Goal: Task Accomplishment & Management: Manage account settings

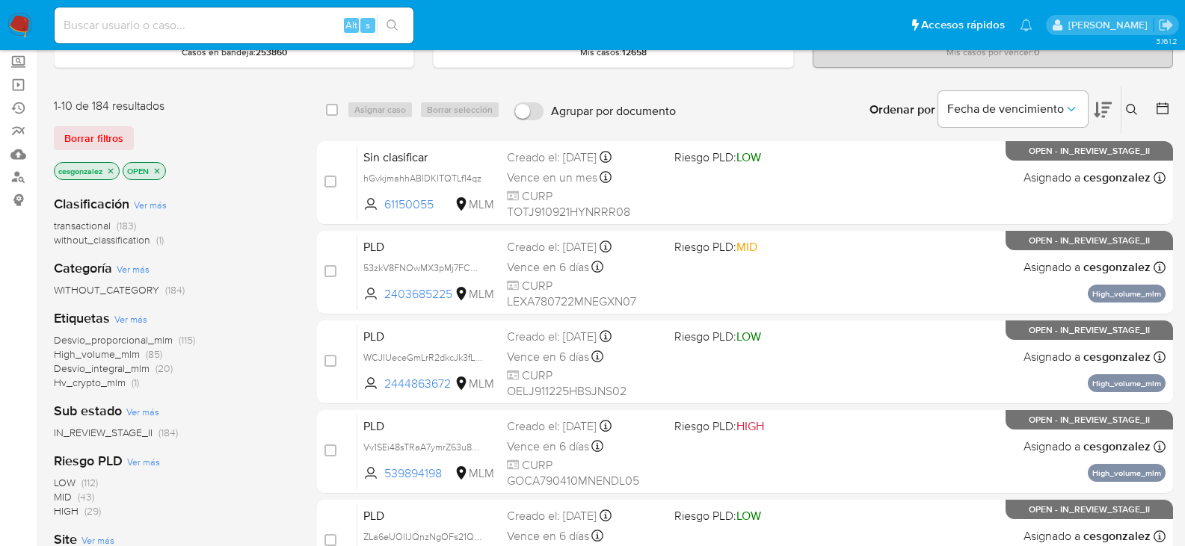
scroll to position [149, 0]
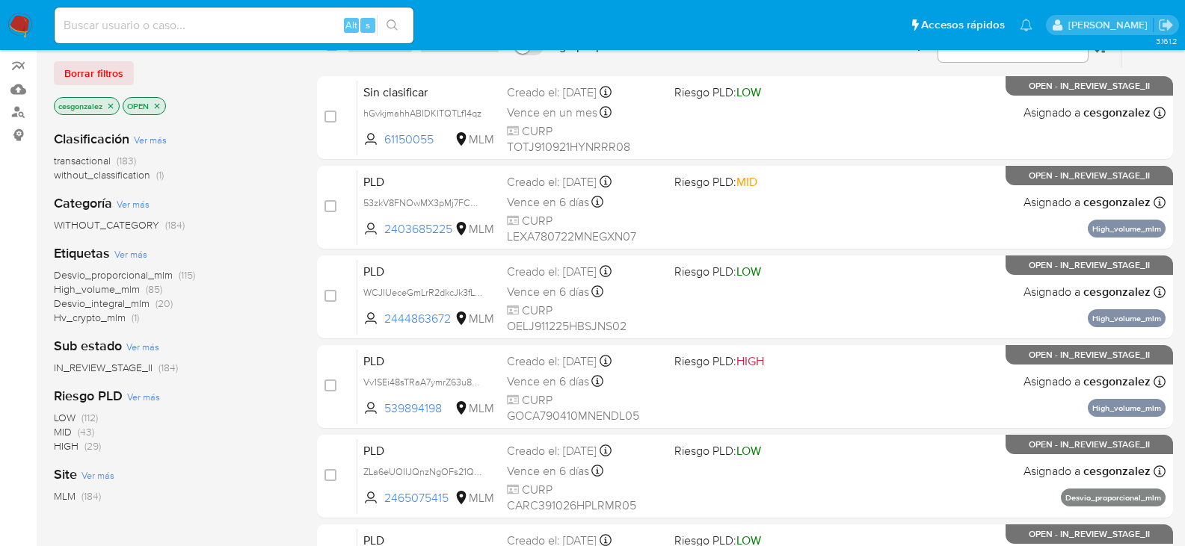
click at [139, 306] on span "Desvio_integral_mlm" at bounding box center [102, 303] width 96 height 15
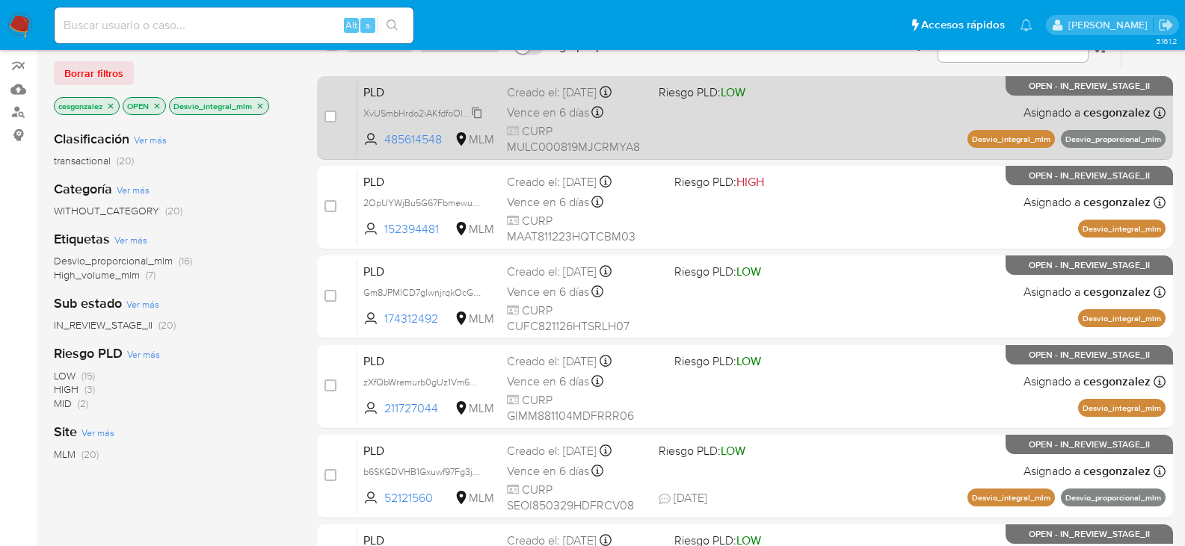
click at [473, 113] on span "XvUSmbHrdo2iAKfdfoOluoP2" at bounding box center [423, 112] width 120 height 16
click at [556, 113] on span "Vence en 6 días" at bounding box center [548, 113] width 82 height 16
click at [327, 113] on input "checkbox" at bounding box center [330, 117] width 12 height 12
checkbox input "true"
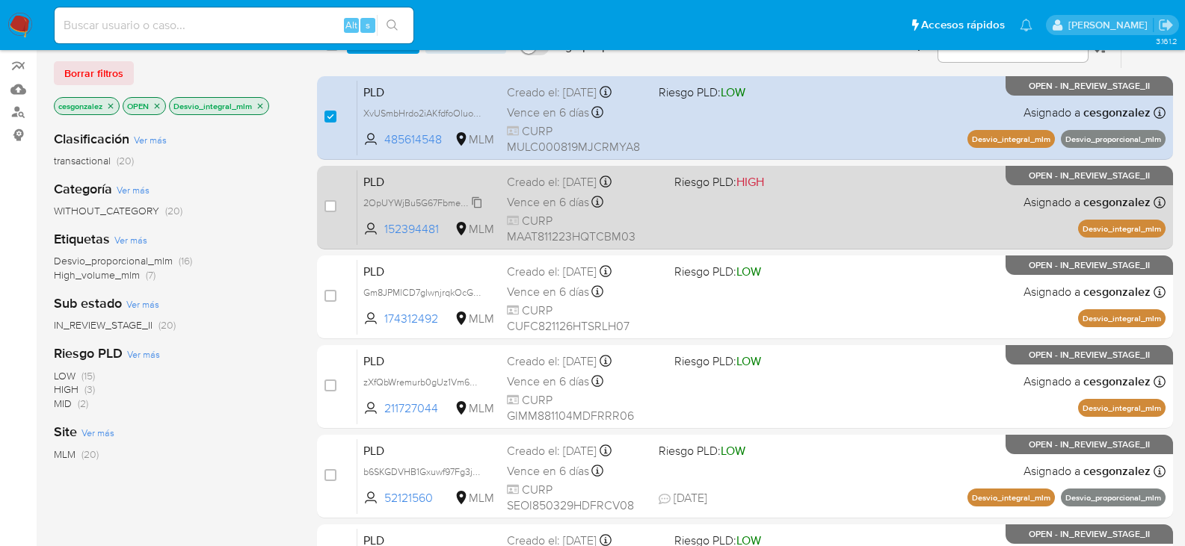
click at [478, 205] on span "2OpUYWjBu5G67Fbmewuynyf0" at bounding box center [429, 202] width 132 height 16
click at [563, 205] on span "Vence en 6 días" at bounding box center [548, 202] width 82 height 16
click at [324, 206] on div "case-item-checkbox No es posible asignar el caso PLD 2OpUYWjBu5G67Fbmewuynyf0 1…" at bounding box center [745, 208] width 856 height 84
click at [330, 206] on input "checkbox" at bounding box center [330, 206] width 12 height 12
checkbox input "true"
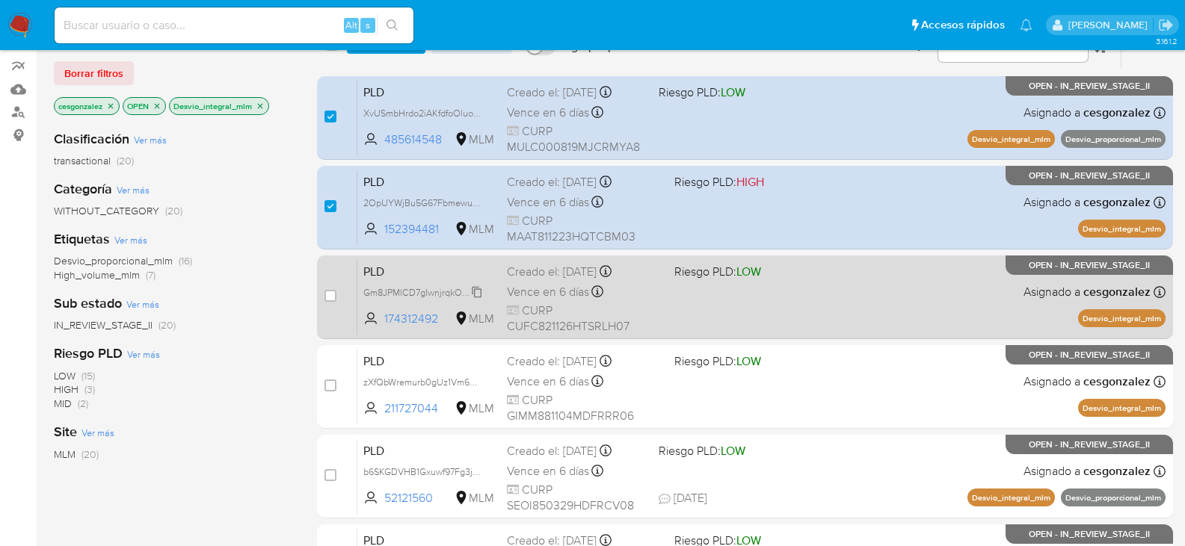
click at [478, 293] on span "Gm8JPMlCD7gIwnjrqkOcGBsf" at bounding box center [424, 291] width 123 height 16
click at [592, 296] on div "Vence en 6 días Vence el 11/10/2025 02:09:24" at bounding box center [584, 292] width 155 height 20
click at [337, 296] on div "case-item-checkbox No es posible asignar el caso" at bounding box center [340, 296] width 33 height 75
click at [322, 295] on div "case-item-checkbox No es posible asignar el caso PLD Gm8JPMlCD7gIwnjrqkOcGBsf 1…" at bounding box center [745, 298] width 856 height 84
click at [335, 296] on input "checkbox" at bounding box center [330, 296] width 12 height 12
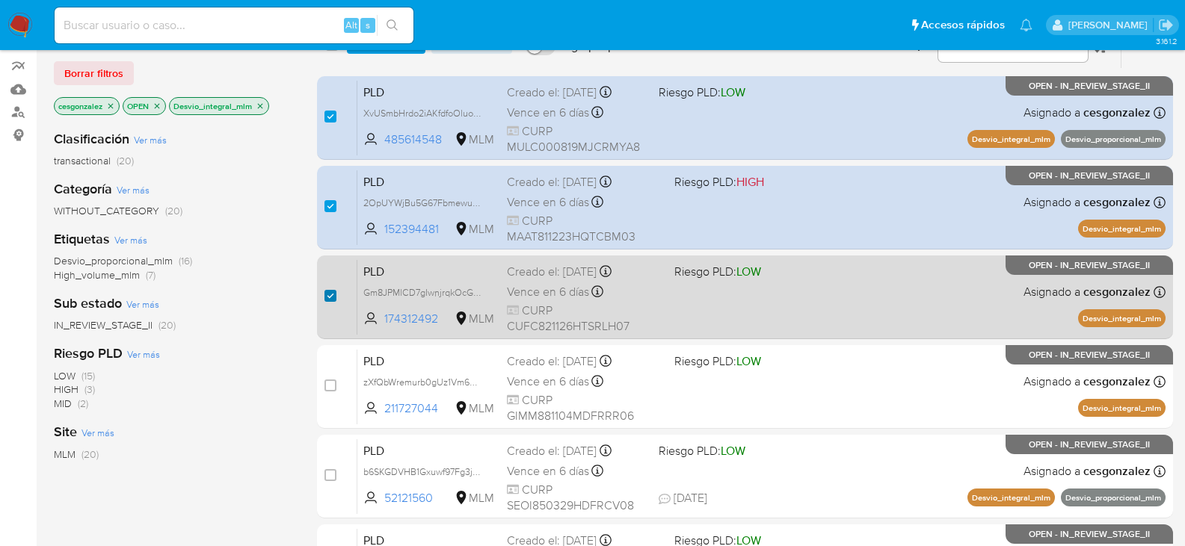
checkbox input "true"
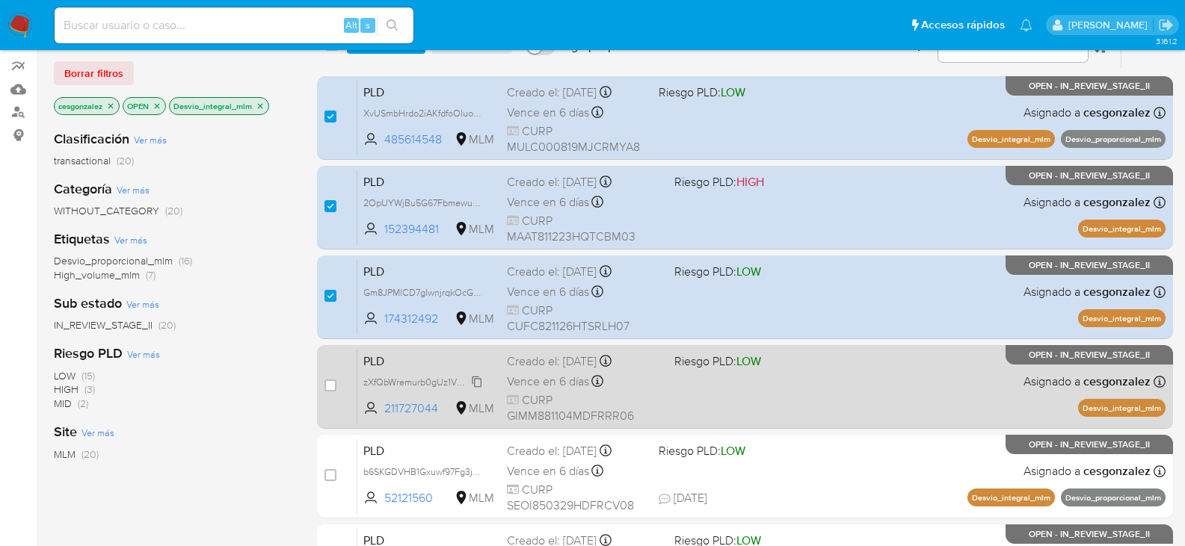
click at [463, 382] on span "zXfQbWremurb0gUz1Vm6DO67" at bounding box center [428, 381] width 130 height 16
click at [551, 380] on span "Vence en 6 días" at bounding box center [548, 382] width 82 height 16
click at [327, 383] on input "checkbox" at bounding box center [330, 386] width 12 height 12
checkbox input "true"
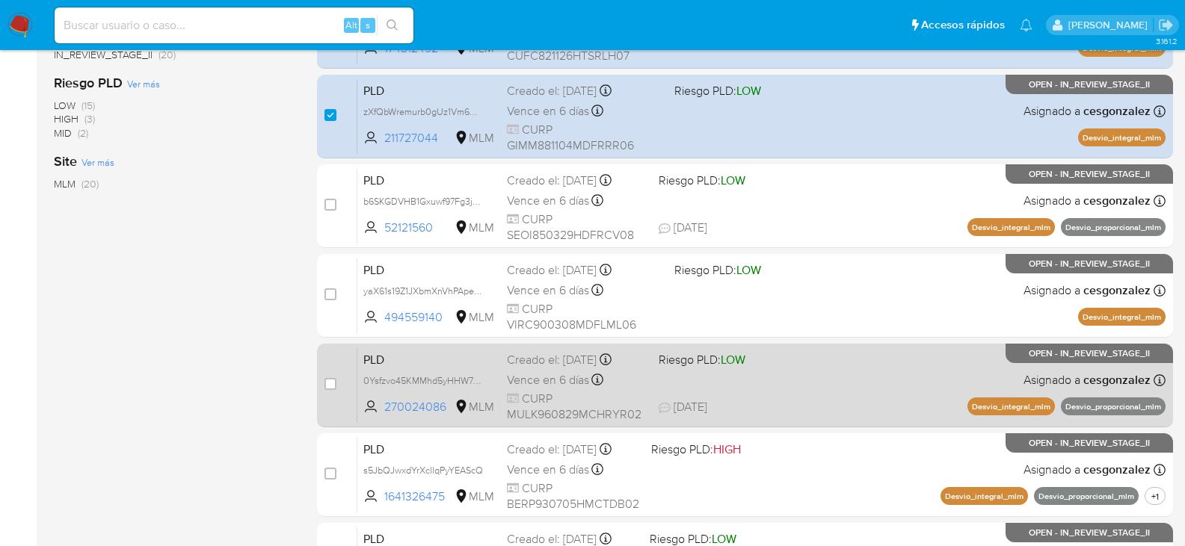
scroll to position [448, 0]
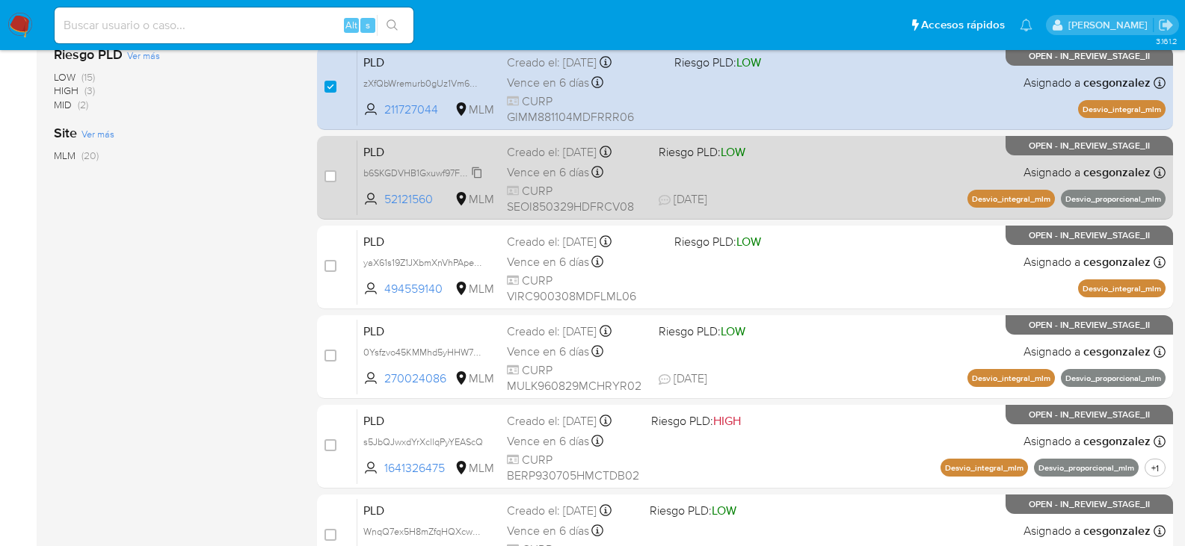
click at [478, 172] on span "b6SKGDVHB1Gxuwf97Fg3j4vI" at bounding box center [423, 172] width 121 height 16
click at [531, 173] on span "Vence en 6 días" at bounding box center [548, 172] width 82 height 16
click at [332, 179] on input "checkbox" at bounding box center [330, 176] width 12 height 12
checkbox input "true"
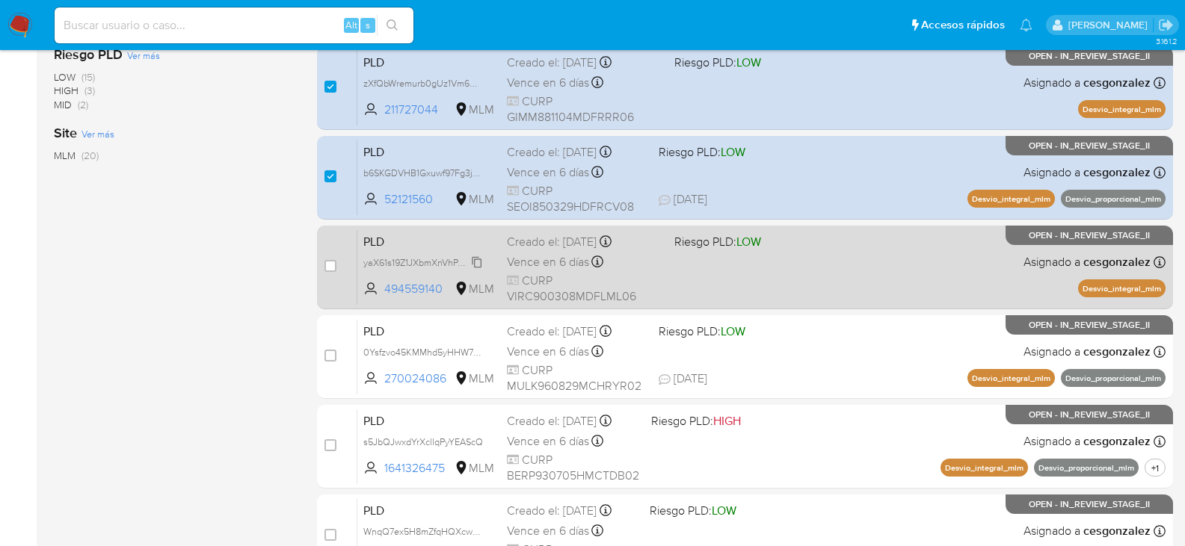
click at [481, 258] on span "yaX61s19Z1JXbmXnVhPApedG" at bounding box center [424, 261] width 123 height 16
click at [543, 261] on span "Vence en 6 días" at bounding box center [548, 262] width 82 height 16
click at [325, 268] on input "checkbox" at bounding box center [330, 266] width 12 height 12
checkbox input "true"
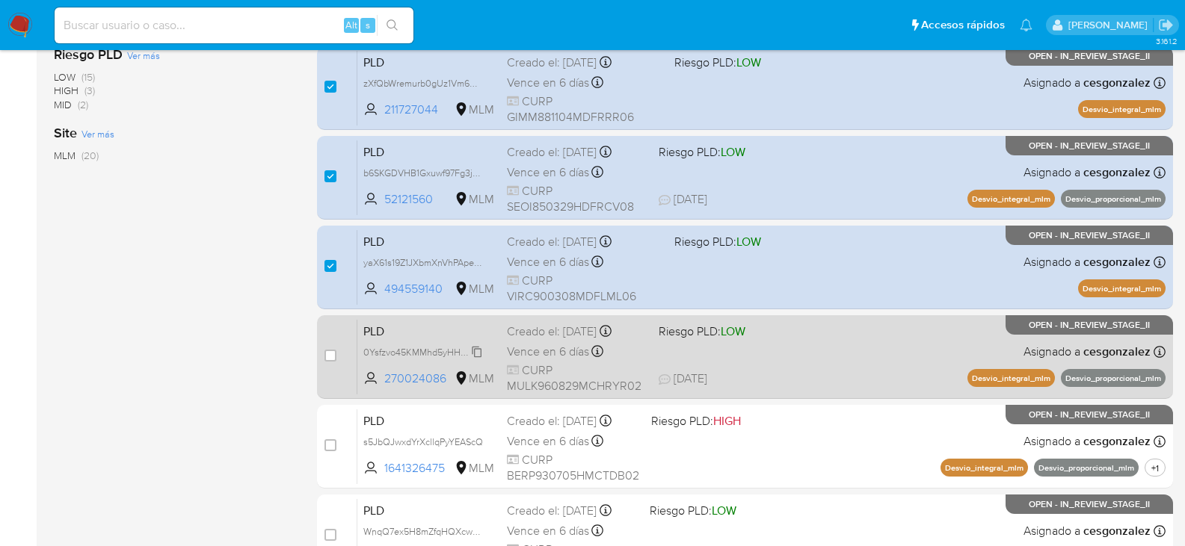
click at [469, 355] on span "0Ysfzvo45KMMhd5yHHW7Xt2Q" at bounding box center [429, 351] width 132 height 16
click at [549, 344] on span "Vence en 6 días" at bounding box center [548, 352] width 82 height 16
click at [333, 357] on input "checkbox" at bounding box center [330, 356] width 12 height 12
checkbox input "true"
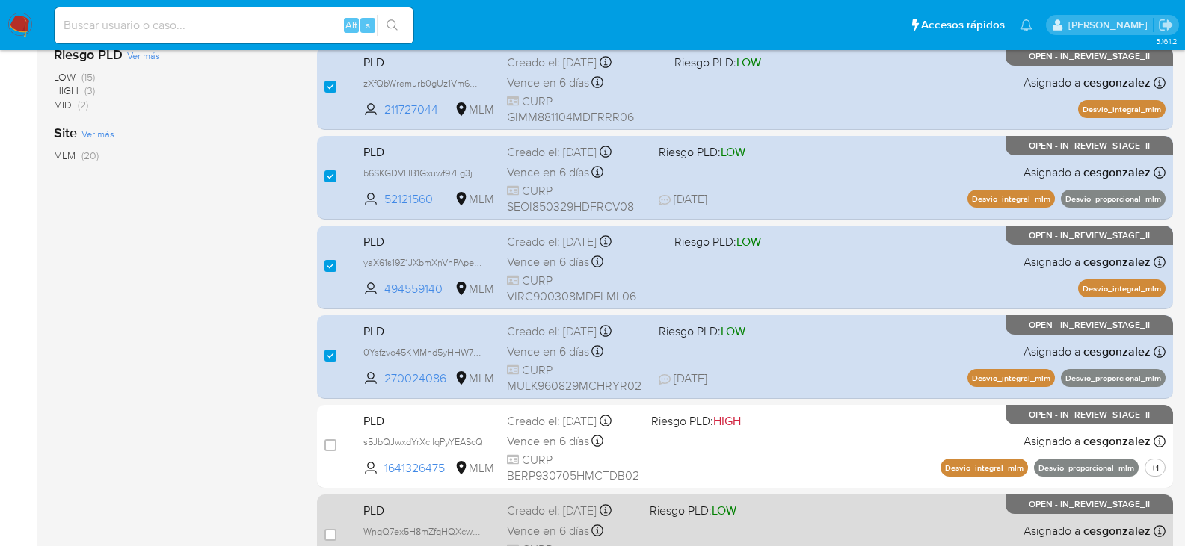
scroll to position [523, 0]
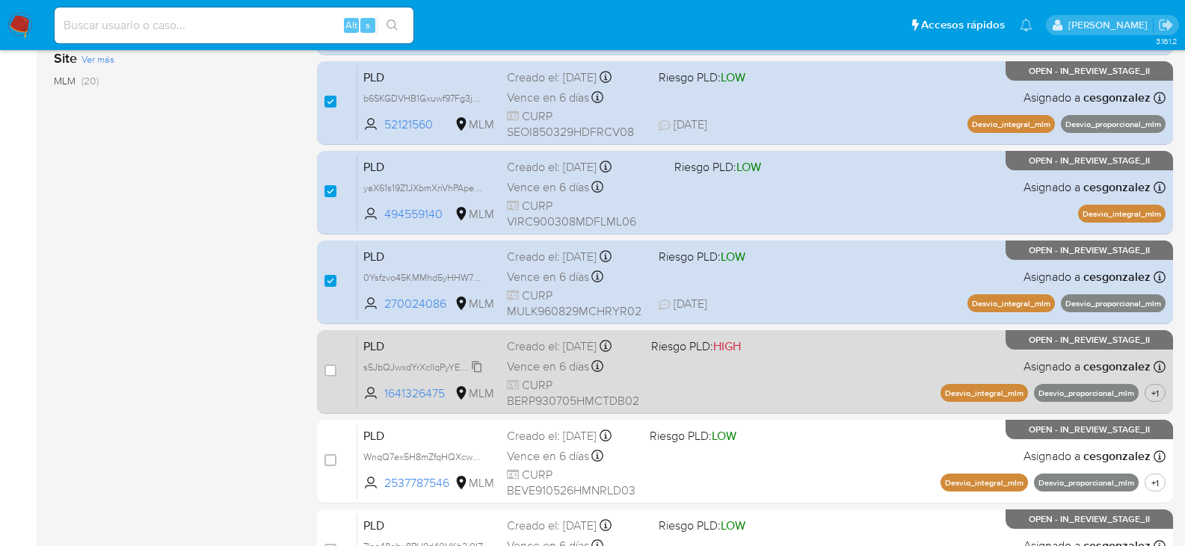
click at [475, 368] on span "s5JbQJwxdYrXcllqPyYEAScQ" at bounding box center [423, 366] width 120 height 16
click at [558, 365] on span "Vence en 6 días" at bounding box center [548, 367] width 82 height 16
click at [332, 372] on input "checkbox" at bounding box center [330, 371] width 12 height 12
checkbox input "true"
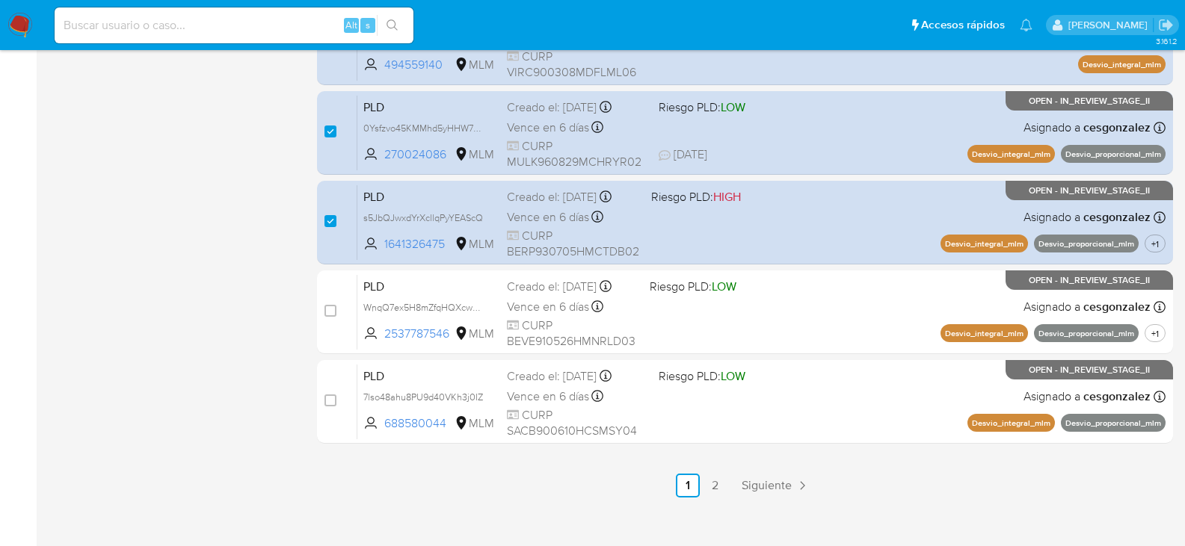
scroll to position [688, 0]
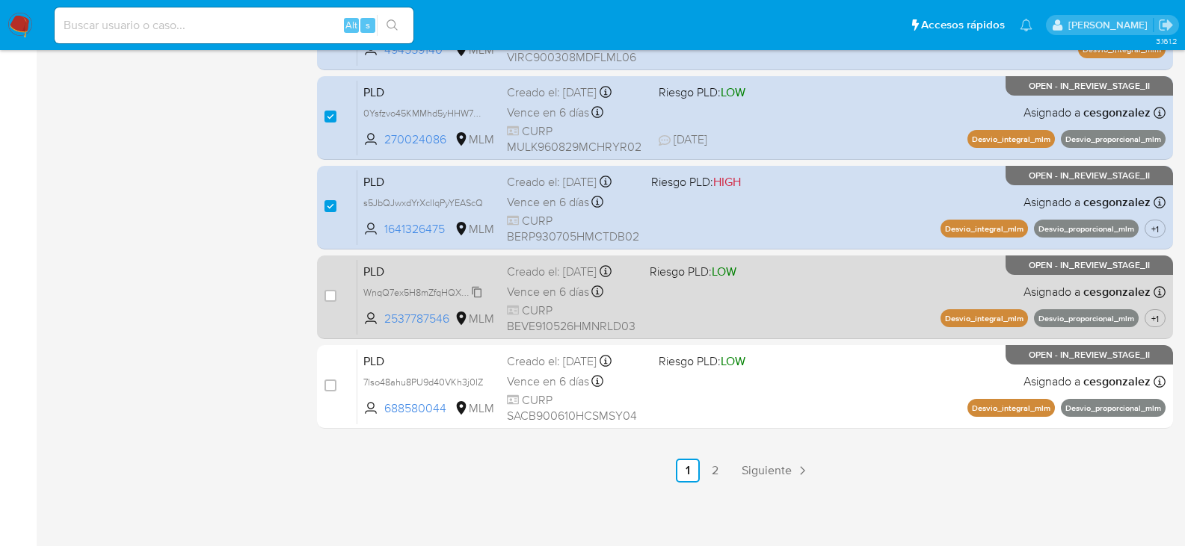
click at [469, 300] on span "WnqQ7ex5H8mZfqHQXcwCzied" at bounding box center [429, 291] width 133 height 16
click at [548, 298] on span "Vence en 6 días" at bounding box center [548, 292] width 82 height 16
click at [334, 297] on input "checkbox" at bounding box center [330, 296] width 12 height 12
checkbox input "true"
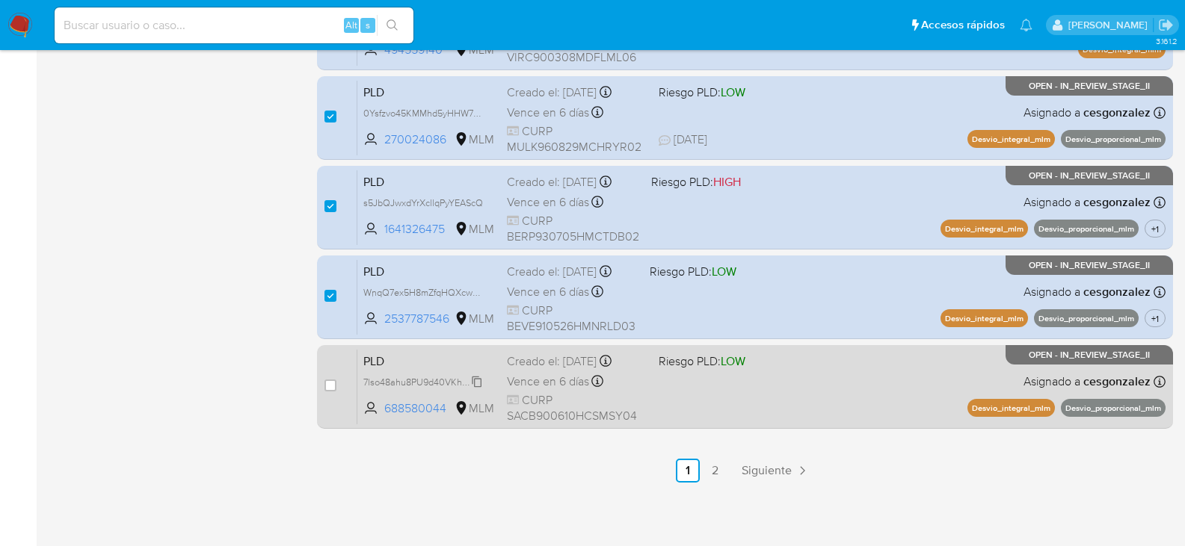
click at [471, 380] on span "7lso48ahu8PU9d40VKh3j0IZ" at bounding box center [423, 381] width 120 height 16
click at [555, 391] on div "Vence en 6 días Vence el 11/10/2025 02:04:21" at bounding box center [577, 382] width 140 height 20
click at [329, 386] on input "checkbox" at bounding box center [330, 386] width 12 height 12
checkbox input "true"
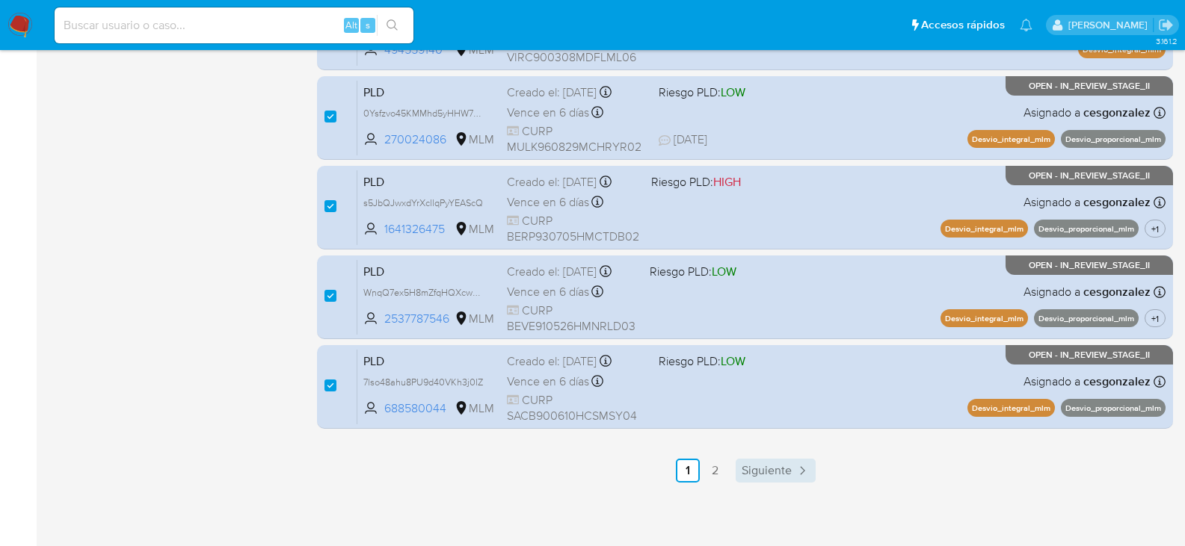
click at [776, 469] on span "Siguiente" at bounding box center [767, 471] width 50 height 12
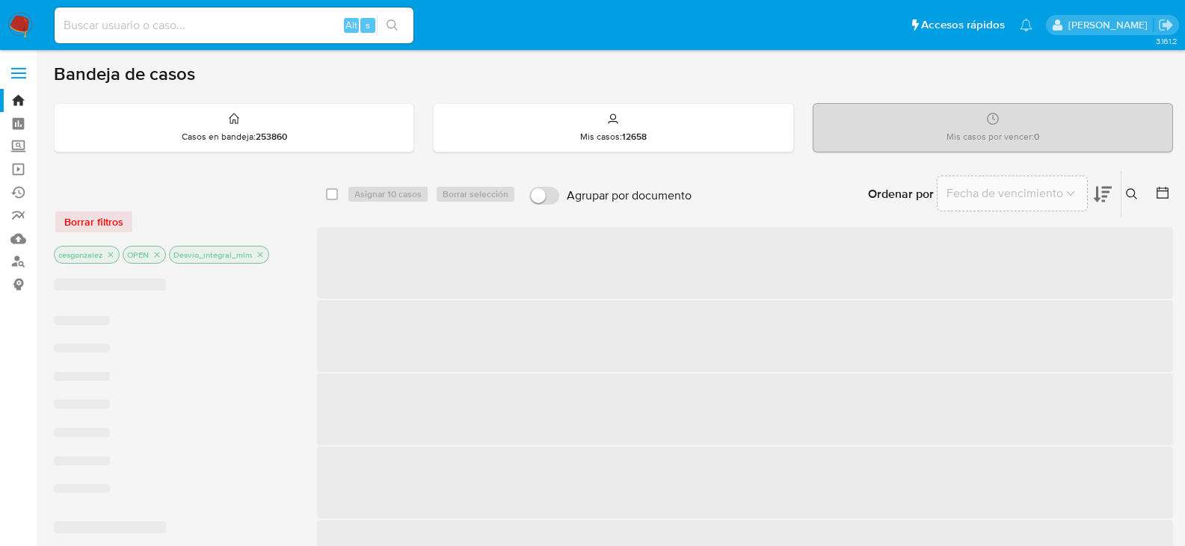
checkbox input "false"
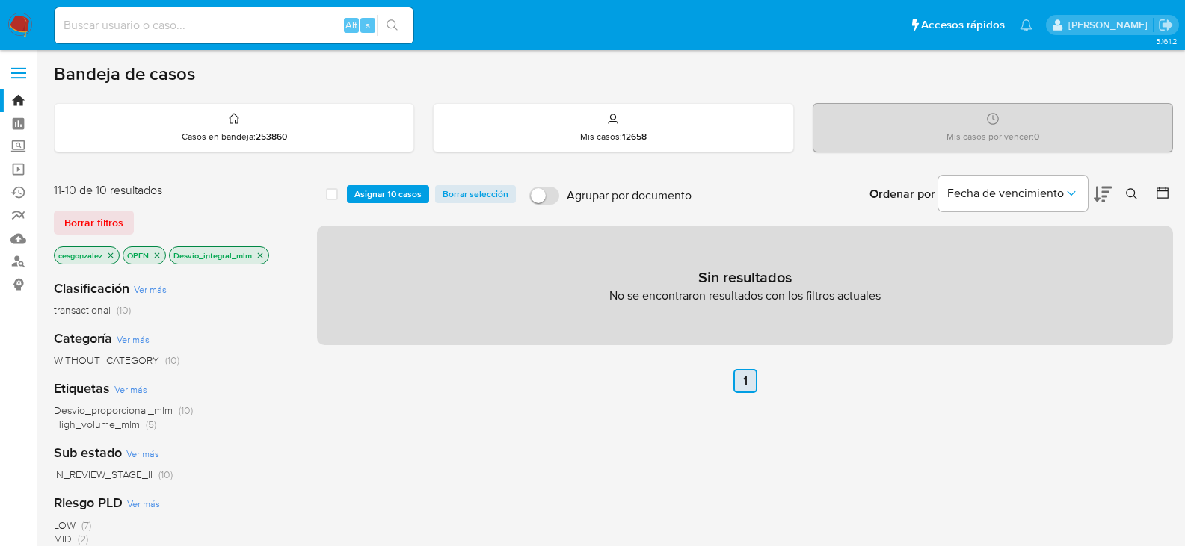
click at [745, 378] on link "1" at bounding box center [745, 381] width 24 height 24
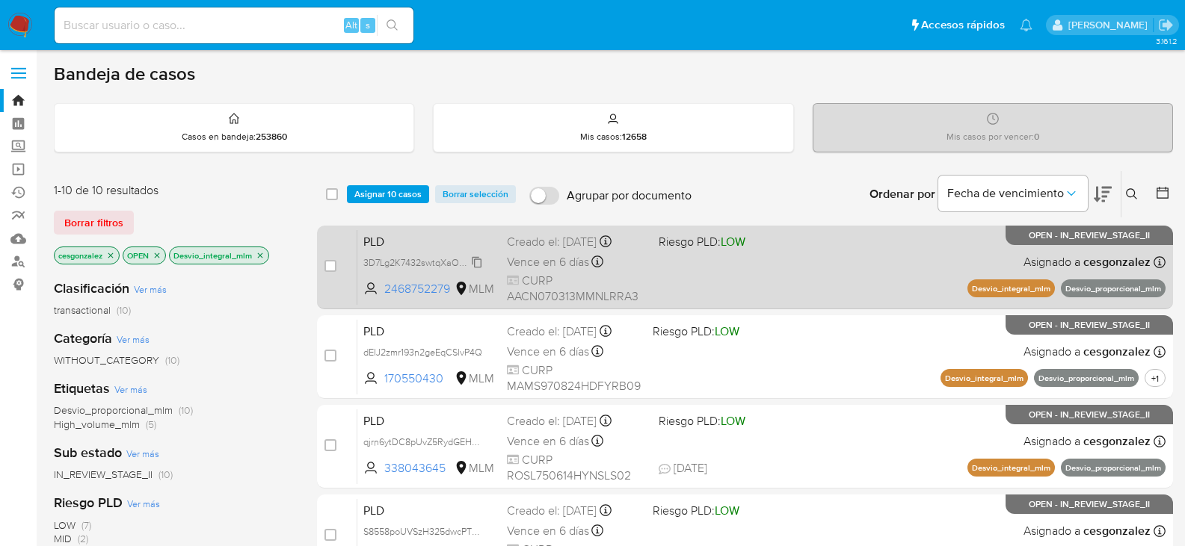
click at [478, 263] on span "3D7Lg2K7432swtqXaO66PkhL" at bounding box center [426, 261] width 126 height 16
click at [579, 264] on span "Vence en 6 días" at bounding box center [548, 262] width 82 height 16
click at [329, 268] on input "checkbox" at bounding box center [330, 266] width 12 height 12
checkbox input "true"
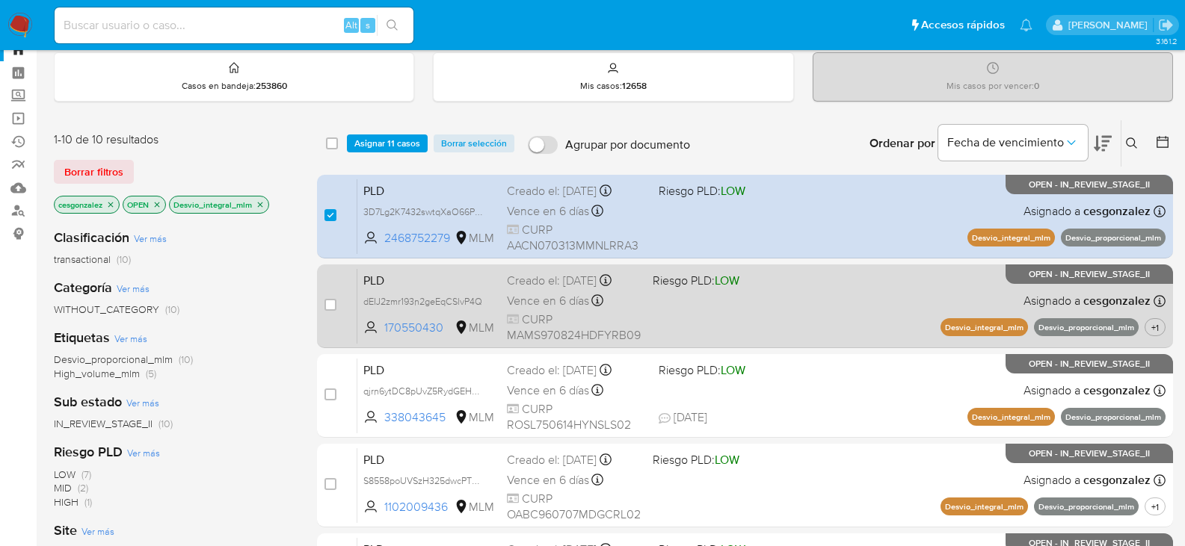
scroll to position [75, 0]
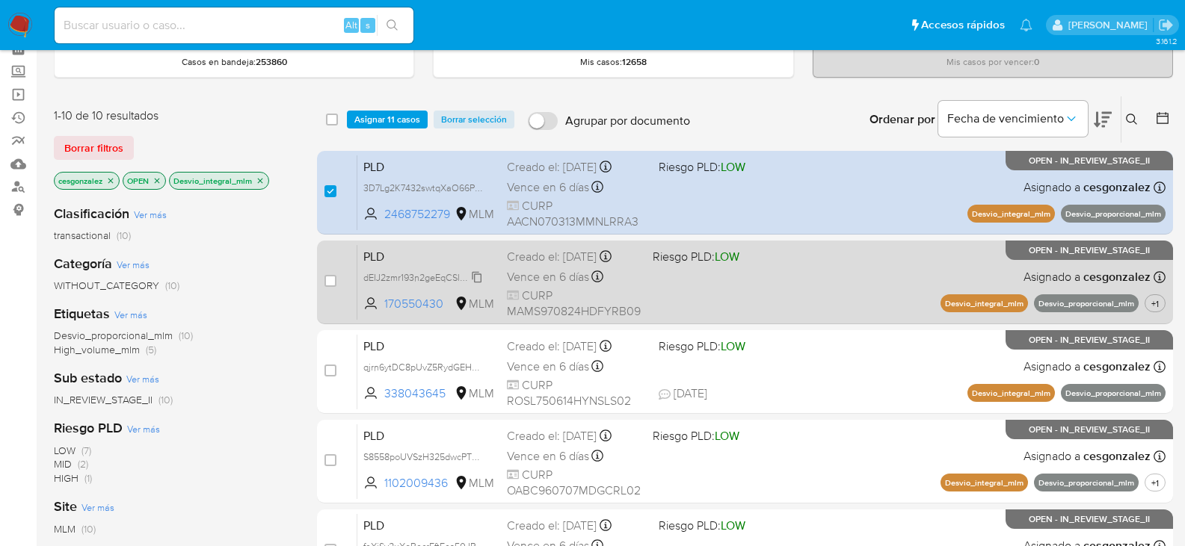
click at [480, 280] on span "dEIJ2zmr193n2geEqCSlvP4Q" at bounding box center [422, 276] width 119 height 16
click at [537, 281] on span "Vence en 6 días" at bounding box center [548, 277] width 82 height 16
click at [328, 283] on input "checkbox" at bounding box center [330, 281] width 12 height 12
checkbox input "true"
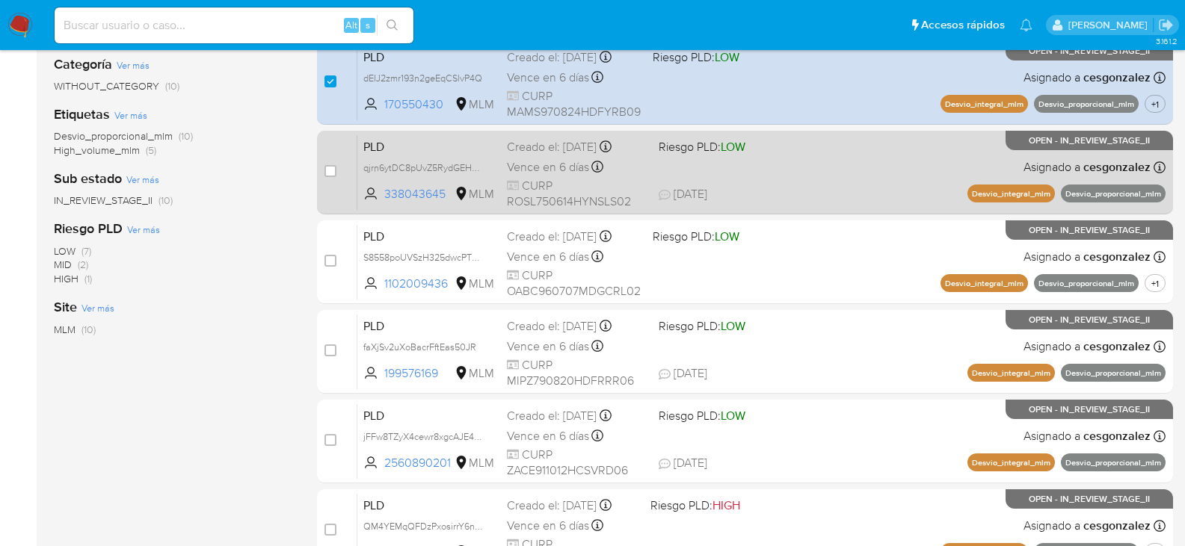
scroll to position [299, 0]
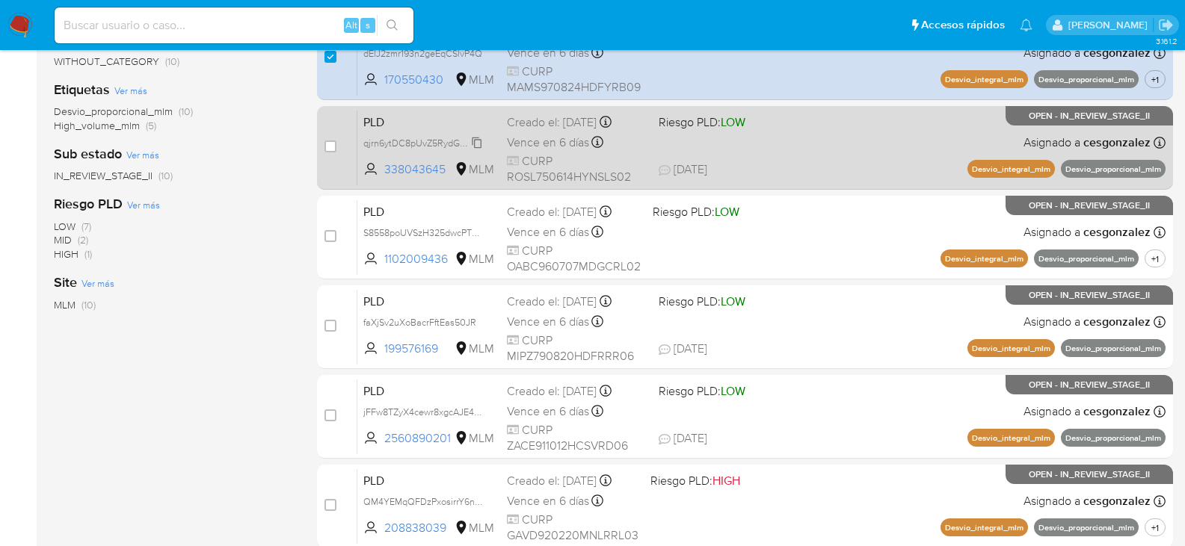
click at [476, 144] on span "qjrn6ytDC8pUvZ5RydGEHeFL" at bounding box center [424, 142] width 123 height 16
click at [555, 145] on span "Vence en 6 días" at bounding box center [548, 143] width 82 height 16
click at [333, 147] on input "checkbox" at bounding box center [330, 147] width 12 height 12
checkbox input "true"
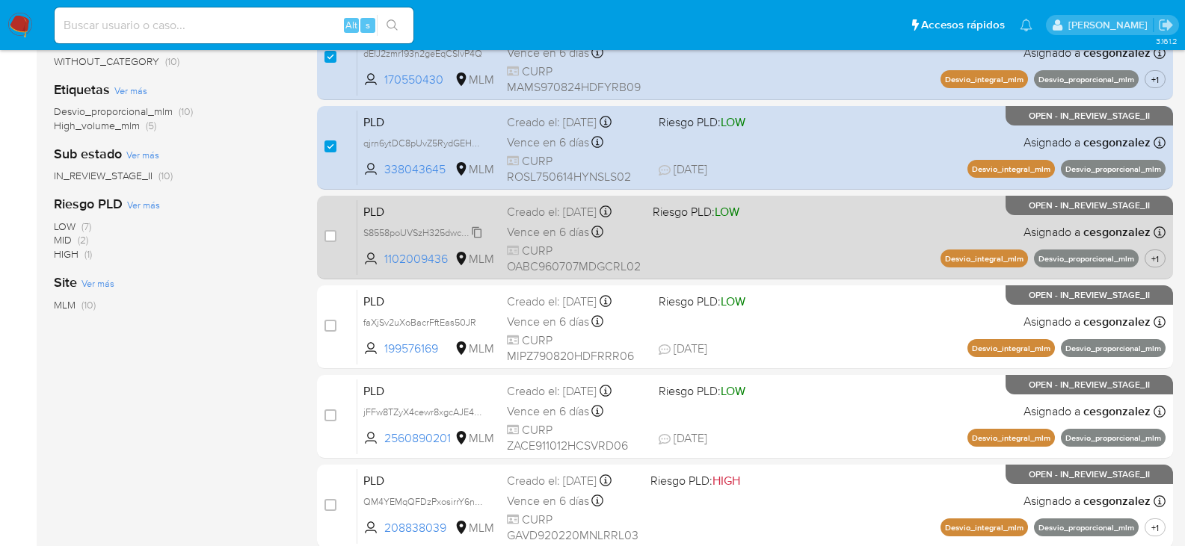
click at [471, 226] on span "S8558poUVSzH325dwcPTh8SM" at bounding box center [429, 232] width 132 height 16
click at [557, 226] on span "Vence en 6 días" at bounding box center [548, 232] width 82 height 16
click at [339, 235] on div "case-item-checkbox No es posible asignar el caso" at bounding box center [340, 237] width 33 height 75
click at [327, 237] on input "checkbox" at bounding box center [330, 236] width 12 height 12
checkbox input "true"
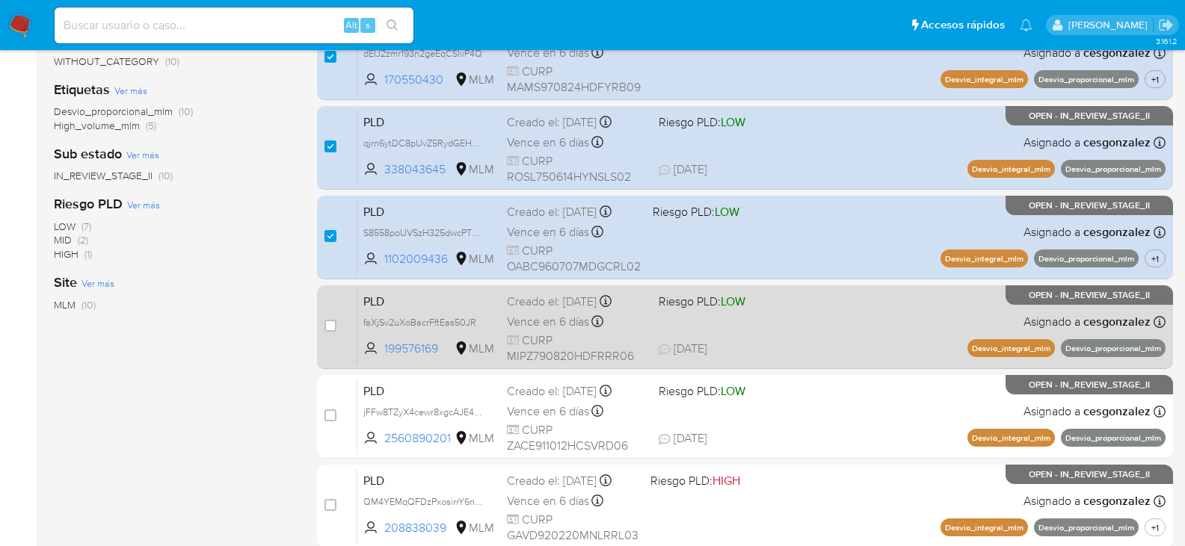
drag, startPoint x: 476, startPoint y: 321, endPoint x: 494, endPoint y: 324, distance: 18.2
click at [476, 321] on span "faXjSv2uXoBacrFftEas50JR" at bounding box center [419, 321] width 113 height 13
click at [540, 328] on span "Vence en 6 días" at bounding box center [548, 322] width 82 height 16
click at [334, 318] on div "case-item-checkbox" at bounding box center [330, 325] width 12 height 15
click at [333, 325] on input "checkbox" at bounding box center [330, 326] width 12 height 12
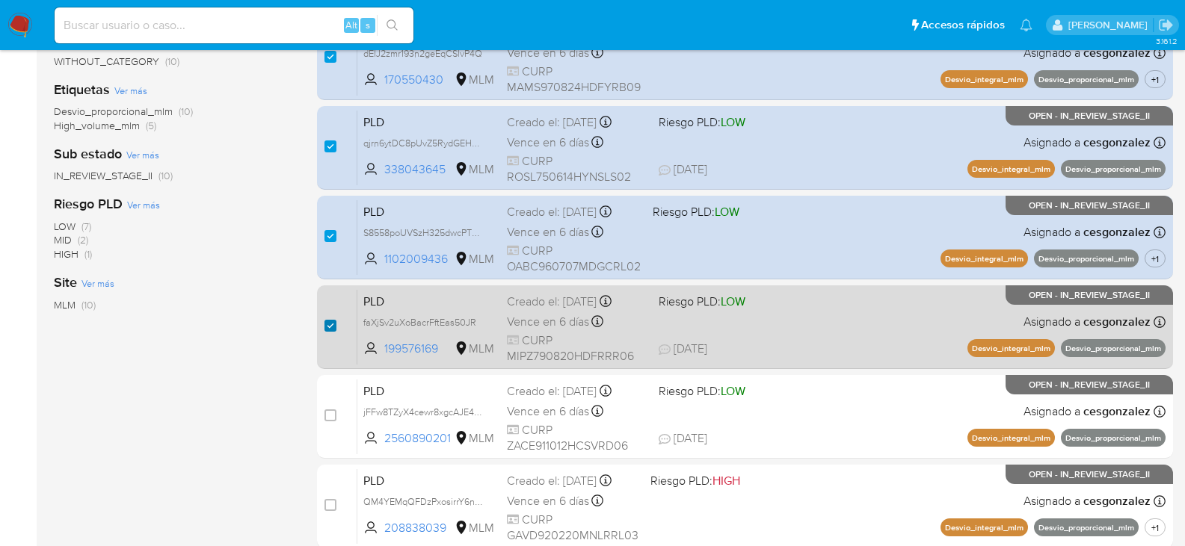
checkbox input "true"
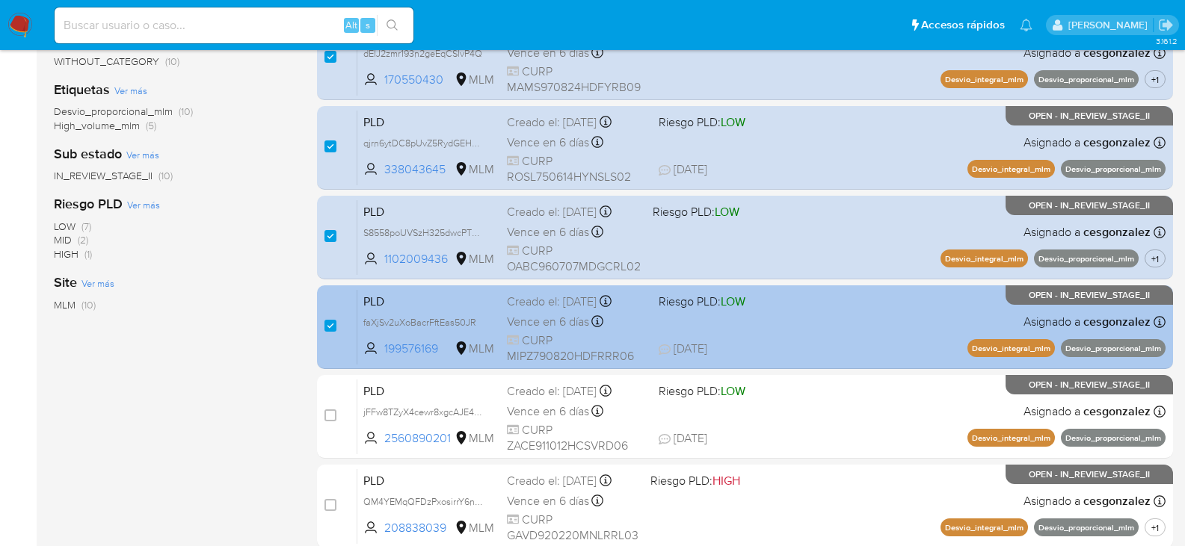
scroll to position [448, 0]
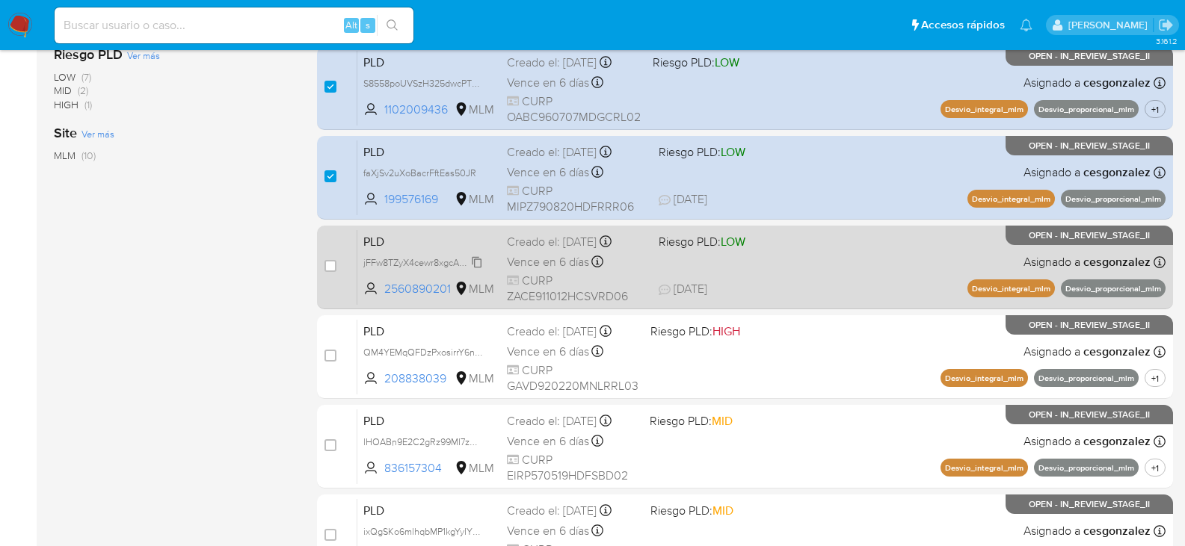
click at [473, 266] on span "jFFw8TZyX4cewr8xgcAJE42M" at bounding box center [424, 261] width 123 height 16
click at [551, 271] on div "Vence en 6 días Vence el 11/10/2025 02:03:14" at bounding box center [577, 262] width 140 height 20
click at [323, 262] on div "case-item-checkbox No es posible asignar el caso PLD jFFw8TZyX4cewr8xgcAJE42M 2…" at bounding box center [745, 268] width 856 height 84
click at [329, 271] on input "checkbox" at bounding box center [330, 266] width 12 height 12
checkbox input "true"
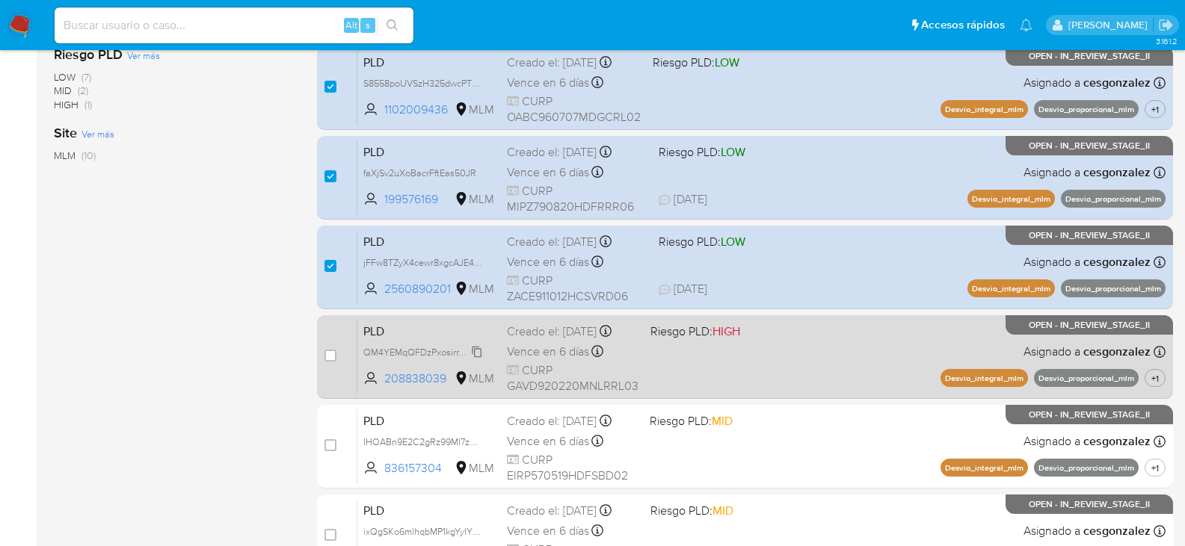
click at [475, 356] on span "QM4YEMqQFDzPxosirrY6nkPo" at bounding box center [426, 351] width 126 height 16
click at [538, 356] on span "Vence en 6 días" at bounding box center [548, 352] width 82 height 16
drag, startPoint x: 333, startPoint y: 357, endPoint x: 464, endPoint y: 364, distance: 131.8
click at [333, 357] on input "checkbox" at bounding box center [330, 356] width 12 height 12
checkbox input "true"
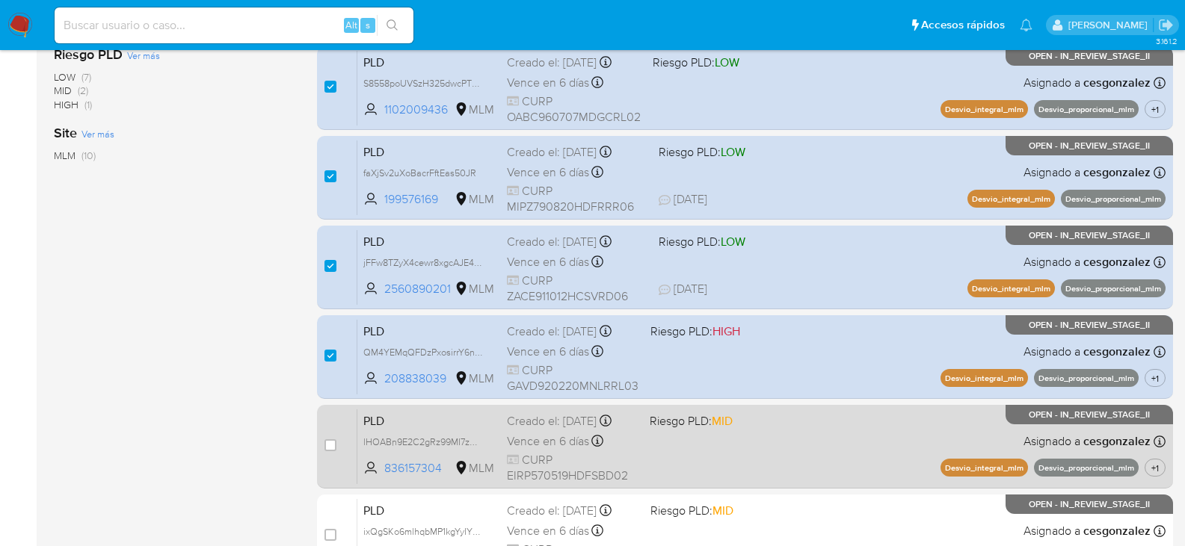
scroll to position [673, 0]
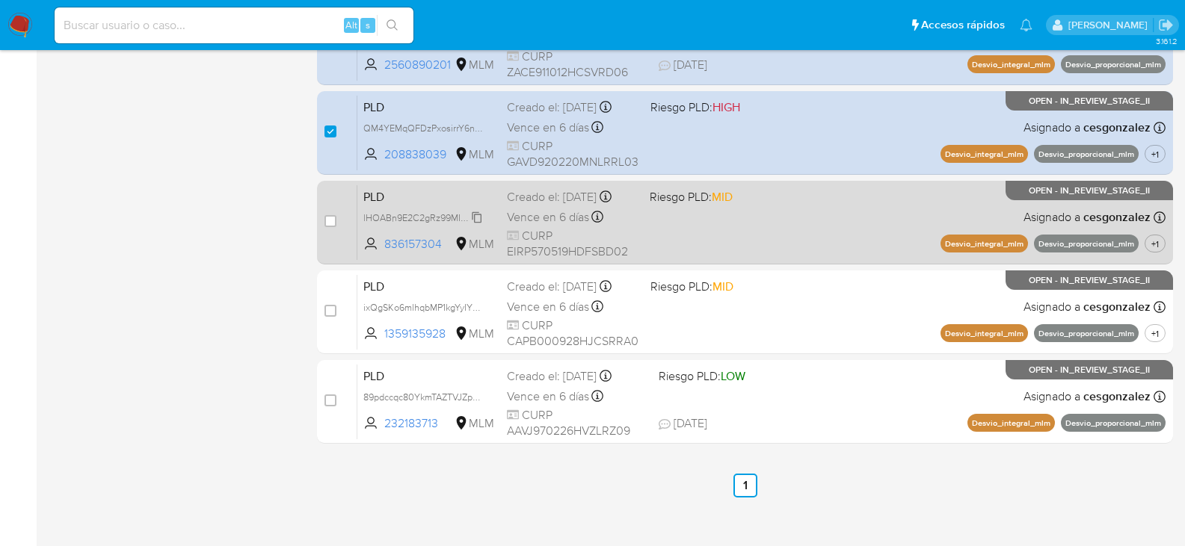
click at [478, 225] on span "lHOABn9E2C2gRz99MI7zwizz" at bounding box center [425, 217] width 124 height 16
click at [548, 226] on span "Vence en 6 días" at bounding box center [548, 217] width 82 height 16
click at [332, 222] on input "checkbox" at bounding box center [330, 221] width 12 height 12
checkbox input "true"
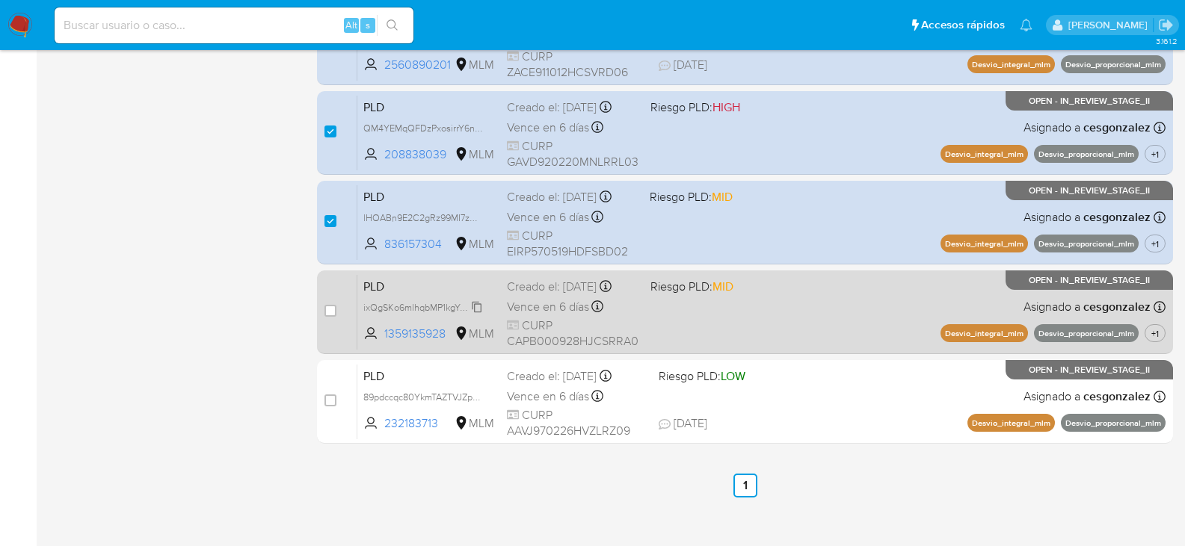
click at [477, 315] on span "ixQgSKo6mlhqbMP1kgYyIYDF" at bounding box center [423, 306] width 121 height 16
click at [537, 315] on span "Vence en 6 días" at bounding box center [548, 307] width 82 height 16
click at [337, 309] on div "case-item-checkbox No es posible asignar el caso" at bounding box center [340, 311] width 33 height 75
click at [328, 305] on input "checkbox" at bounding box center [330, 311] width 12 height 12
checkbox input "true"
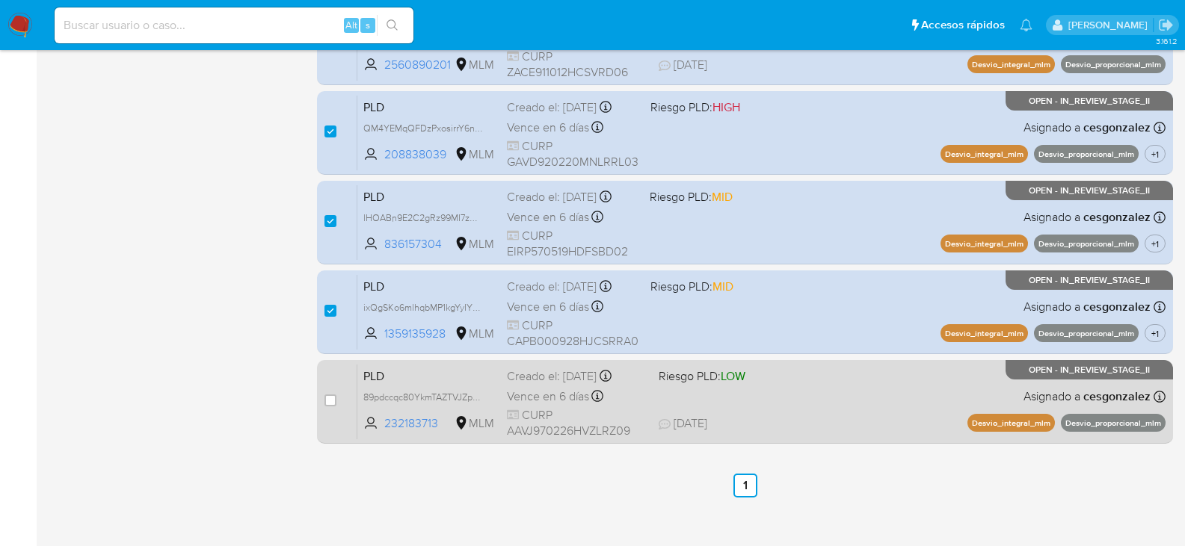
drag, startPoint x: 473, startPoint y: 398, endPoint x: 547, endPoint y: 407, distance: 74.5
click at [473, 398] on span "89pdccqc80YkmTAZTVJZpbGE" at bounding box center [426, 396] width 126 height 16
click at [548, 404] on span "Vence en 6 días" at bounding box center [548, 397] width 82 height 16
click at [330, 398] on input "checkbox" at bounding box center [330, 401] width 12 height 12
checkbox input "true"
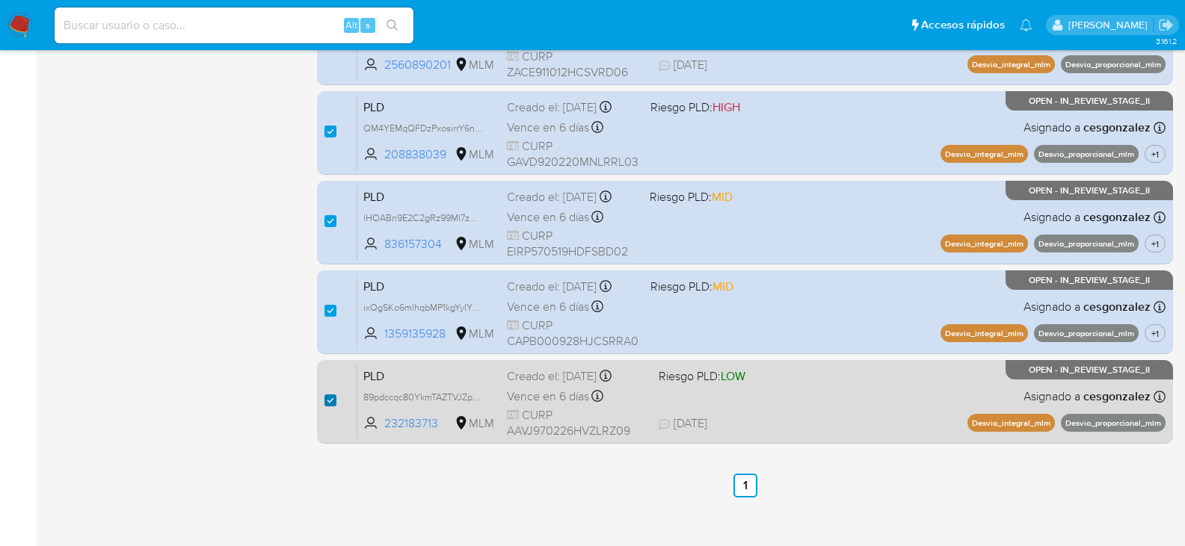
checkbox input "true"
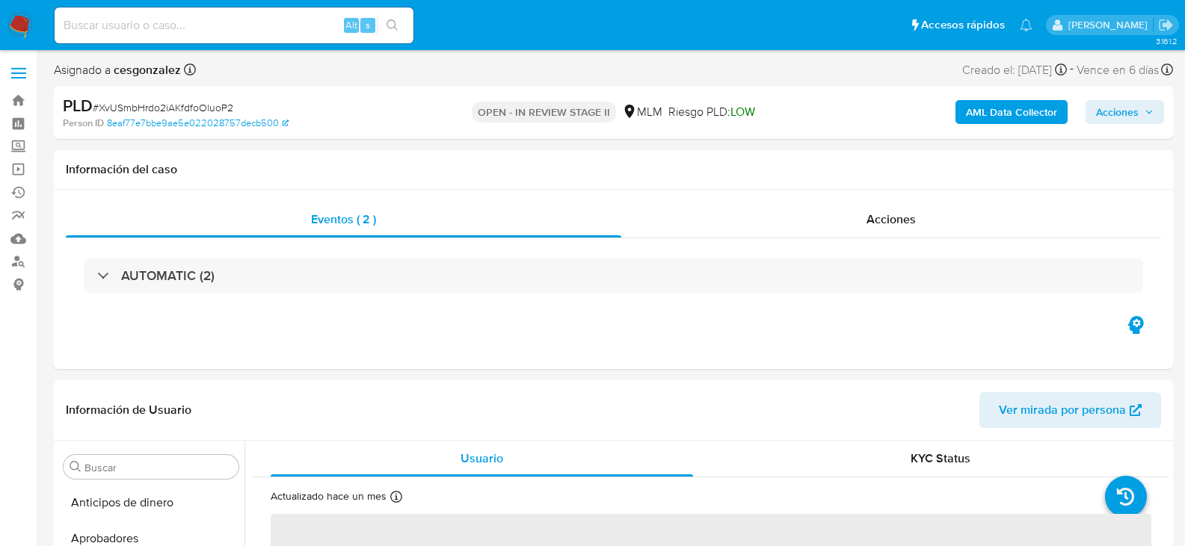
scroll to position [703, 0]
select select "10"
click at [888, 232] on div "Acciones" at bounding box center [891, 220] width 540 height 36
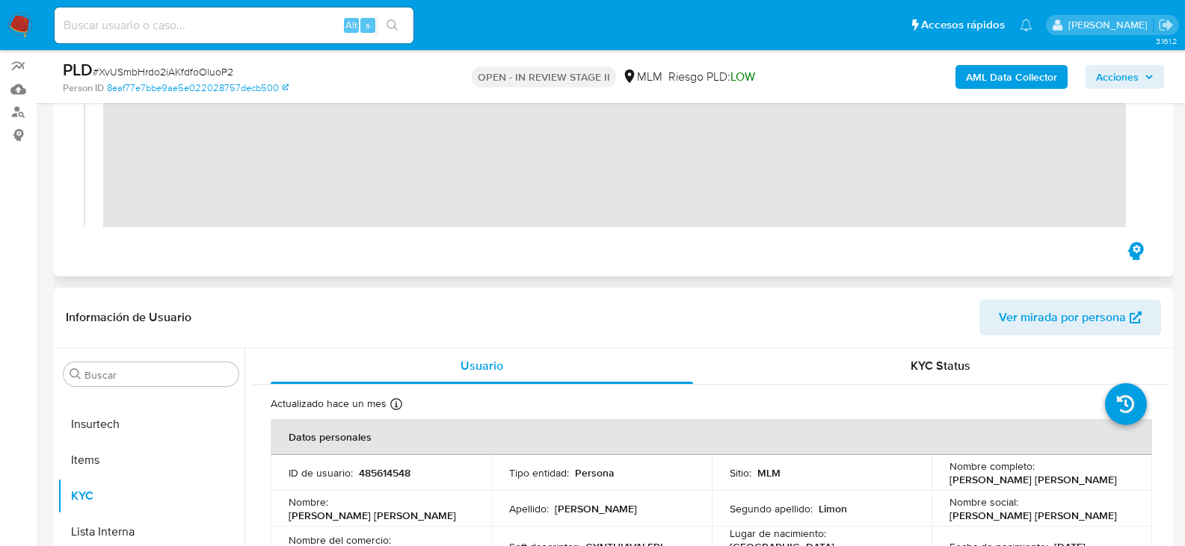
scroll to position [224, 0]
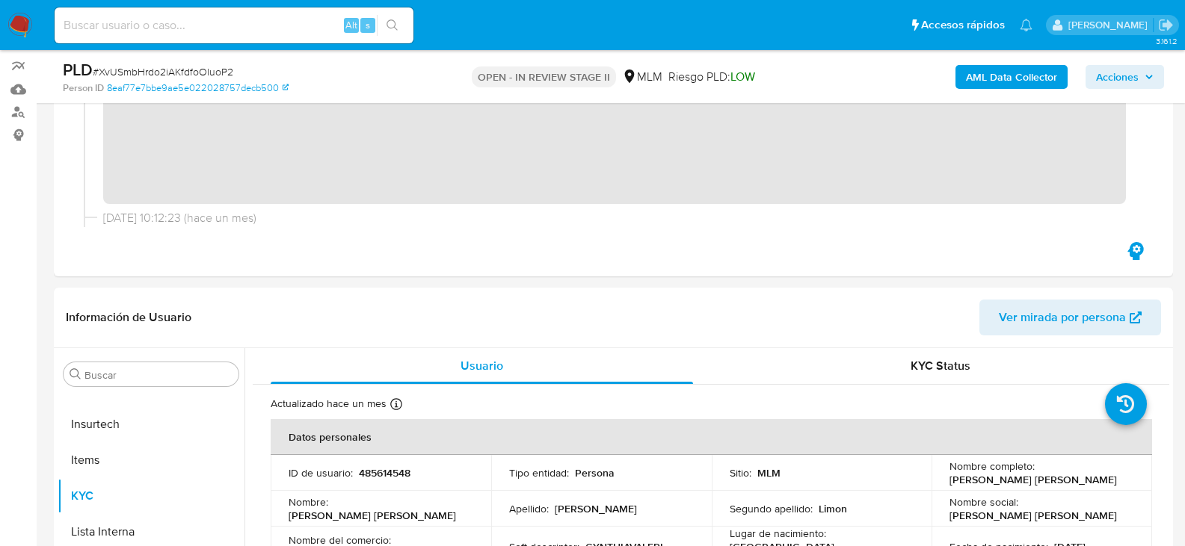
click at [1132, 73] on span "Acciones" at bounding box center [1117, 77] width 43 height 24
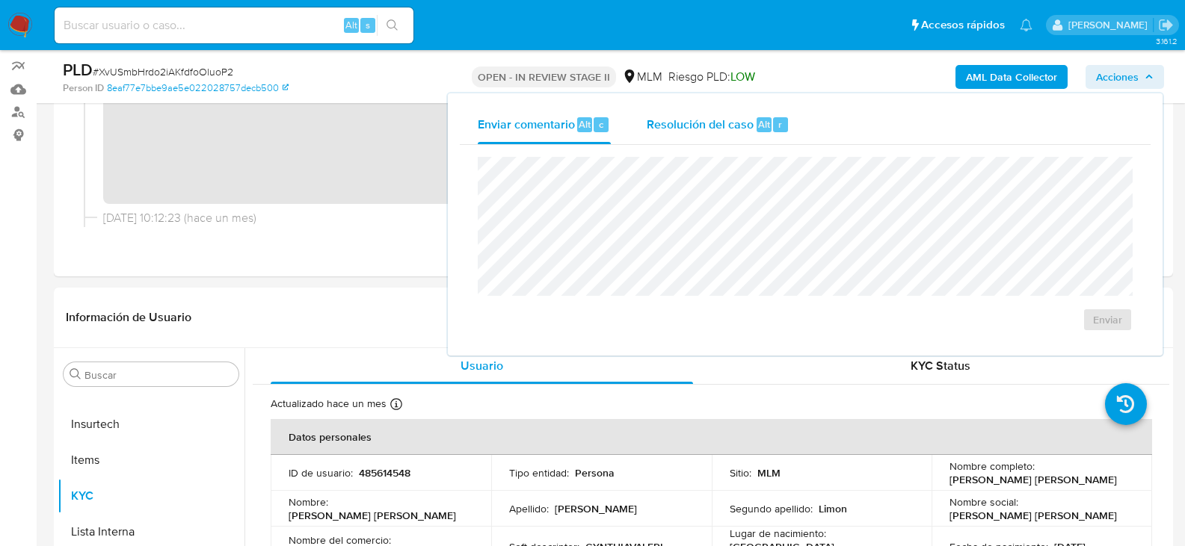
click at [693, 122] on span "Resolución del caso" at bounding box center [700, 123] width 107 height 17
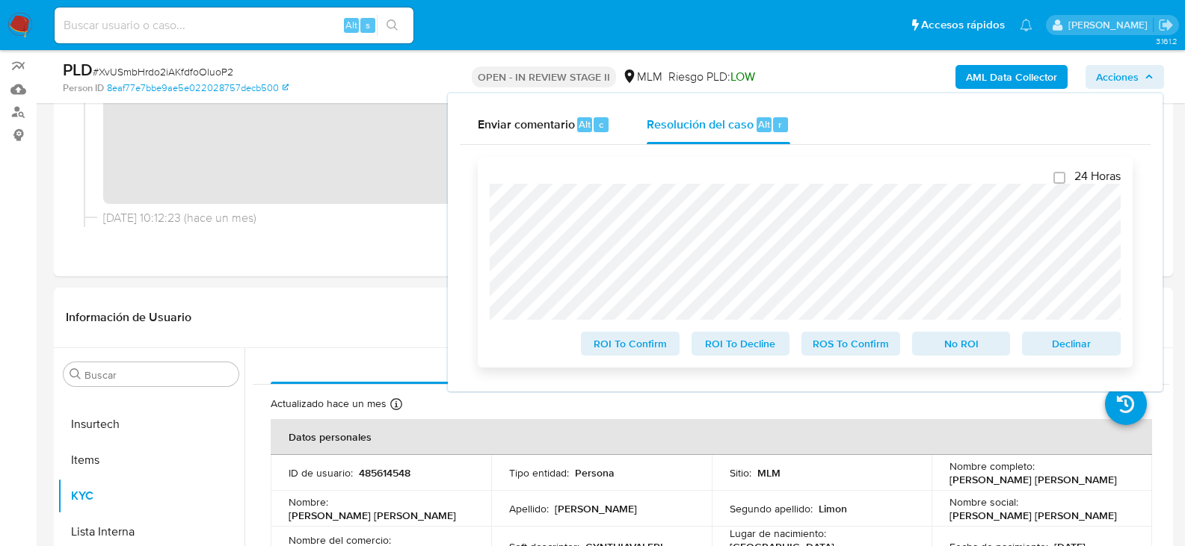
click at [825, 351] on span "ROS To Confirm" at bounding box center [851, 343] width 78 height 21
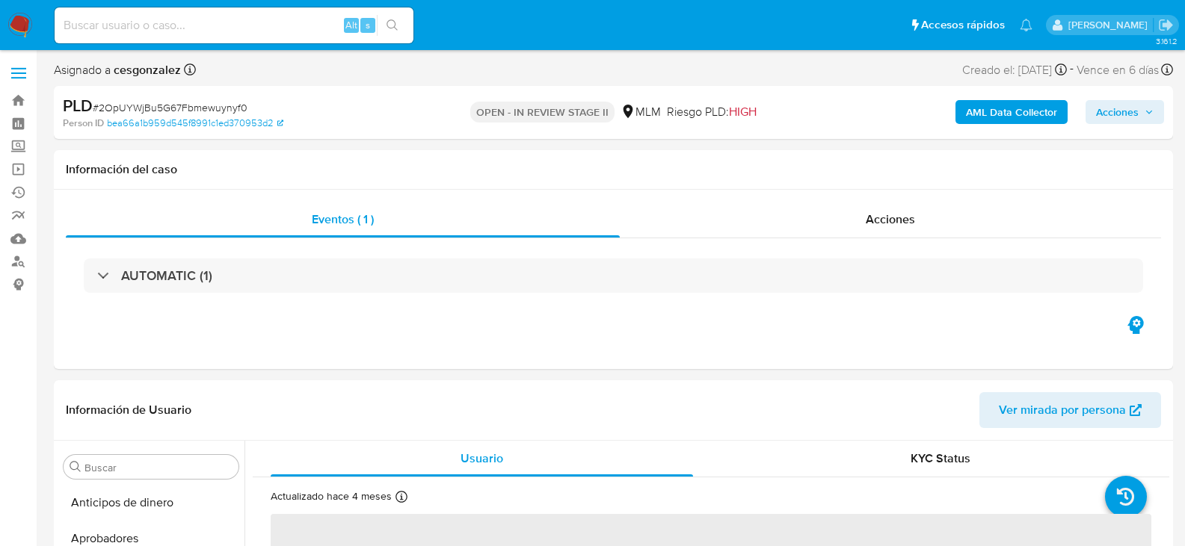
scroll to position [703, 0]
click at [907, 224] on span "Acciones" at bounding box center [890, 219] width 49 height 17
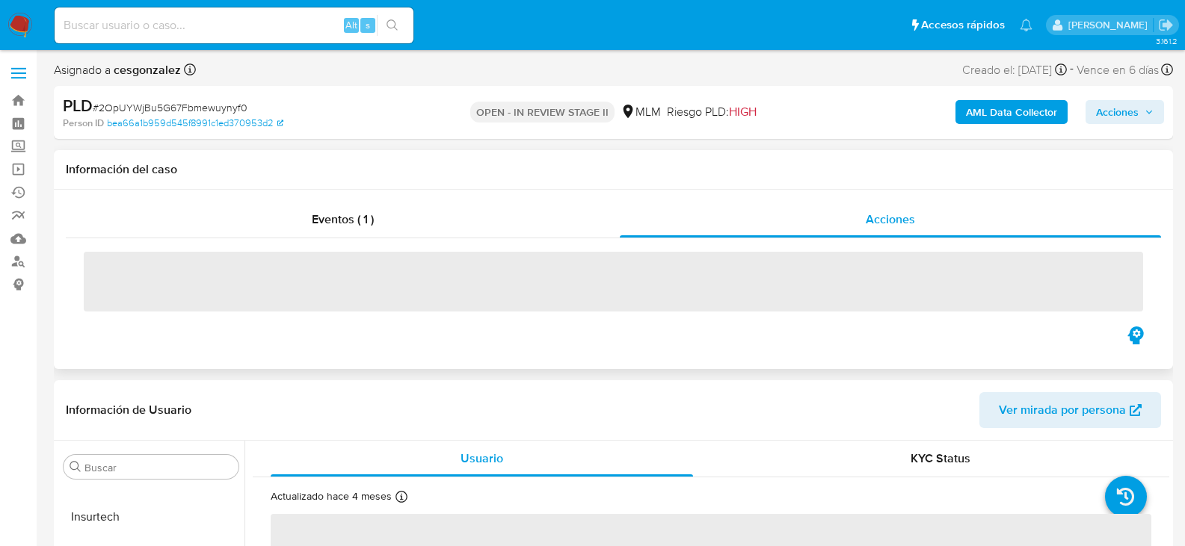
select select "10"
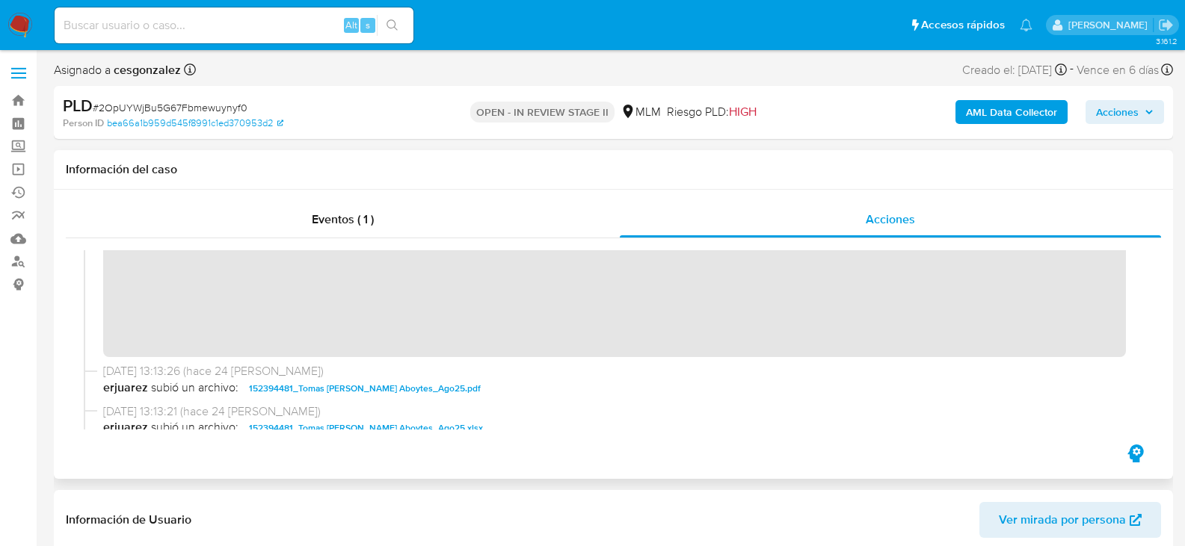
scroll to position [299, 0]
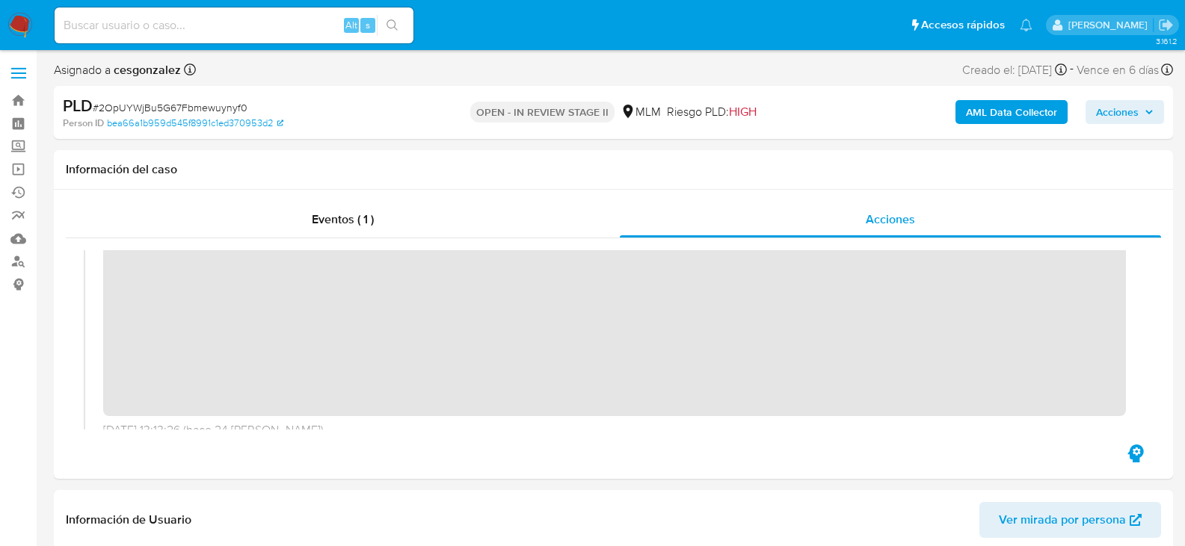
click at [1125, 119] on span "Acciones" at bounding box center [1117, 112] width 43 height 24
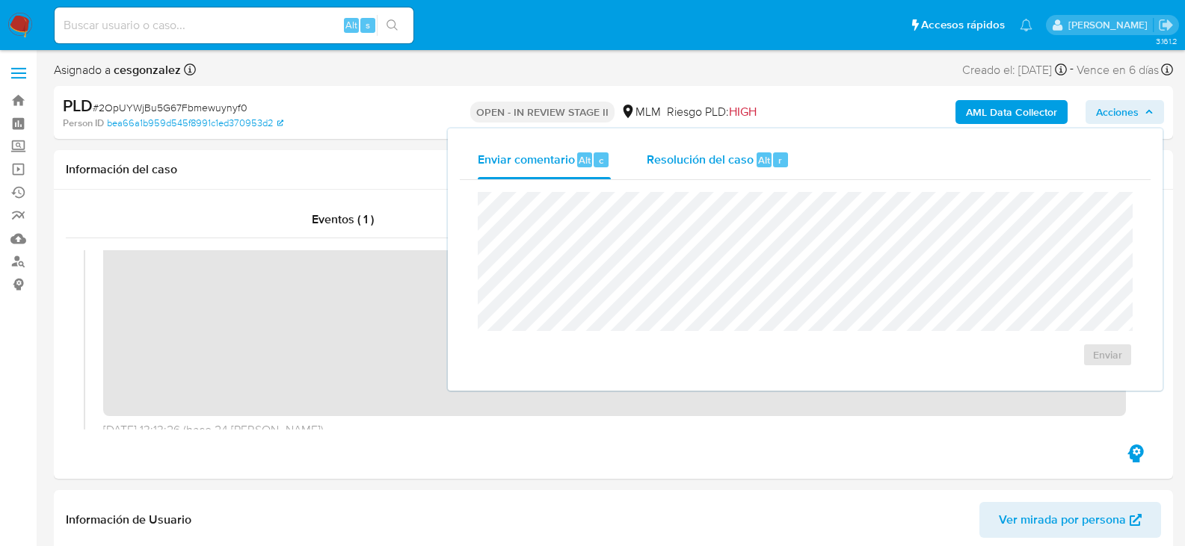
click at [691, 166] on span "Resolución del caso" at bounding box center [700, 159] width 107 height 17
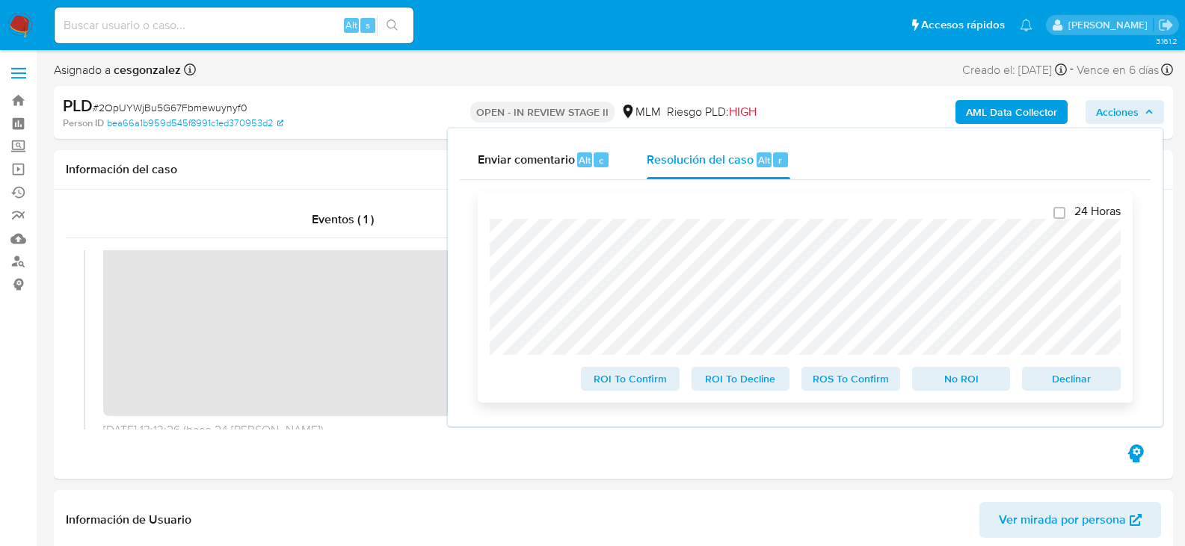
click at [833, 382] on span "ROS To Confirm" at bounding box center [851, 379] width 78 height 21
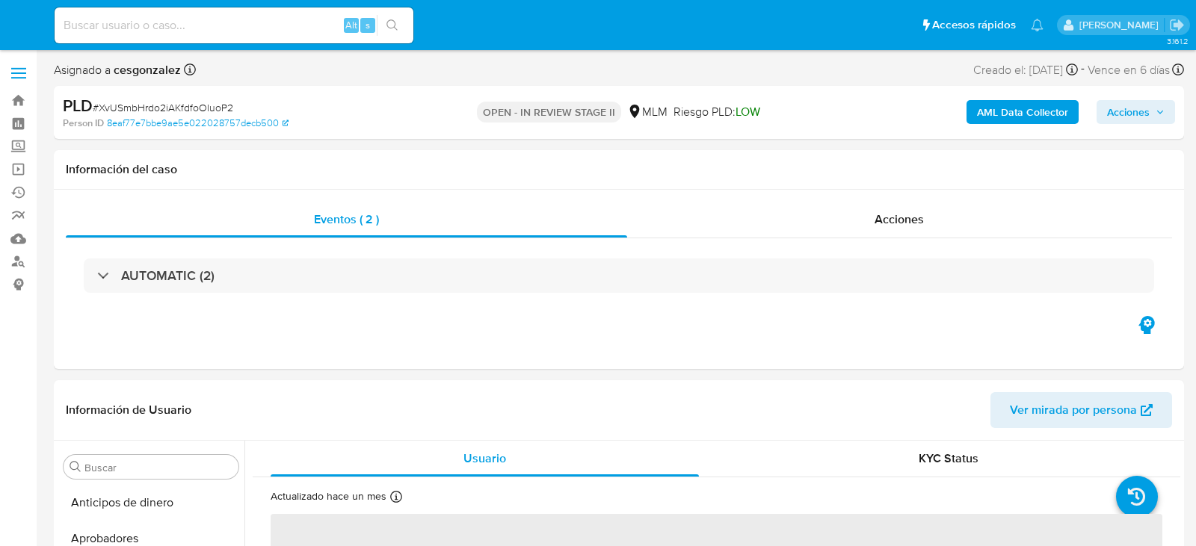
select select "10"
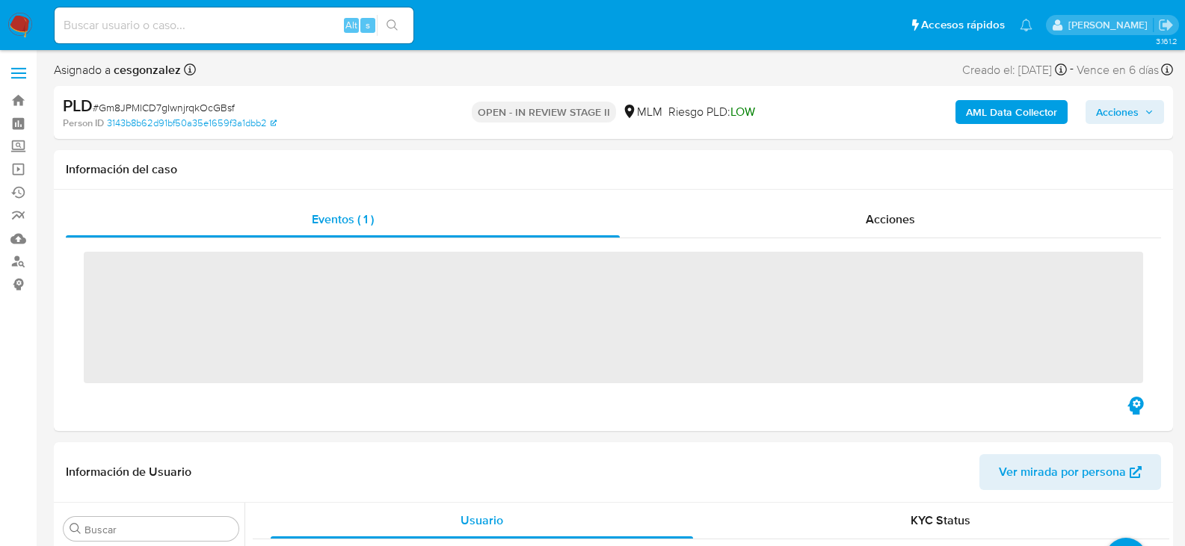
scroll to position [703, 0]
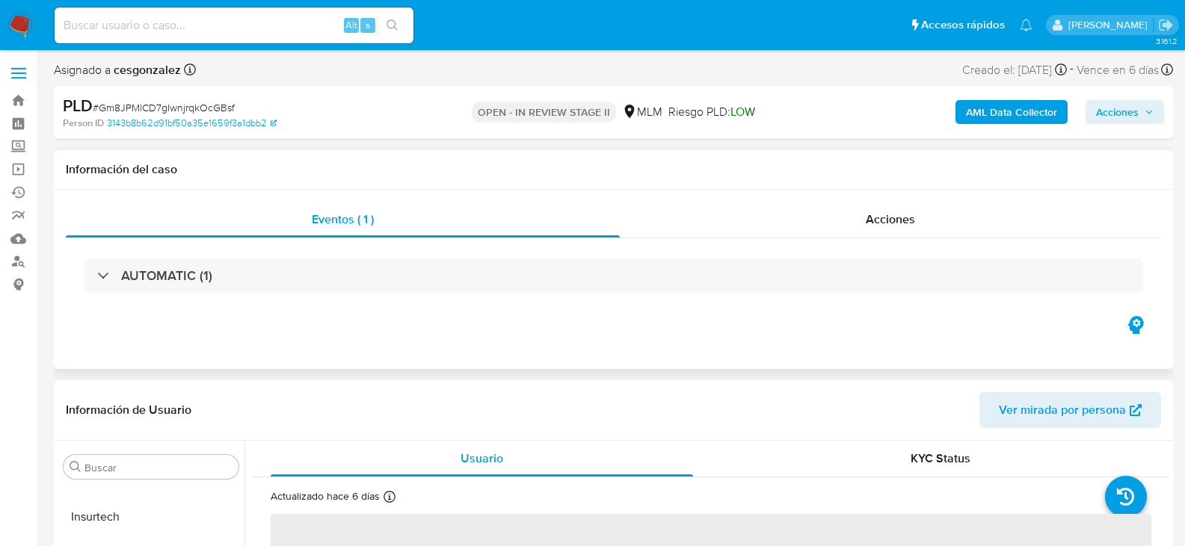
select select "10"
click at [882, 229] on div "Acciones" at bounding box center [890, 220] width 541 height 36
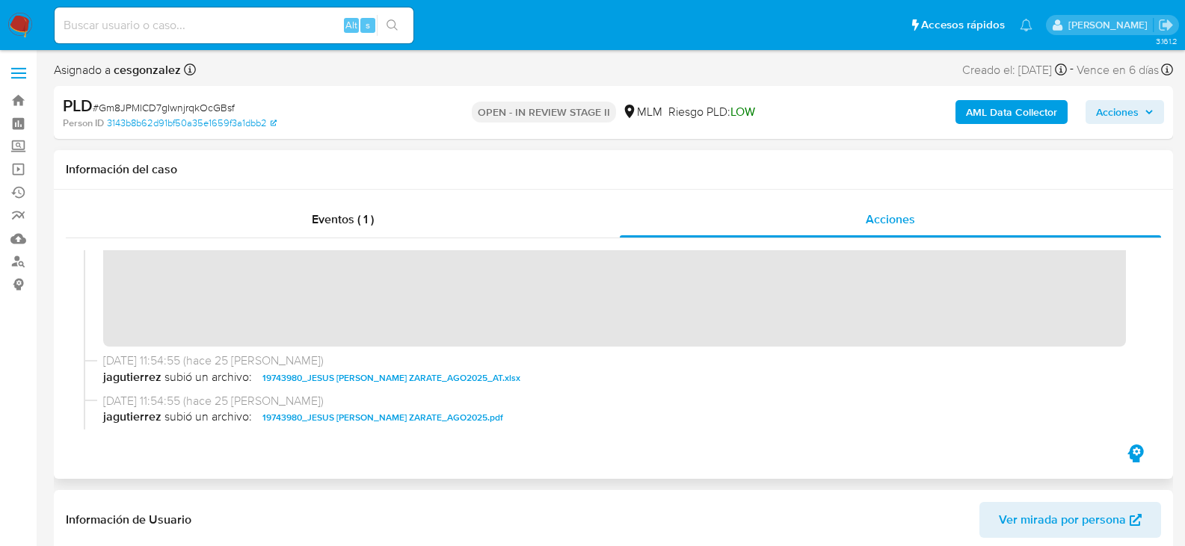
scroll to position [321, 0]
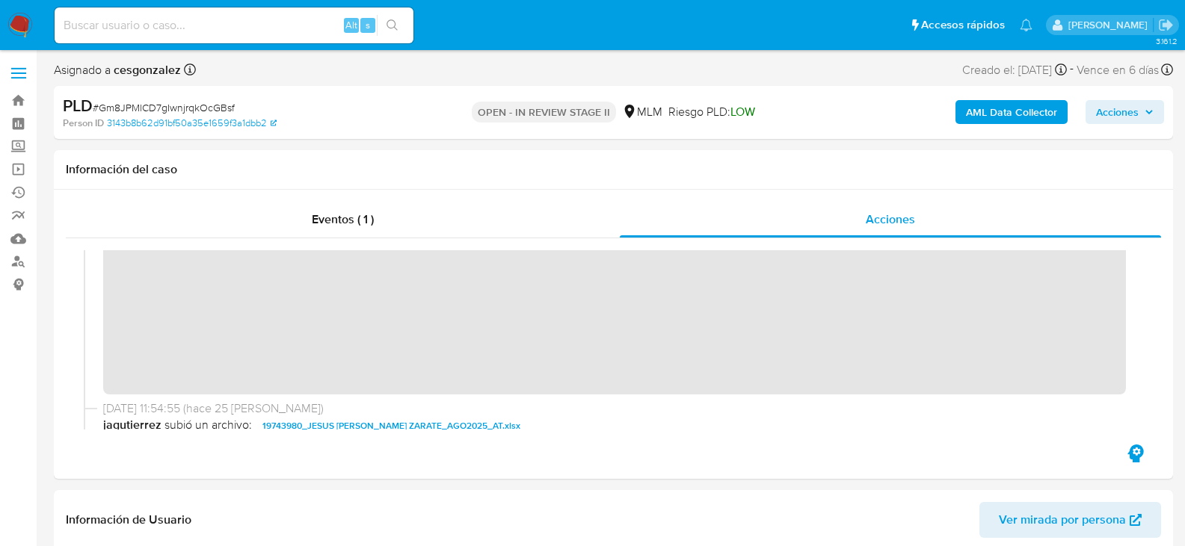
click at [1121, 98] on div "AML Data Collector Acciones" at bounding box center [982, 112] width 363 height 35
click at [1119, 108] on span "Acciones" at bounding box center [1117, 112] width 43 height 24
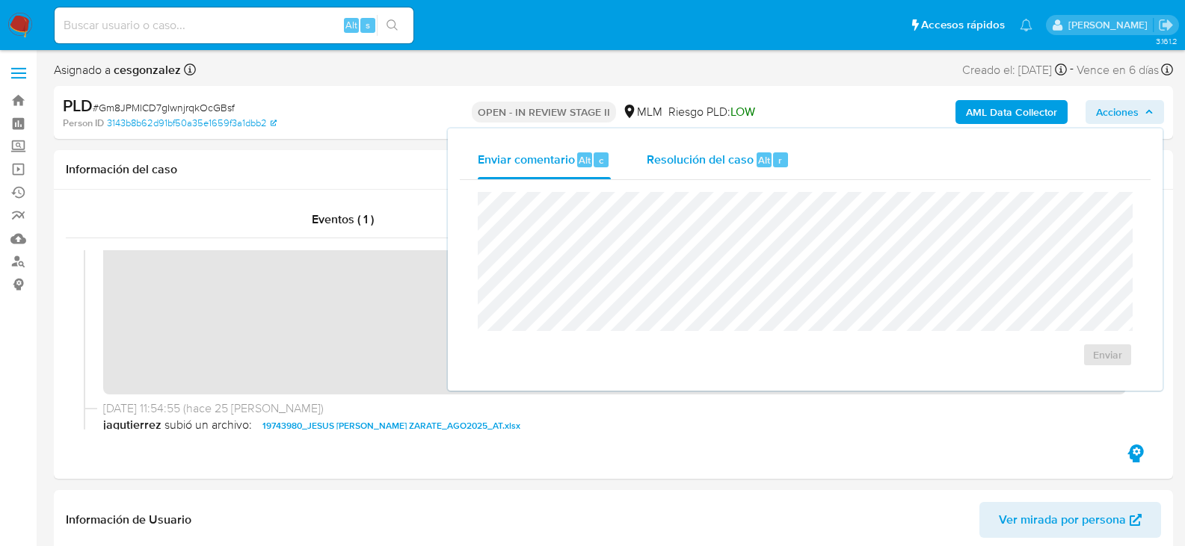
click at [644, 155] on button "Resolución del caso Alt r" at bounding box center [718, 160] width 179 height 39
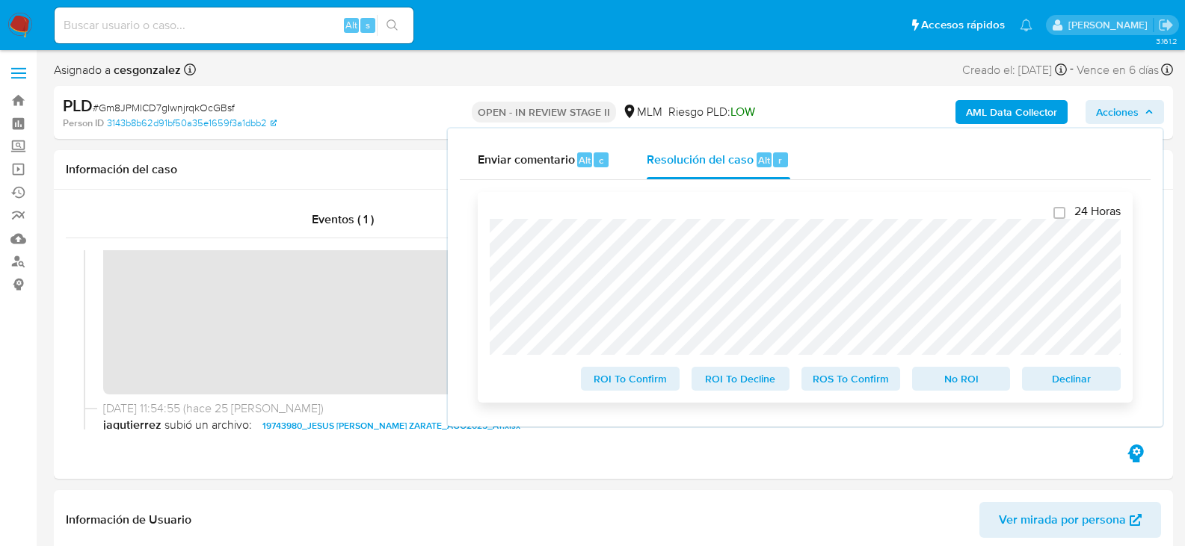
click at [862, 389] on span "ROS To Confirm" at bounding box center [851, 379] width 78 height 21
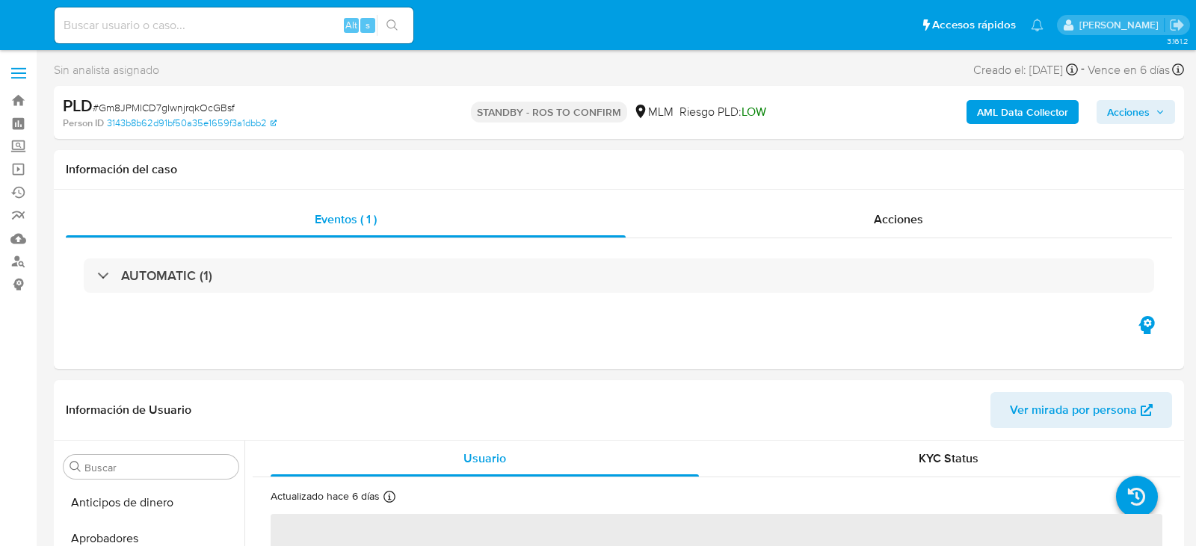
select select "10"
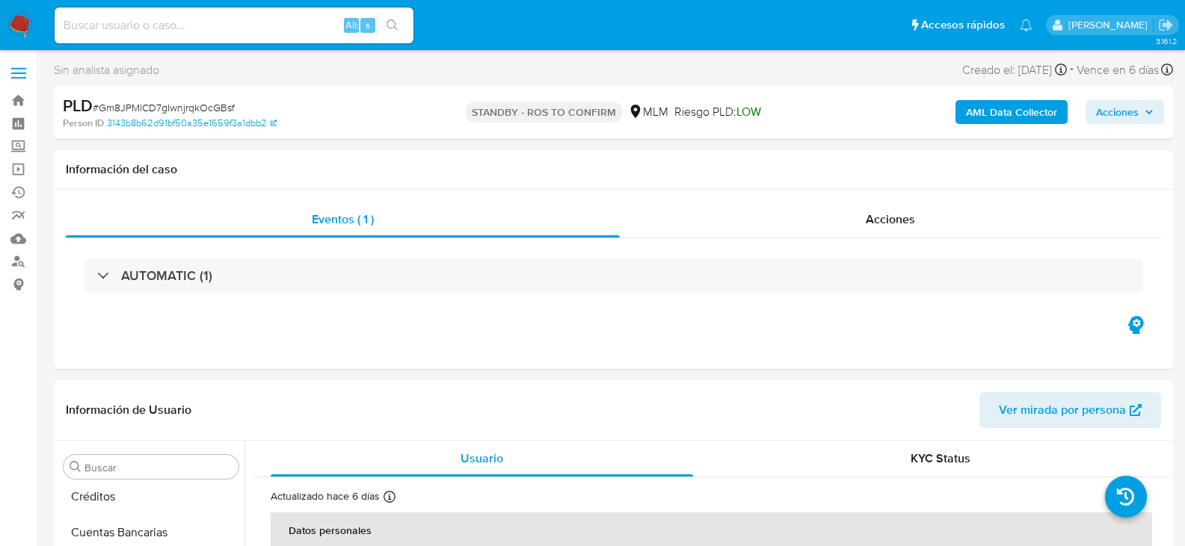
scroll to position [527, 0]
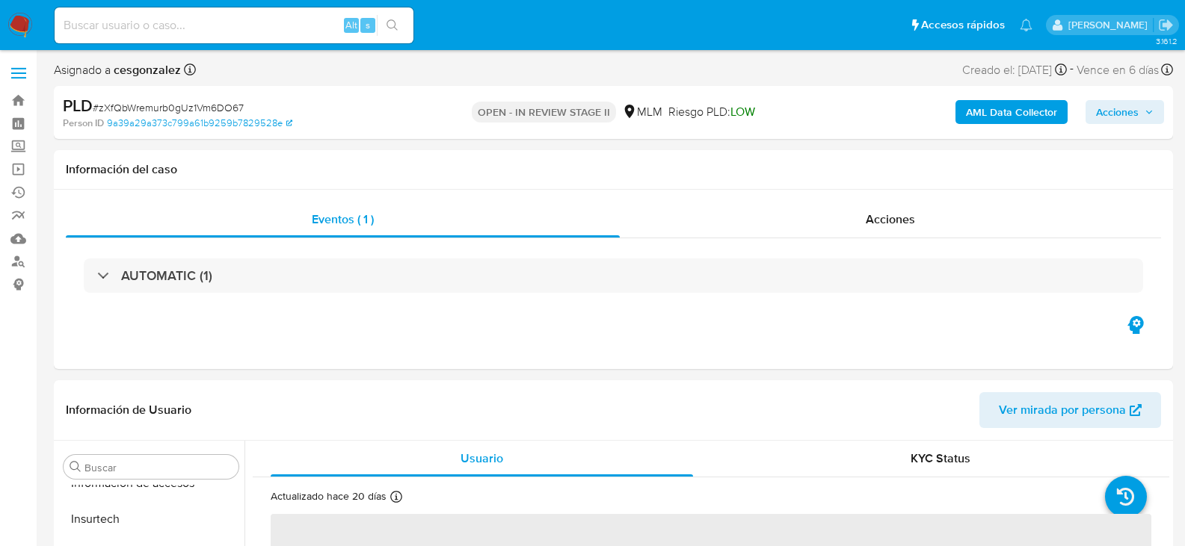
scroll to position [703, 0]
select select "10"
click at [900, 230] on div "Acciones" at bounding box center [890, 220] width 541 height 36
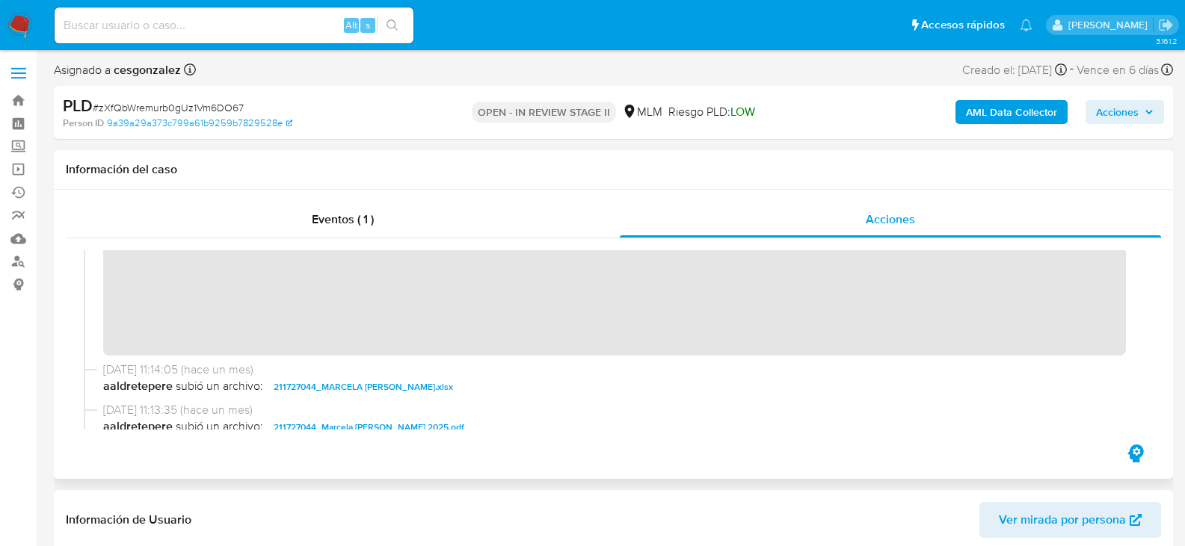
scroll to position [285, 0]
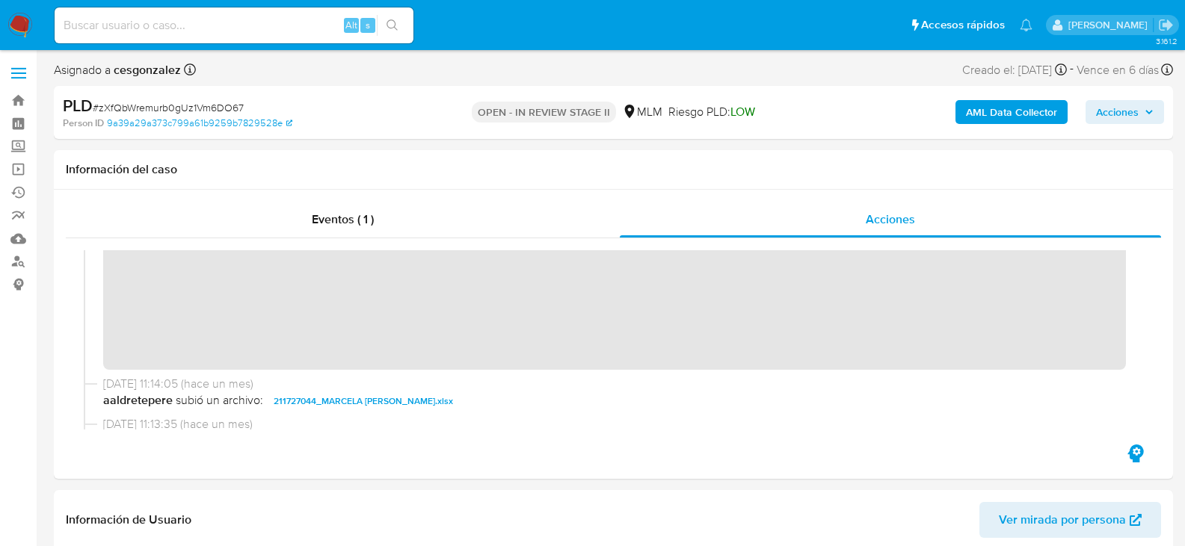
click at [1120, 102] on span "Acciones" at bounding box center [1117, 112] width 43 height 24
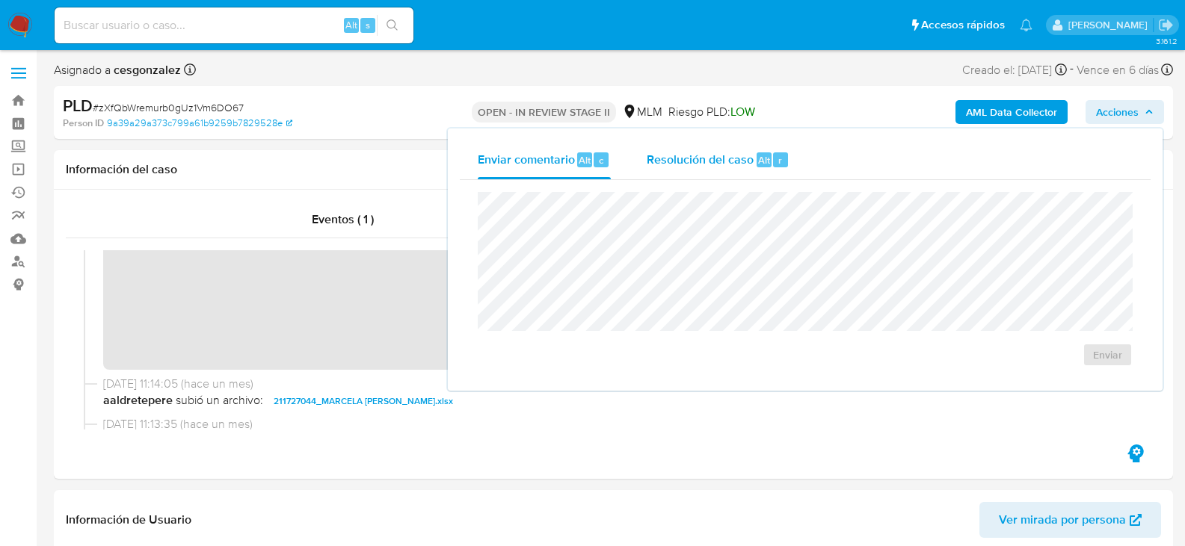
click at [709, 164] on span "Resolución del caso" at bounding box center [700, 159] width 107 height 17
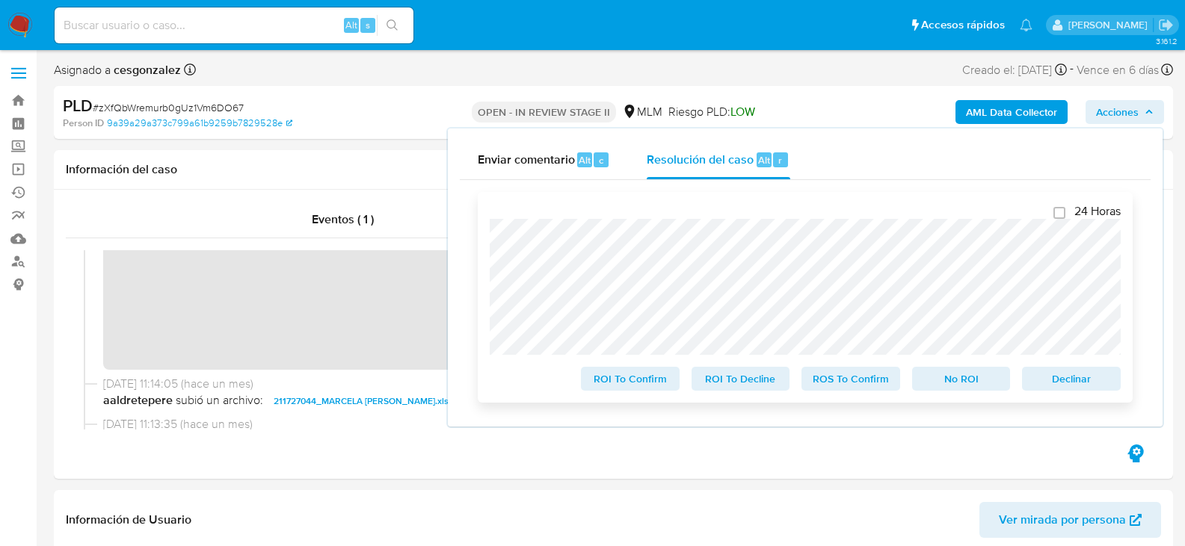
click at [848, 383] on span "ROS To Confirm" at bounding box center [851, 379] width 78 height 21
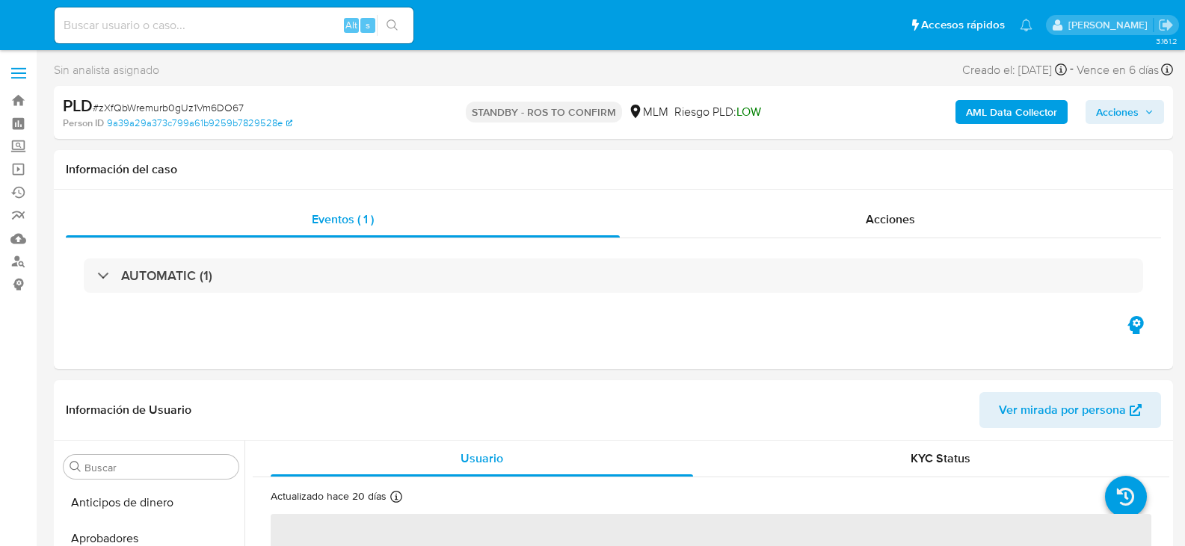
select select "10"
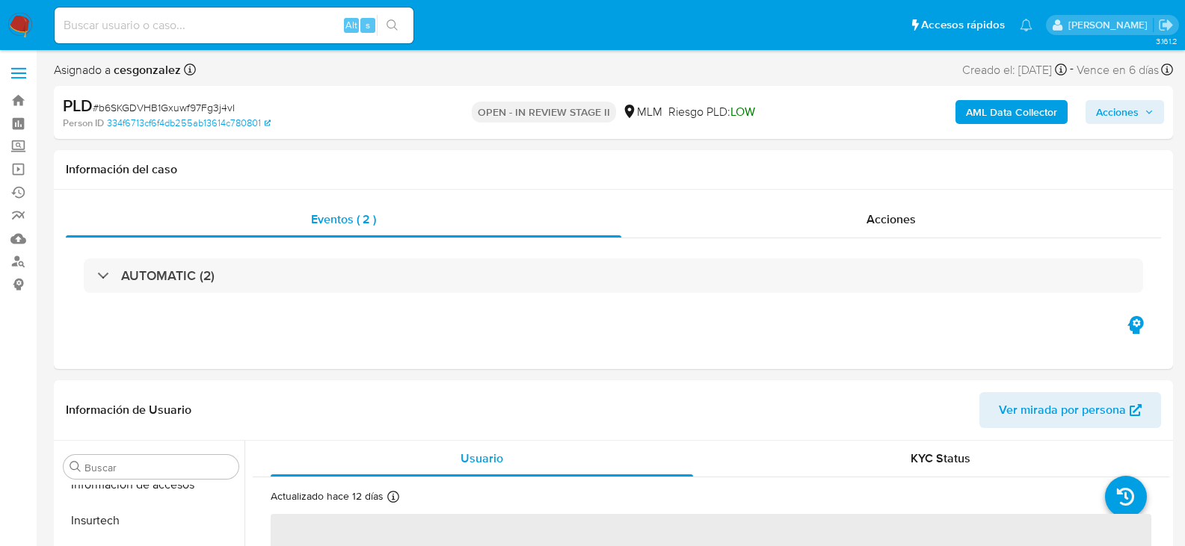
scroll to position [703, 0]
click at [881, 209] on div "Acciones" at bounding box center [891, 220] width 540 height 36
select select "10"
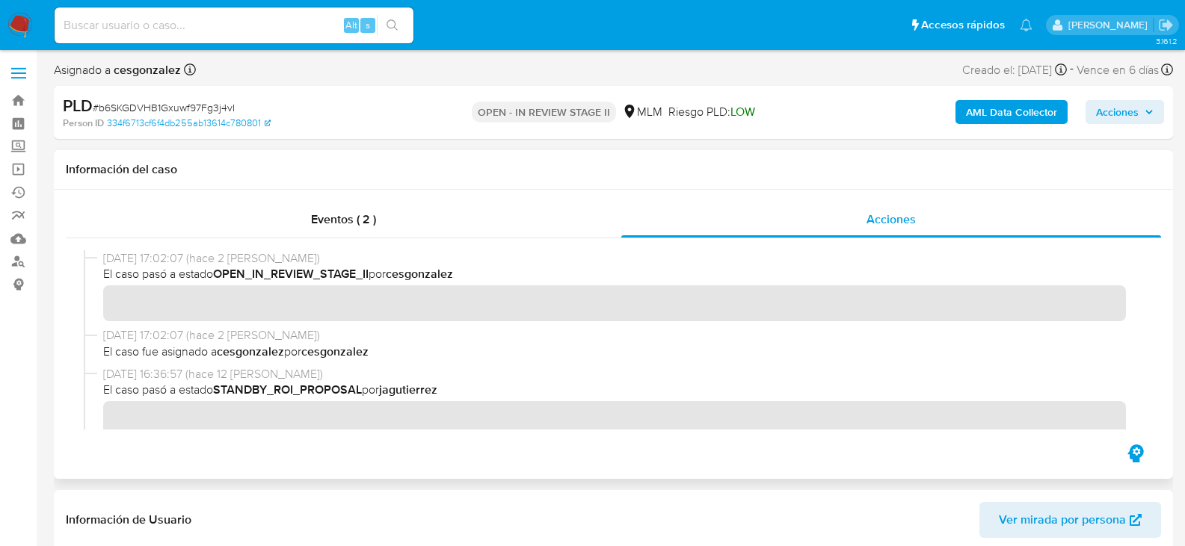
scroll to position [299, 0]
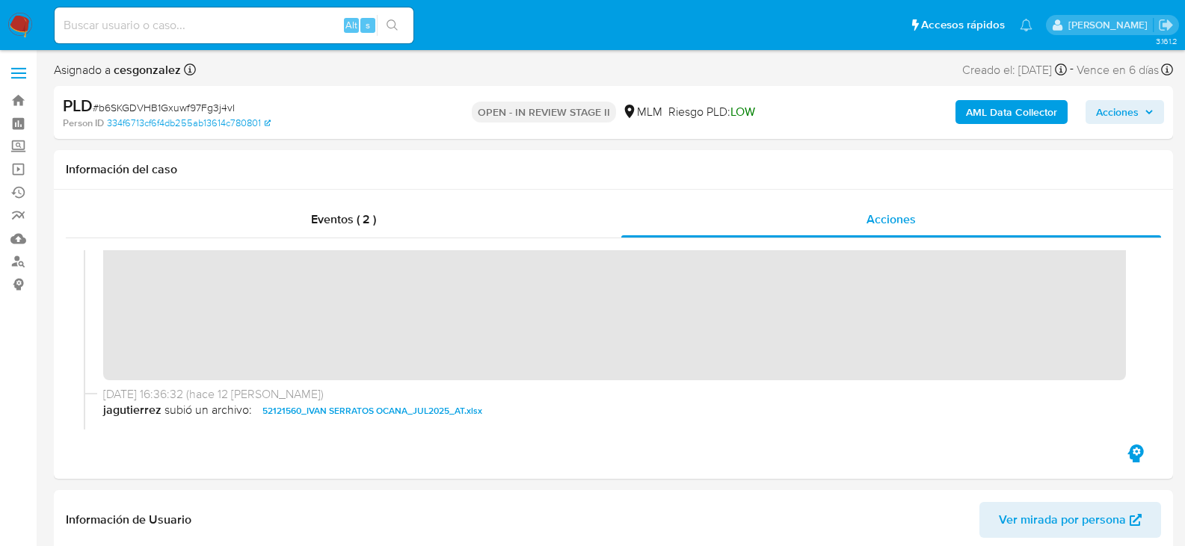
click at [1136, 115] on span "Acciones" at bounding box center [1117, 112] width 43 height 24
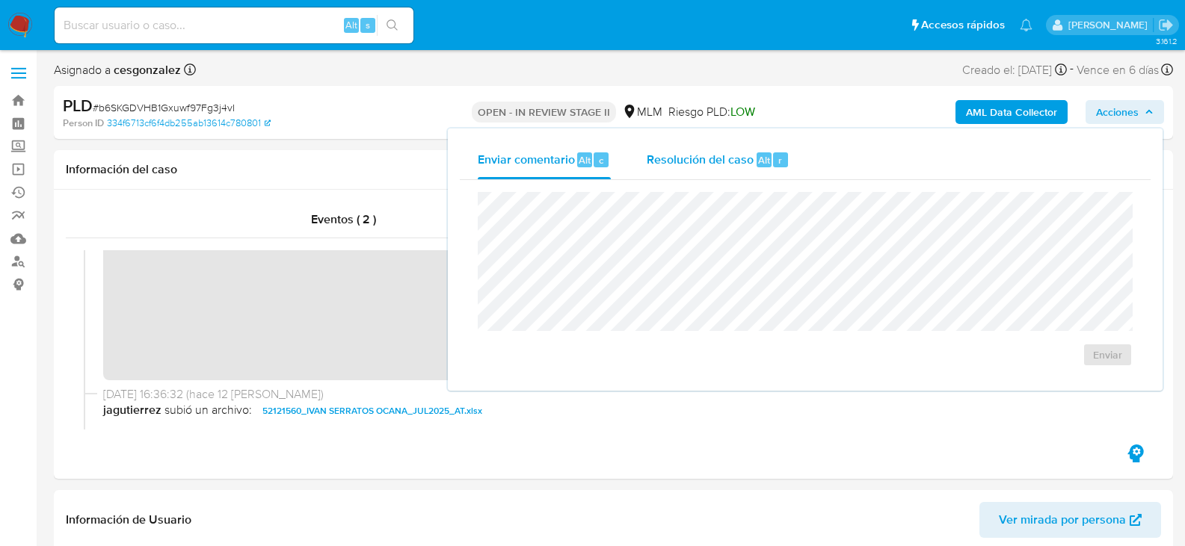
click at [728, 164] on span "Resolución del caso" at bounding box center [700, 159] width 107 height 17
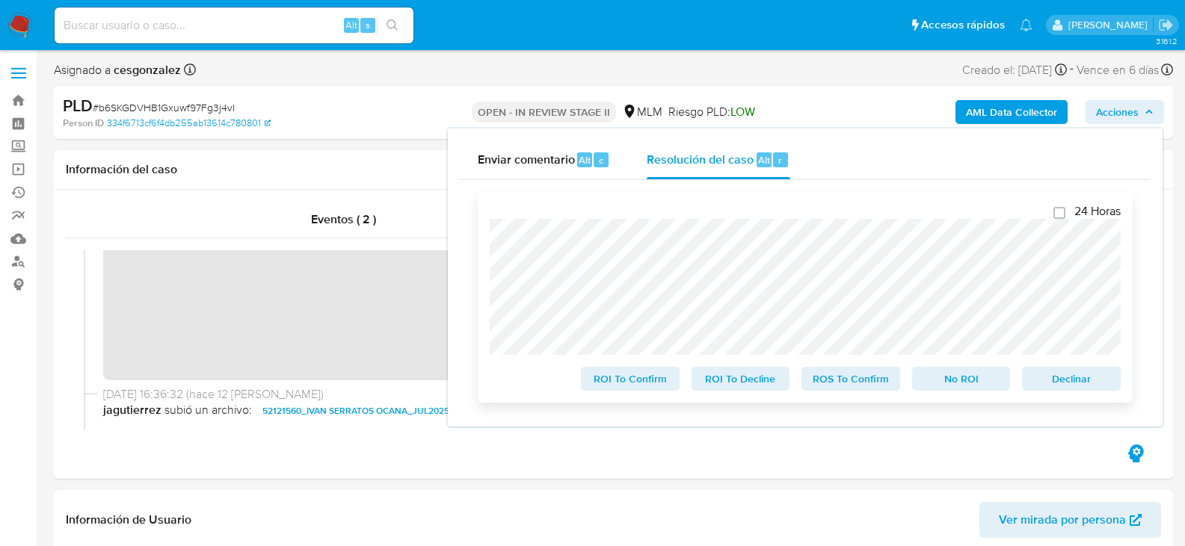
click at [837, 389] on span "ROS To Confirm" at bounding box center [851, 379] width 78 height 21
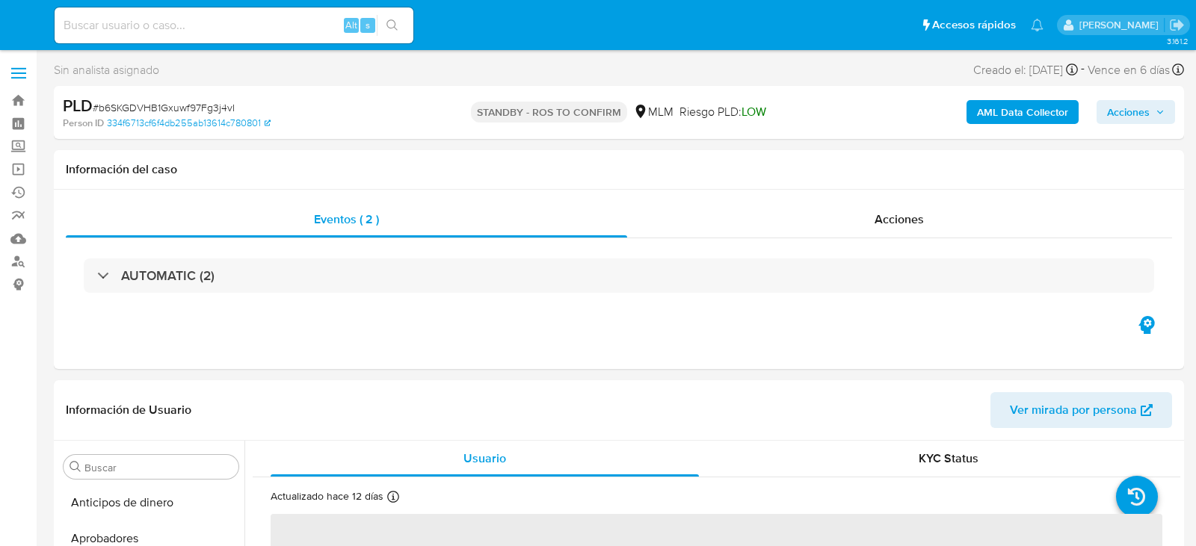
select select "10"
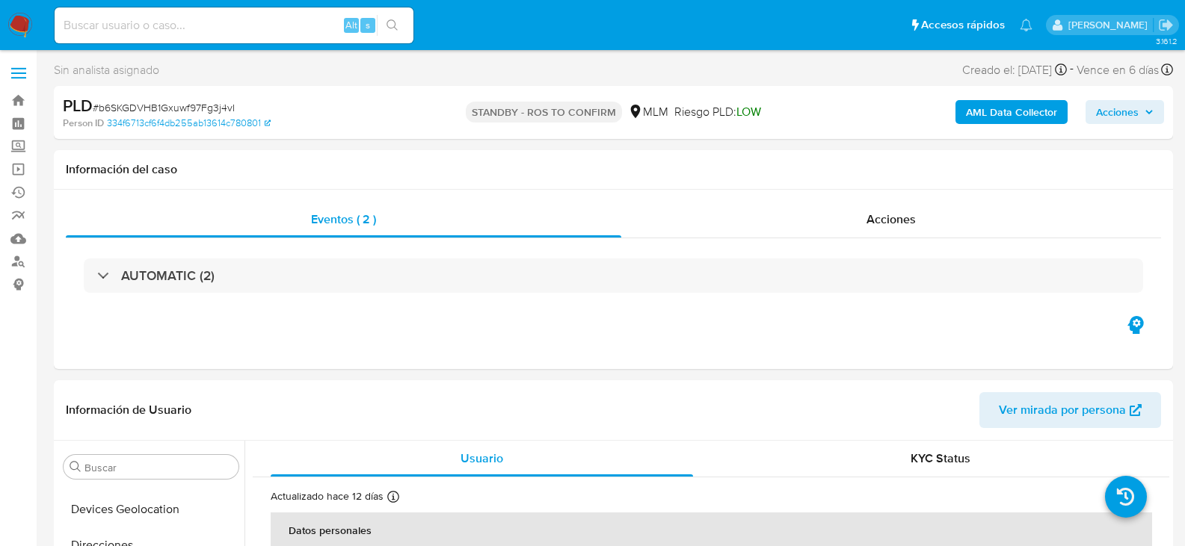
scroll to position [599, 0]
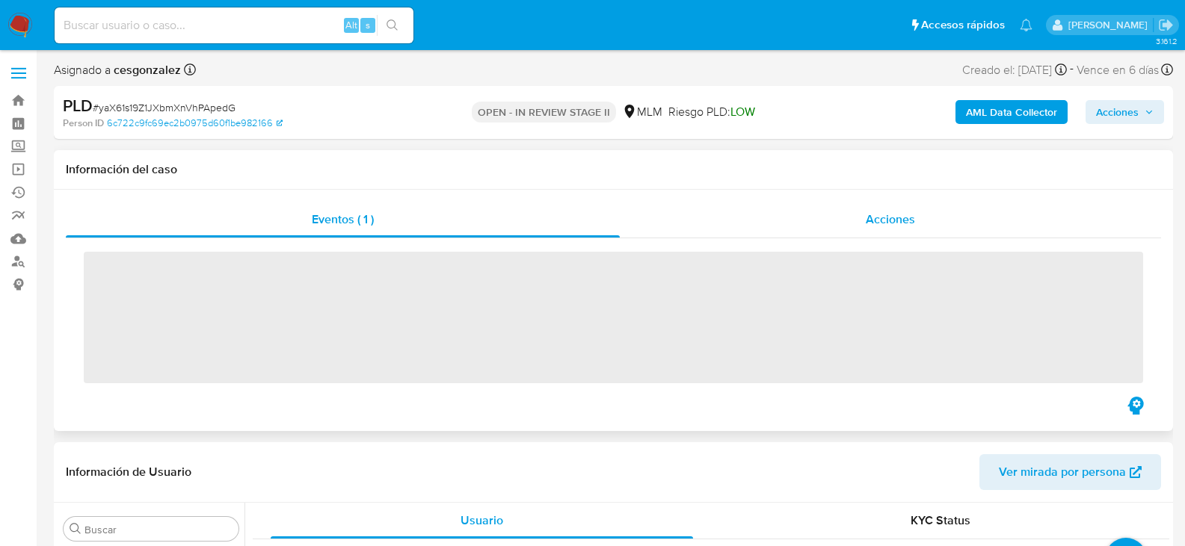
scroll to position [703, 0]
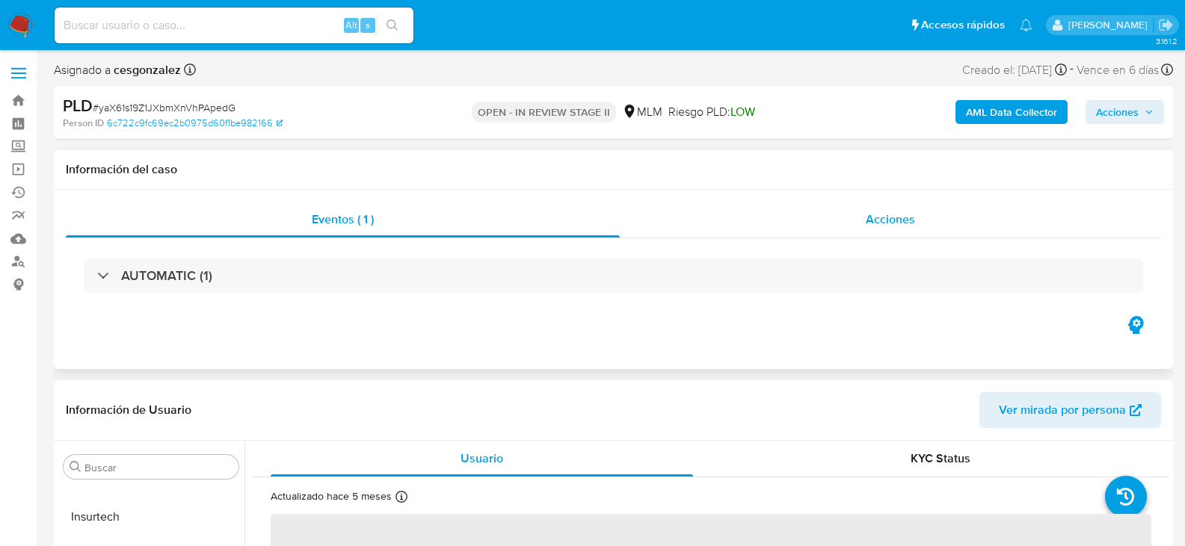
click at [893, 217] on span "Acciones" at bounding box center [890, 219] width 49 height 17
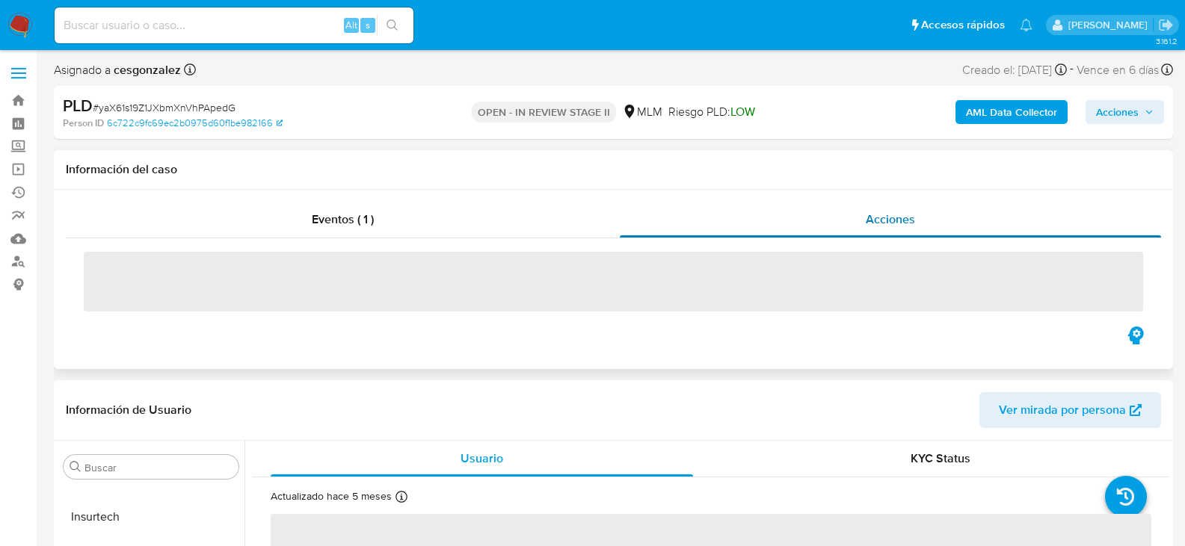
select select "10"
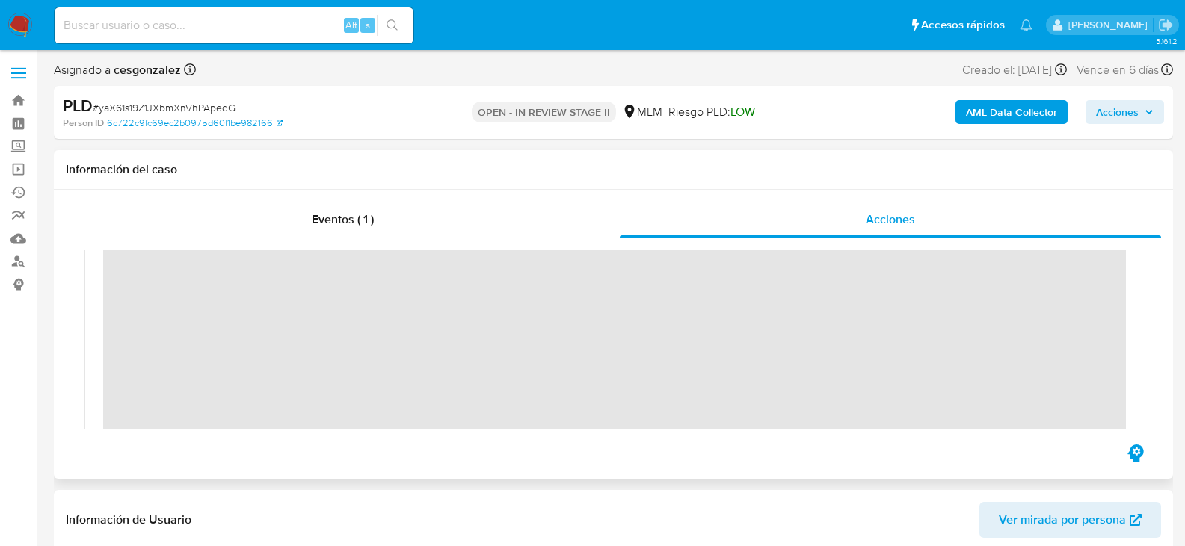
scroll to position [299, 0]
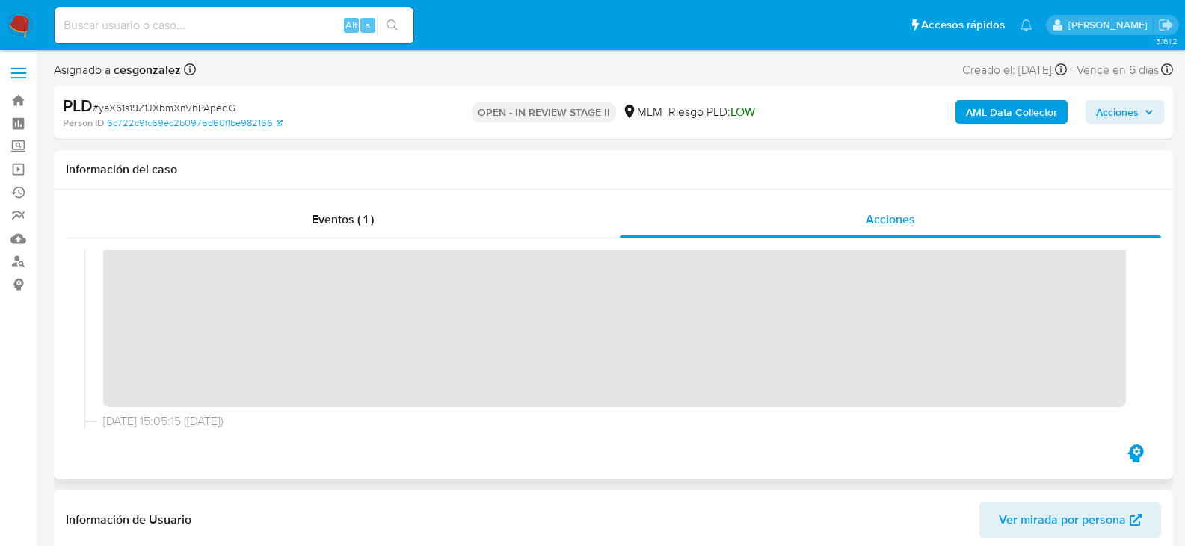
click at [907, 416] on div "03/10/2025 17:02:08 (hace 2 días) El caso pasó a estado OPEN_IN_REVIEW_STAGE_II…" at bounding box center [613, 339] width 1059 height 179
click at [1132, 114] on span "Acciones" at bounding box center [1117, 112] width 43 height 24
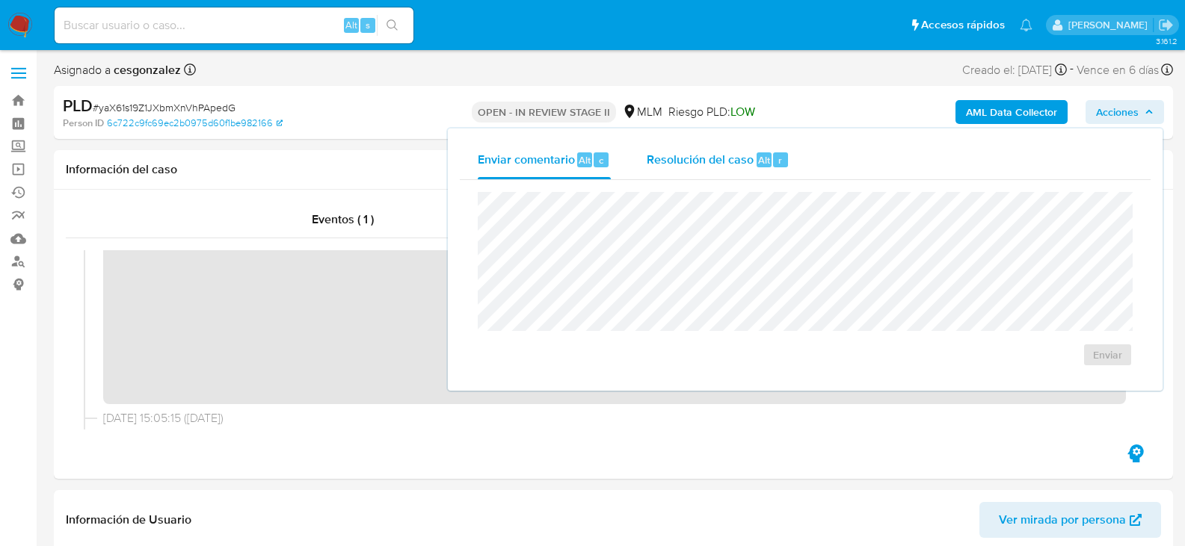
click at [742, 158] on span "Resolución del caso" at bounding box center [700, 159] width 107 height 17
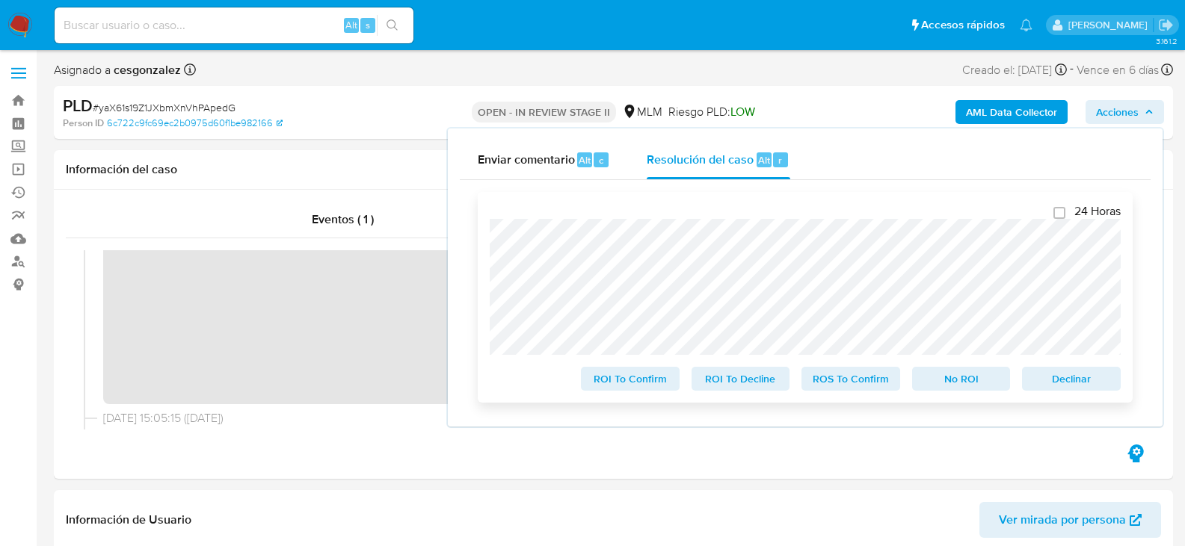
click at [866, 385] on span "ROS To Confirm" at bounding box center [851, 379] width 78 height 21
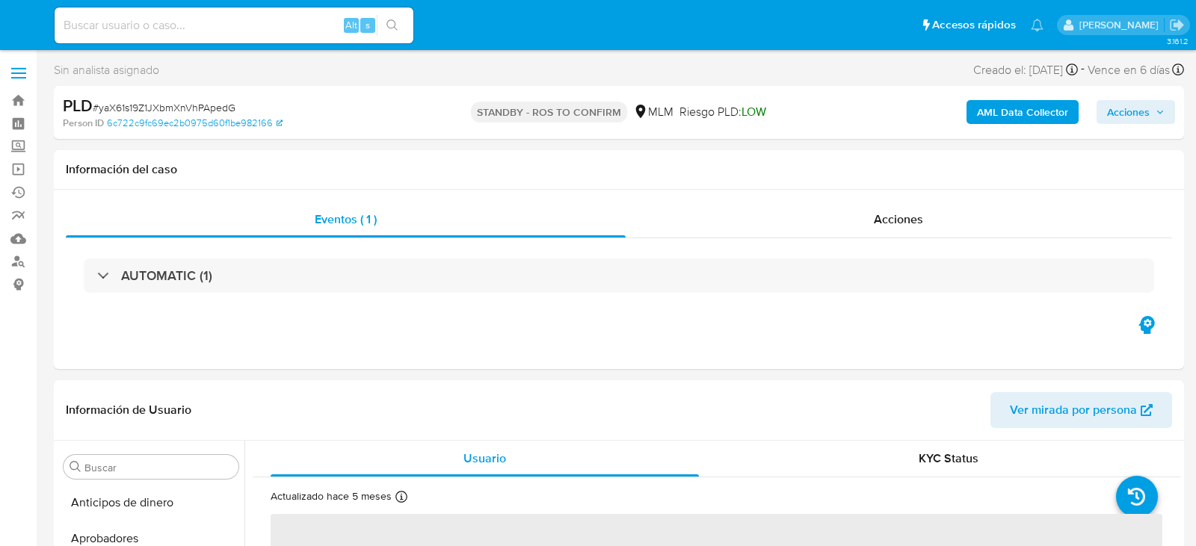
select select "10"
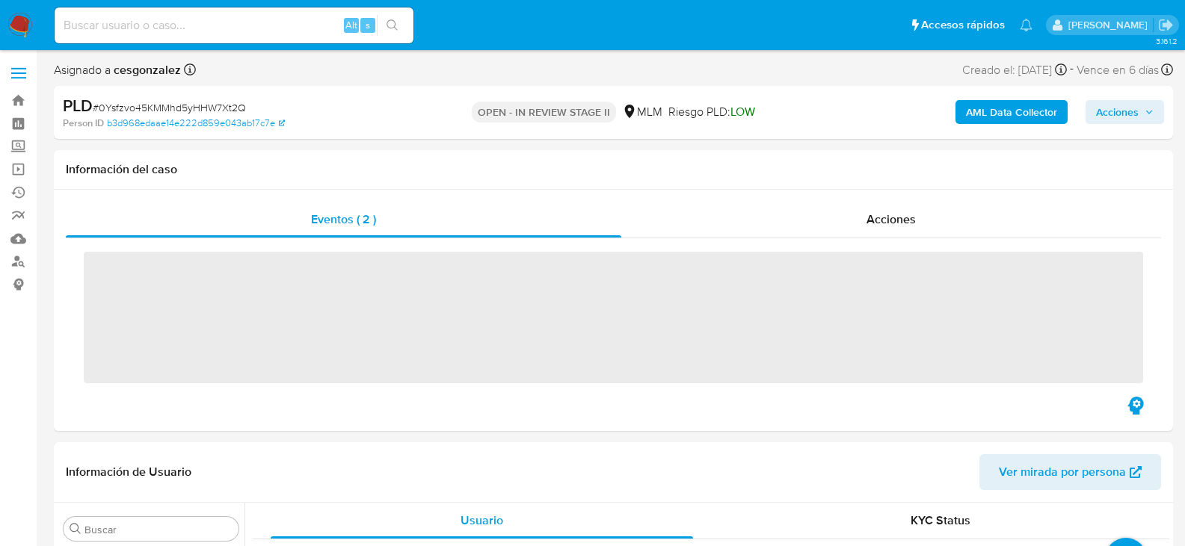
scroll to position [703, 0]
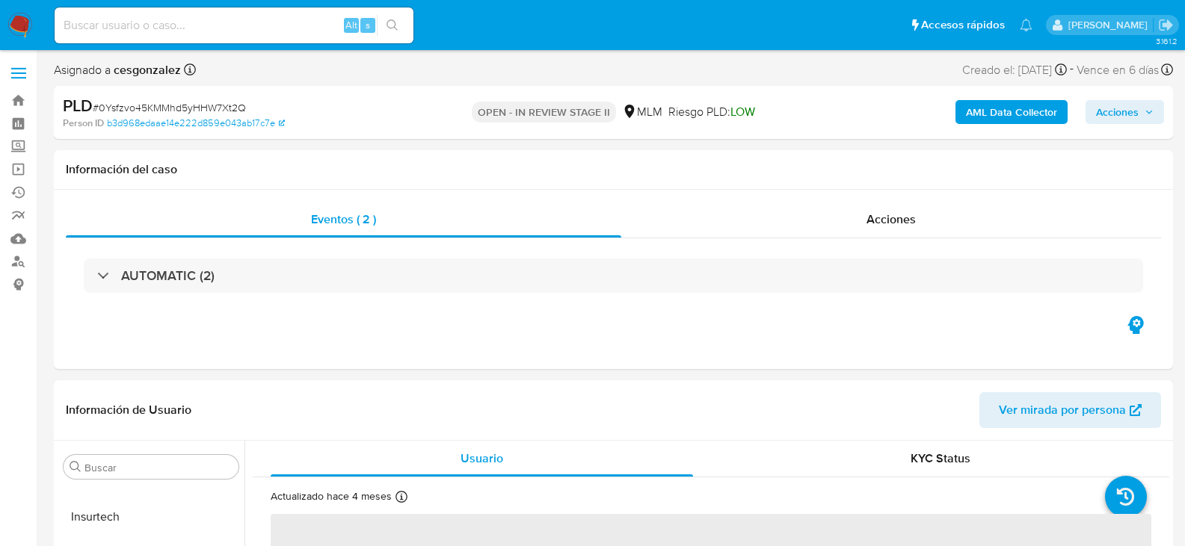
select select "10"
click at [890, 209] on div "Acciones" at bounding box center [891, 220] width 540 height 36
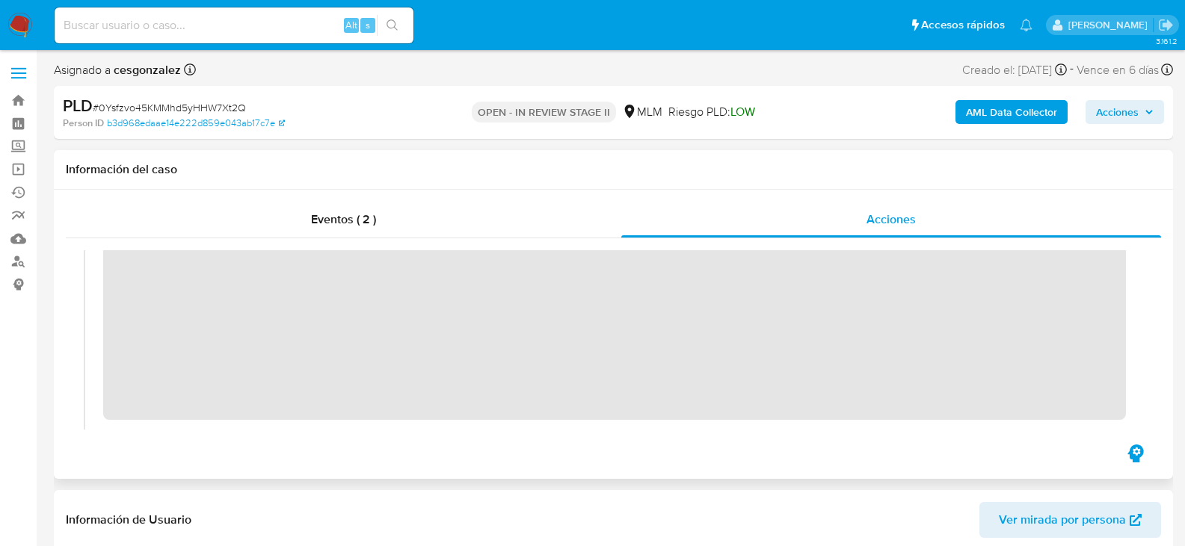
scroll to position [318, 0]
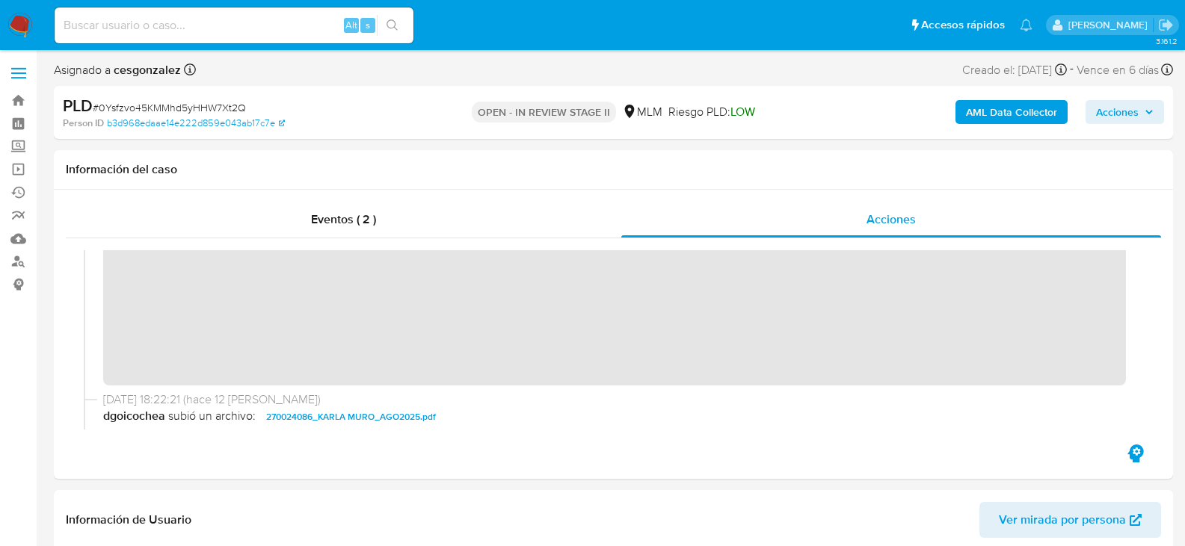
click at [1118, 120] on span "Acciones" at bounding box center [1117, 112] width 43 height 24
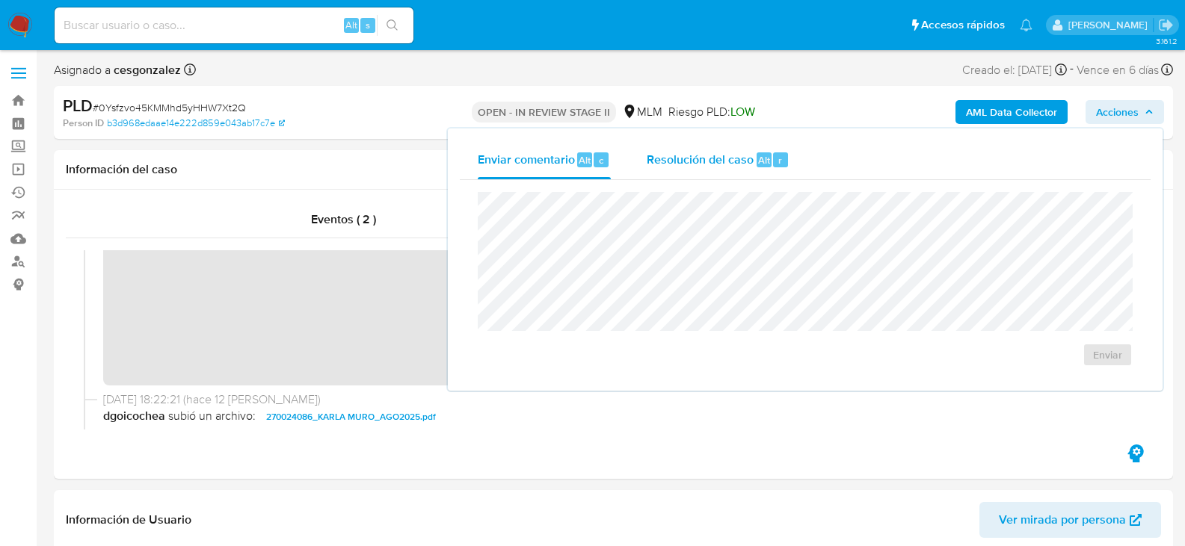
drag, startPoint x: 735, startPoint y: 162, endPoint x: 726, endPoint y: 177, distance: 17.4
click at [734, 162] on span "Resolución del caso" at bounding box center [700, 159] width 107 height 17
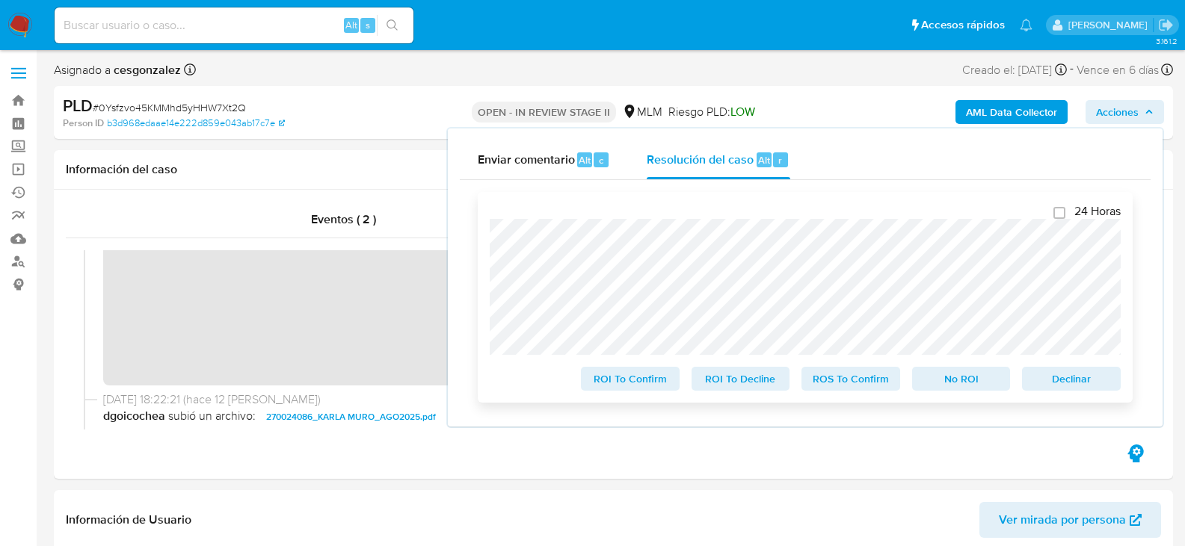
click at [852, 380] on span "ROS To Confirm" at bounding box center [851, 379] width 78 height 21
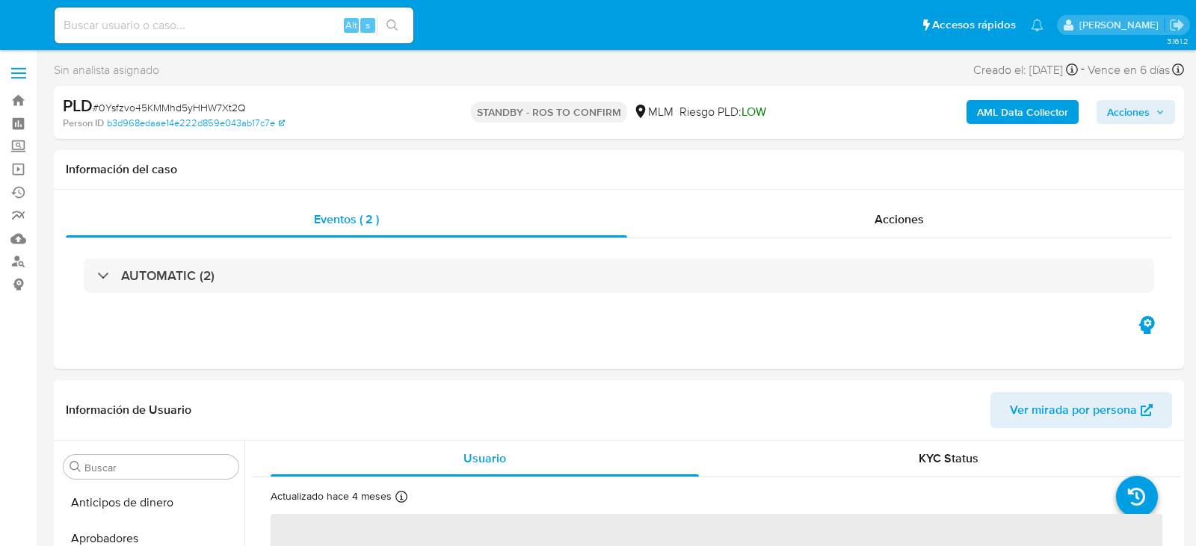
select select "10"
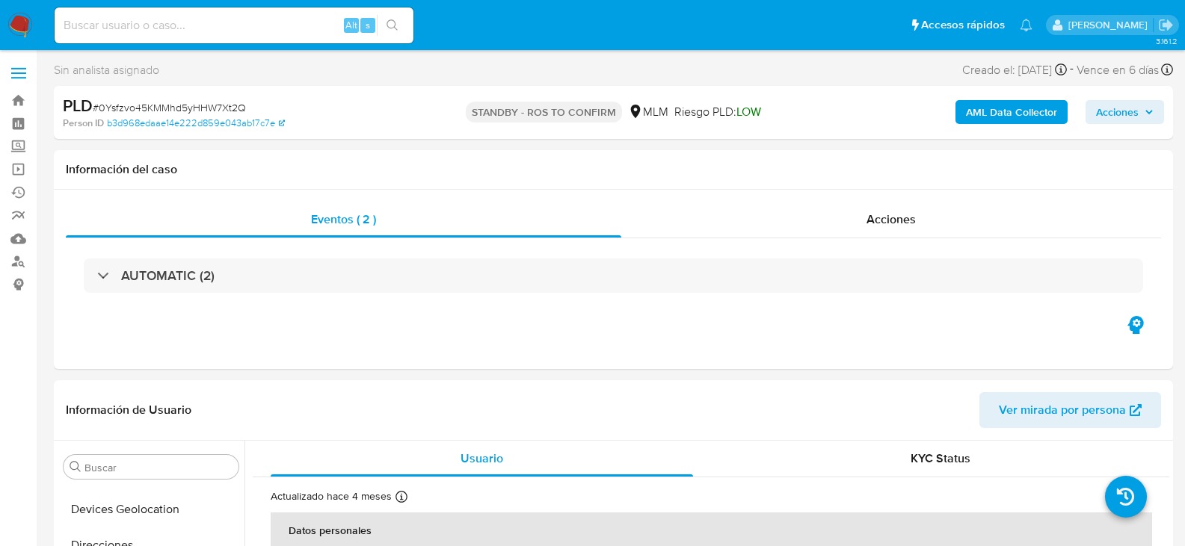
scroll to position [600, 0]
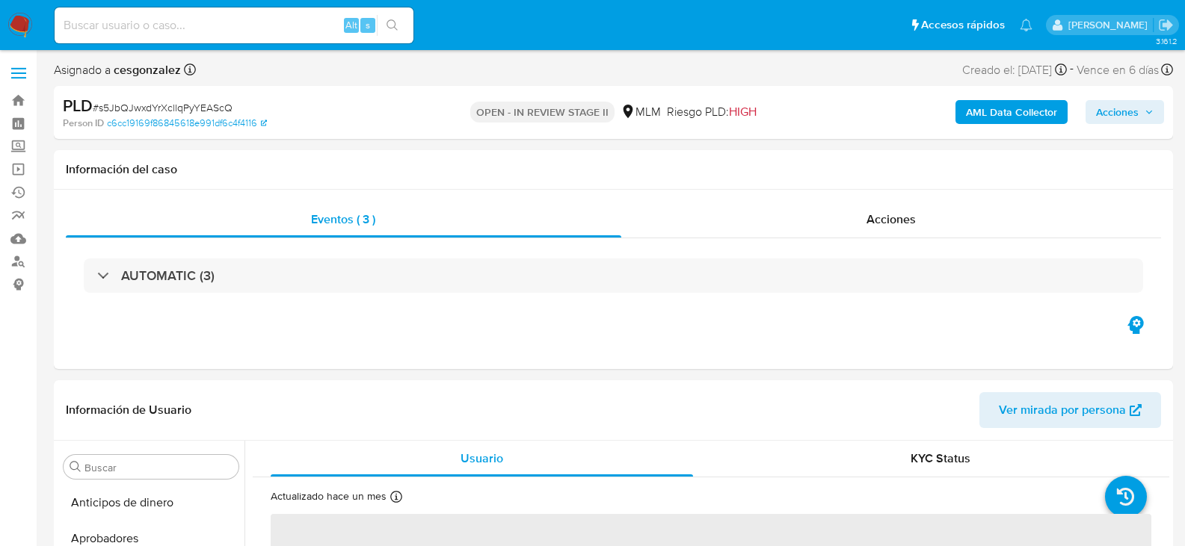
scroll to position [703, 0]
select select "10"
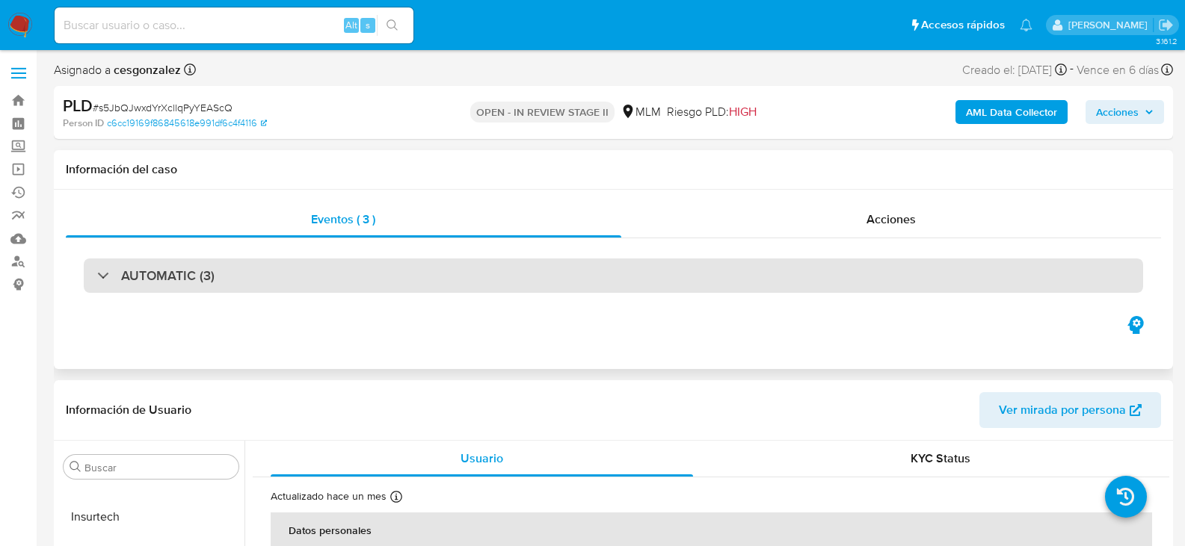
click at [264, 281] on div "AUTOMATIC (3)" at bounding box center [613, 276] width 1059 height 34
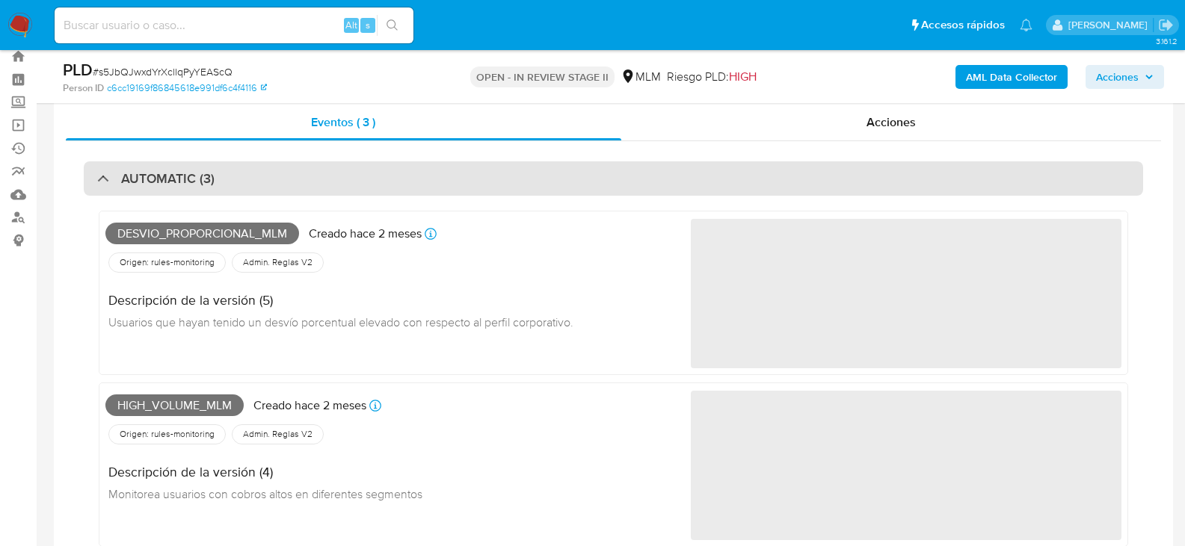
scroll to position [0, 0]
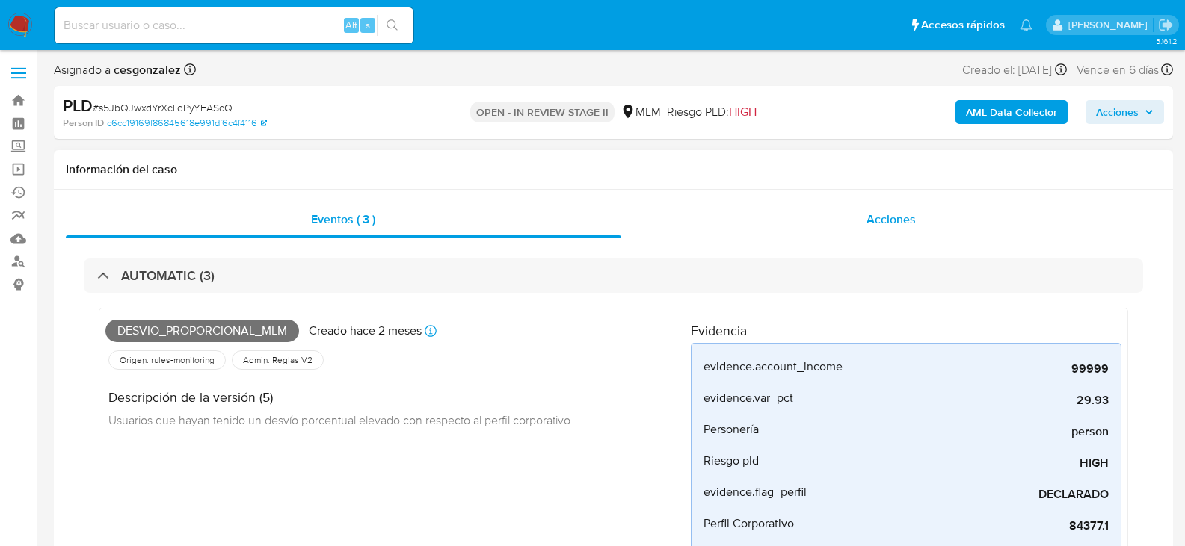
click at [892, 217] on span "Acciones" at bounding box center [890, 219] width 49 height 17
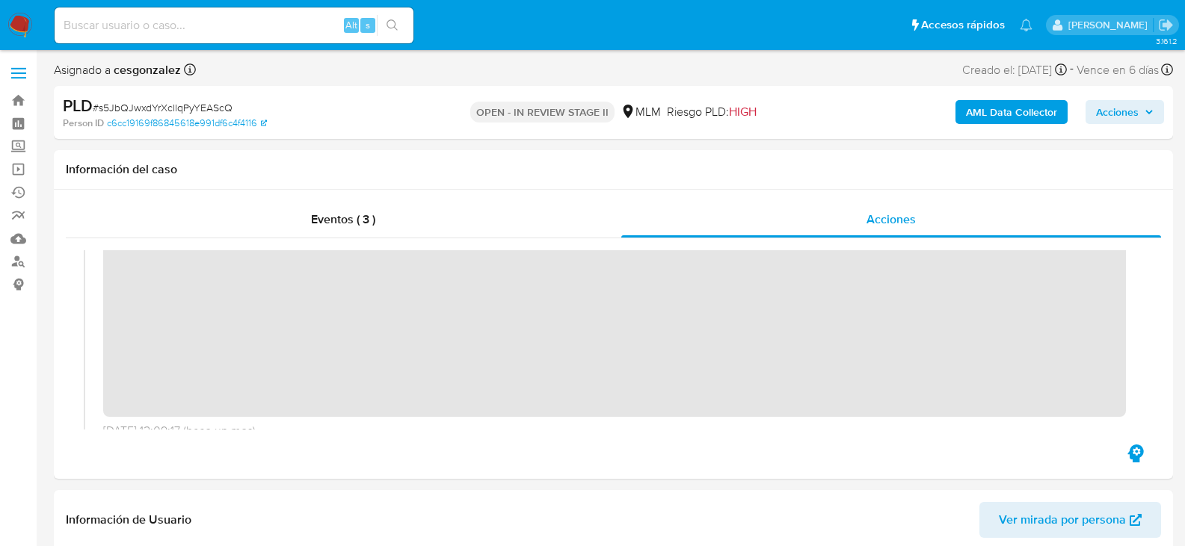
scroll to position [299, 0]
click at [1131, 114] on span "Acciones" at bounding box center [1117, 112] width 43 height 24
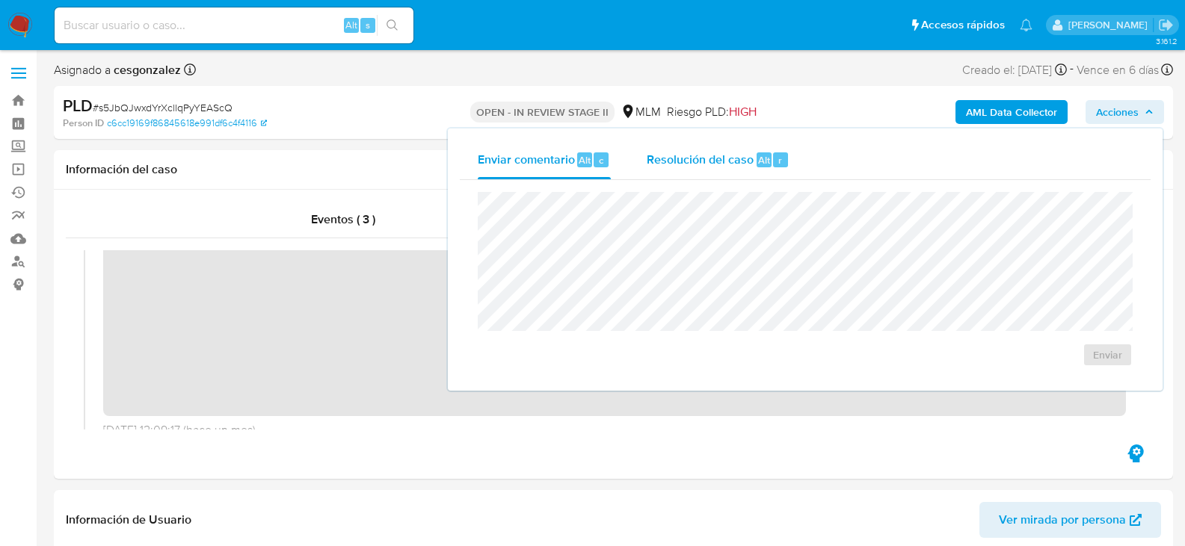
click at [692, 154] on span "Resolución del caso" at bounding box center [700, 159] width 107 height 17
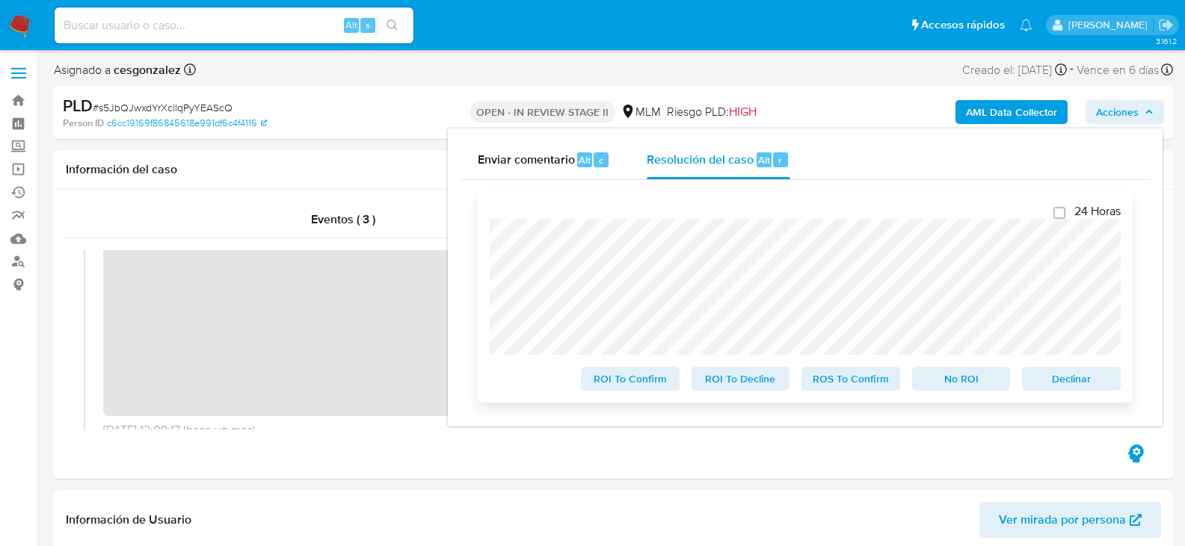
click at [864, 387] on span "ROS To Confirm" at bounding box center [851, 379] width 78 height 21
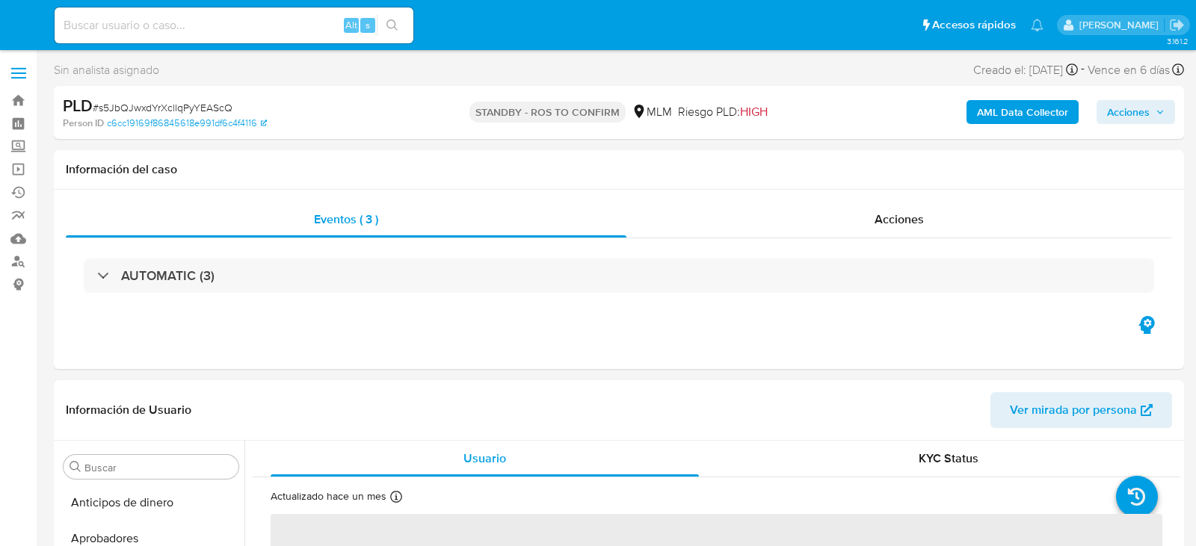
select select "10"
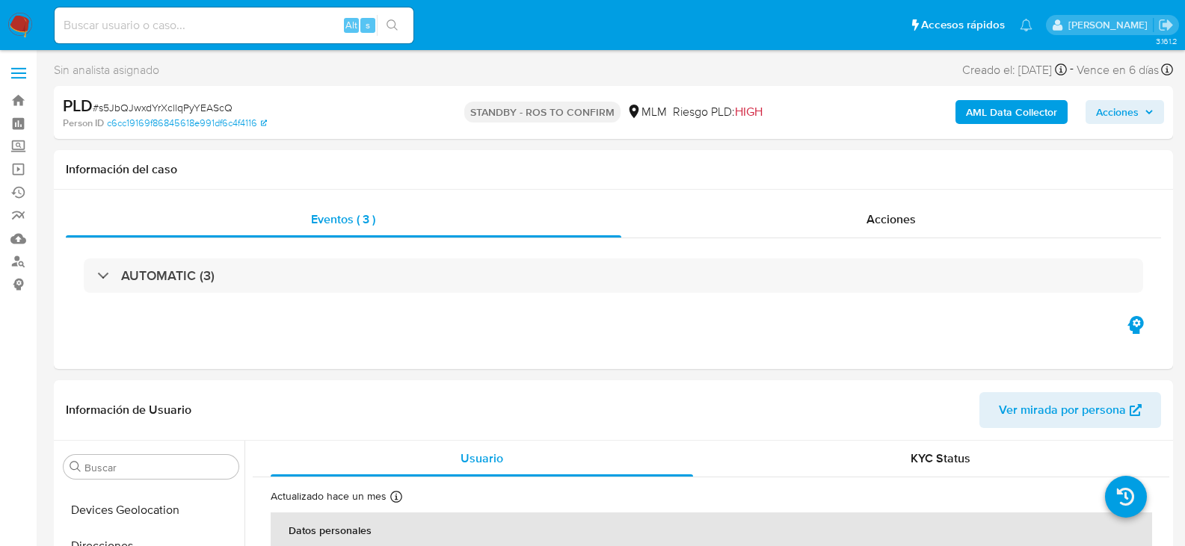
scroll to position [617, 0]
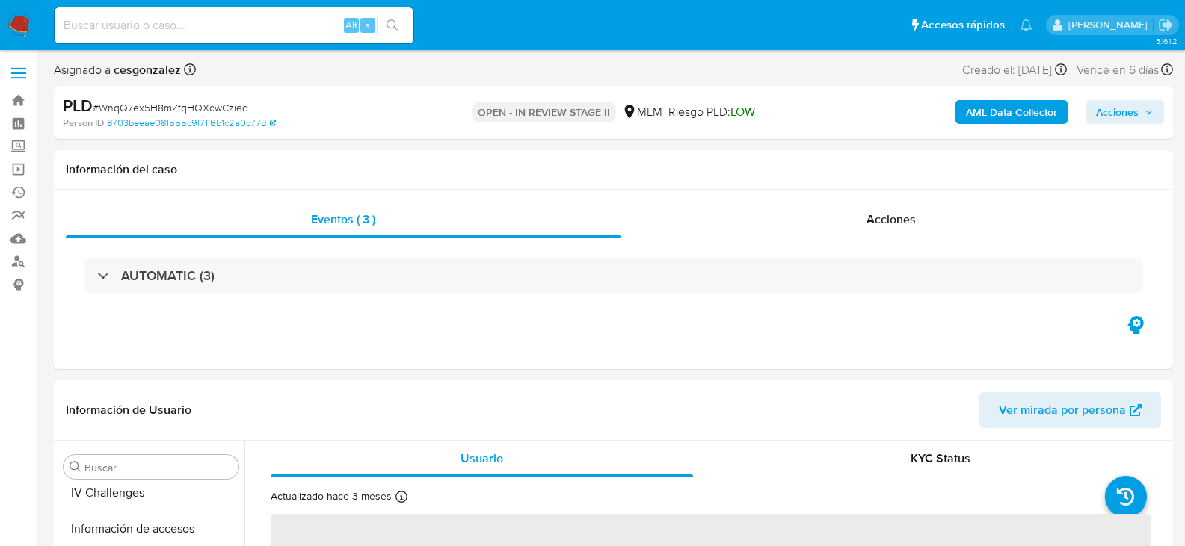
scroll to position [703, 0]
select select "10"
click at [871, 220] on span "Acciones" at bounding box center [890, 219] width 49 height 17
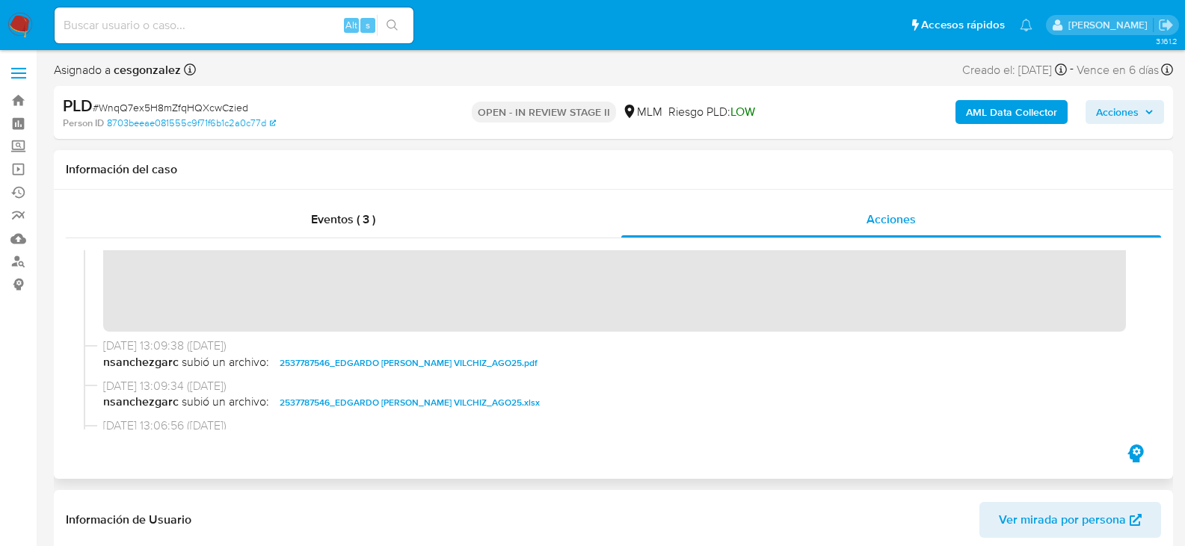
scroll to position [224, 0]
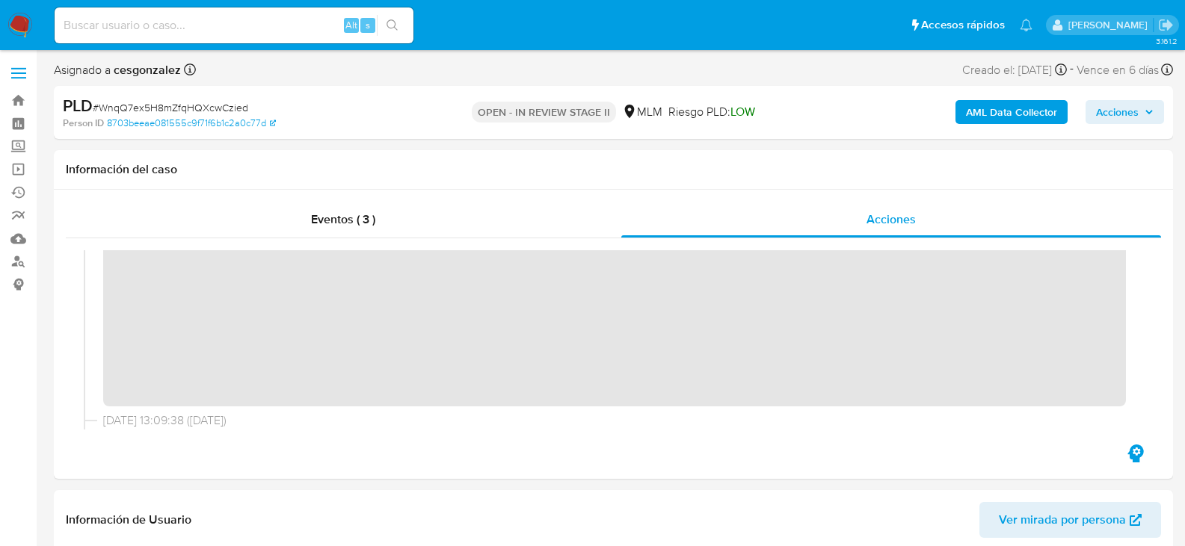
click at [1123, 108] on span "Acciones" at bounding box center [1117, 112] width 43 height 24
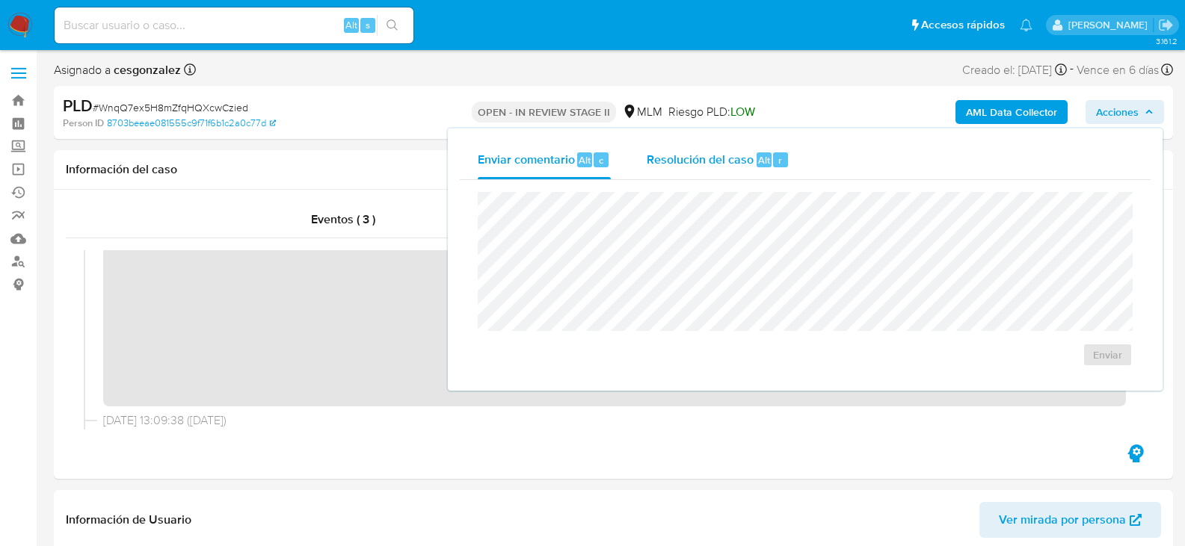
click at [670, 155] on span "Resolución del caso" at bounding box center [700, 159] width 107 height 17
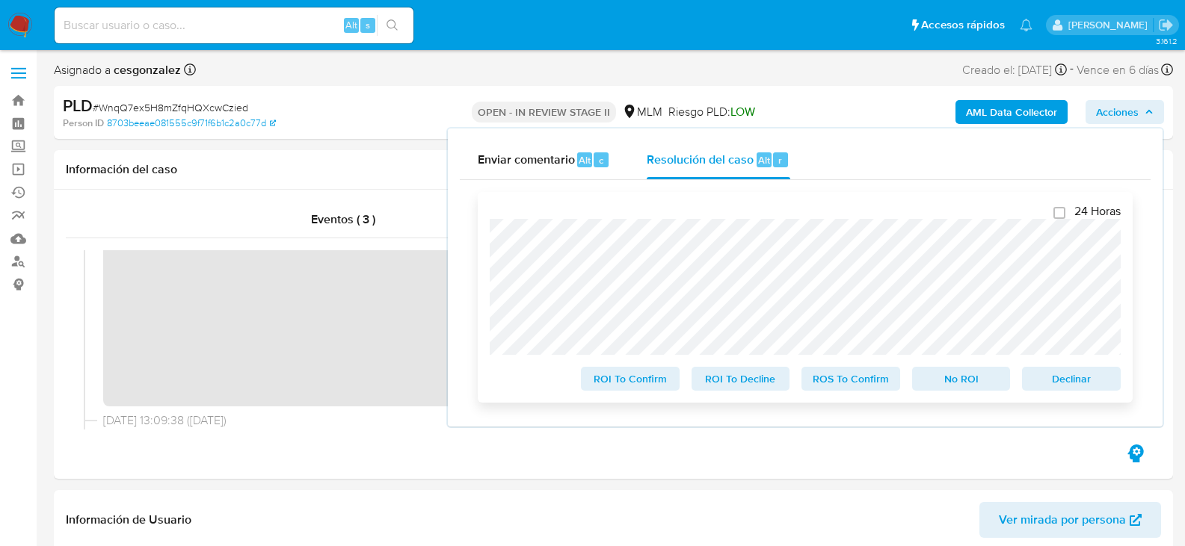
click at [816, 378] on span "ROS To Confirm" at bounding box center [851, 379] width 78 height 21
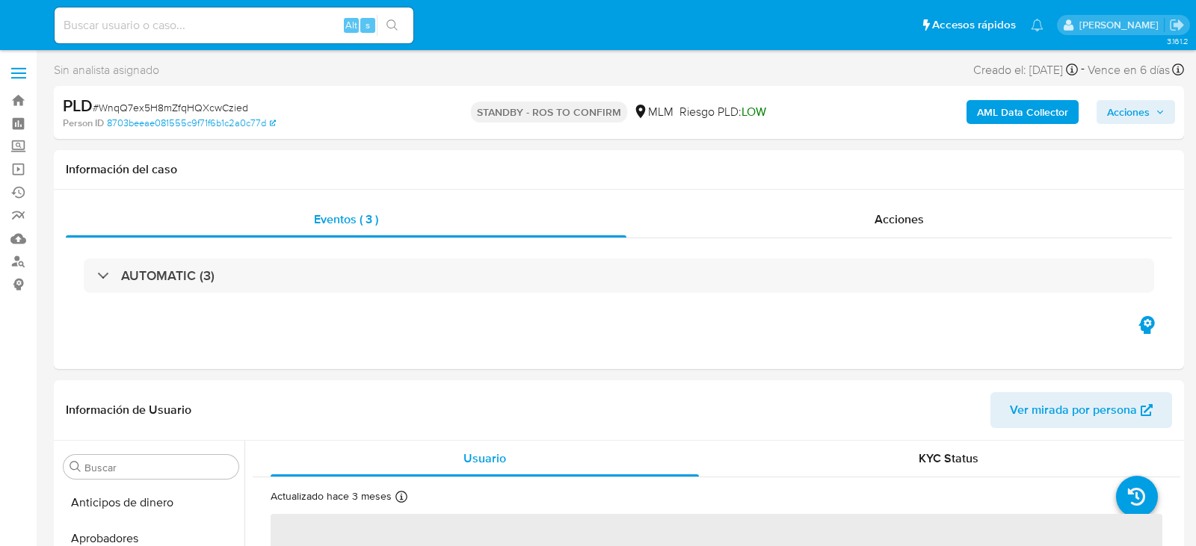
select select "10"
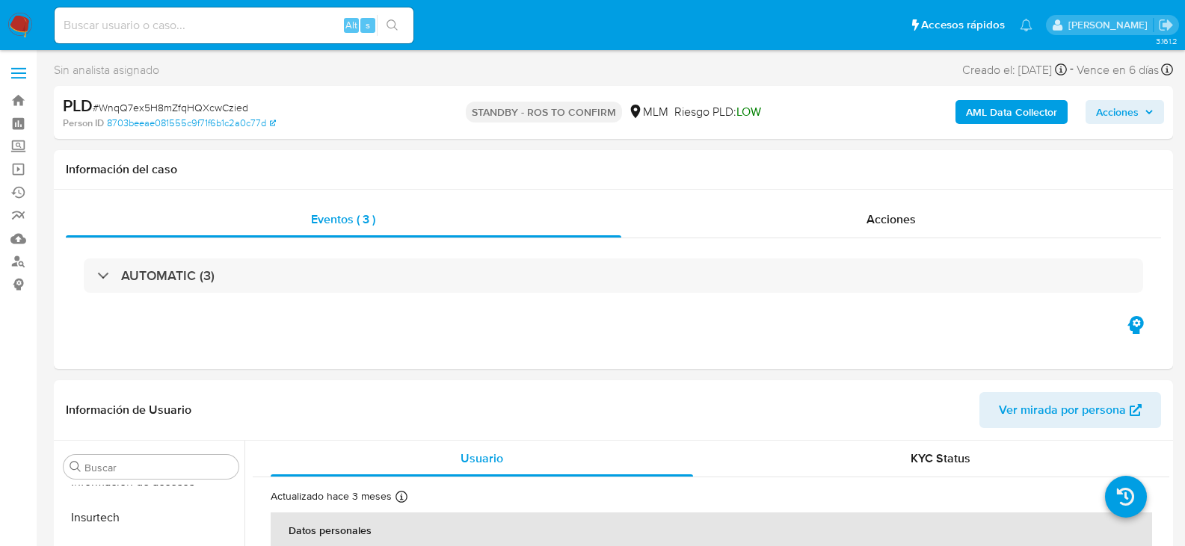
scroll to position [703, 0]
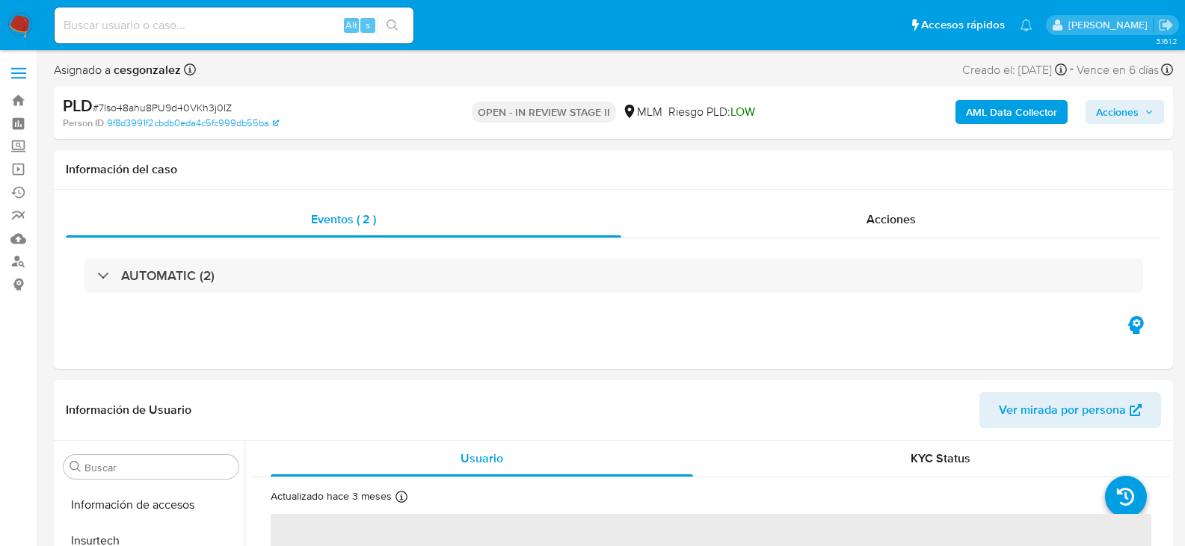
scroll to position [703, 0]
select select "10"
click at [860, 221] on div "Acciones" at bounding box center [891, 220] width 540 height 36
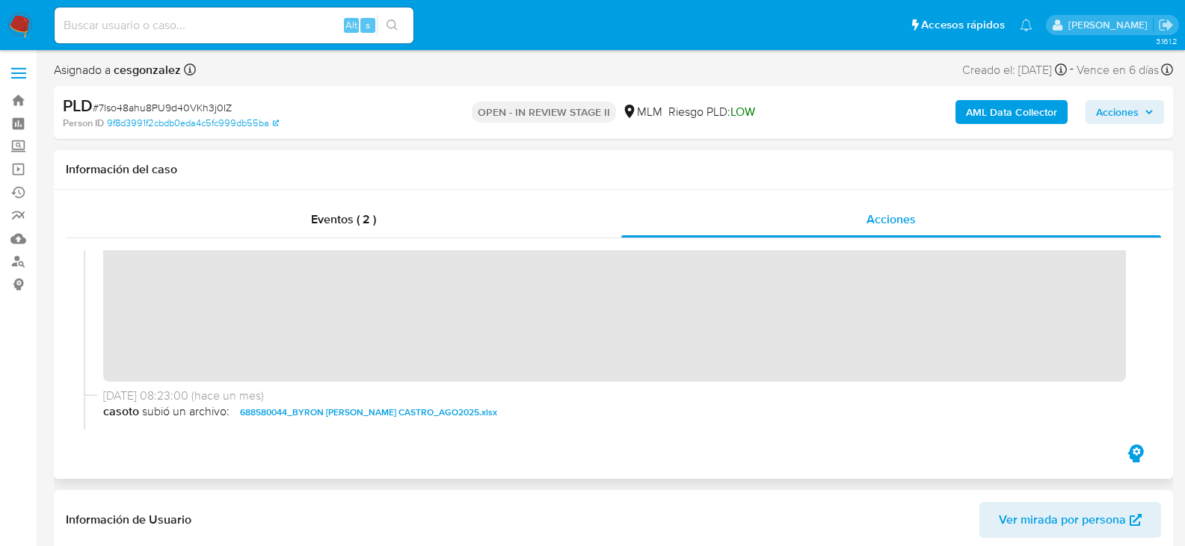
scroll to position [299, 0]
click at [449, 380] on div "09/09/2025 08:23:33 (hace un mes) El caso pasó a estado STANDBY_ROI_PROPOSAL po…" at bounding box center [613, 226] width 1059 height 319
click at [1141, 118] on span "Acciones" at bounding box center [1125, 112] width 58 height 21
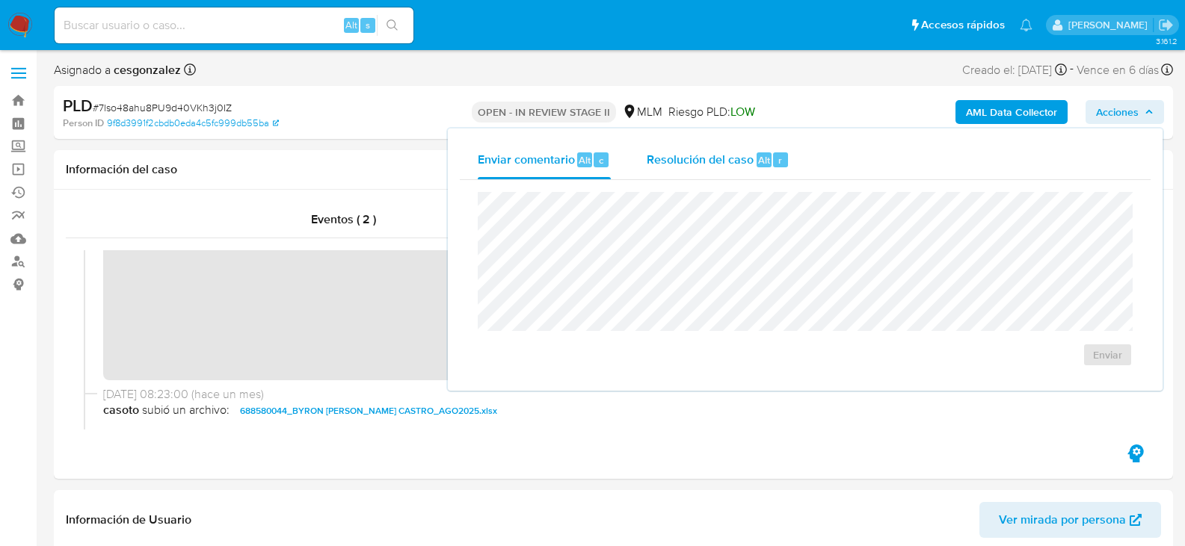
click at [736, 161] on span "Resolución del caso" at bounding box center [700, 159] width 107 height 17
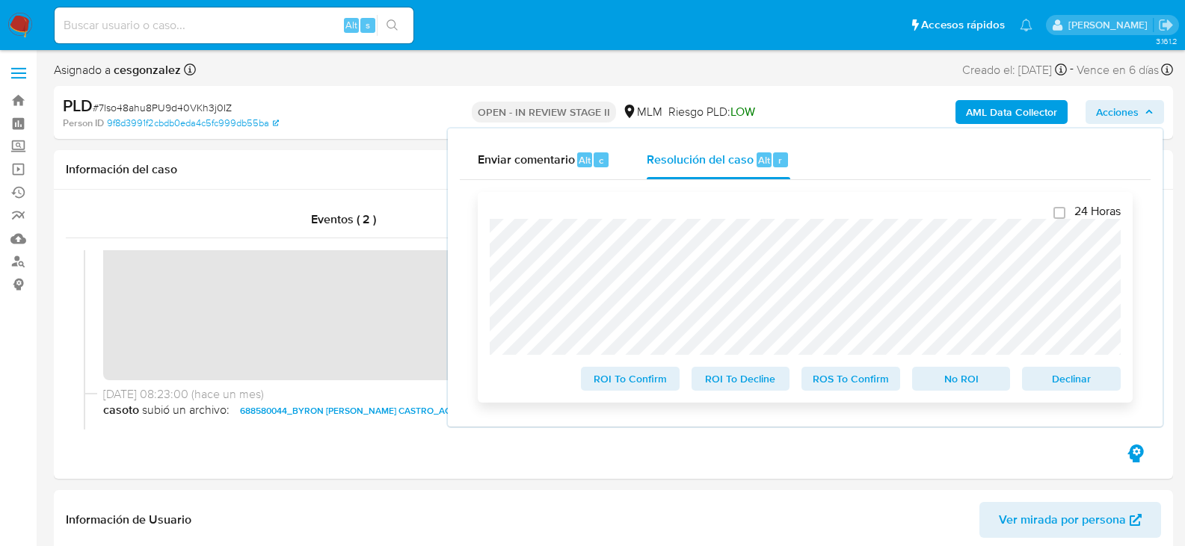
click at [873, 398] on div "24 Horas ROI To Confirm ROI To Decline ROS To Confirm No ROI Declinar" at bounding box center [805, 297] width 655 height 211
click at [865, 384] on span "ROS To Confirm" at bounding box center [851, 379] width 78 height 21
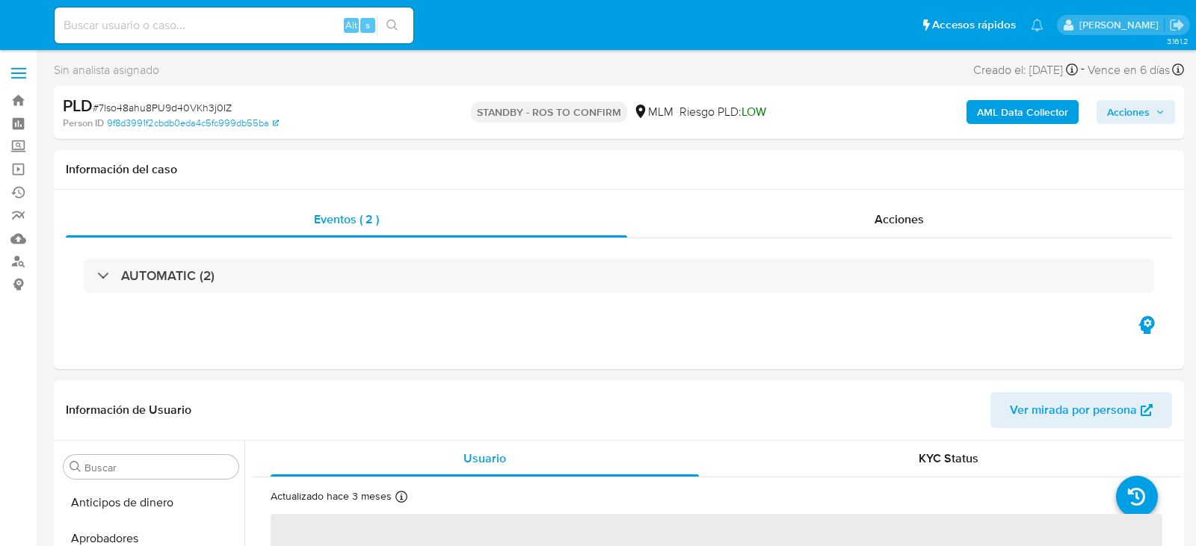
select select "10"
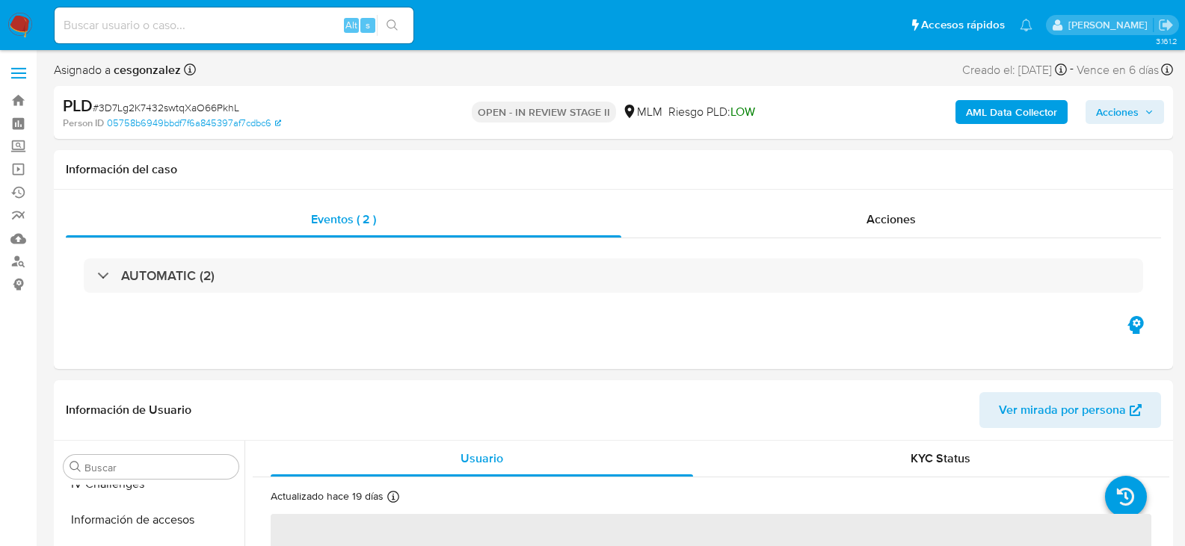
scroll to position [703, 0]
select select "10"
click at [880, 221] on span "Acciones" at bounding box center [890, 219] width 49 height 17
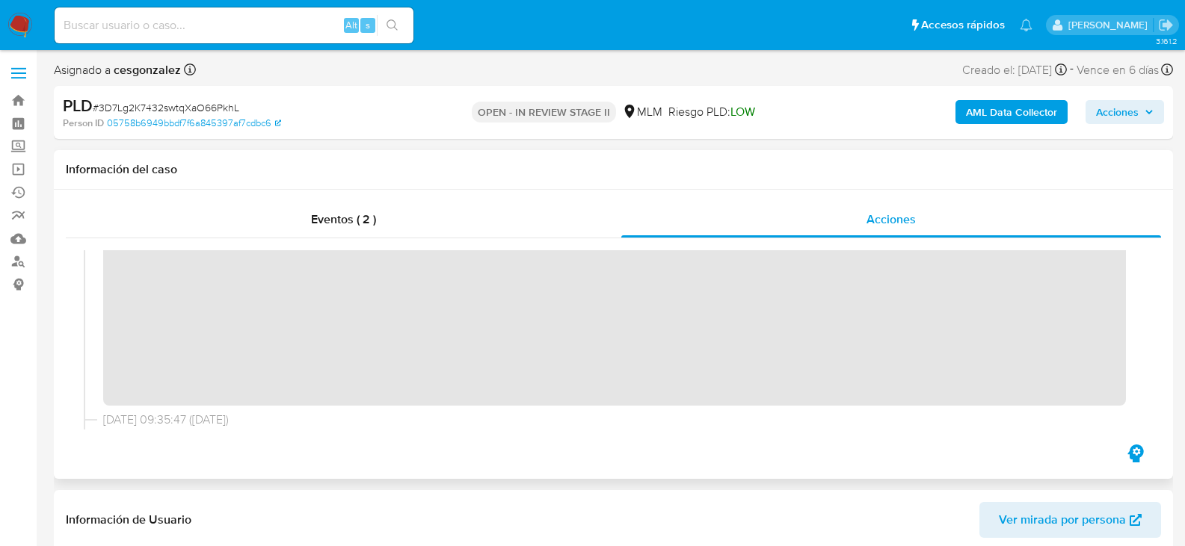
scroll to position [299, 0]
click at [1129, 120] on span "Acciones" at bounding box center [1117, 112] width 43 height 24
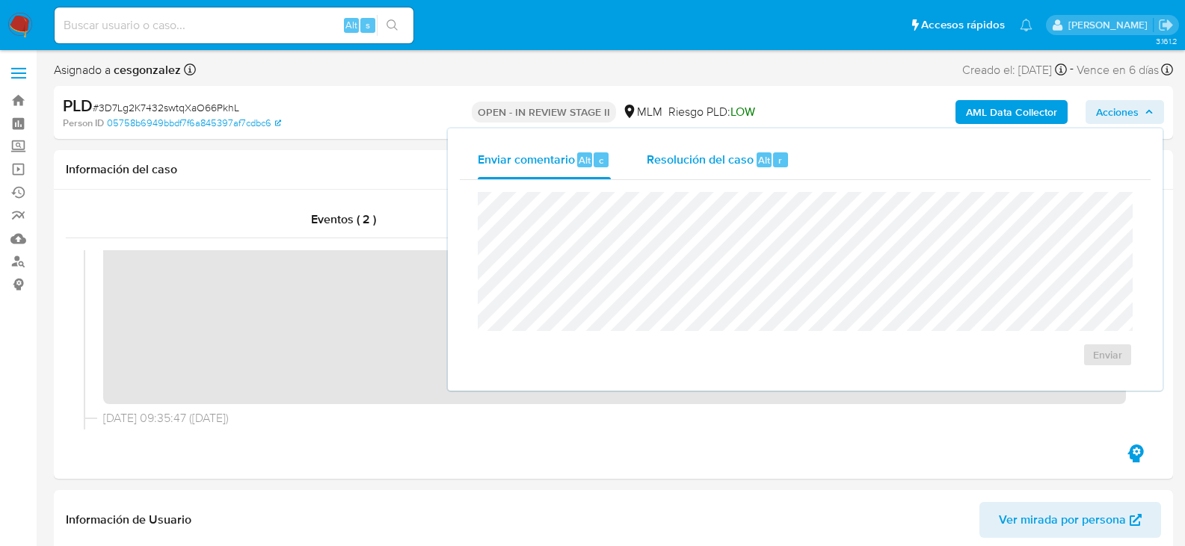
click at [722, 160] on span "Resolución del caso" at bounding box center [700, 159] width 107 height 17
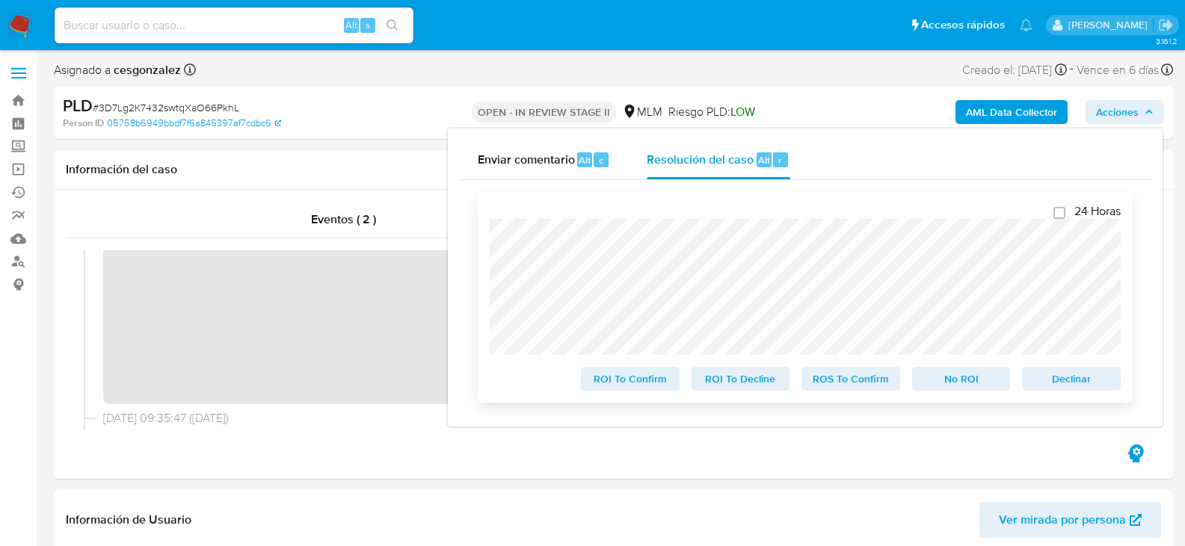
click at [864, 389] on span "ROS To Confirm" at bounding box center [851, 379] width 78 height 21
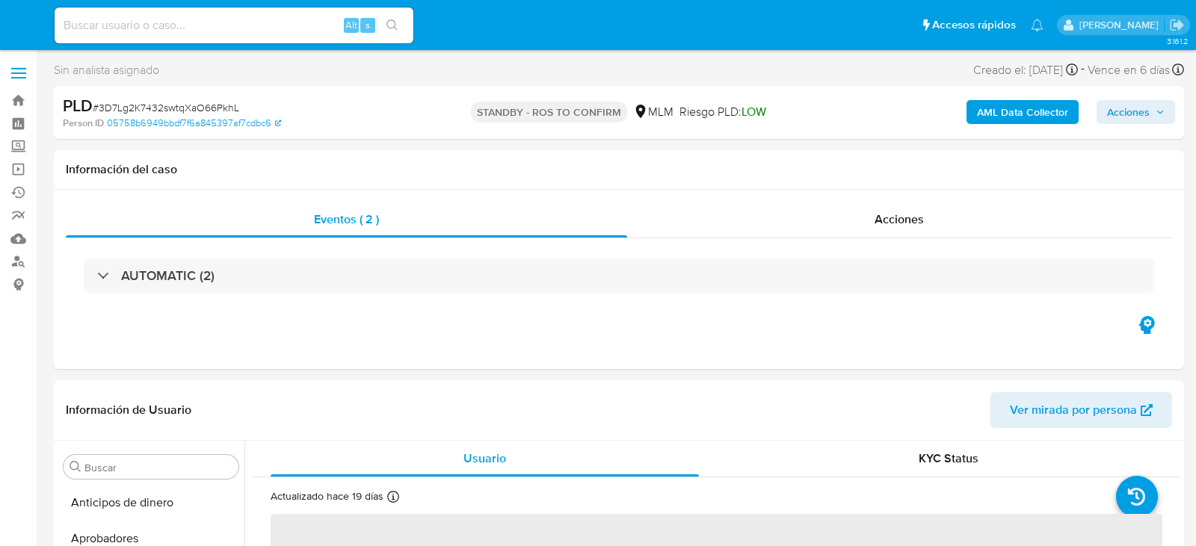
select select "10"
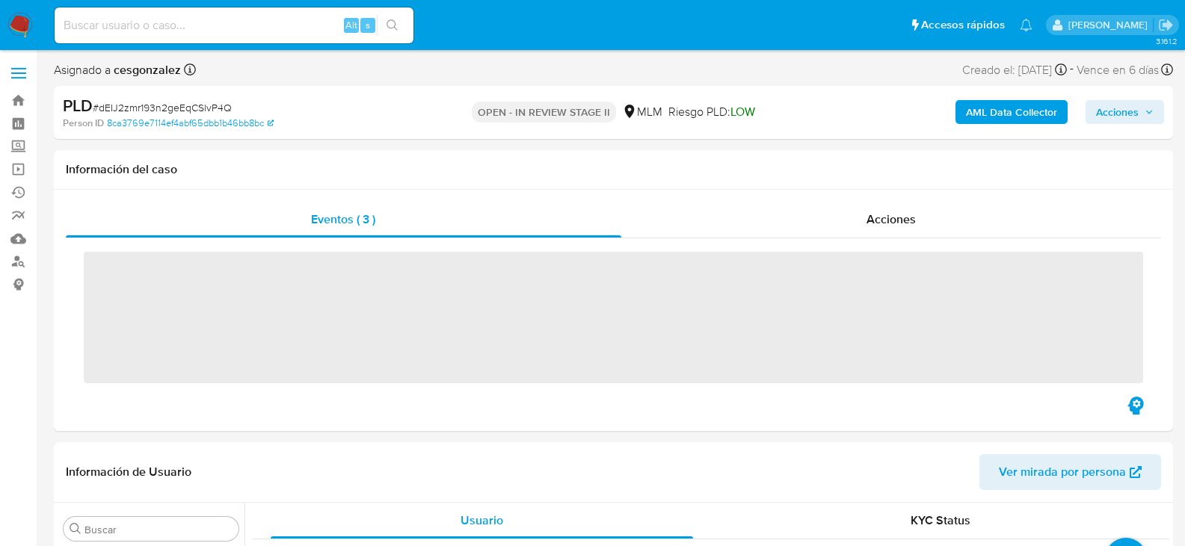
scroll to position [703, 0]
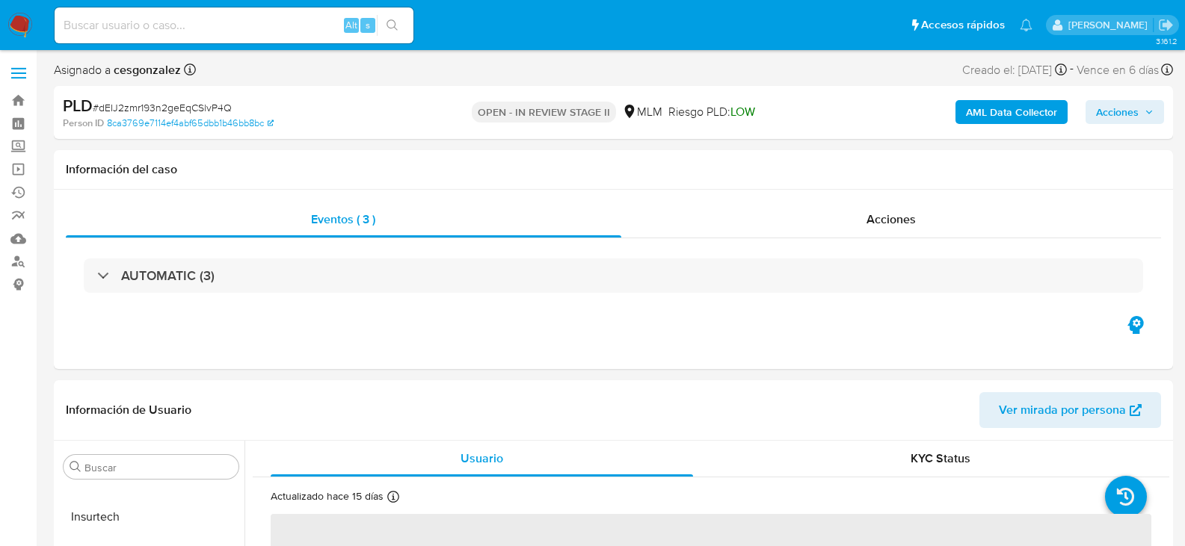
select select "10"
drag, startPoint x: 870, startPoint y: 216, endPoint x: 856, endPoint y: 226, distance: 17.2
click at [870, 216] on span "Acciones" at bounding box center [890, 219] width 49 height 17
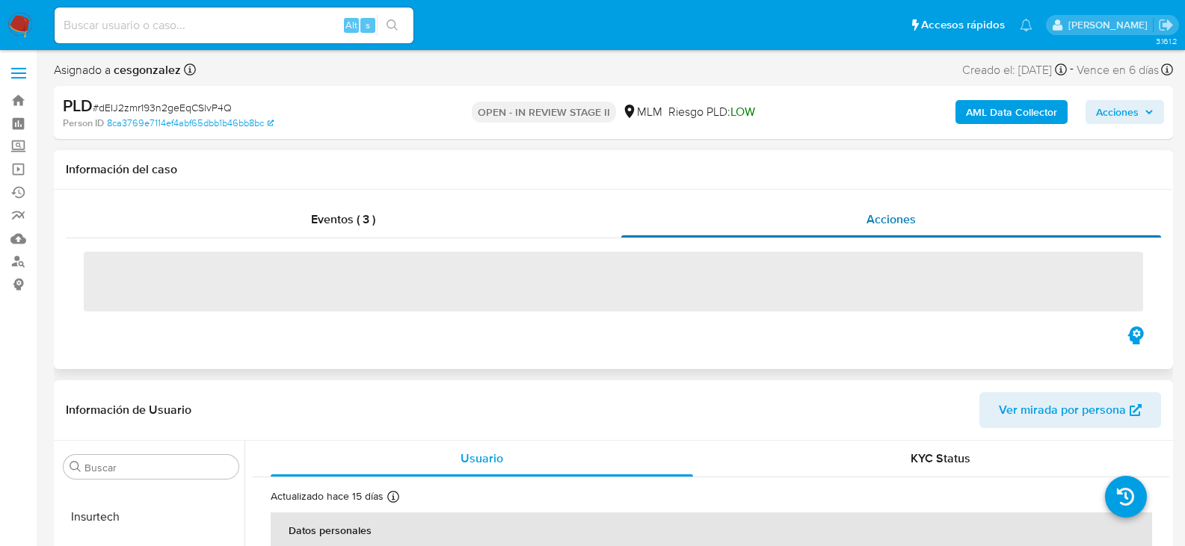
click at [877, 223] on span "Acciones" at bounding box center [890, 219] width 49 height 17
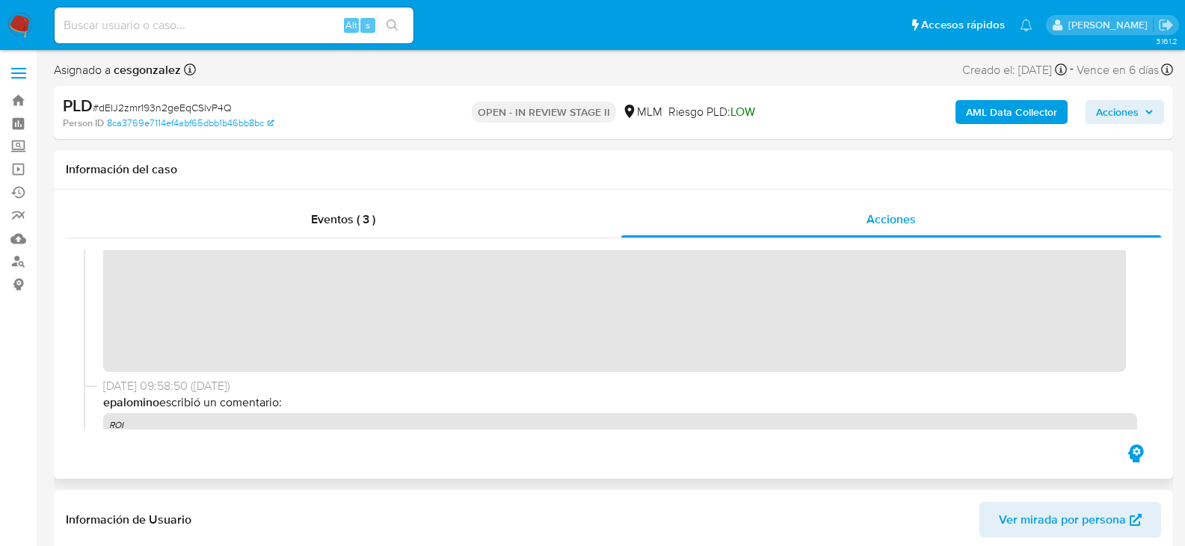
scroll to position [389, 0]
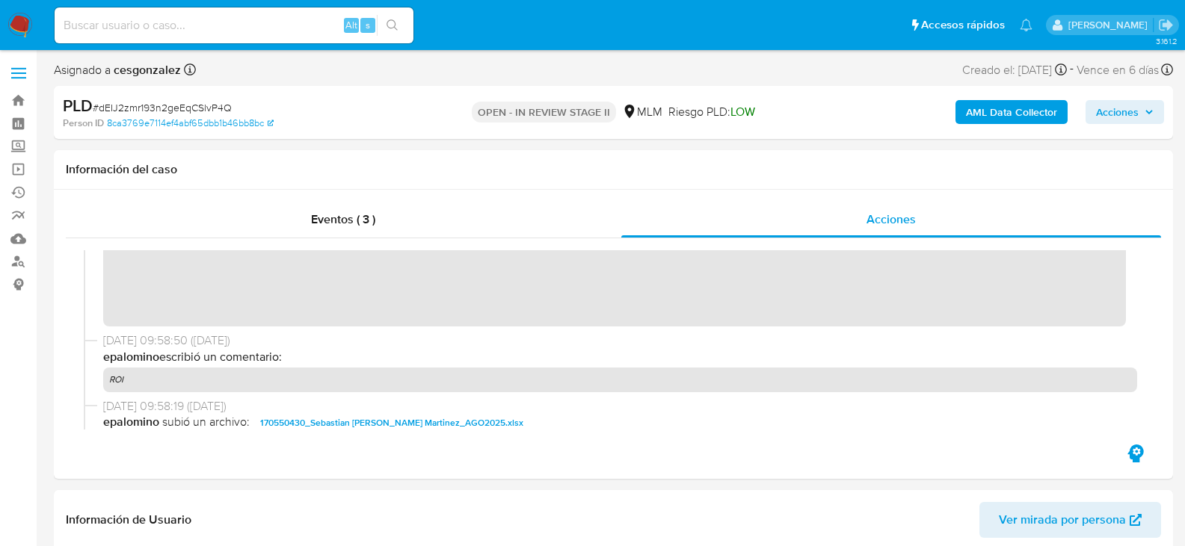
click at [1144, 120] on span "Acciones" at bounding box center [1125, 112] width 58 height 21
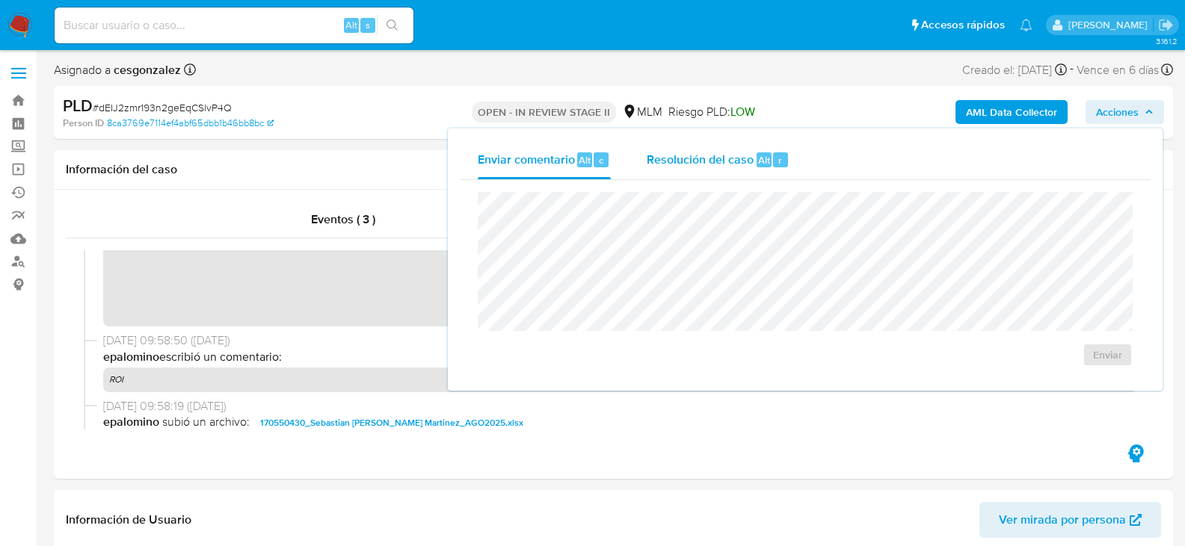
click at [712, 158] on span "Resolución del caso" at bounding box center [700, 159] width 107 height 17
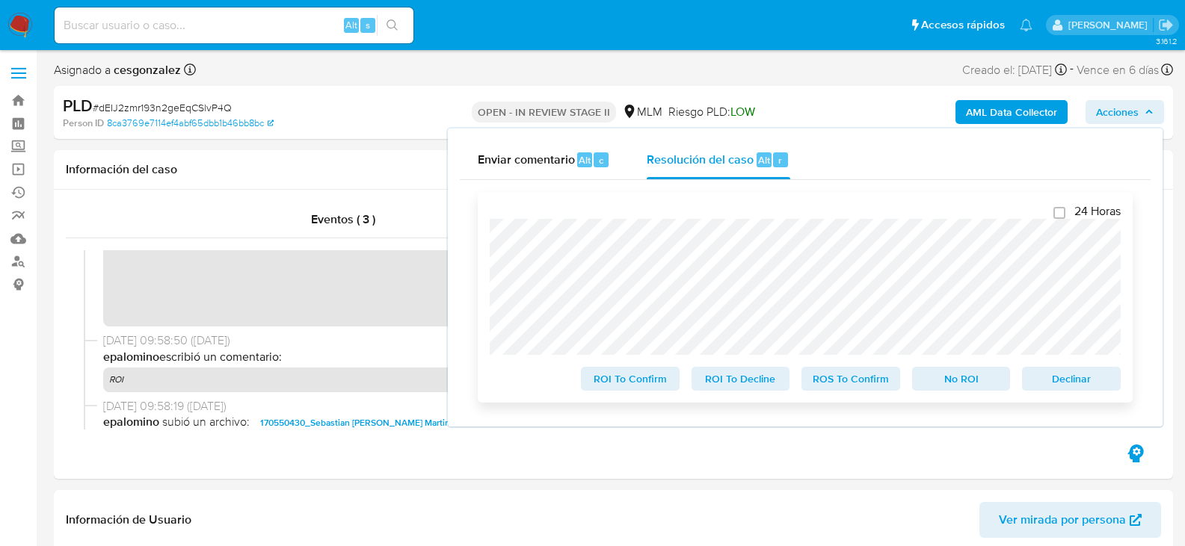
click at [845, 375] on span "ROS To Confirm" at bounding box center [851, 379] width 78 height 21
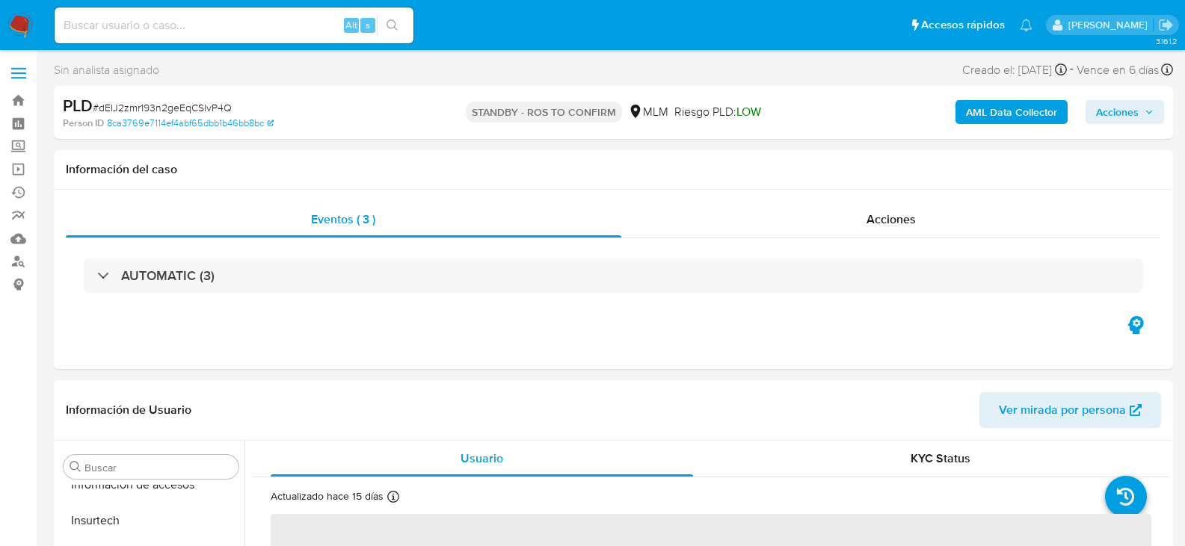
scroll to position [703, 0]
select select "10"
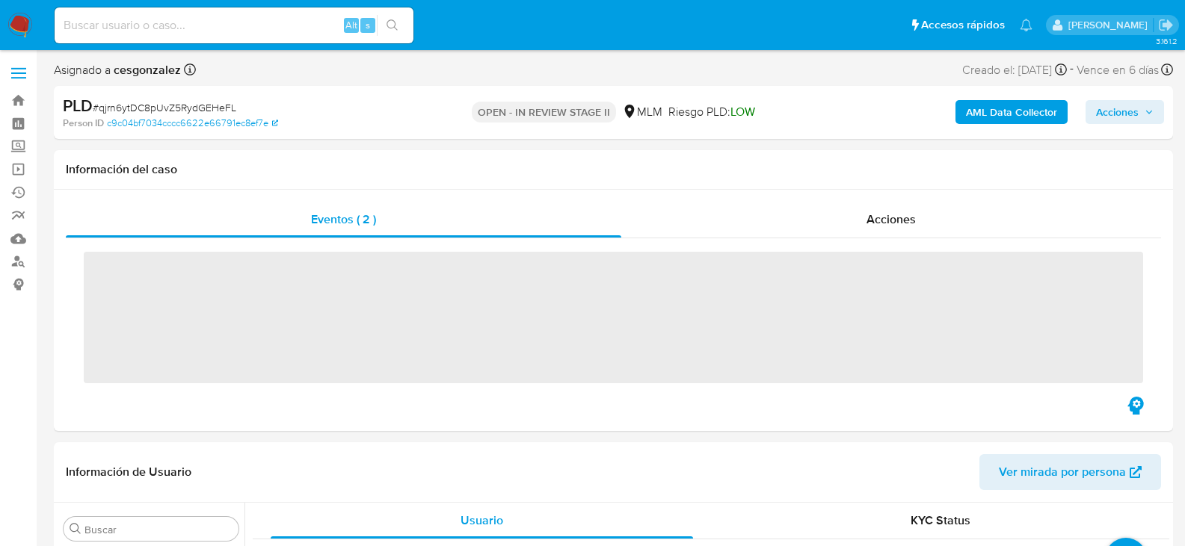
scroll to position [703, 0]
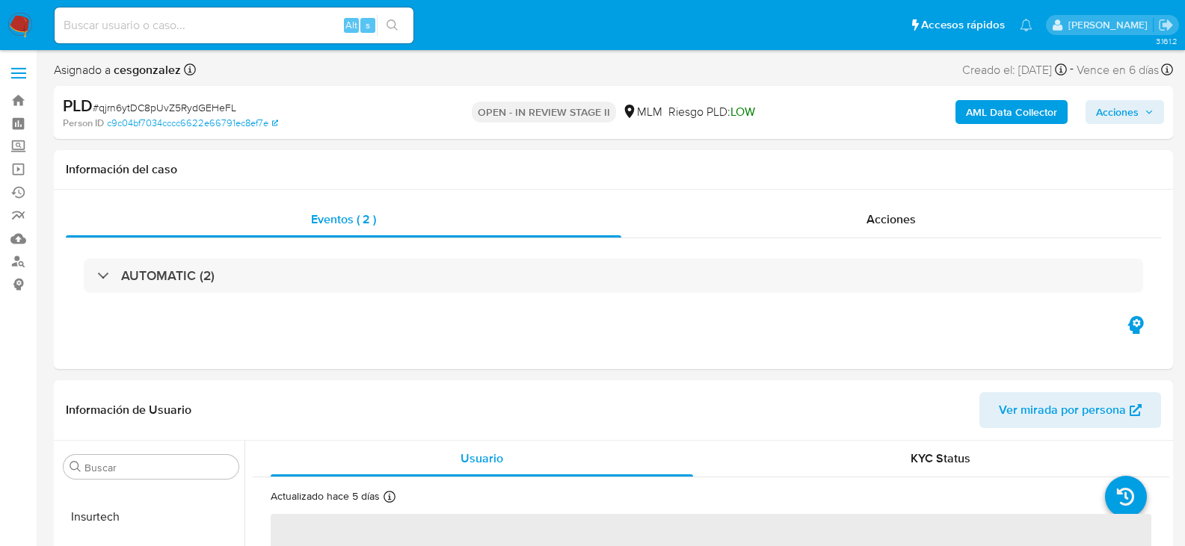
select select "10"
click at [888, 217] on span "Acciones" at bounding box center [890, 219] width 49 height 17
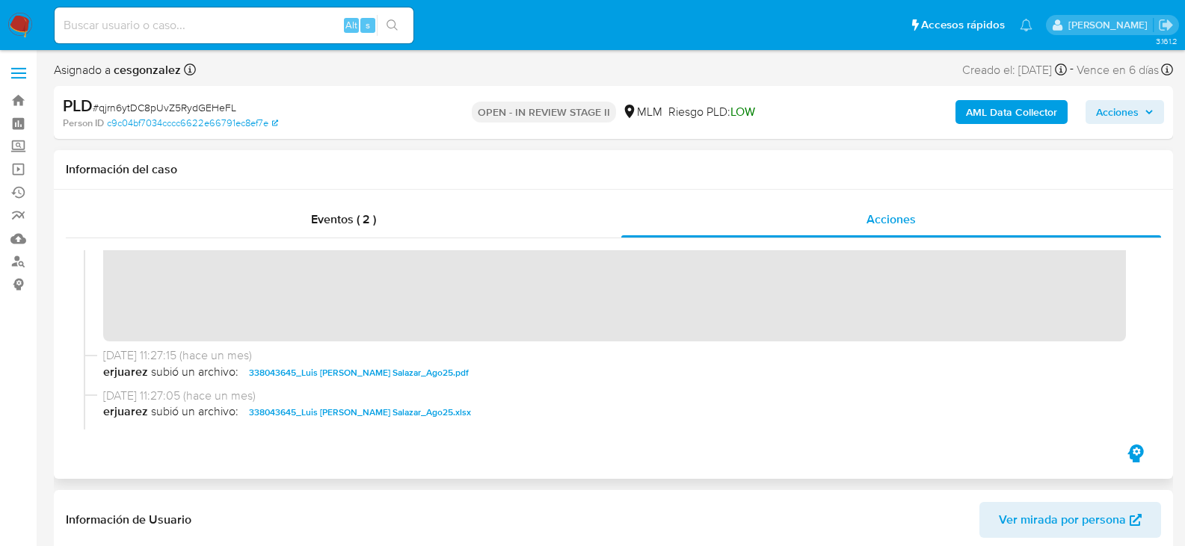
scroll to position [299, 0]
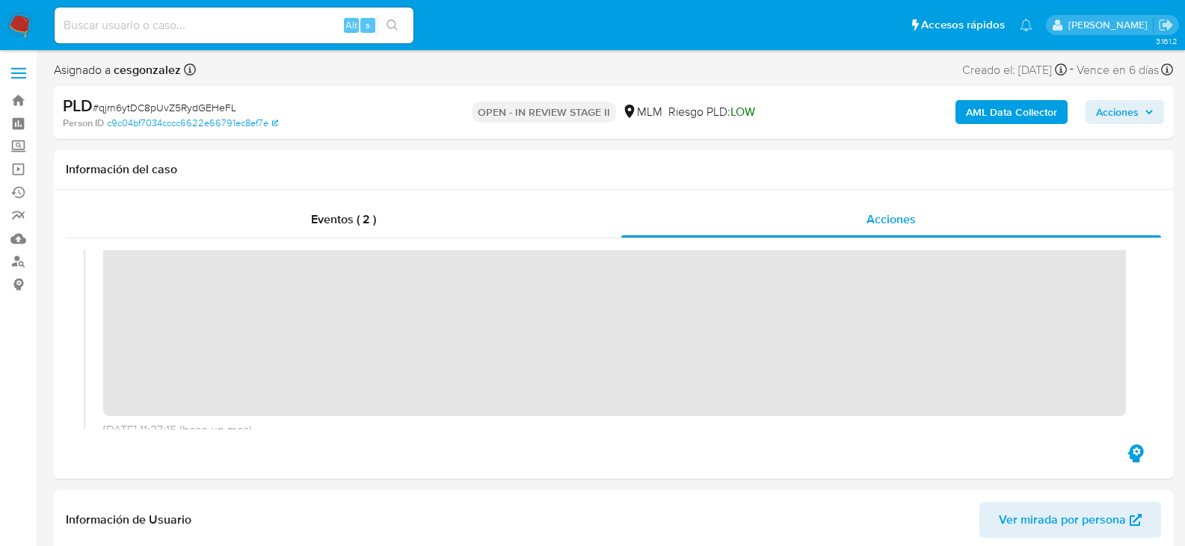
drag, startPoint x: 1115, startPoint y: 112, endPoint x: 1091, endPoint y: 125, distance: 27.1
click at [1115, 112] on span "Acciones" at bounding box center [1117, 112] width 43 height 24
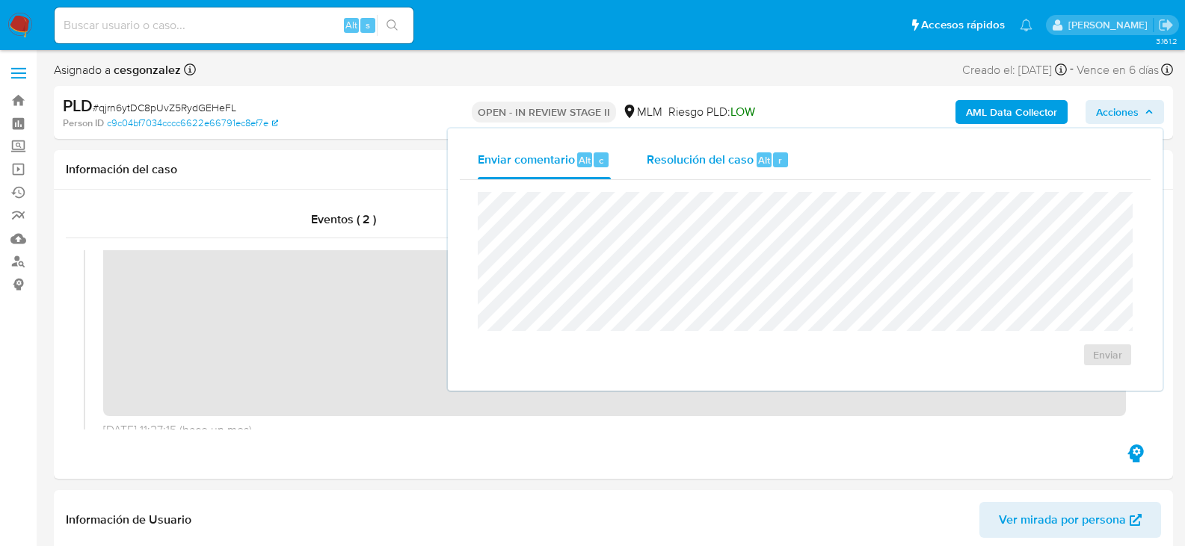
click at [746, 164] on span "Resolución del caso" at bounding box center [700, 159] width 107 height 17
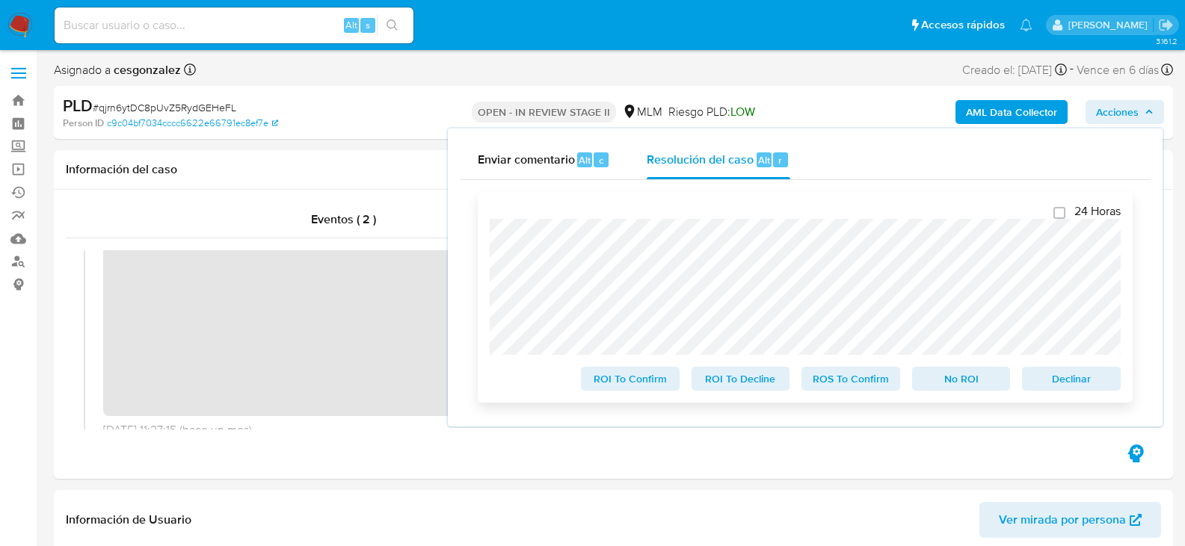
click at [842, 389] on span "ROS To Confirm" at bounding box center [851, 379] width 78 height 21
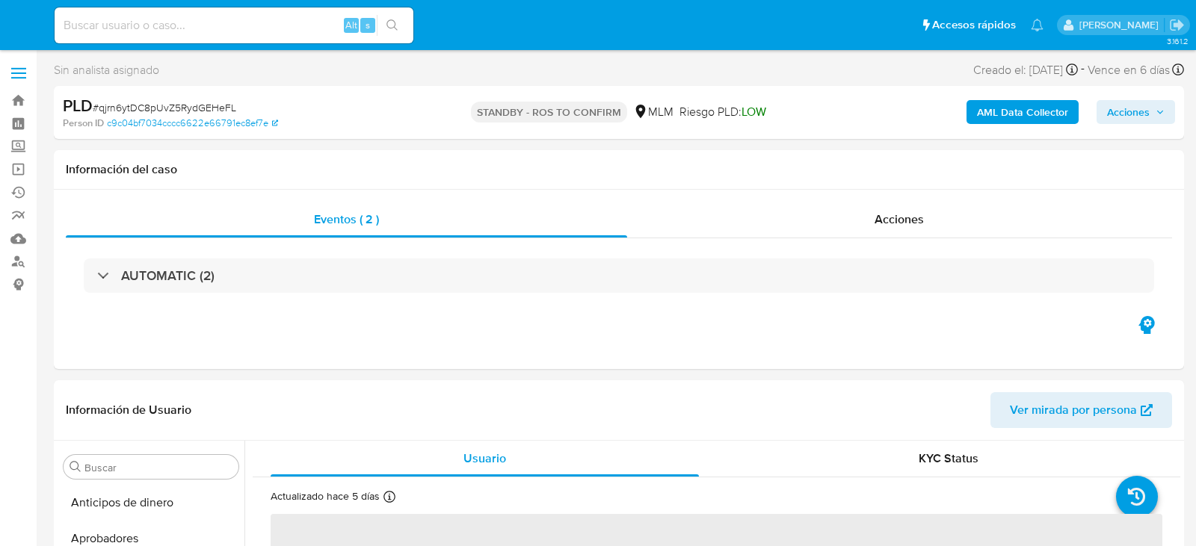
select select "10"
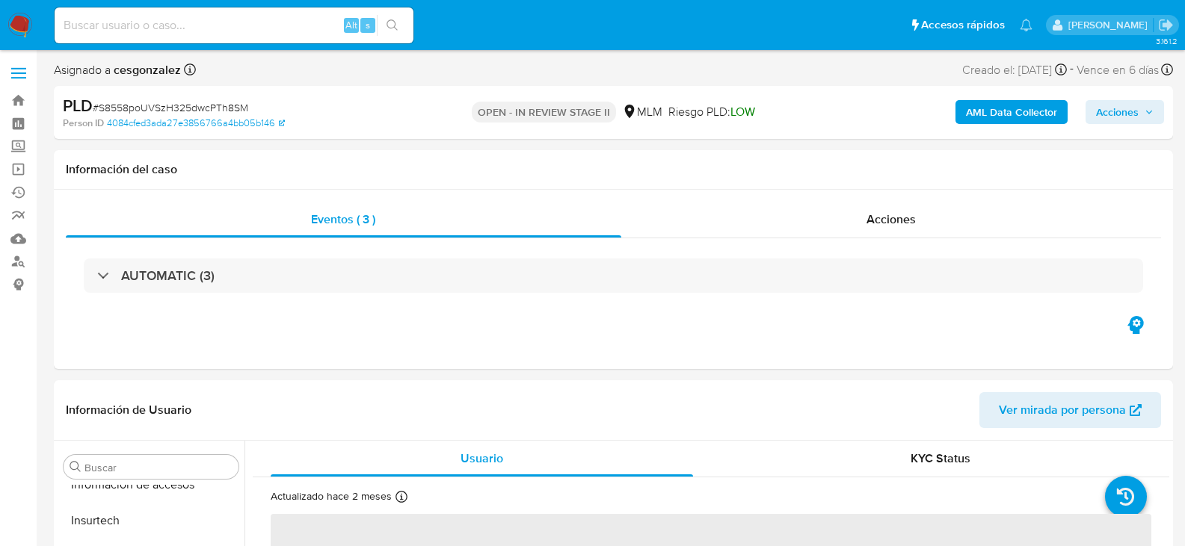
scroll to position [703, 0]
select select "10"
click at [898, 211] on span "Acciones" at bounding box center [890, 219] width 49 height 17
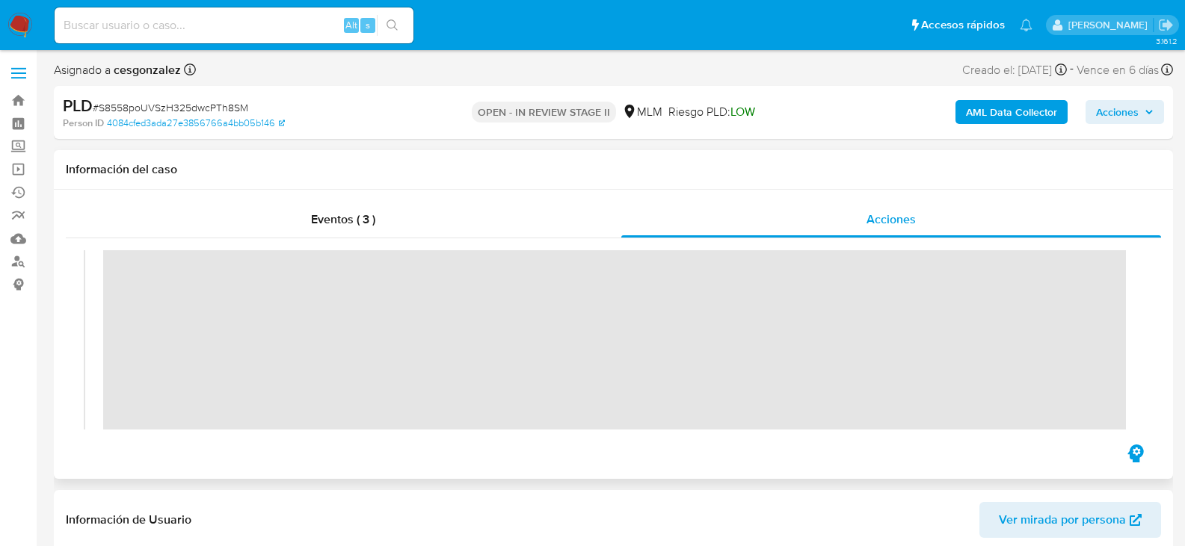
scroll to position [224, 0]
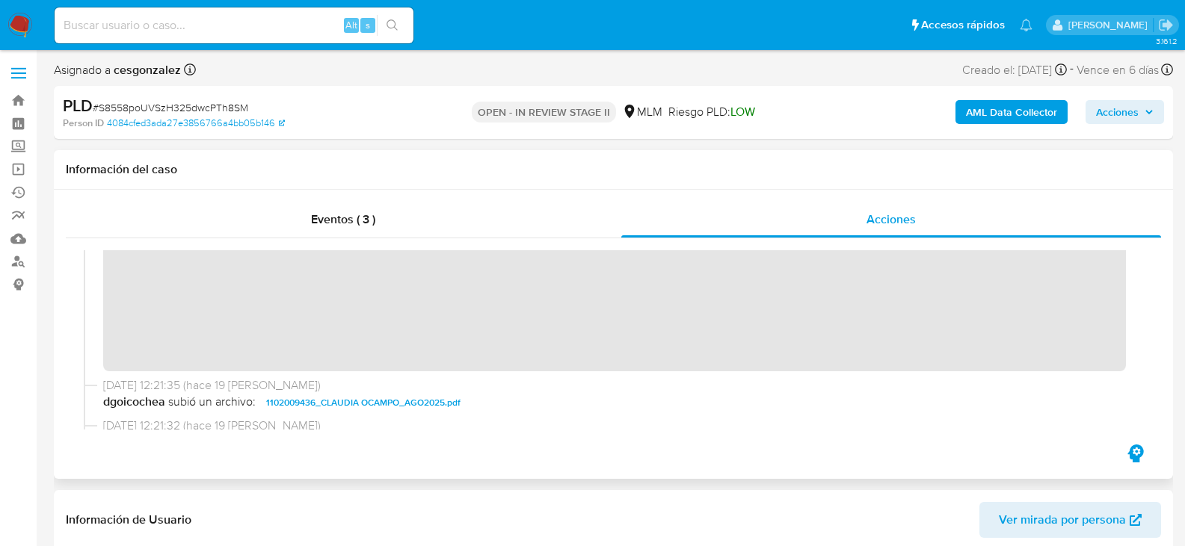
click at [760, 419] on div "03/10/2025 17:02:14 (hace 2 días) El caso pasó a estado OPEN_IN_REVIEW_STAGE_II…" at bounding box center [613, 339] width 1059 height 179
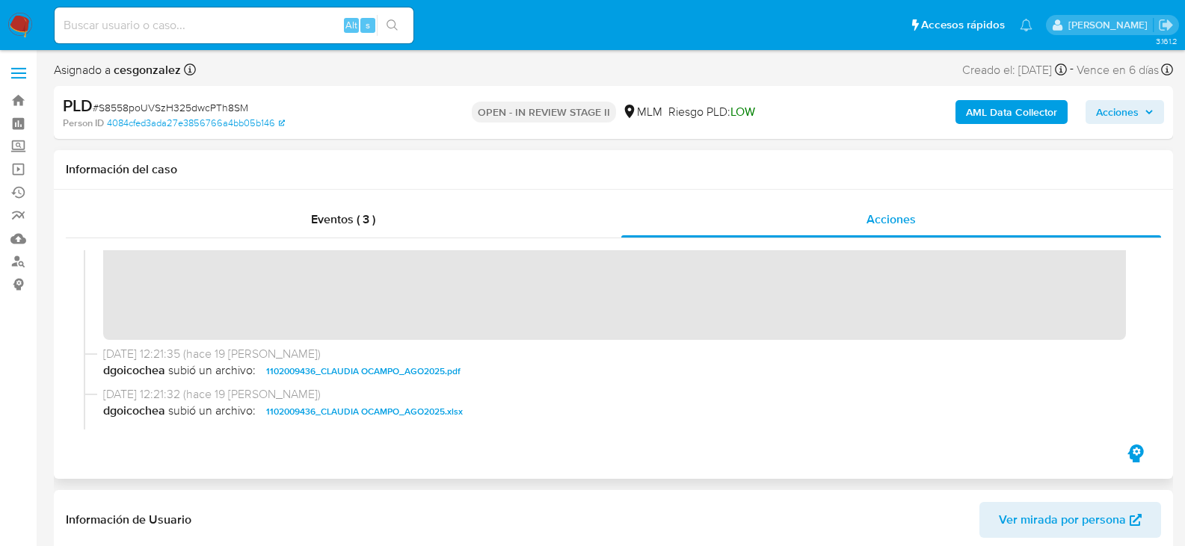
scroll to position [278, 0]
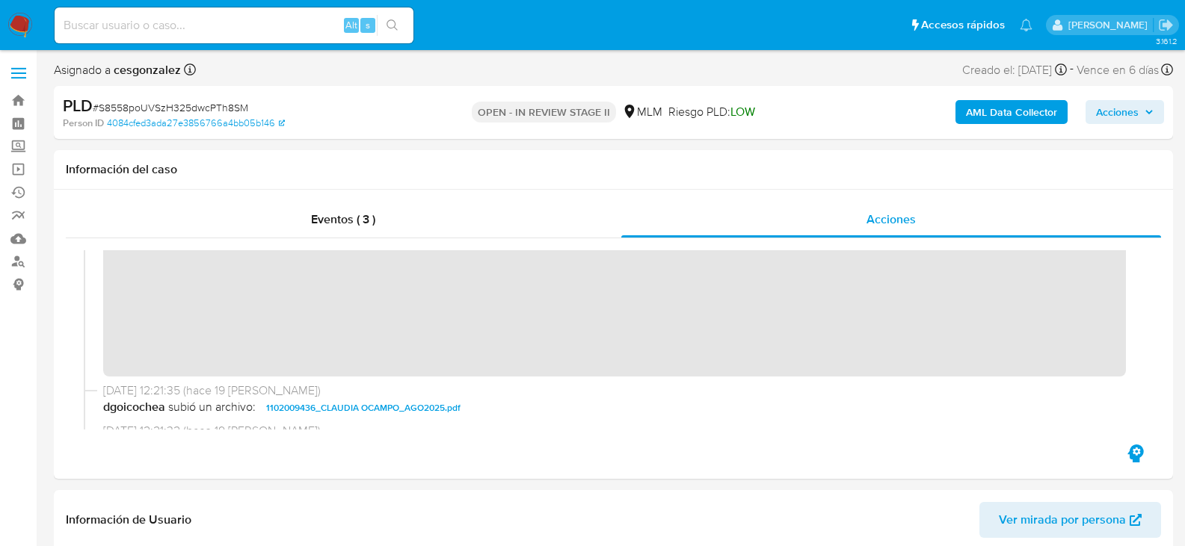
click at [1091, 117] on button "Acciones" at bounding box center [1124, 112] width 78 height 24
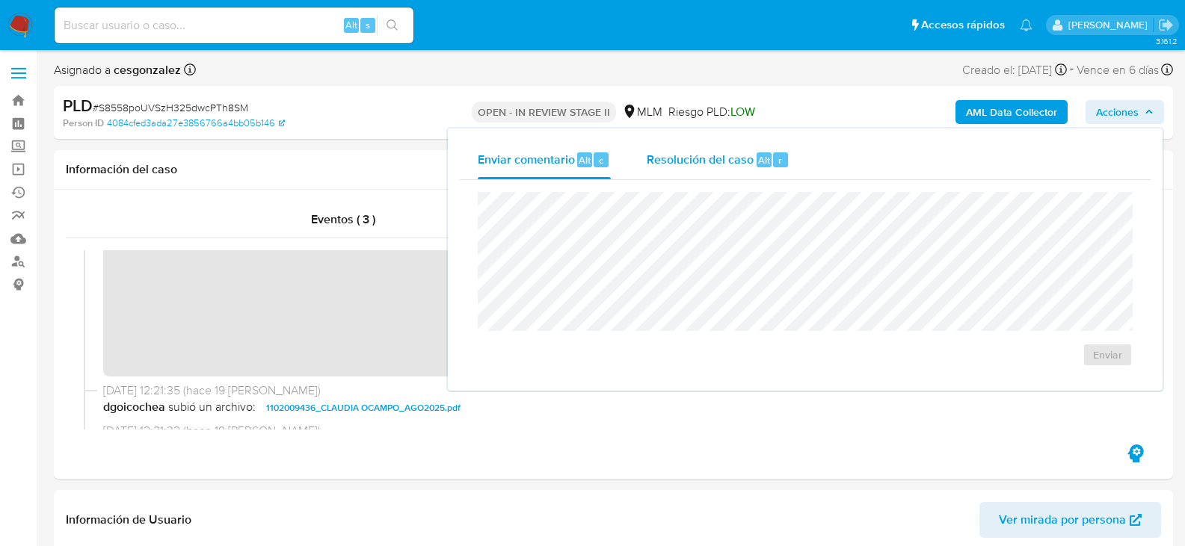
click at [724, 162] on span "Resolución del caso" at bounding box center [700, 159] width 107 height 17
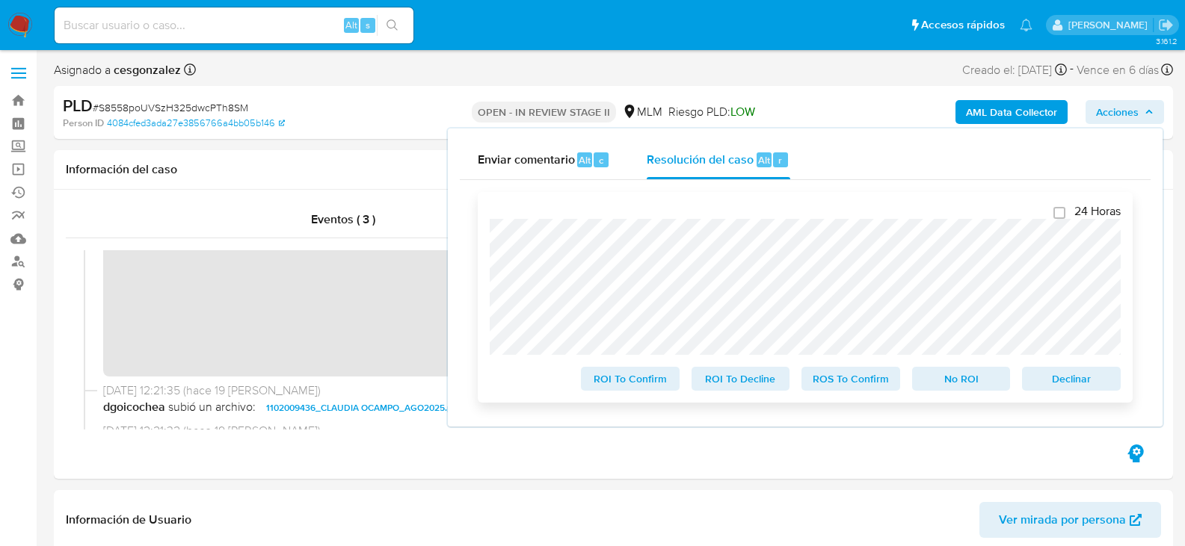
click at [835, 387] on span "ROS To Confirm" at bounding box center [851, 379] width 78 height 21
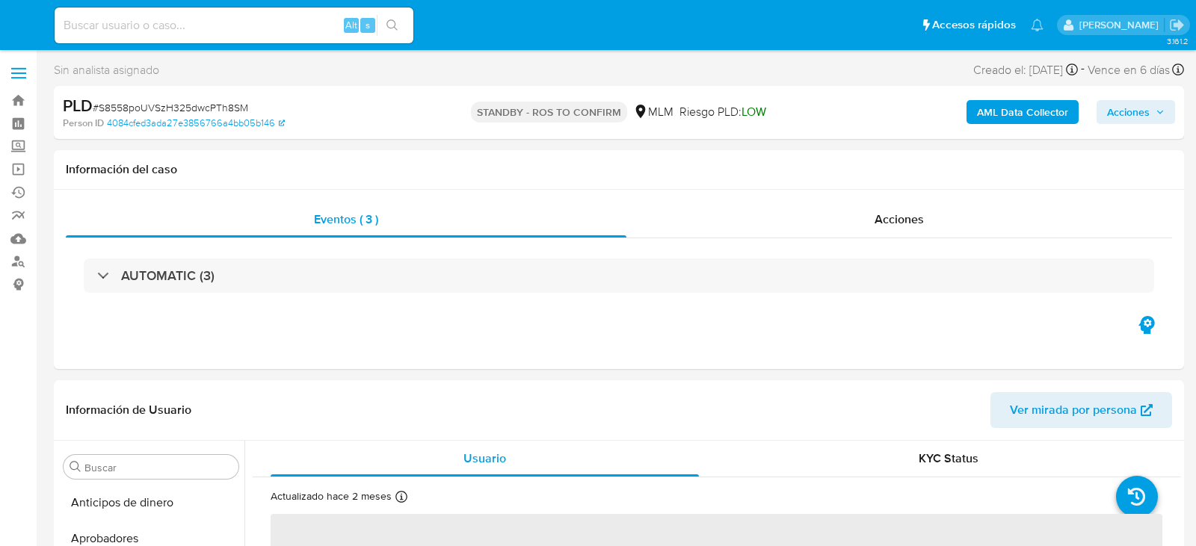
select select "10"
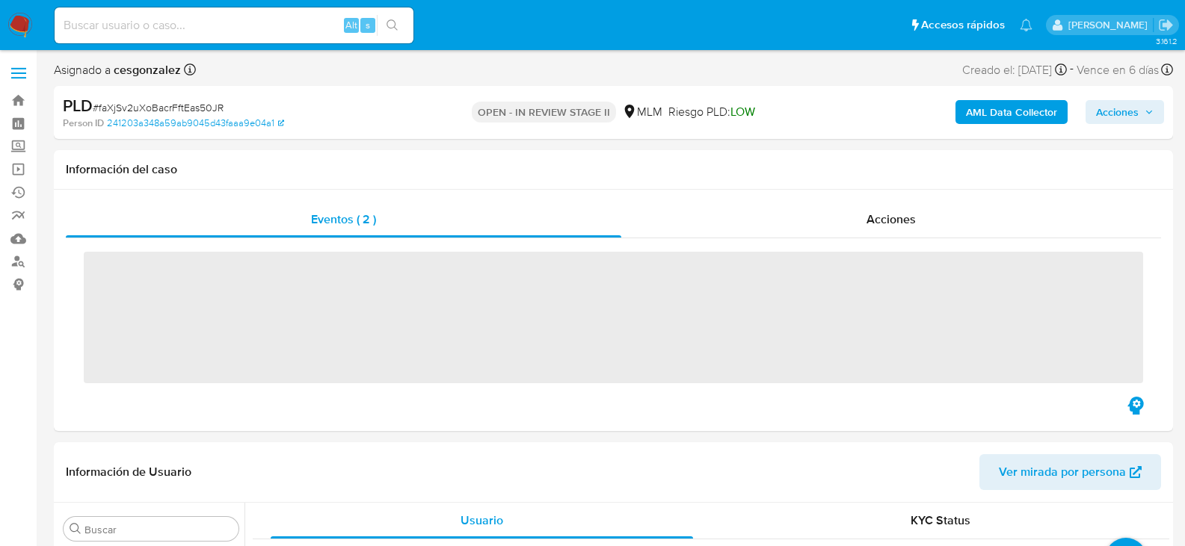
scroll to position [703, 0]
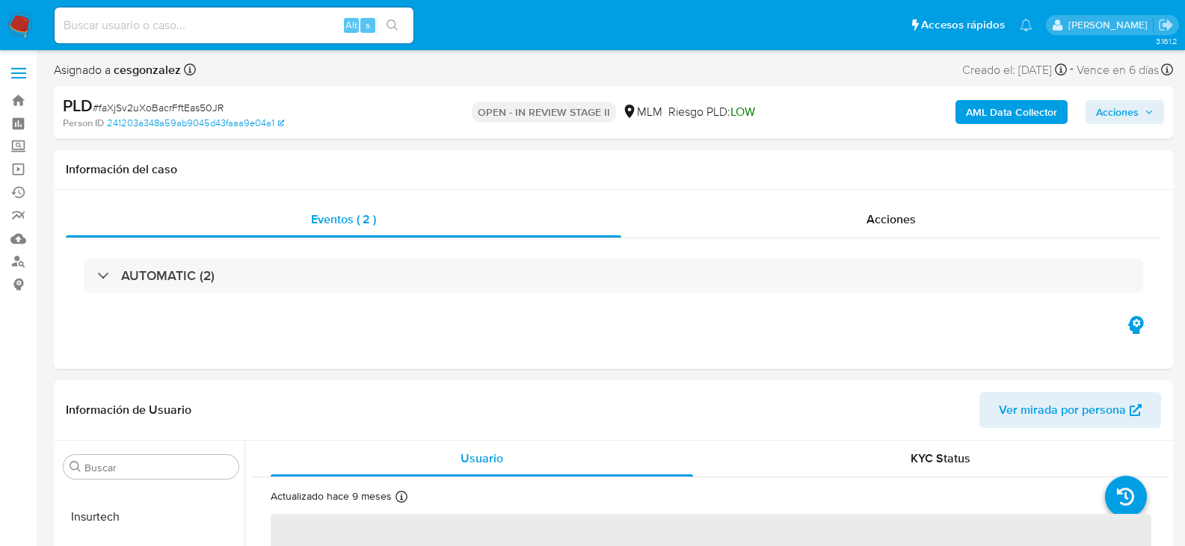
select select "10"
click at [905, 232] on div "Acciones" at bounding box center [891, 220] width 540 height 36
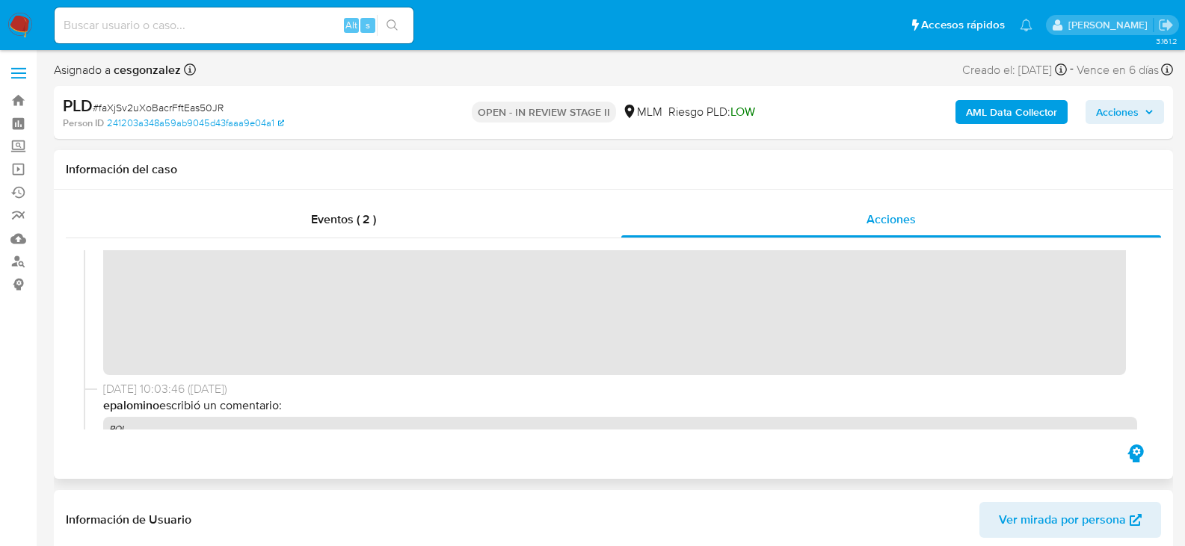
scroll to position [331, 0]
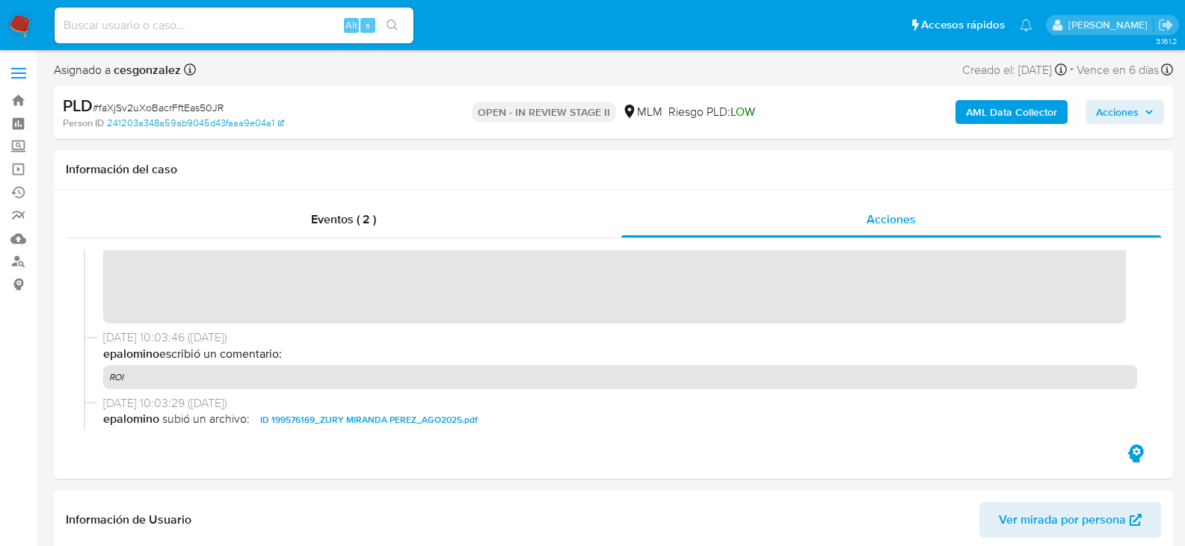
click at [1121, 108] on span "Acciones" at bounding box center [1117, 112] width 43 height 24
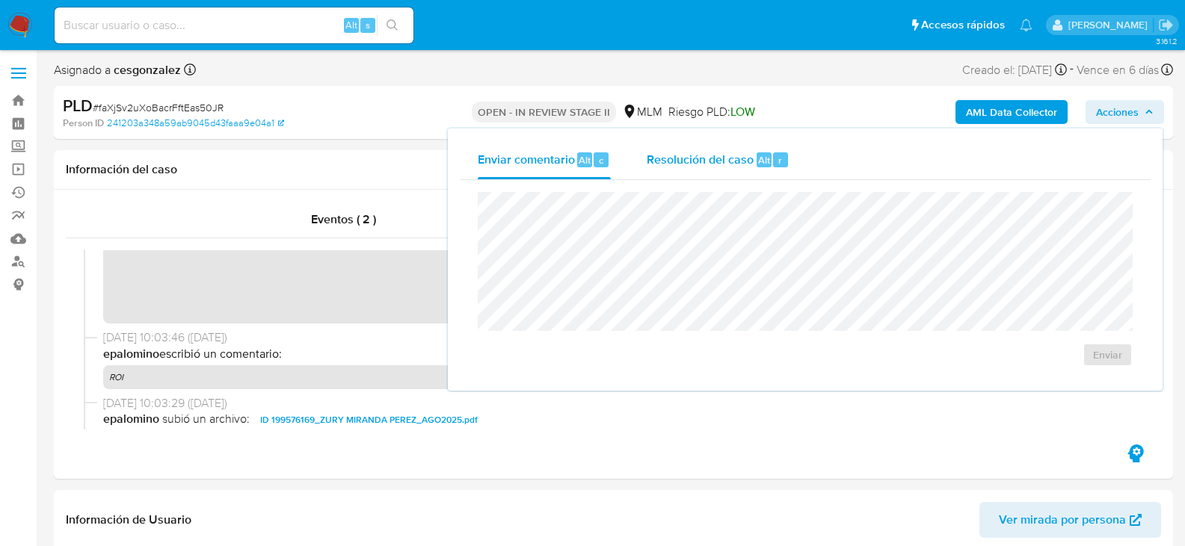
click at [721, 152] on span "Resolución del caso" at bounding box center [700, 159] width 107 height 17
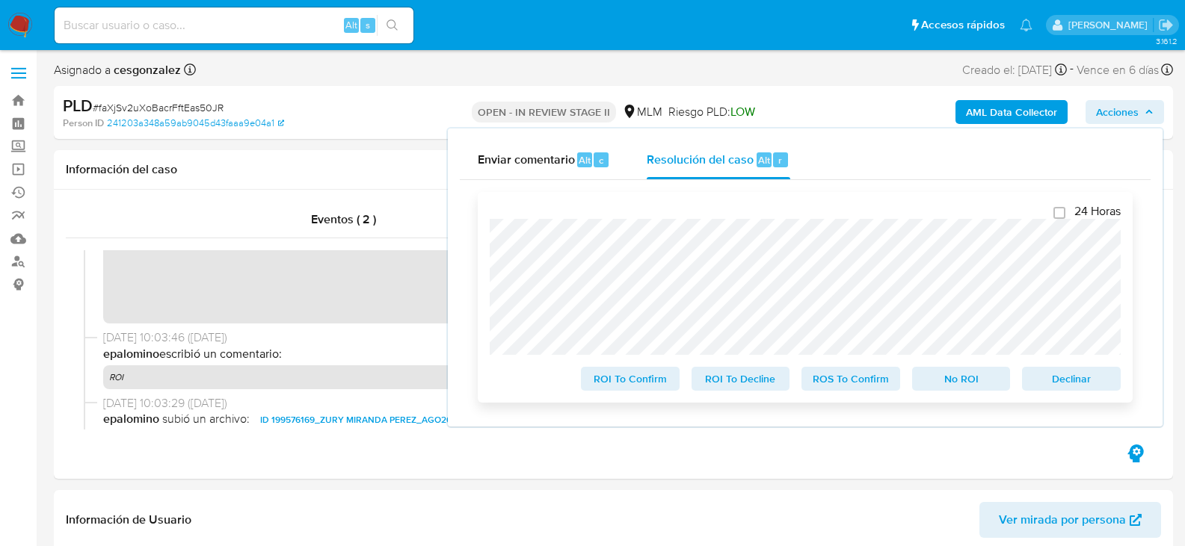
click at [856, 382] on span "ROS To Confirm" at bounding box center [851, 379] width 78 height 21
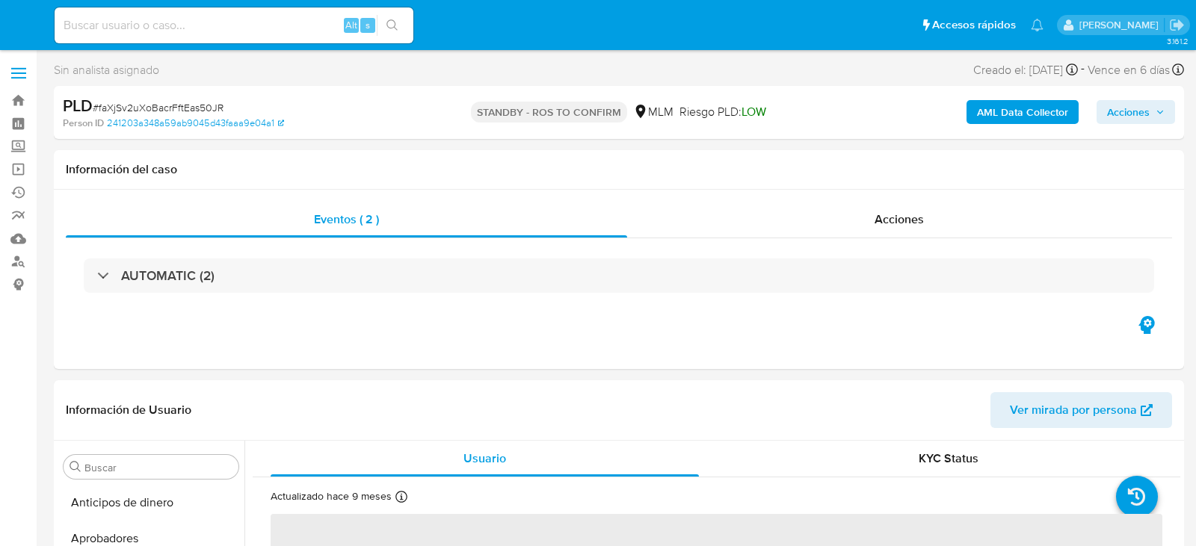
select select "10"
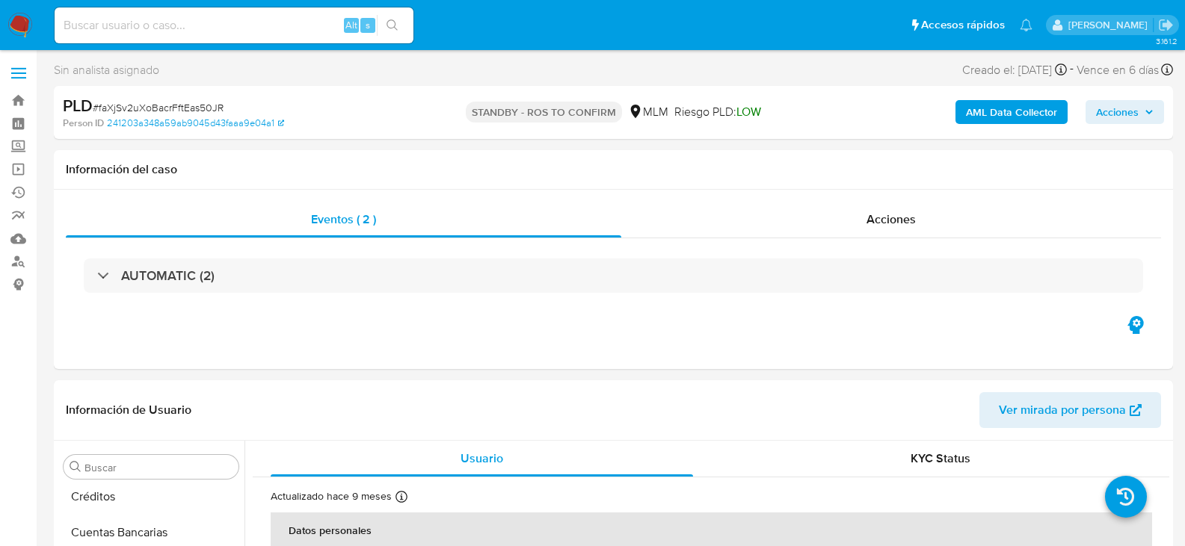
scroll to position [579, 0]
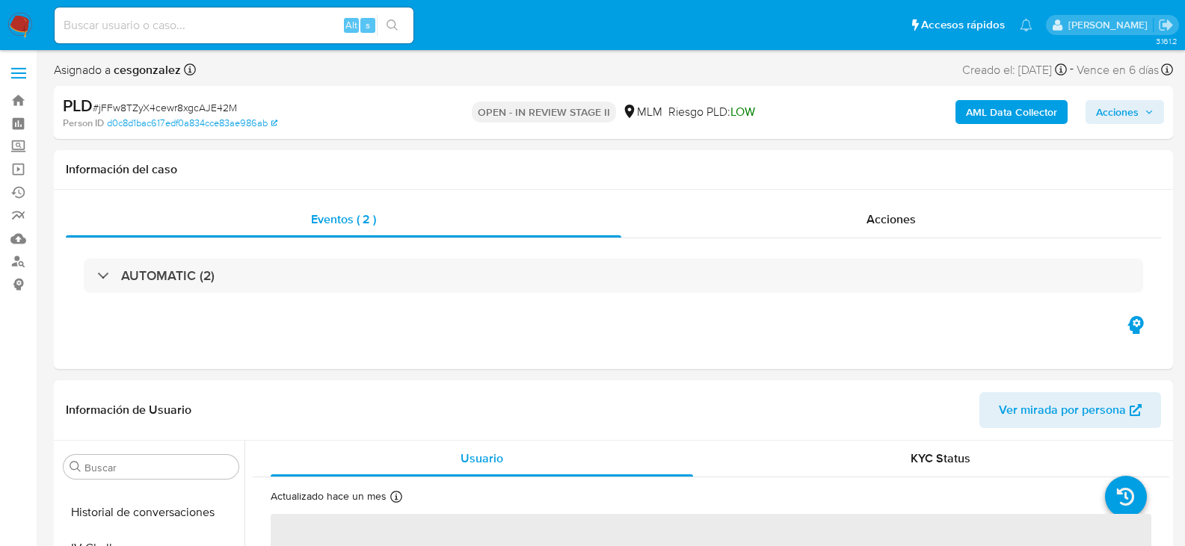
scroll to position [703, 0]
drag, startPoint x: 881, startPoint y: 218, endPoint x: 854, endPoint y: 224, distance: 28.3
click at [881, 218] on span "Acciones" at bounding box center [890, 219] width 49 height 17
select select "10"
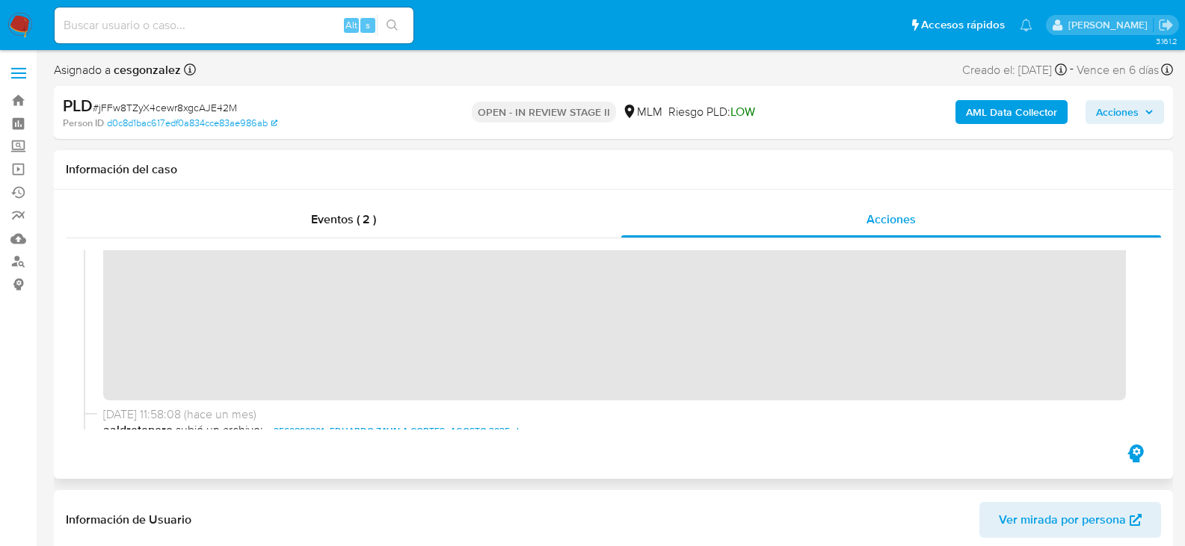
scroll to position [224, 0]
click at [1123, 108] on span "Acciones" at bounding box center [1117, 112] width 43 height 24
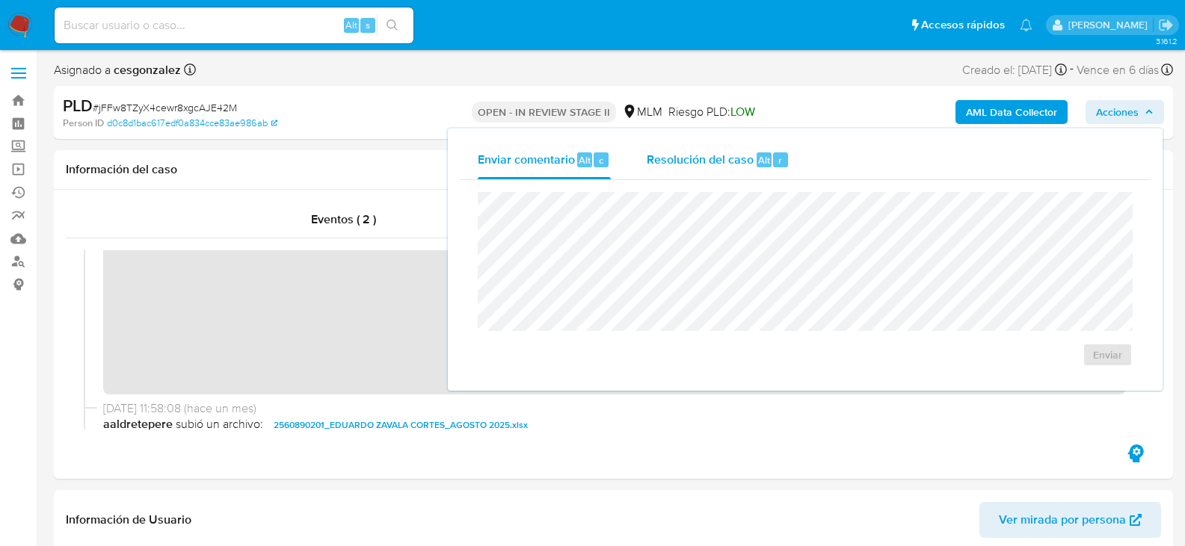
click at [707, 167] on span "Resolución del caso" at bounding box center [700, 159] width 107 height 17
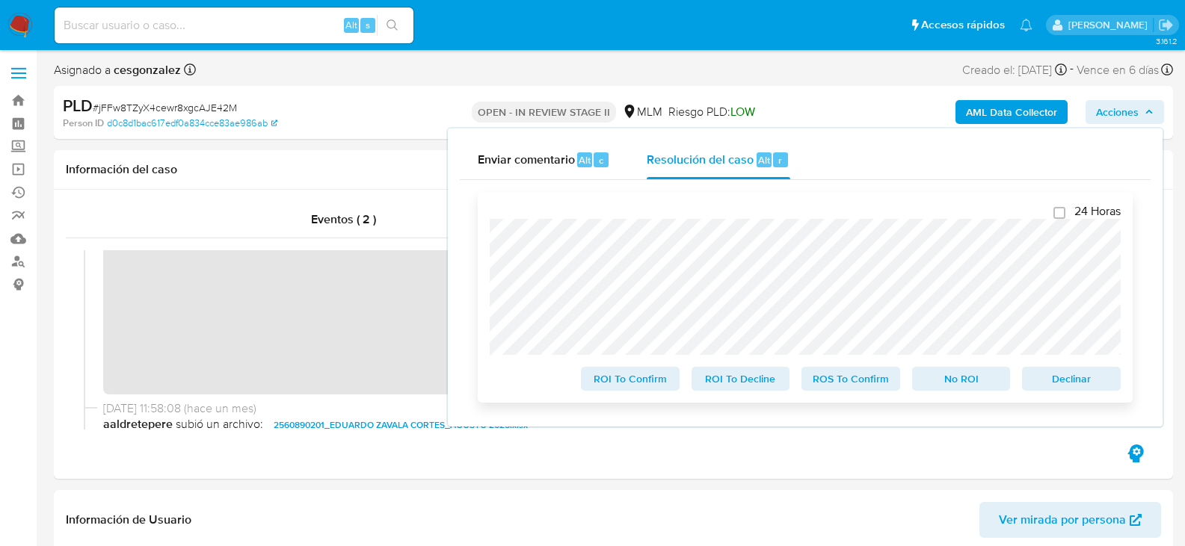
click at [827, 386] on span "ROS To Confirm" at bounding box center [851, 379] width 78 height 21
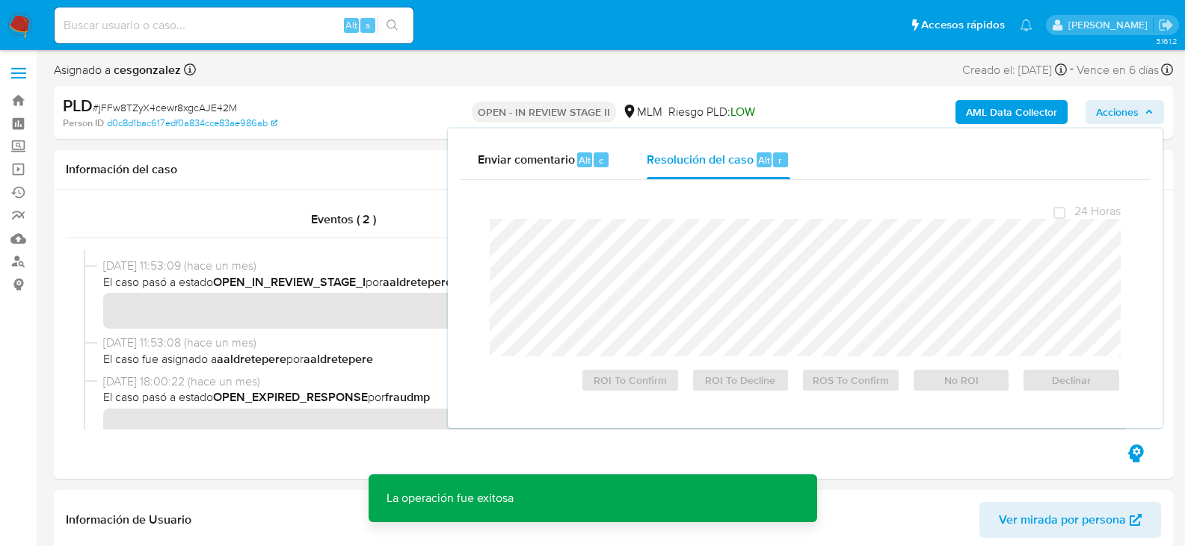
scroll to position [448, 0]
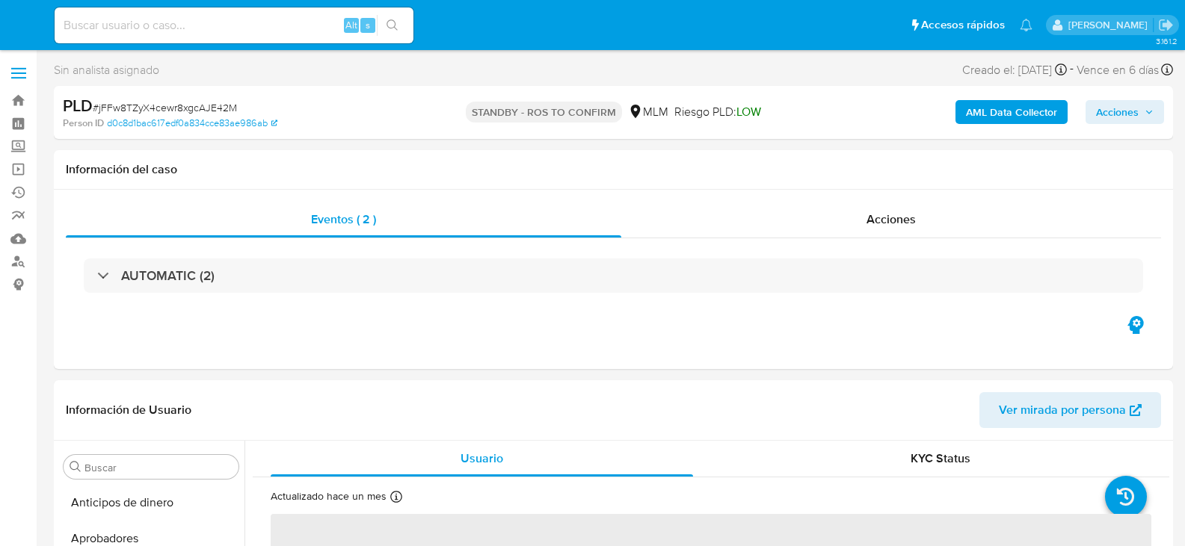
select select "10"
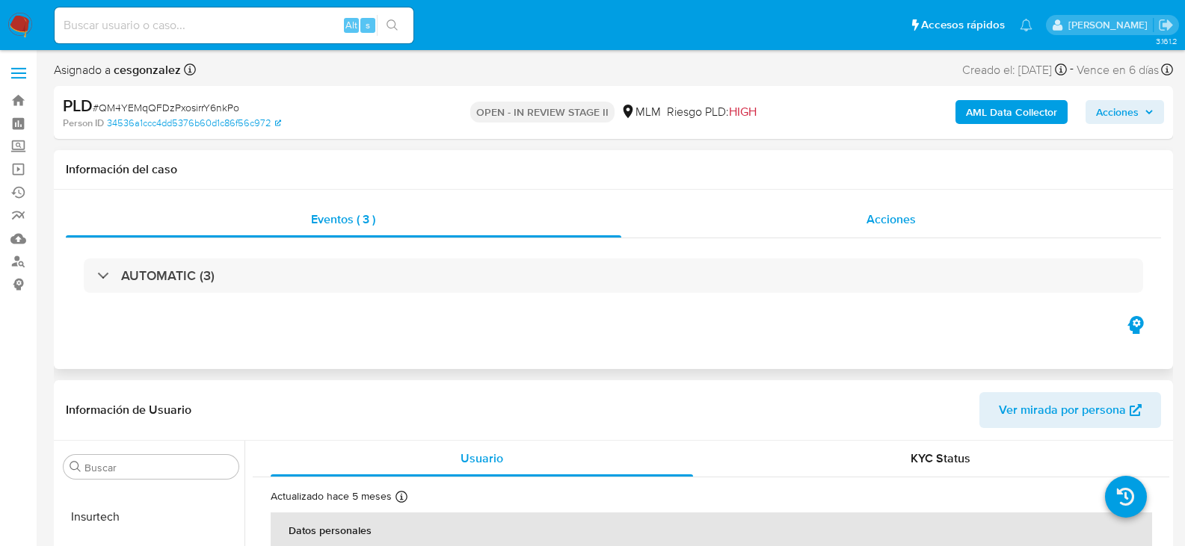
click at [892, 218] on span "Acciones" at bounding box center [890, 219] width 49 height 17
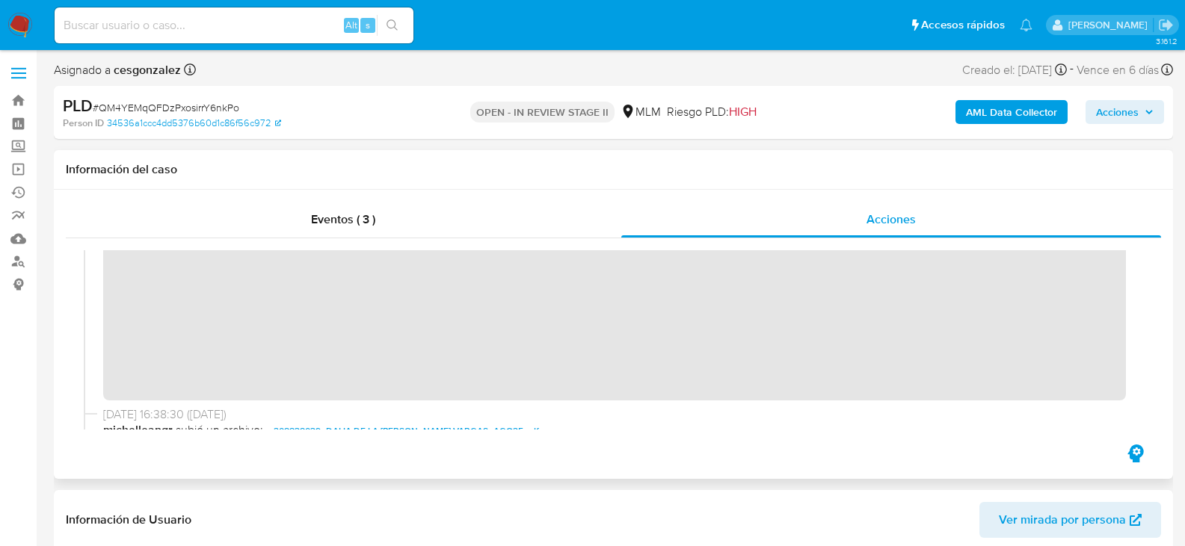
scroll to position [374, 0]
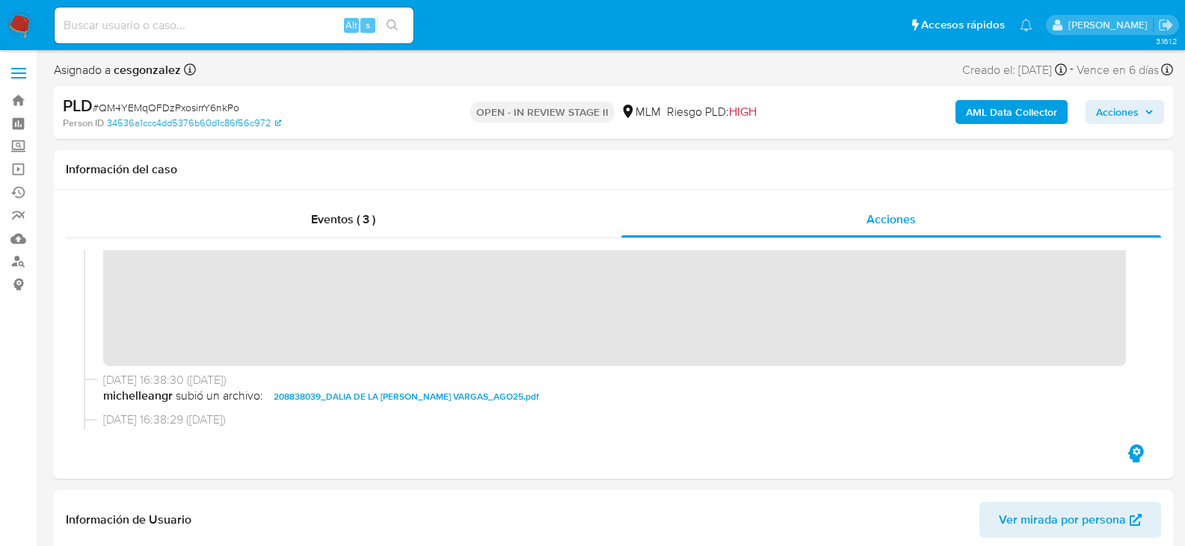
click at [1139, 118] on span "Acciones" at bounding box center [1125, 112] width 58 height 21
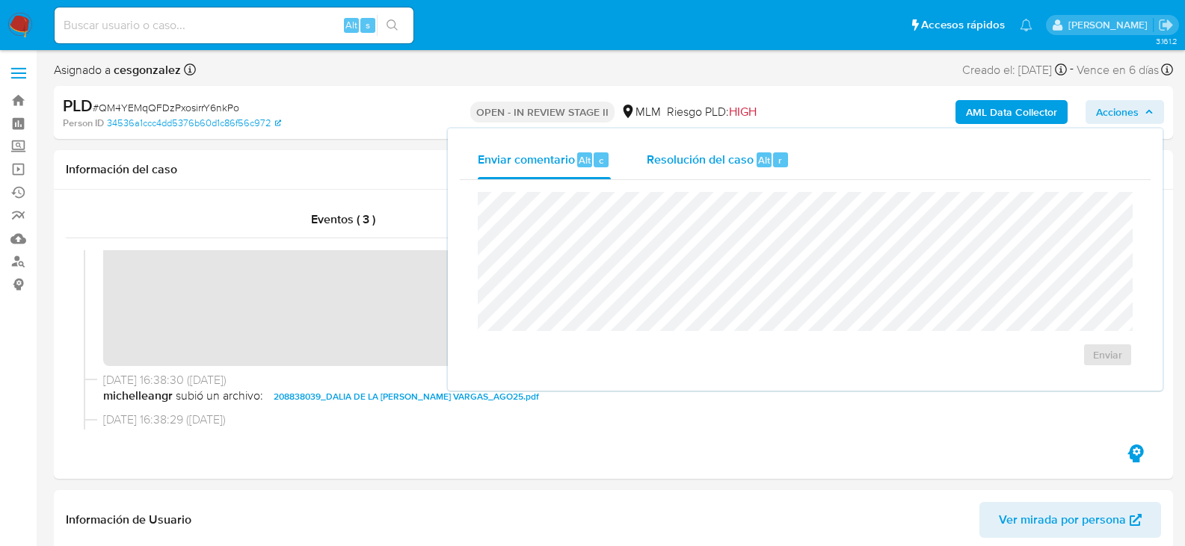
click at [726, 156] on span "Resolución del caso" at bounding box center [700, 159] width 107 height 17
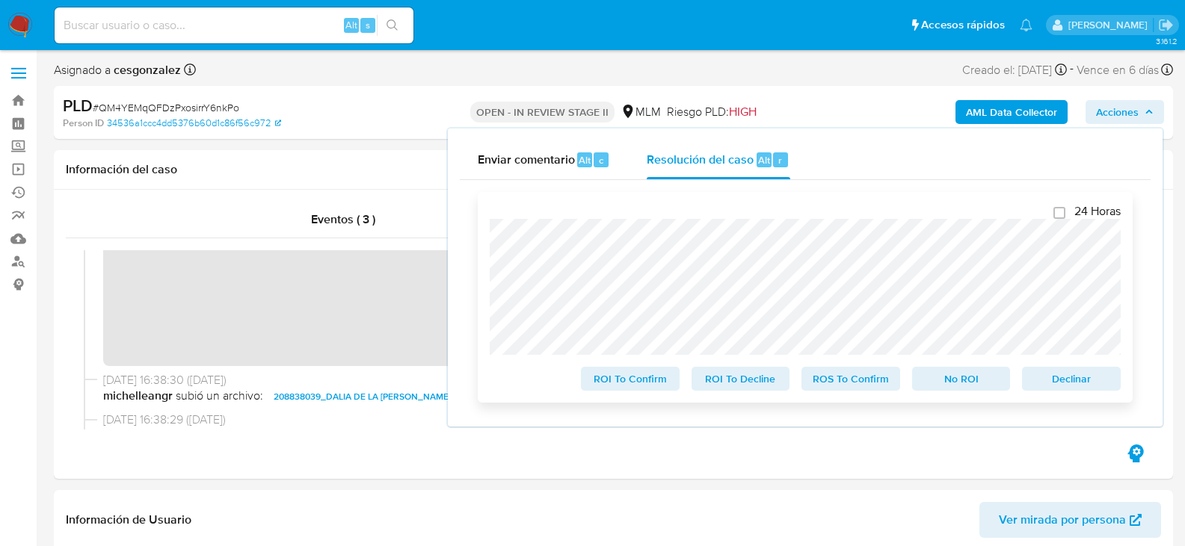
click at [852, 389] on span "ROS To Confirm" at bounding box center [851, 379] width 78 height 21
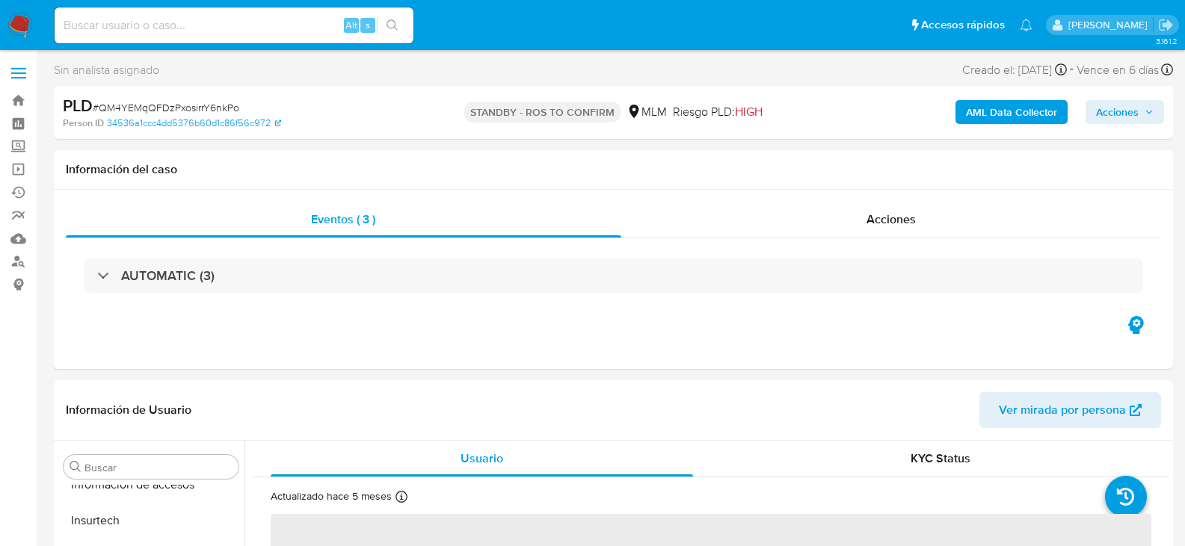
scroll to position [703, 0]
select select "10"
click at [885, 221] on span "Acciones" at bounding box center [890, 219] width 49 height 17
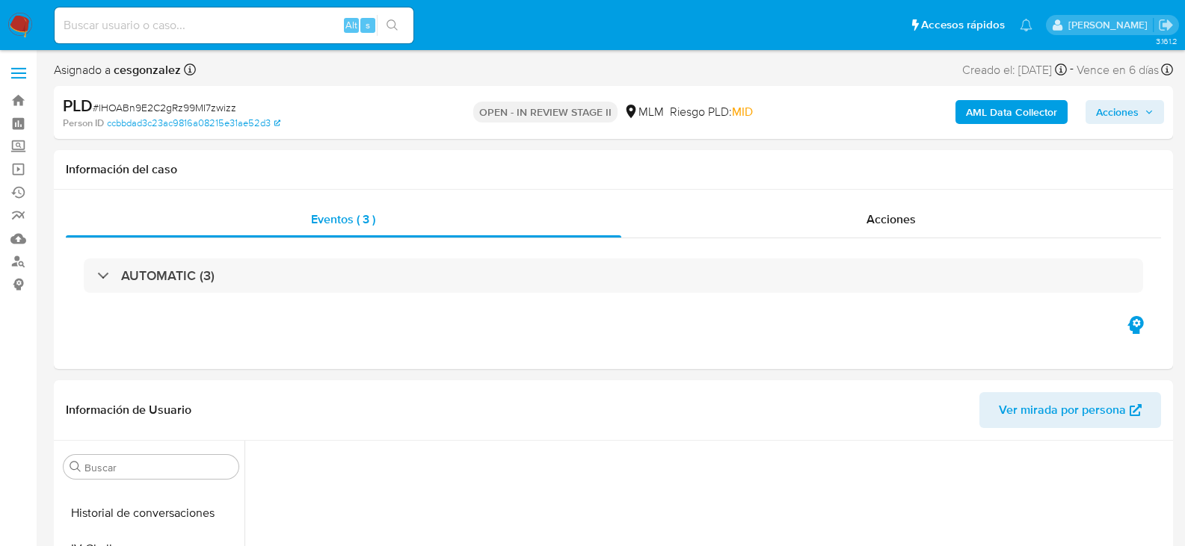
scroll to position [703, 0]
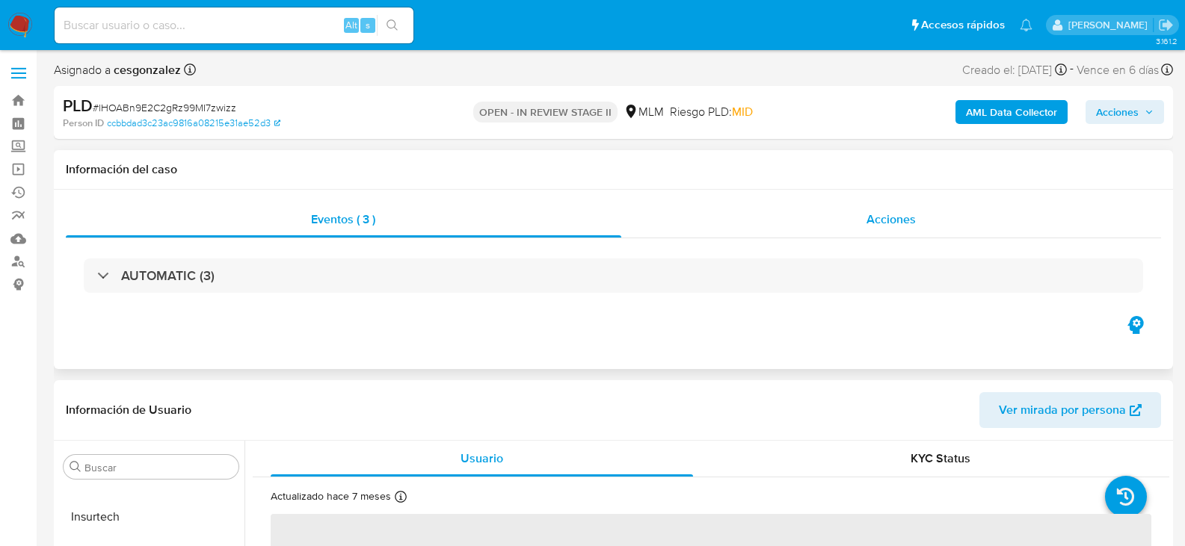
click at [890, 211] on span "Acciones" at bounding box center [890, 219] width 49 height 17
select select "10"
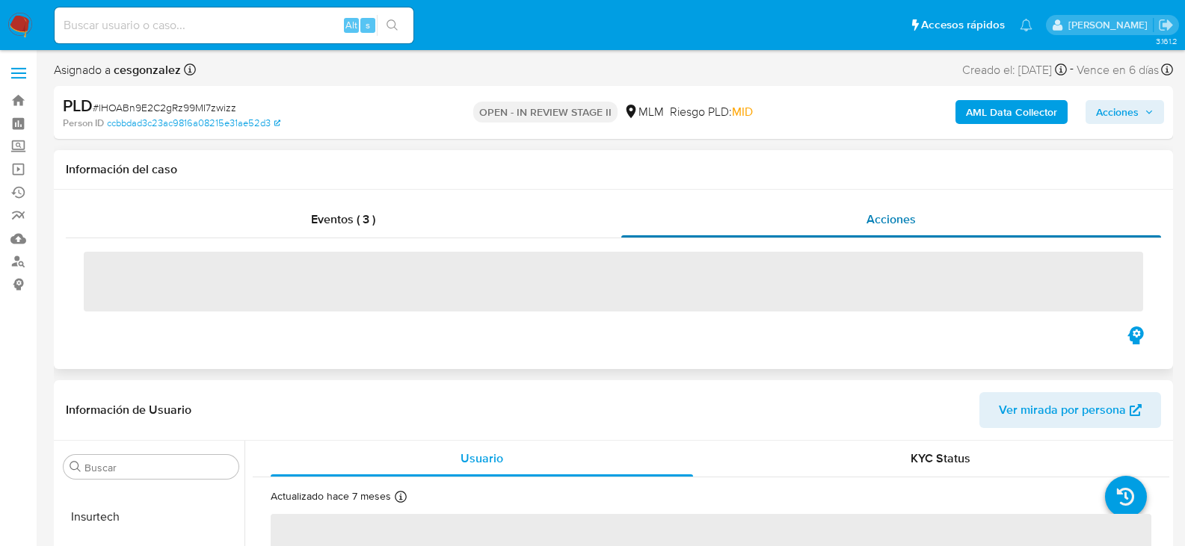
click at [891, 219] on span "Acciones" at bounding box center [890, 219] width 49 height 17
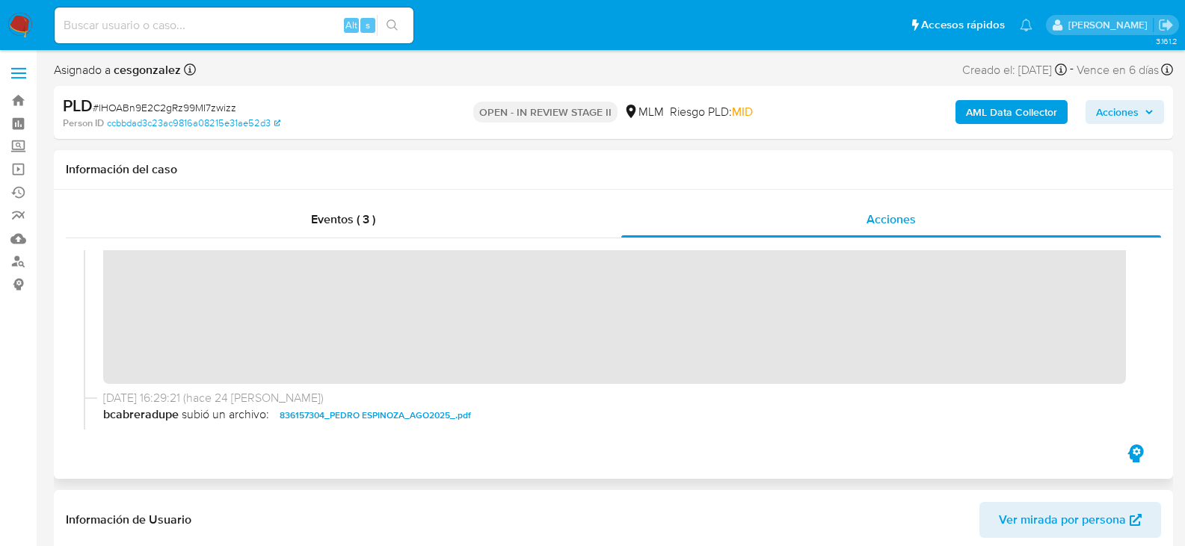
scroll to position [398, 0]
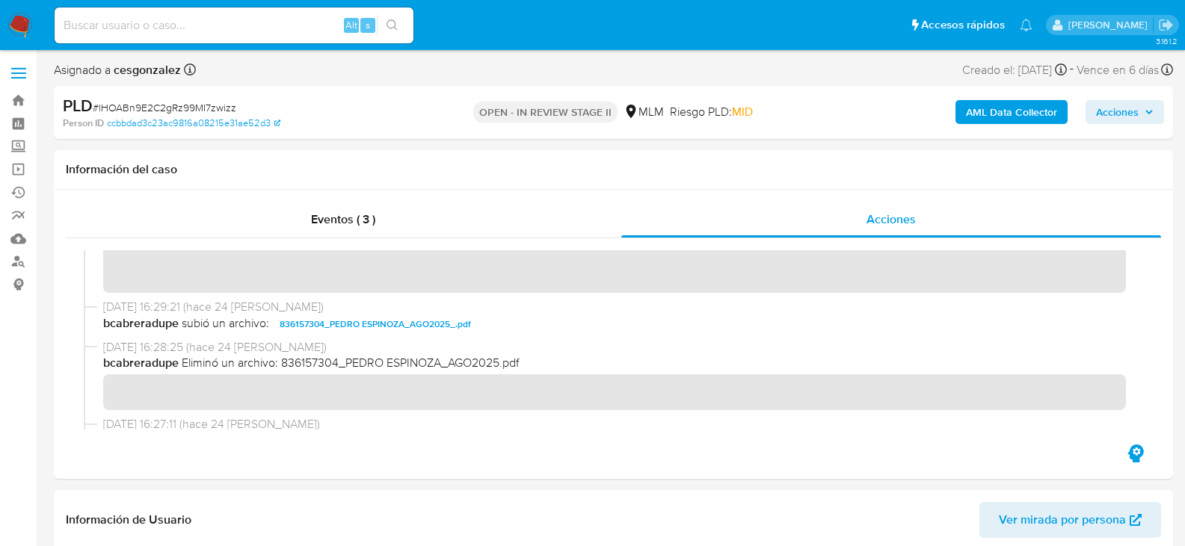
click at [1132, 114] on span "Acciones" at bounding box center [1117, 112] width 43 height 24
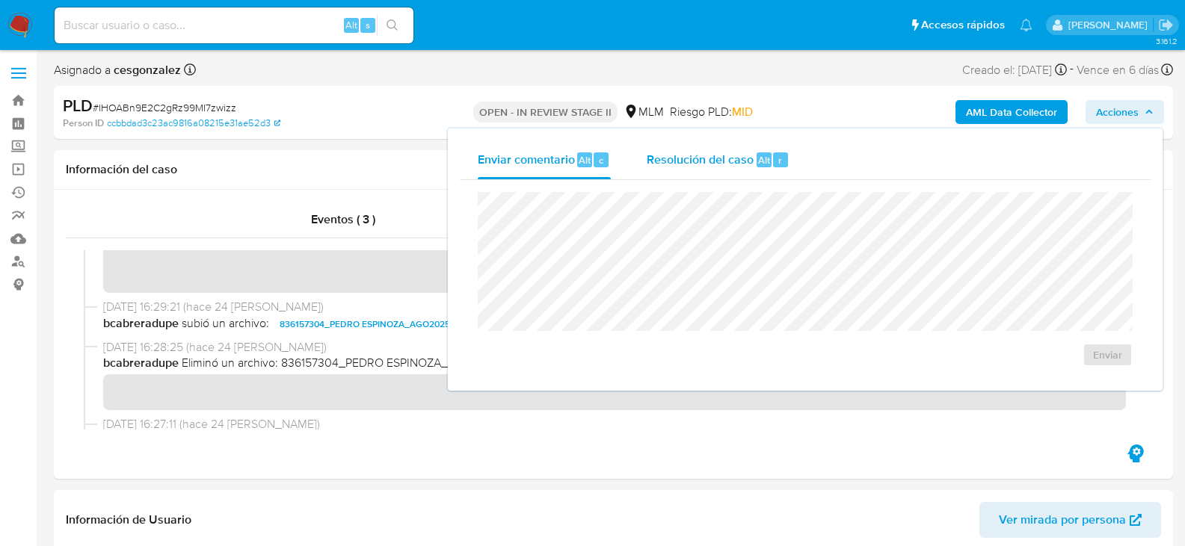
click at [671, 159] on span "Resolución del caso" at bounding box center [700, 159] width 107 height 17
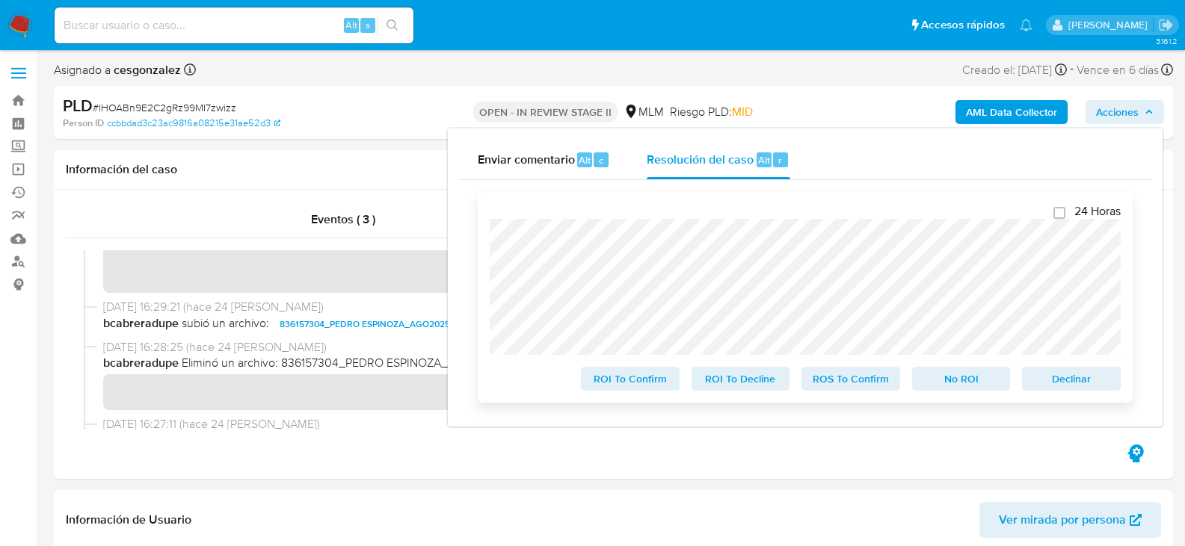
click at [846, 389] on span "ROS To Confirm" at bounding box center [851, 379] width 78 height 21
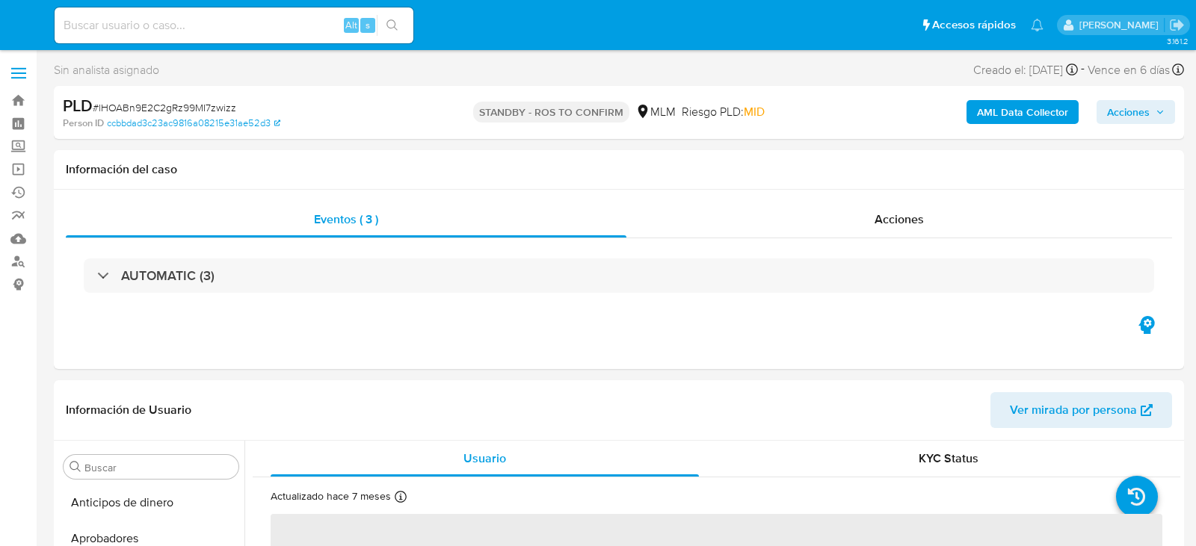
select select "10"
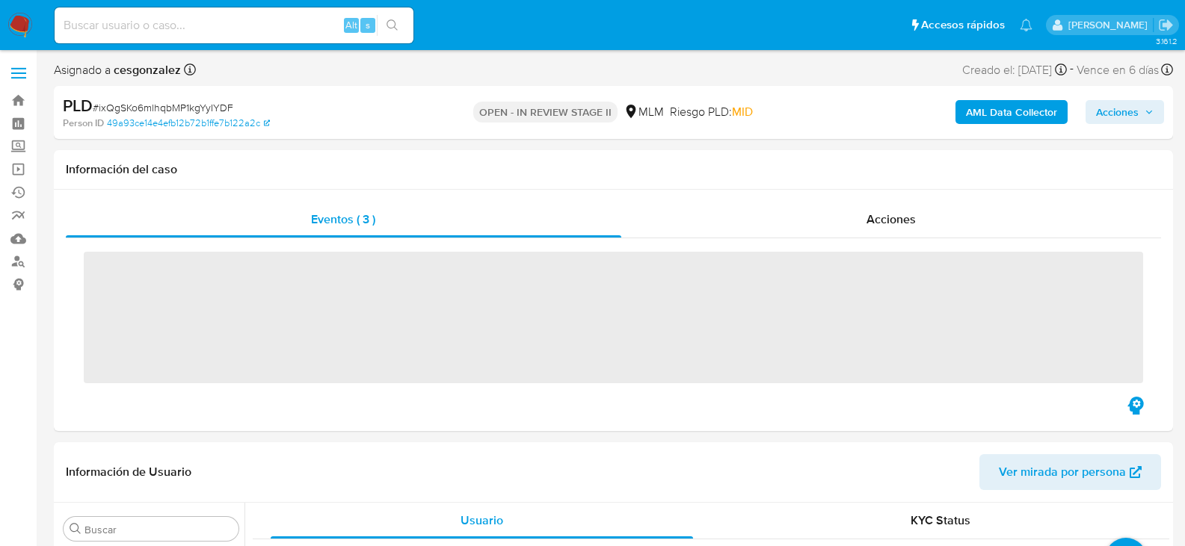
scroll to position [703, 0]
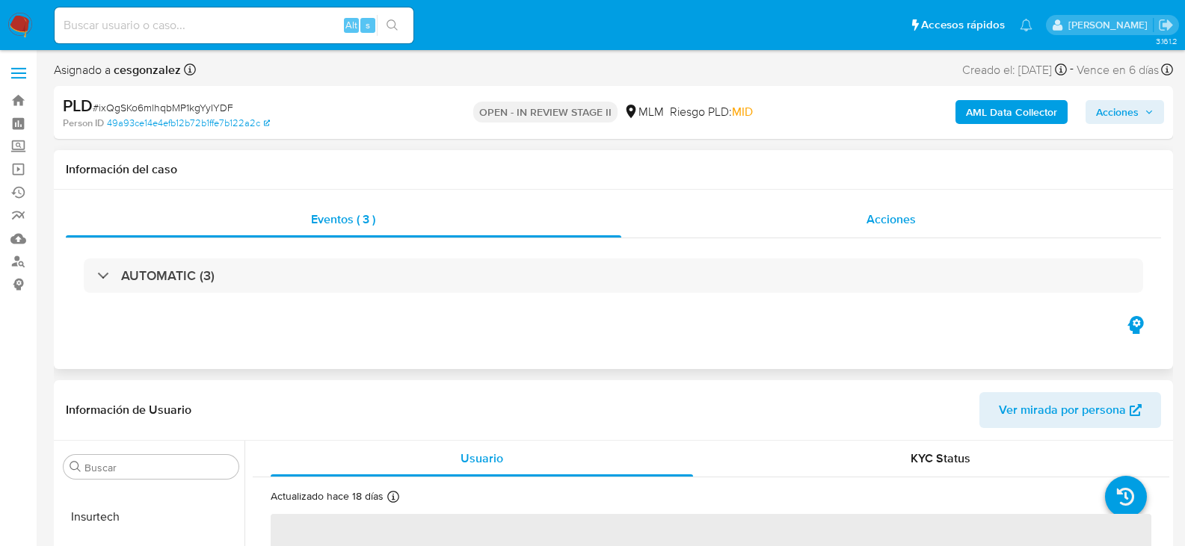
select select "10"
drag, startPoint x: 872, startPoint y: 209, endPoint x: 881, endPoint y: 218, distance: 13.2
click at [872, 209] on div "Acciones" at bounding box center [891, 220] width 540 height 36
click at [881, 218] on span "Acciones" at bounding box center [890, 219] width 49 height 17
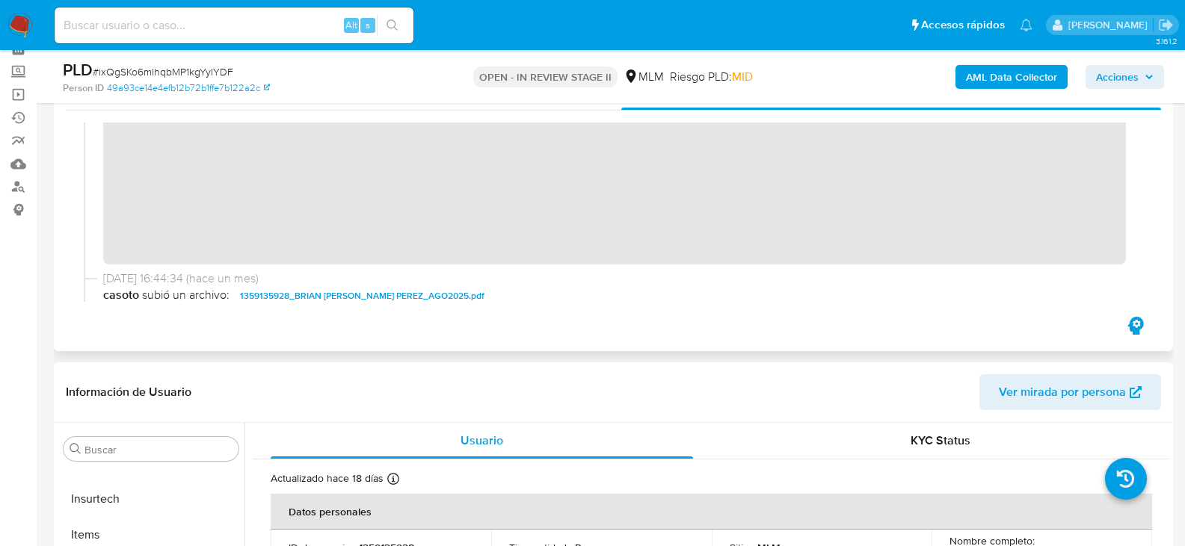
scroll to position [293, 0]
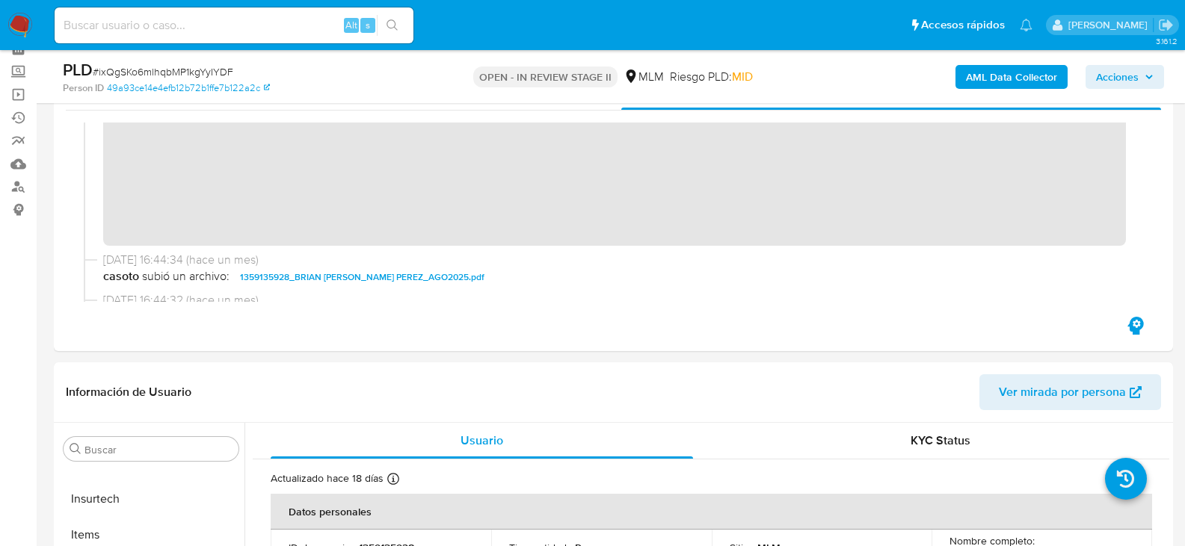
click at [1135, 80] on span "Acciones" at bounding box center [1117, 77] width 43 height 24
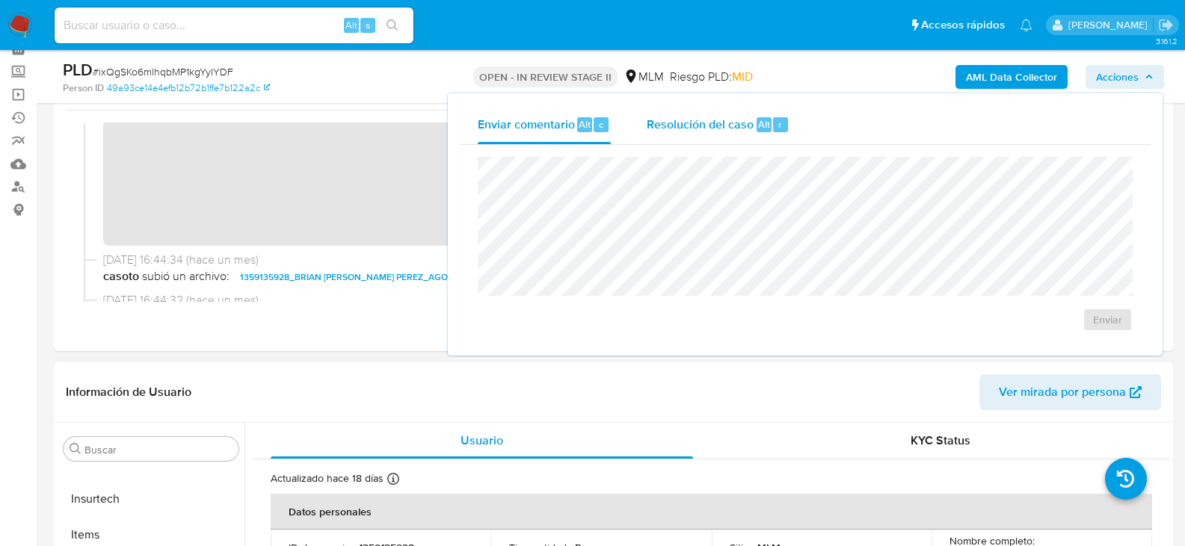
click at [689, 127] on span "Resolución del caso" at bounding box center [700, 123] width 107 height 17
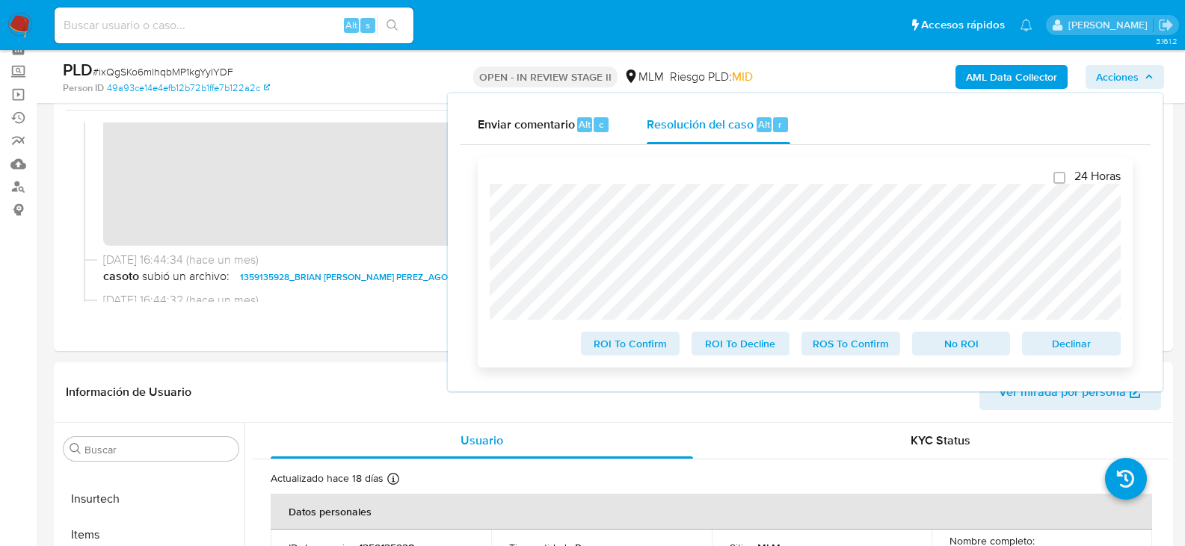
click at [840, 340] on span "ROS To Confirm" at bounding box center [851, 343] width 78 height 21
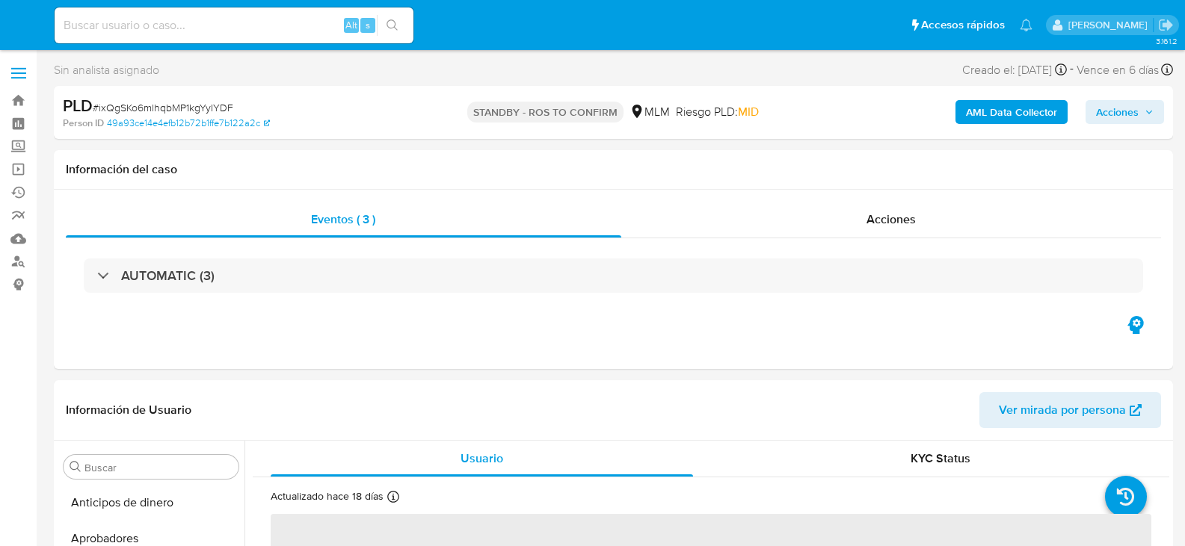
select select "10"
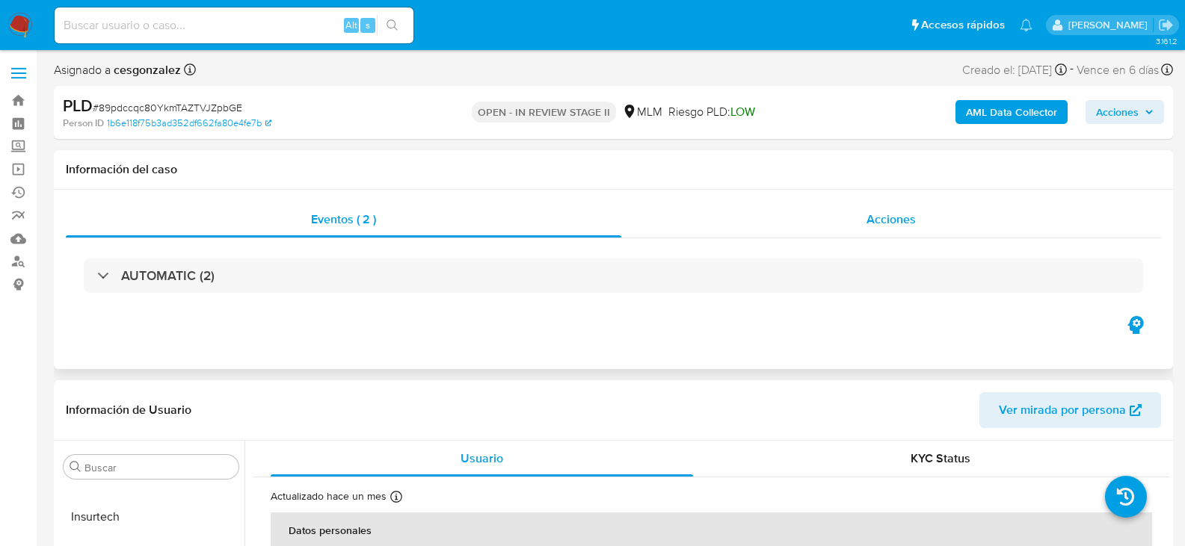
click at [883, 229] on div "Acciones" at bounding box center [891, 220] width 540 height 36
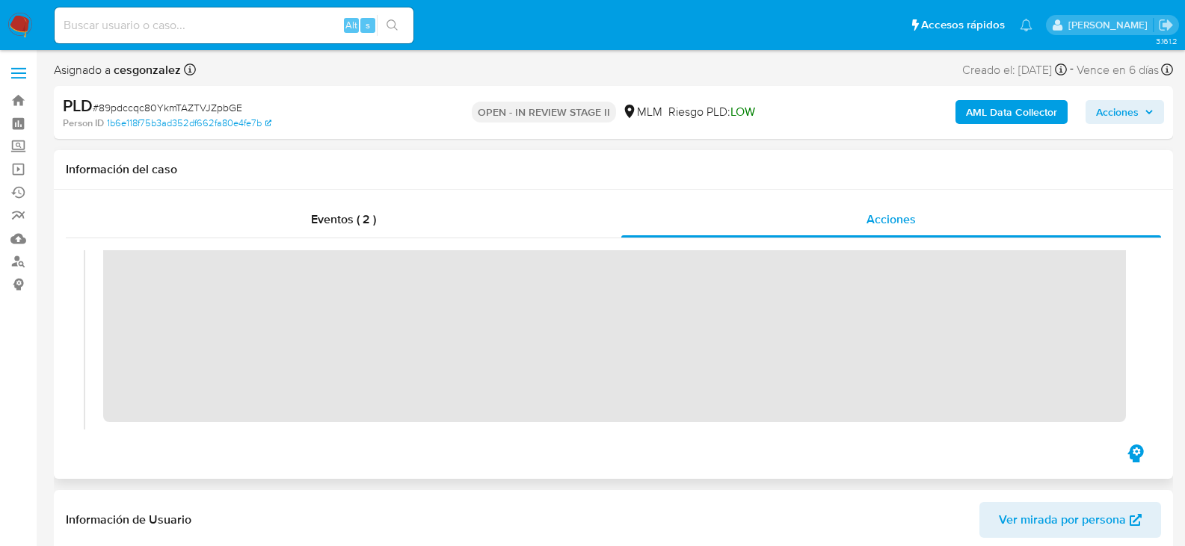
scroll to position [374, 0]
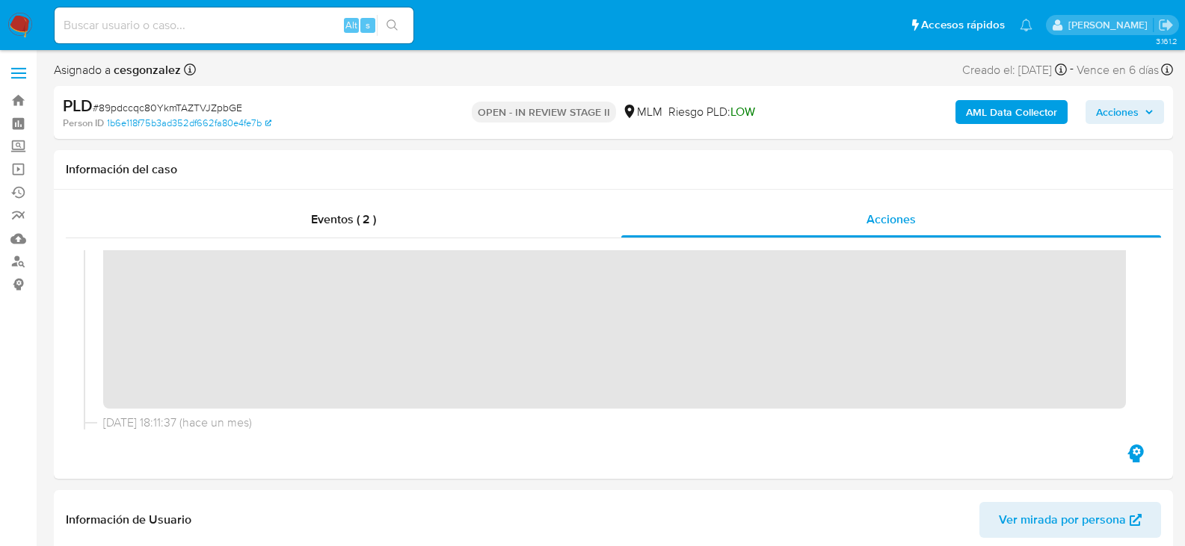
click at [1108, 114] on span "Acciones" at bounding box center [1117, 112] width 43 height 24
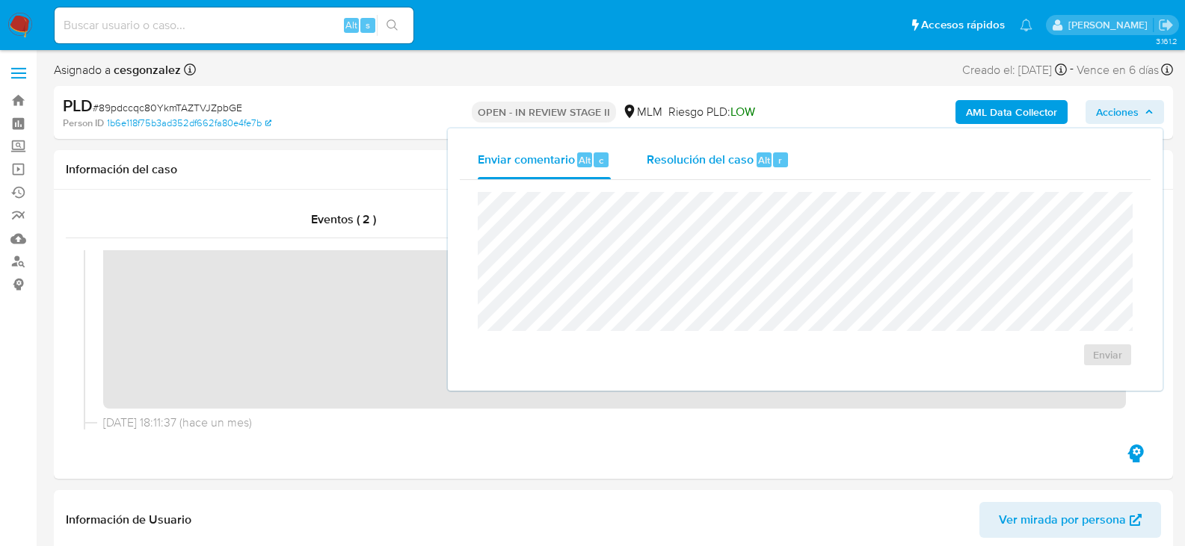
click at [713, 164] on span "Resolución del caso" at bounding box center [700, 159] width 107 height 17
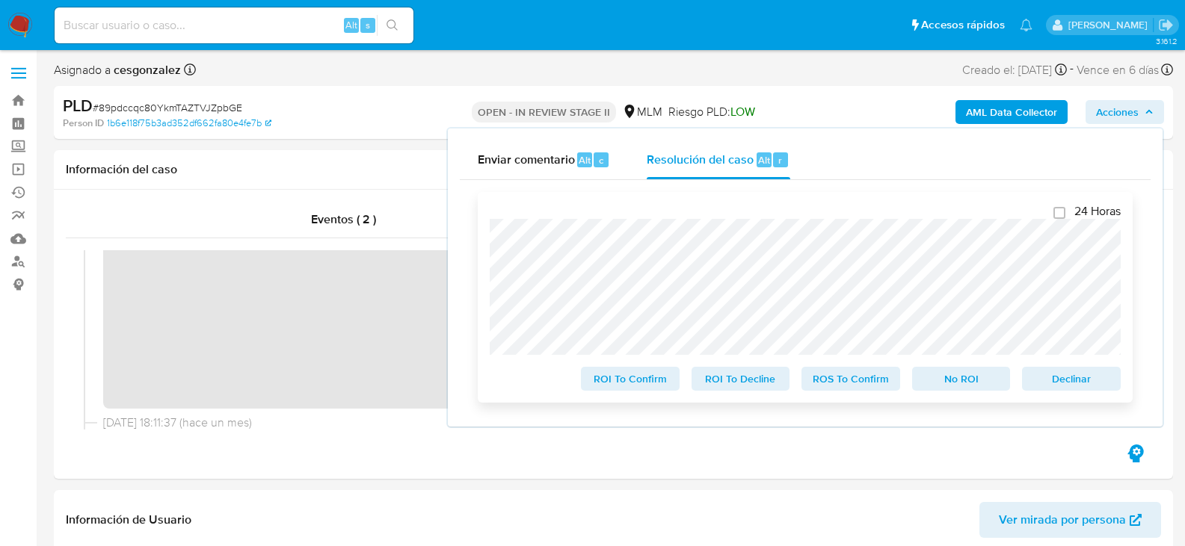
click at [862, 388] on span "ROS To Confirm" at bounding box center [851, 379] width 78 height 21
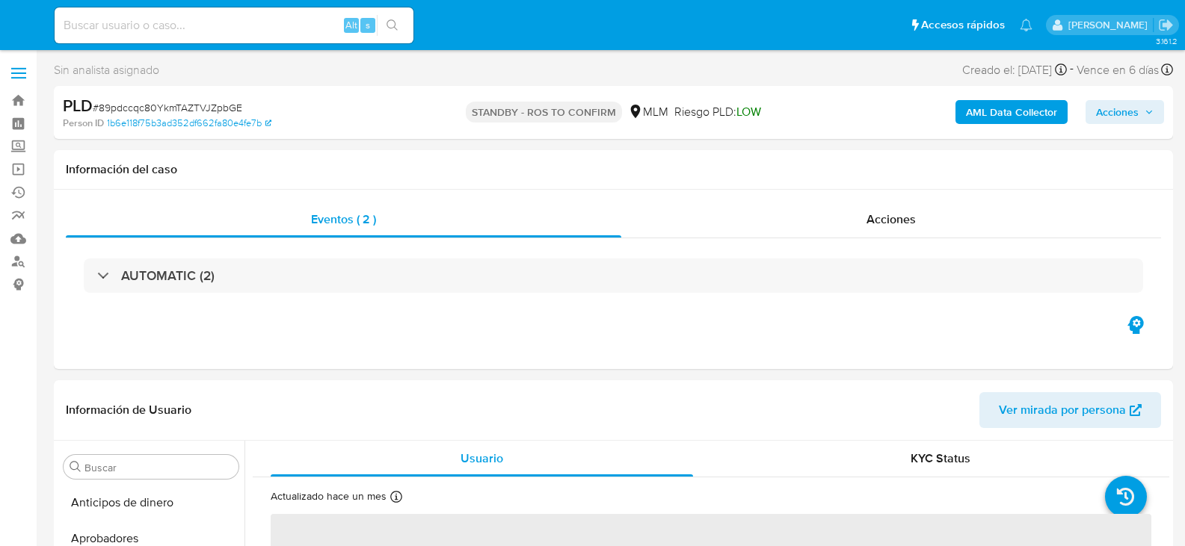
select select "10"
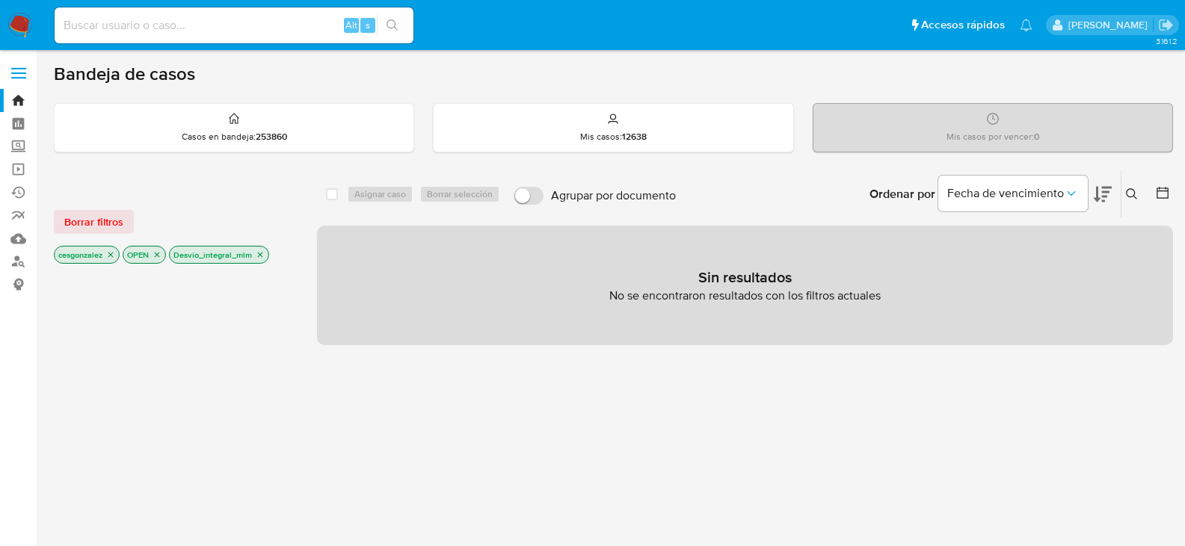
click at [266, 256] on p "Desvio_integral_mlm" at bounding box center [219, 255] width 99 height 16
click at [262, 260] on p "Desvio_integral_mlm" at bounding box center [219, 255] width 99 height 16
click at [260, 256] on icon "close-filter" at bounding box center [260, 255] width 5 height 5
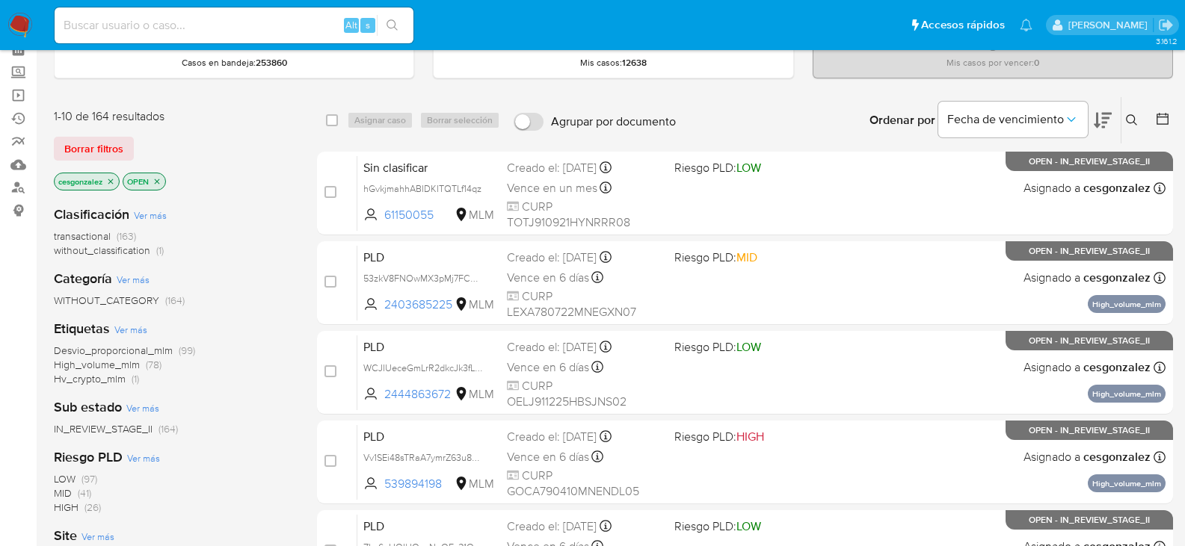
scroll to position [75, 0]
click at [120, 381] on span "Hv_crypto_mlm" at bounding box center [90, 378] width 72 height 15
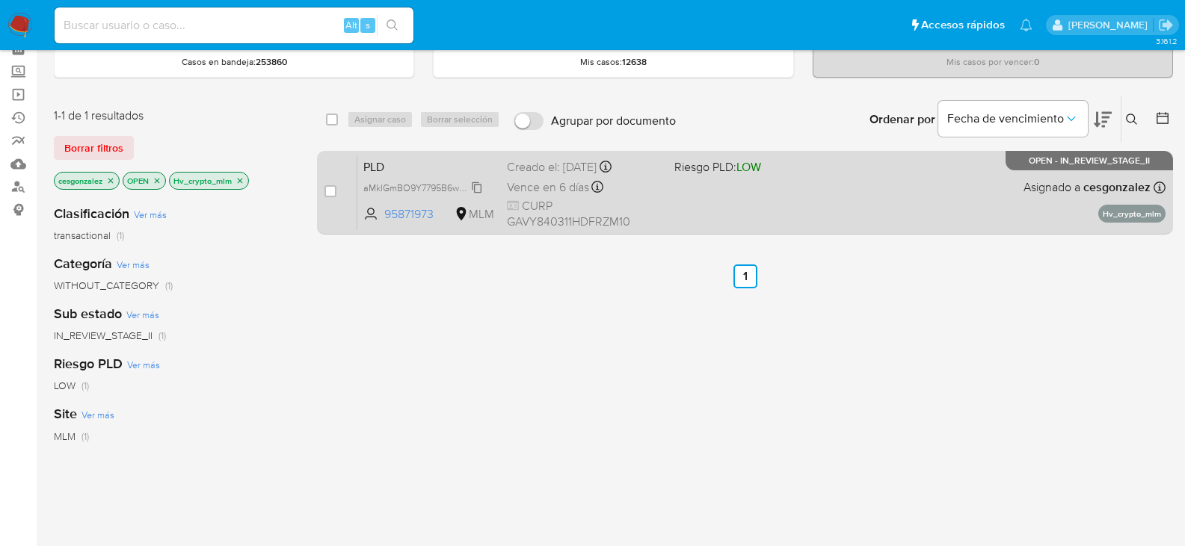
click at [478, 186] on span "aMklGmBO9Y7795B6wQb3F2Gx" at bounding box center [430, 187] width 135 height 16
click at [540, 182] on span "Vence en 6 días" at bounding box center [548, 187] width 82 height 16
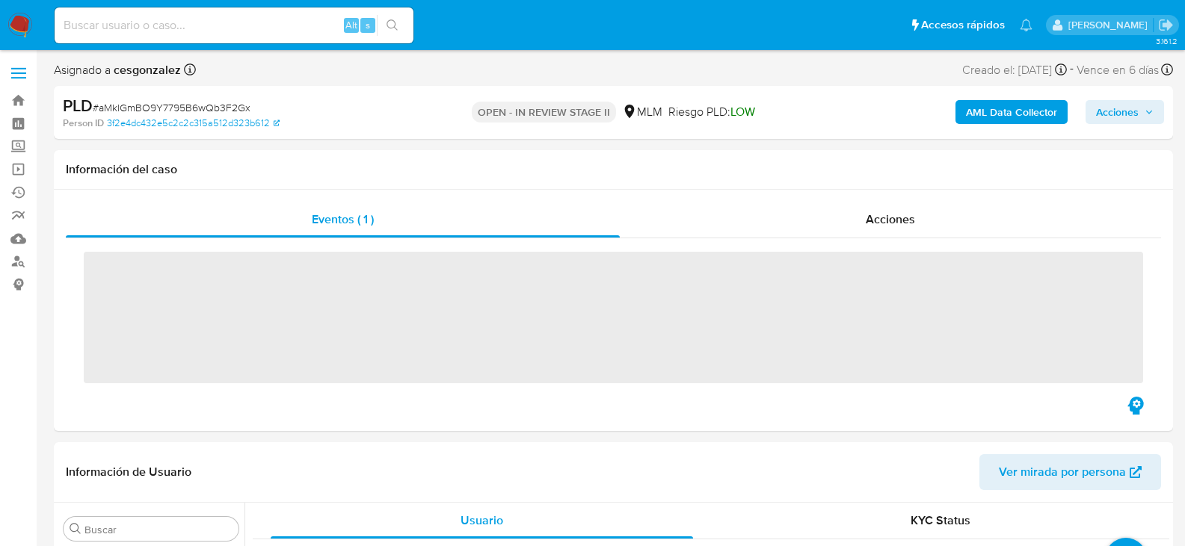
scroll to position [703, 0]
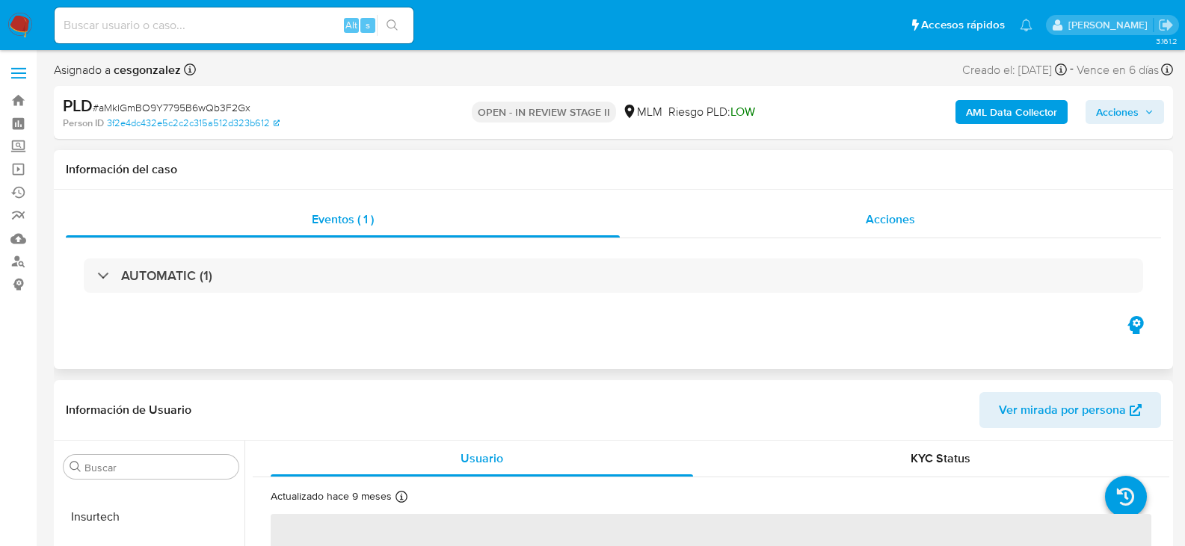
select select "10"
click at [887, 213] on span "Acciones" at bounding box center [890, 219] width 49 height 17
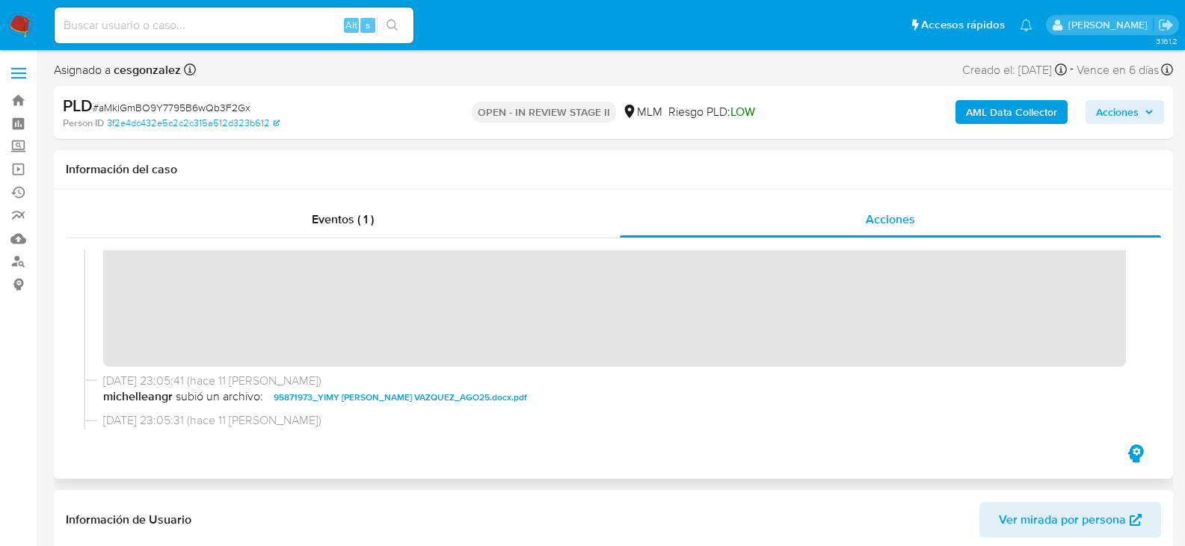
scroll to position [374, 0]
click at [1136, 105] on span "Acciones" at bounding box center [1117, 112] width 43 height 24
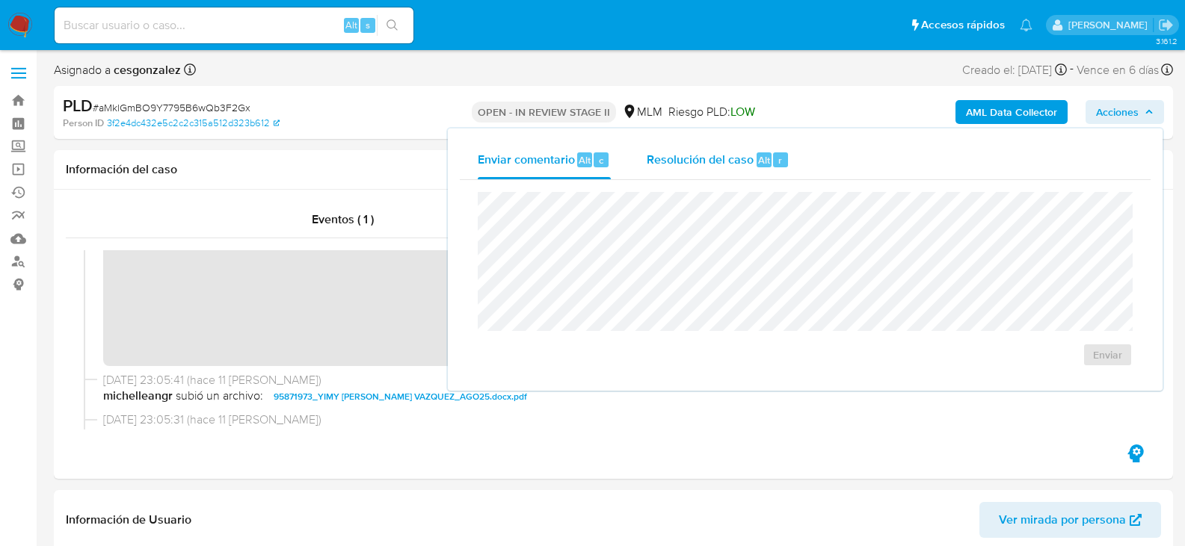
click at [700, 169] on div "Resolución del caso Alt r" at bounding box center [718, 160] width 143 height 39
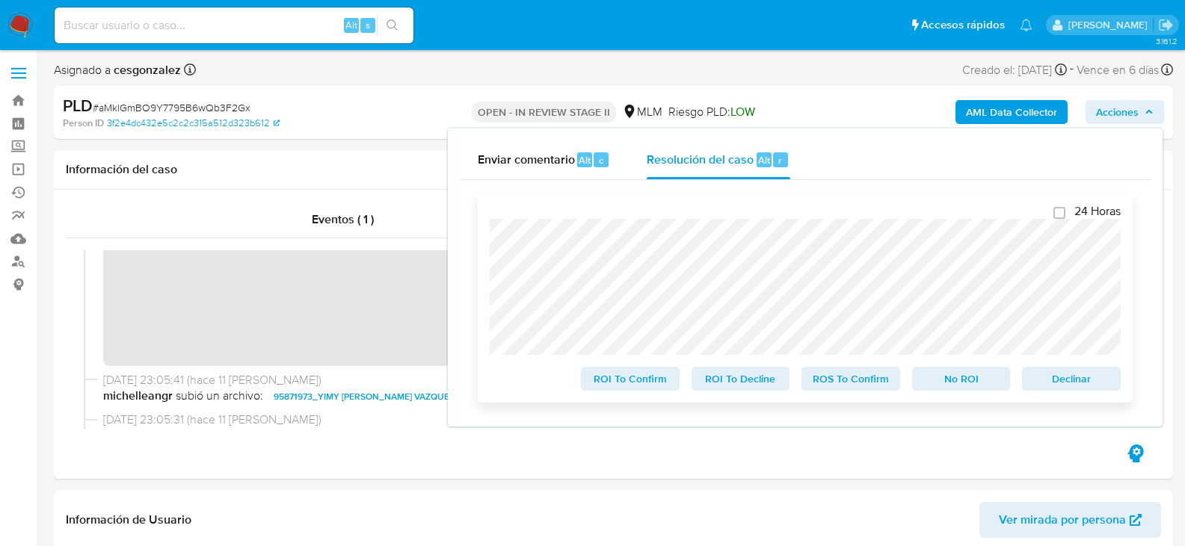
click at [651, 383] on span "ROI To Confirm" at bounding box center [630, 379] width 78 height 21
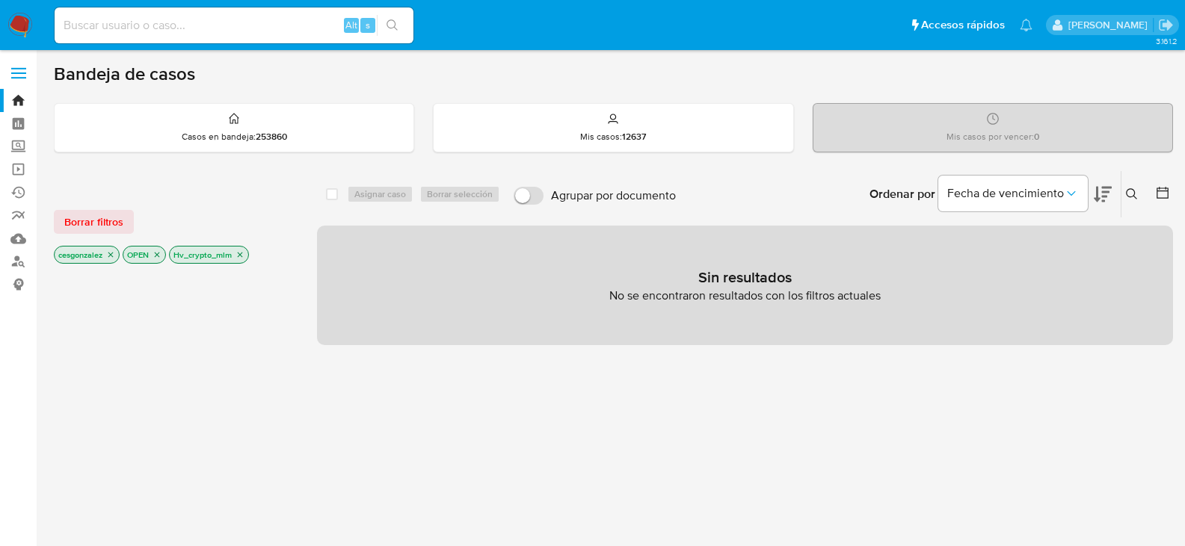
click at [241, 255] on icon "close-filter" at bounding box center [239, 254] width 9 height 9
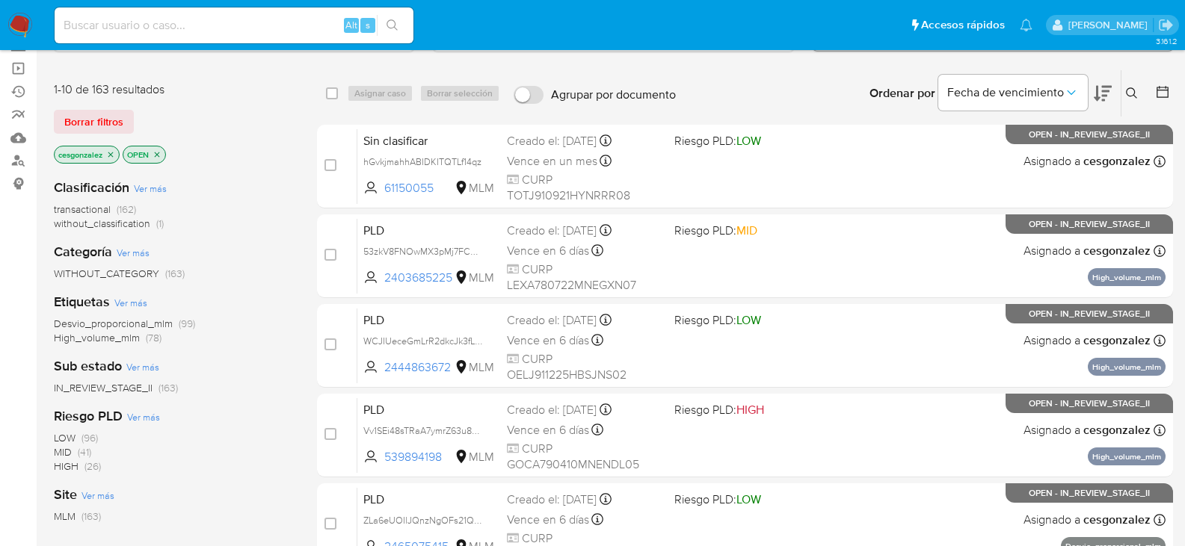
scroll to position [75, 0]
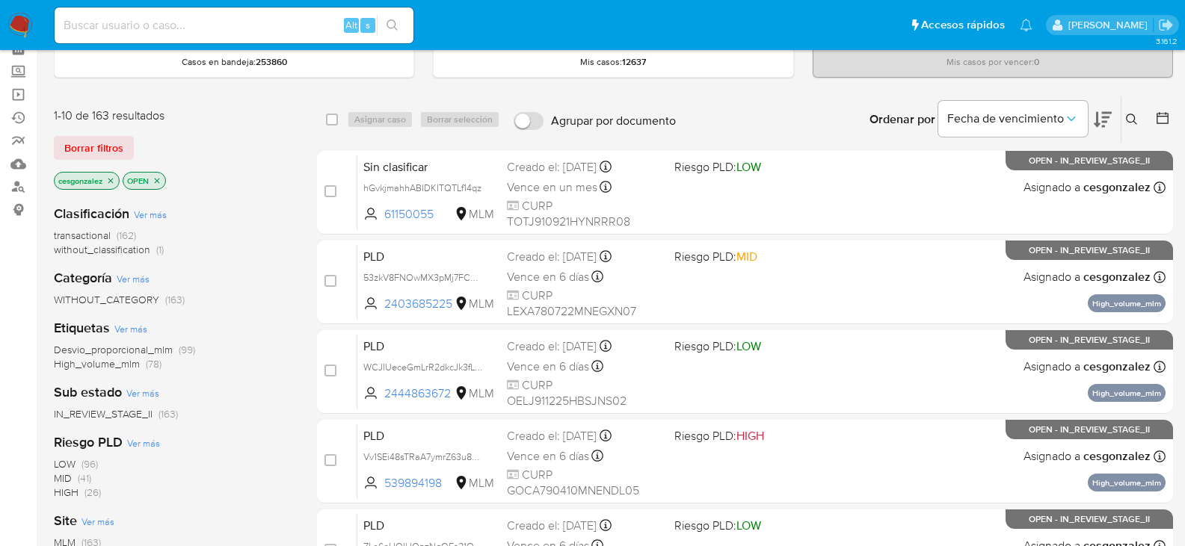
click at [109, 372] on span "High_volume_mlm" at bounding box center [97, 364] width 86 height 15
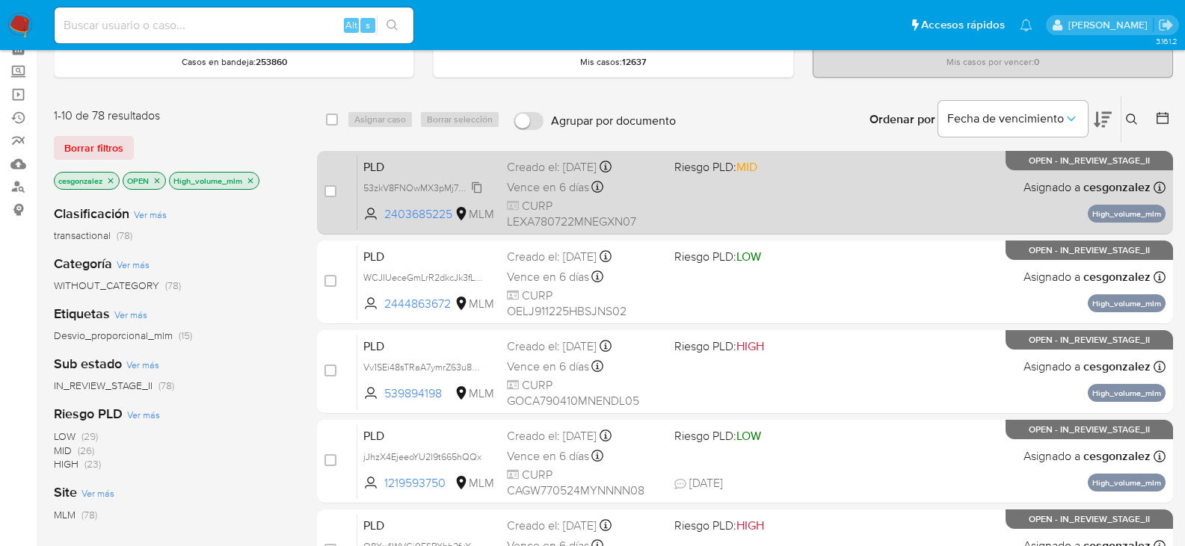
click at [476, 191] on span "53zkV8FNOwMX3pMj7FCCQEBX" at bounding box center [432, 187] width 138 height 16
click at [553, 195] on span "Vence en 6 días" at bounding box center [548, 187] width 82 height 16
click at [334, 192] on input "checkbox" at bounding box center [330, 191] width 12 height 12
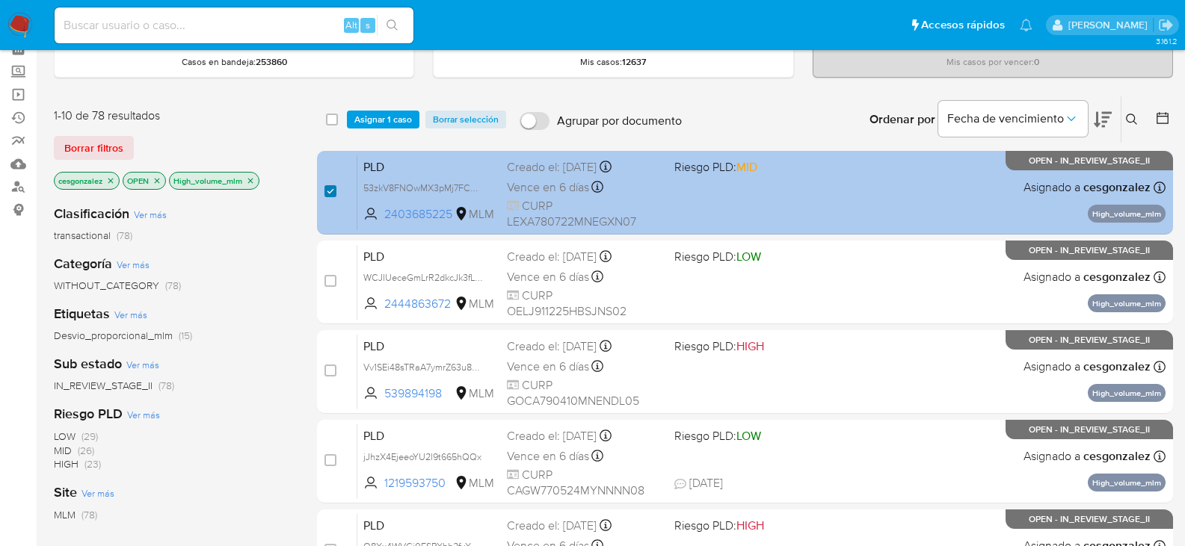
click at [326, 194] on input "checkbox" at bounding box center [330, 191] width 12 height 12
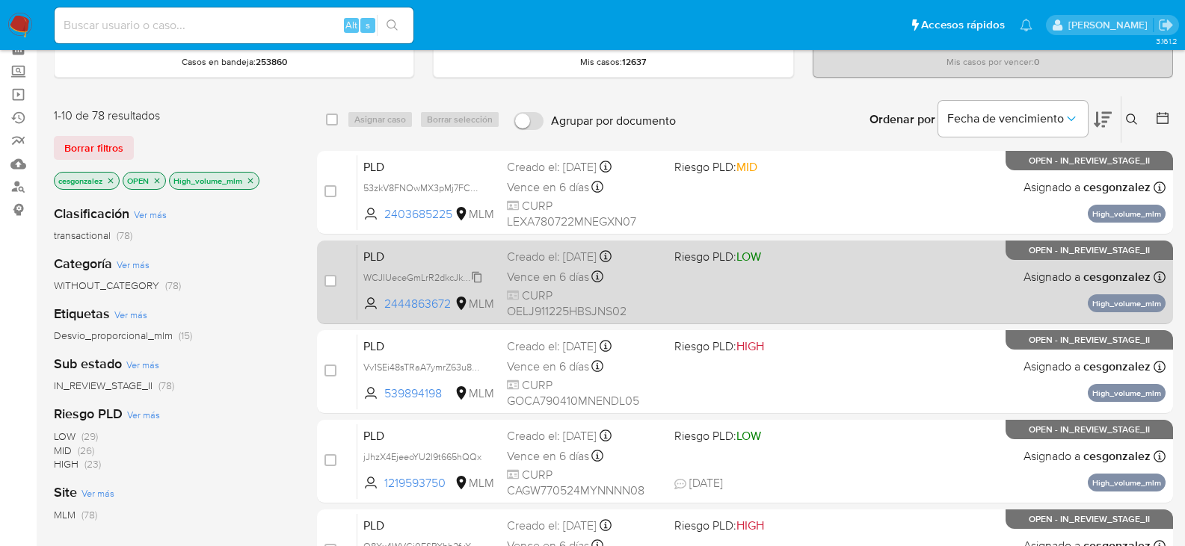
click at [477, 276] on span "WCJIUeceGmLrR2dkcJk3fL6C" at bounding box center [424, 276] width 123 height 16
click at [591, 270] on div "Vence en 6 días Vence el 11/10/2025 02:14:13" at bounding box center [584, 277] width 155 height 20
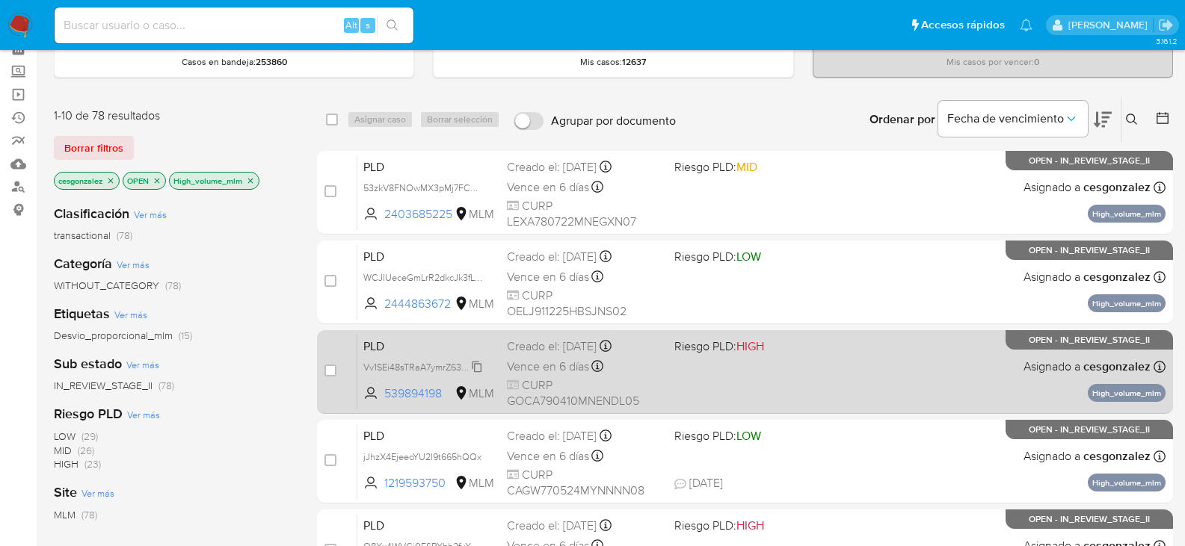
click at [480, 366] on span "Vv1SEi48sTRaA7ymrZ63u8Rm" at bounding box center [424, 366] width 122 height 16
click at [563, 367] on span "Vence en 6 días" at bounding box center [548, 367] width 82 height 16
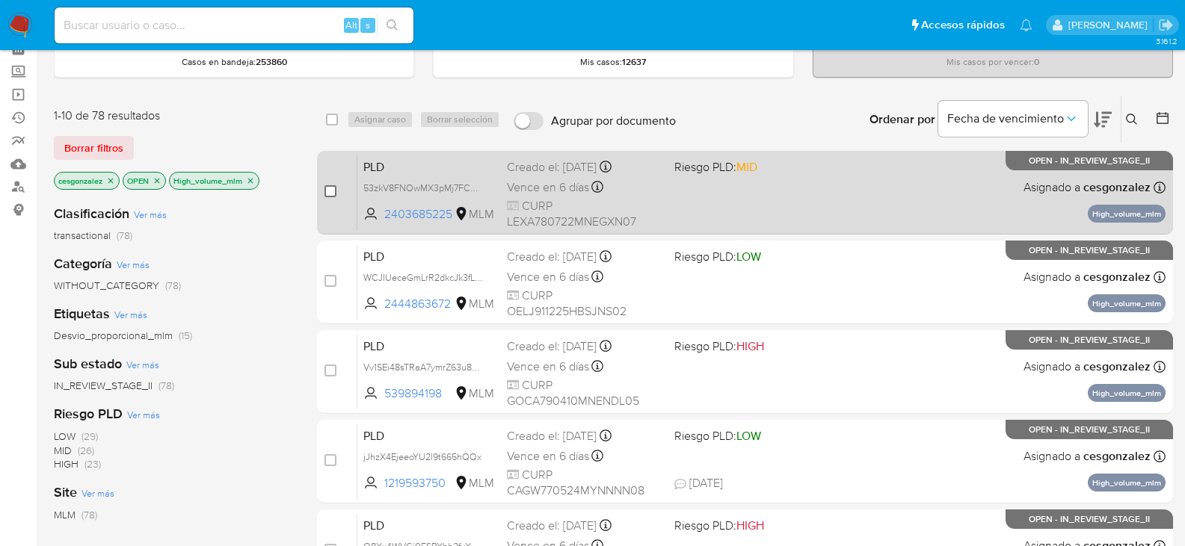
click at [334, 191] on input "checkbox" at bounding box center [330, 191] width 12 height 12
checkbox input "true"
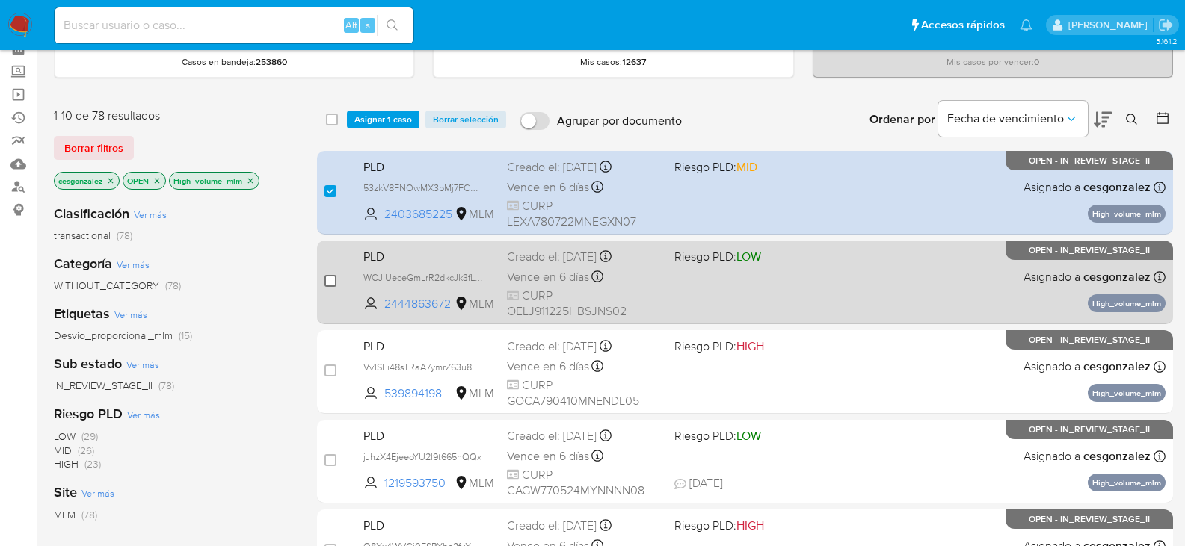
click at [328, 283] on input "checkbox" at bounding box center [330, 281] width 12 height 12
checkbox input "true"
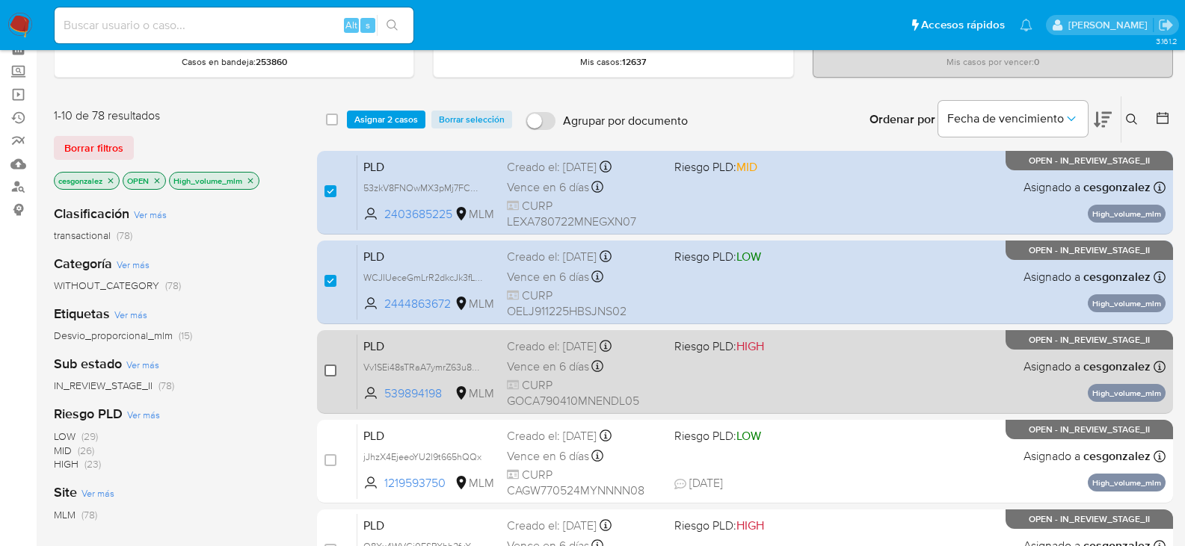
click at [333, 371] on input "checkbox" at bounding box center [330, 371] width 12 height 12
checkbox input "true"
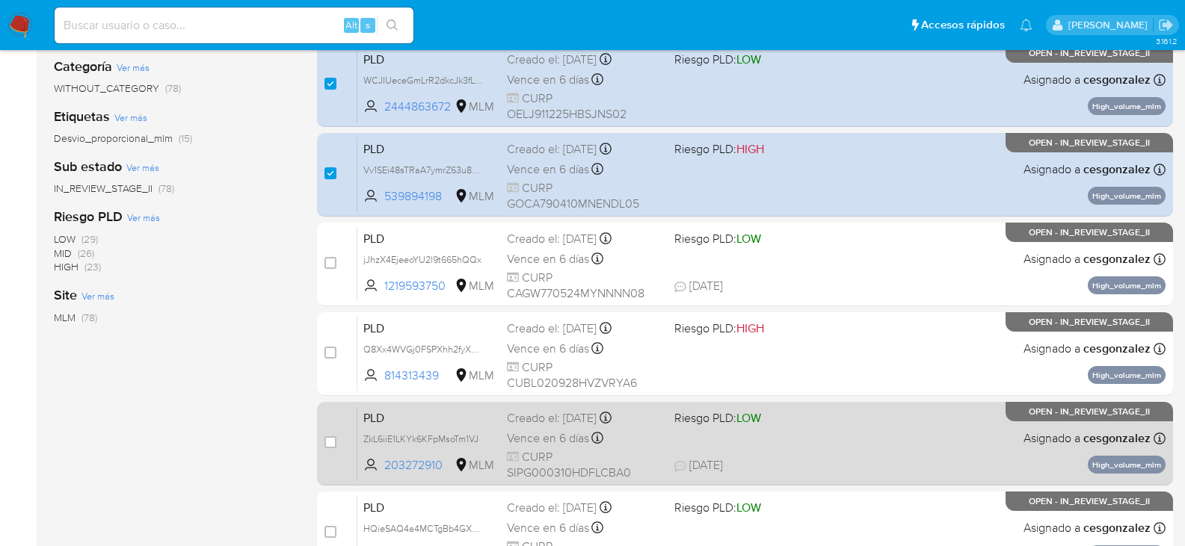
scroll to position [299, 0]
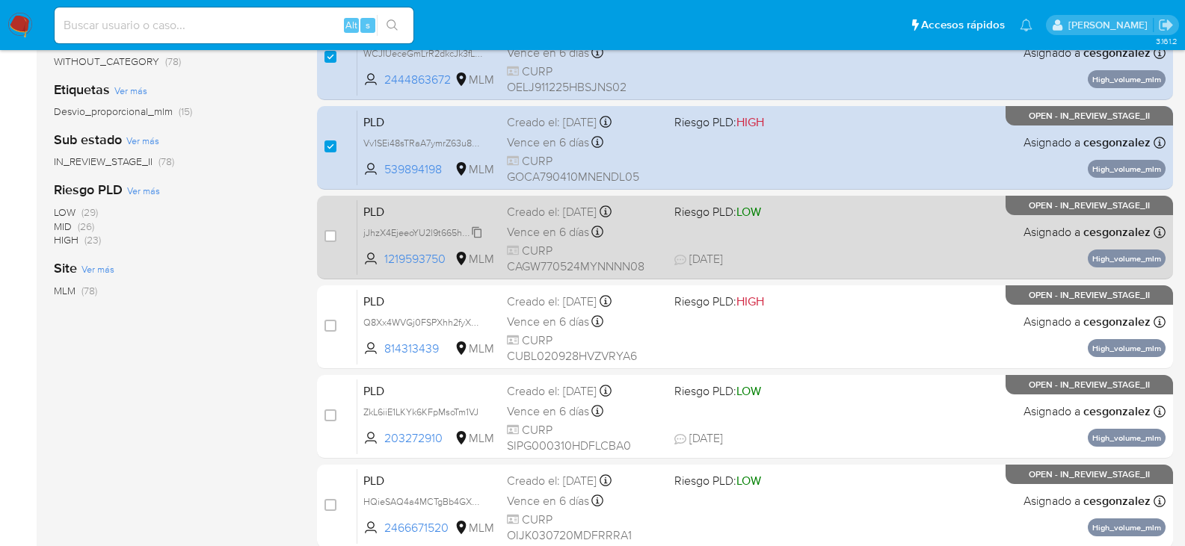
click at [481, 233] on span "jJhzX4EjeeoYU2l9t665hQQx" at bounding box center [422, 232] width 118 height 16
click at [561, 235] on span "Vence en 6 días" at bounding box center [548, 232] width 82 height 16
click at [333, 235] on input "checkbox" at bounding box center [330, 236] width 12 height 12
checkbox input "true"
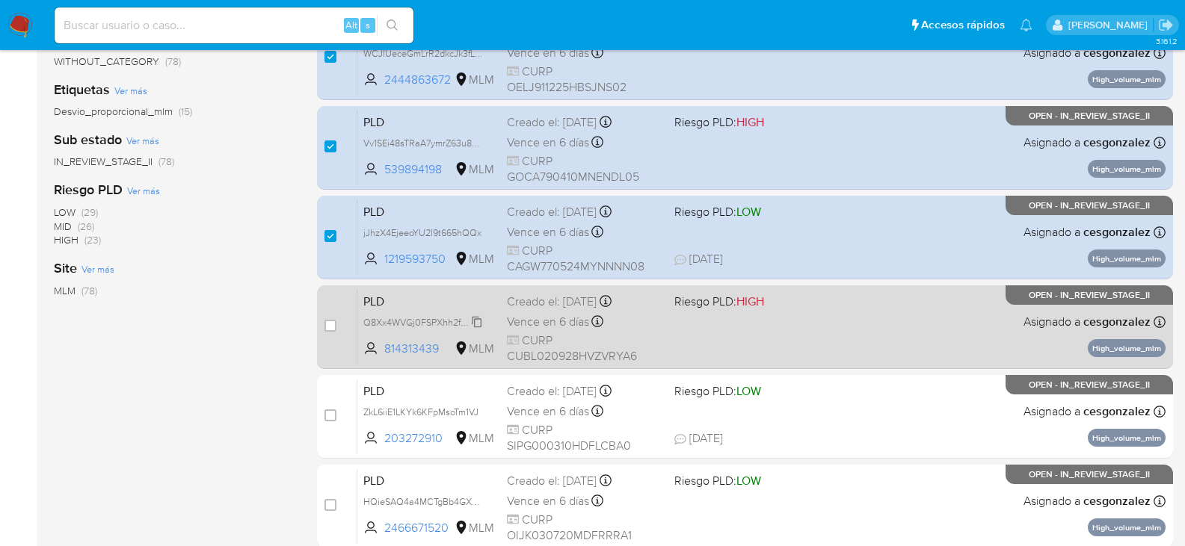
click at [472, 325] on span "Q8Xx4WVGj0FSPXhh2fyXWjbF" at bounding box center [427, 321] width 129 height 16
drag, startPoint x: 546, startPoint y: 326, endPoint x: 539, endPoint y: 330, distance: 7.7
click at [539, 330] on span "Vence en 6 días" at bounding box center [548, 322] width 82 height 16
click at [332, 324] on input "checkbox" at bounding box center [330, 326] width 12 height 12
checkbox input "true"
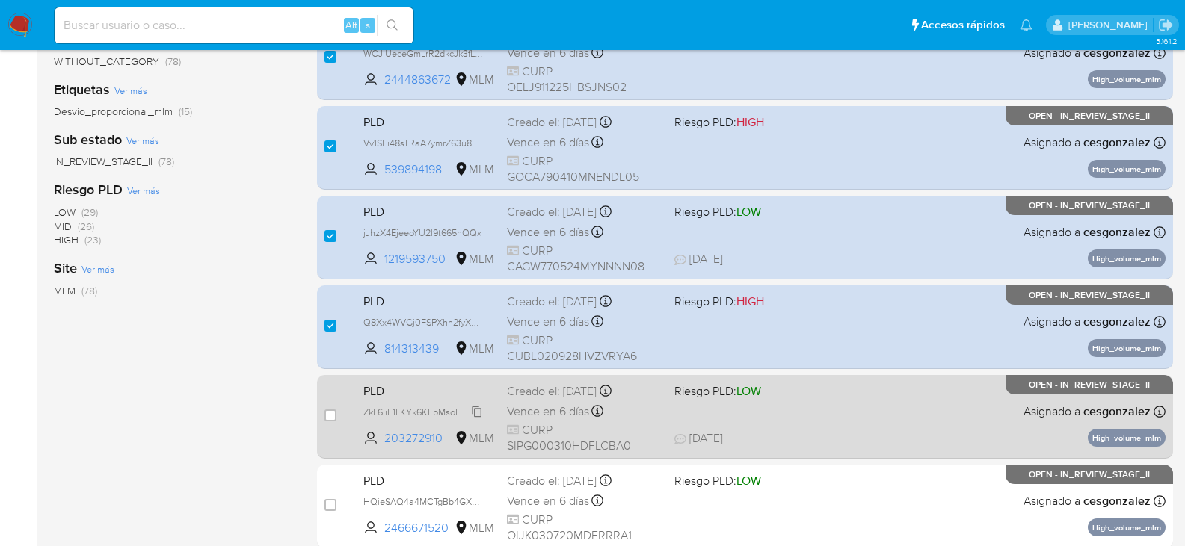
click at [481, 412] on icon at bounding box center [477, 411] width 10 height 11
click at [526, 411] on span "Vence en 6 días" at bounding box center [548, 412] width 82 height 16
click at [329, 415] on input "checkbox" at bounding box center [330, 416] width 12 height 12
checkbox input "true"
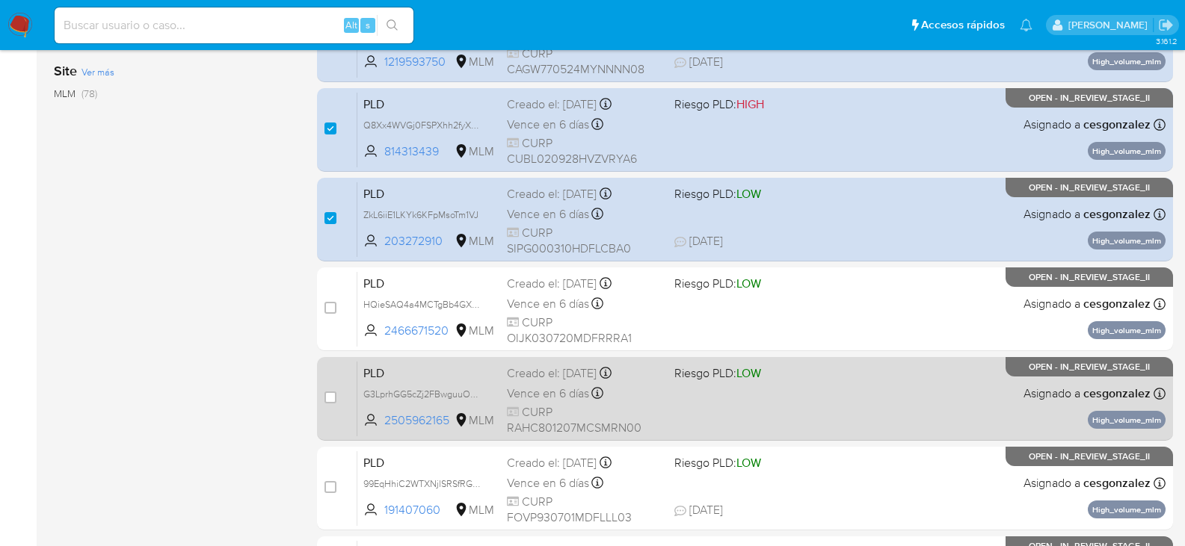
scroll to position [523, 0]
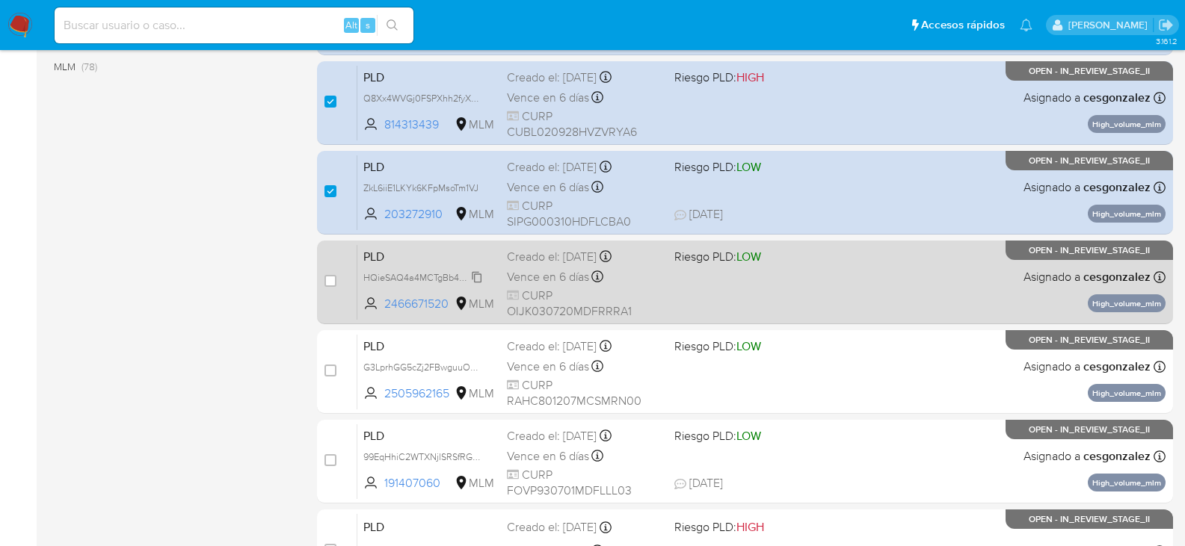
click at [475, 277] on span "HQieSAQ4a4MCTgBb4GXSWj3D" at bounding box center [431, 276] width 136 height 16
click at [537, 272] on span "Vence en 6 días" at bounding box center [548, 277] width 82 height 16
click at [333, 279] on input "checkbox" at bounding box center [330, 281] width 12 height 12
checkbox input "true"
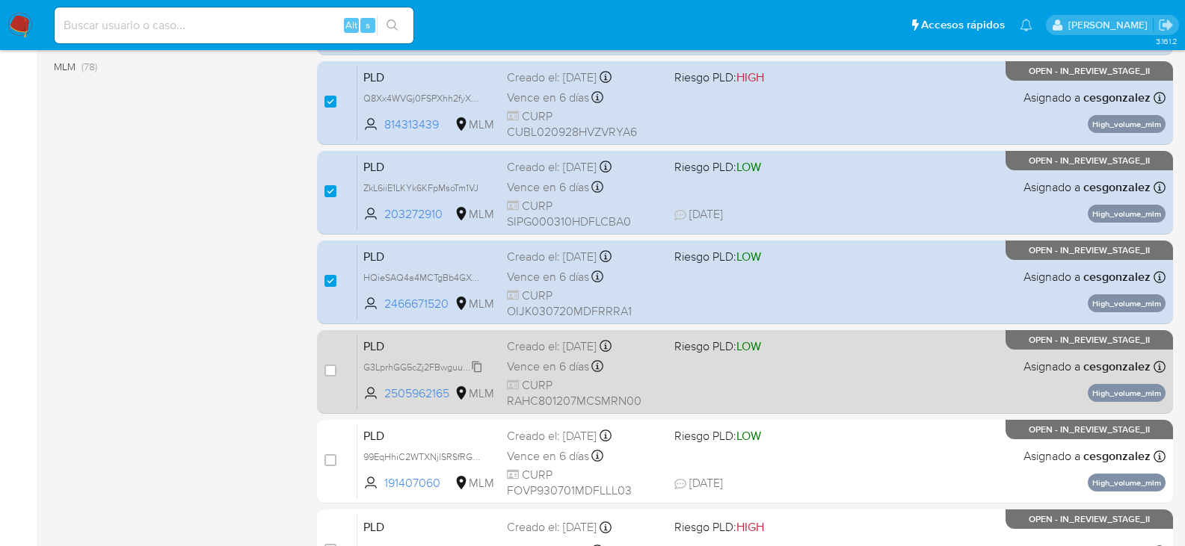
click at [478, 369] on span "G3LprhGG5cZj2FBwguuODLjp" at bounding box center [426, 366] width 126 height 16
click at [551, 377] on span "CURP RAHC801207MCSMRN00" at bounding box center [584, 393] width 155 height 32
click at [327, 367] on input "checkbox" at bounding box center [330, 371] width 12 height 12
checkbox input "true"
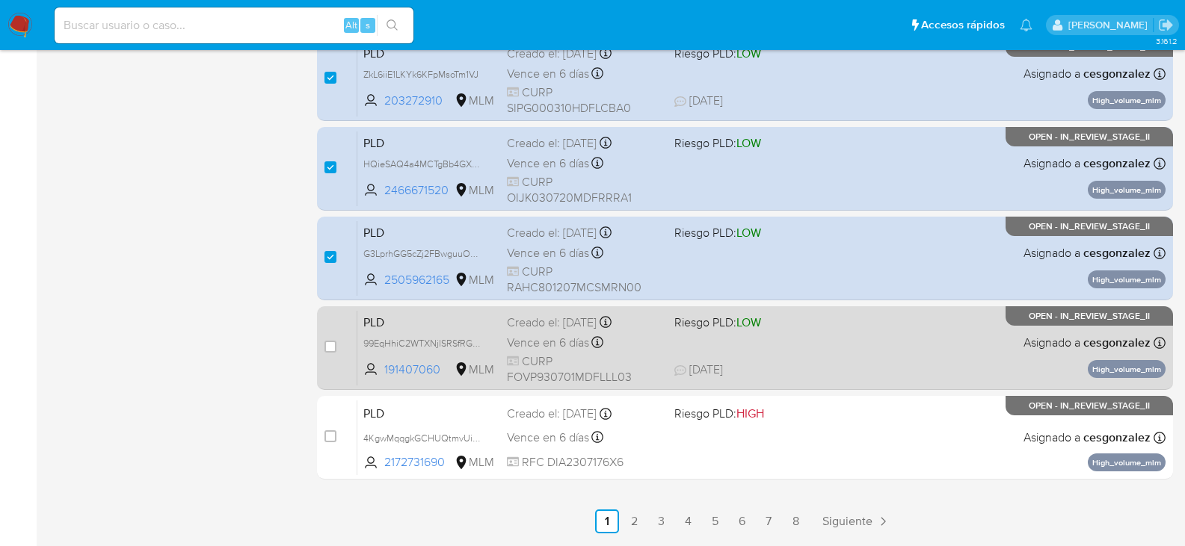
scroll to position [673, 0]
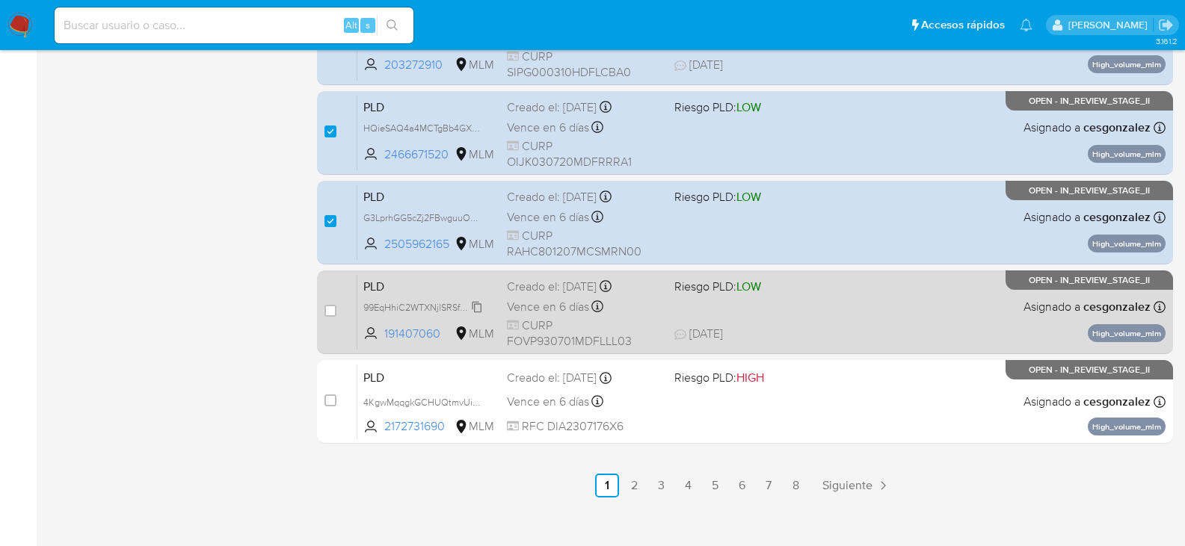
click at [479, 306] on span "99EqHhiC2WTXNjlSRSfRG53f" at bounding box center [424, 306] width 122 height 16
click at [540, 308] on span "Vence en 6 días" at bounding box center [548, 307] width 82 height 16
click at [329, 310] on input "checkbox" at bounding box center [330, 311] width 12 height 12
checkbox input "true"
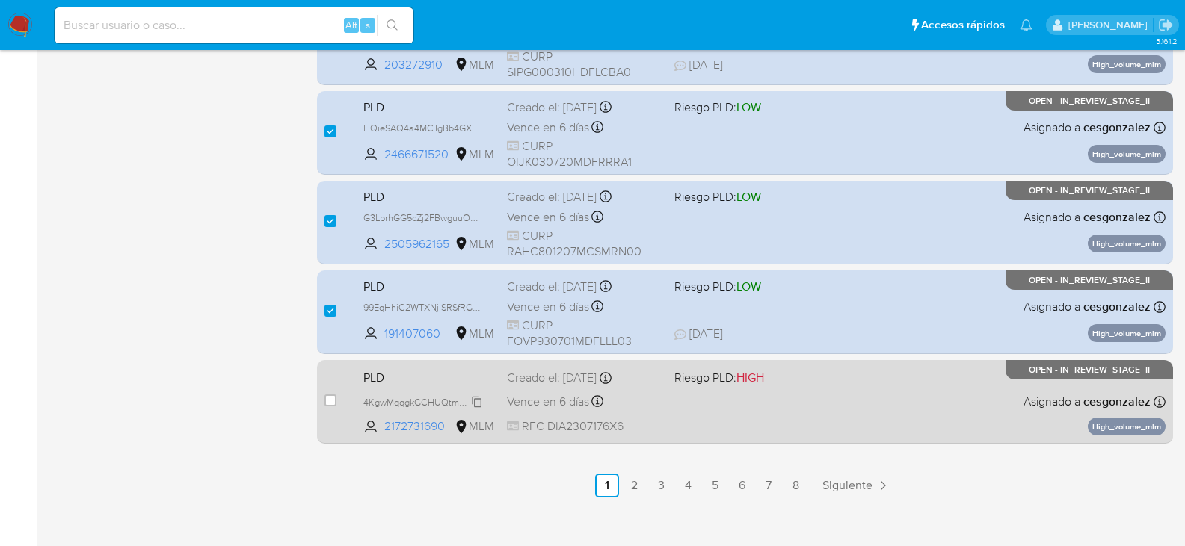
click at [479, 404] on span "4KgwMqqgkGCHUQtmvUiH4cPS" at bounding box center [431, 401] width 136 height 16
click at [552, 402] on span "Vence en 6 días" at bounding box center [548, 402] width 82 height 16
click at [327, 403] on input "checkbox" at bounding box center [330, 401] width 12 height 12
checkbox input "true"
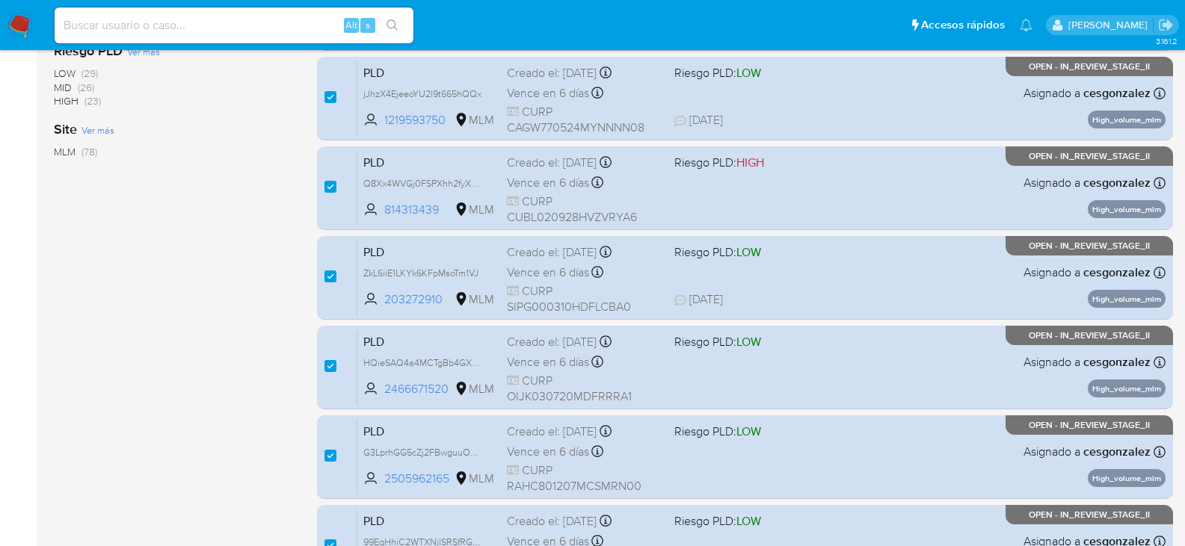
scroll to position [224, 0]
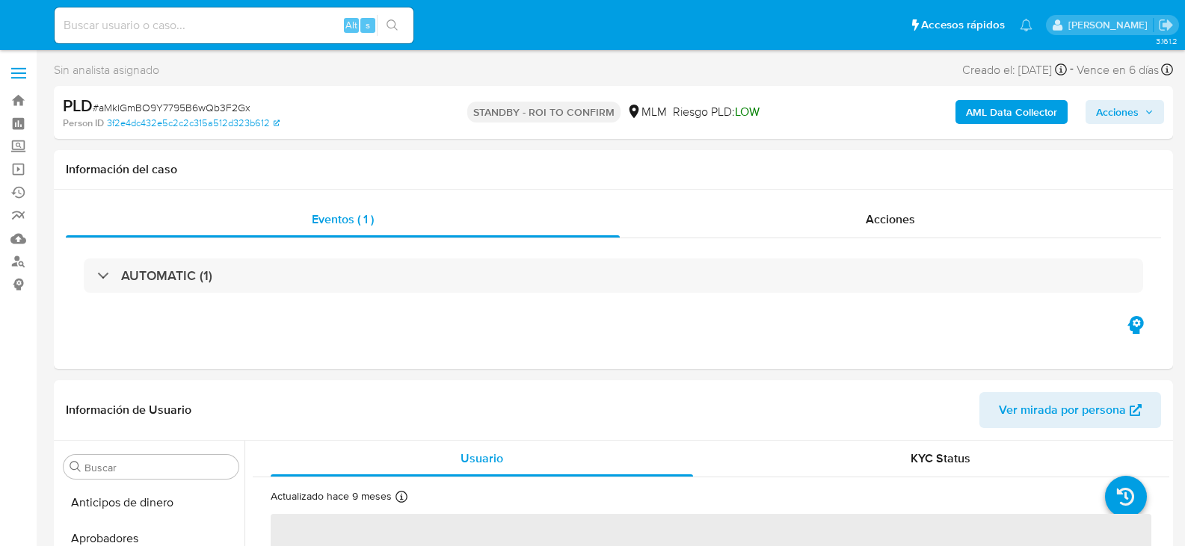
select select "10"
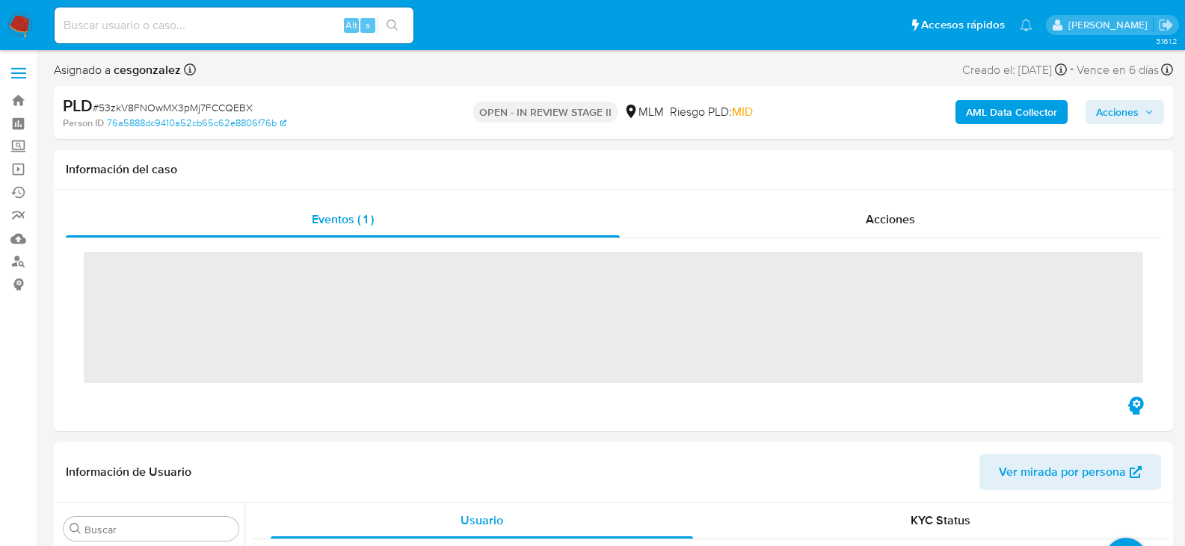
scroll to position [703, 0]
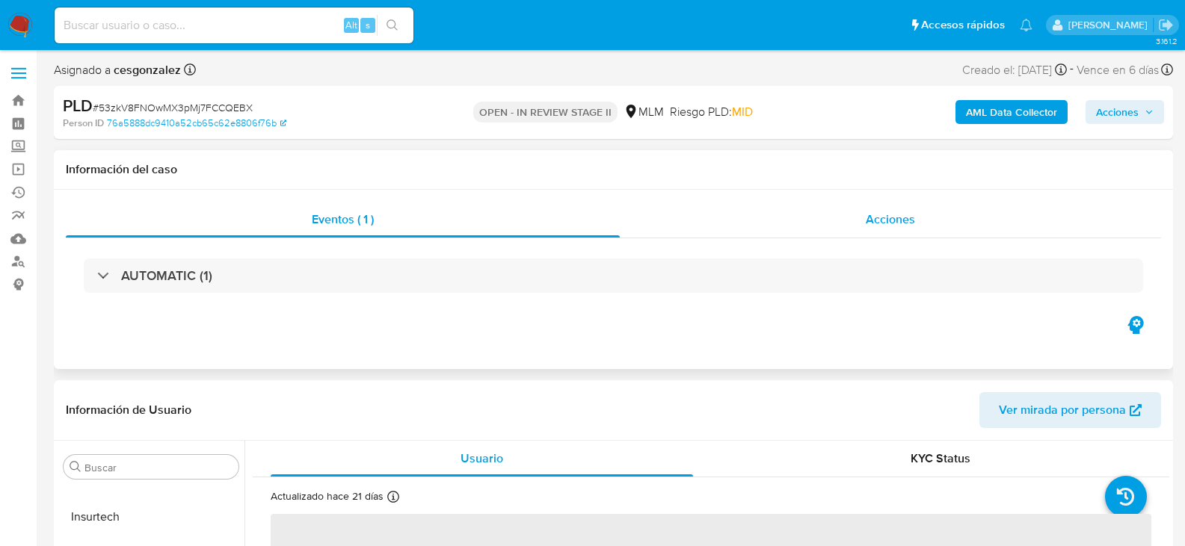
select select "10"
click at [909, 206] on div "Acciones" at bounding box center [890, 220] width 541 height 36
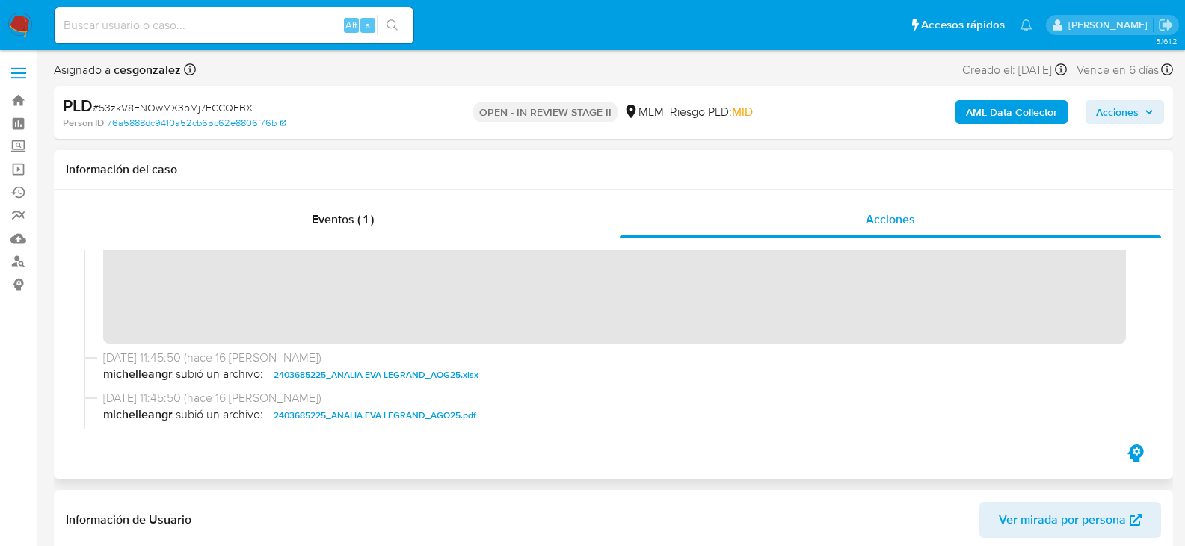
scroll to position [224, 0]
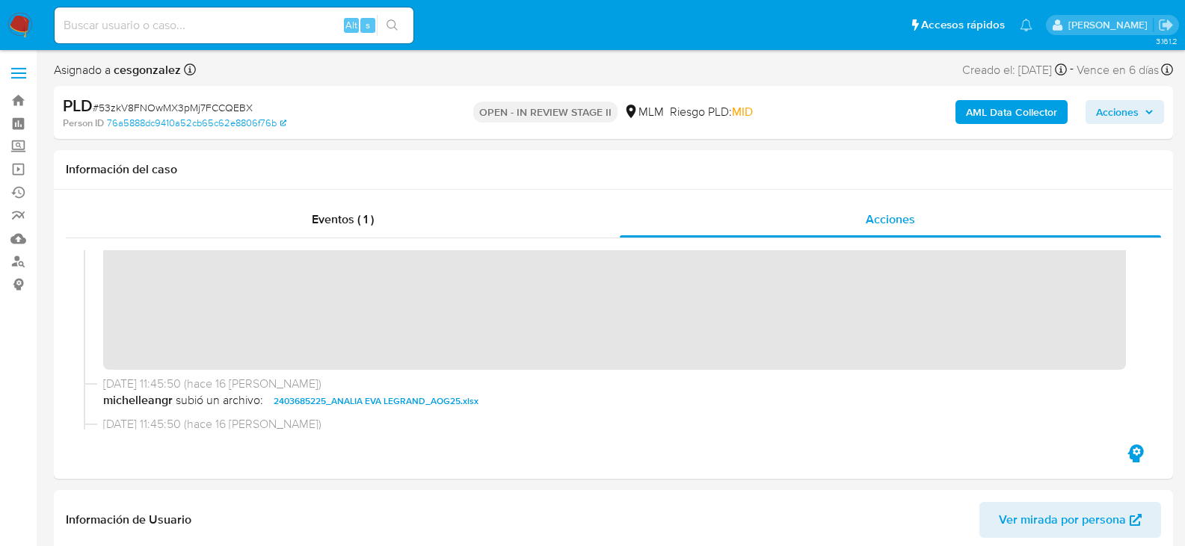
click at [1141, 108] on span "Acciones" at bounding box center [1125, 112] width 58 height 21
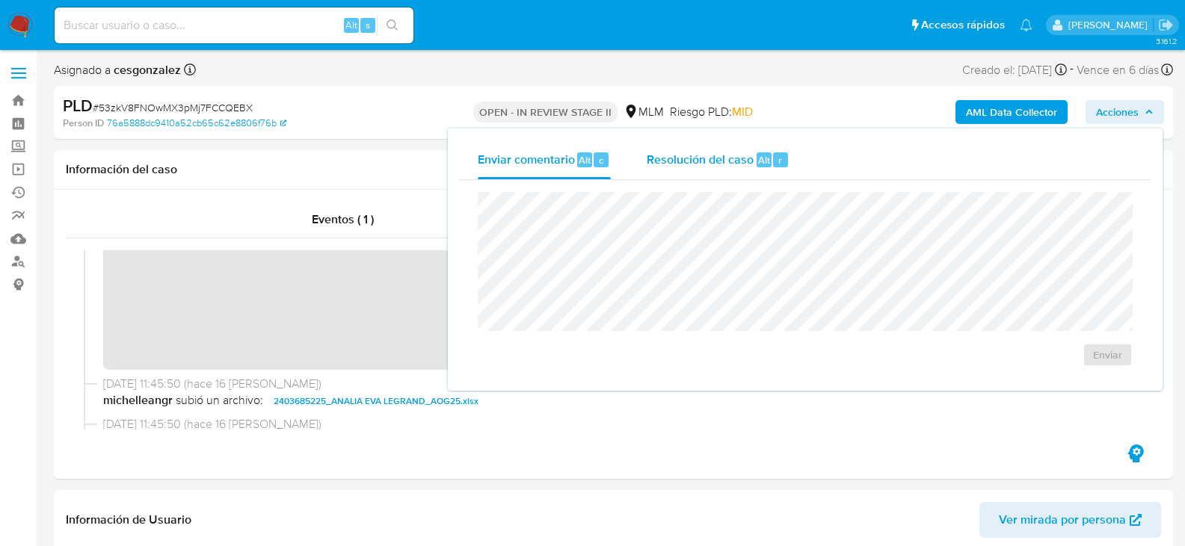
click at [671, 155] on span "Resolución del caso" at bounding box center [700, 159] width 107 height 17
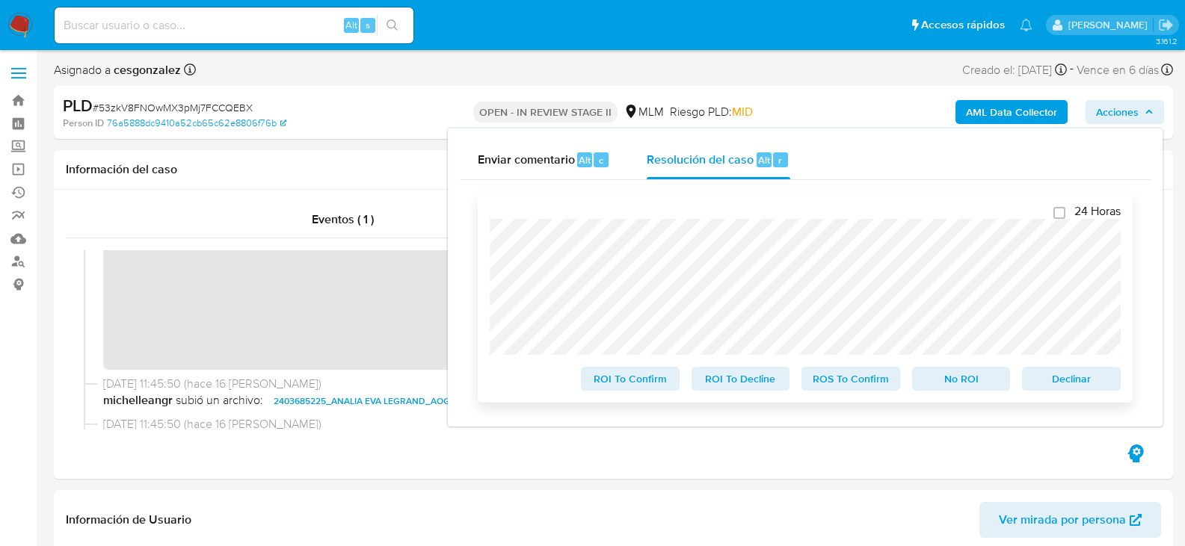
click at [858, 378] on span "ROS To Confirm" at bounding box center [851, 379] width 78 height 21
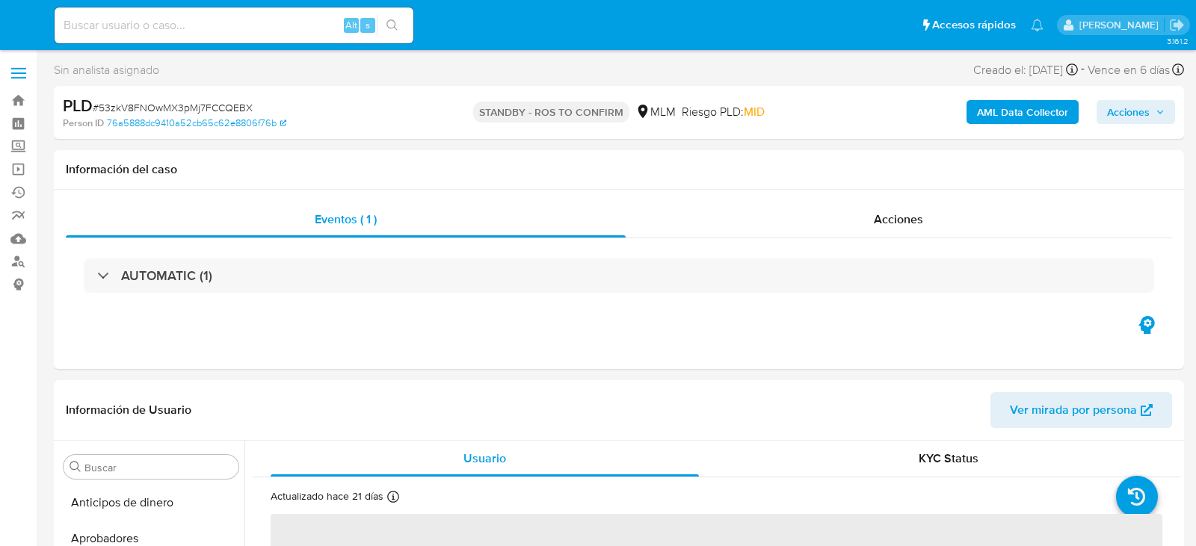
select select "10"
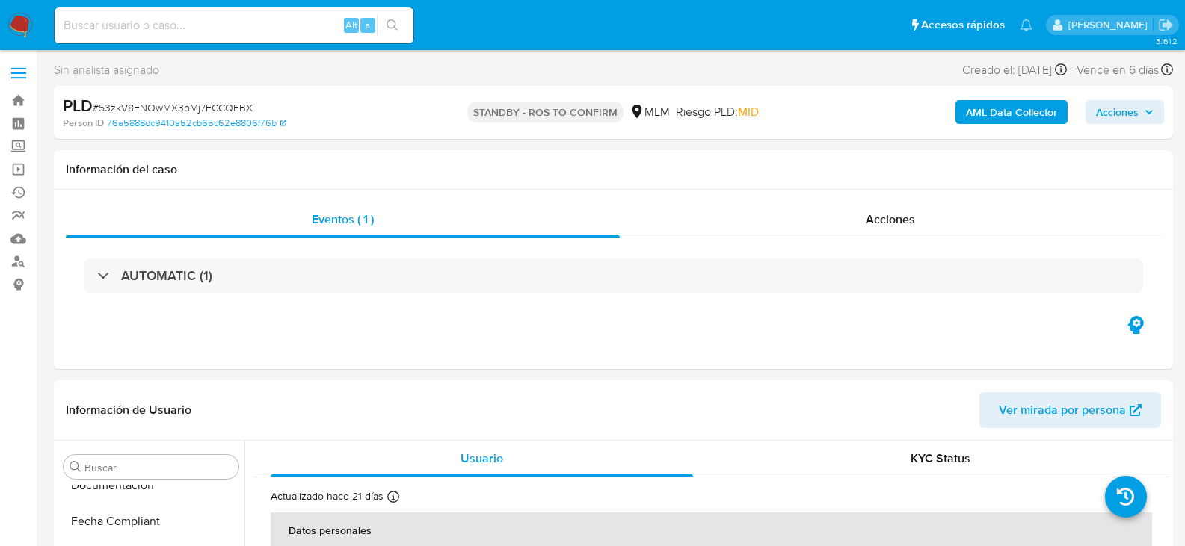
scroll to position [685, 0]
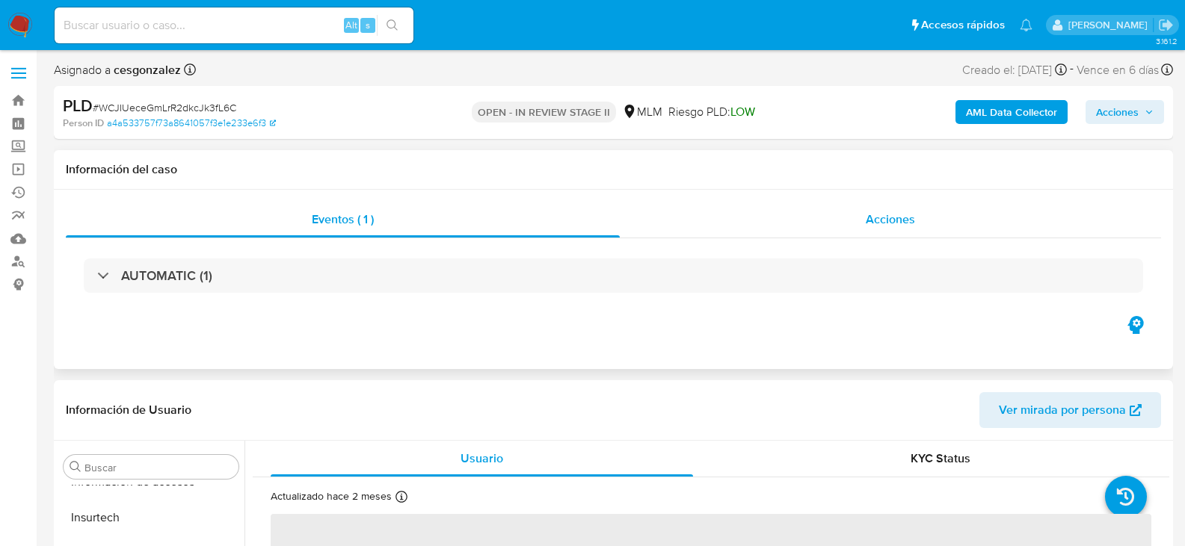
scroll to position [703, 0]
click at [887, 212] on span "Acciones" at bounding box center [890, 219] width 49 height 17
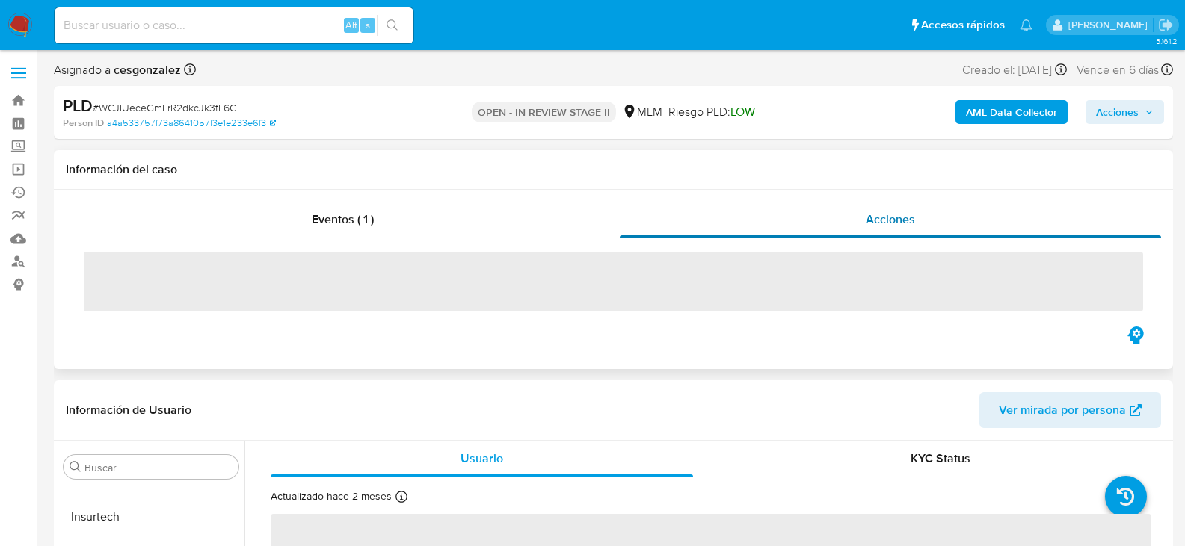
select select "10"
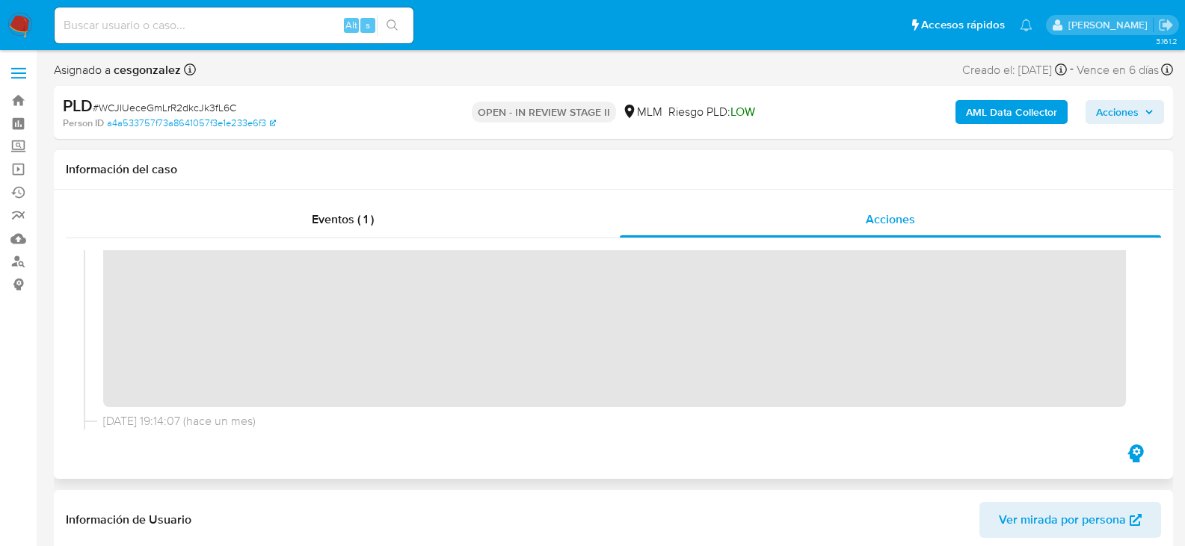
scroll to position [224, 0]
click at [1120, 96] on div "AML Data Collector Acciones" at bounding box center [982, 112] width 363 height 35
click at [1114, 117] on span "Acciones" at bounding box center [1117, 112] width 43 height 24
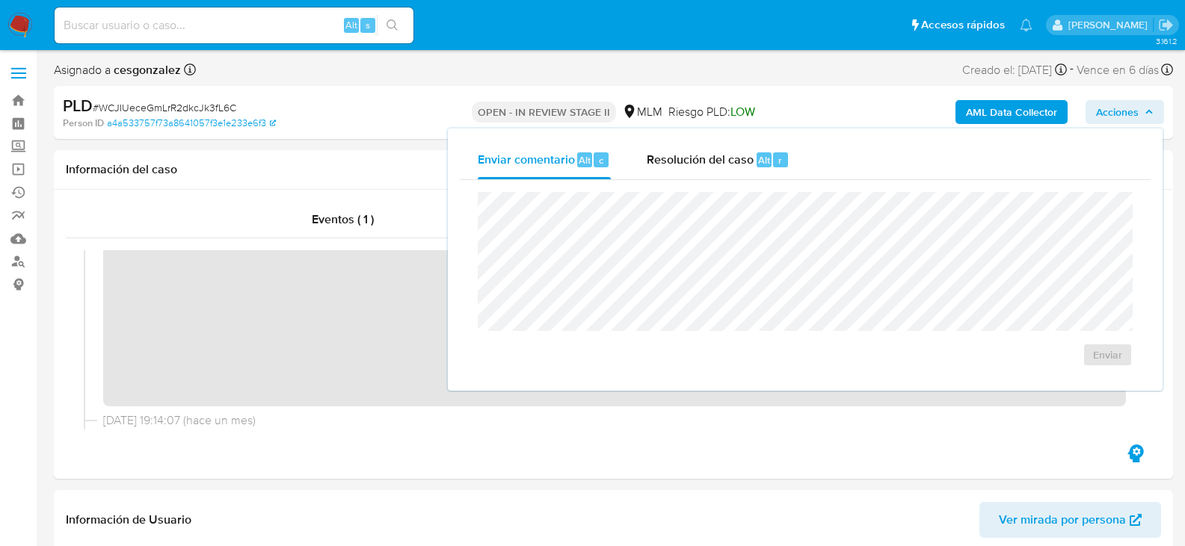
drag, startPoint x: 697, startPoint y: 163, endPoint x: 696, endPoint y: 191, distance: 28.4
click at [698, 163] on span "Resolución del caso" at bounding box center [700, 159] width 107 height 17
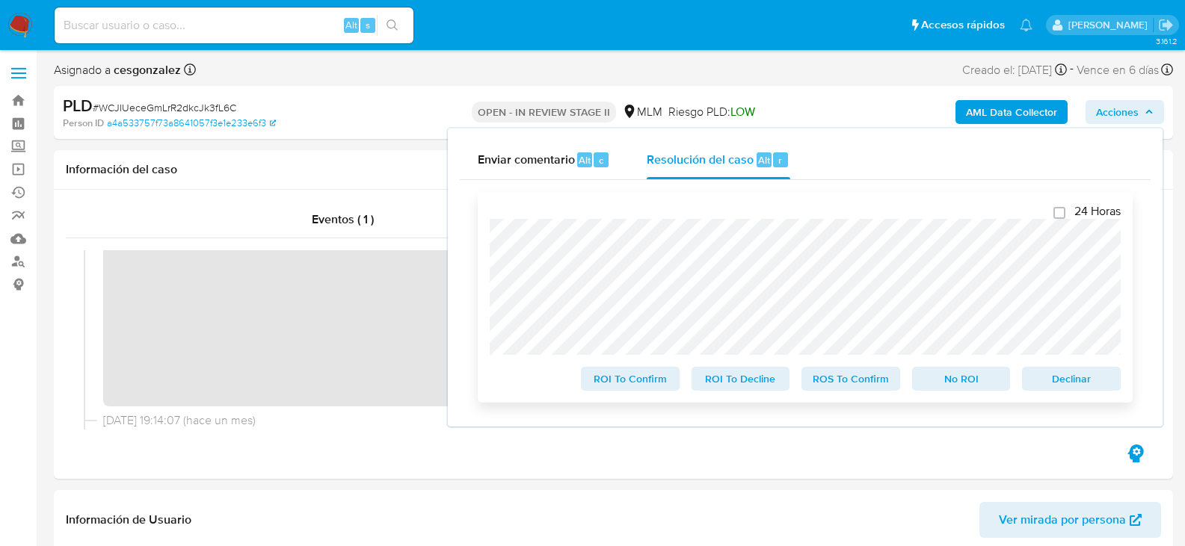
click at [833, 380] on span "ROS To Confirm" at bounding box center [851, 379] width 78 height 21
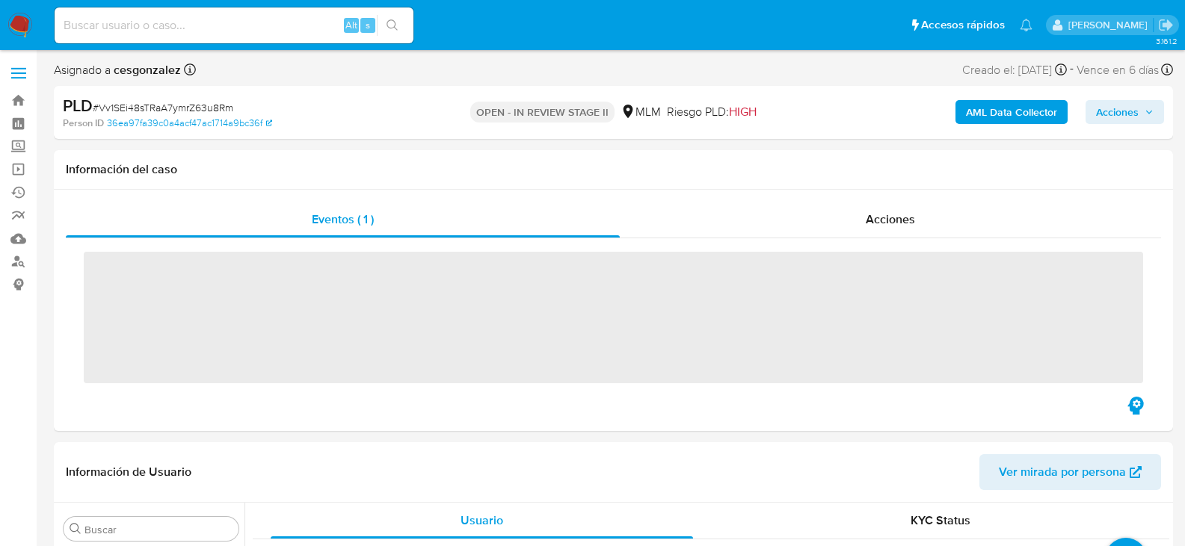
scroll to position [703, 0]
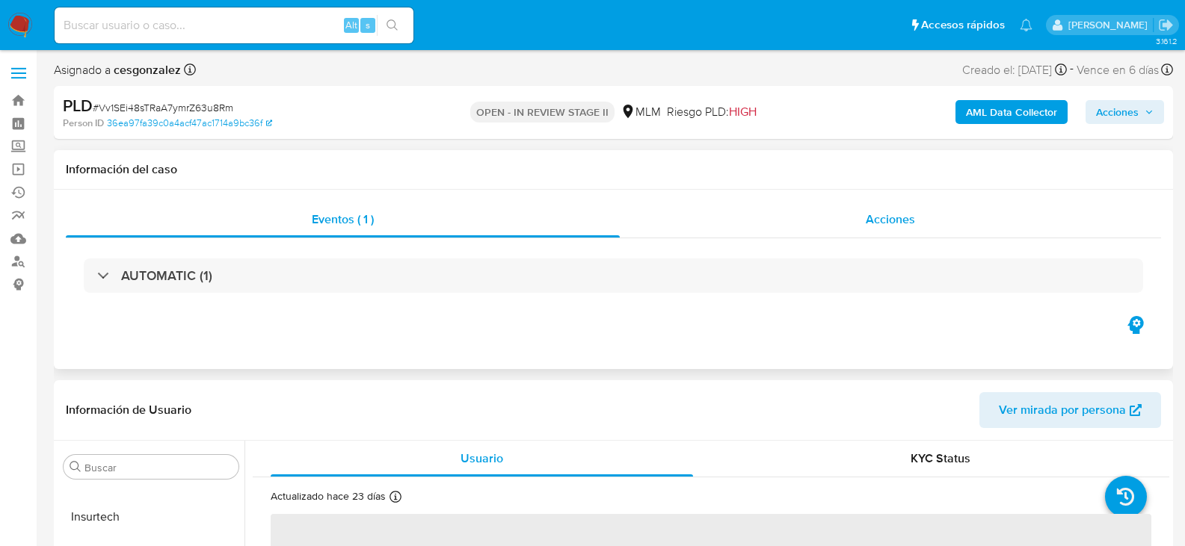
click at [890, 223] on span "Acciones" at bounding box center [890, 219] width 49 height 17
select select "10"
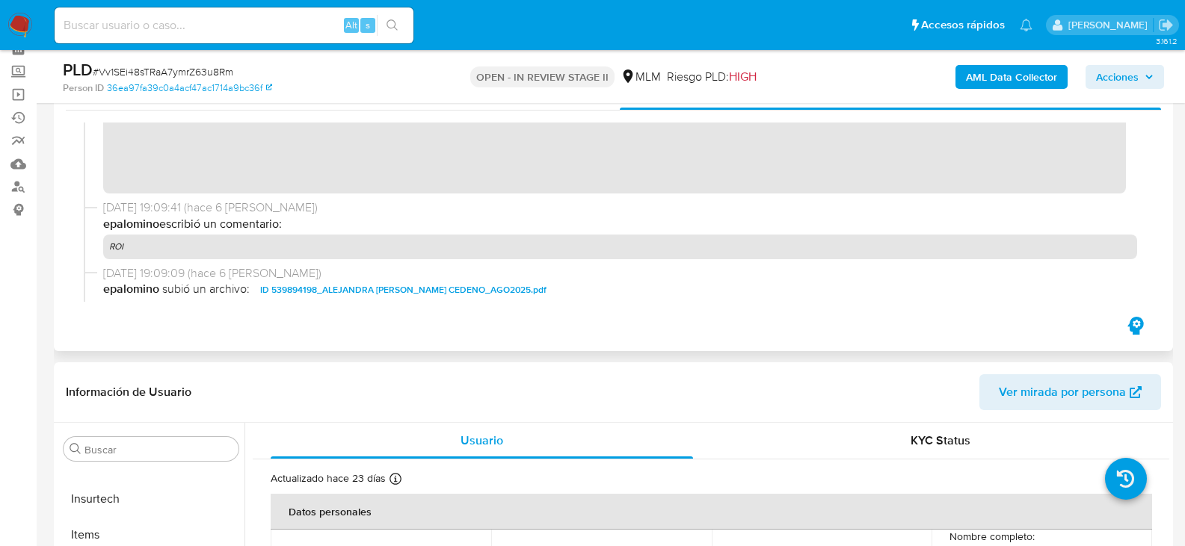
scroll to position [317, 0]
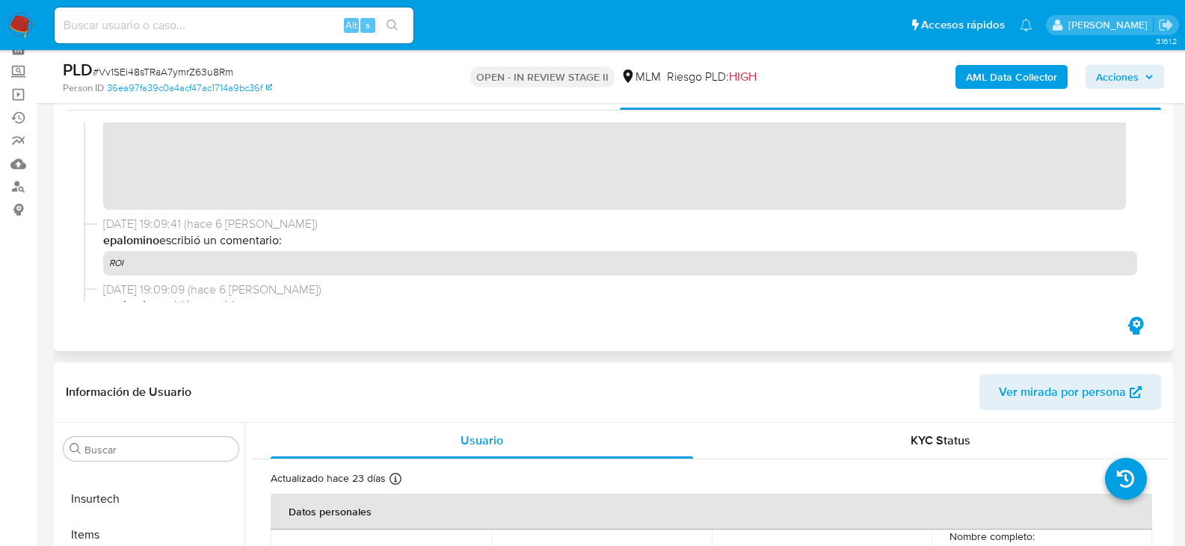
click at [1126, 199] on div "29/09/2025 19:09:43 (hace 6 días) El caso pasó a estado STANDBY_ROI_PROPOSAL po…" at bounding box center [613, 68] width 1059 height 295
click at [1130, 73] on span "Acciones" at bounding box center [1117, 77] width 43 height 24
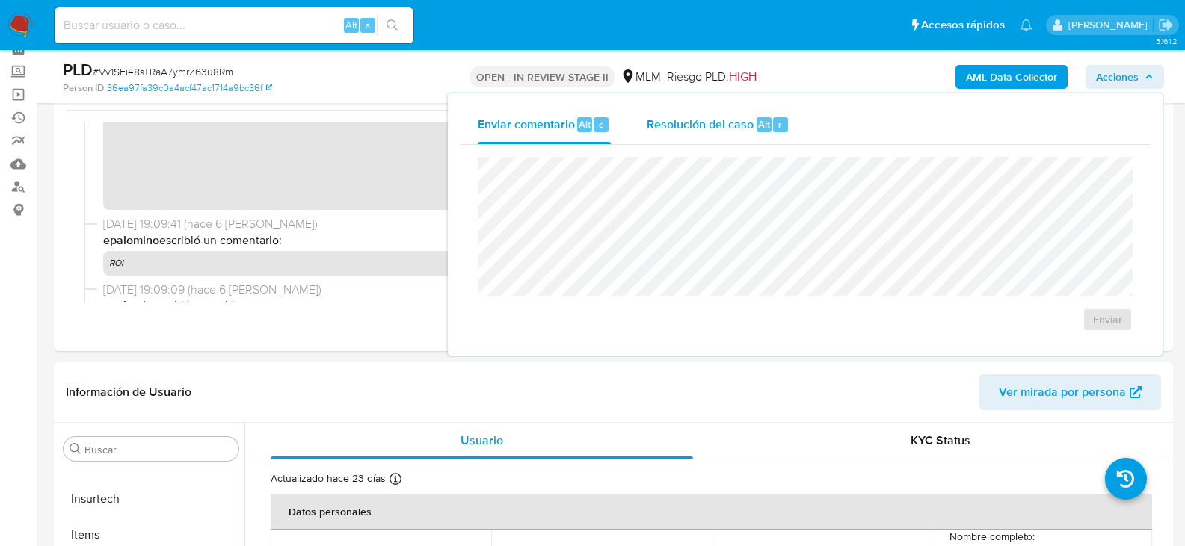
click at [701, 130] on span "Resolución del caso" at bounding box center [700, 123] width 107 height 17
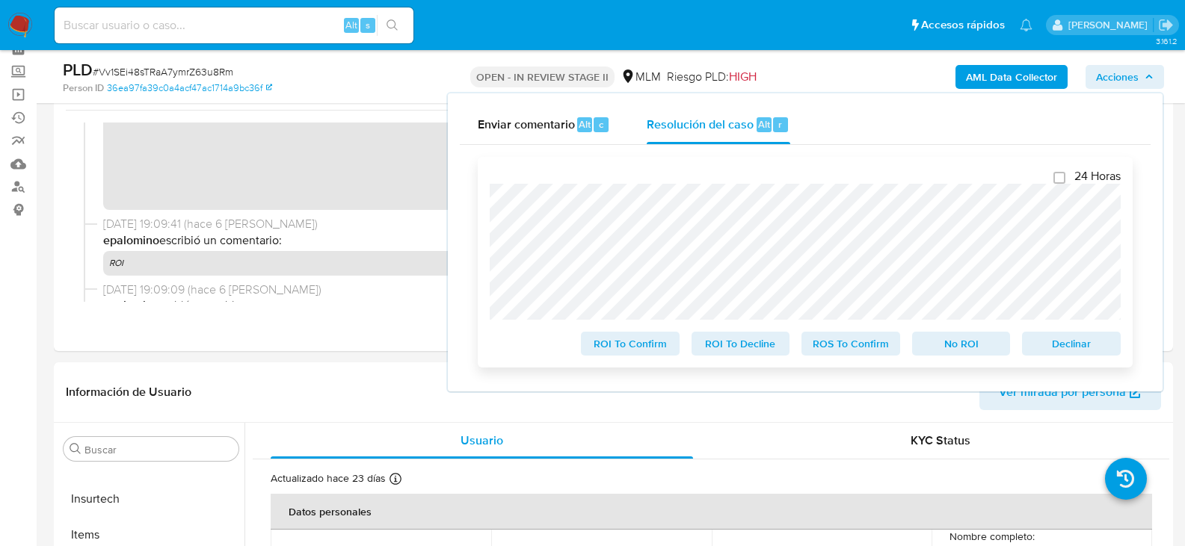
click at [853, 339] on span "ROS To Confirm" at bounding box center [851, 343] width 78 height 21
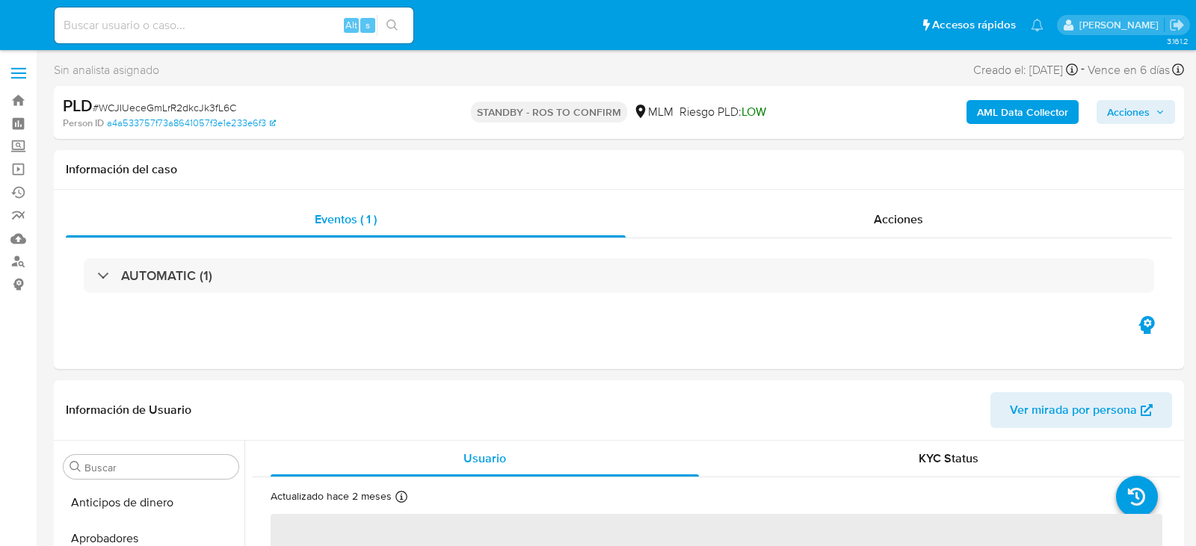
select select "10"
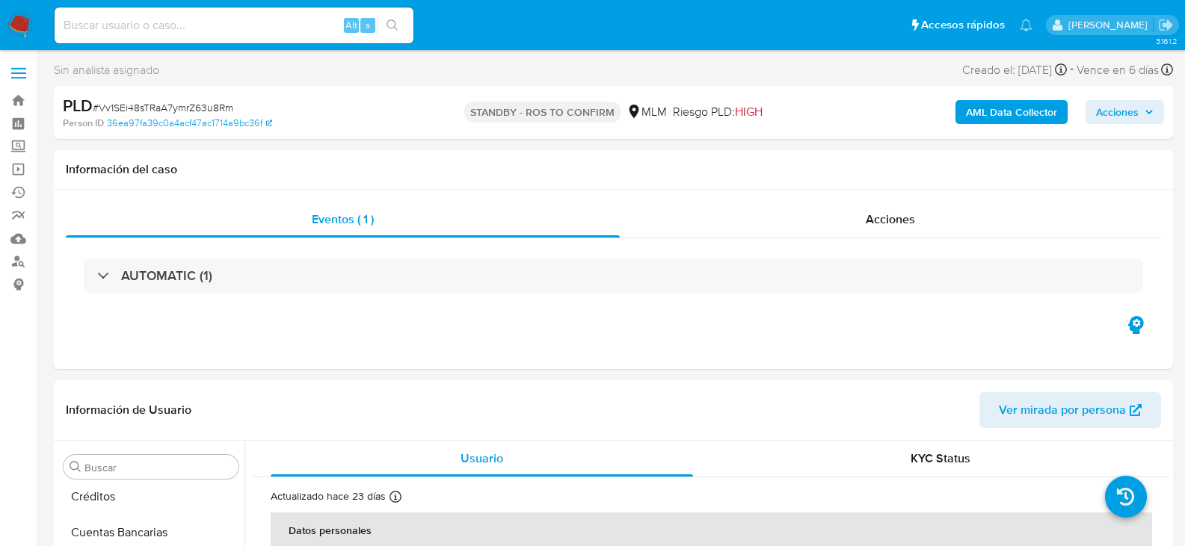
scroll to position [673, 0]
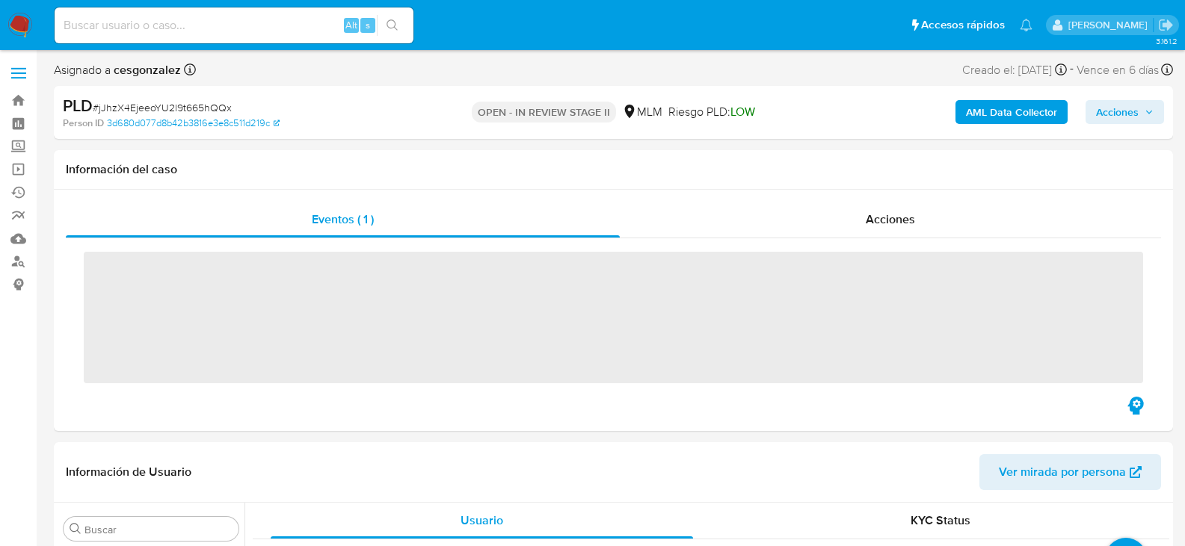
scroll to position [703, 0]
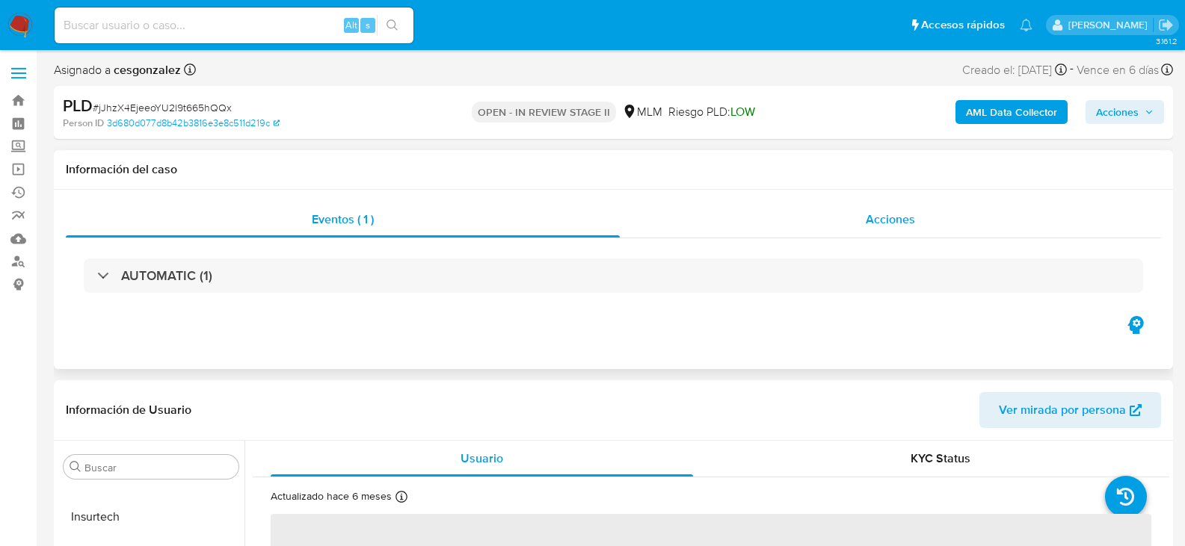
click at [873, 218] on span "Acciones" at bounding box center [890, 219] width 49 height 17
select select "10"
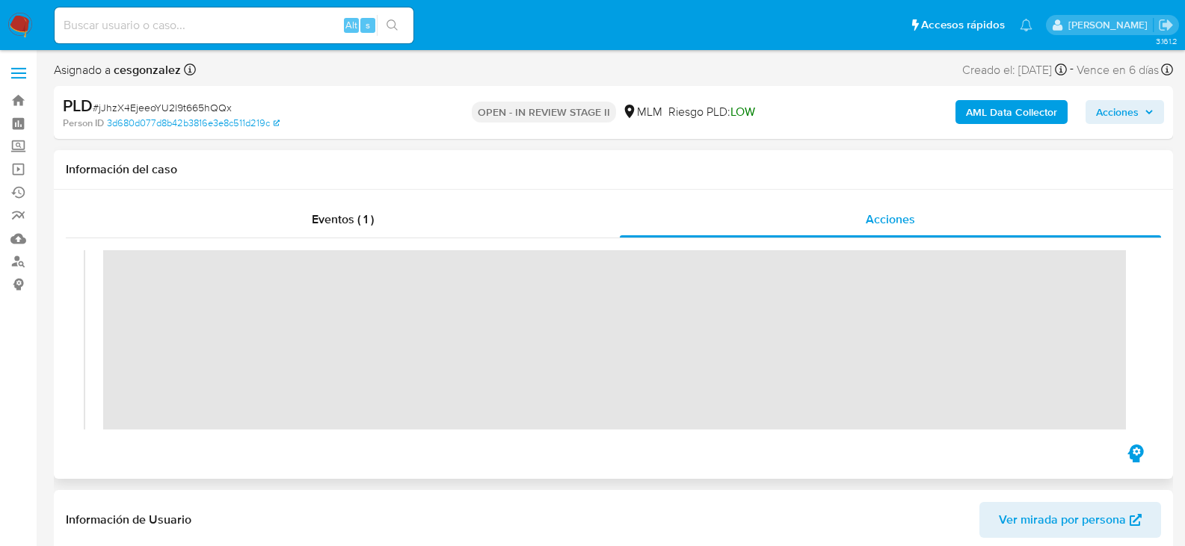
scroll to position [224, 0]
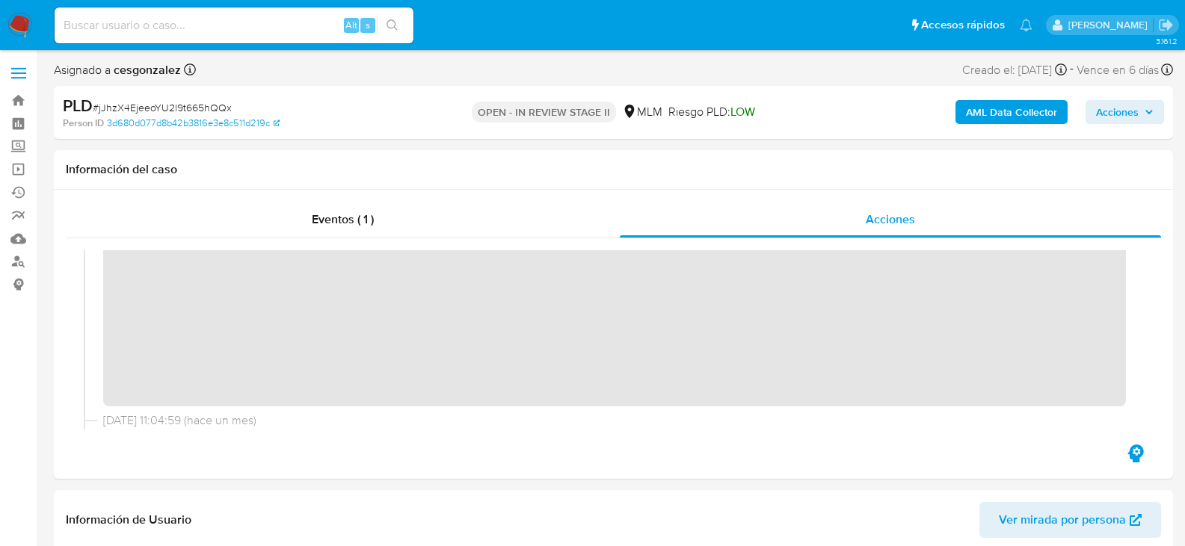
click at [1126, 116] on span "Acciones" at bounding box center [1117, 112] width 43 height 24
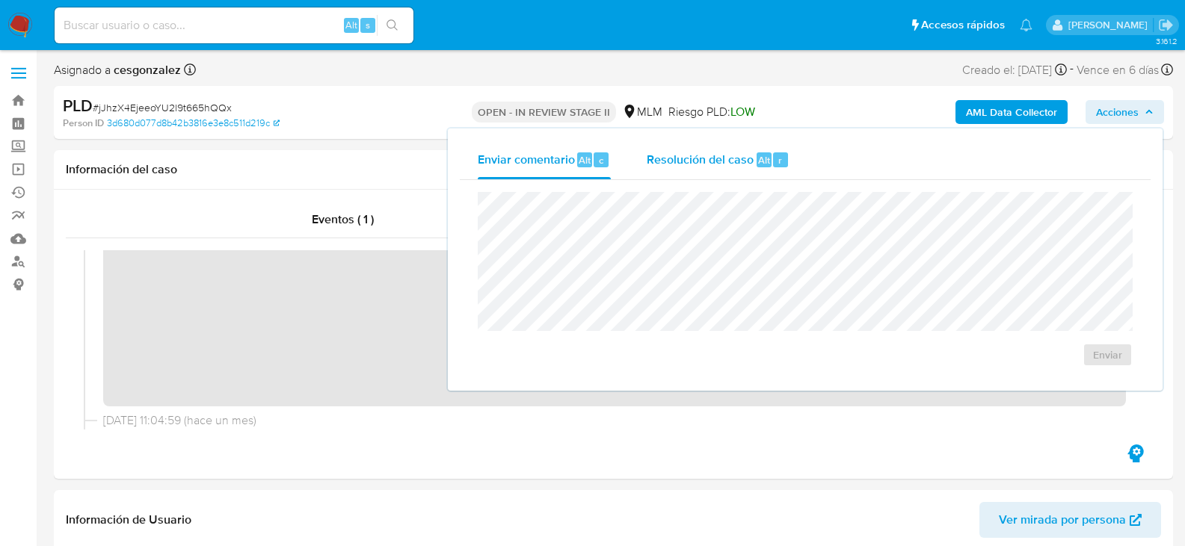
click at [719, 165] on span "Resolución del caso" at bounding box center [700, 159] width 107 height 17
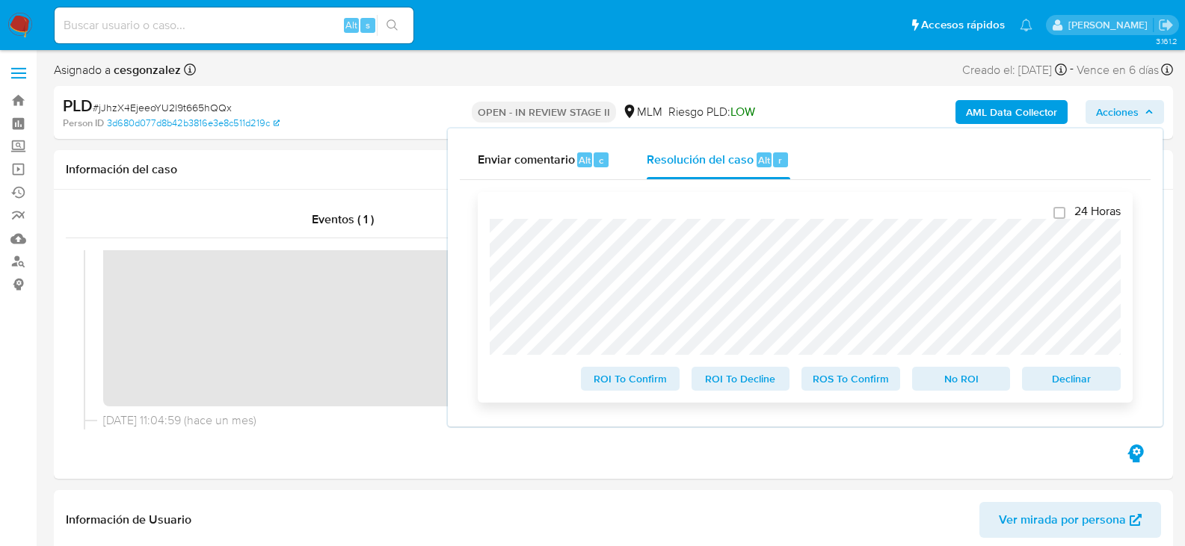
click at [872, 389] on span "ROS To Confirm" at bounding box center [851, 379] width 78 height 21
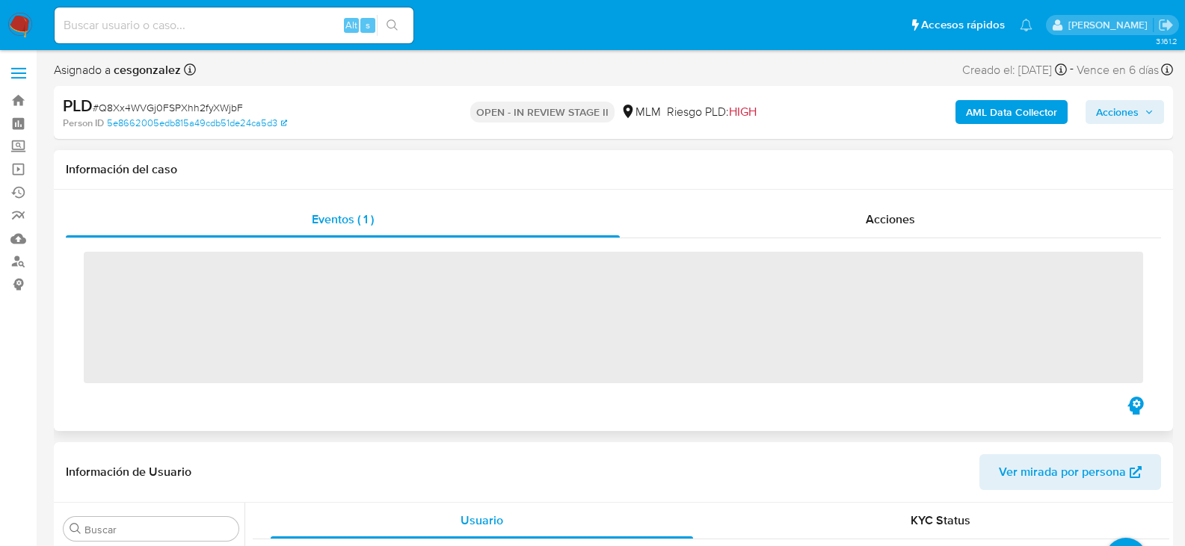
scroll to position [703, 0]
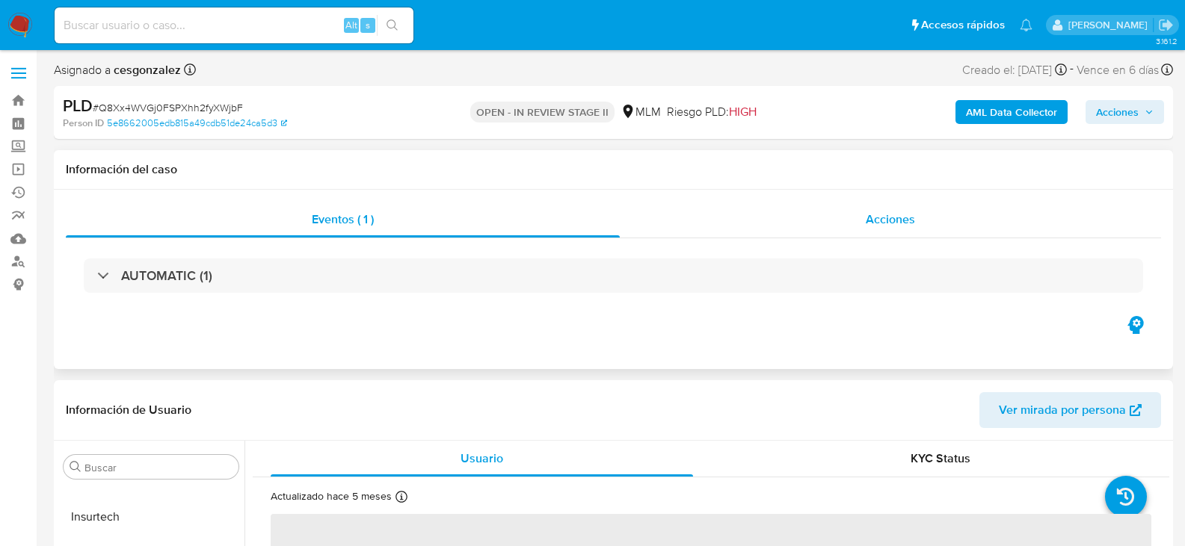
drag, startPoint x: 861, startPoint y: 221, endPoint x: 854, endPoint y: 224, distance: 7.8
click at [861, 221] on div "Acciones" at bounding box center [890, 220] width 541 height 36
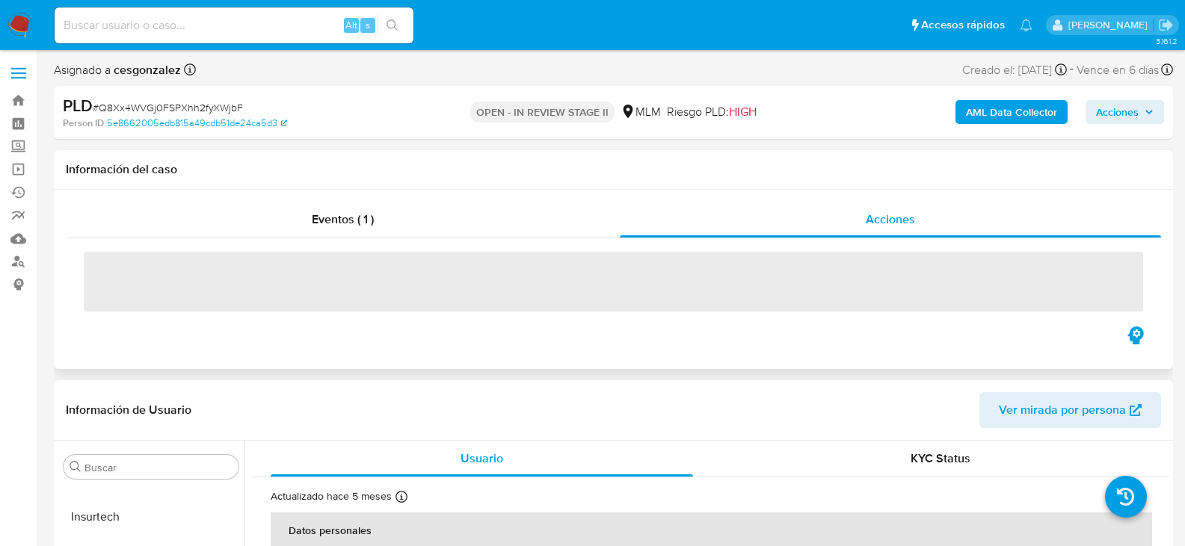
select select "10"
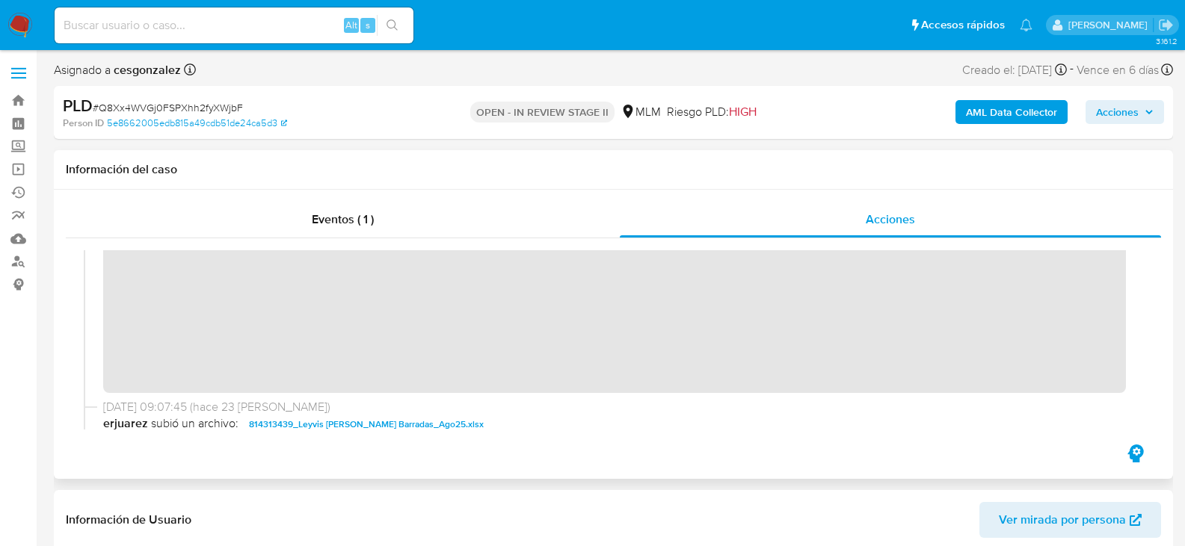
scroll to position [299, 0]
click at [1139, 123] on button "Acciones" at bounding box center [1124, 112] width 78 height 24
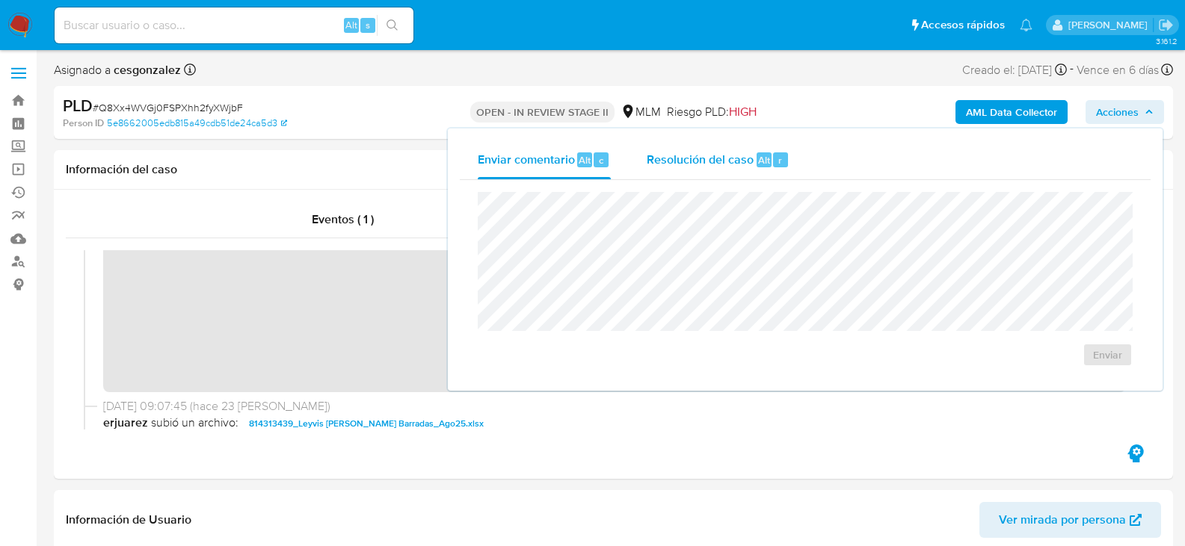
click at [707, 159] on span "Resolución del caso" at bounding box center [700, 159] width 107 height 17
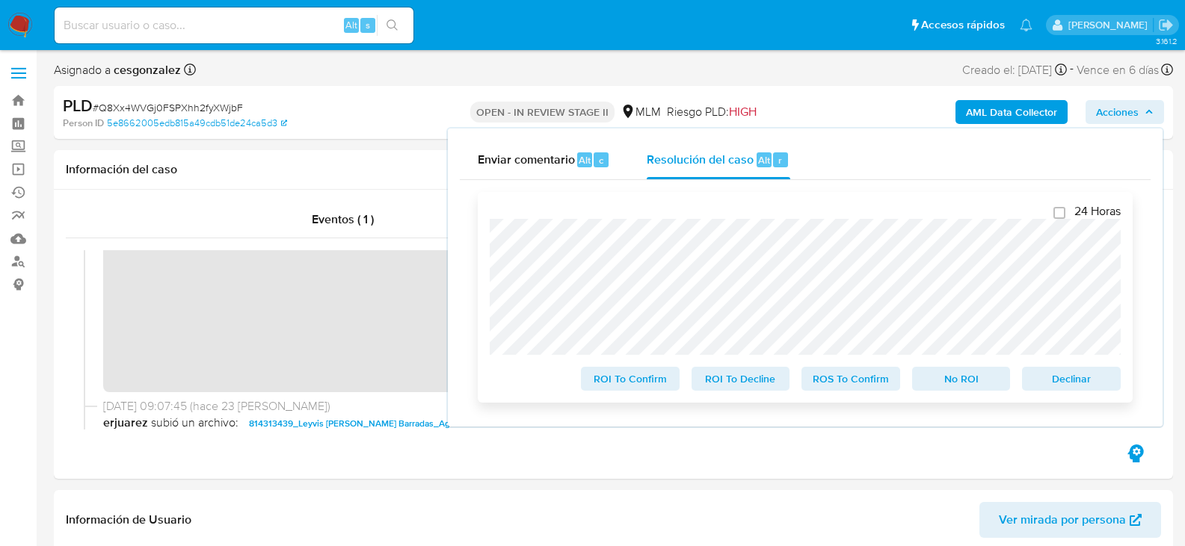
click at [845, 386] on span "ROS To Confirm" at bounding box center [851, 379] width 78 height 21
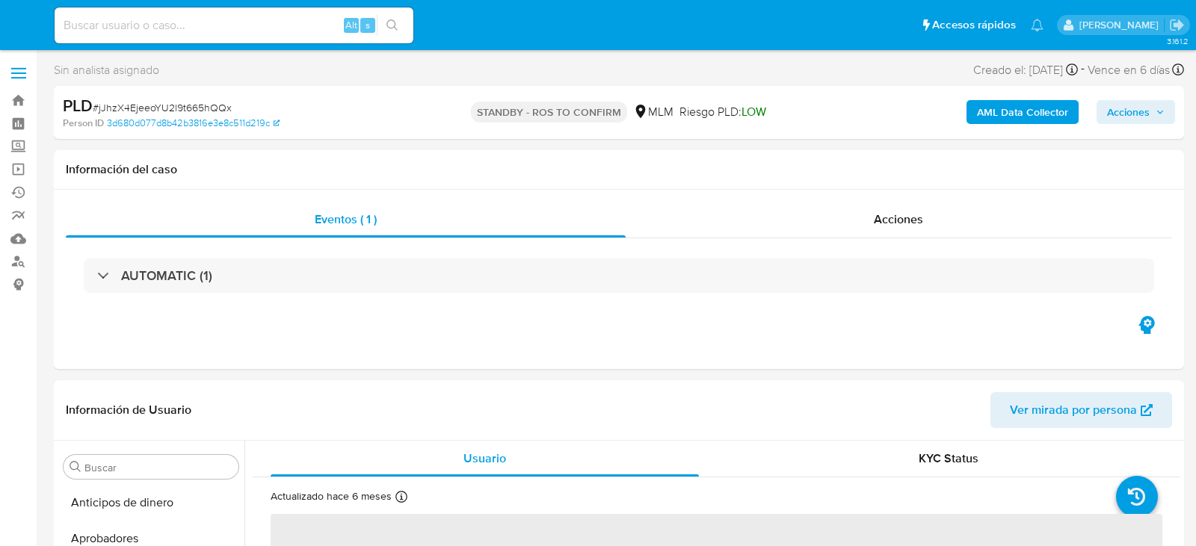
select select "10"
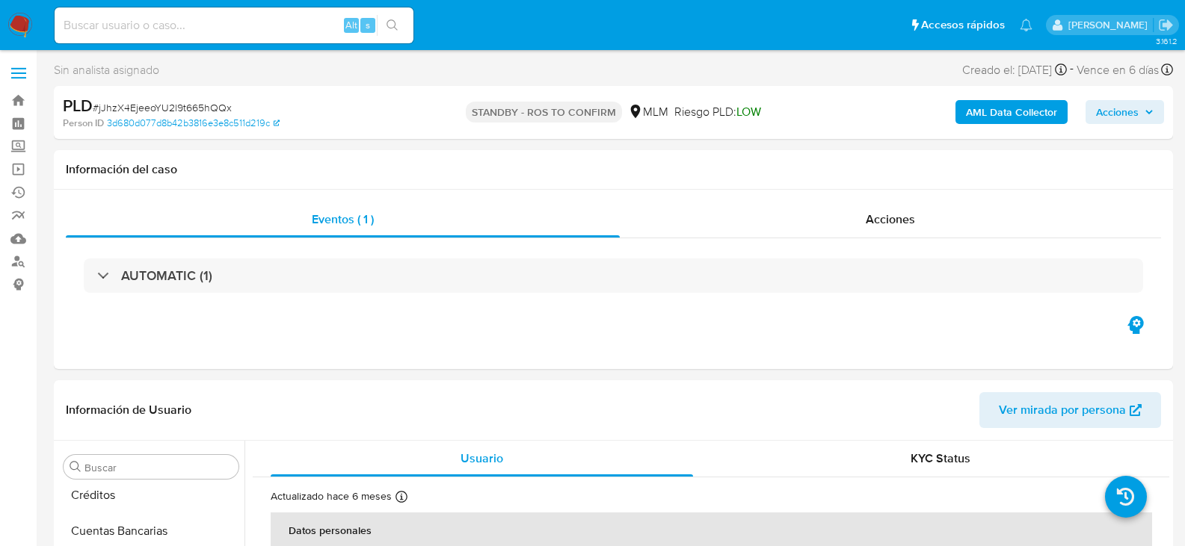
scroll to position [673, 0]
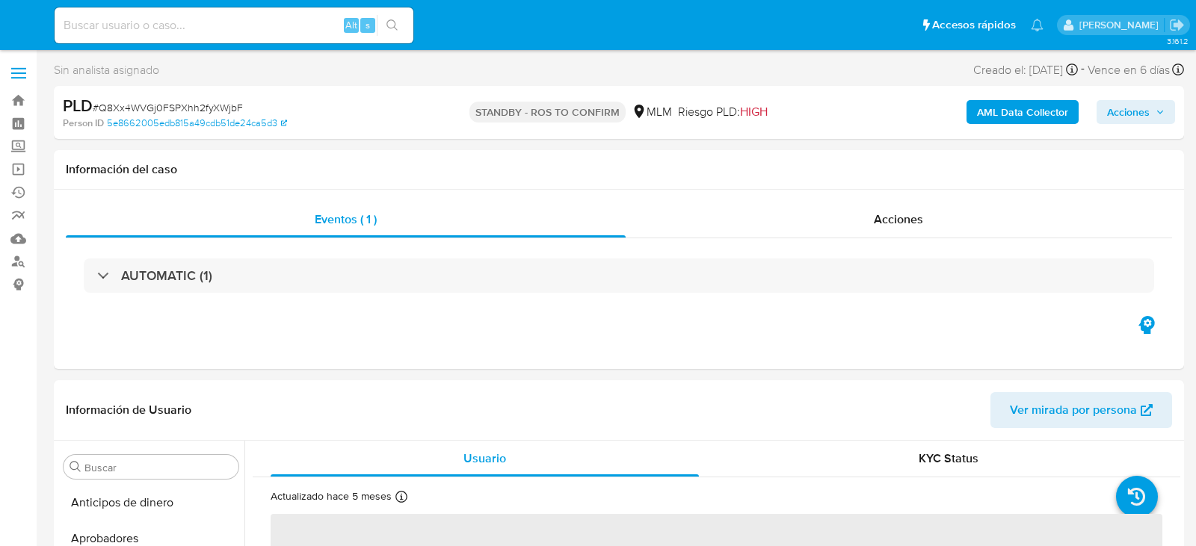
select select "10"
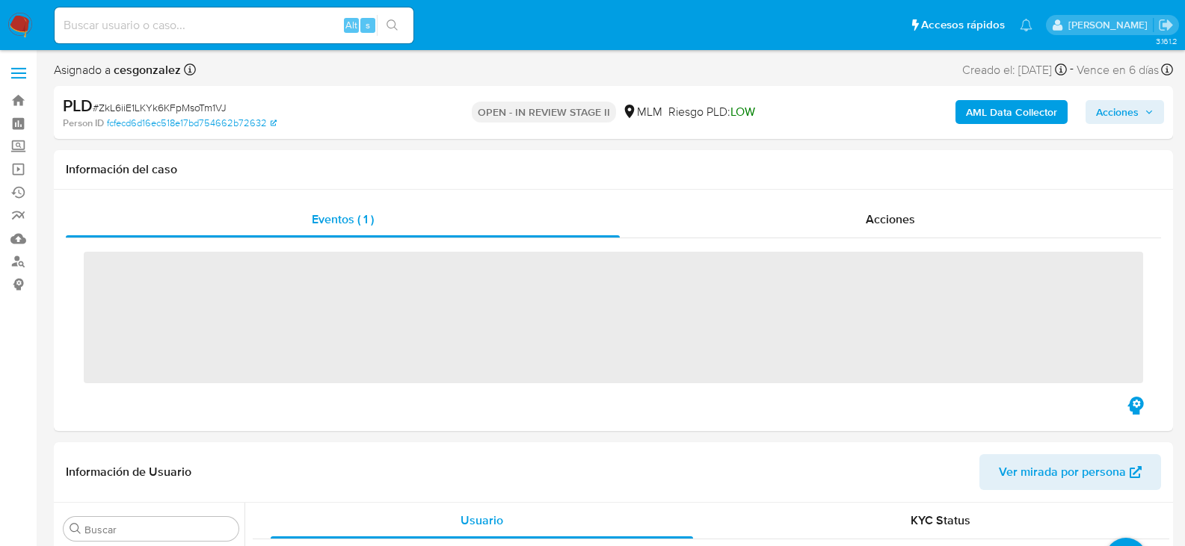
scroll to position [703, 0]
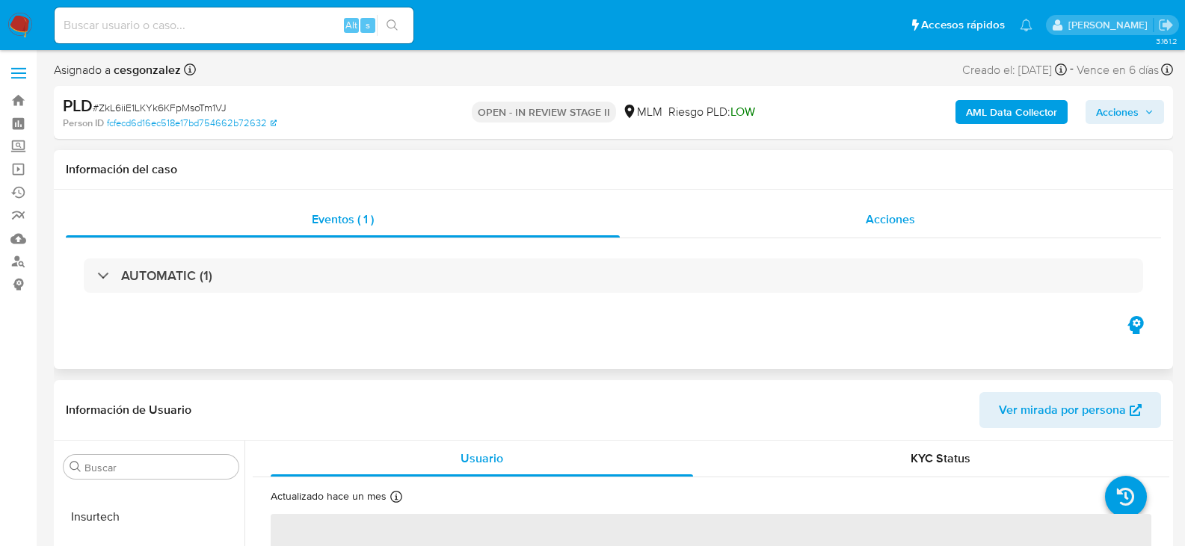
click at [882, 230] on div "Acciones" at bounding box center [890, 220] width 541 height 36
select select "10"
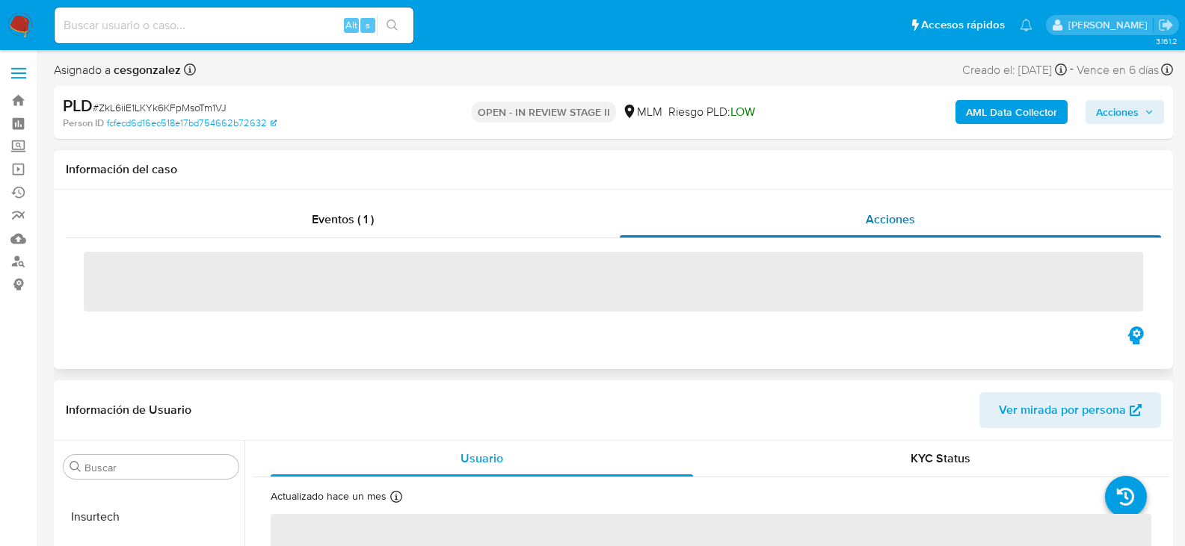
click at [866, 224] on span "Acciones" at bounding box center [890, 219] width 49 height 17
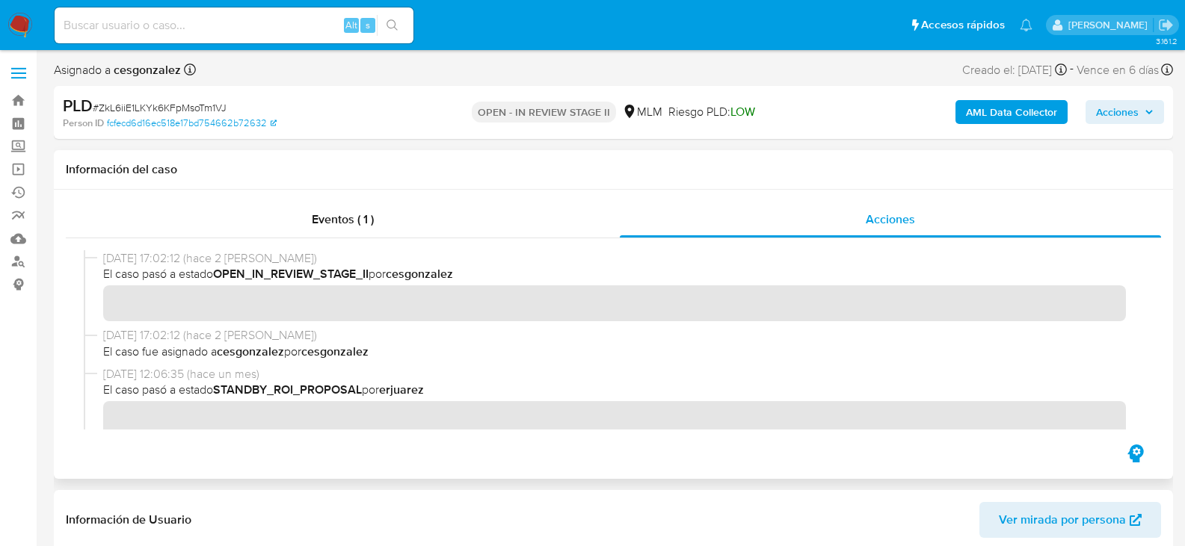
scroll to position [299, 0]
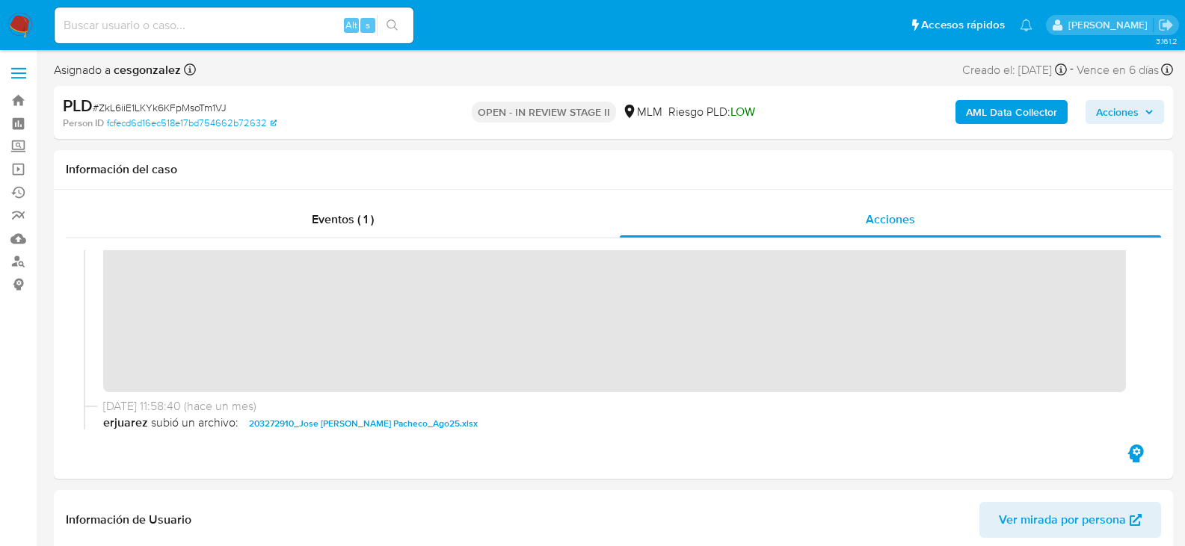
click at [1111, 120] on span "Acciones" at bounding box center [1117, 112] width 43 height 24
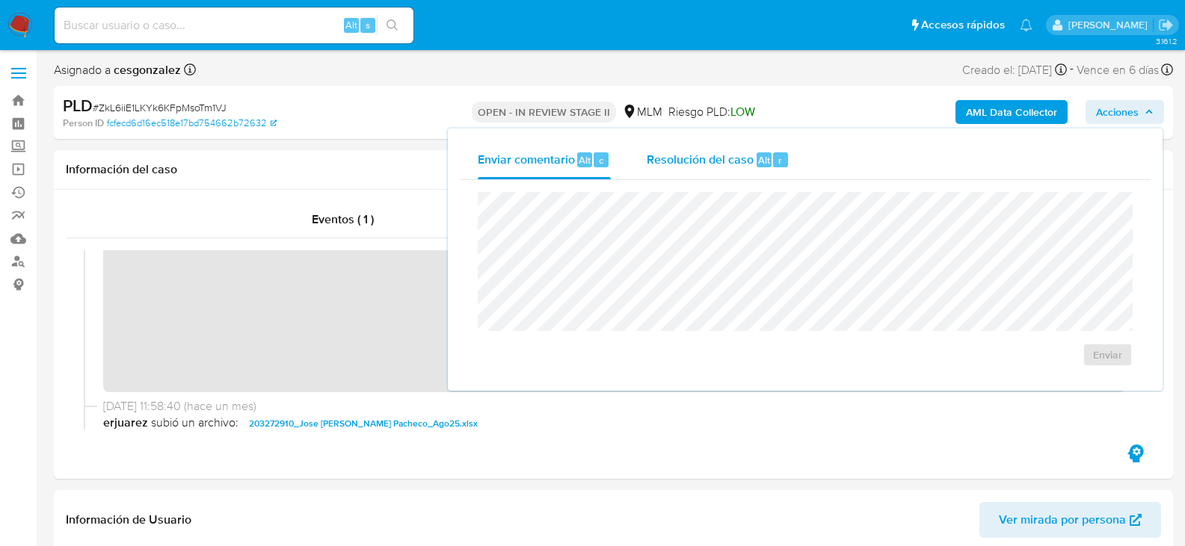
click at [664, 155] on span "Resolución del caso" at bounding box center [700, 159] width 107 height 17
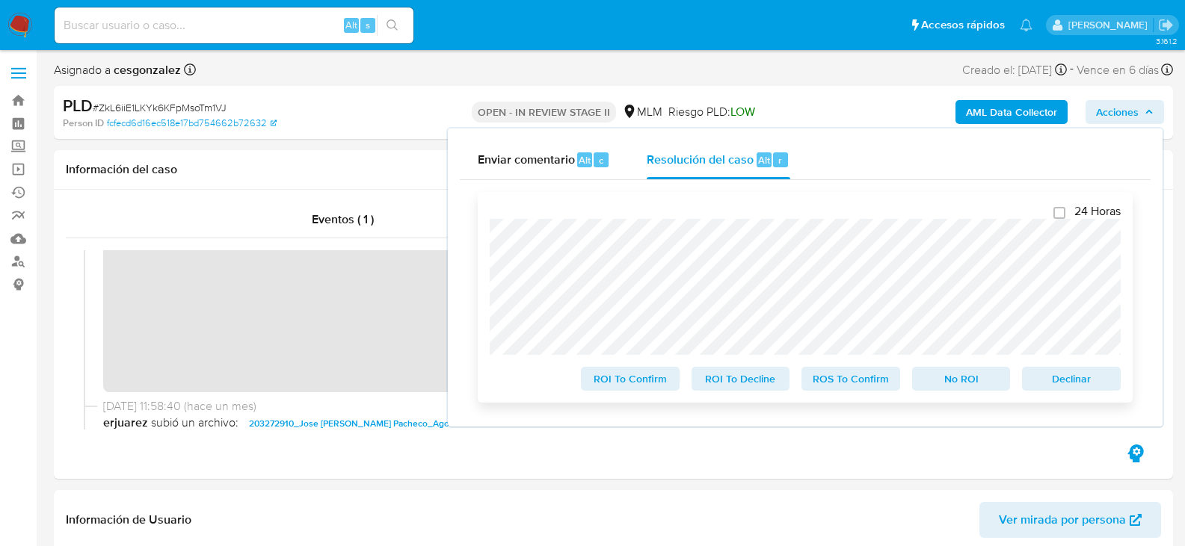
click at [871, 389] on span "ROS To Confirm" at bounding box center [851, 379] width 78 height 21
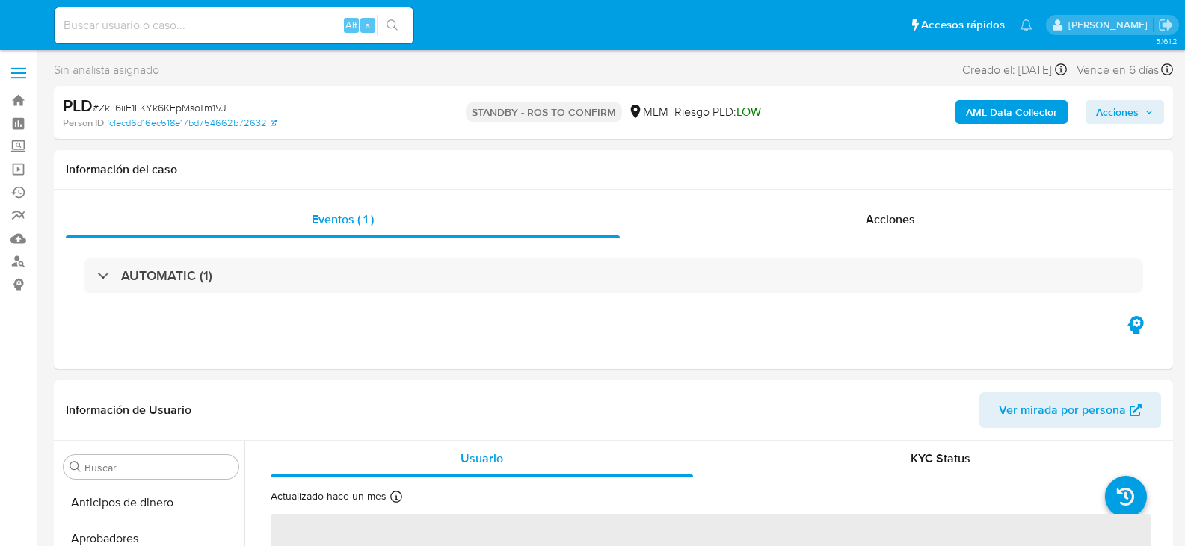
select select "10"
click at [872, 212] on span "Acciones" at bounding box center [890, 219] width 49 height 17
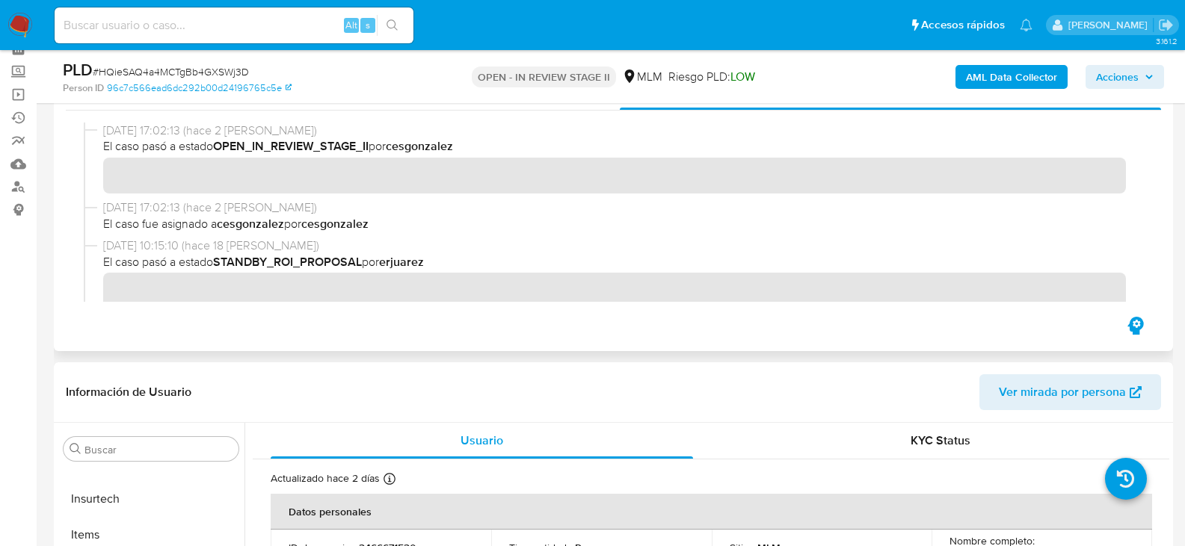
scroll to position [224, 0]
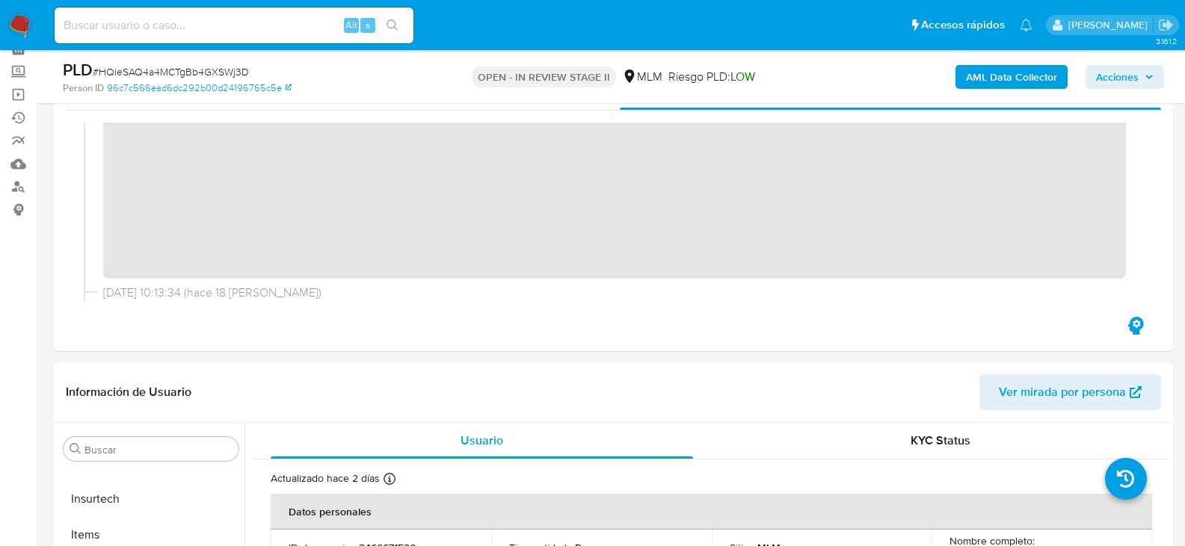
click at [1139, 87] on span "Acciones" at bounding box center [1125, 77] width 58 height 21
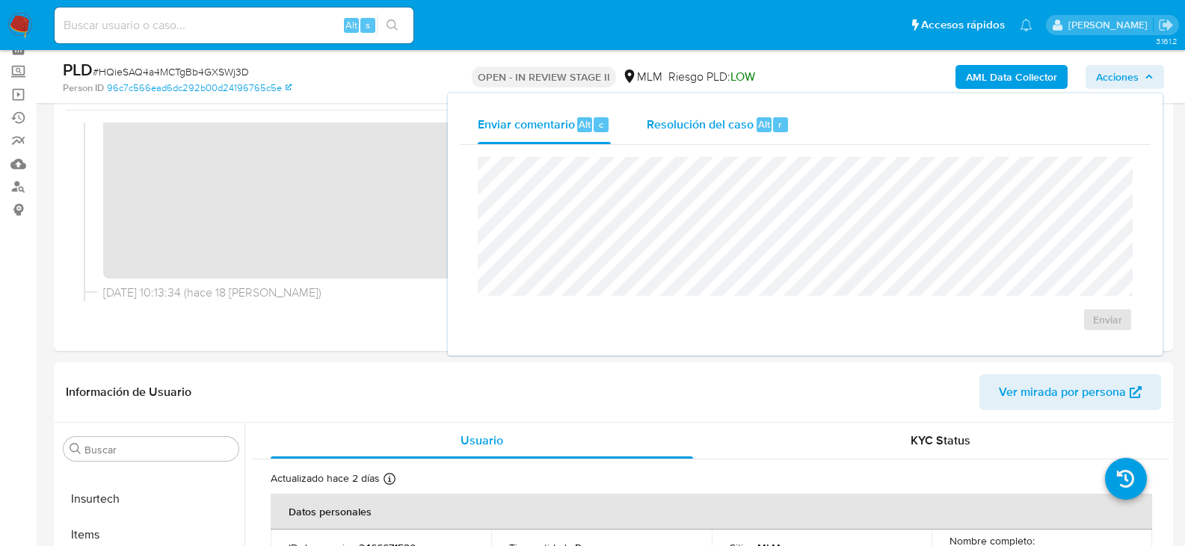
click at [695, 118] on span "Resolución del caso" at bounding box center [700, 123] width 107 height 17
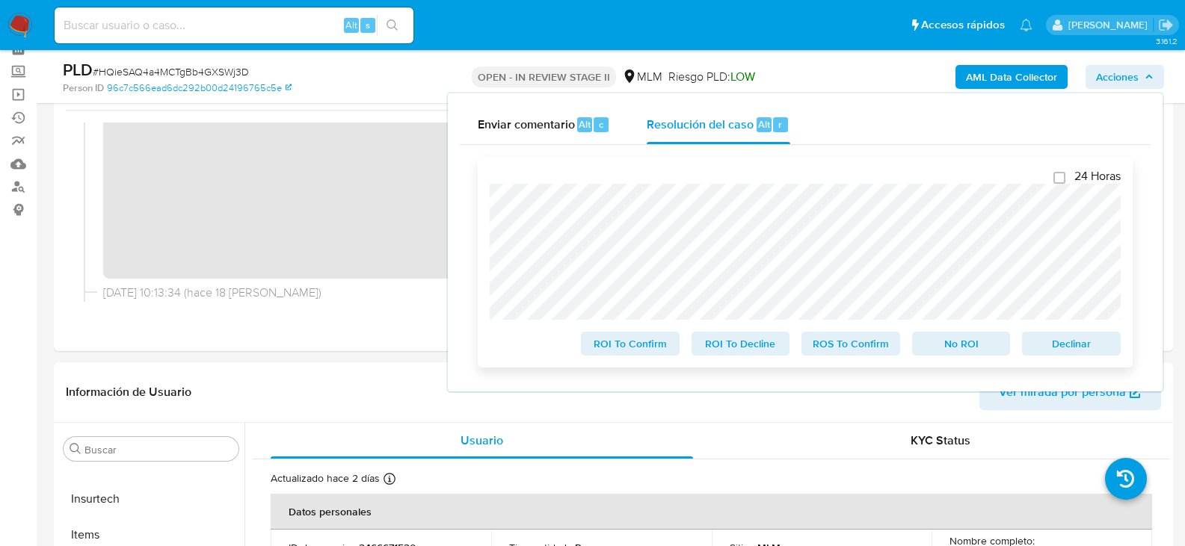
click at [854, 344] on span "ROS To Confirm" at bounding box center [851, 343] width 78 height 21
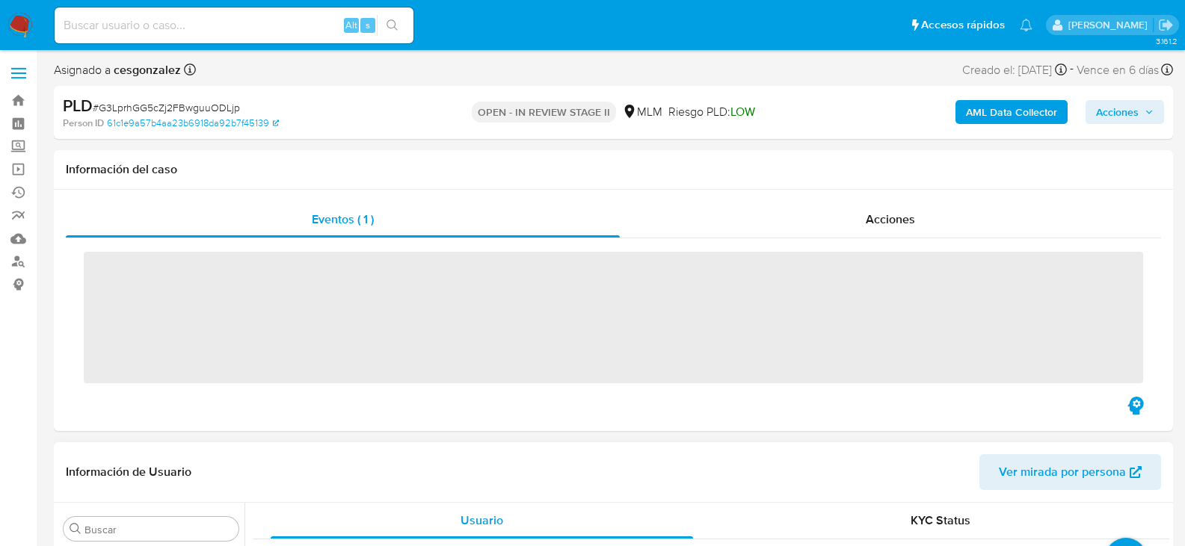
scroll to position [703, 0]
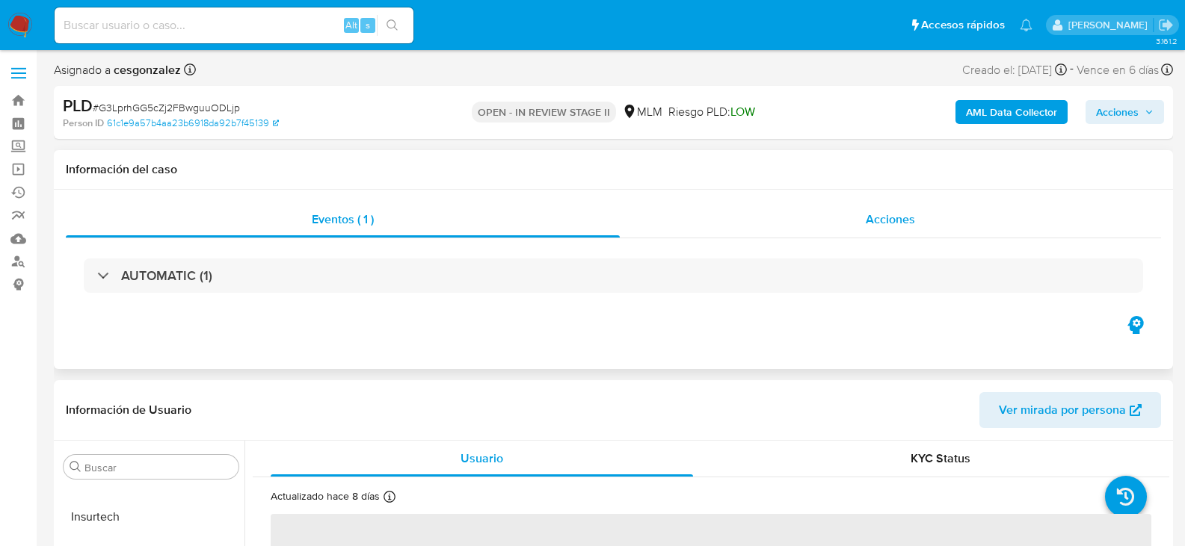
click at [891, 220] on span "Acciones" at bounding box center [890, 219] width 49 height 17
select select "10"
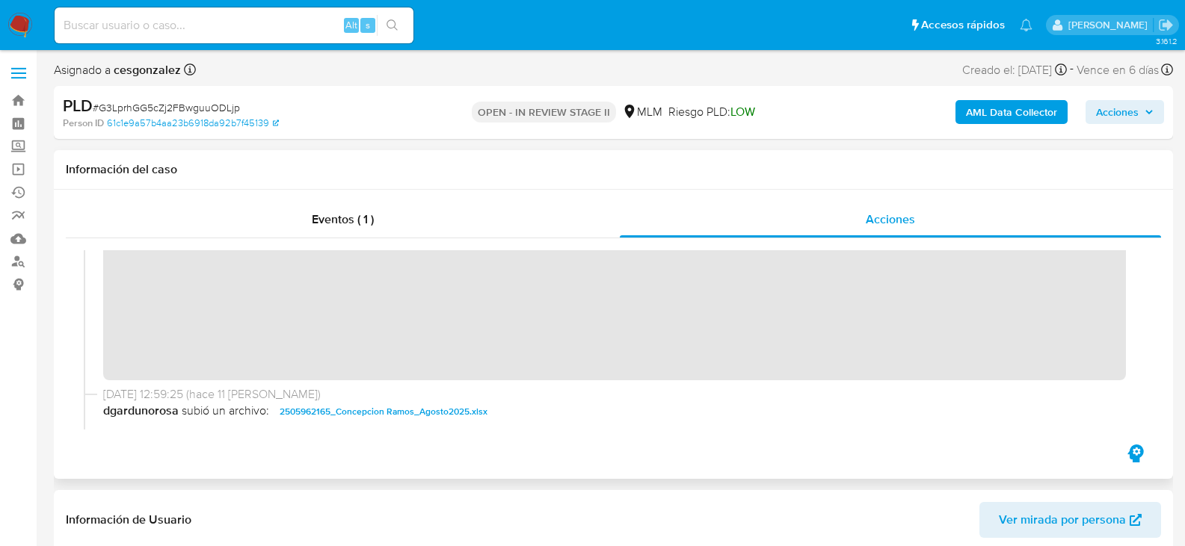
scroll to position [315, 0]
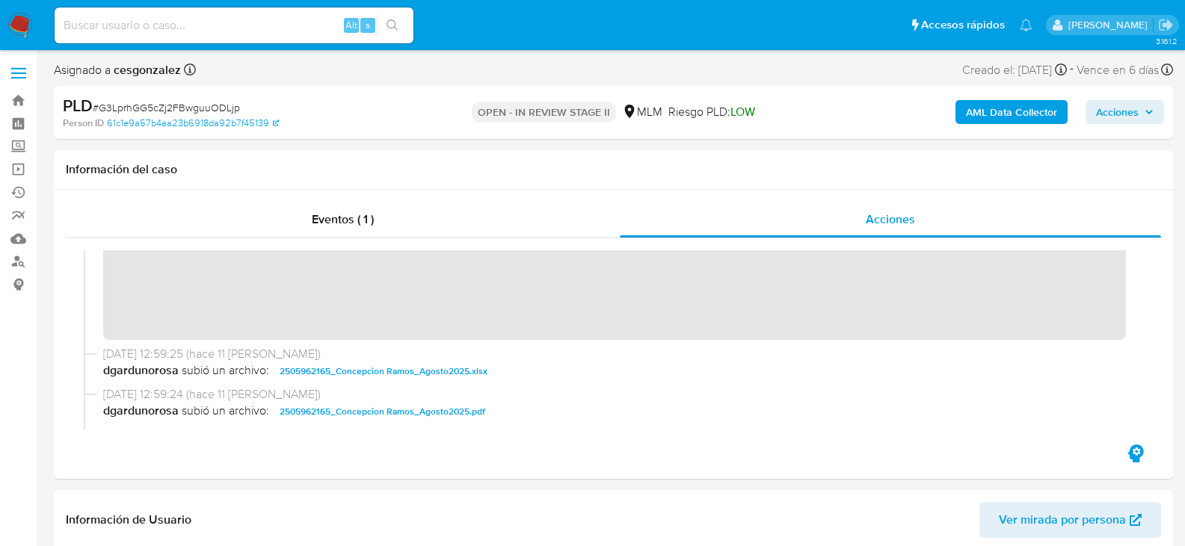
drag, startPoint x: 1131, startPoint y: 114, endPoint x: 1085, endPoint y: 126, distance: 47.1
click at [1129, 114] on span "Acciones" at bounding box center [1117, 112] width 43 height 24
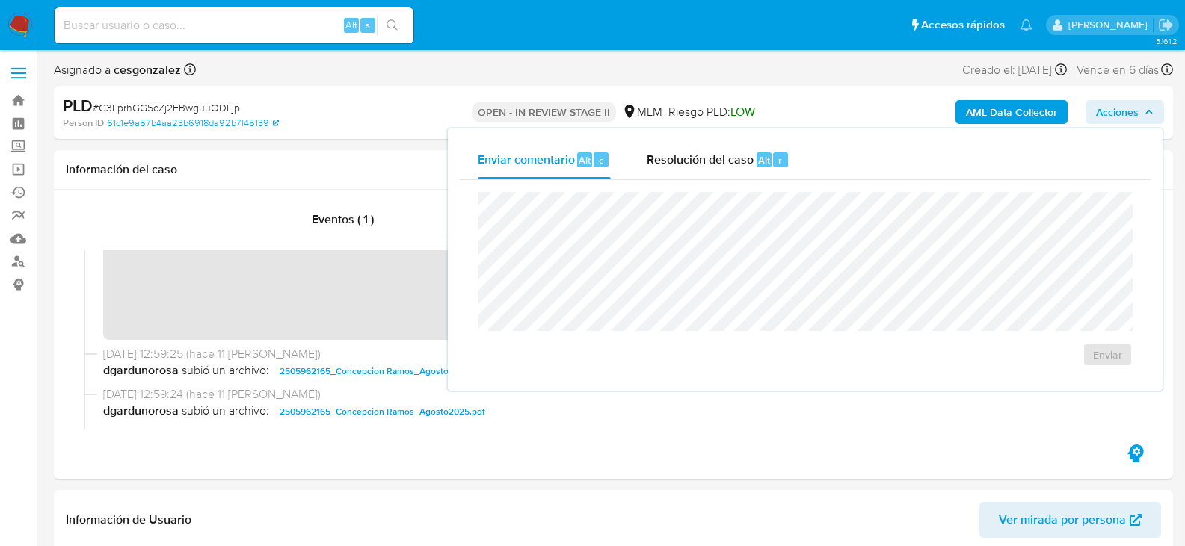
drag, startPoint x: 681, startPoint y: 164, endPoint x: 679, endPoint y: 182, distance: 18.0
click at [680, 163] on span "Resolución del caso" at bounding box center [700, 159] width 107 height 17
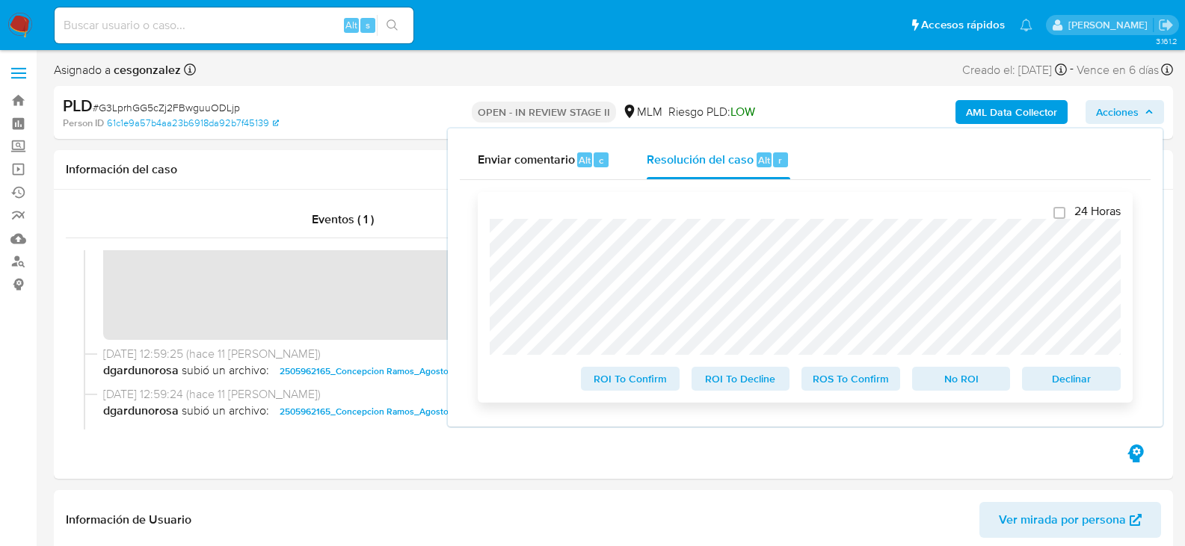
click at [834, 389] on span "ROS To Confirm" at bounding box center [851, 379] width 78 height 21
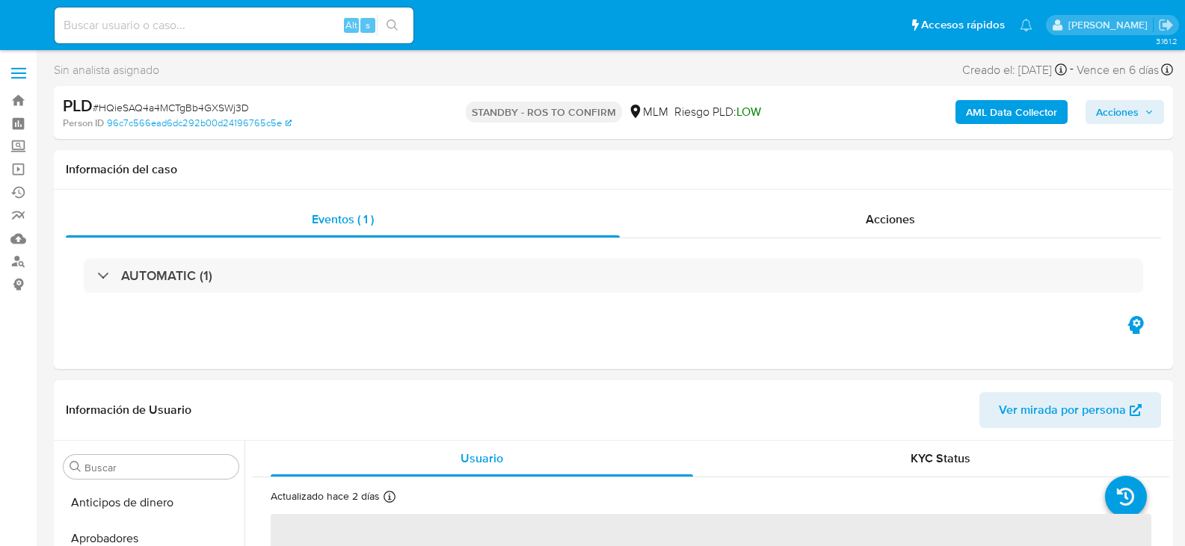
select select "10"
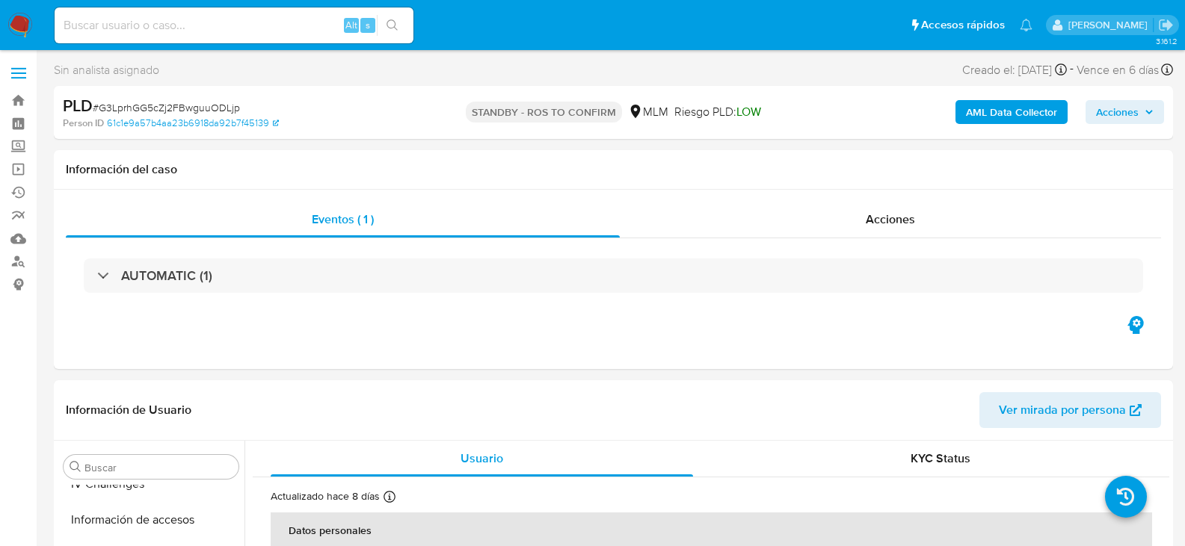
scroll to position [697, 0]
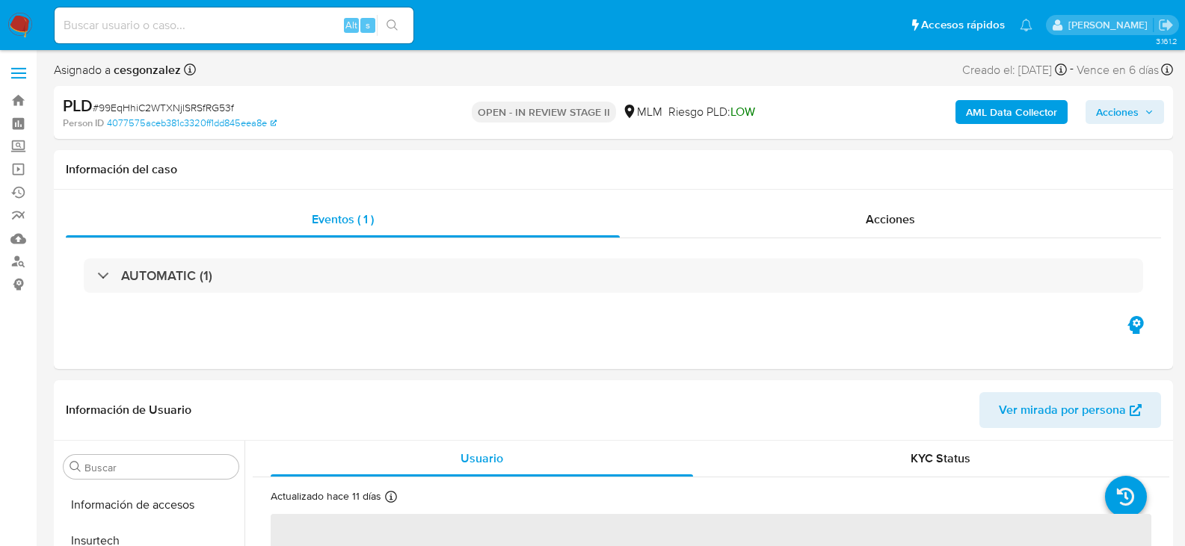
scroll to position [703, 0]
select select "10"
click at [887, 217] on span "Acciones" at bounding box center [890, 219] width 49 height 17
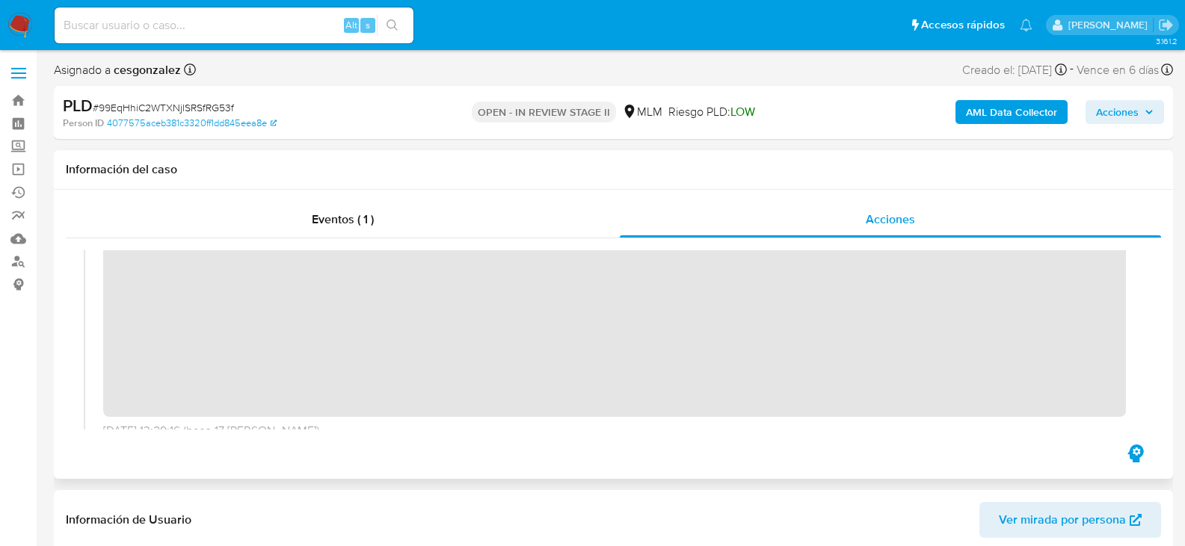
scroll to position [299, 0]
click at [1131, 117] on span "Acciones" at bounding box center [1117, 112] width 43 height 24
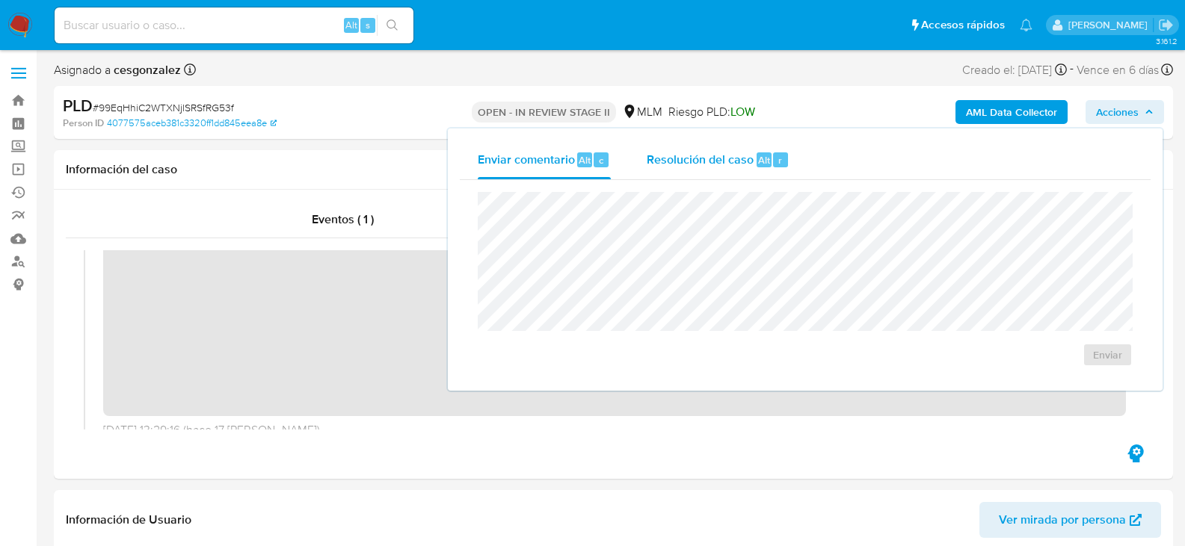
click at [713, 163] on span "Resolución del caso" at bounding box center [700, 159] width 107 height 17
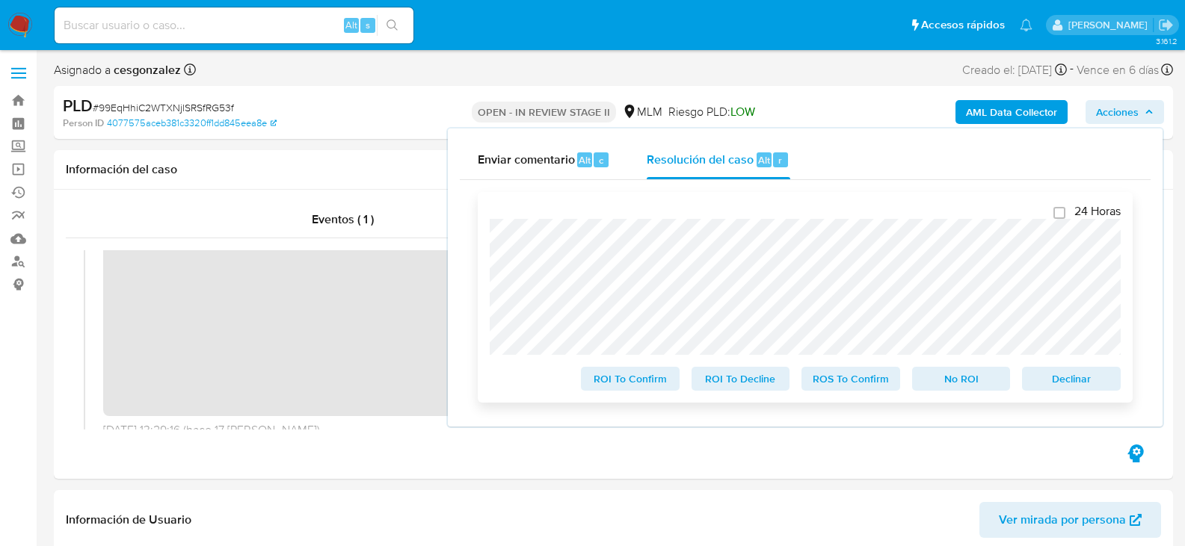
click at [833, 389] on span "ROS To Confirm" at bounding box center [851, 379] width 78 height 21
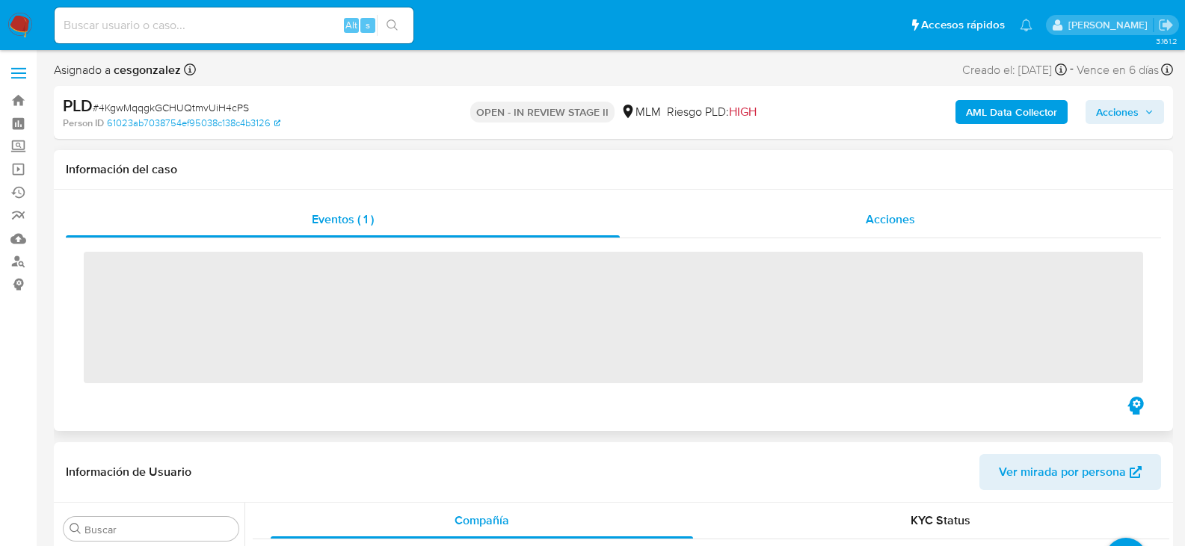
scroll to position [703, 0]
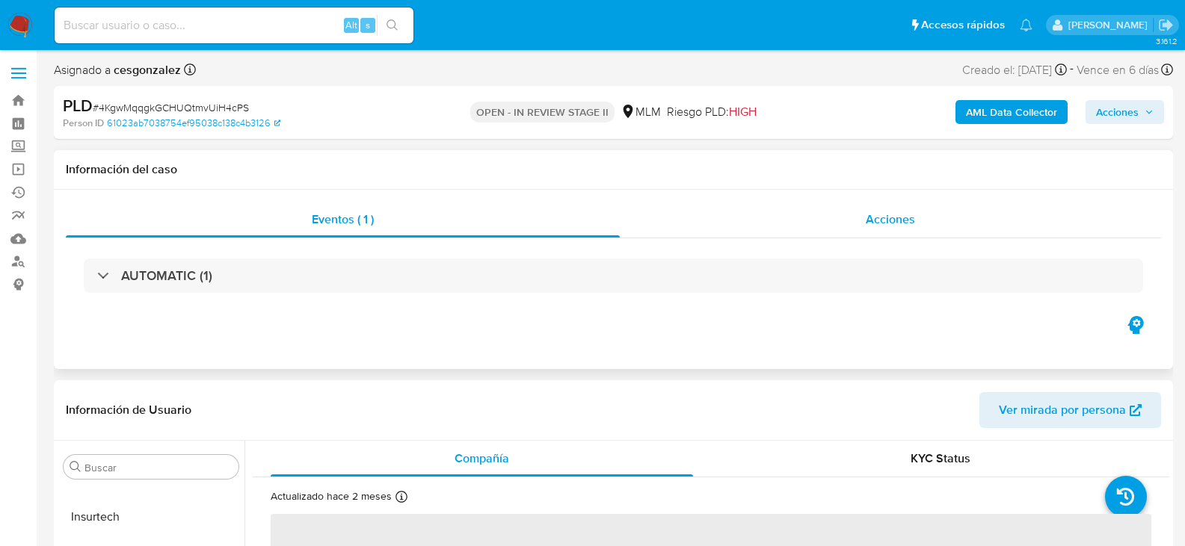
click at [919, 217] on div "Acciones" at bounding box center [890, 220] width 541 height 36
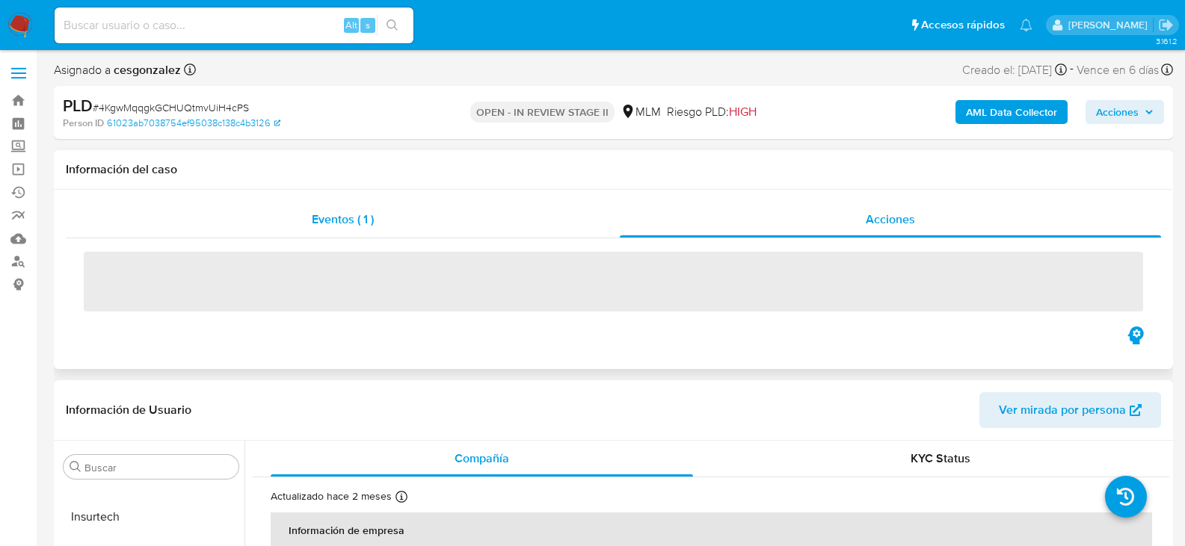
select select "10"
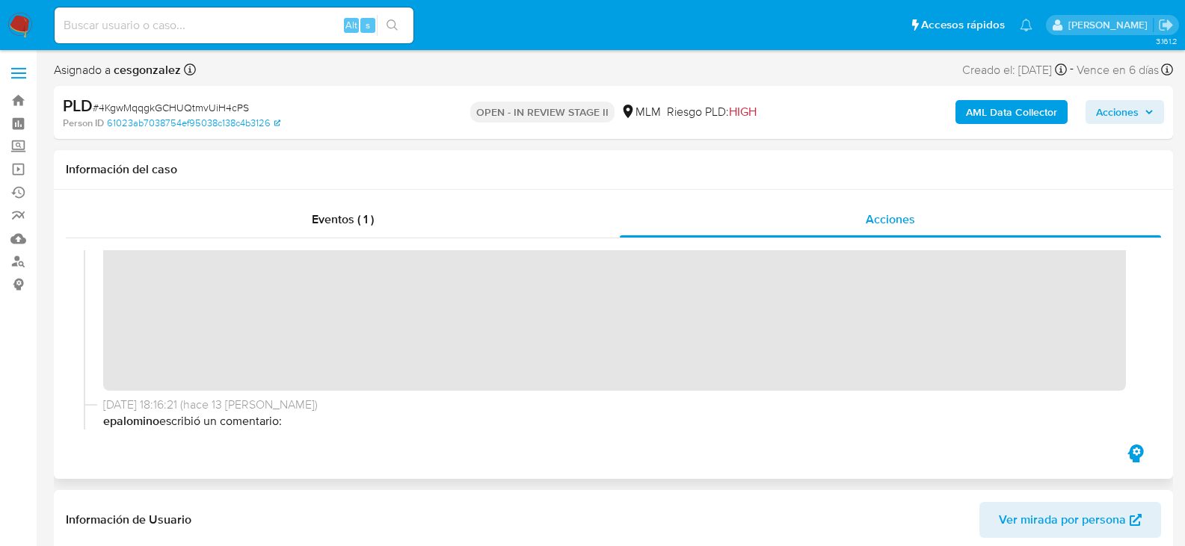
scroll to position [374, 0]
drag, startPoint x: 1122, startPoint y: 121, endPoint x: 1115, endPoint y: 125, distance: 7.7
click at [1121, 121] on span "Acciones" at bounding box center [1117, 112] width 43 height 24
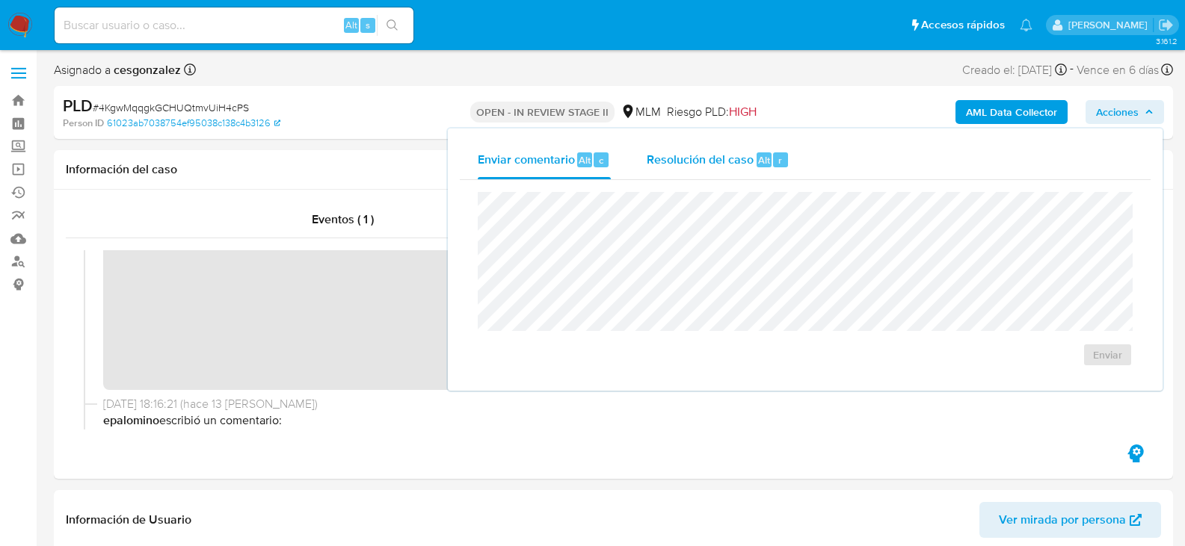
click at [721, 163] on span "Resolución del caso" at bounding box center [700, 159] width 107 height 17
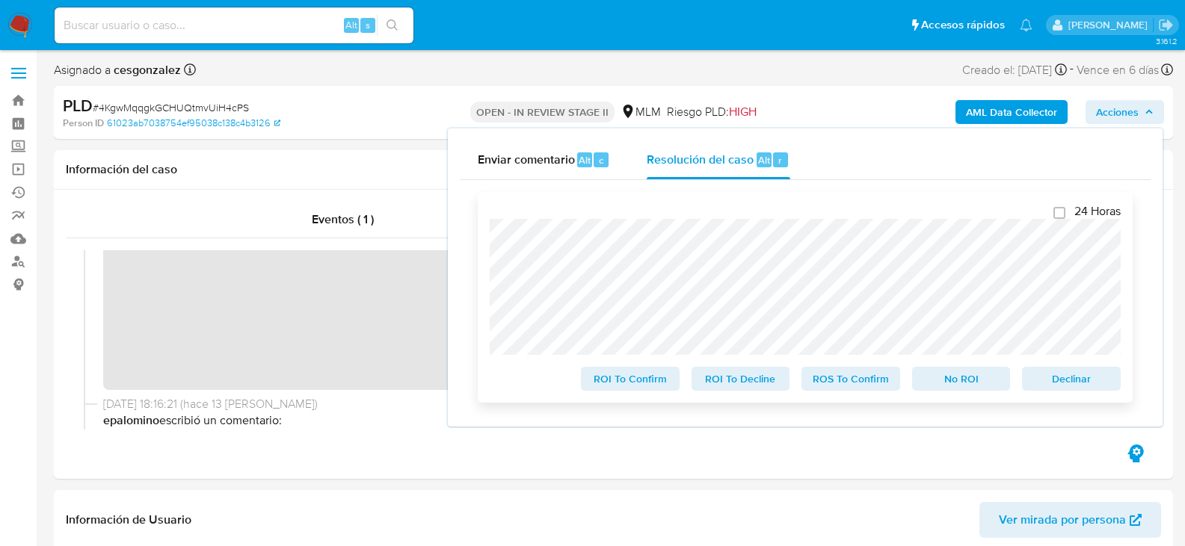
click at [841, 387] on span "ROS To Confirm" at bounding box center [851, 379] width 78 height 21
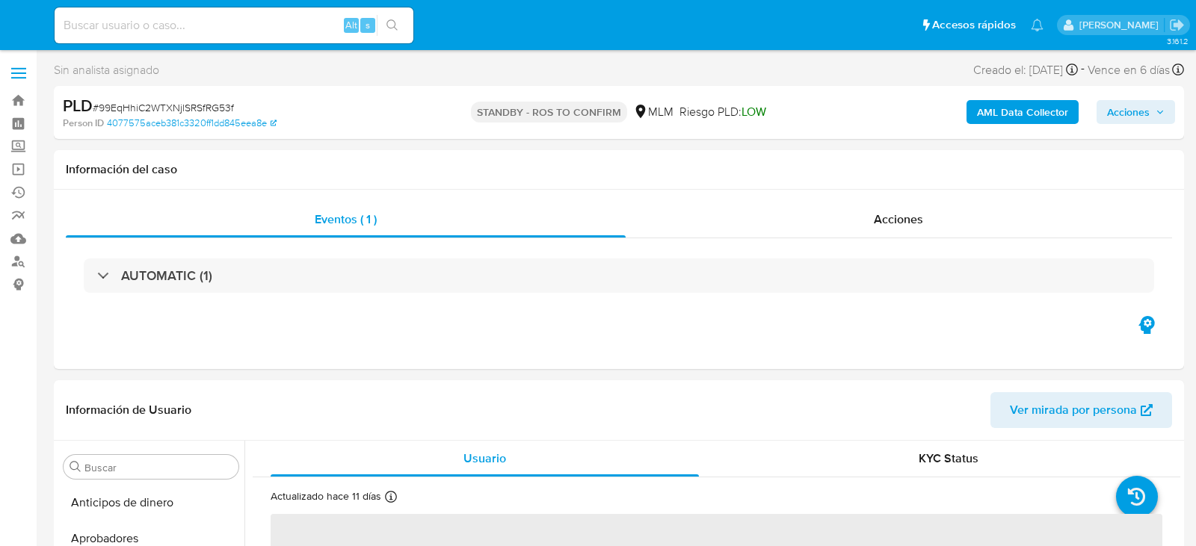
select select "10"
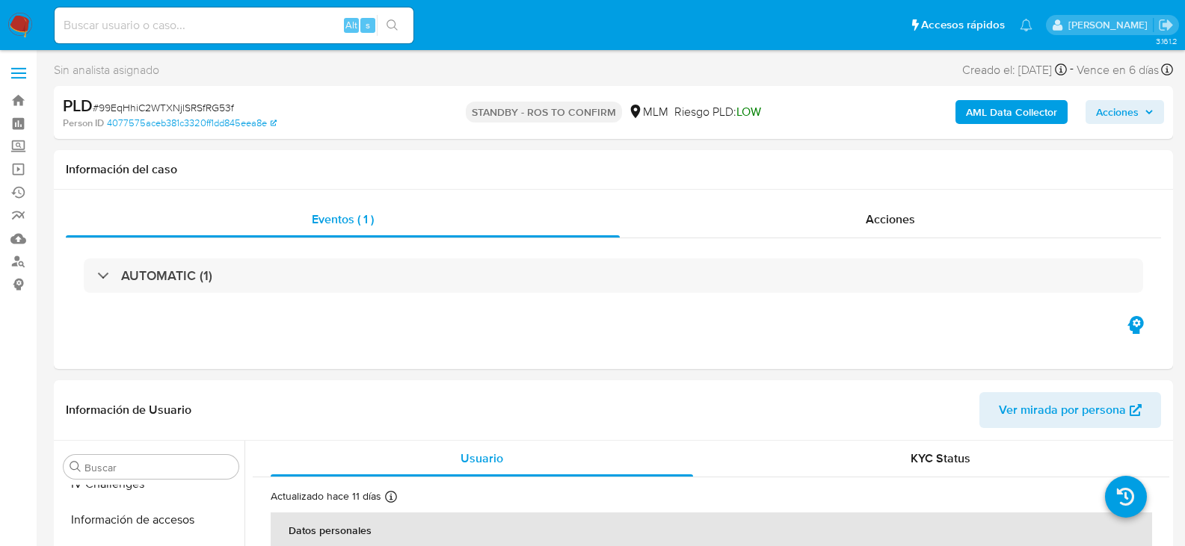
scroll to position [694, 0]
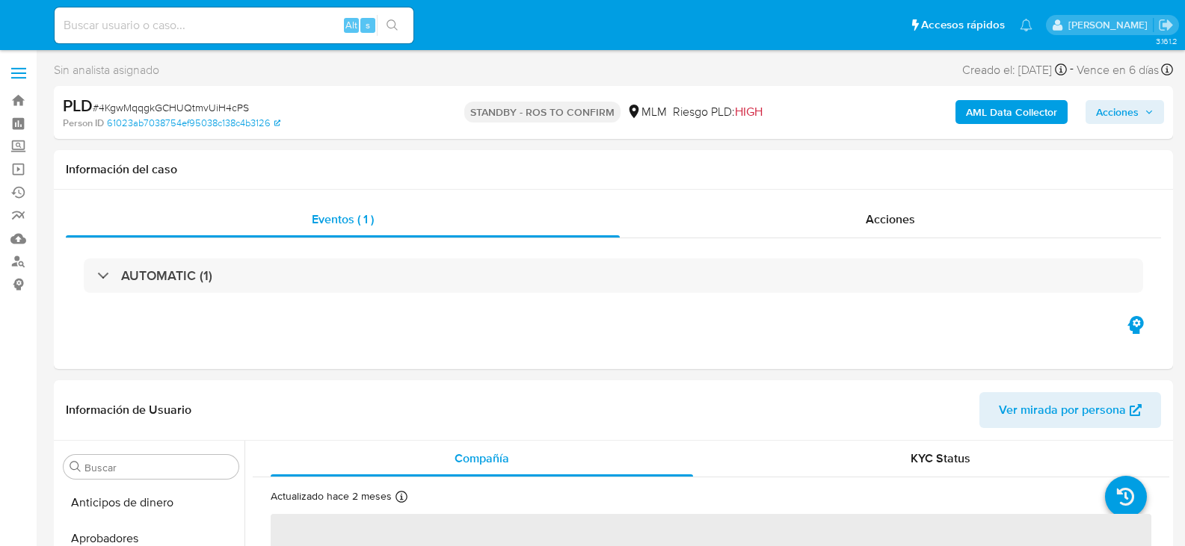
scroll to position [492, 0]
select select "10"
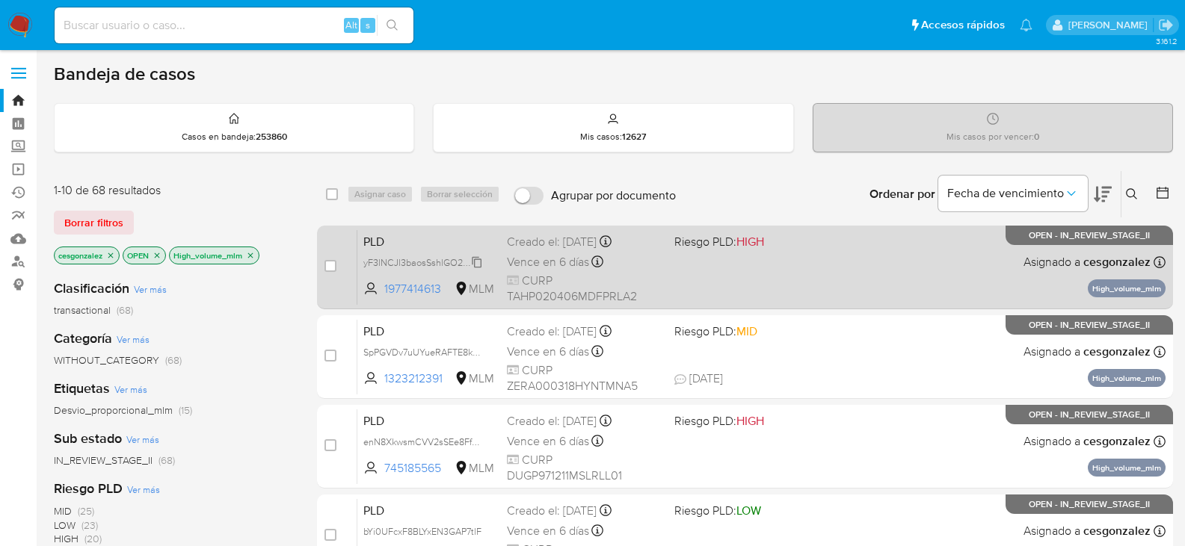
click at [478, 261] on span "yF3lNCJl3baosSshlGO2eNuZ" at bounding box center [424, 261] width 122 height 16
click at [558, 265] on span "Vence en 6 días" at bounding box center [548, 262] width 82 height 16
click at [332, 268] on input "checkbox" at bounding box center [330, 266] width 12 height 12
checkbox input "true"
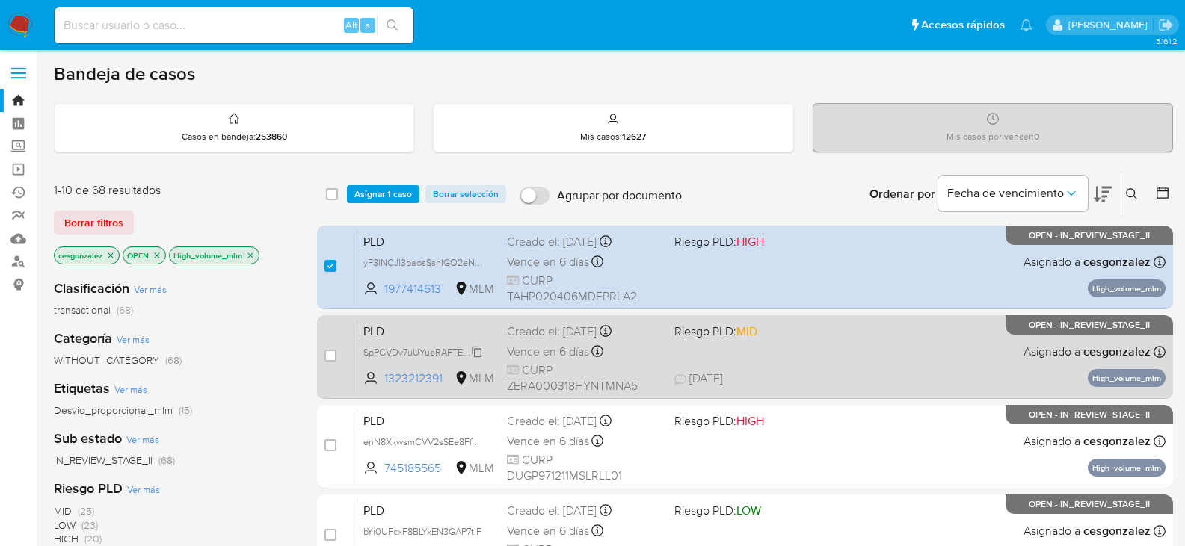
click at [478, 351] on span "SpPGVDv7uUYueRAFTE8kk0Ju" at bounding box center [427, 351] width 129 height 16
click at [570, 357] on span "Vence en 6 días" at bounding box center [548, 352] width 82 height 16
click at [333, 357] on input "checkbox" at bounding box center [330, 356] width 12 height 12
checkbox input "true"
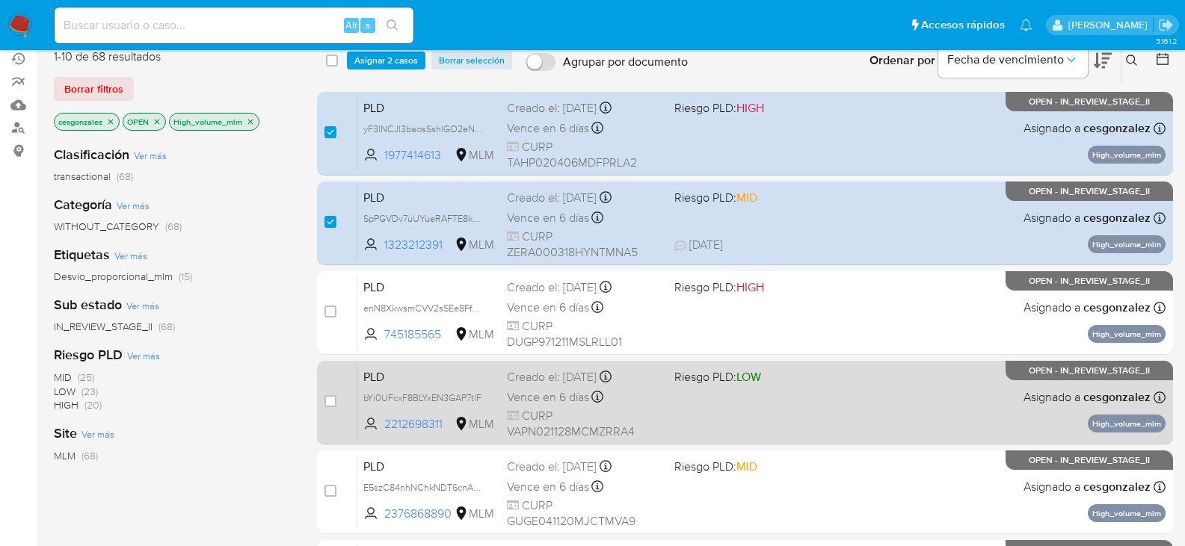
scroll to position [149, 0]
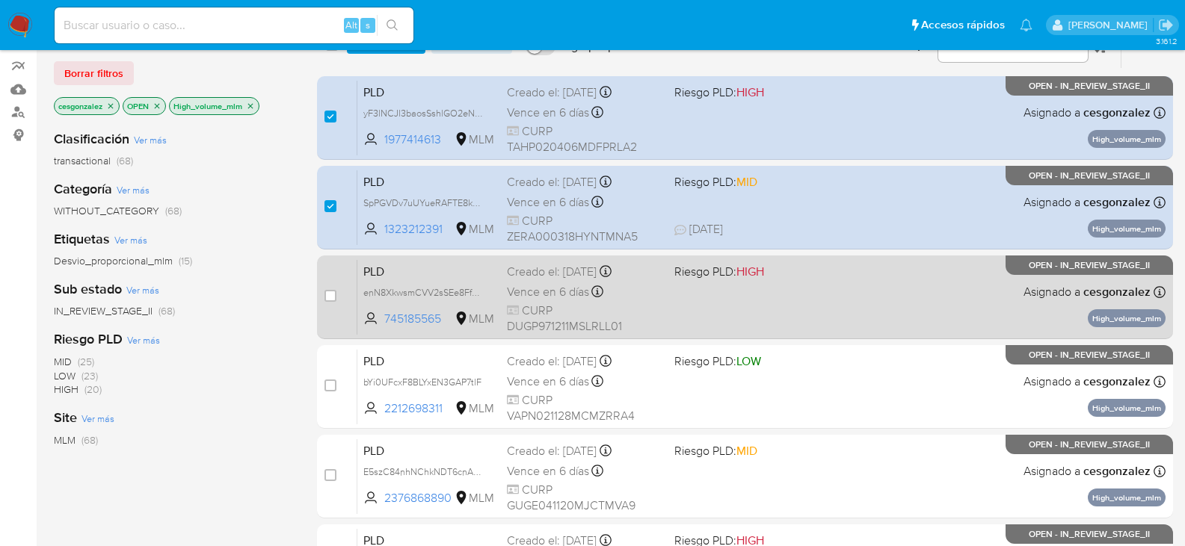
click at [480, 292] on span "enN8XkwsmCVV2sSEe8FfeZcb" at bounding box center [427, 291] width 129 height 16
click at [561, 298] on span "Vence en 6 días" at bounding box center [548, 292] width 82 height 16
click at [332, 298] on input "checkbox" at bounding box center [330, 296] width 12 height 12
checkbox input "true"
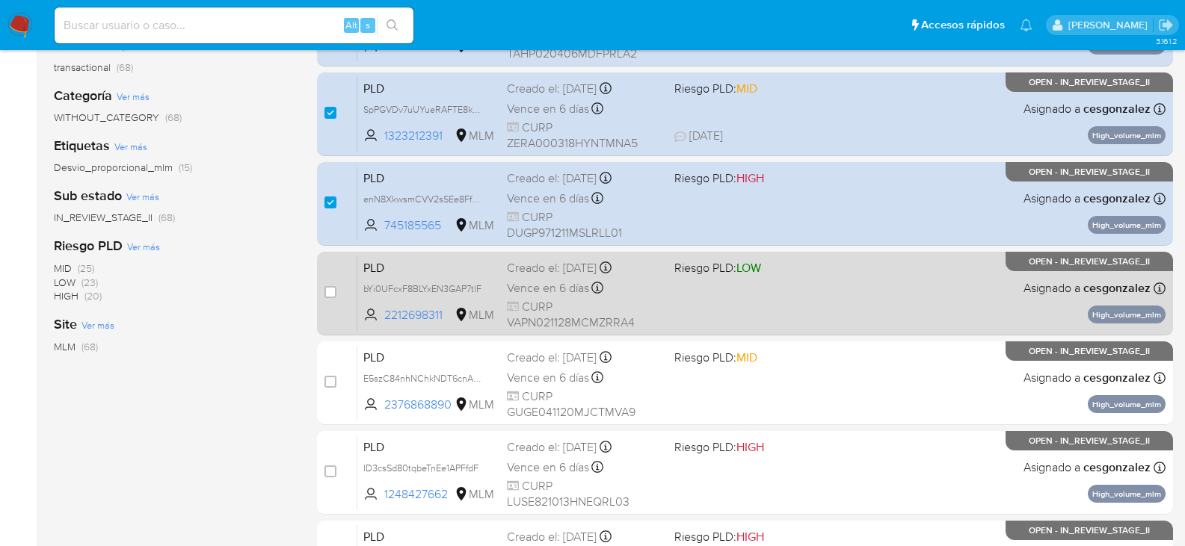
scroll to position [374, 0]
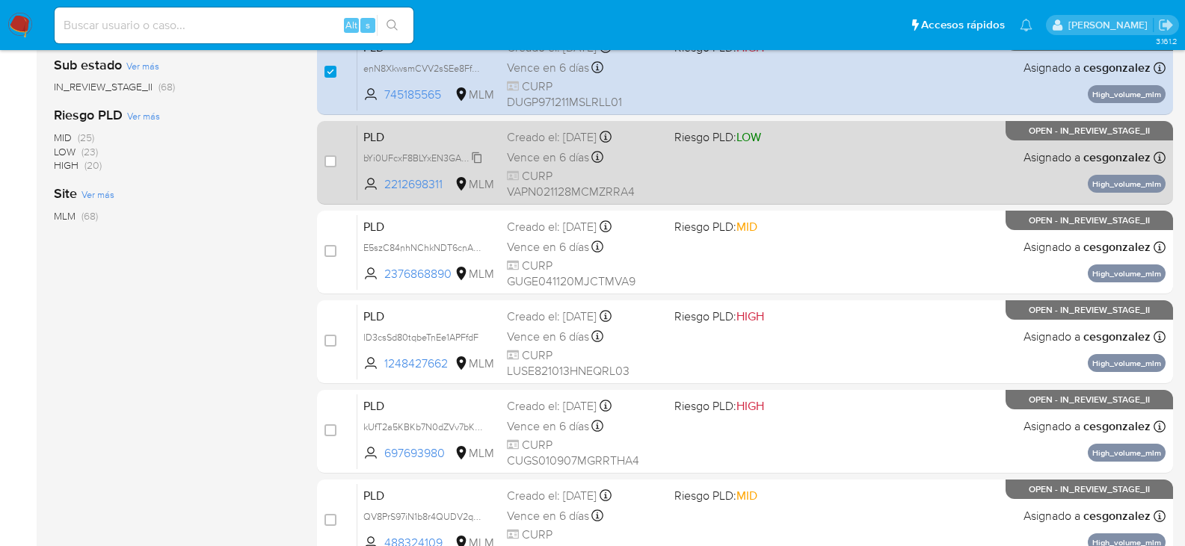
click at [480, 157] on span "bYi0UFcxF8BLYxEN3GAP7tlF" at bounding box center [422, 157] width 118 height 16
click at [555, 161] on span "Vence en 6 días" at bounding box center [548, 157] width 82 height 16
click at [330, 161] on input "checkbox" at bounding box center [330, 161] width 12 height 12
checkbox input "true"
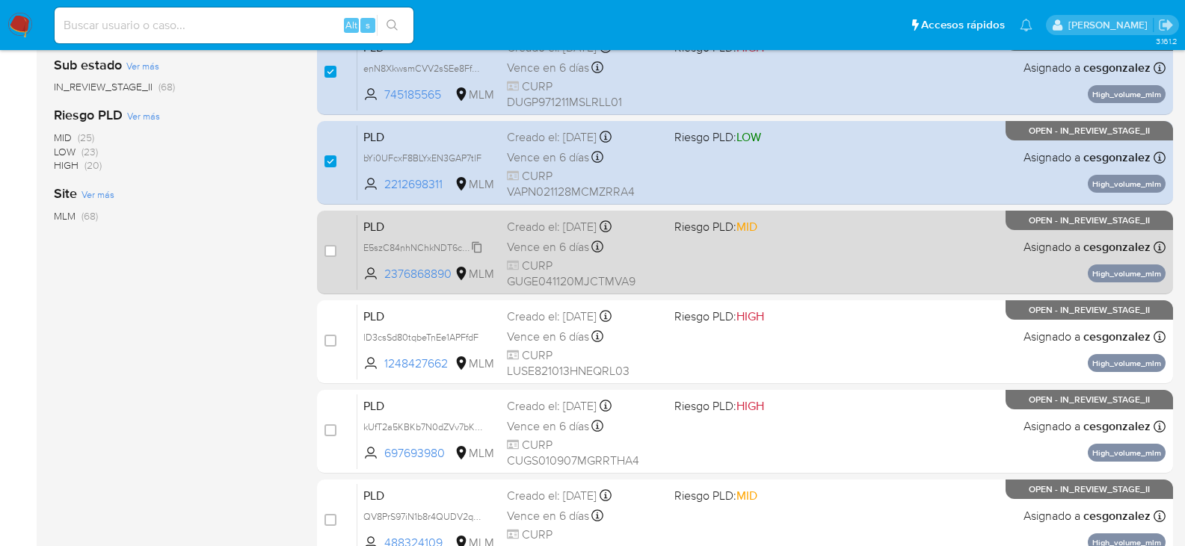
click at [478, 248] on span "E5szC84nhNChkNDT6cnA9DfZ" at bounding box center [427, 246] width 129 height 16
click at [548, 247] on span "Vence en 6 días" at bounding box center [548, 247] width 82 height 16
click at [332, 248] on input "checkbox" at bounding box center [330, 251] width 12 height 12
checkbox input "true"
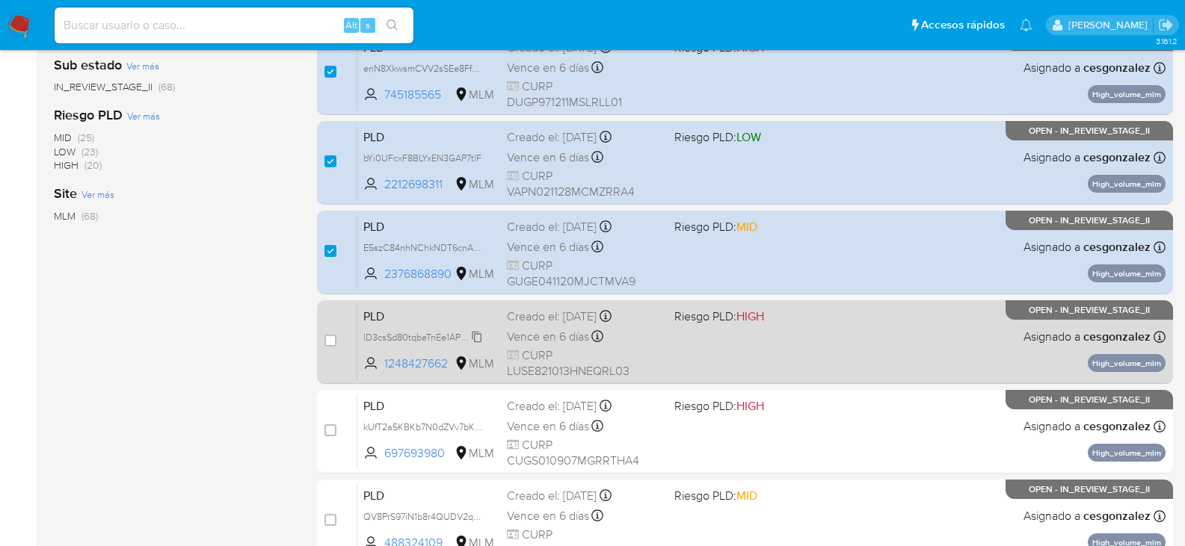
click at [475, 339] on span "lD3csSd80tqbeTnEe1APFfdF" at bounding box center [420, 336] width 115 height 16
click at [529, 346] on div "Vence en 6 días Vence el 11/10/2025 02:12:37" at bounding box center [584, 337] width 155 height 20
click at [332, 341] on input "checkbox" at bounding box center [330, 341] width 12 height 12
checkbox input "true"
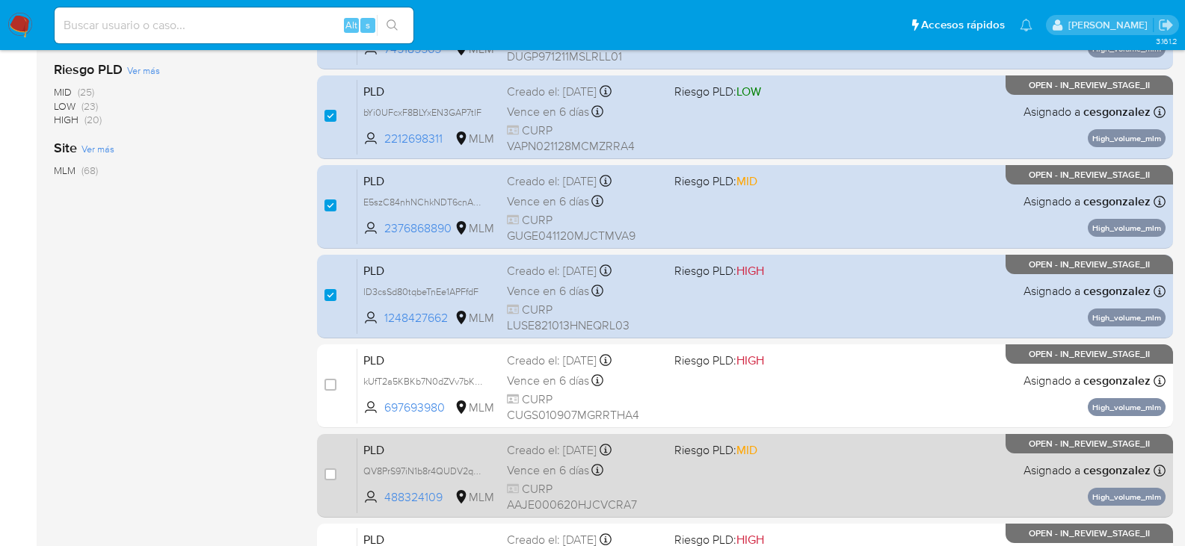
scroll to position [523, 0]
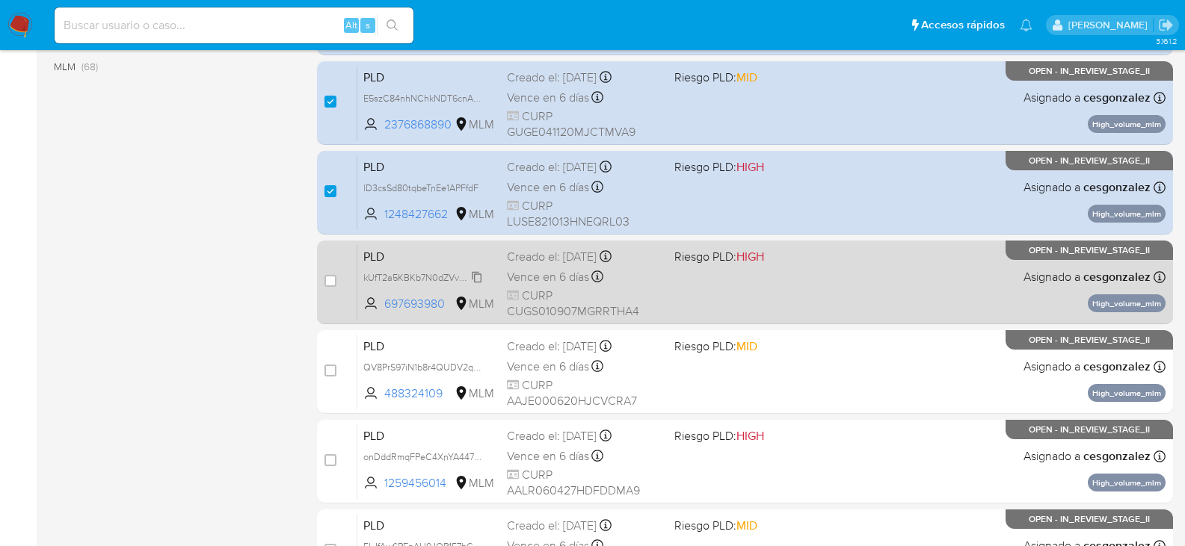
click at [468, 272] on span "kUfT2a5KBKb7N0dZVv7bKkk3" at bounding box center [426, 276] width 126 height 16
click at [531, 283] on span "Vence en 6 días" at bounding box center [548, 277] width 82 height 16
click at [333, 279] on input "checkbox" at bounding box center [330, 281] width 12 height 12
checkbox input "true"
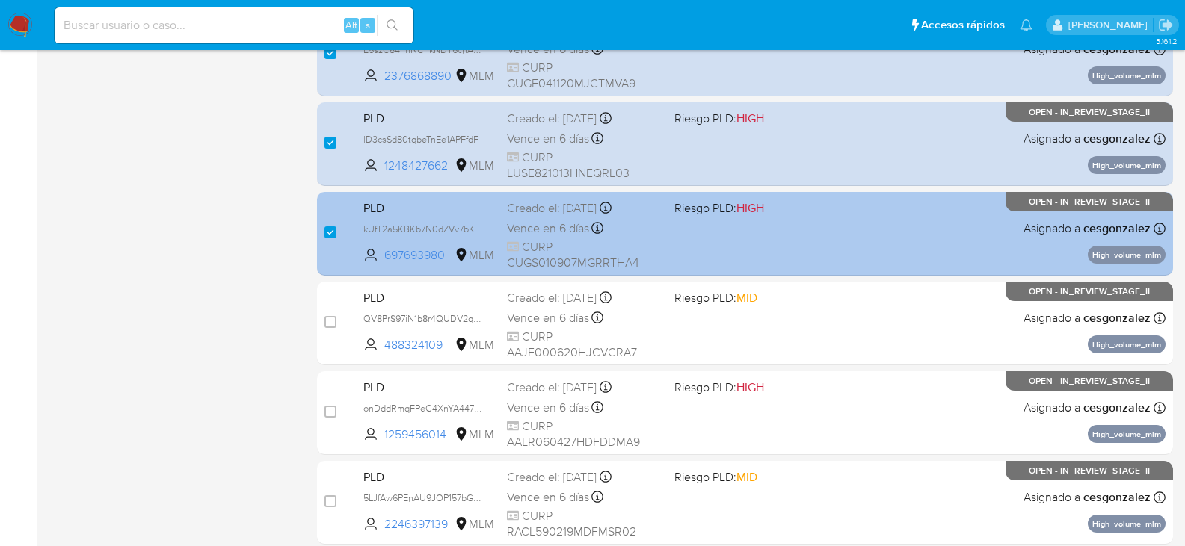
scroll to position [598, 0]
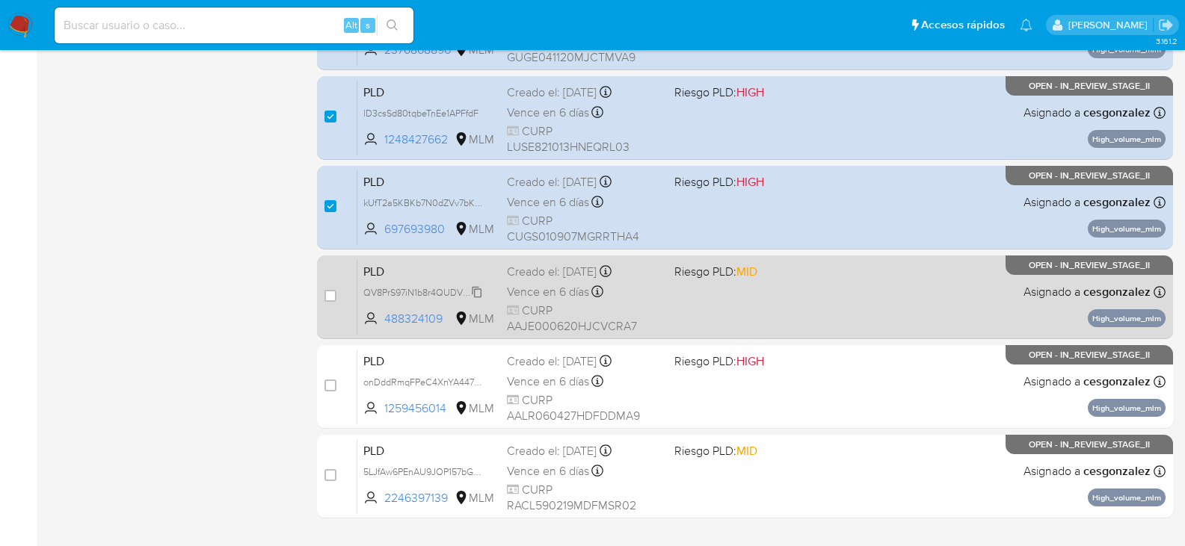
click at [478, 290] on span "QV8PrS97iN1b8r4QUDV2qXFB" at bounding box center [426, 291] width 127 height 16
click at [515, 289] on span "Vence en 6 días" at bounding box center [548, 292] width 82 height 16
click at [333, 300] on input "checkbox" at bounding box center [330, 296] width 12 height 12
checkbox input "true"
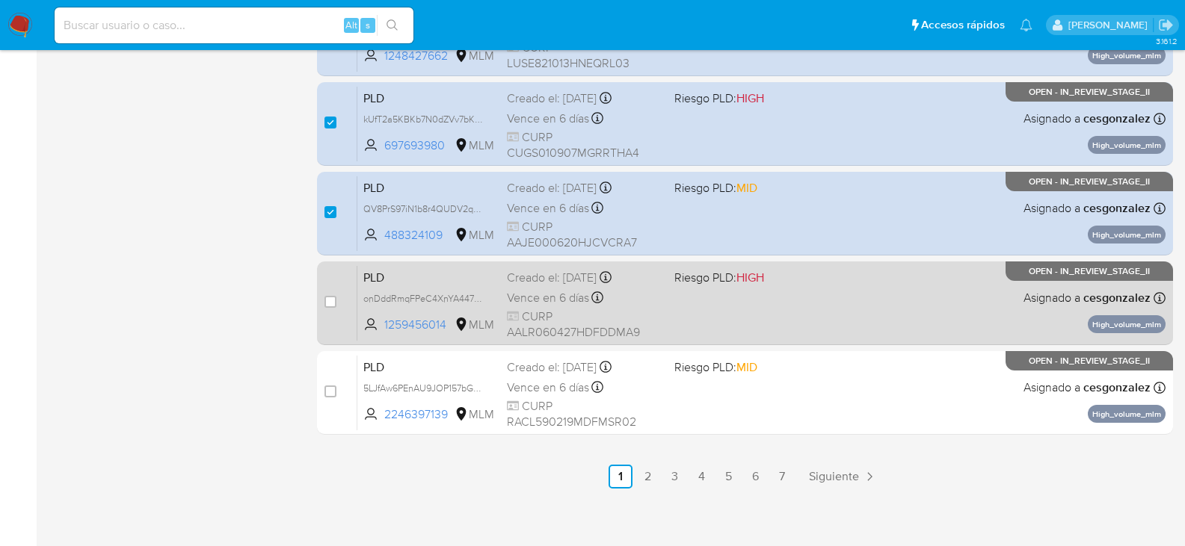
scroll to position [688, 0]
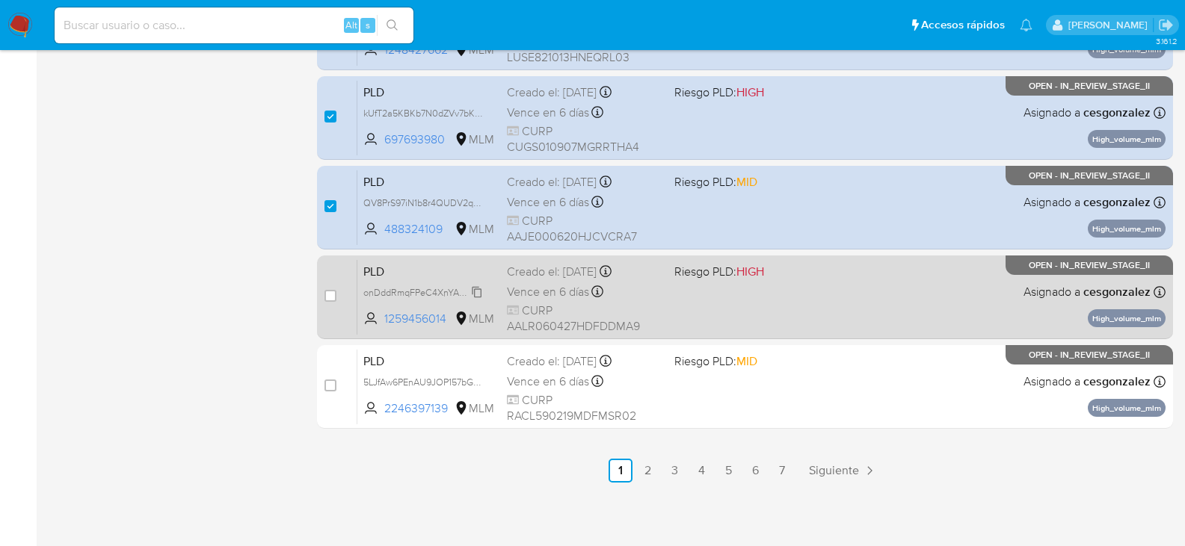
click at [469, 294] on span "onDddRmqFPeC4XnYA447JL39" at bounding box center [428, 291] width 130 height 16
click at [532, 299] on span "Vence en 6 días" at bounding box center [548, 292] width 82 height 16
click at [329, 300] on input "checkbox" at bounding box center [330, 296] width 12 height 12
checkbox input "true"
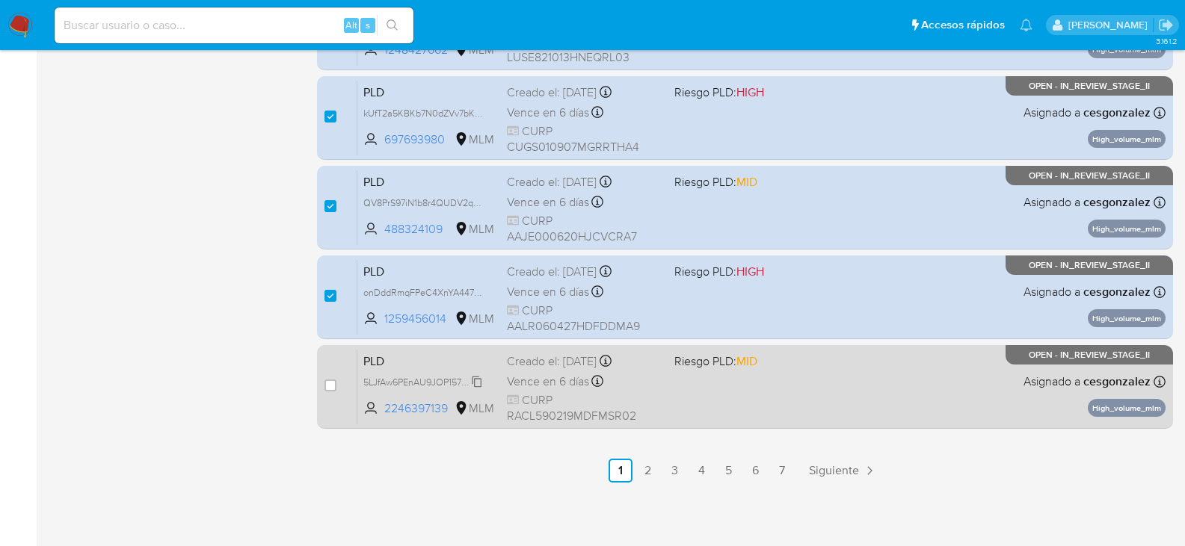
click at [472, 383] on span "5LJfAw6PEnAU9JOP157bGgs2" at bounding box center [425, 381] width 125 height 16
drag, startPoint x: 523, startPoint y: 386, endPoint x: 505, endPoint y: 400, distance: 22.4
click at [522, 387] on span "Vence en 6 días" at bounding box center [548, 382] width 82 height 16
click at [328, 386] on input "checkbox" at bounding box center [330, 386] width 12 height 12
checkbox input "true"
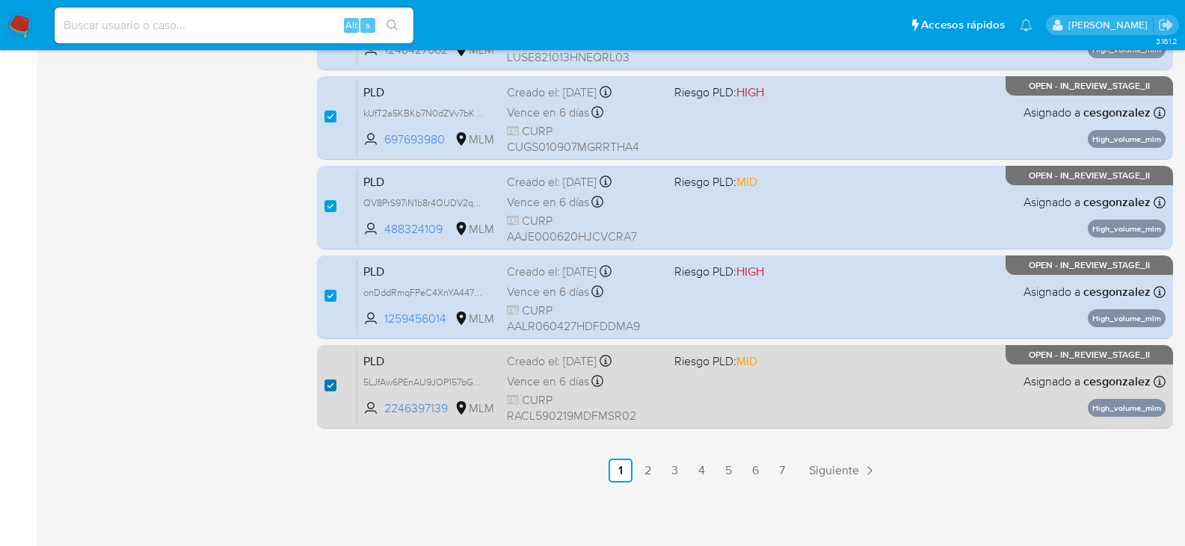
checkbox input "true"
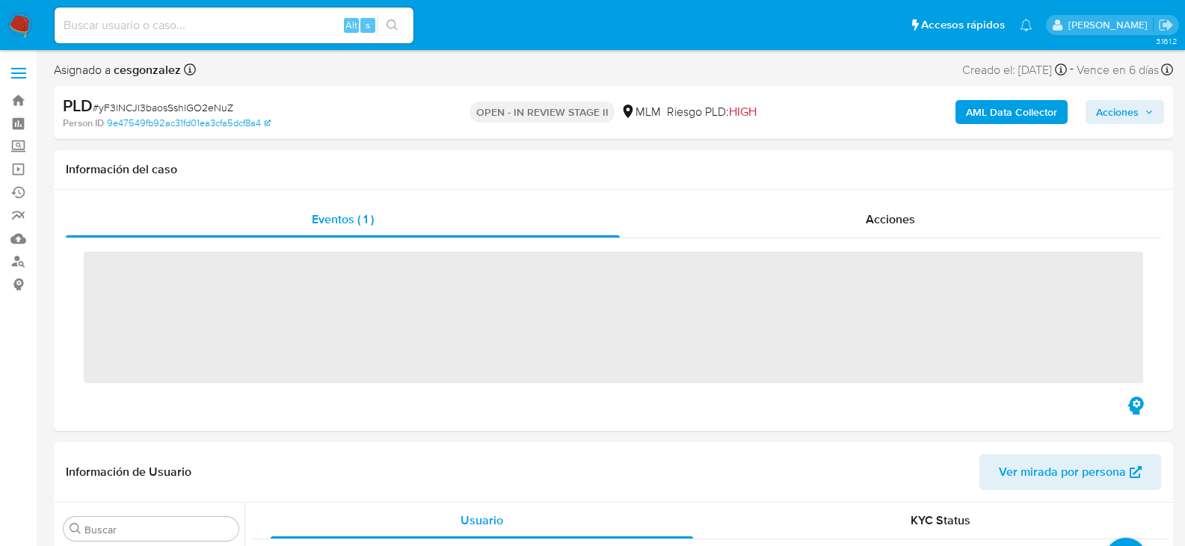
scroll to position [703, 0]
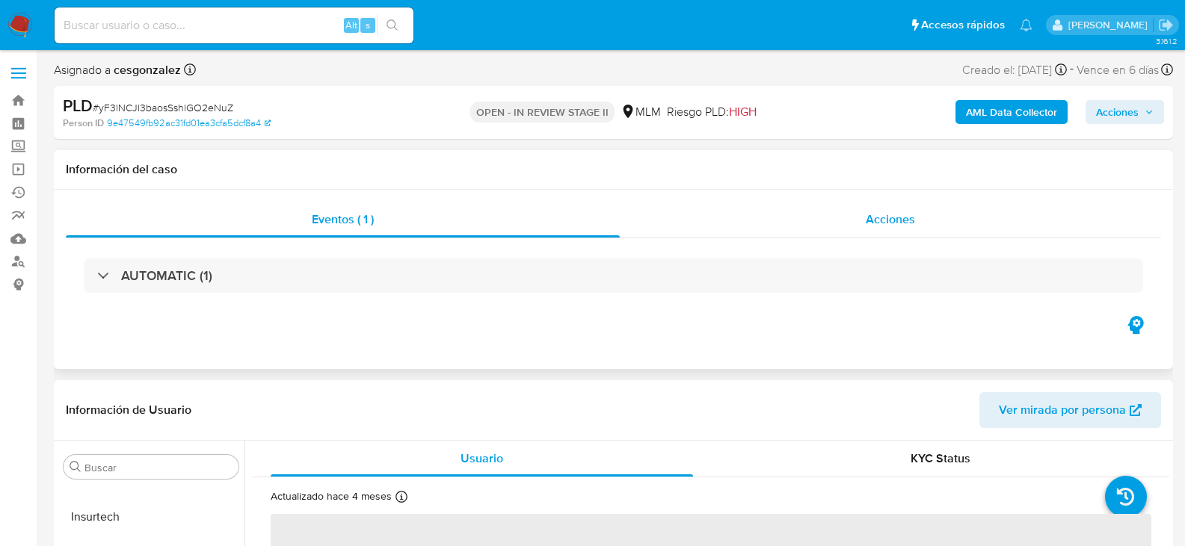
click at [892, 221] on span "Acciones" at bounding box center [890, 219] width 49 height 17
select select "10"
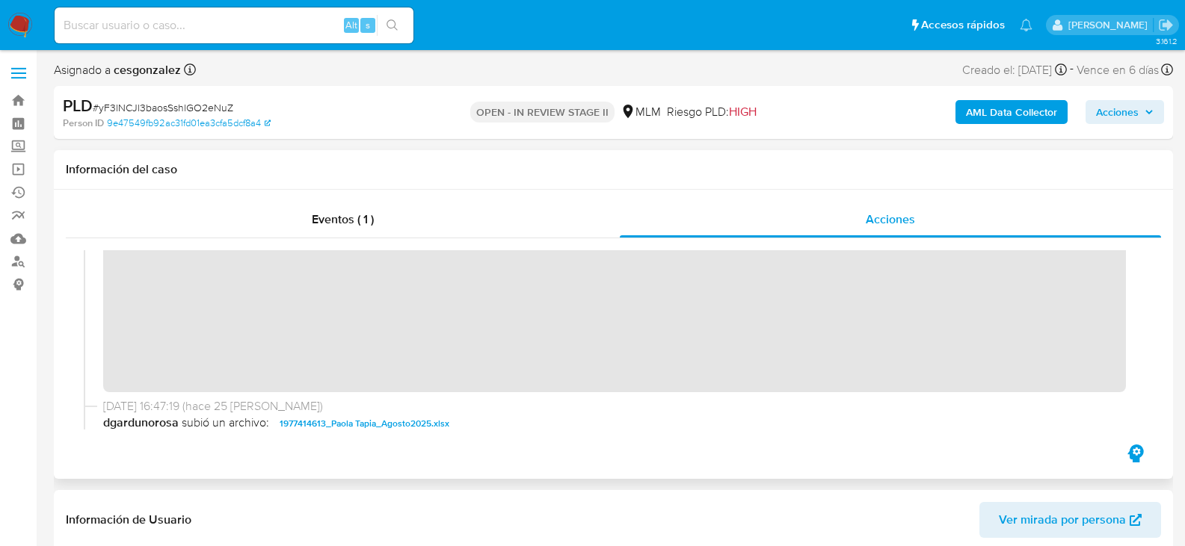
scroll to position [224, 0]
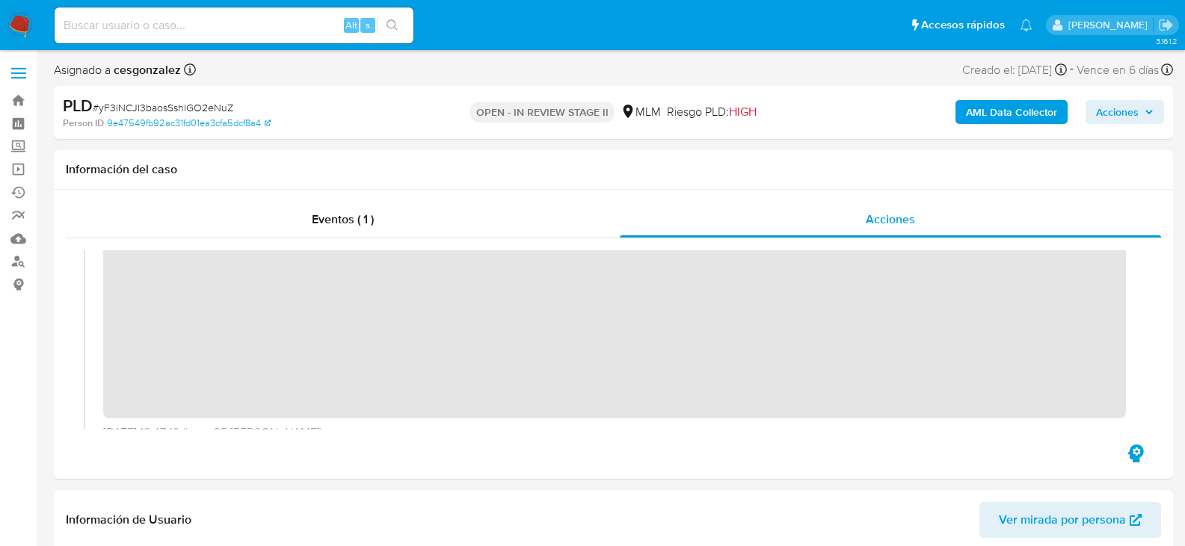
click at [1135, 116] on span "Acciones" at bounding box center [1117, 112] width 43 height 24
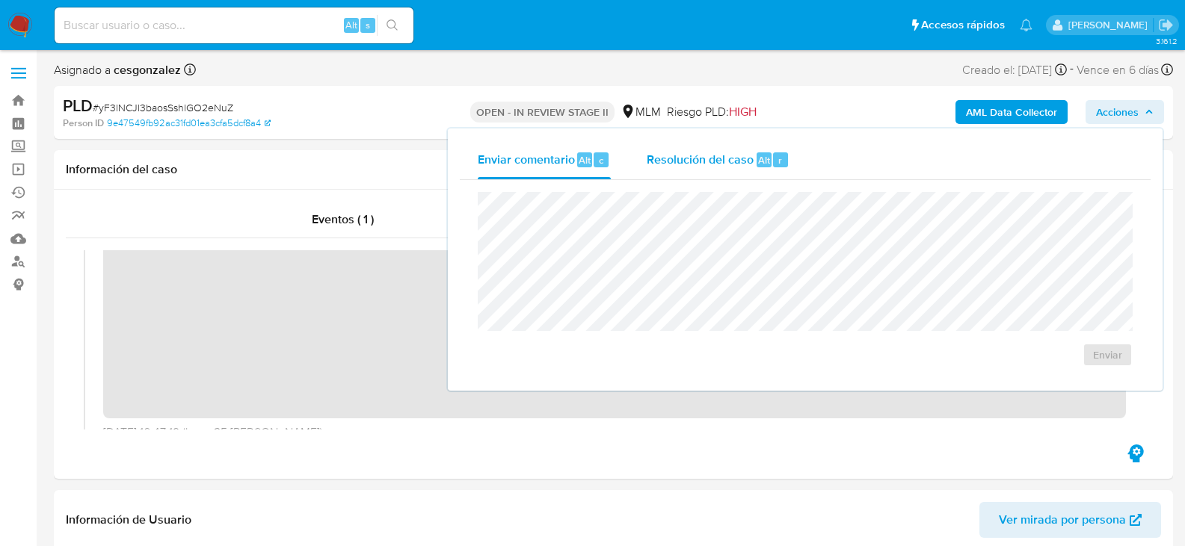
click at [708, 166] on span "Resolución del caso" at bounding box center [700, 159] width 107 height 17
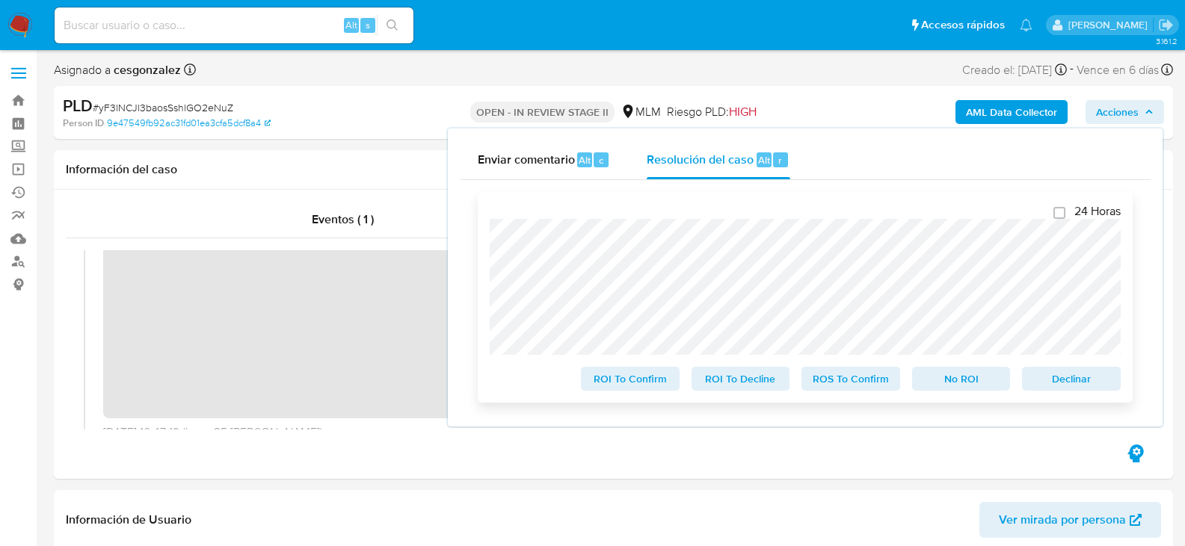
drag, startPoint x: 809, startPoint y: 384, endPoint x: 796, endPoint y: 378, distance: 14.0
click at [808, 383] on button "ROS To Confirm" at bounding box center [850, 379] width 99 height 24
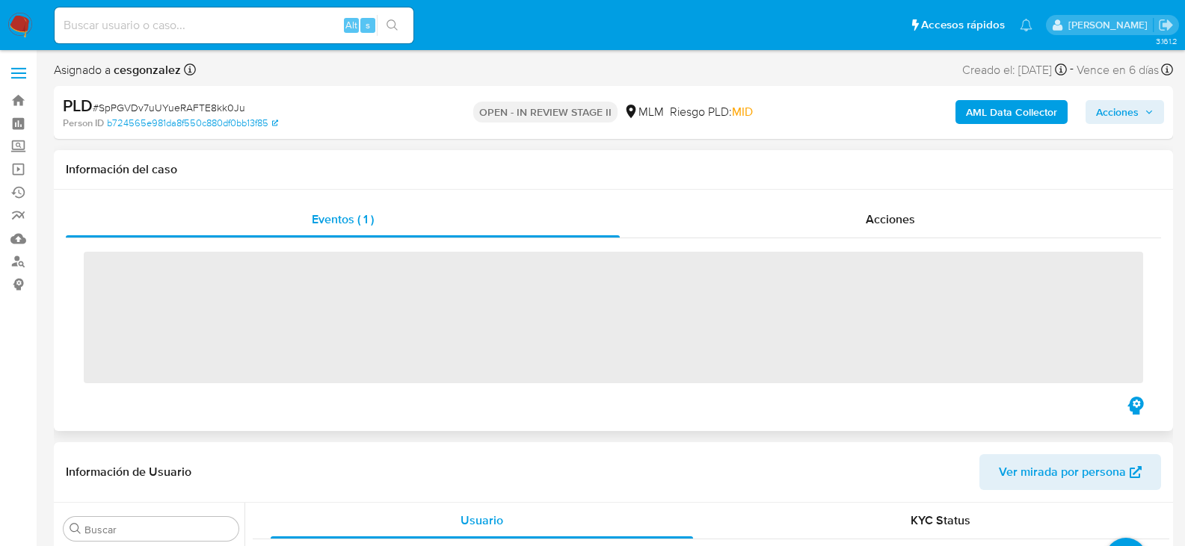
scroll to position [703, 0]
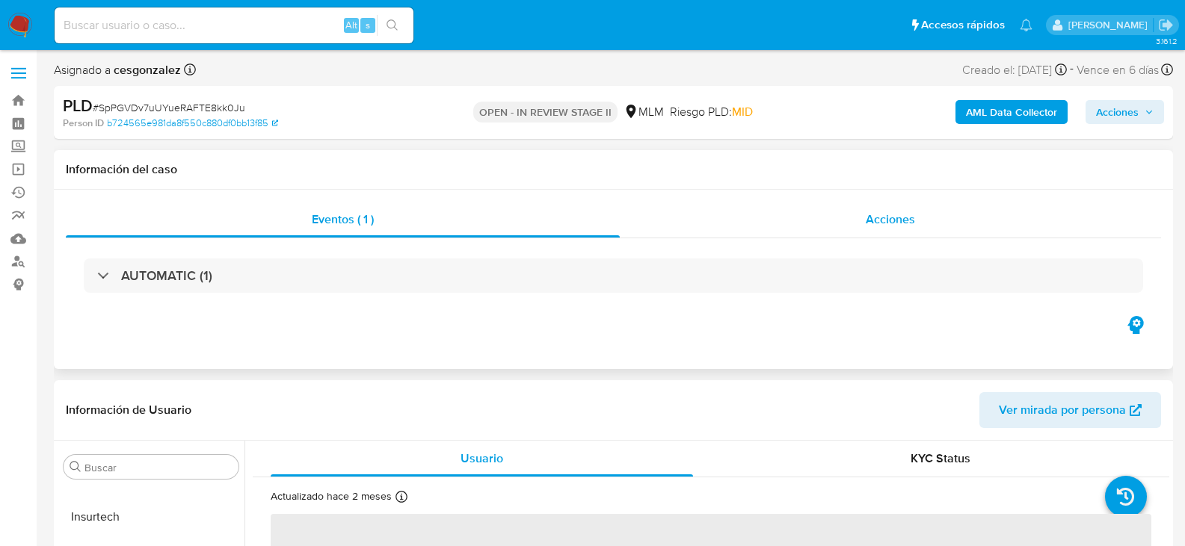
click at [894, 223] on span "Acciones" at bounding box center [890, 219] width 49 height 17
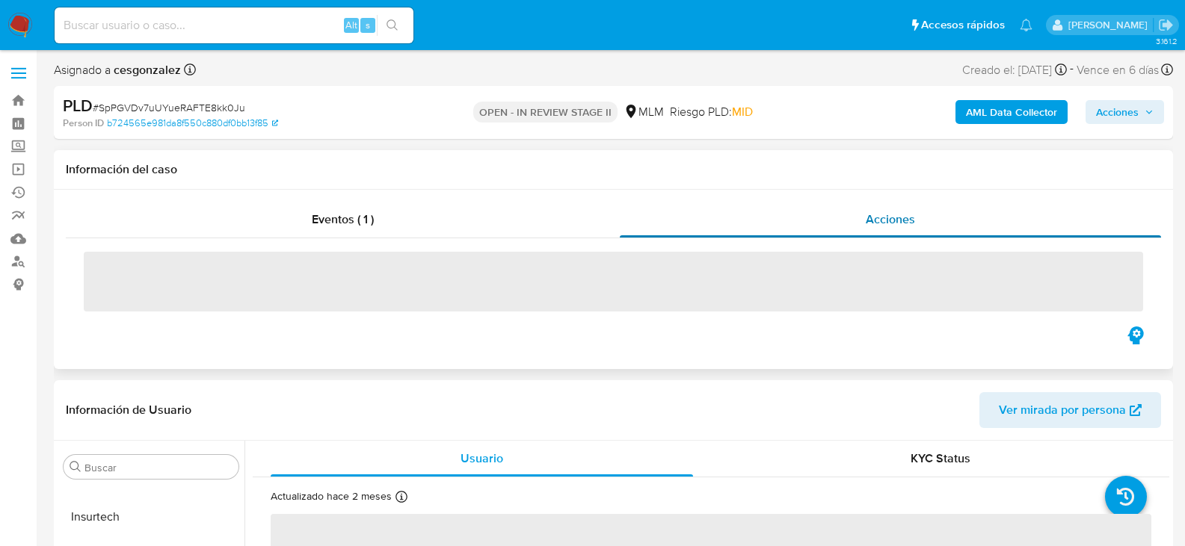
select select "10"
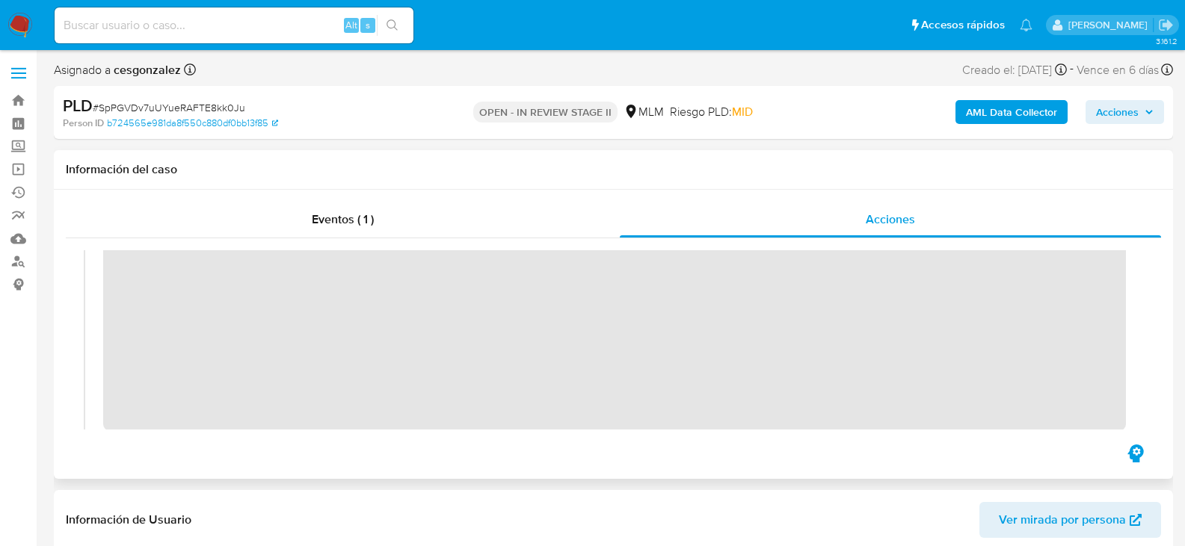
scroll to position [299, 0]
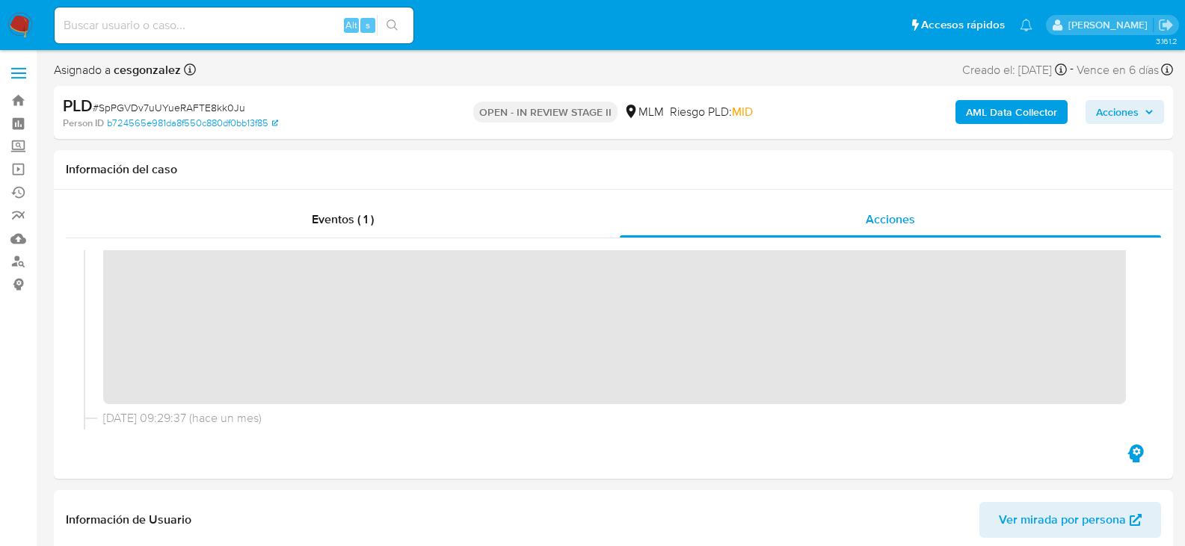
click at [1147, 107] on span "Acciones" at bounding box center [1125, 112] width 58 height 21
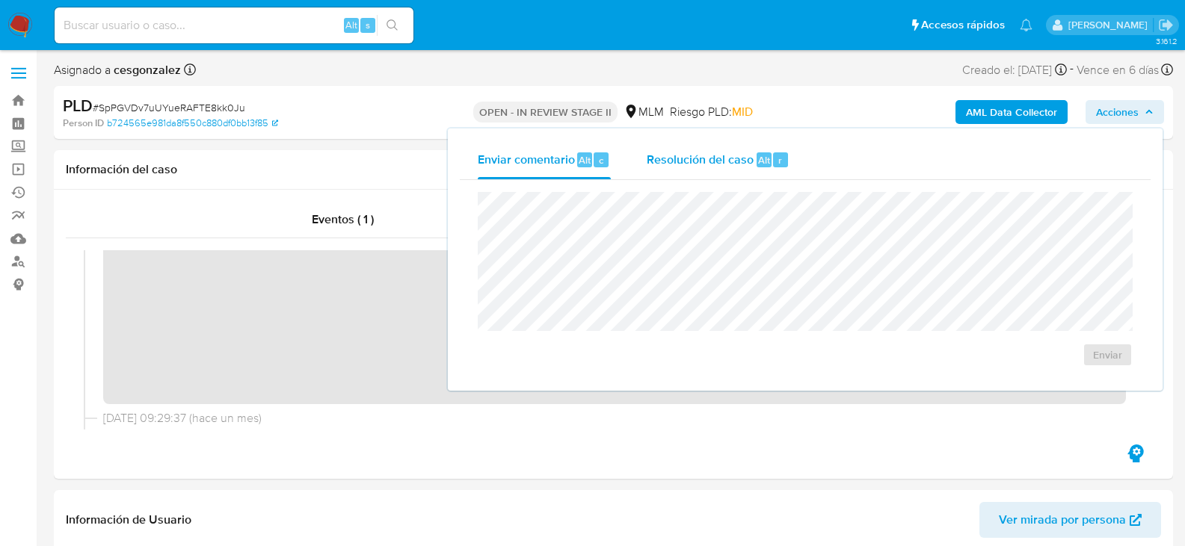
click at [710, 156] on span "Resolución del caso" at bounding box center [700, 159] width 107 height 17
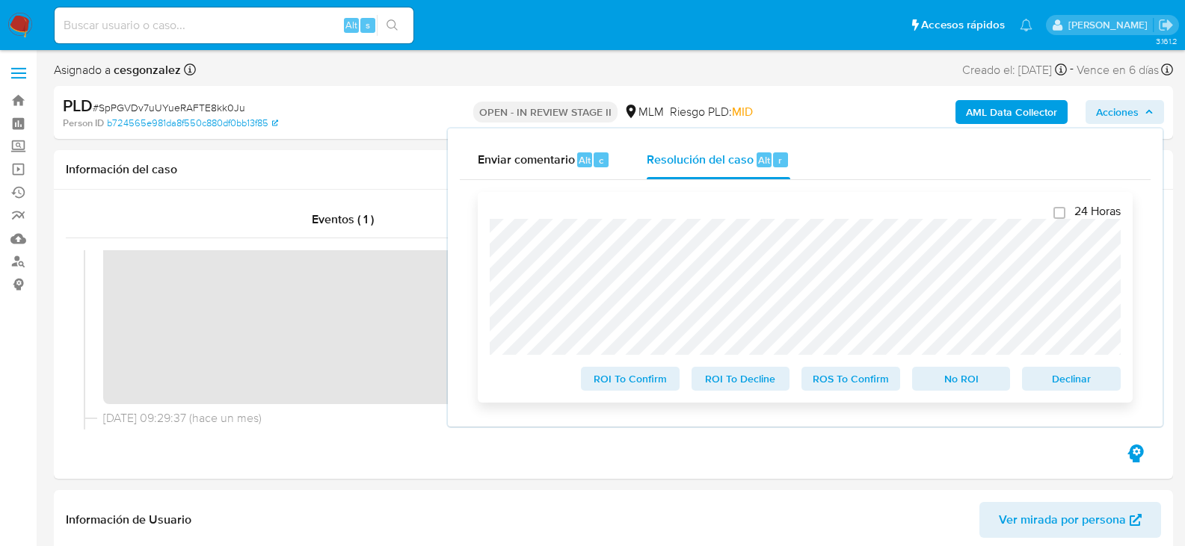
click at [863, 383] on span "ROS To Confirm" at bounding box center [851, 379] width 78 height 21
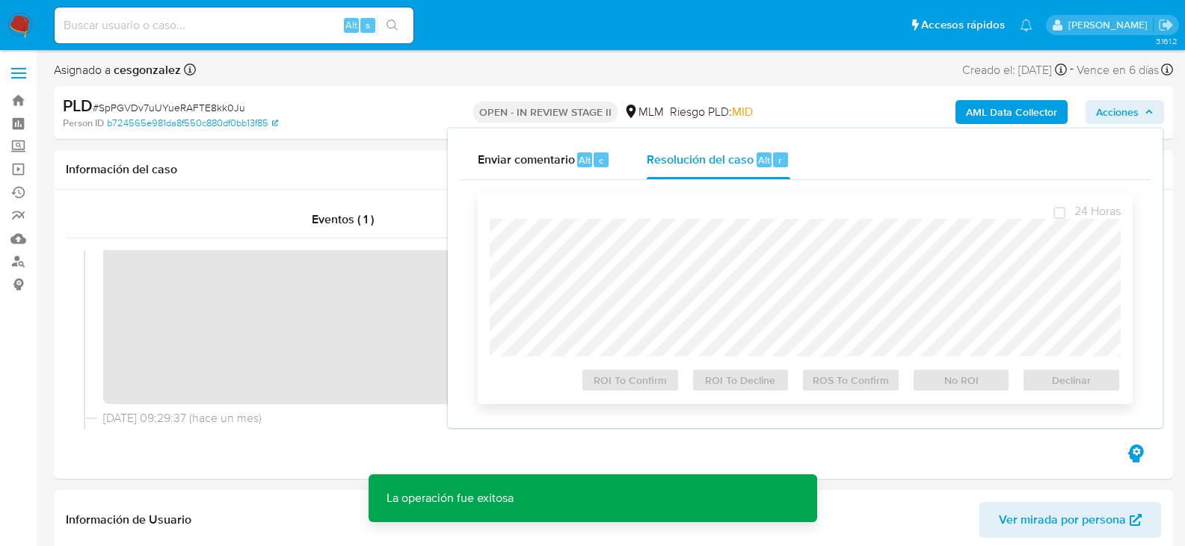
scroll to position [448, 0]
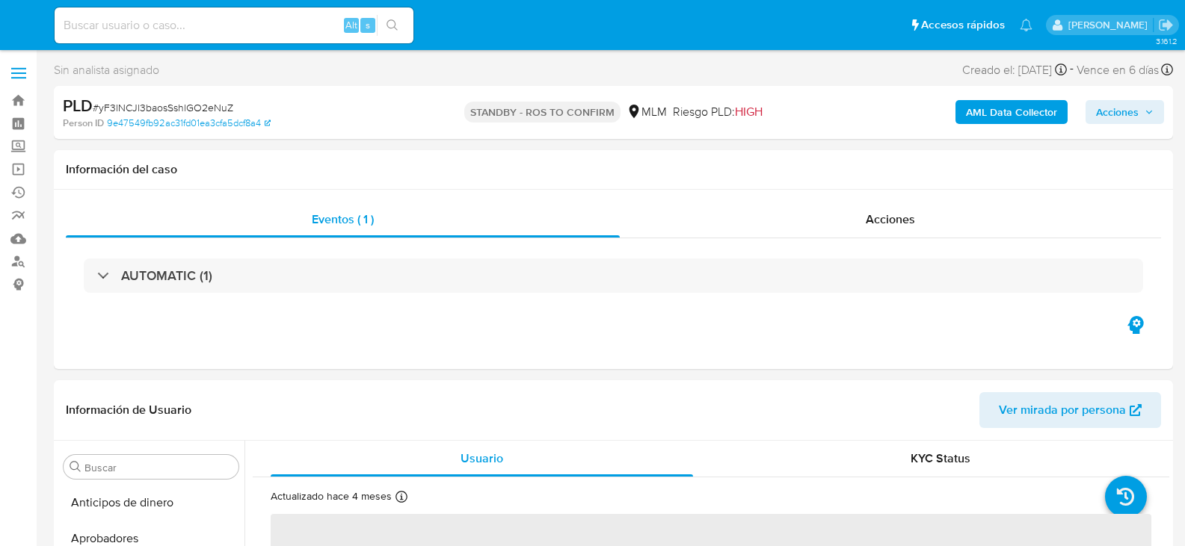
select select "10"
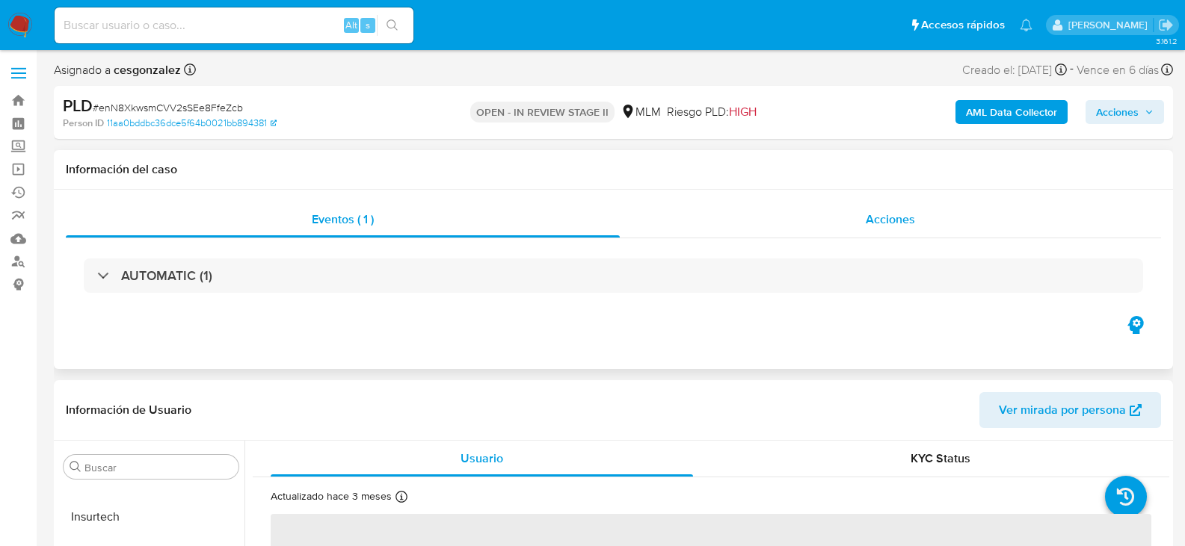
click at [877, 218] on span "Acciones" at bounding box center [890, 219] width 49 height 17
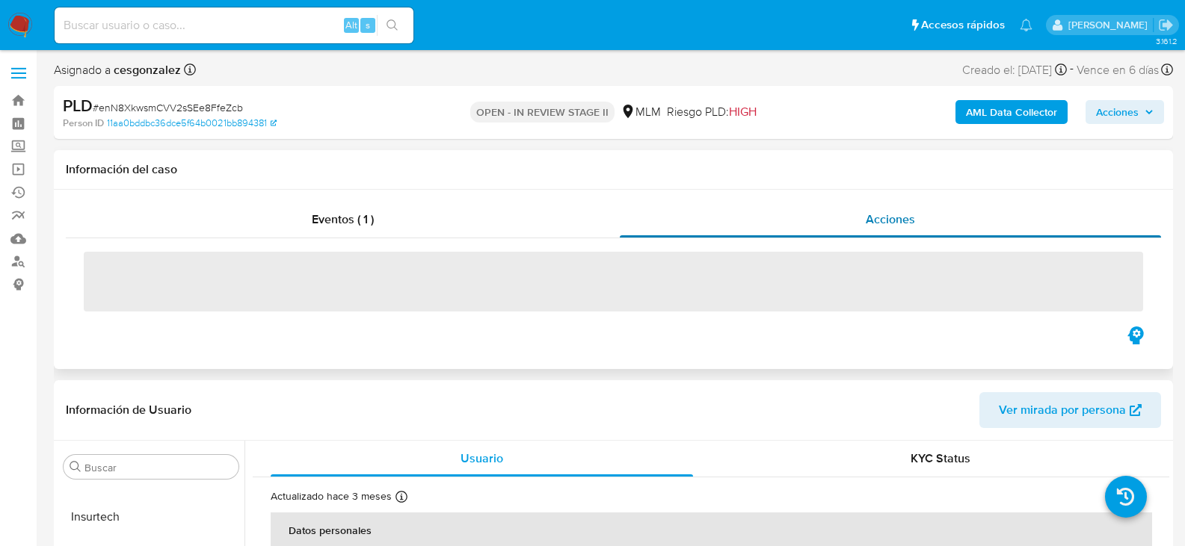
select select "10"
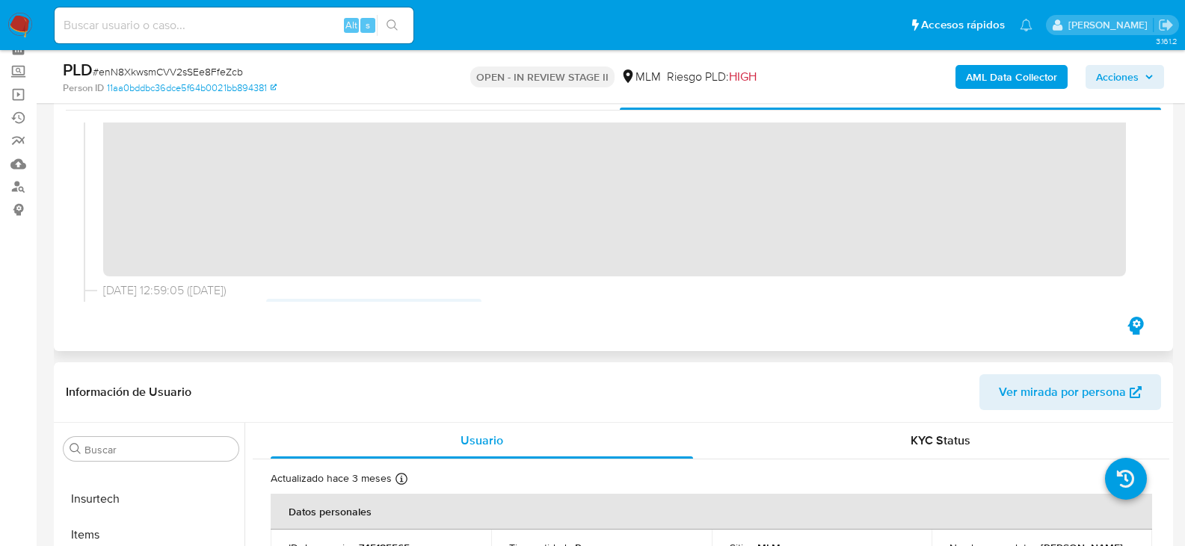
scroll to position [224, 0]
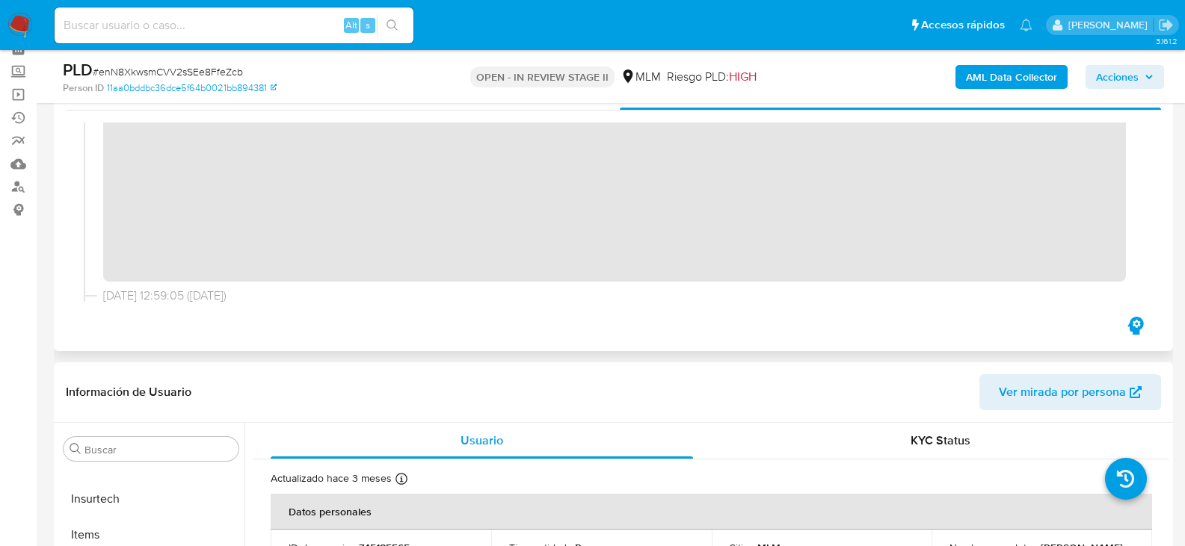
click at [650, 287] on div "03/10/2025 17:02:15 (hace 2 días) El caso pasó a estado OPEN_IN_REVIEW_STAGE_II…" at bounding box center [613, 212] width 1059 height 179
click at [1122, 81] on span "Acciones" at bounding box center [1117, 77] width 43 height 24
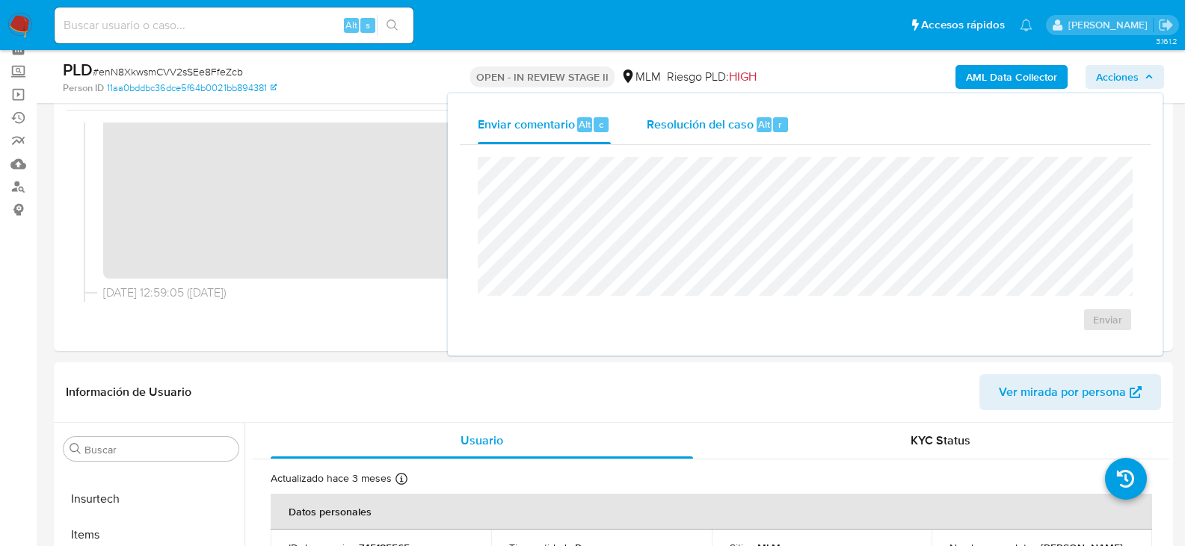
click at [725, 120] on span "Resolución del caso" at bounding box center [700, 123] width 107 height 17
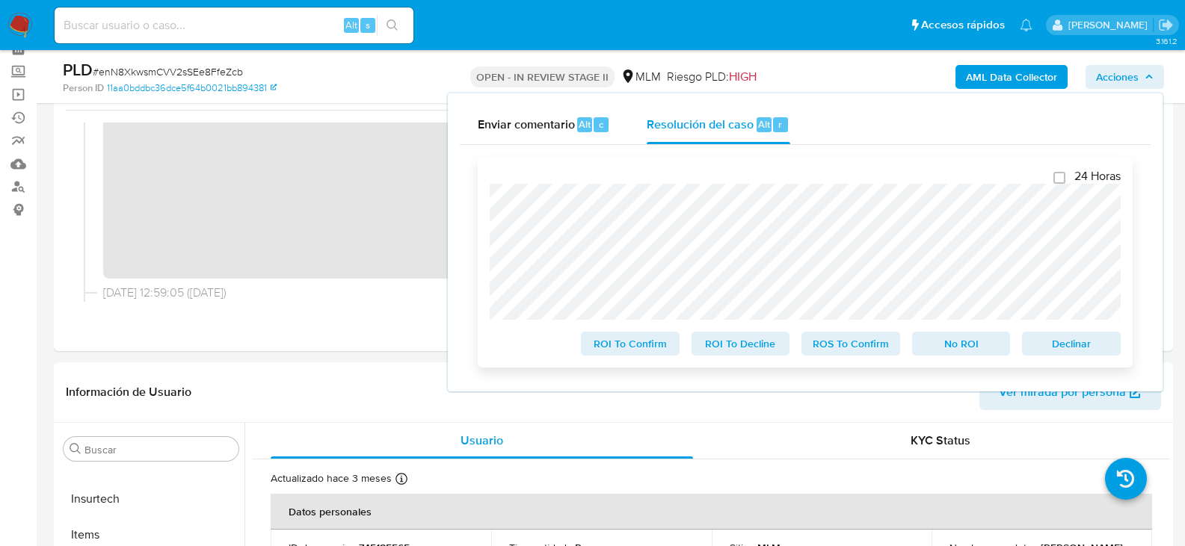
click at [867, 347] on span "ROS To Confirm" at bounding box center [851, 343] width 78 height 21
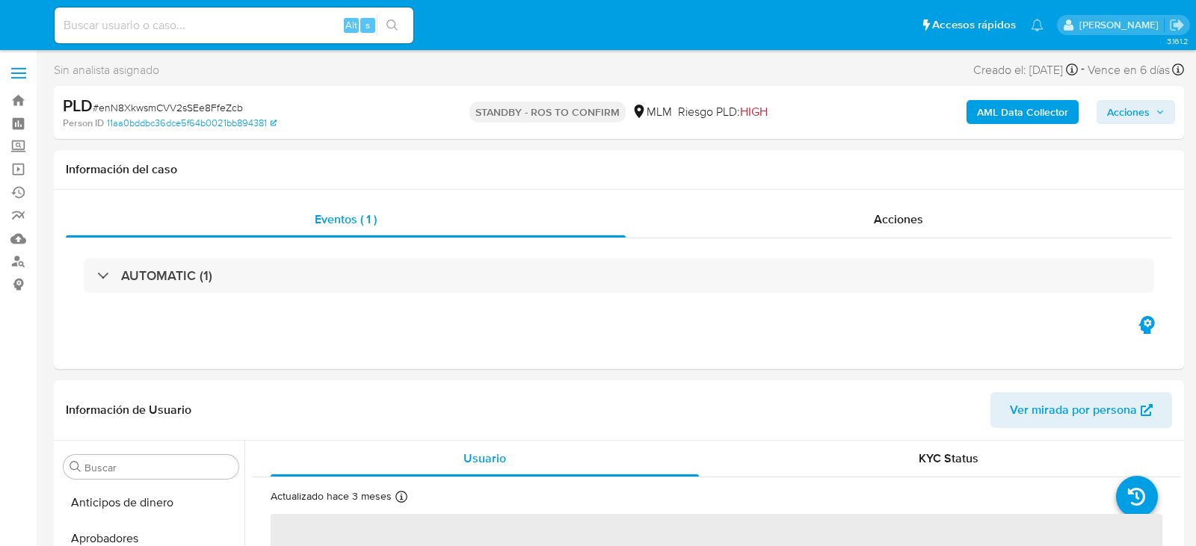
select select "10"
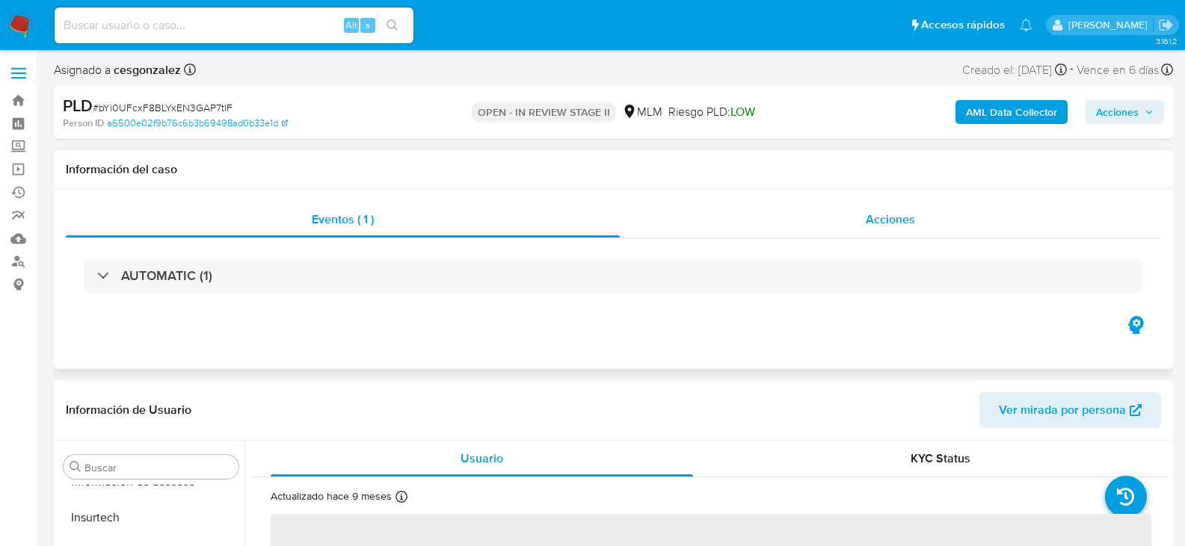
scroll to position [703, 0]
click at [890, 224] on span "Acciones" at bounding box center [890, 219] width 49 height 17
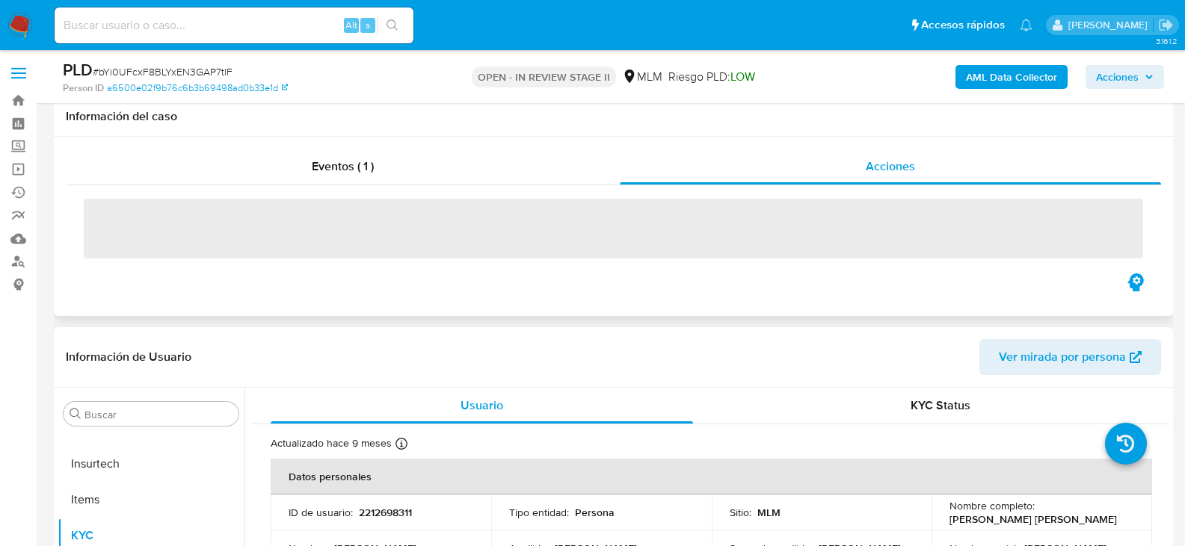
select select "10"
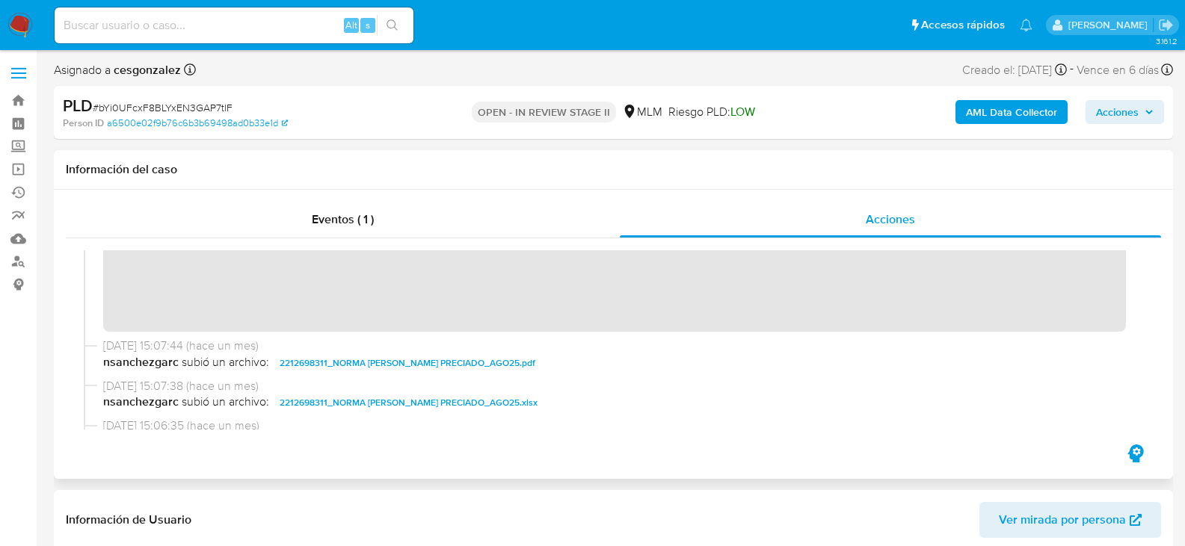
scroll to position [224, 0]
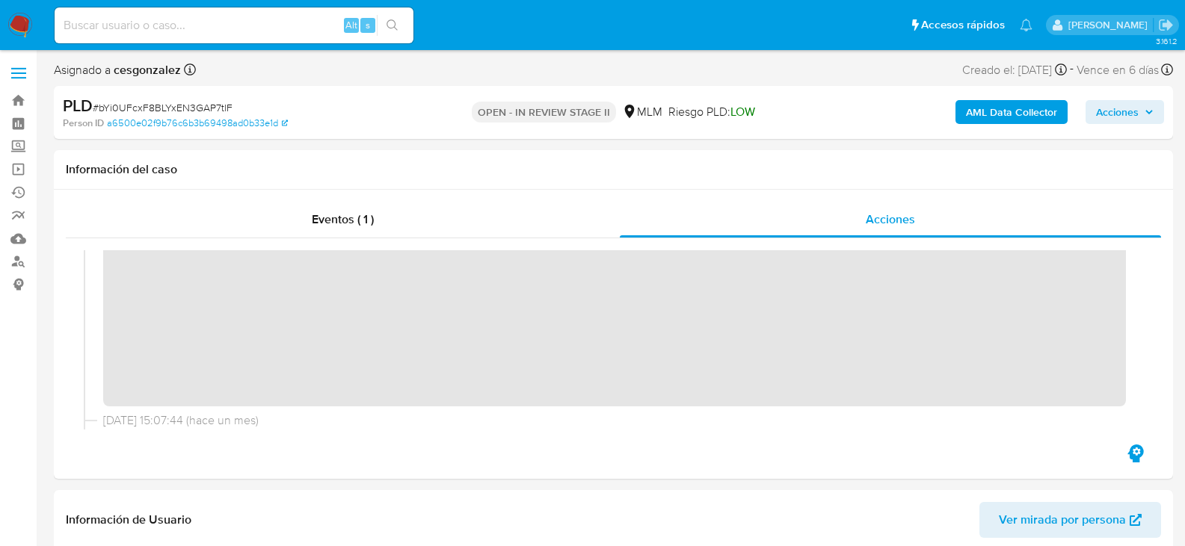
click at [1138, 117] on span "Acciones" at bounding box center [1125, 112] width 58 height 21
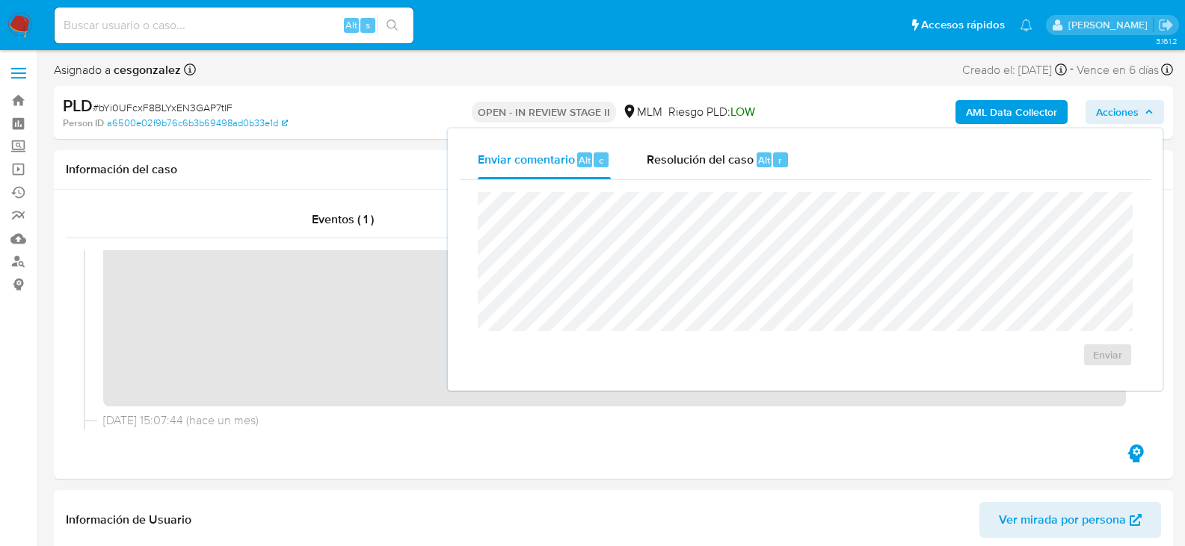
click at [681, 170] on div "Resolución del caso Alt r" at bounding box center [718, 160] width 143 height 39
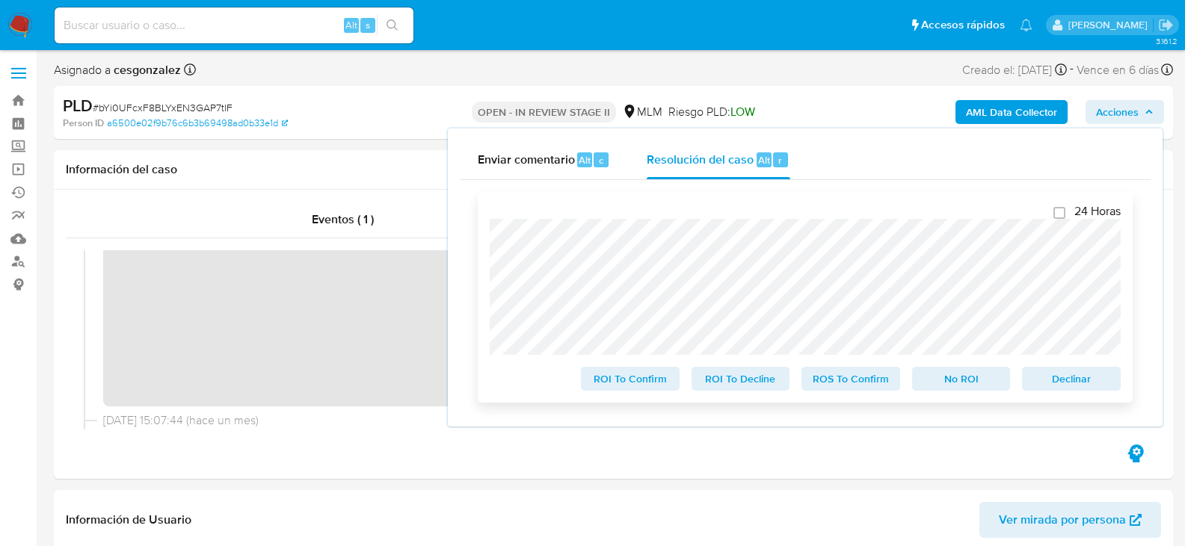
click at [809, 369] on div "ROS To Confirm" at bounding box center [850, 376] width 111 height 30
click at [807, 372] on button "ROS To Confirm" at bounding box center [850, 379] width 99 height 24
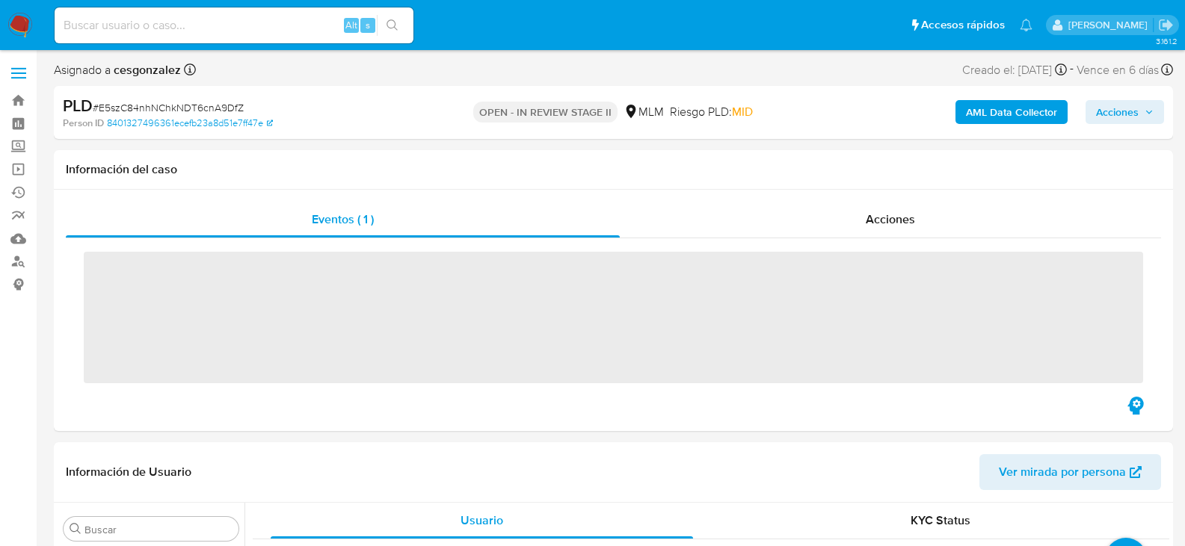
scroll to position [703, 0]
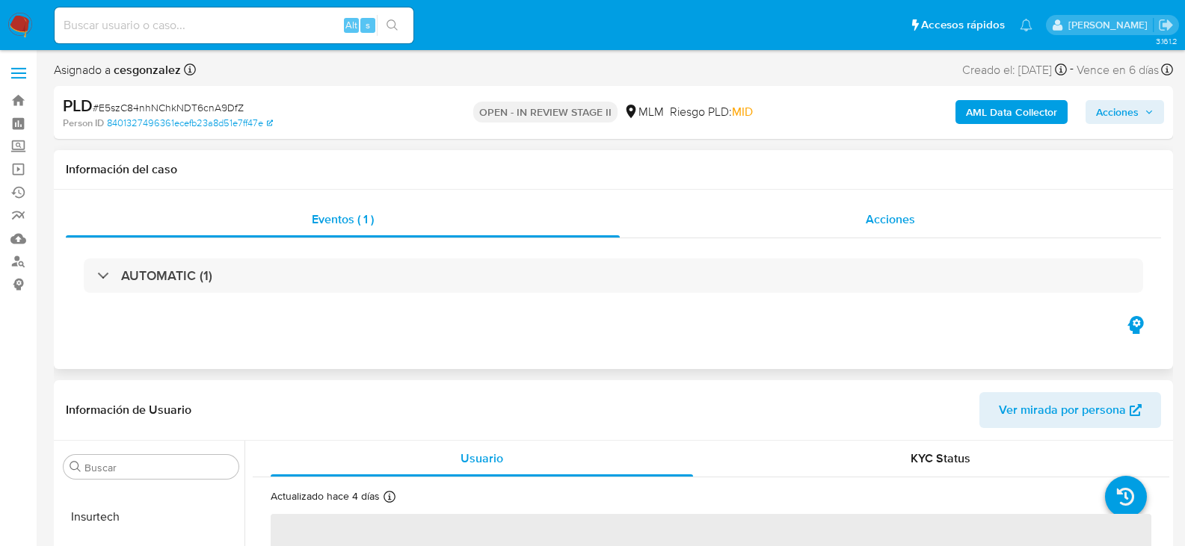
click at [881, 224] on span "Acciones" at bounding box center [890, 219] width 49 height 17
select select "10"
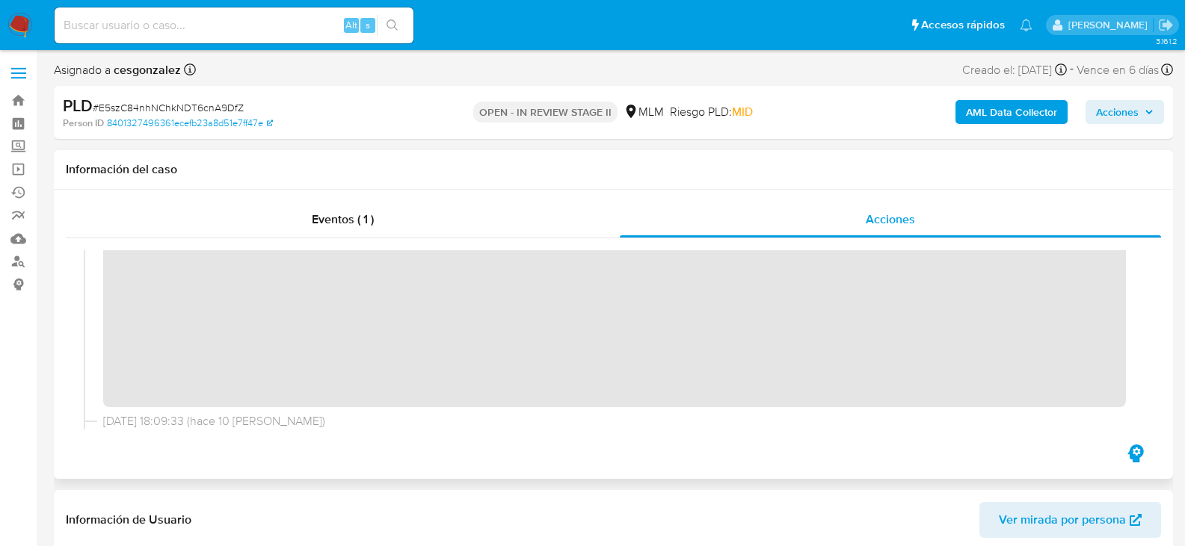
scroll to position [224, 0]
drag, startPoint x: 1136, startPoint y: 117, endPoint x: 1126, endPoint y: 123, distance: 12.1
click at [1135, 117] on span "Acciones" at bounding box center [1117, 112] width 43 height 24
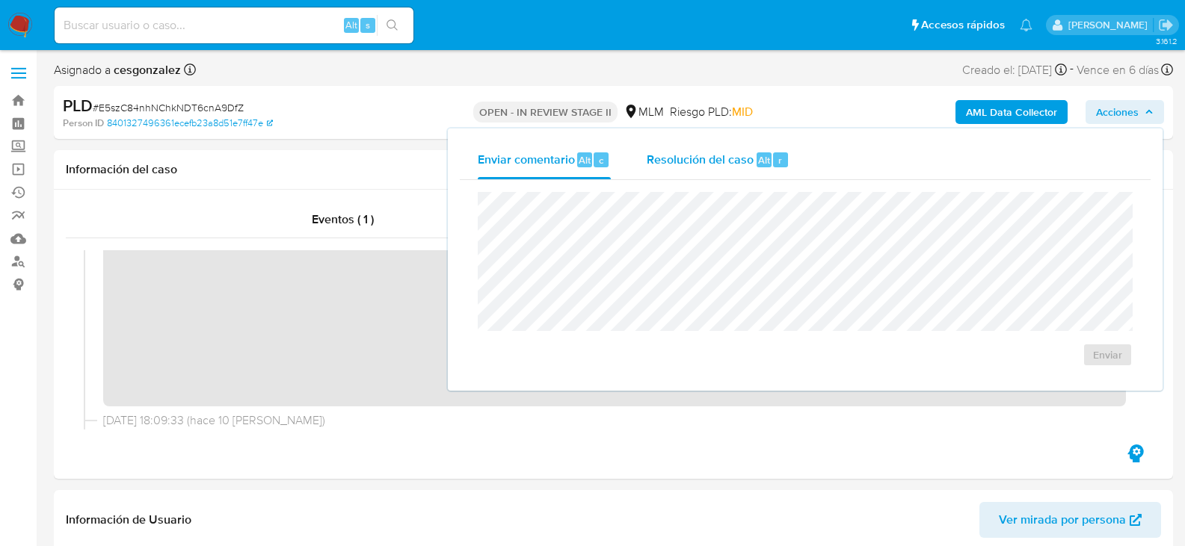
drag, startPoint x: 701, startPoint y: 162, endPoint x: 695, endPoint y: 167, distance: 7.9
click at [700, 162] on span "Resolución del caso" at bounding box center [700, 159] width 107 height 17
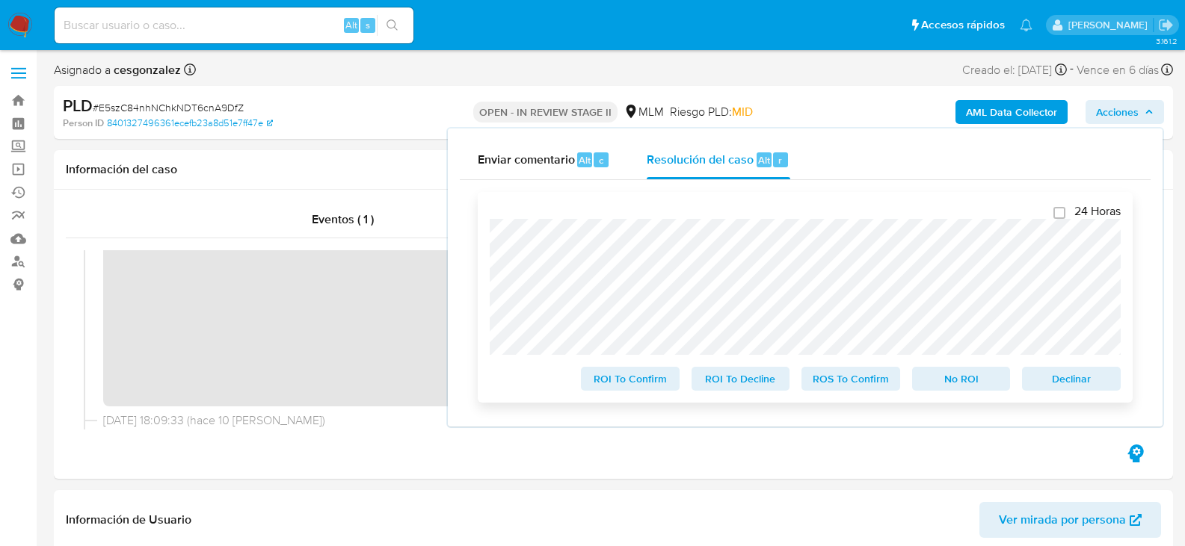
click at [855, 389] on span "ROS To Confirm" at bounding box center [851, 379] width 78 height 21
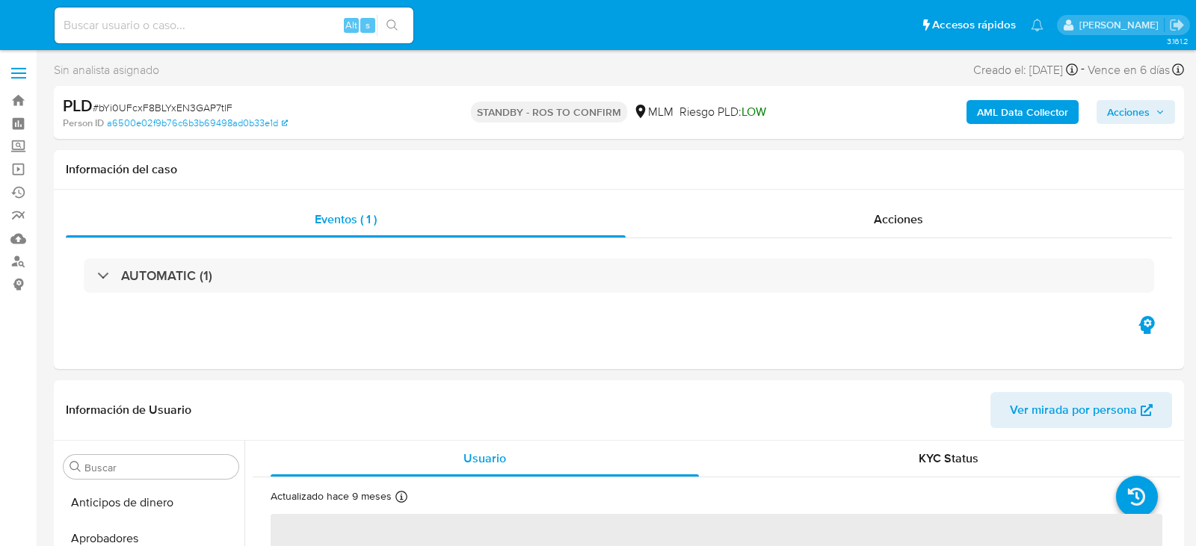
select select "10"
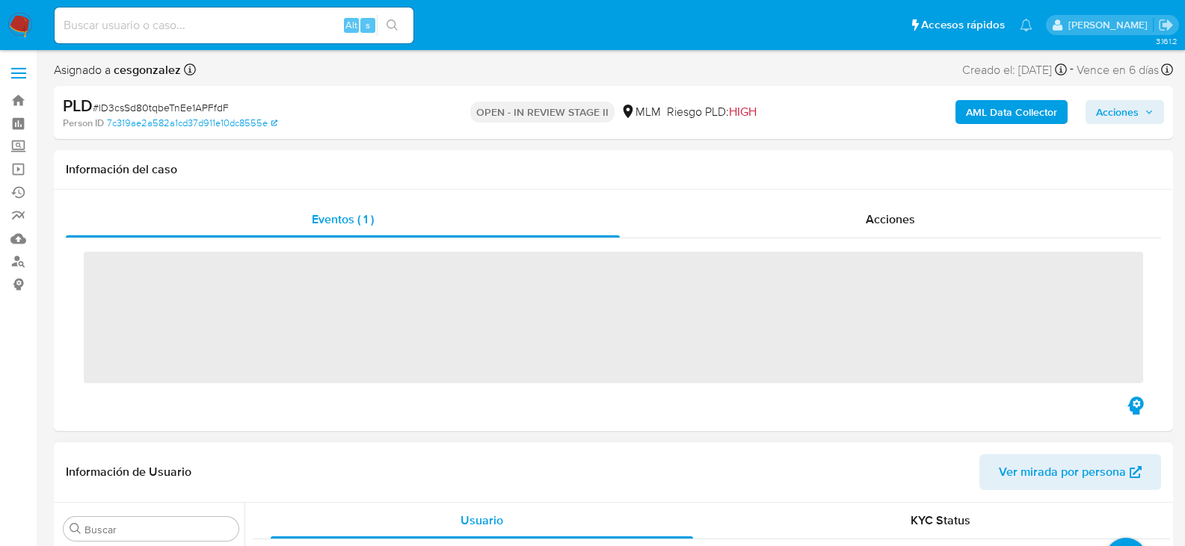
scroll to position [703, 0]
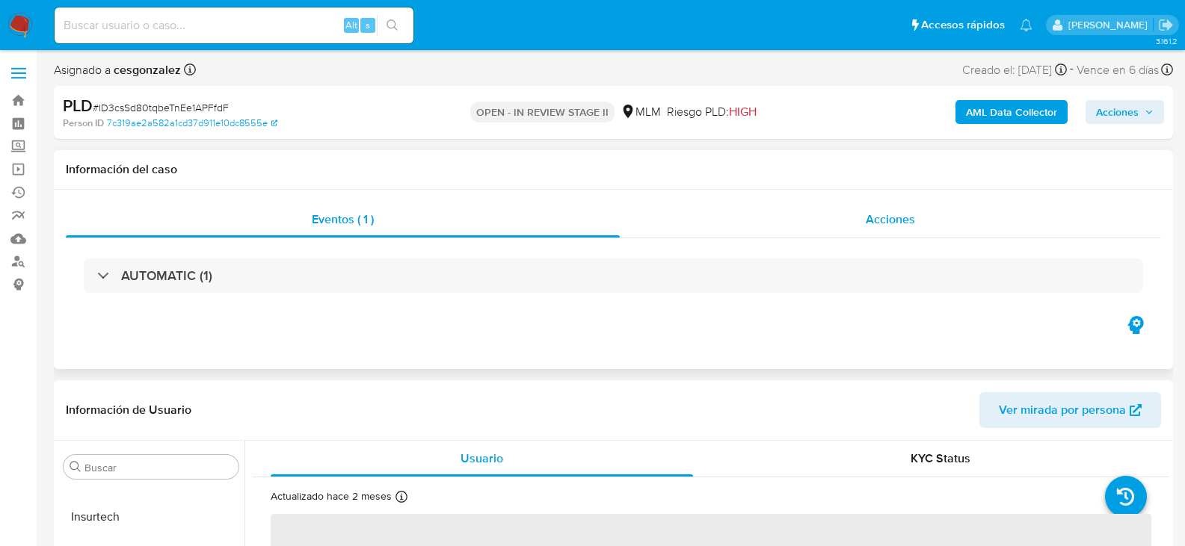
click at [904, 229] on div "Acciones" at bounding box center [890, 220] width 541 height 36
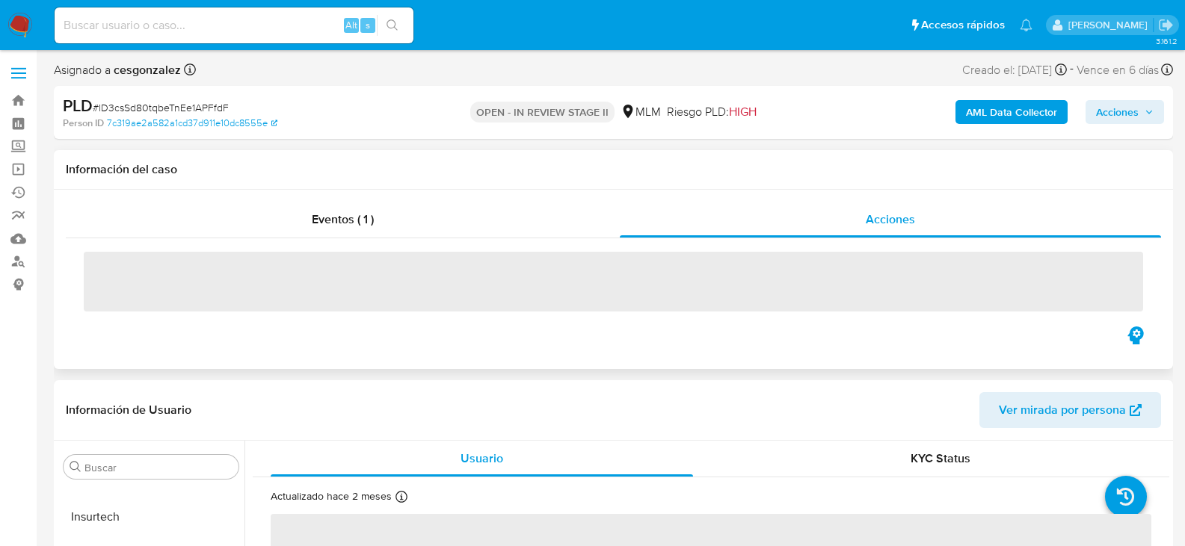
select select "10"
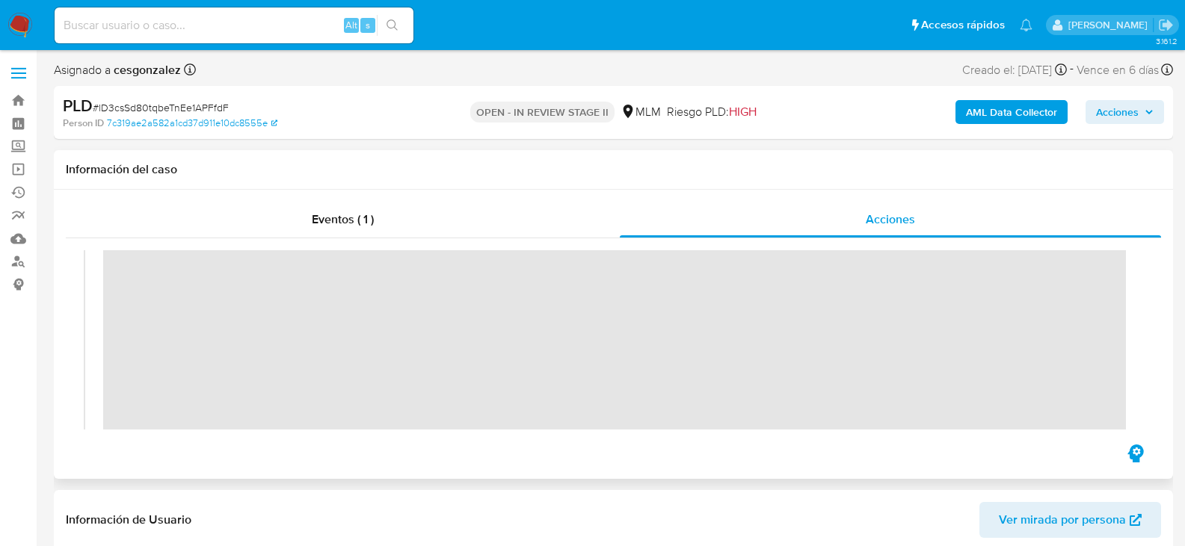
scroll to position [224, 0]
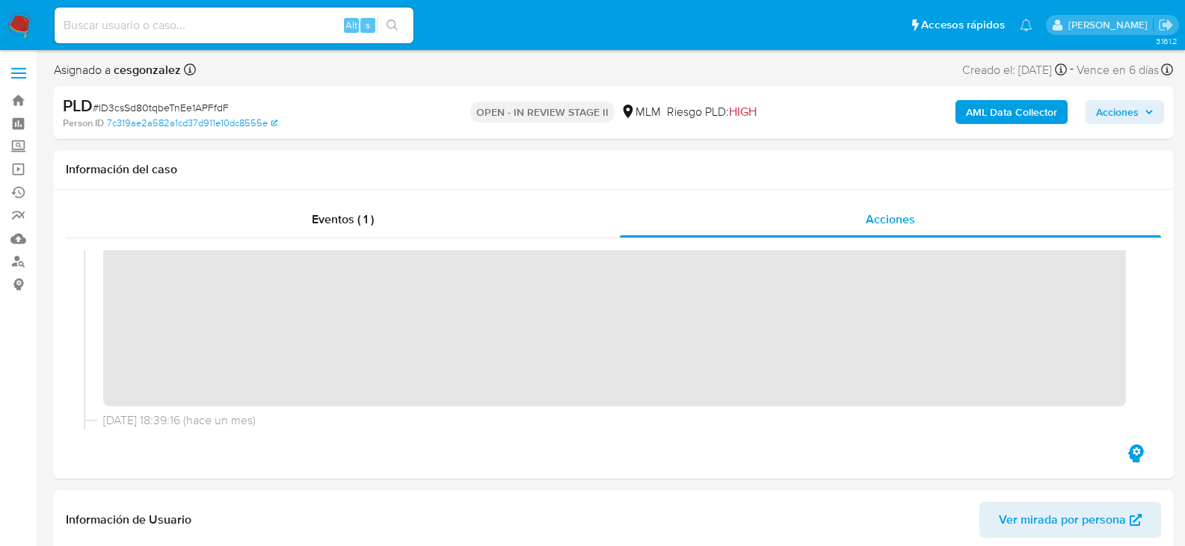
click at [1141, 108] on span "Acciones" at bounding box center [1125, 112] width 58 height 21
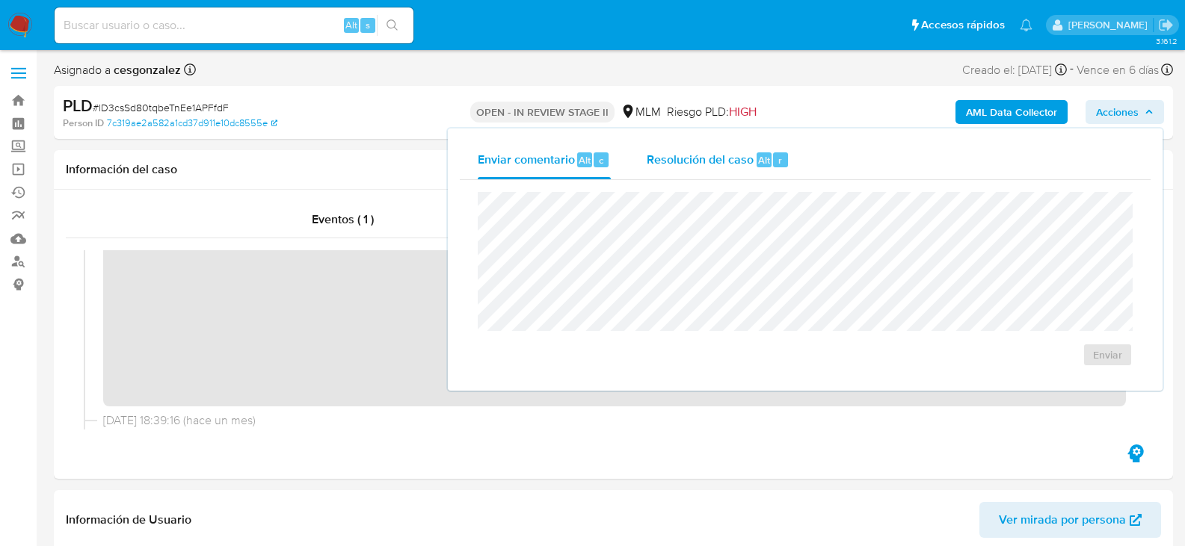
click at [654, 159] on span "Resolución del caso" at bounding box center [700, 159] width 107 height 17
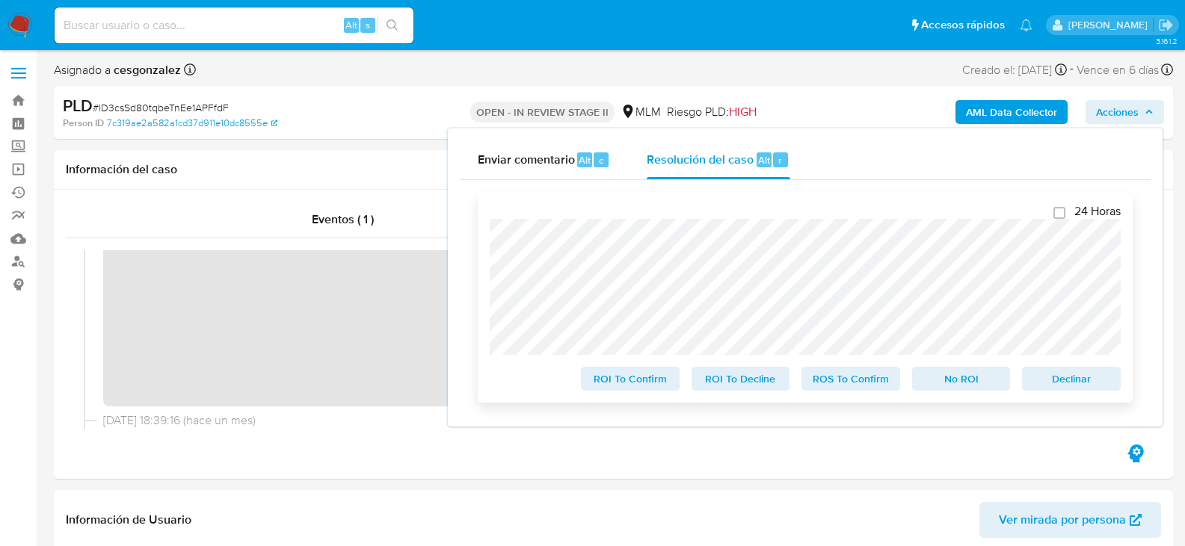
click at [824, 382] on span "ROS To Confirm" at bounding box center [851, 379] width 78 height 21
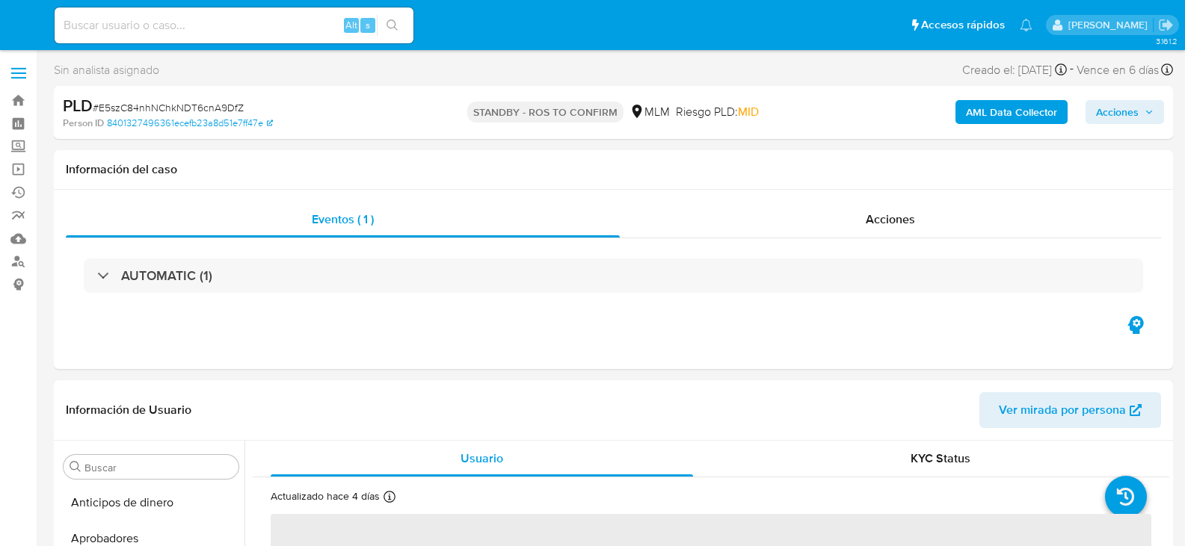
select select "10"
click at [916, 208] on div "Acciones" at bounding box center [890, 220] width 541 height 36
select select "10"
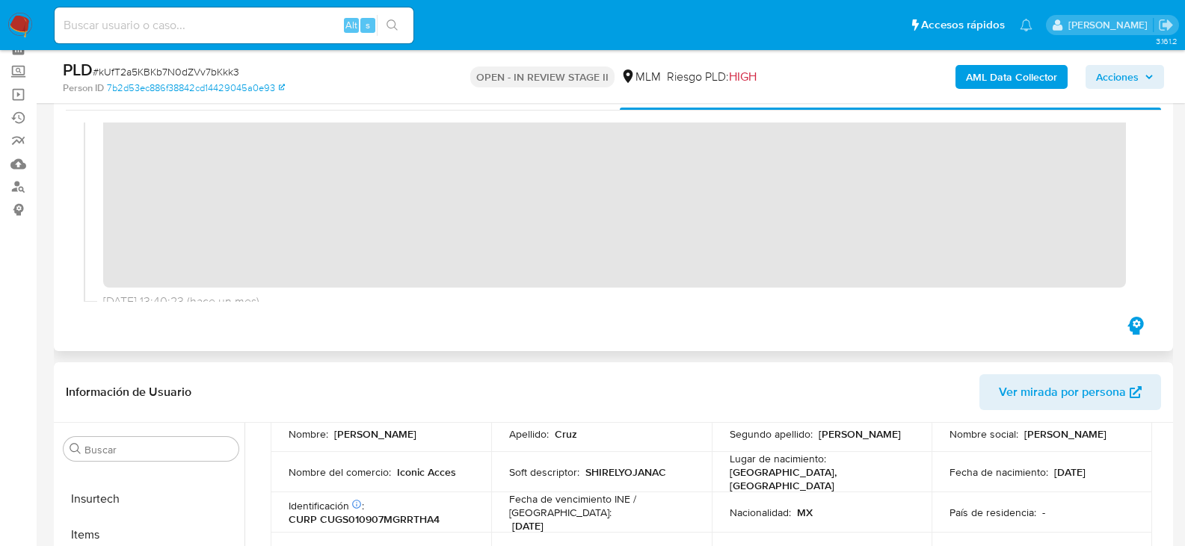
scroll to position [299, 0]
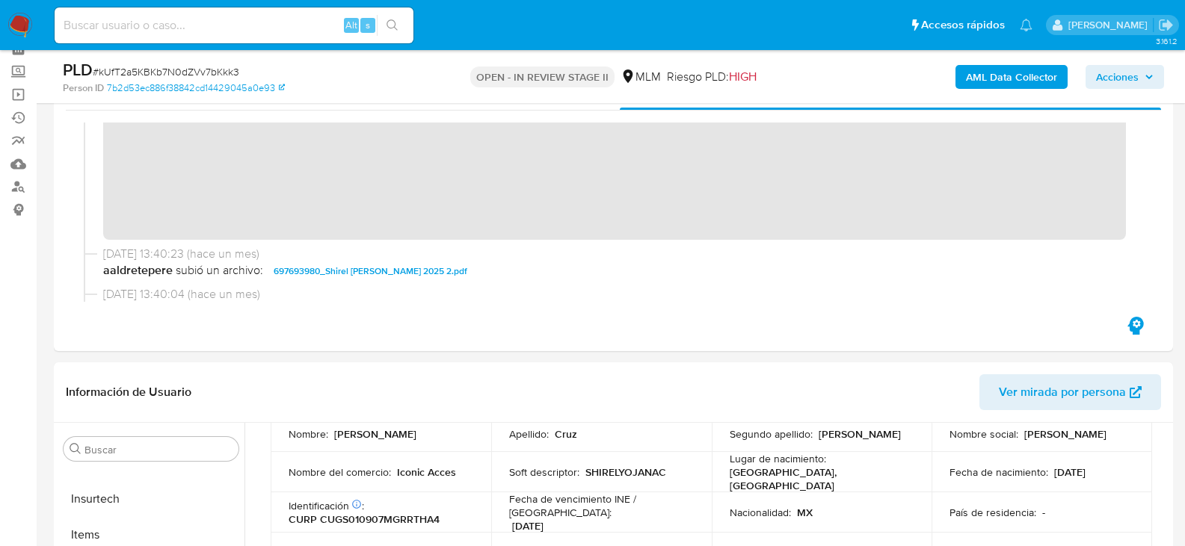
click at [1133, 74] on span "Acciones" at bounding box center [1117, 77] width 43 height 24
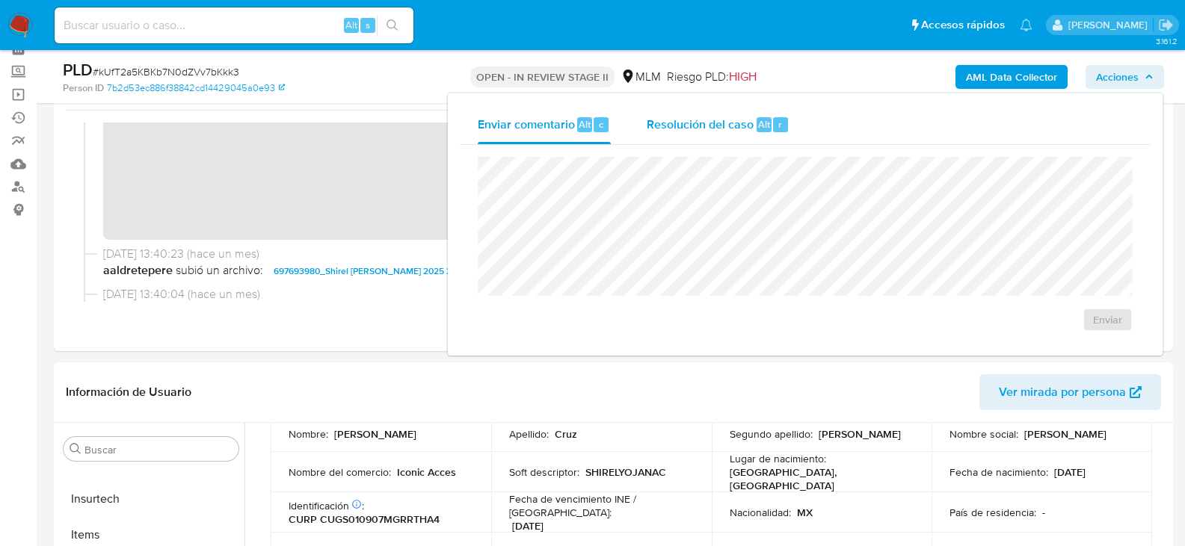
click at [739, 121] on span "Resolución del caso" at bounding box center [700, 123] width 107 height 17
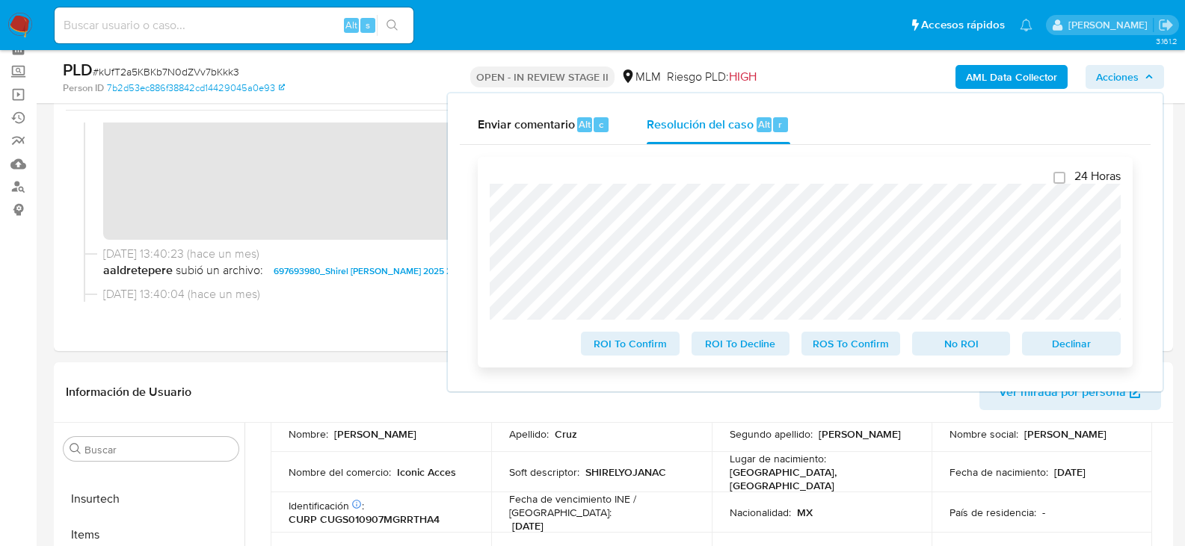
click at [838, 341] on span "ROS To Confirm" at bounding box center [851, 343] width 78 height 21
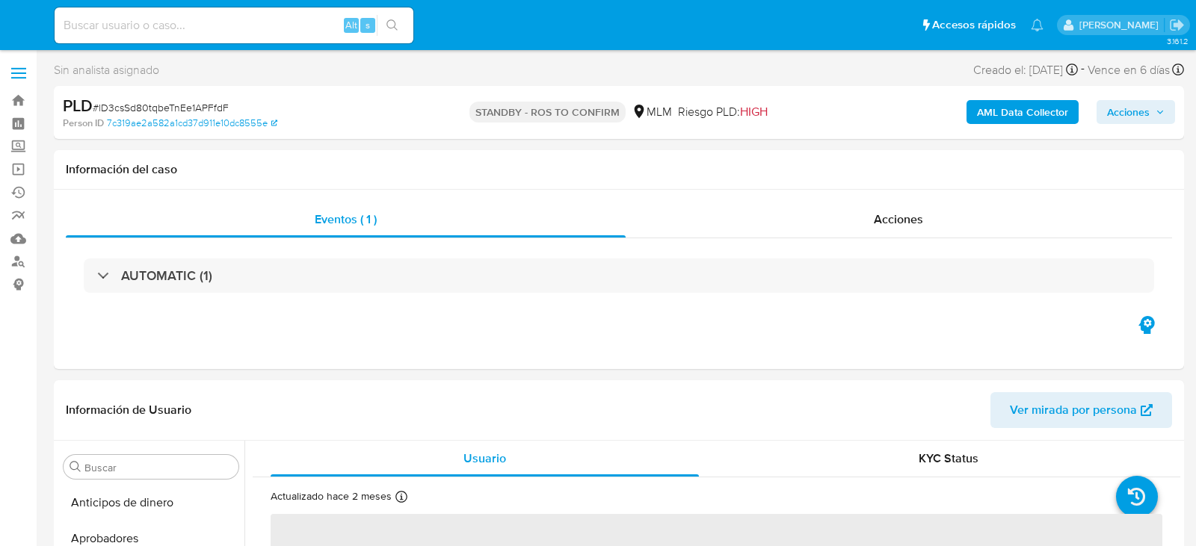
select select "10"
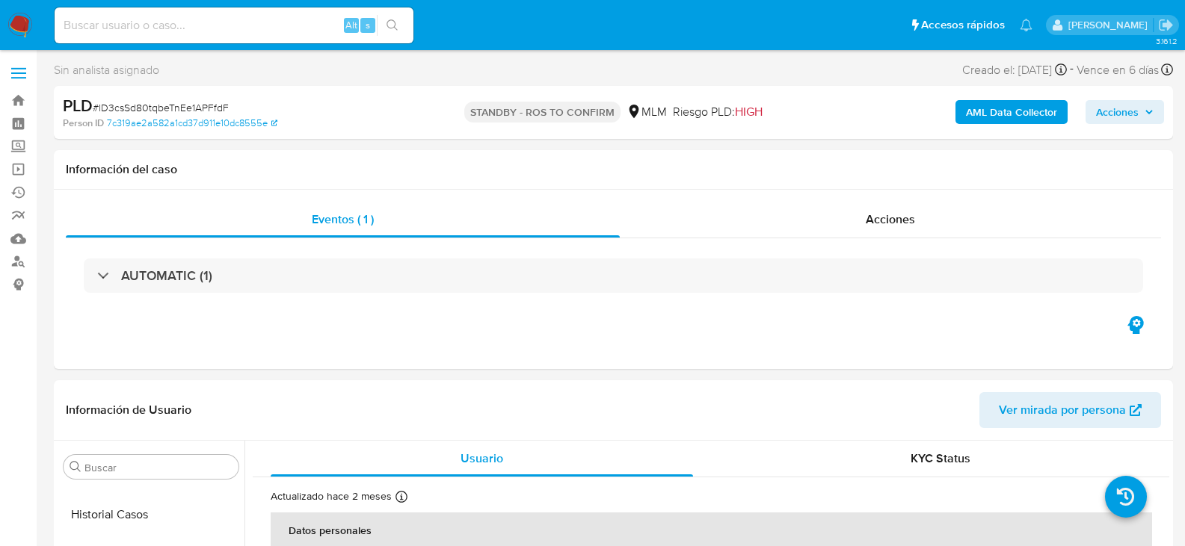
scroll to position [644, 0]
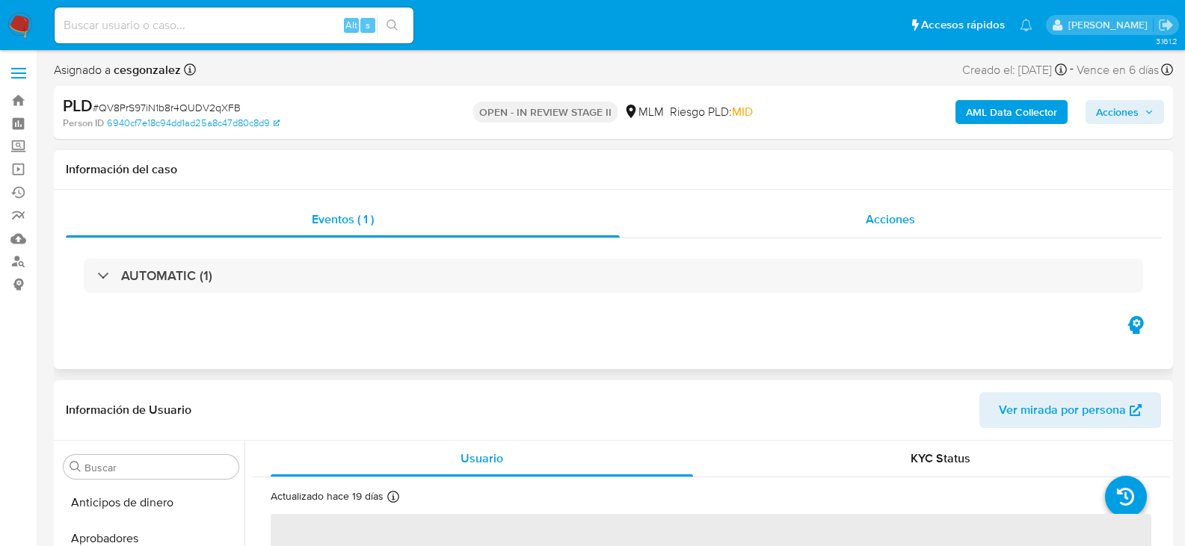
click at [860, 227] on div "Acciones" at bounding box center [890, 220] width 541 height 36
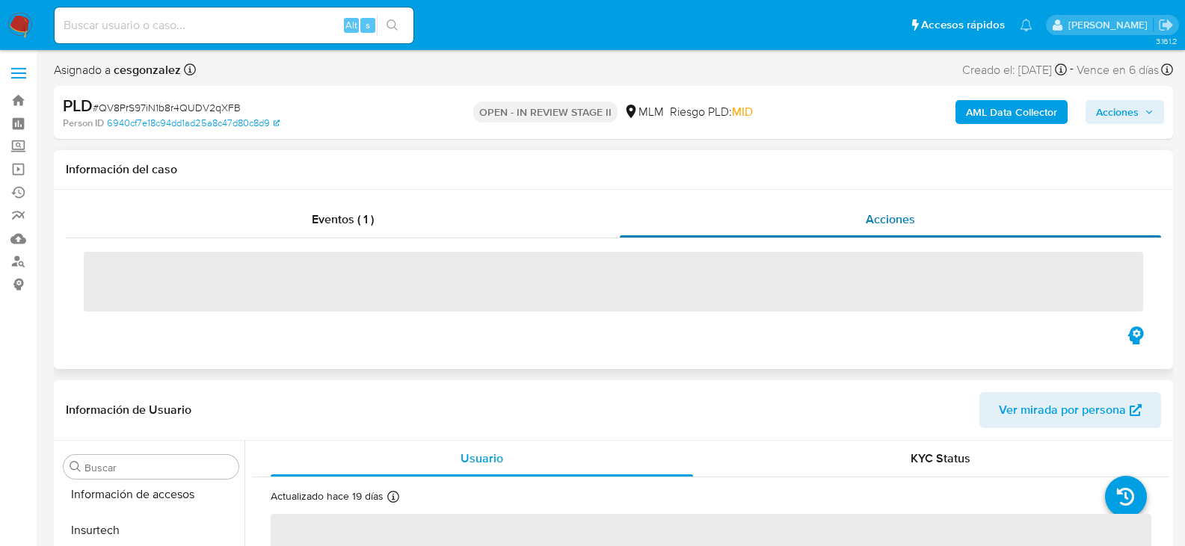
scroll to position [703, 0]
select select "10"
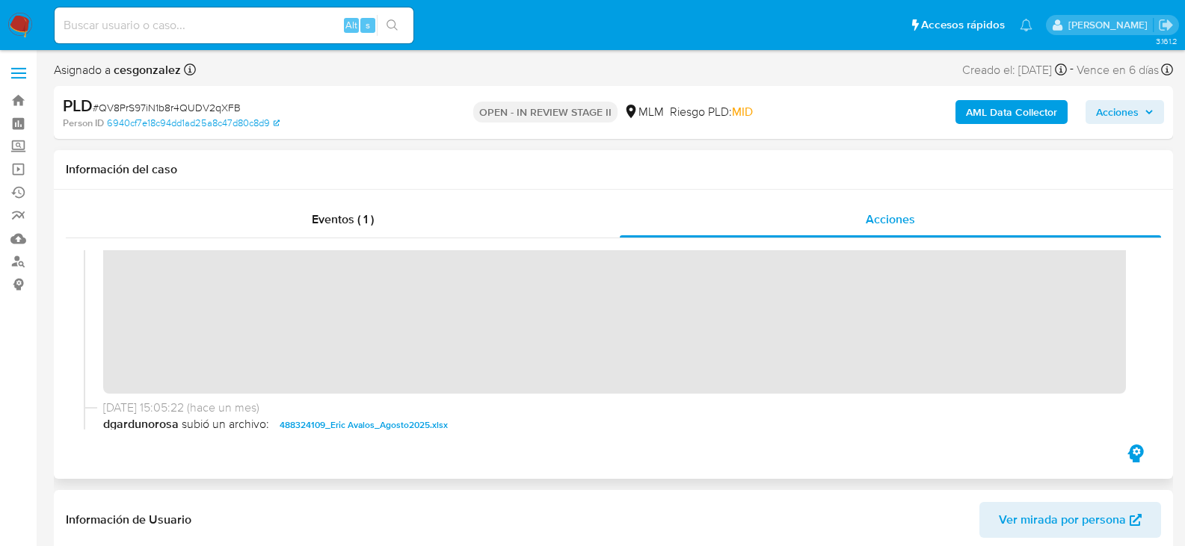
scroll to position [224, 0]
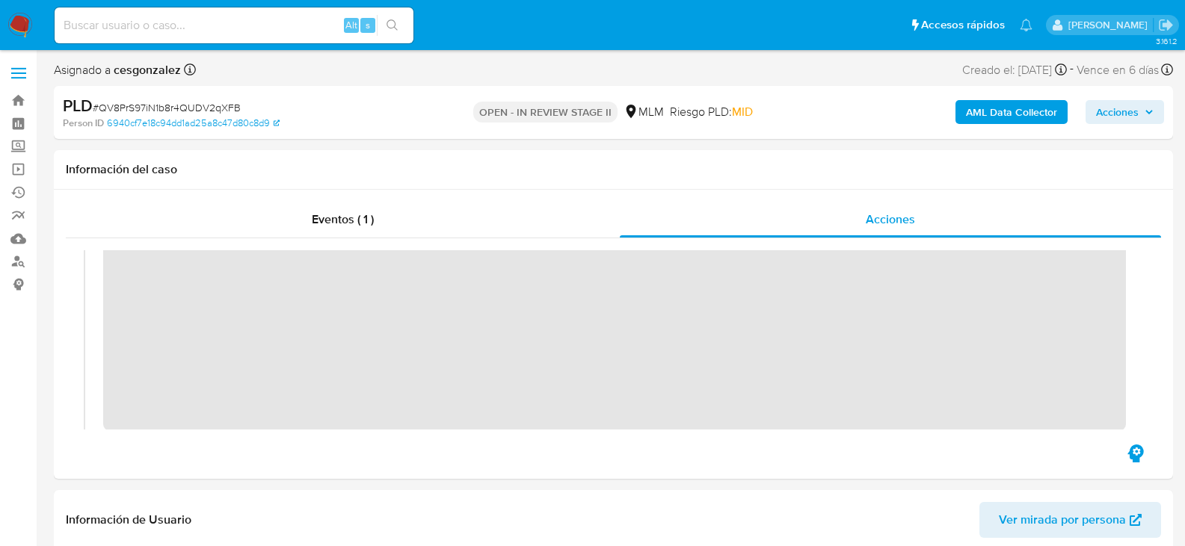
drag, startPoint x: 1138, startPoint y: 118, endPoint x: 1129, endPoint y: 122, distance: 9.7
click at [1137, 118] on span "Acciones" at bounding box center [1117, 112] width 43 height 24
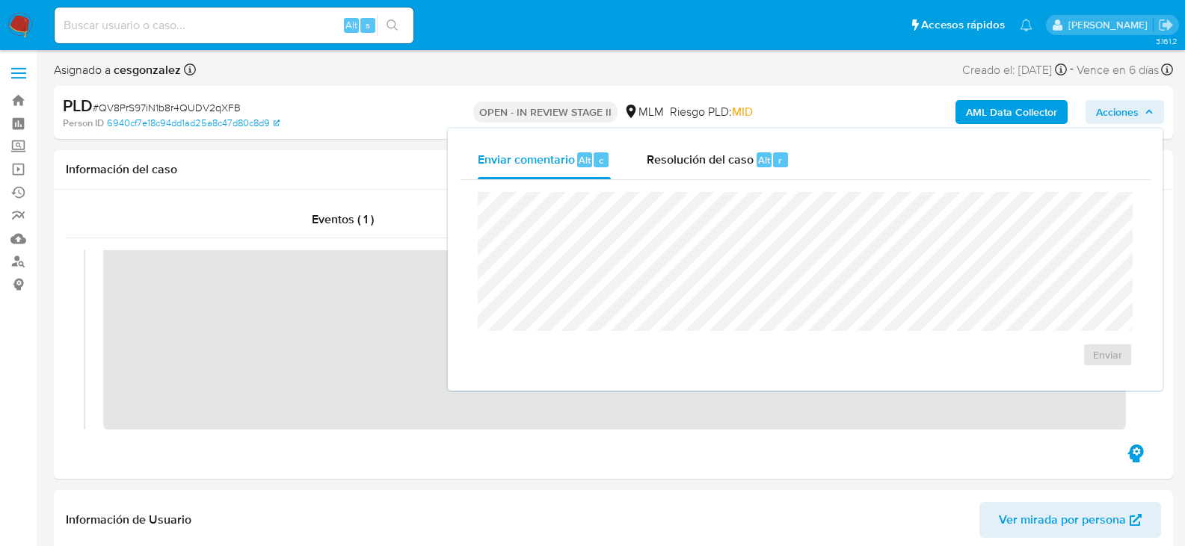
drag, startPoint x: 707, startPoint y: 161, endPoint x: 700, endPoint y: 184, distance: 24.1
click at [707, 161] on span "Resolución del caso" at bounding box center [700, 159] width 107 height 17
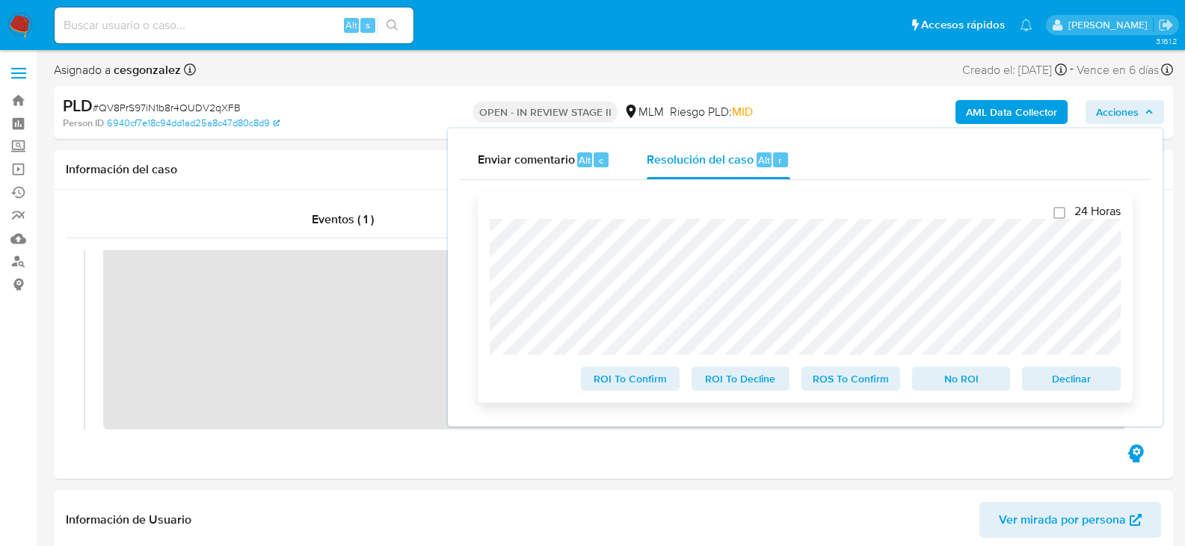
click at [824, 389] on span "ROS To Confirm" at bounding box center [851, 379] width 78 height 21
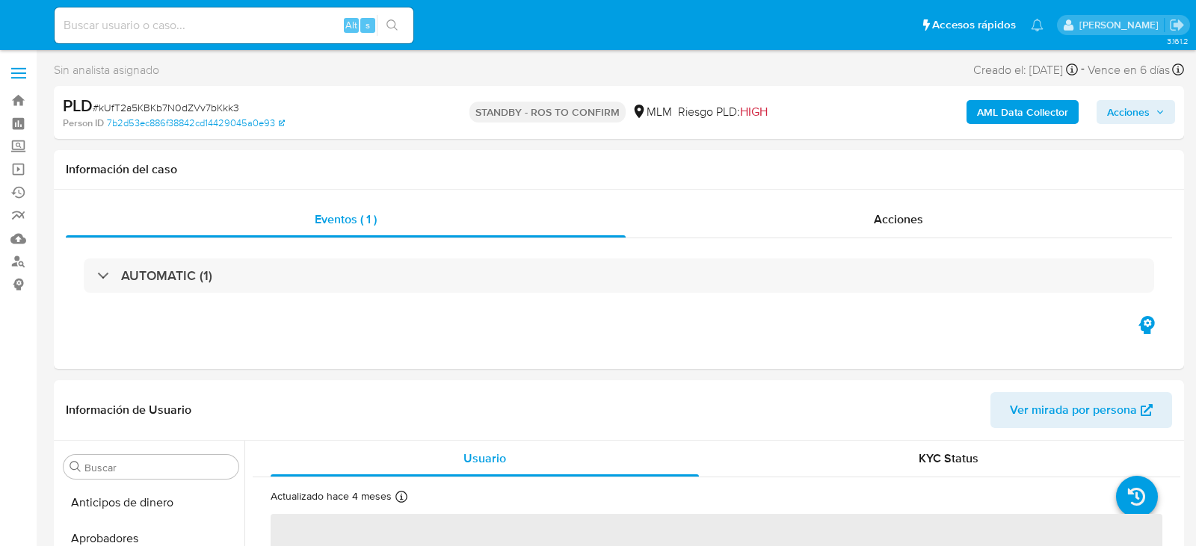
select select "10"
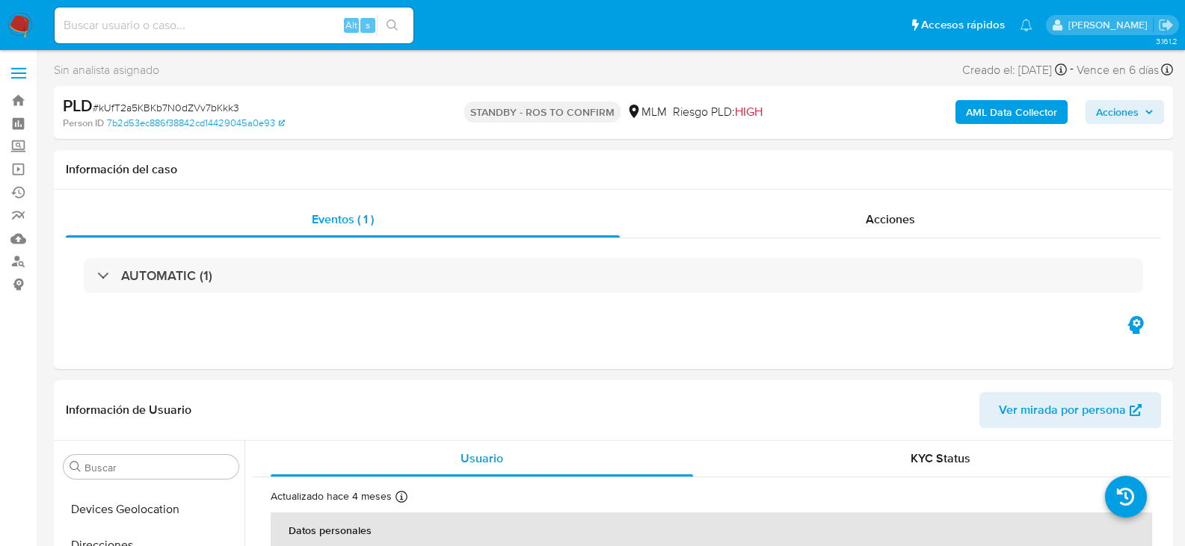
scroll to position [600, 0]
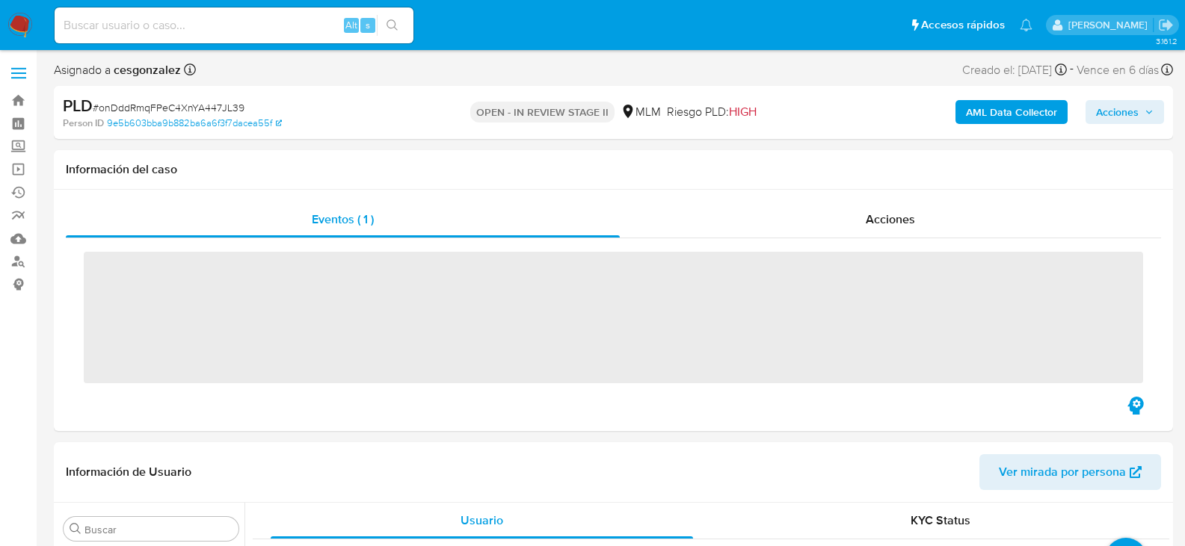
scroll to position [703, 0]
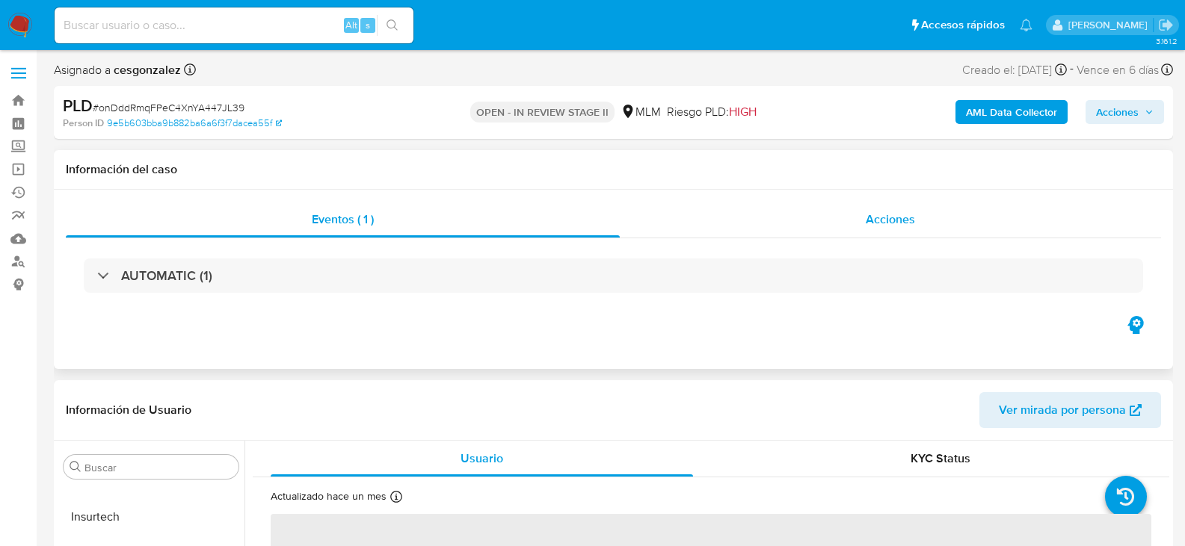
click at [890, 215] on span "Acciones" at bounding box center [890, 219] width 49 height 17
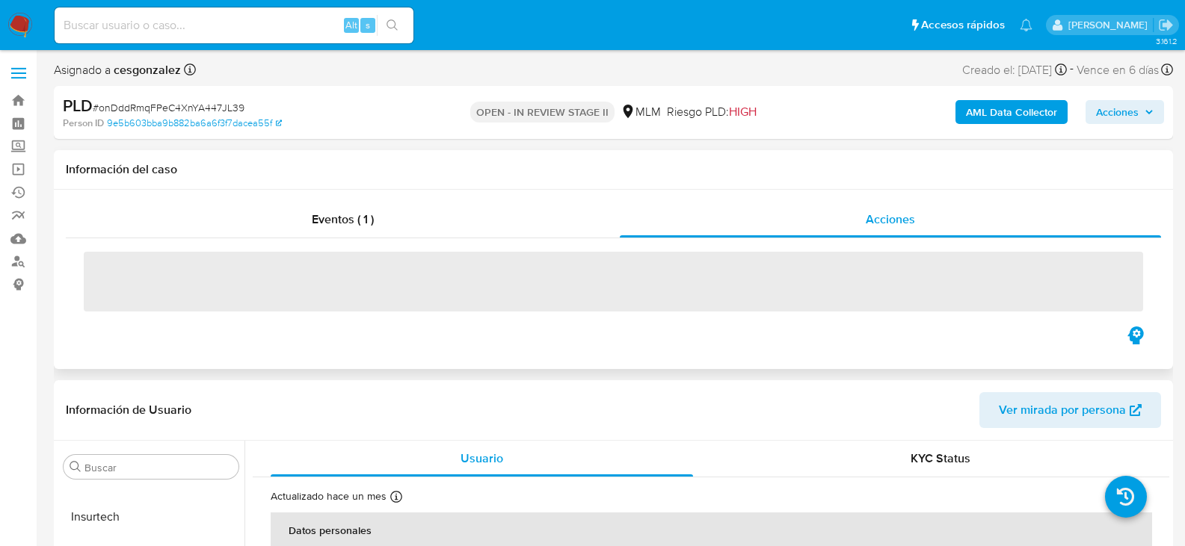
select select "10"
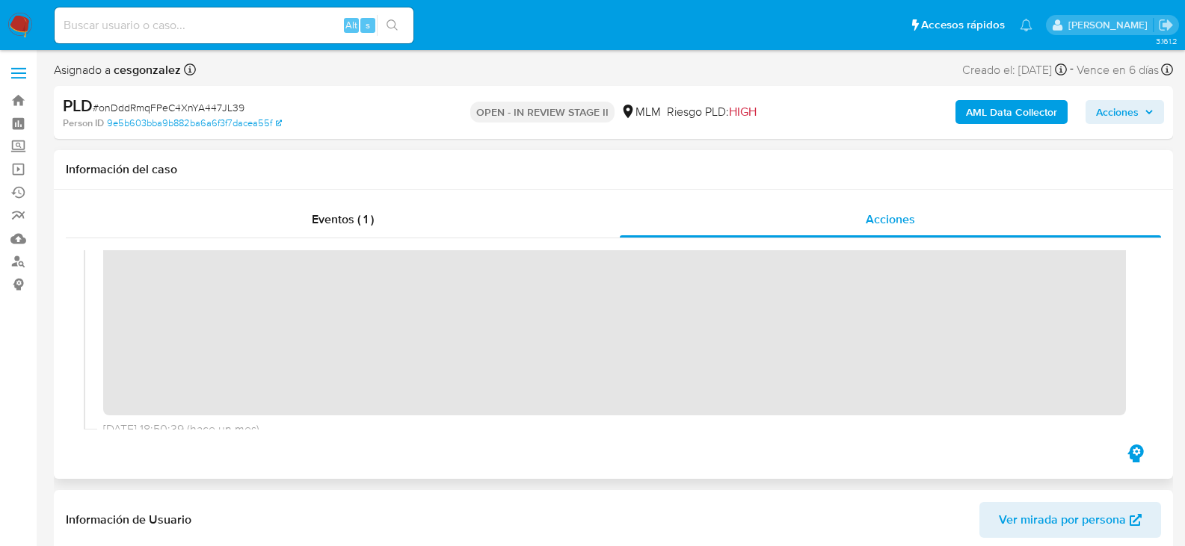
scroll to position [299, 0]
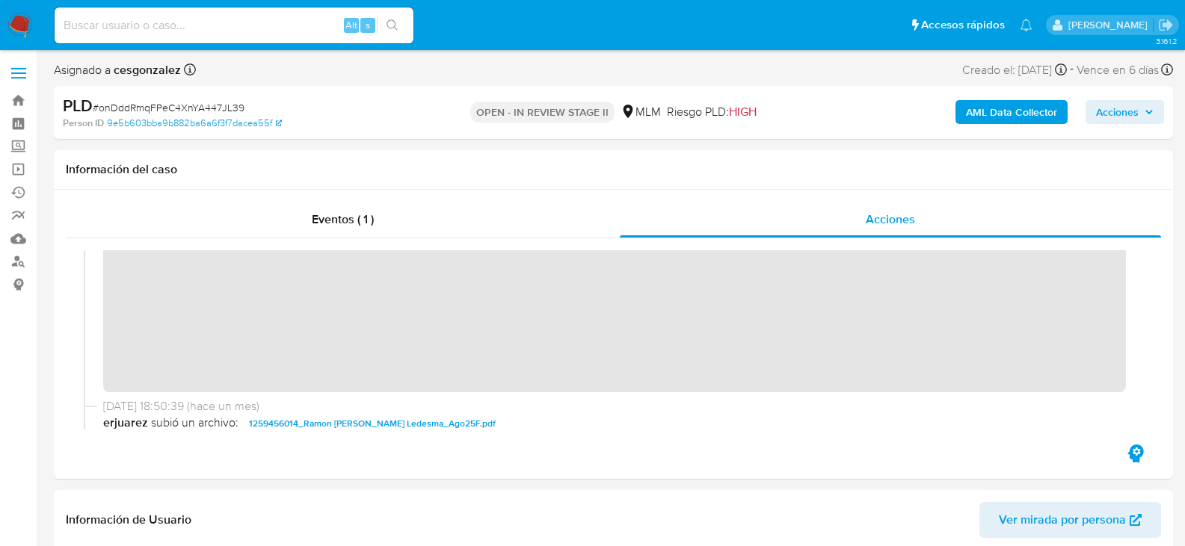
click at [1126, 123] on span "Acciones" at bounding box center [1117, 112] width 43 height 24
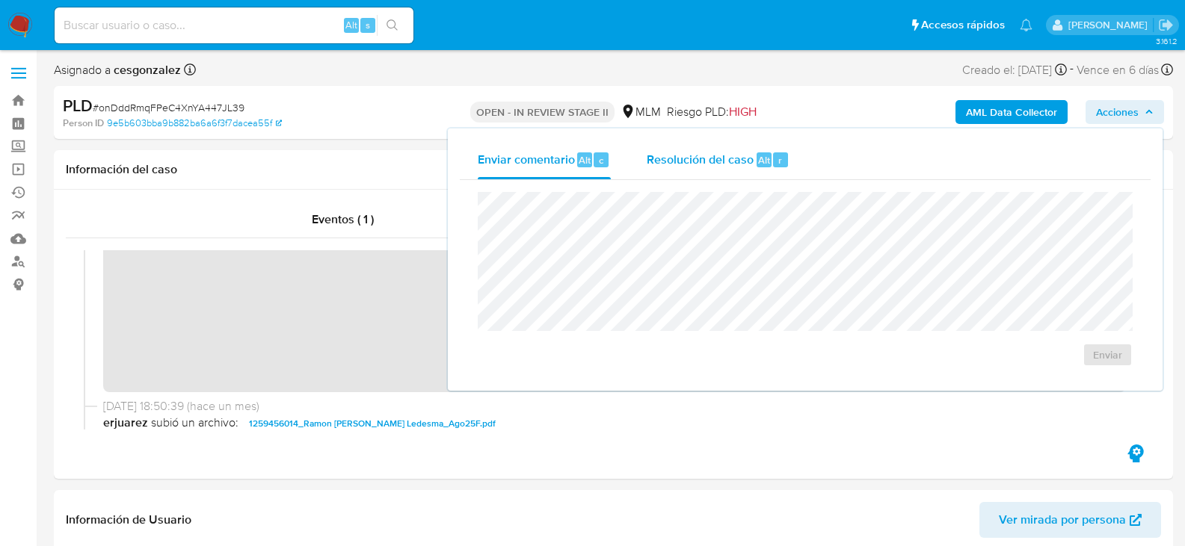
click at [707, 158] on span "Resolución del caso" at bounding box center [700, 159] width 107 height 17
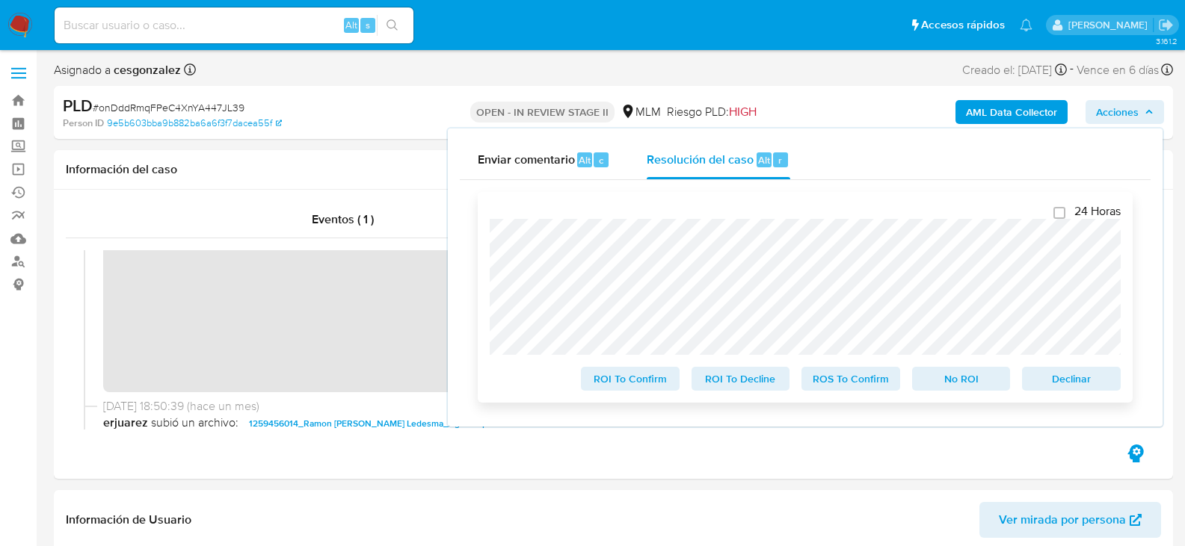
click at [845, 380] on span "ROS To Confirm" at bounding box center [851, 379] width 78 height 21
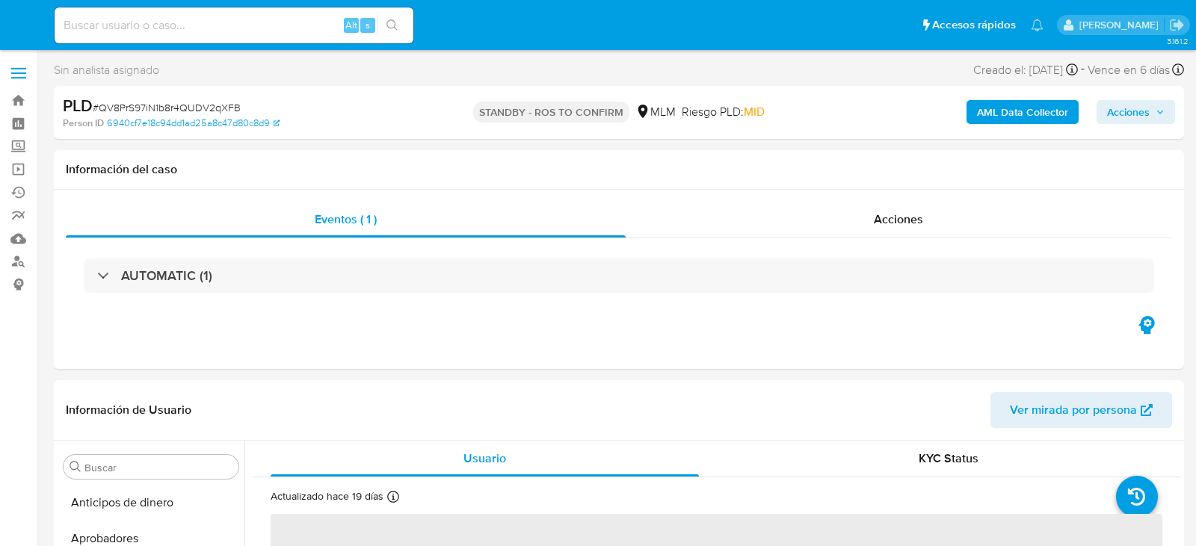
select select "10"
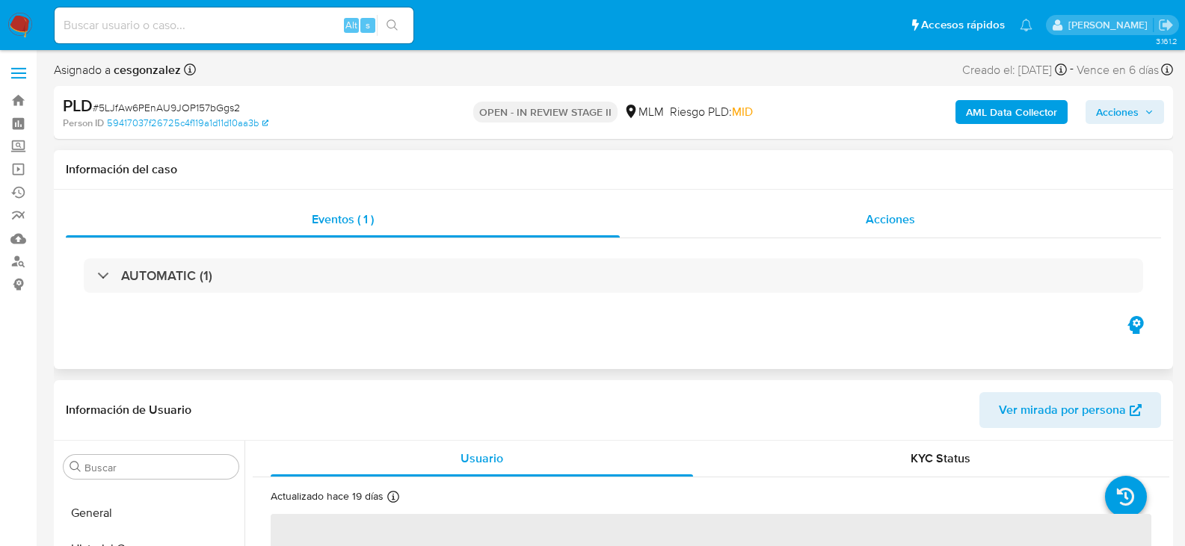
click at [896, 221] on span "Acciones" at bounding box center [890, 219] width 49 height 17
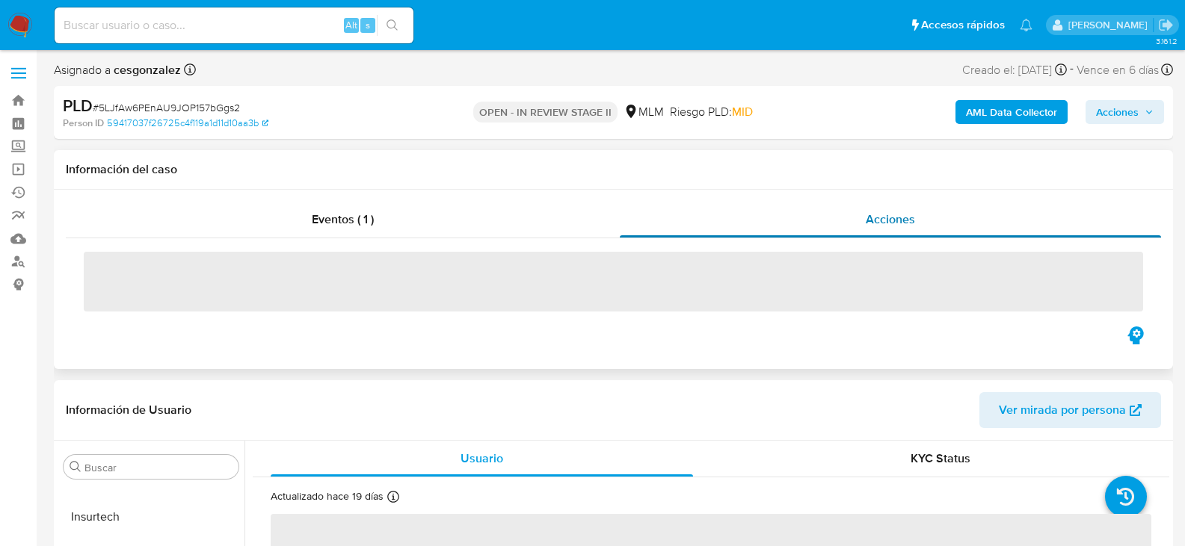
click at [897, 220] on span "Acciones" at bounding box center [890, 219] width 49 height 17
select select "10"
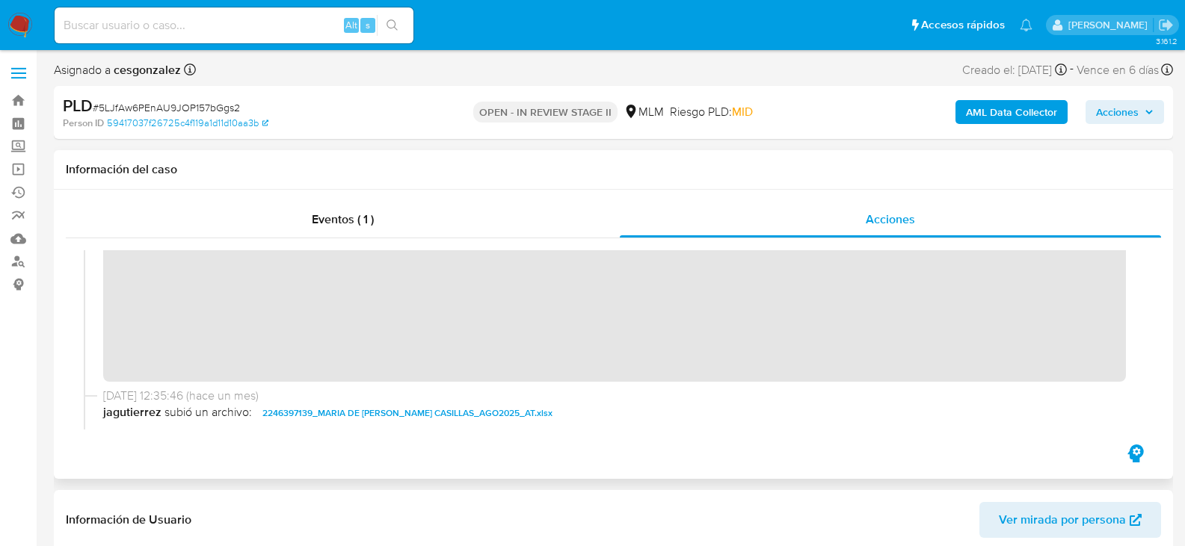
scroll to position [299, 0]
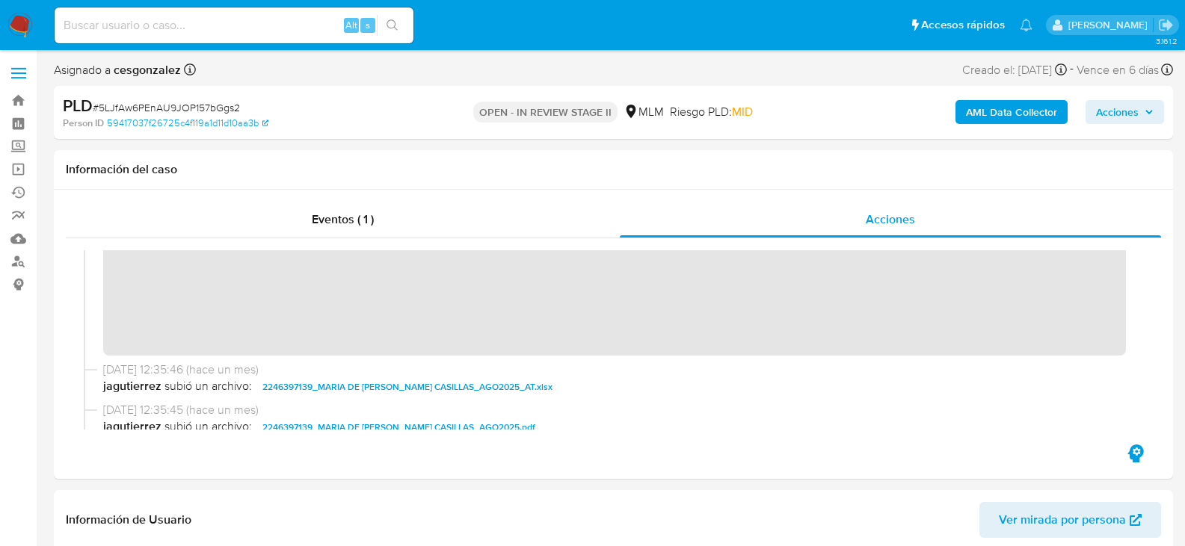
click at [1150, 107] on span "Acciones" at bounding box center [1125, 112] width 58 height 21
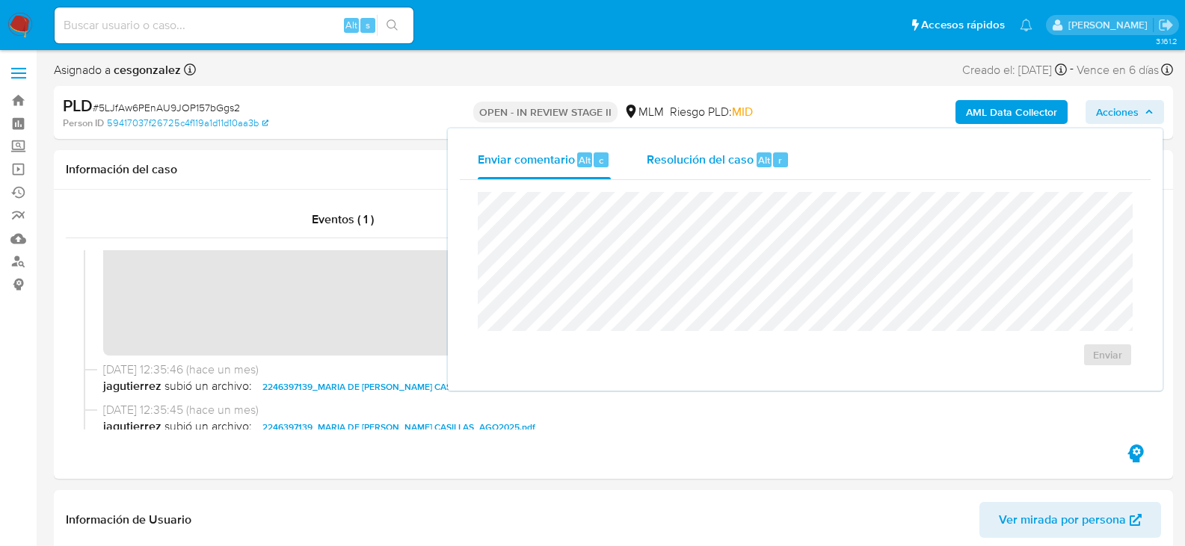
click at [700, 158] on span "Resolución del caso" at bounding box center [700, 159] width 107 height 17
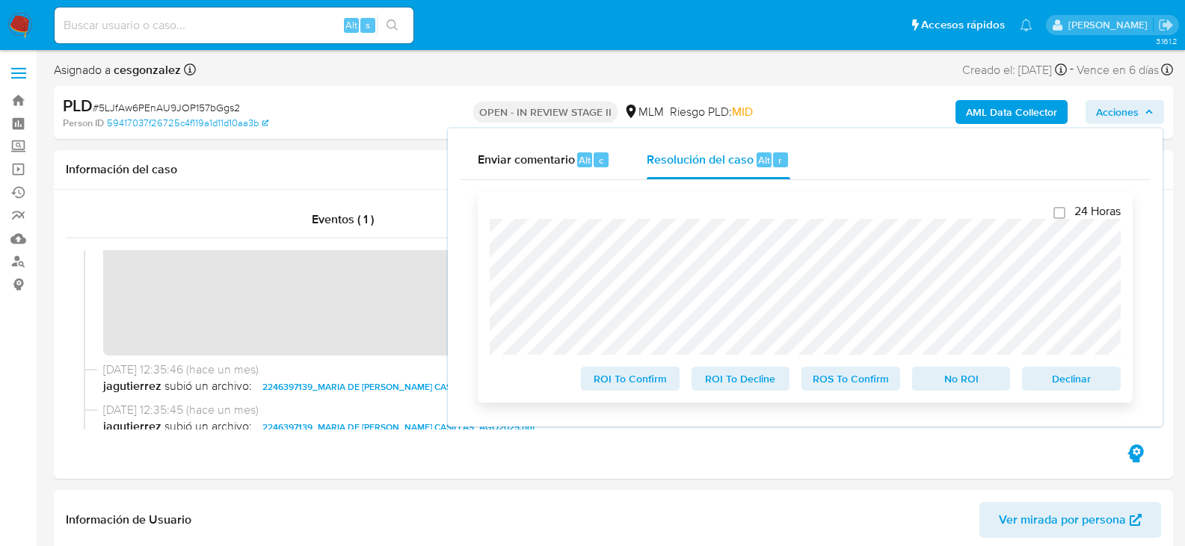
click at [870, 381] on span "ROS To Confirm" at bounding box center [851, 379] width 78 height 21
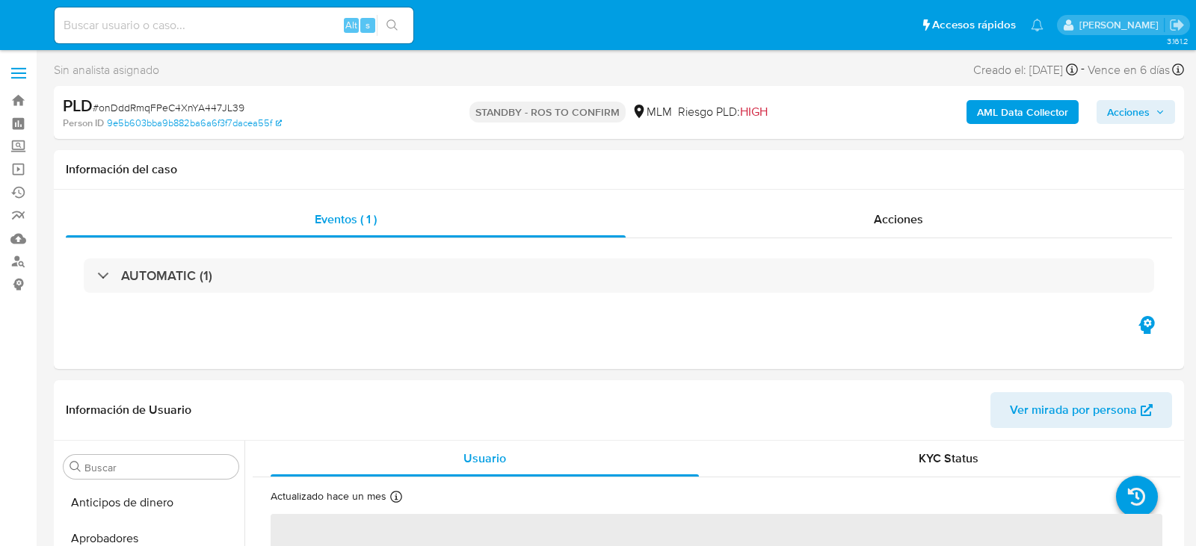
select select "10"
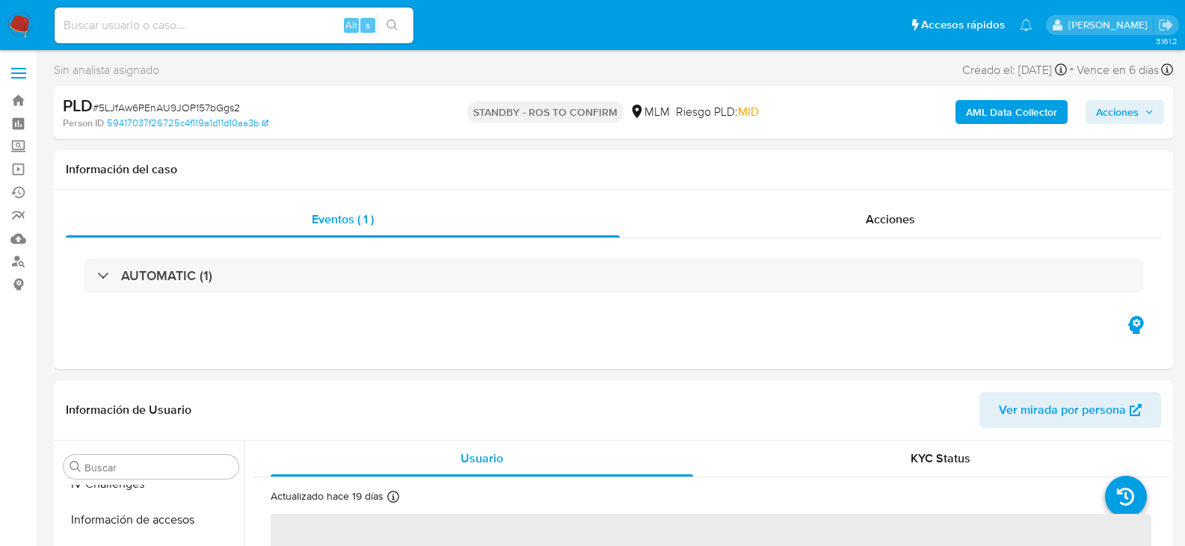
scroll to position [697, 0]
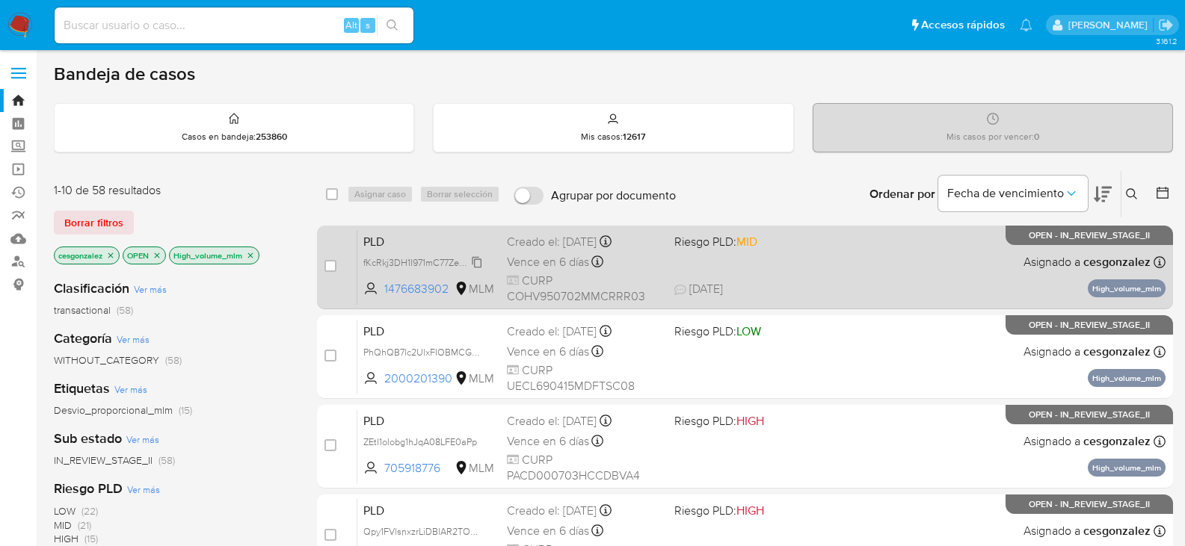
click at [475, 265] on span "fKcRkj3DH1I971mC77ZeRTgr" at bounding box center [420, 261] width 114 height 16
click at [547, 259] on span "Vence en 6 días" at bounding box center [548, 262] width 82 height 16
click at [329, 264] on input "checkbox" at bounding box center [330, 266] width 12 height 12
checkbox input "true"
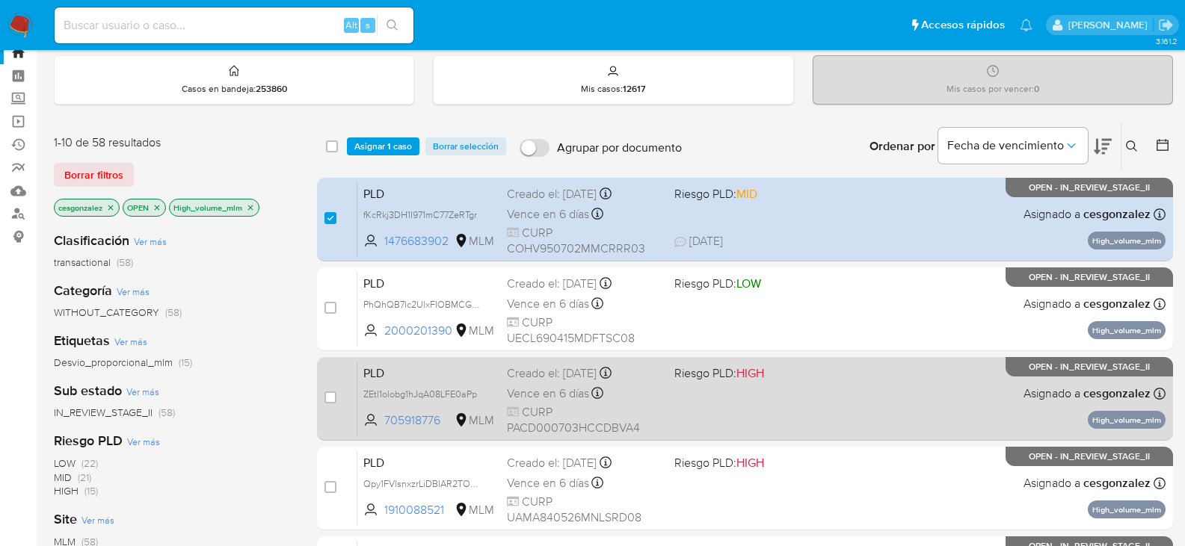
scroll to position [75, 0]
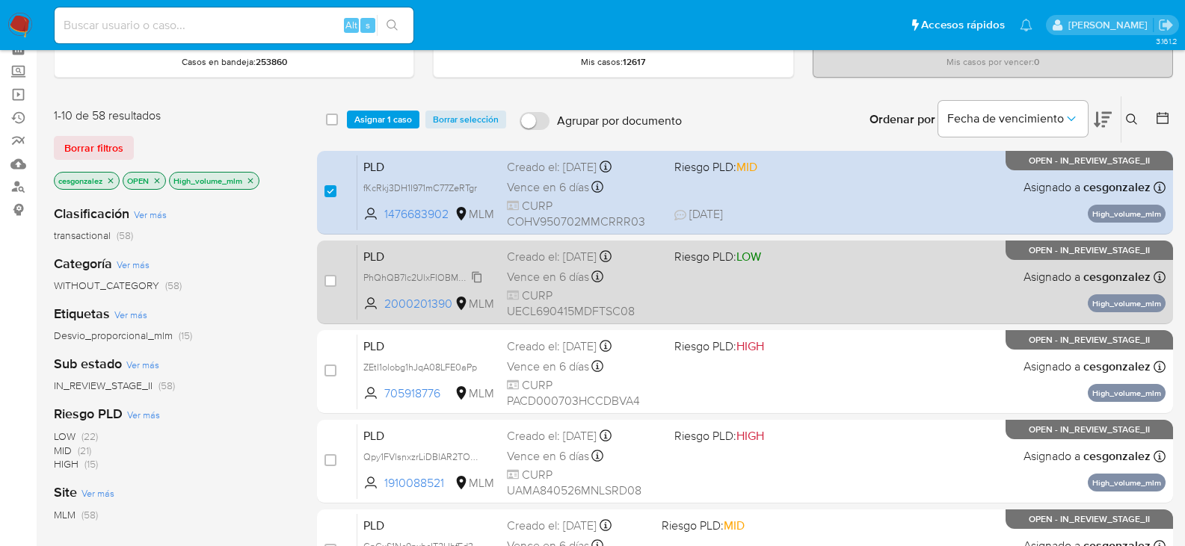
click at [475, 279] on span "PhQhQB7lc2UlxFIOBMCGYpaM" at bounding box center [429, 276] width 132 height 16
click at [538, 277] on span "Vence en 6 días" at bounding box center [548, 277] width 82 height 16
click at [333, 281] on input "checkbox" at bounding box center [330, 281] width 12 height 12
checkbox input "true"
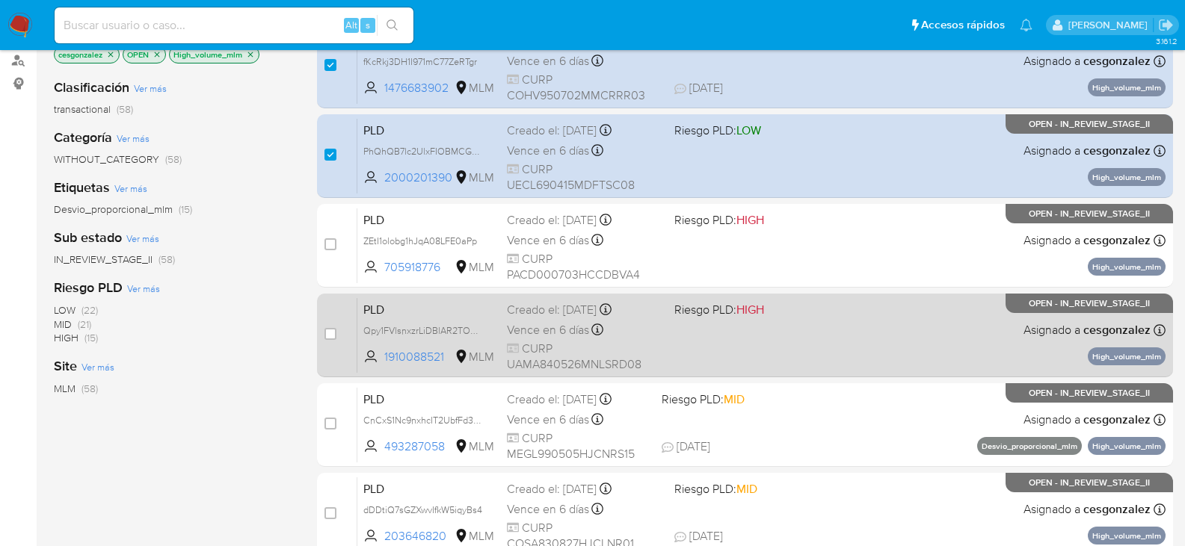
scroll to position [224, 0]
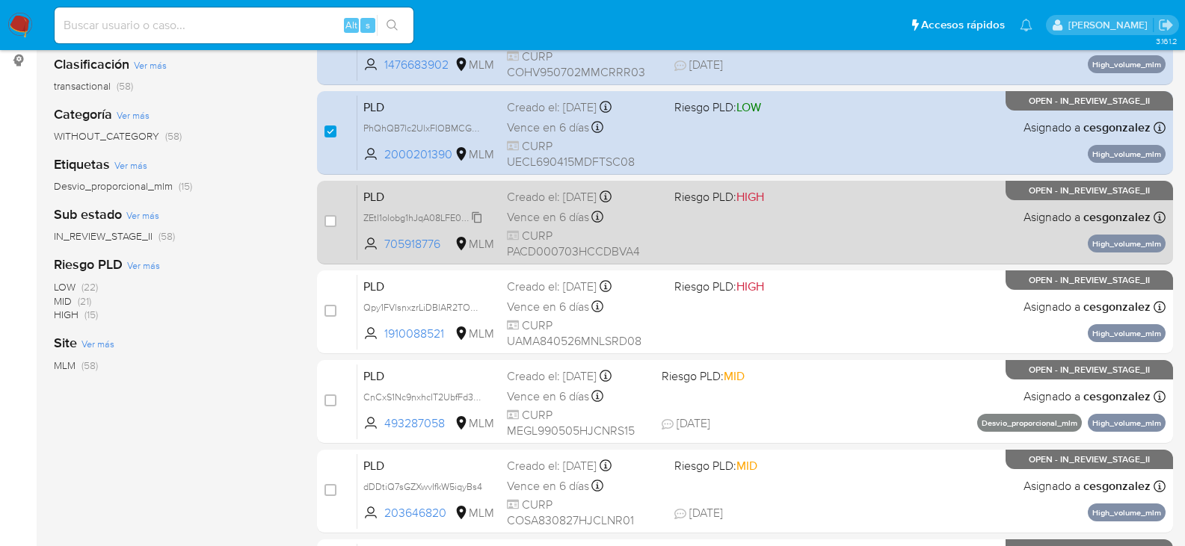
click at [481, 221] on icon at bounding box center [477, 217] width 10 height 11
click at [570, 217] on span "Vence en 6 días" at bounding box center [548, 217] width 82 height 16
click at [330, 221] on input "checkbox" at bounding box center [330, 221] width 12 height 12
checkbox input "true"
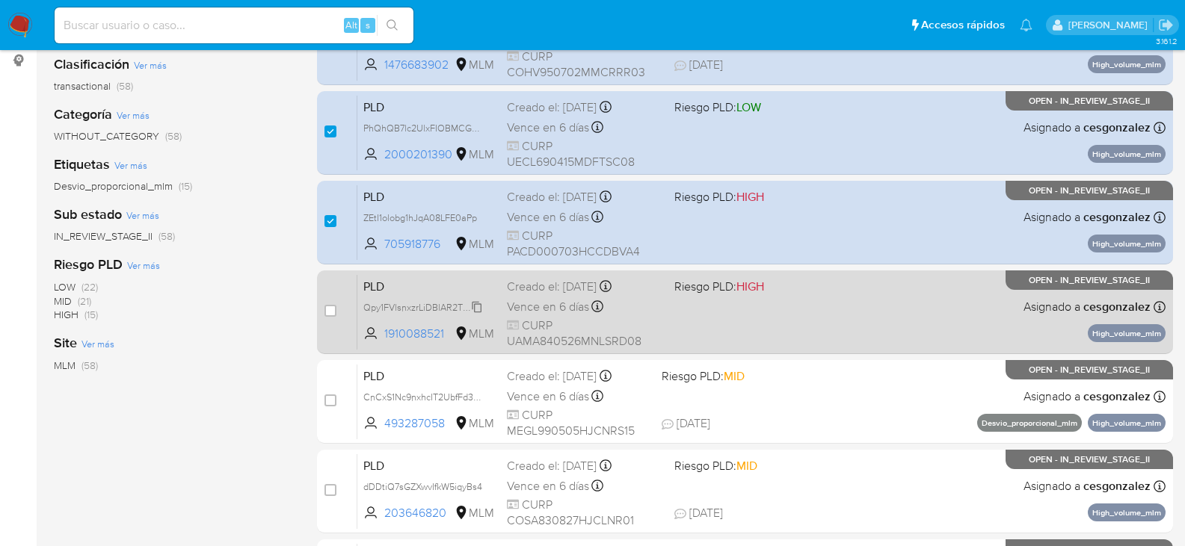
click at [478, 307] on span "Qpy1FVlsnxzrLiDBlAR2TOmG" at bounding box center [423, 306] width 121 height 16
click at [544, 312] on span "Vence en 6 días" at bounding box center [548, 307] width 82 height 16
click at [333, 306] on input "checkbox" at bounding box center [330, 311] width 12 height 12
checkbox input "true"
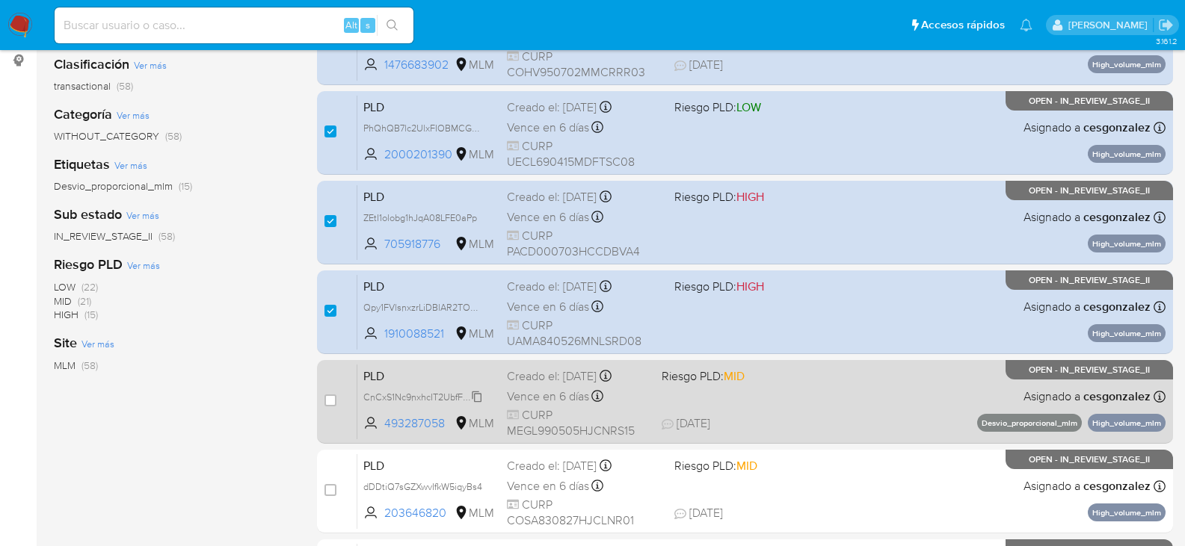
click at [468, 396] on span "CnCxS1Nc9nxhcIT2UbfFd3Ms" at bounding box center [424, 396] width 122 height 16
click at [546, 396] on span "Vence en 6 días" at bounding box center [548, 397] width 82 height 16
click at [336, 394] on div "case-item-checkbox No es posible asignar el caso" at bounding box center [340, 401] width 33 height 75
click at [333, 402] on input "checkbox" at bounding box center [330, 401] width 12 height 12
checkbox input "true"
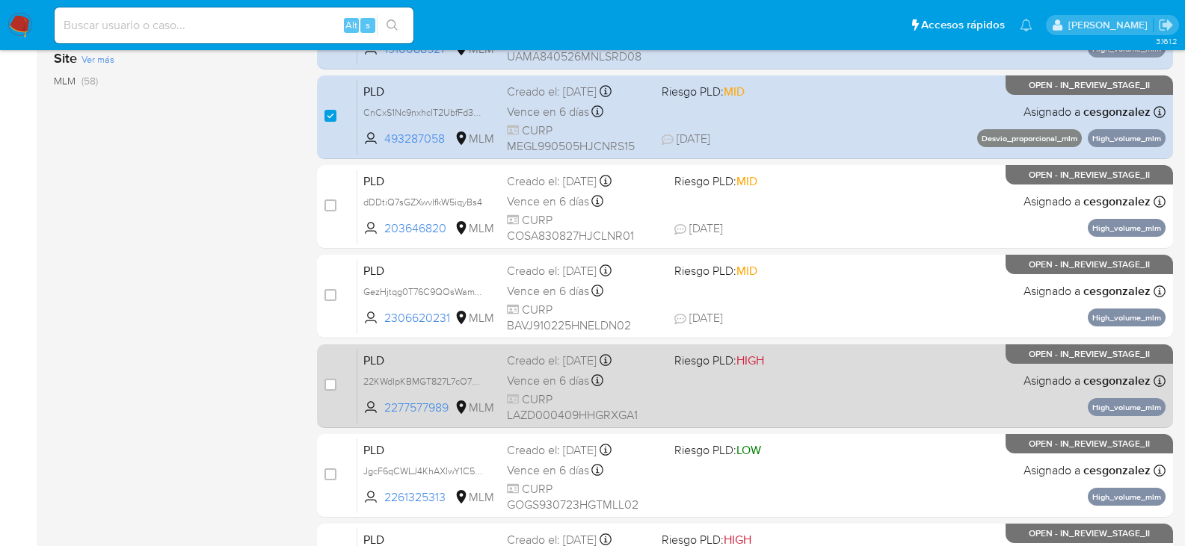
scroll to position [523, 0]
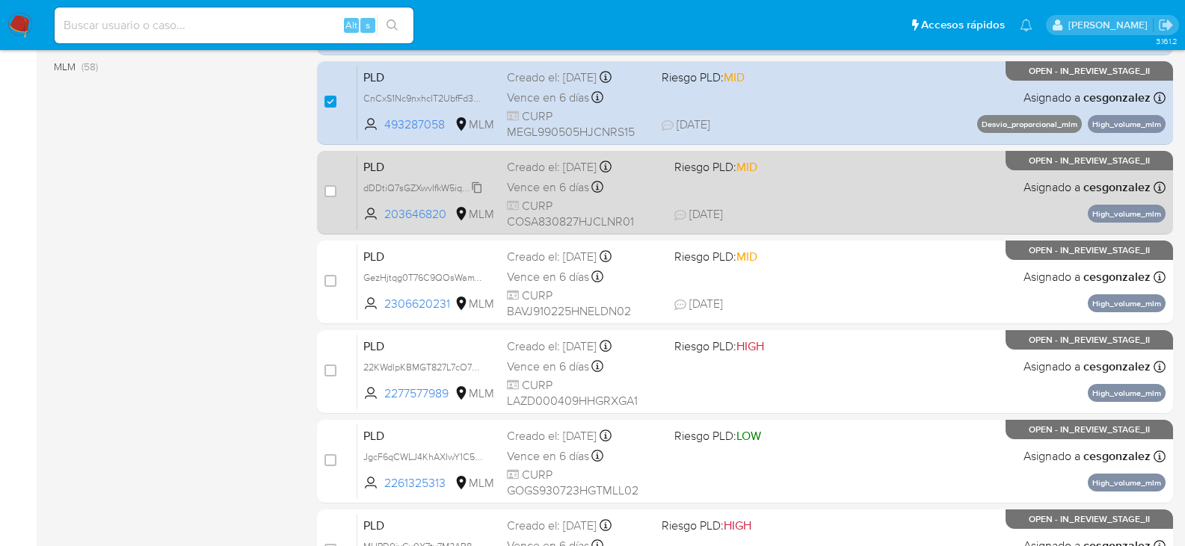
click at [481, 188] on span "dDDtiQ7sGZXwvIfkW5iqyBs4" at bounding box center [422, 187] width 119 height 16
click at [555, 181] on span "Vence en 6 días" at bounding box center [548, 187] width 82 height 16
click at [326, 193] on input "checkbox" at bounding box center [330, 191] width 12 height 12
checkbox input "true"
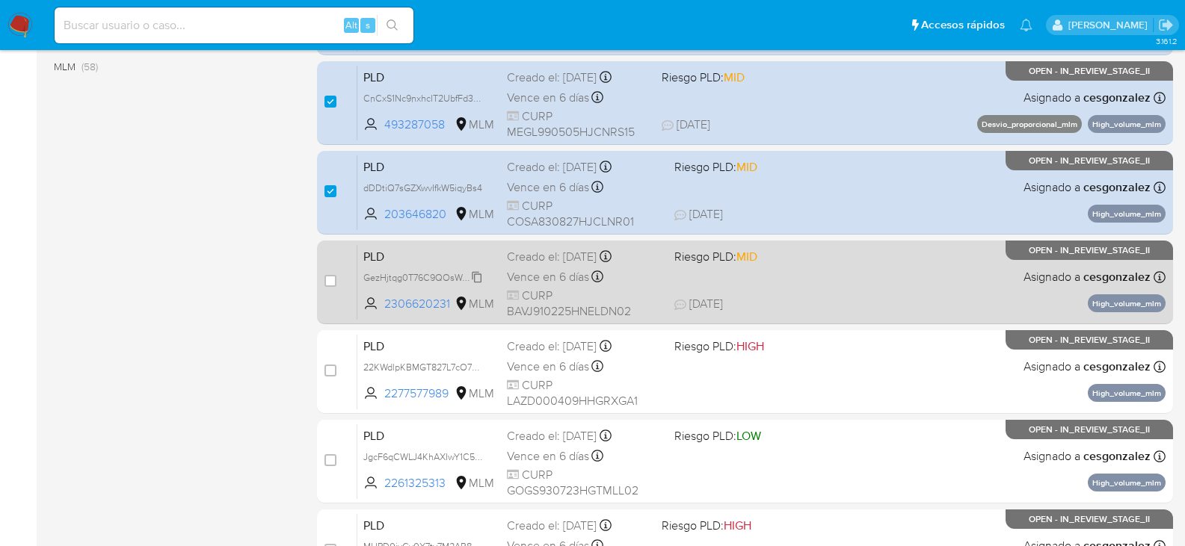
click at [475, 278] on span "GezHjtqg0T76C9QOsWamYWfs" at bounding box center [429, 276] width 132 height 16
click at [534, 277] on span "Vence en 6 días" at bounding box center [548, 277] width 82 height 16
click at [328, 283] on input "checkbox" at bounding box center [330, 281] width 12 height 12
checkbox input "true"
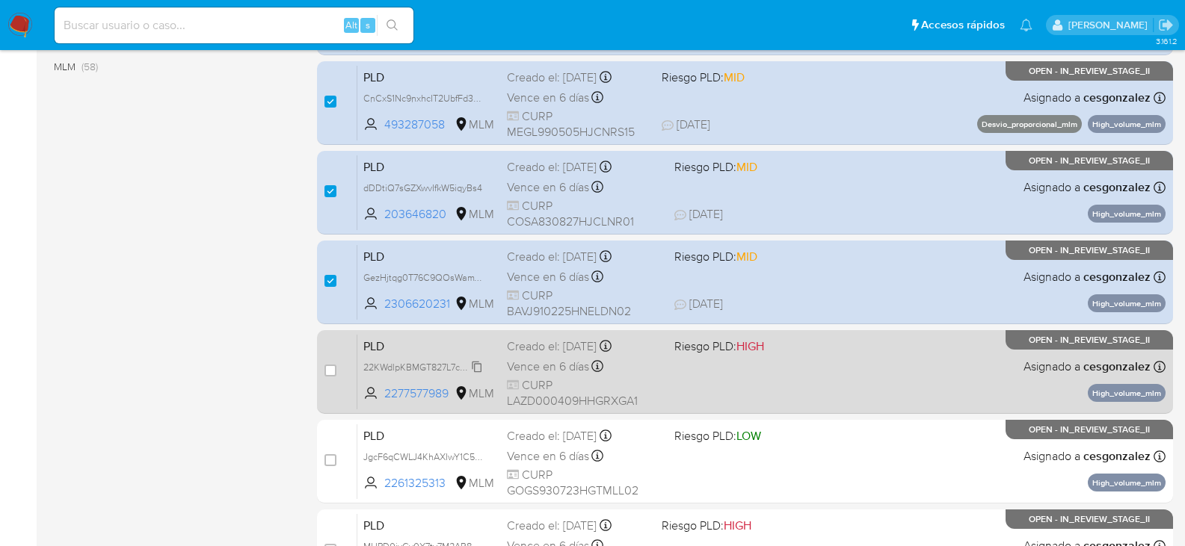
click at [474, 367] on span "22KWdlpKBMGT827L7cO7uOj3" at bounding box center [427, 366] width 129 height 16
click at [570, 368] on span "Vence en 6 días" at bounding box center [548, 367] width 82 height 16
click at [328, 372] on input "checkbox" at bounding box center [330, 371] width 12 height 12
checkbox input "true"
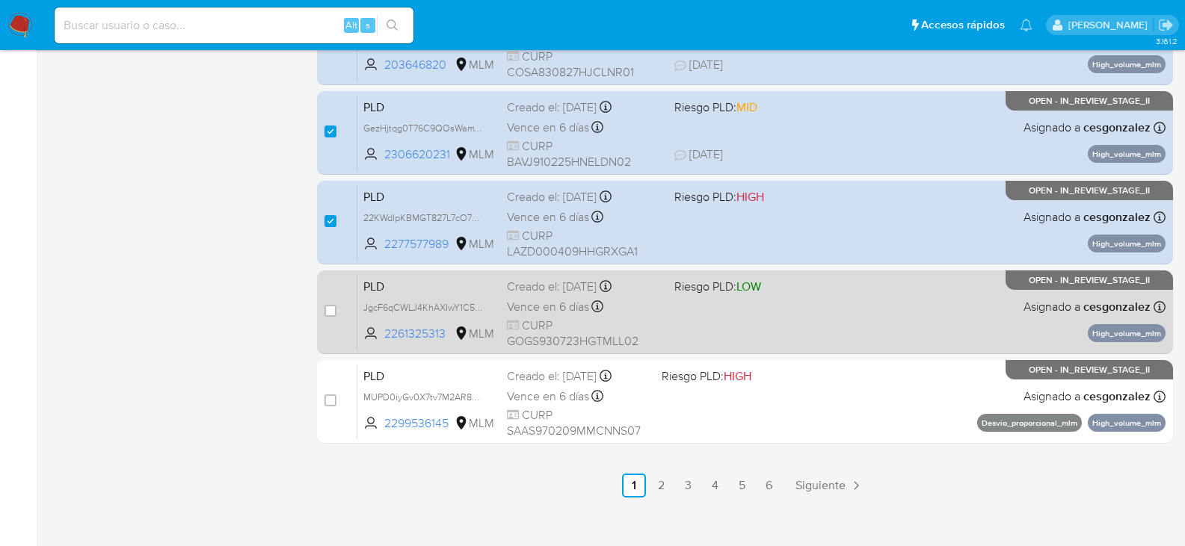
scroll to position [688, 0]
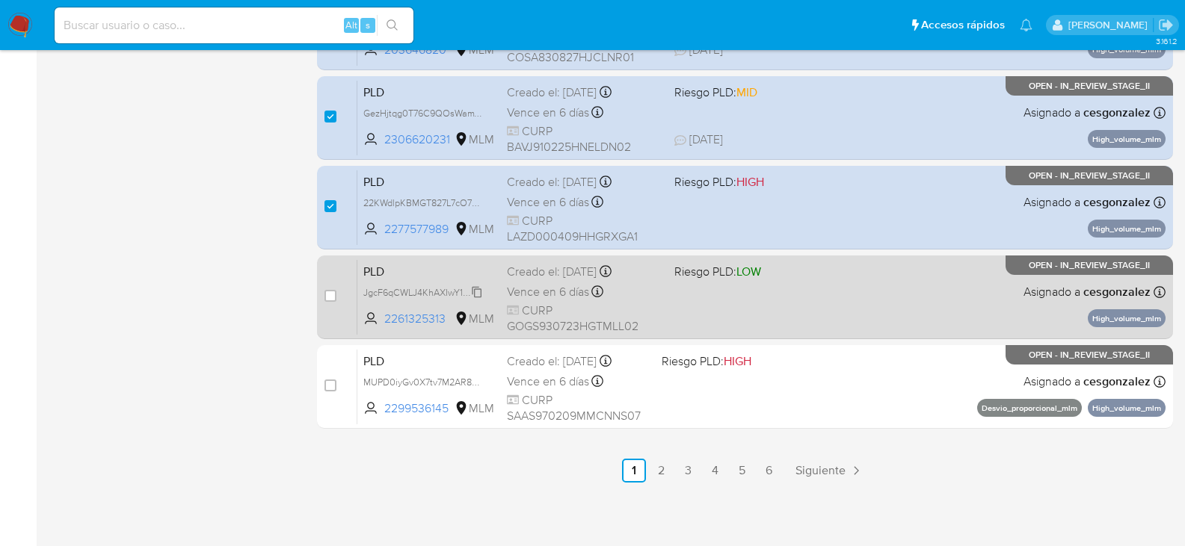
click at [470, 295] on span "JgcF6qCWLJ4KhAXIwY1C5FHO" at bounding box center [428, 291] width 131 height 16
click at [530, 292] on span "Vence en 6 días" at bounding box center [548, 292] width 82 height 16
click at [331, 298] on input "checkbox" at bounding box center [330, 296] width 12 height 12
checkbox input "true"
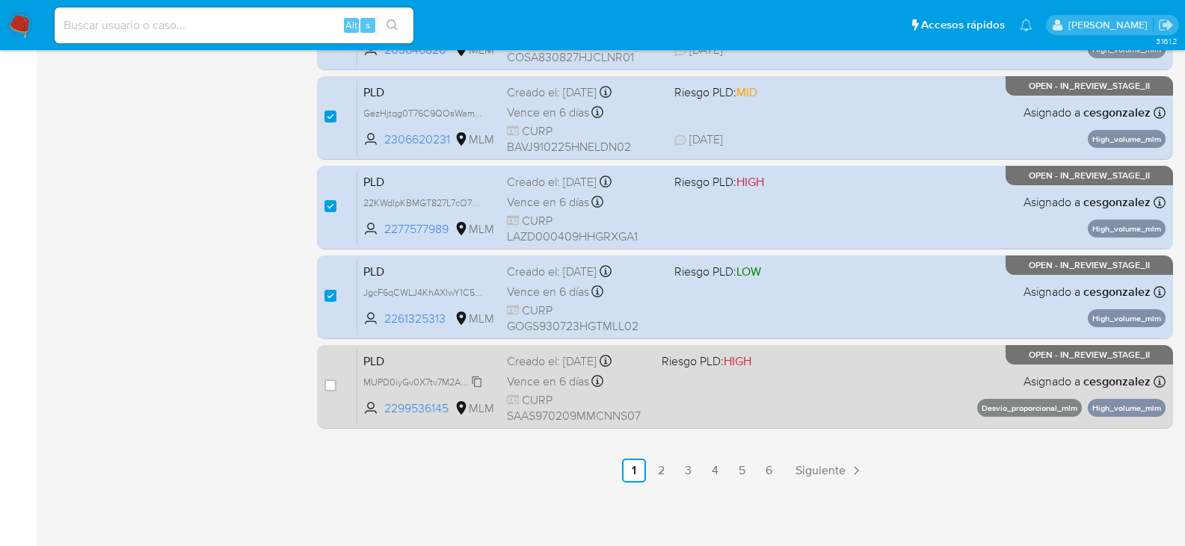
click at [475, 380] on span "MUPD0iyGv0X7tv7M2AR8b8Xu" at bounding box center [428, 381] width 130 height 16
click at [557, 380] on span "Vence en 6 días" at bounding box center [548, 382] width 82 height 16
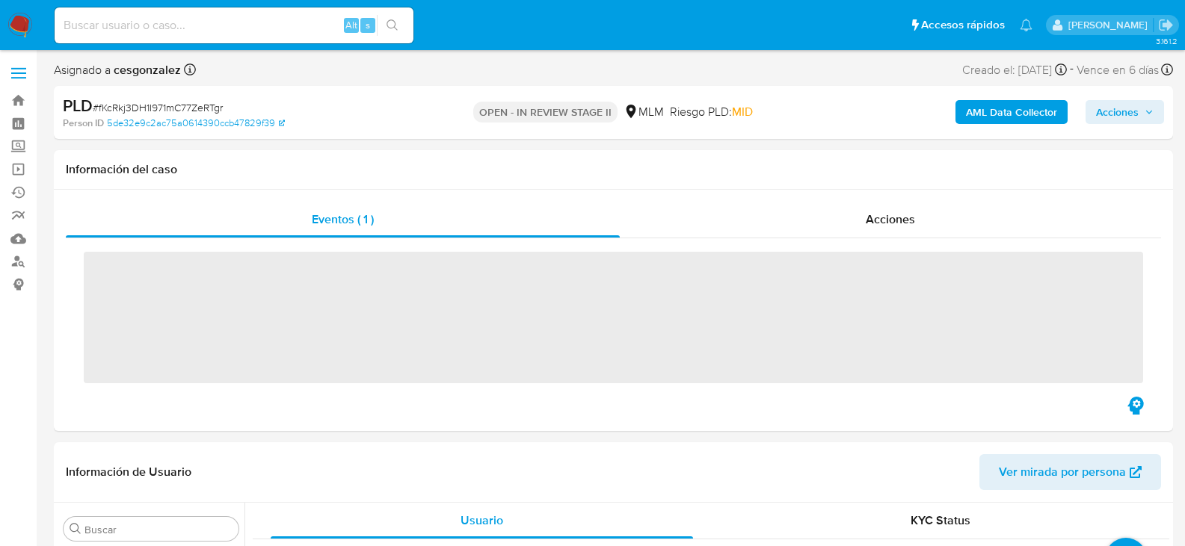
scroll to position [703, 0]
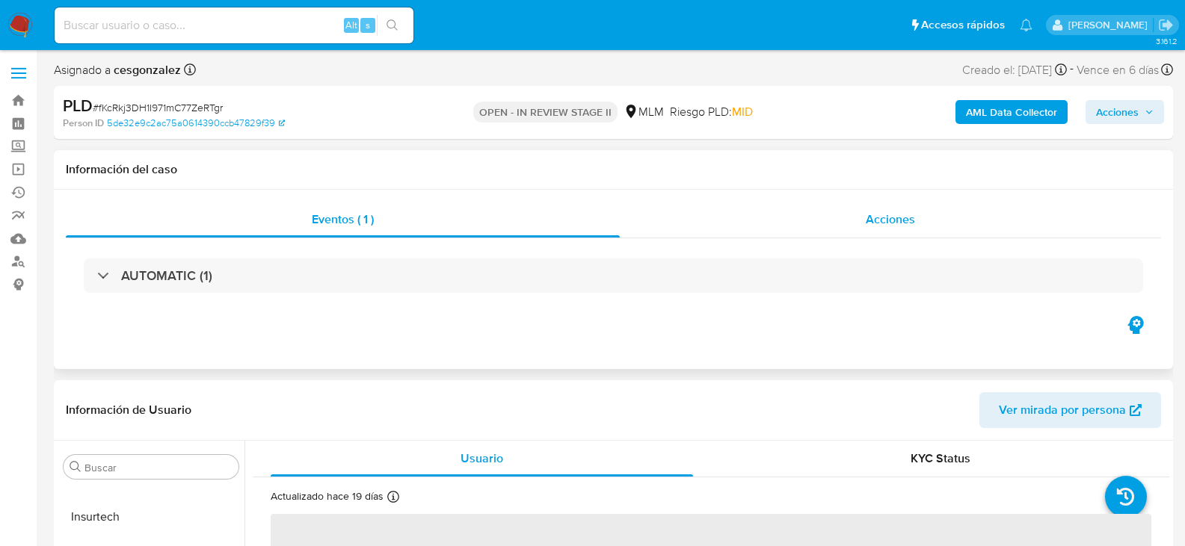
select select "10"
click at [858, 213] on div "Acciones" at bounding box center [890, 220] width 541 height 36
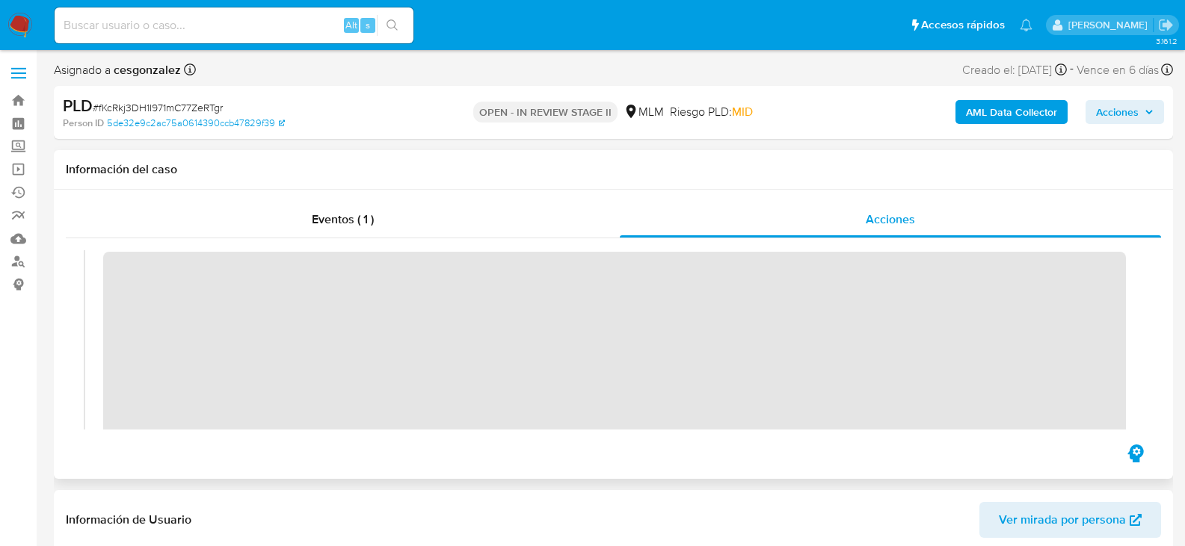
scroll to position [224, 0]
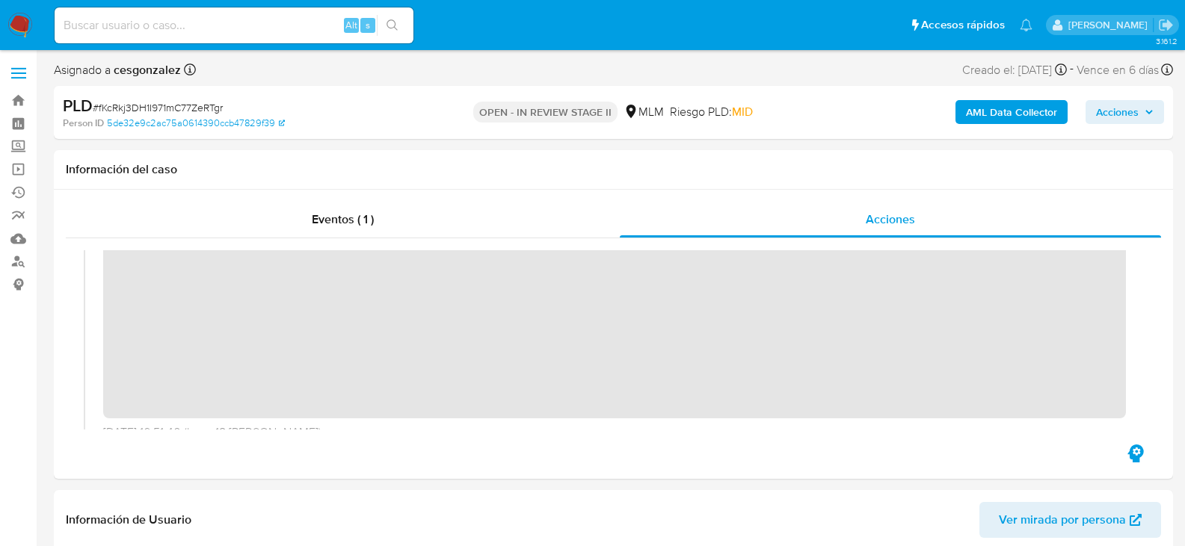
click at [1130, 112] on span "Acciones" at bounding box center [1117, 112] width 43 height 24
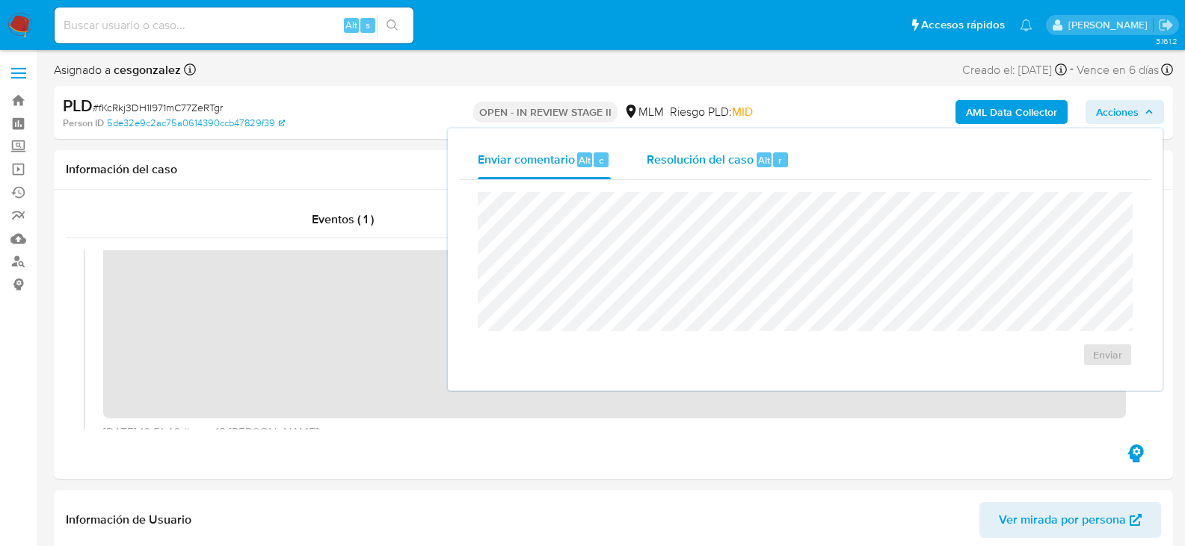
click at [724, 161] on span "Resolución del caso" at bounding box center [700, 159] width 107 height 17
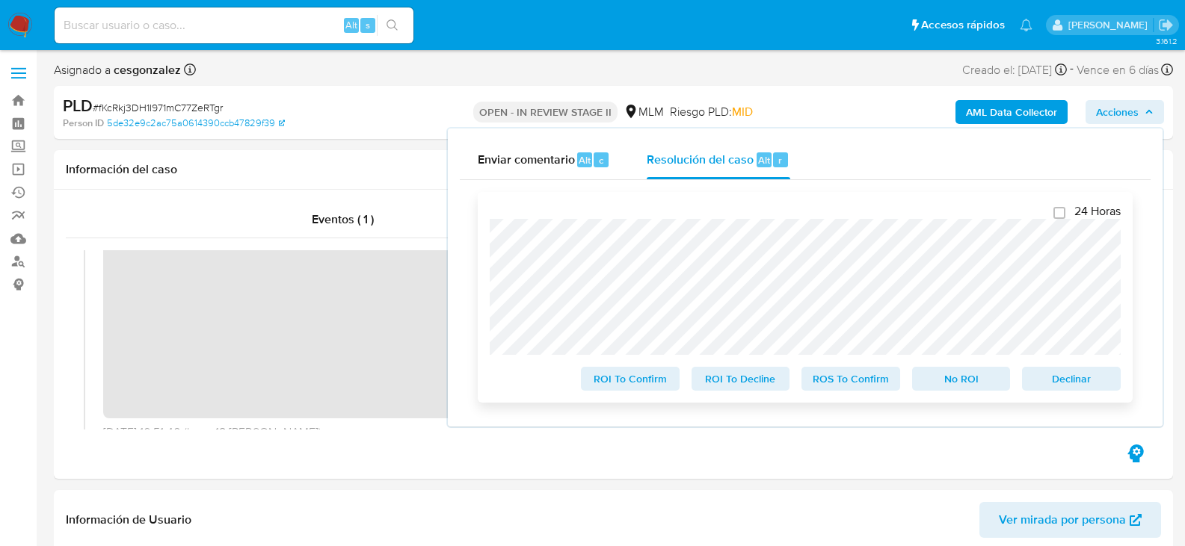
click at [864, 387] on span "ROS To Confirm" at bounding box center [851, 379] width 78 height 21
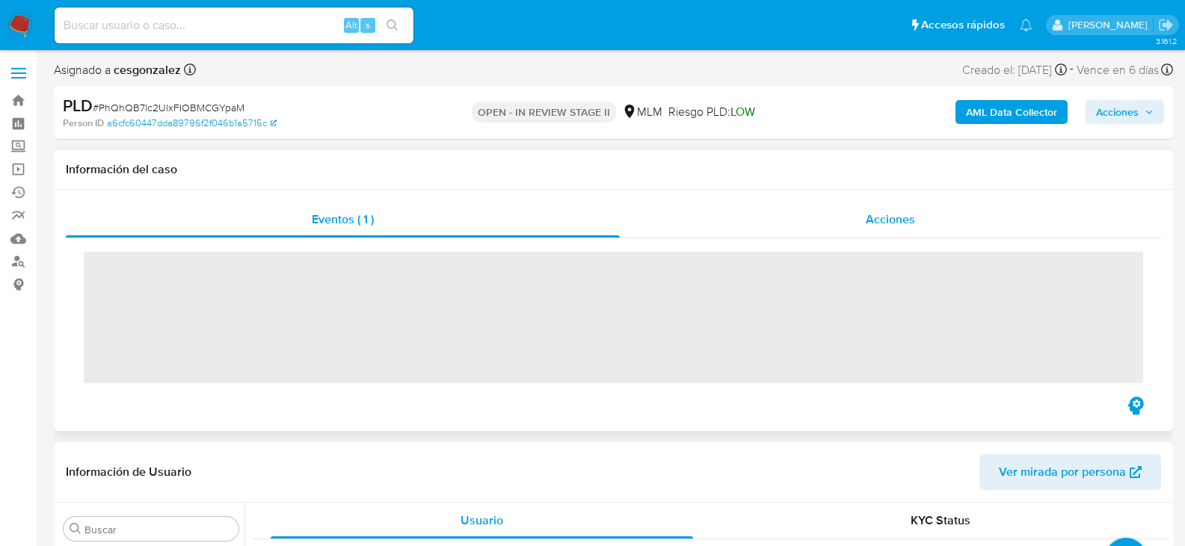
scroll to position [703, 0]
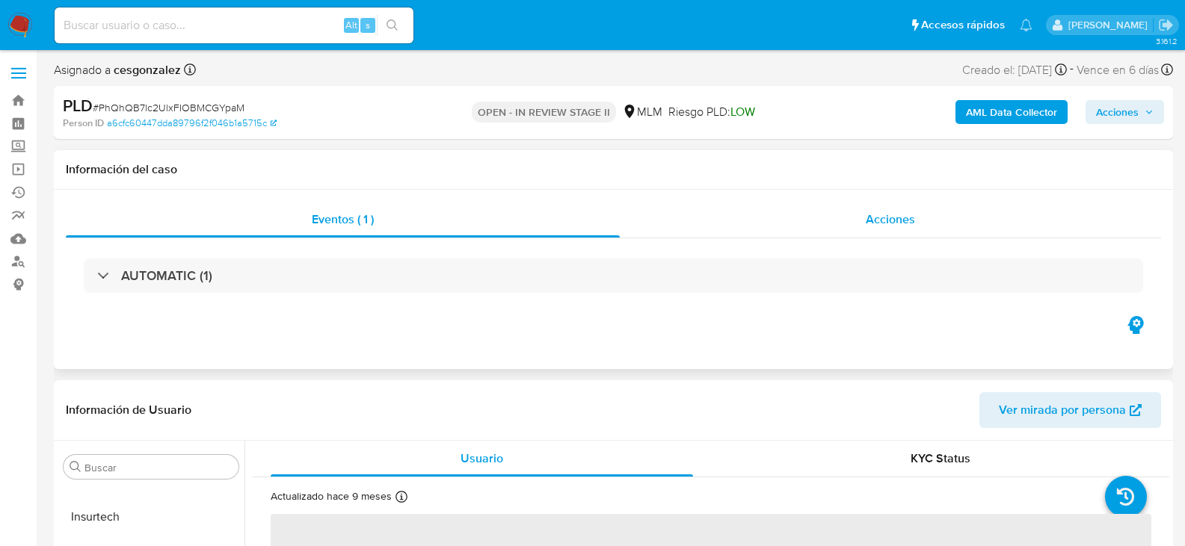
click at [898, 211] on span "Acciones" at bounding box center [890, 219] width 49 height 17
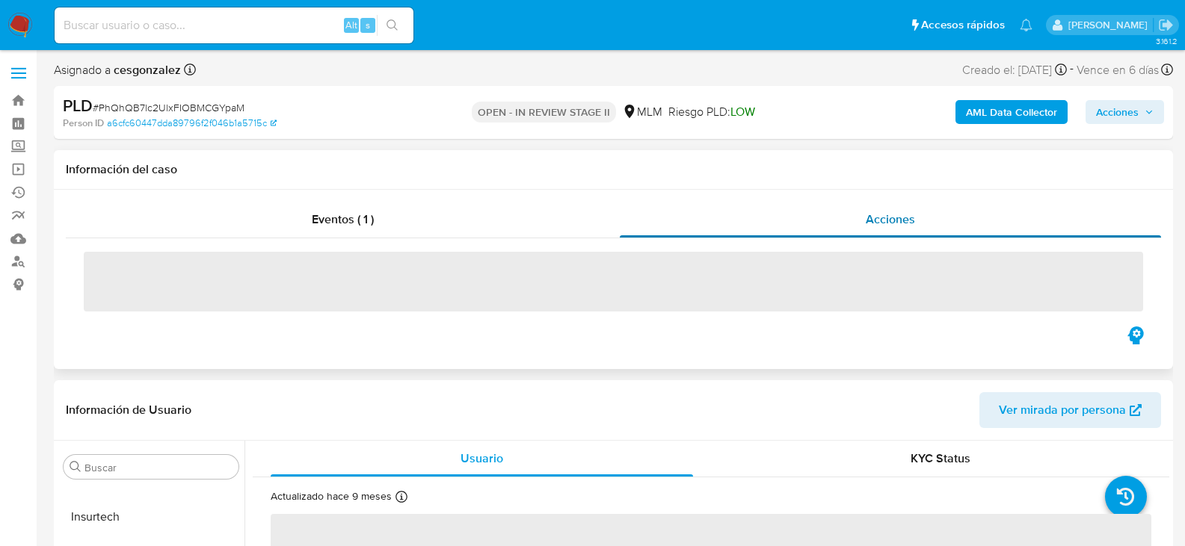
click at [896, 223] on span "Acciones" at bounding box center [890, 219] width 49 height 17
select select "10"
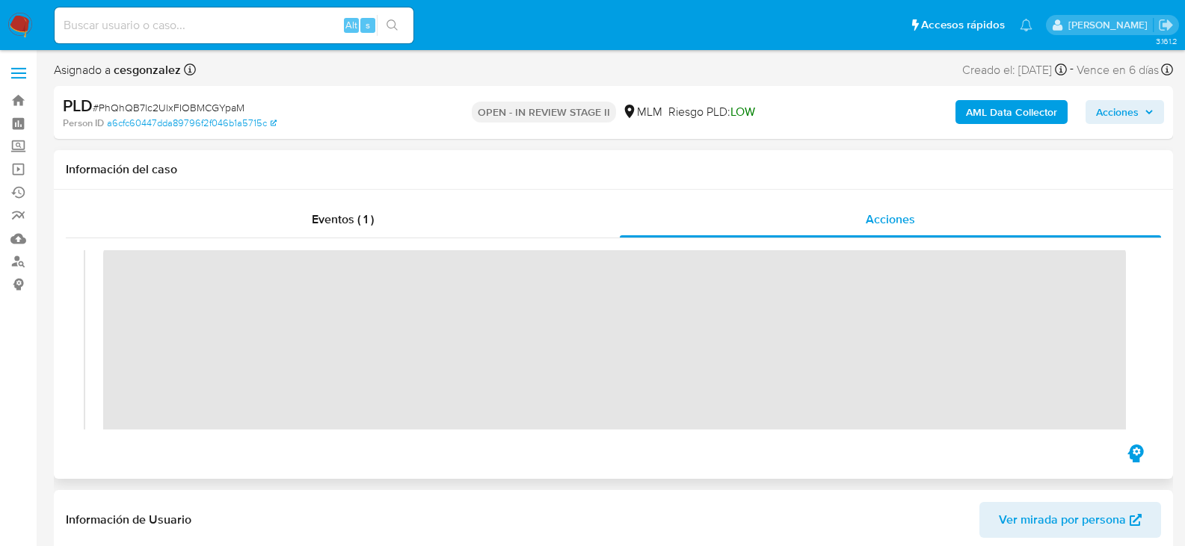
scroll to position [224, 0]
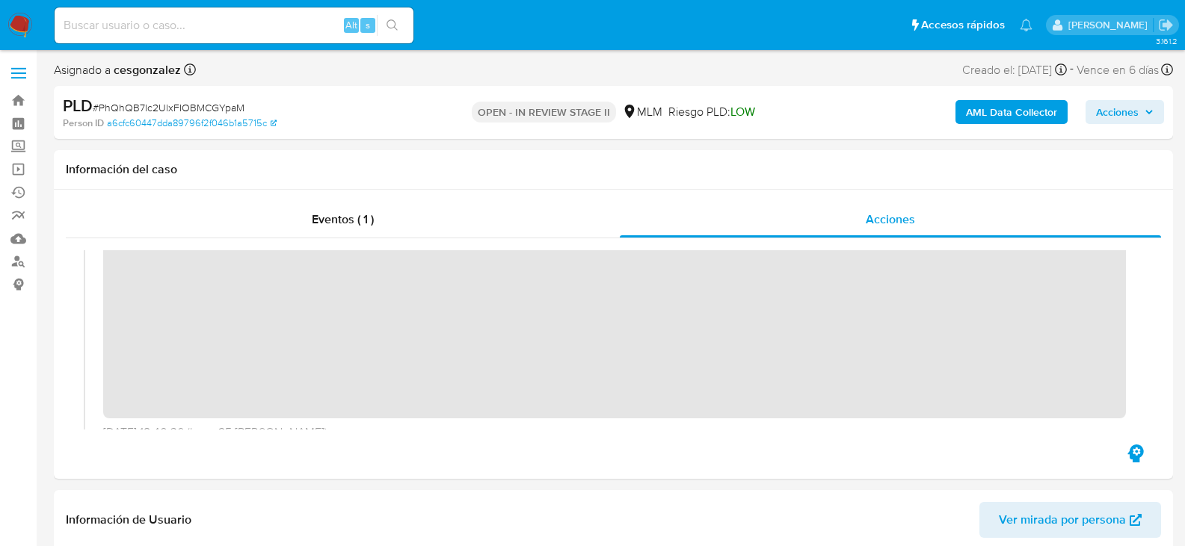
click at [1145, 108] on icon "button" at bounding box center [1148, 112] width 9 height 9
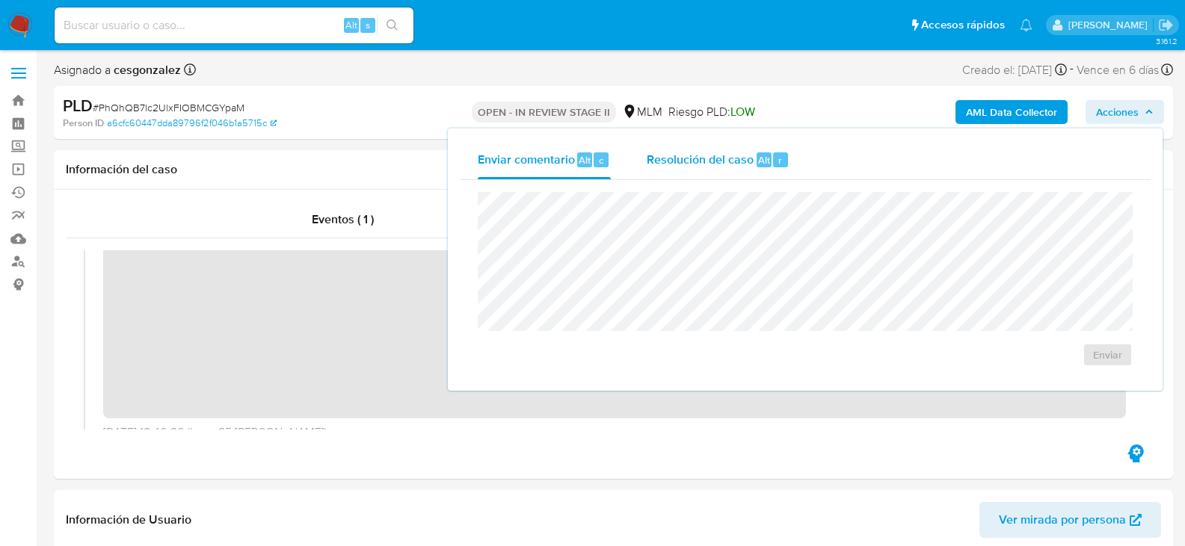
click at [736, 157] on span "Resolución del caso" at bounding box center [700, 159] width 107 height 17
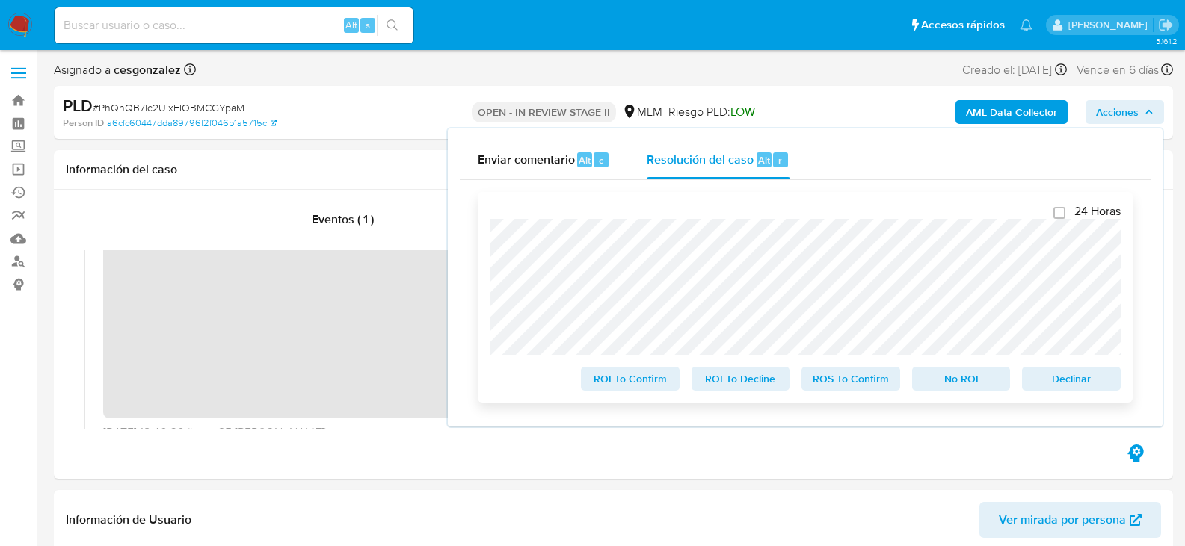
click at [832, 389] on span "ROS To Confirm" at bounding box center [851, 379] width 78 height 21
click at [827, 381] on span "ROS To Confirm" at bounding box center [851, 379] width 78 height 21
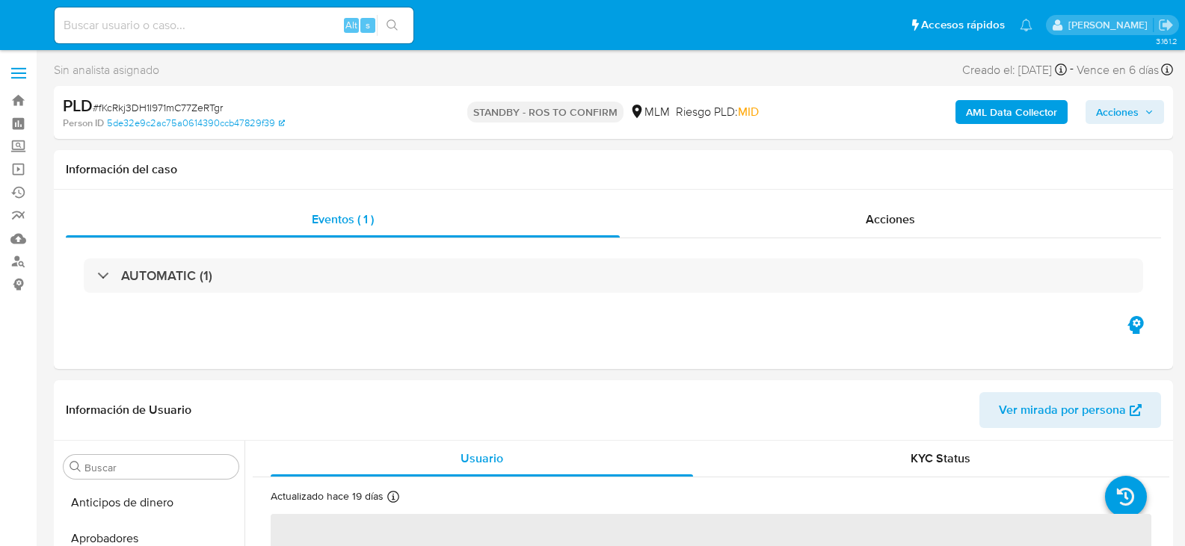
select select "10"
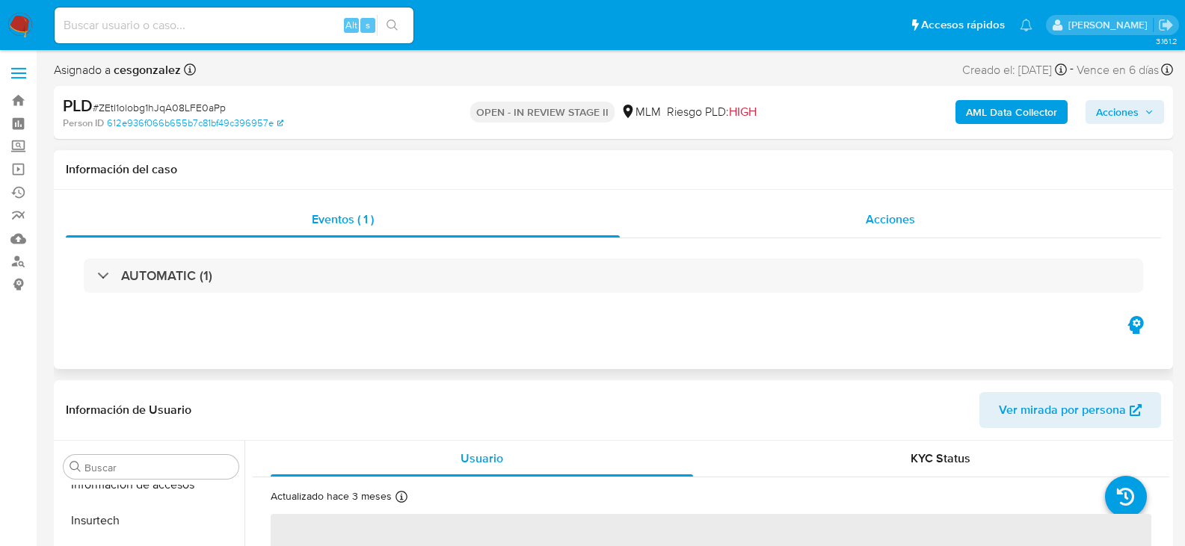
scroll to position [703, 0]
click at [884, 224] on span "Acciones" at bounding box center [890, 219] width 49 height 17
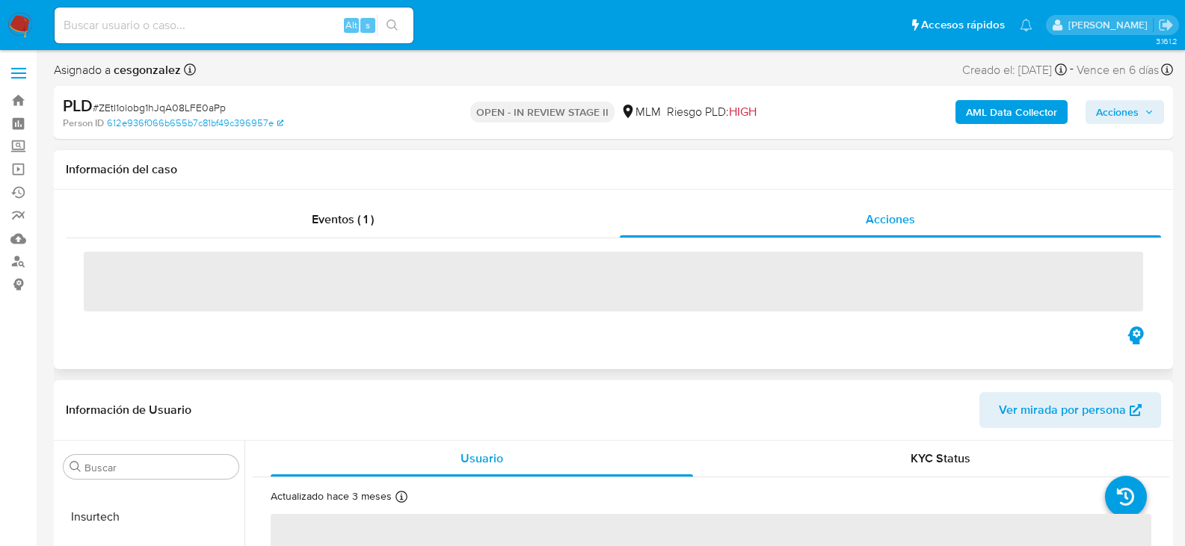
select select "10"
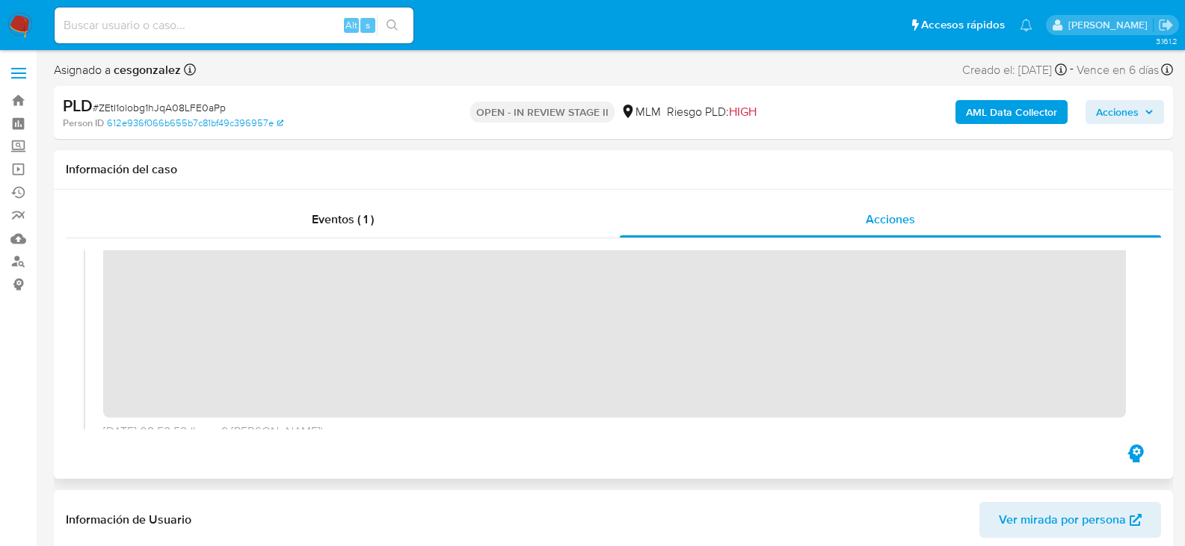
scroll to position [438, 0]
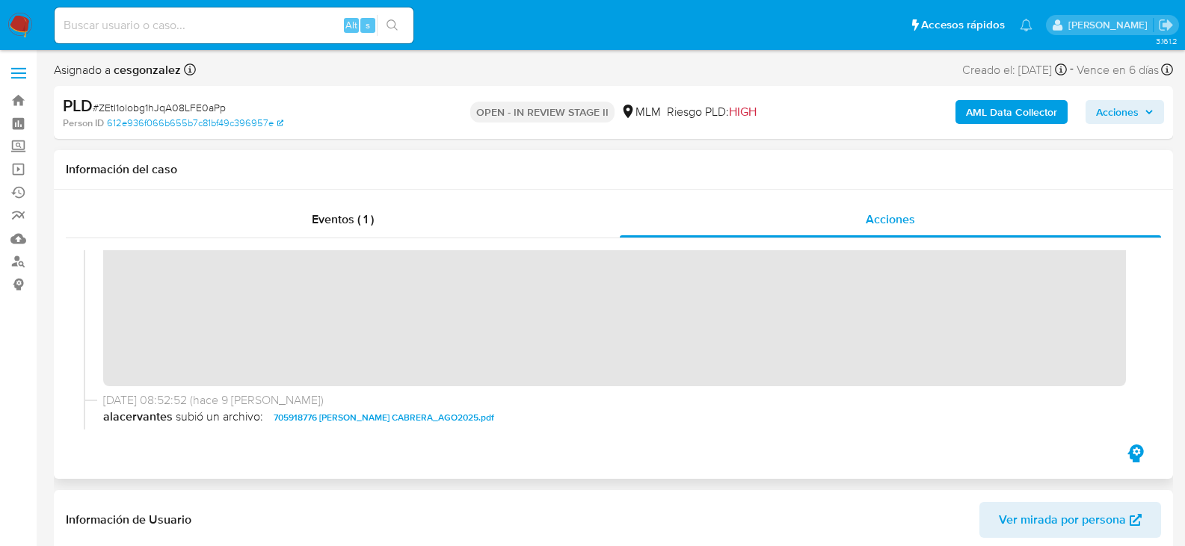
click at [1115, 111] on span "Acciones" at bounding box center [1117, 112] width 43 height 24
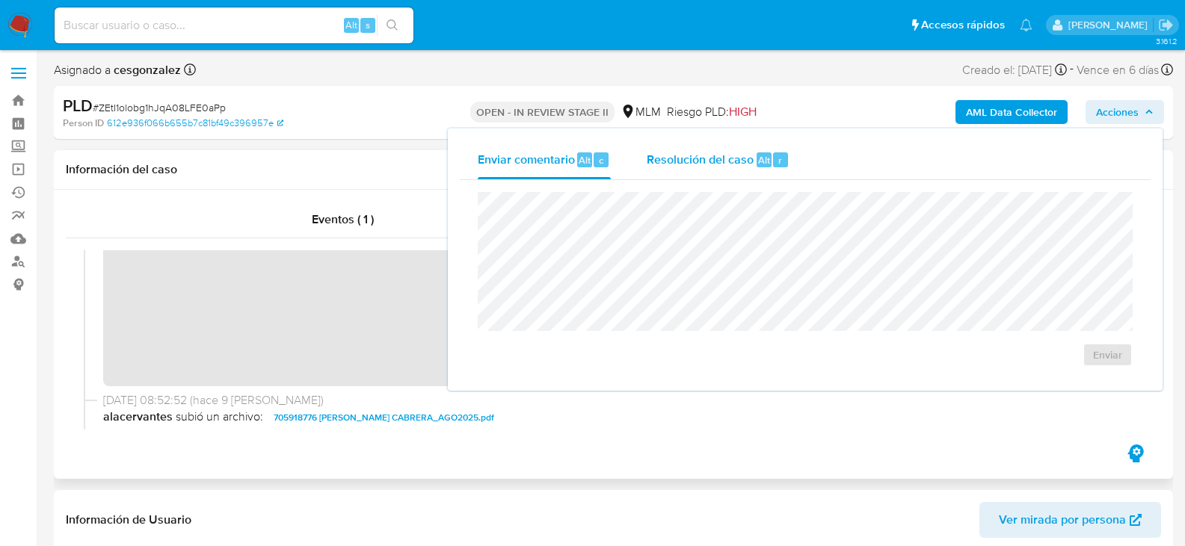
click at [692, 152] on span "Resolución del caso" at bounding box center [700, 159] width 107 height 17
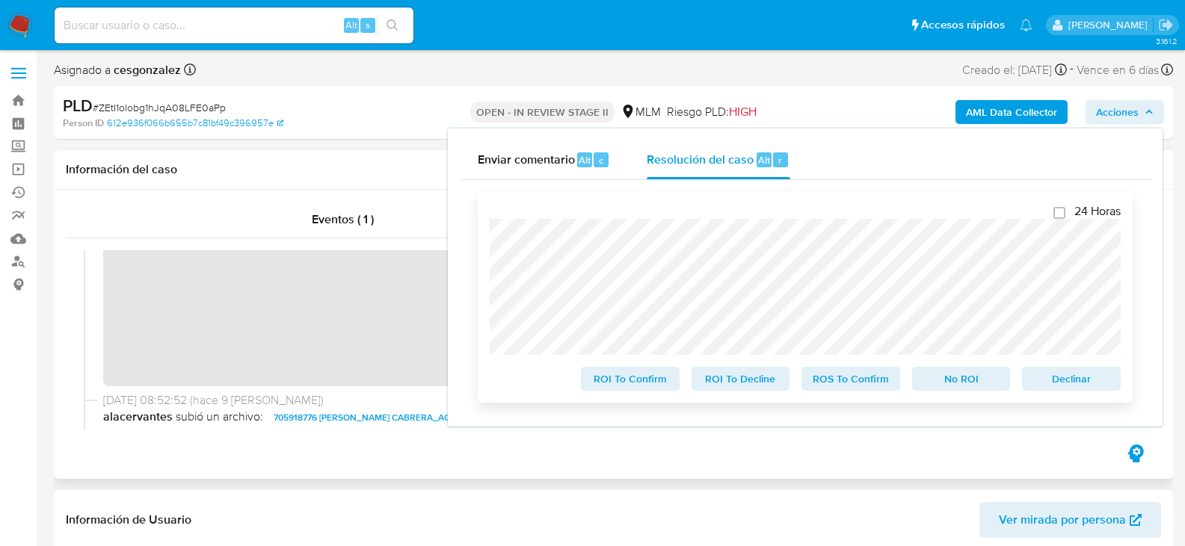
click at [812, 379] on span "ROS To Confirm" at bounding box center [851, 379] width 78 height 21
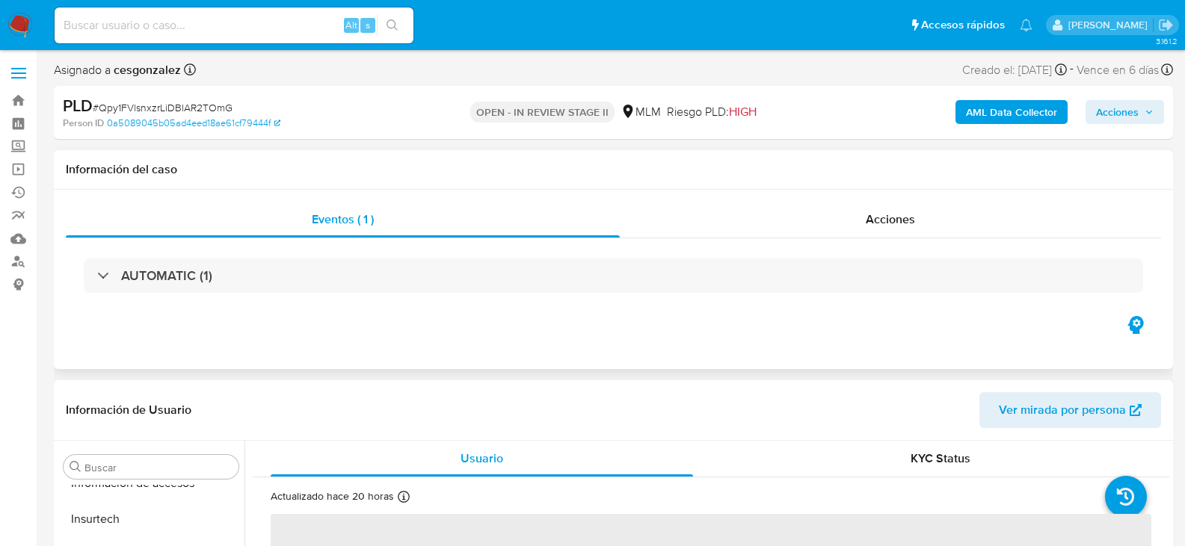
scroll to position [703, 0]
click at [874, 226] on span "Acciones" at bounding box center [890, 219] width 49 height 17
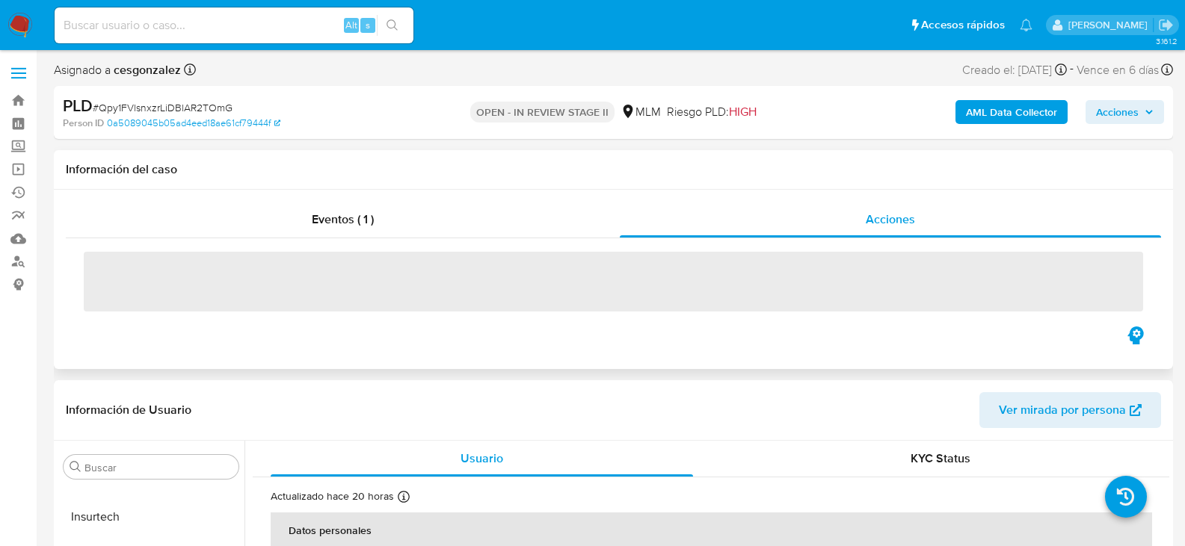
select select "10"
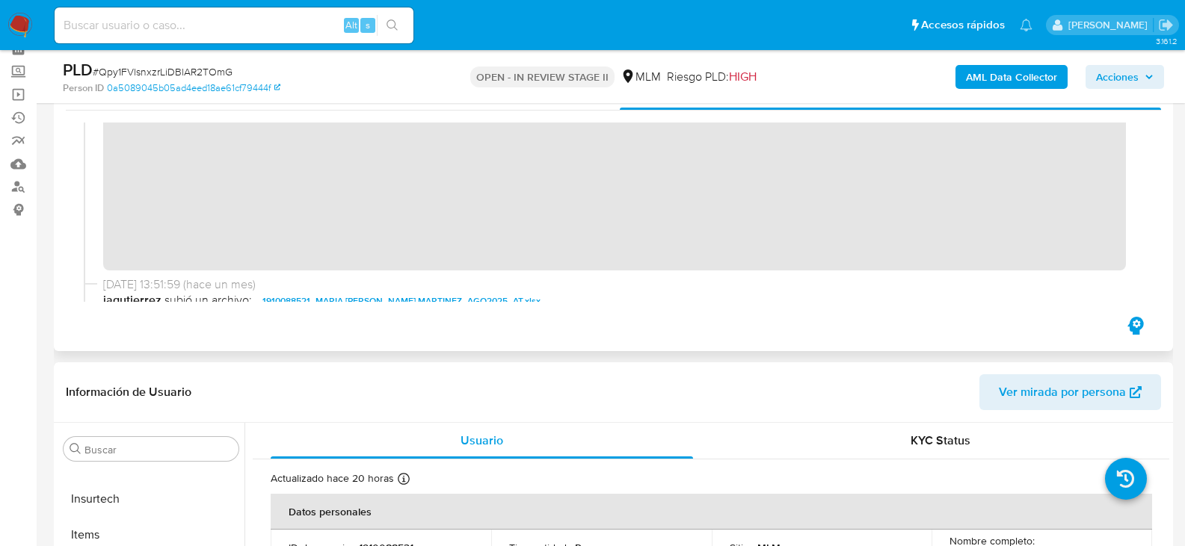
scroll to position [299, 0]
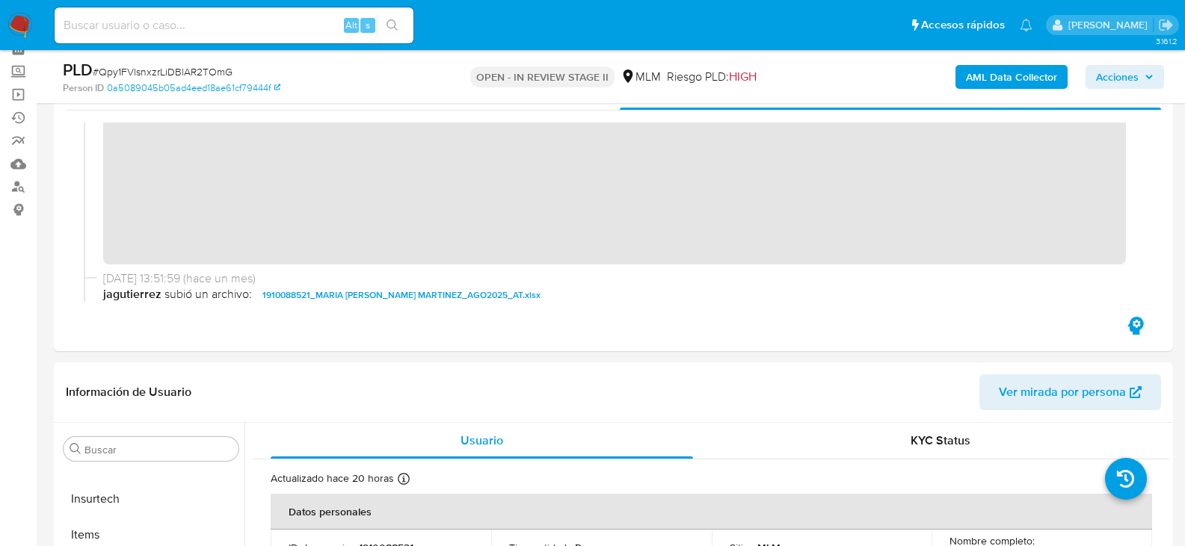
click at [1123, 77] on span "Acciones" at bounding box center [1117, 77] width 43 height 24
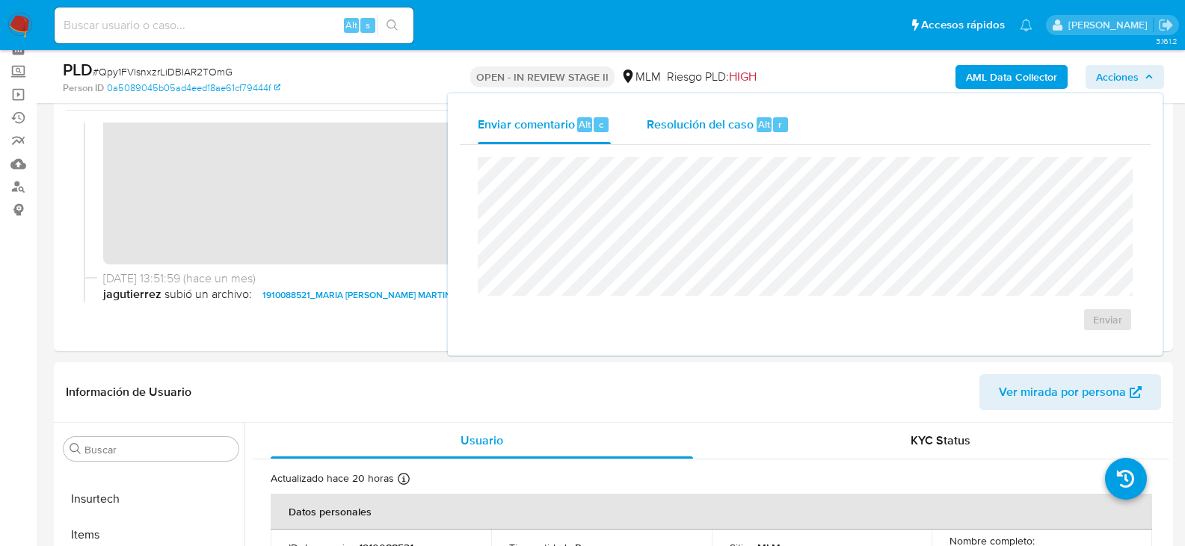
click at [707, 130] on span "Resolución del caso" at bounding box center [700, 123] width 107 height 17
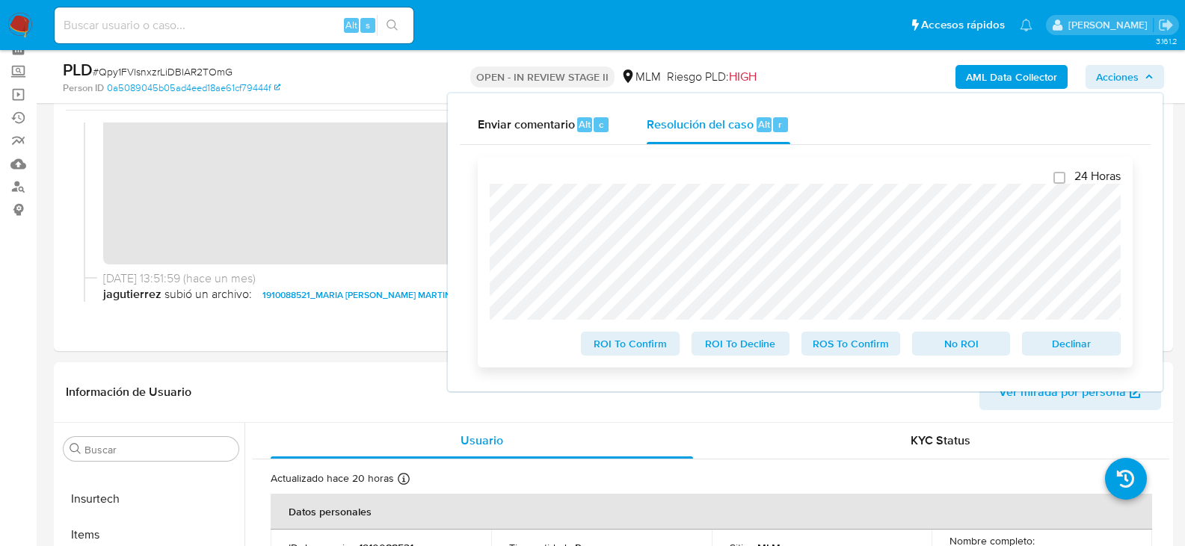
click at [841, 348] on span "ROS To Confirm" at bounding box center [851, 343] width 78 height 21
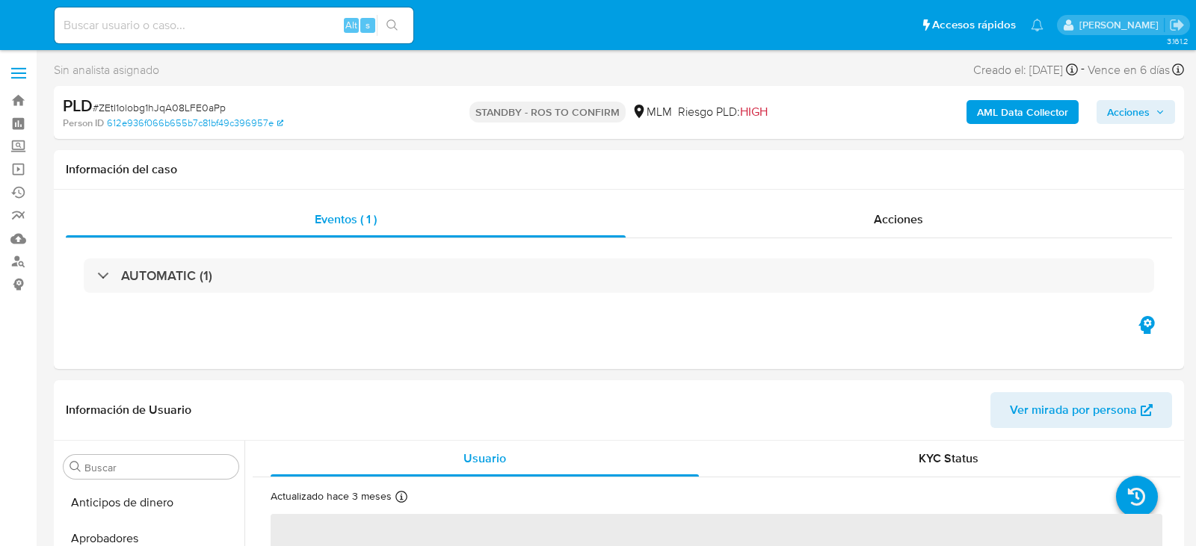
select select "10"
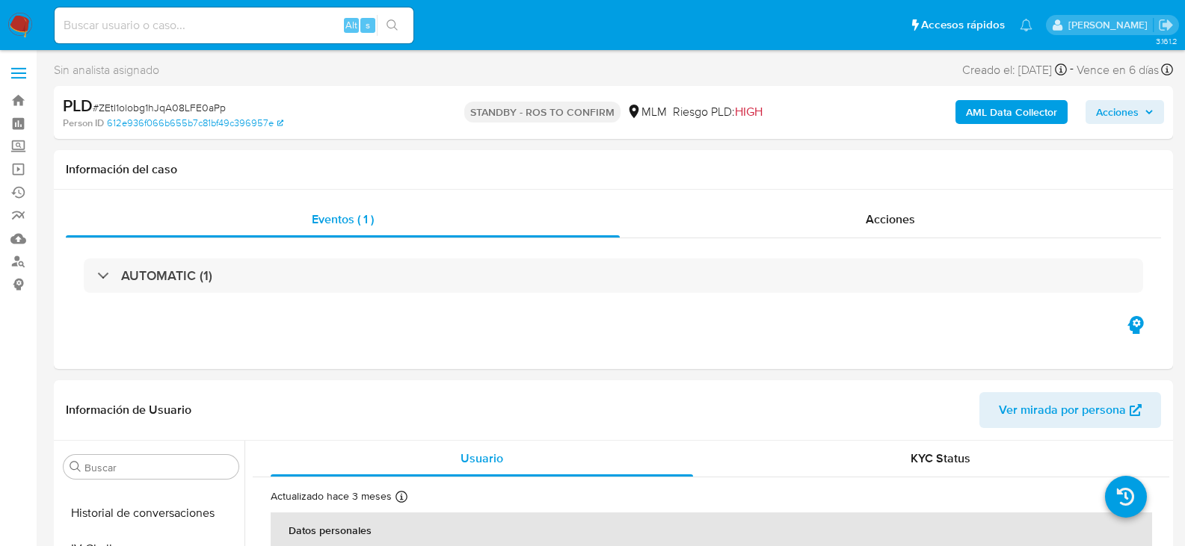
scroll to position [679, 0]
select select "10"
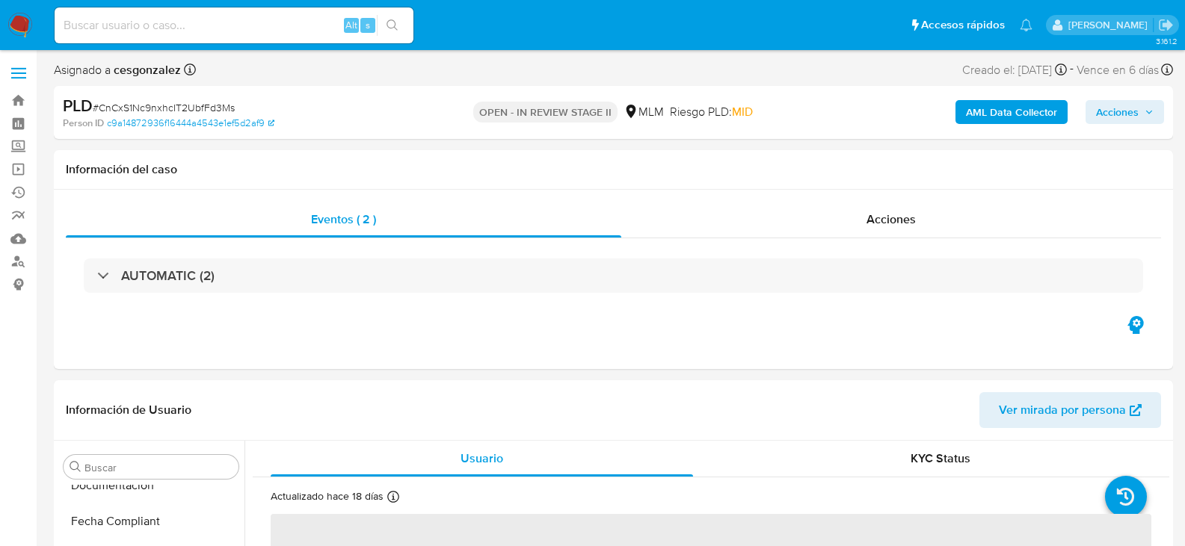
scroll to position [703, 0]
select select "10"
click at [878, 218] on span "Acciones" at bounding box center [890, 219] width 49 height 17
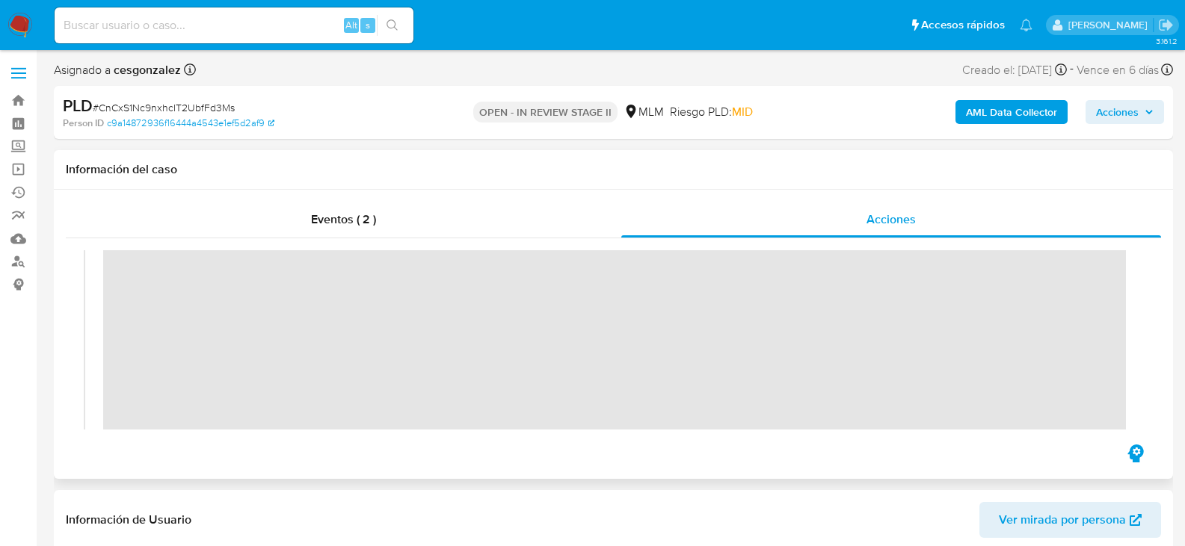
scroll to position [299, 0]
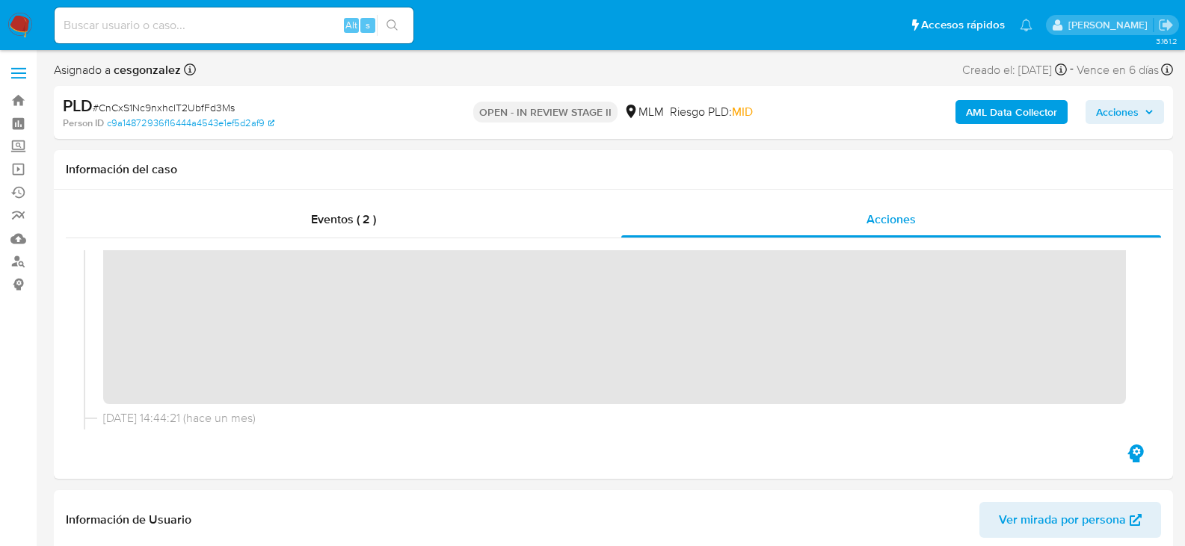
click at [1151, 119] on span "Acciones" at bounding box center [1125, 112] width 58 height 21
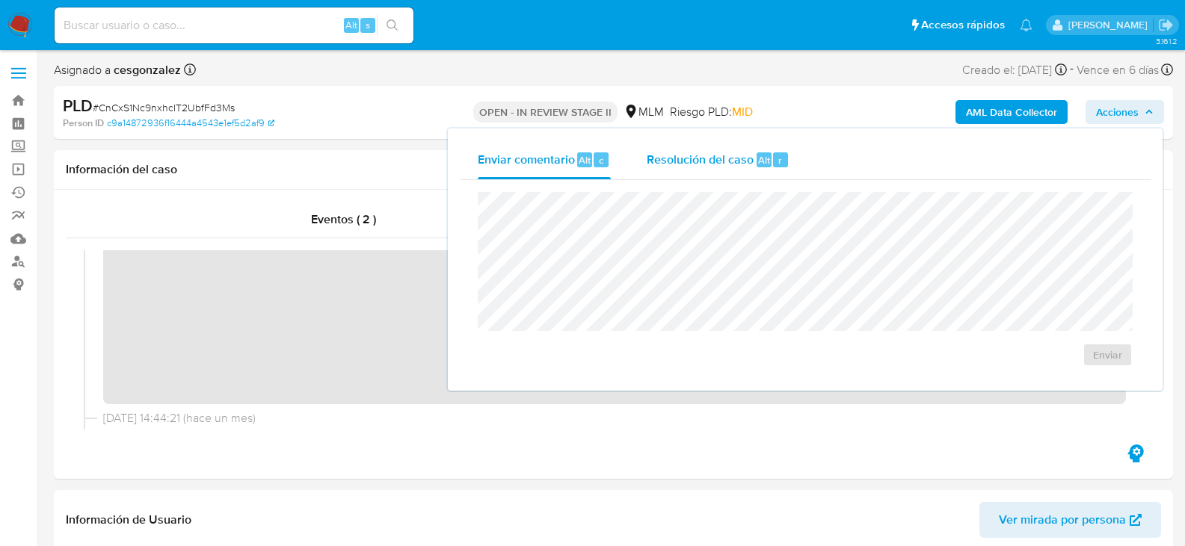
click at [681, 162] on span "Resolución del caso" at bounding box center [700, 159] width 107 height 17
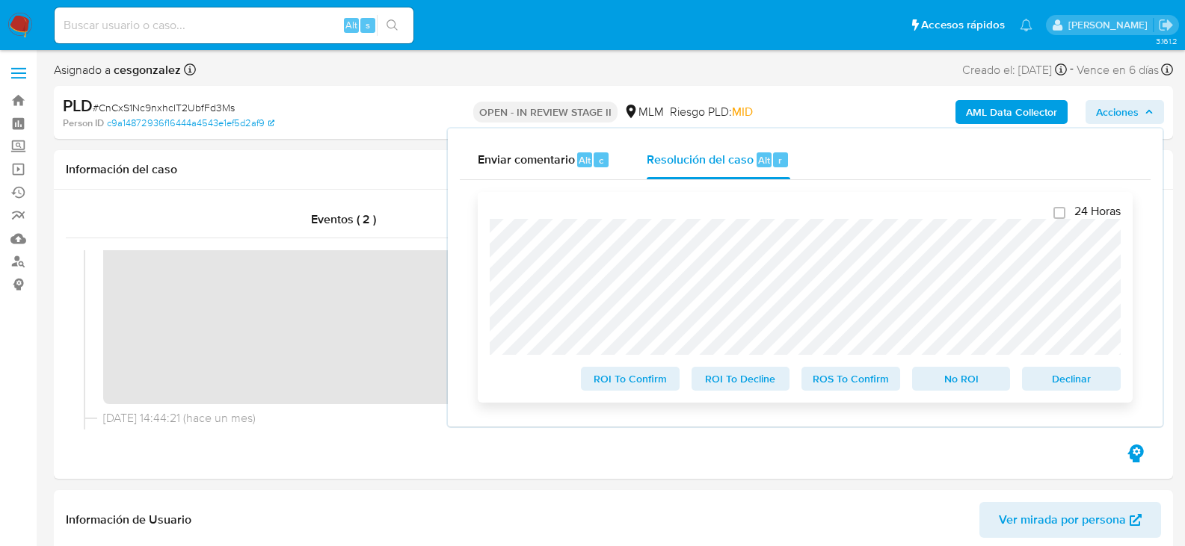
click at [849, 382] on span "ROS To Confirm" at bounding box center [851, 379] width 78 height 21
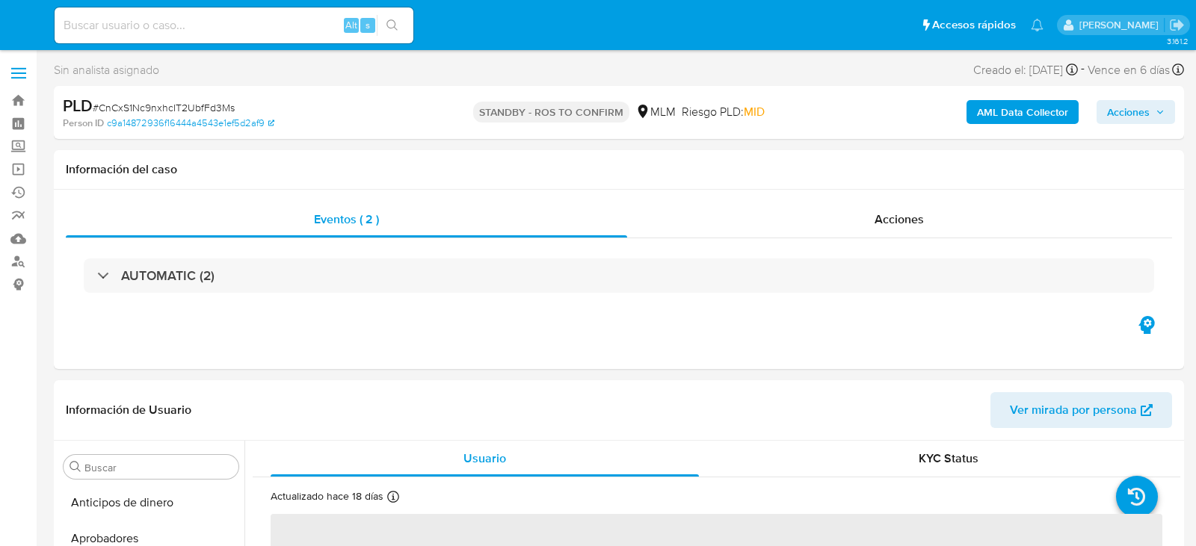
select select "10"
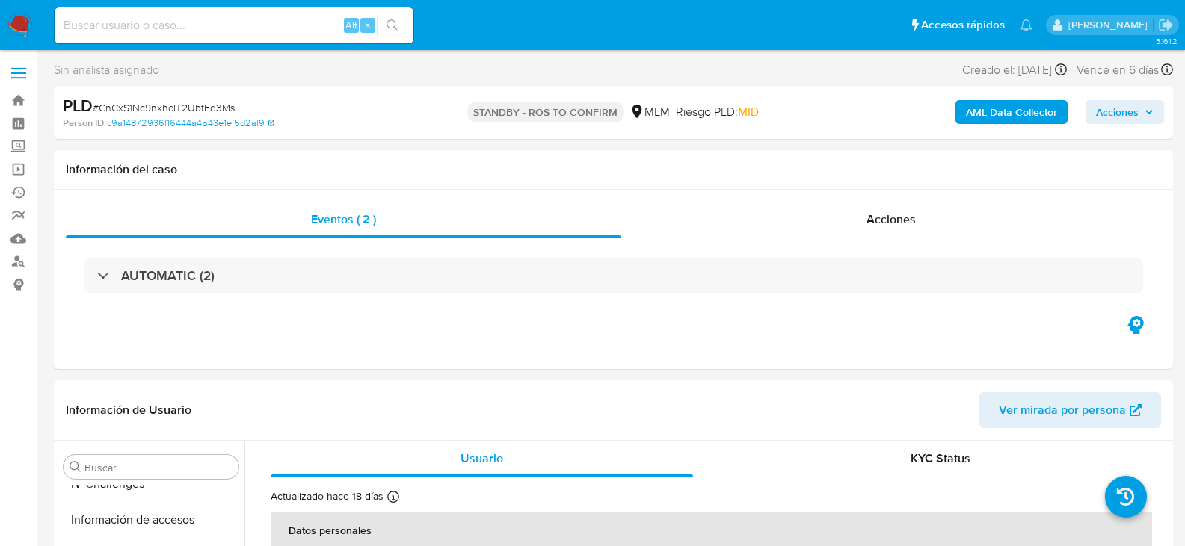
scroll to position [703, 0]
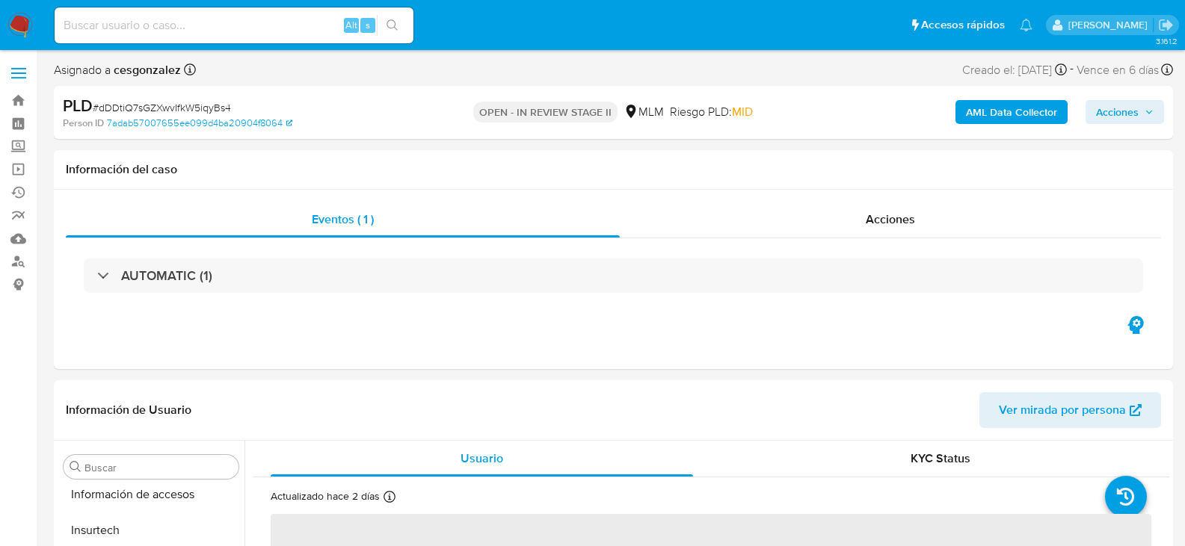
select select "10"
click at [899, 223] on span "Acciones" at bounding box center [890, 219] width 49 height 17
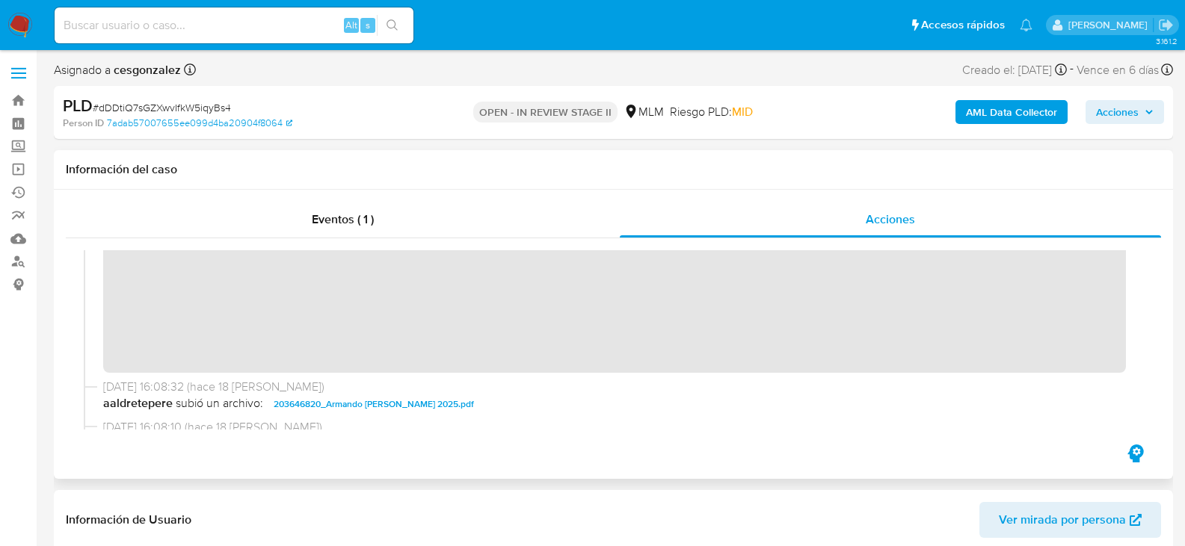
scroll to position [323, 0]
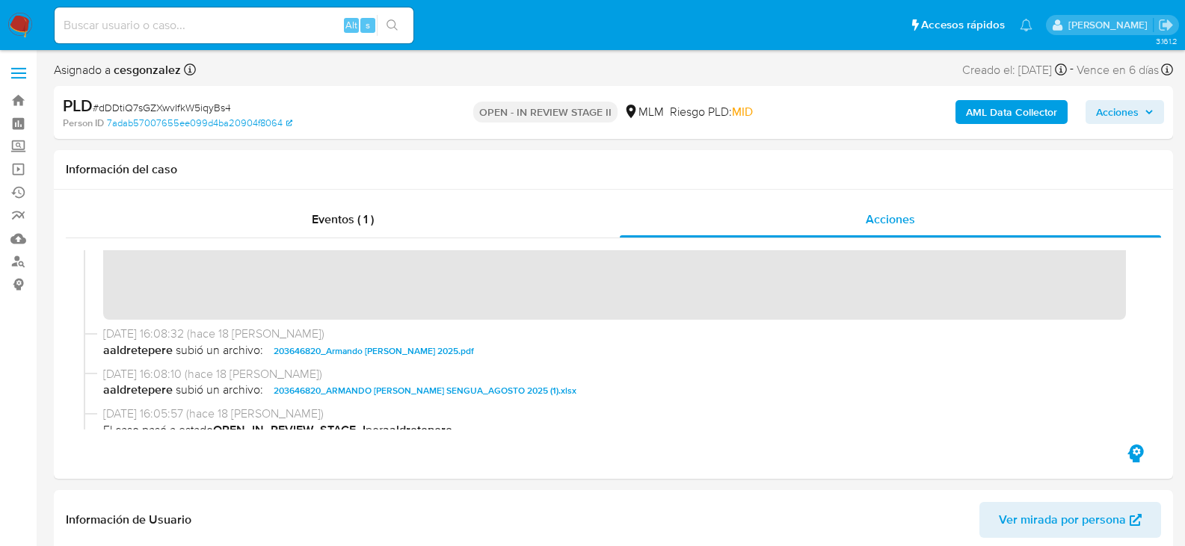
click at [1134, 116] on span "Acciones" at bounding box center [1117, 112] width 43 height 24
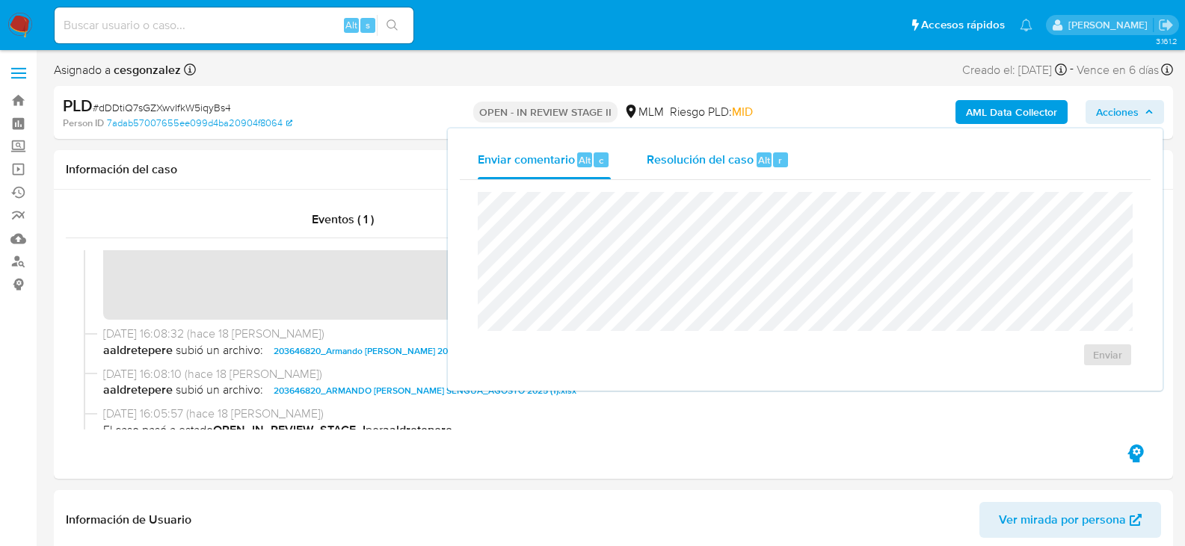
click at [706, 163] on span "Resolución del caso" at bounding box center [700, 159] width 107 height 17
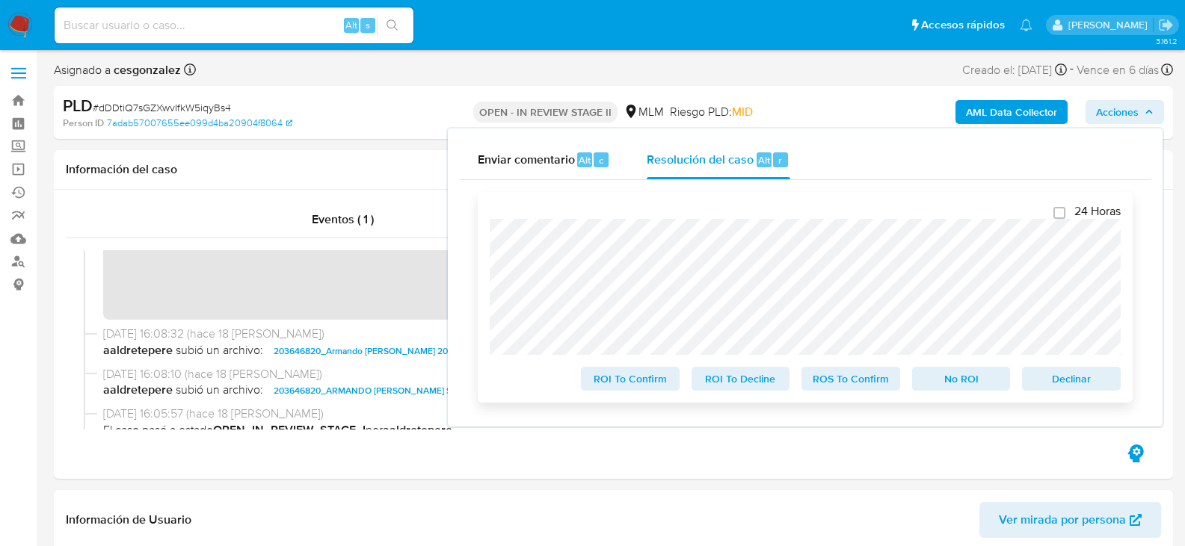
click at [845, 380] on span "ROS To Confirm" at bounding box center [851, 379] width 78 height 21
click at [872, 382] on span "ROS To Confirm" at bounding box center [851, 379] width 78 height 21
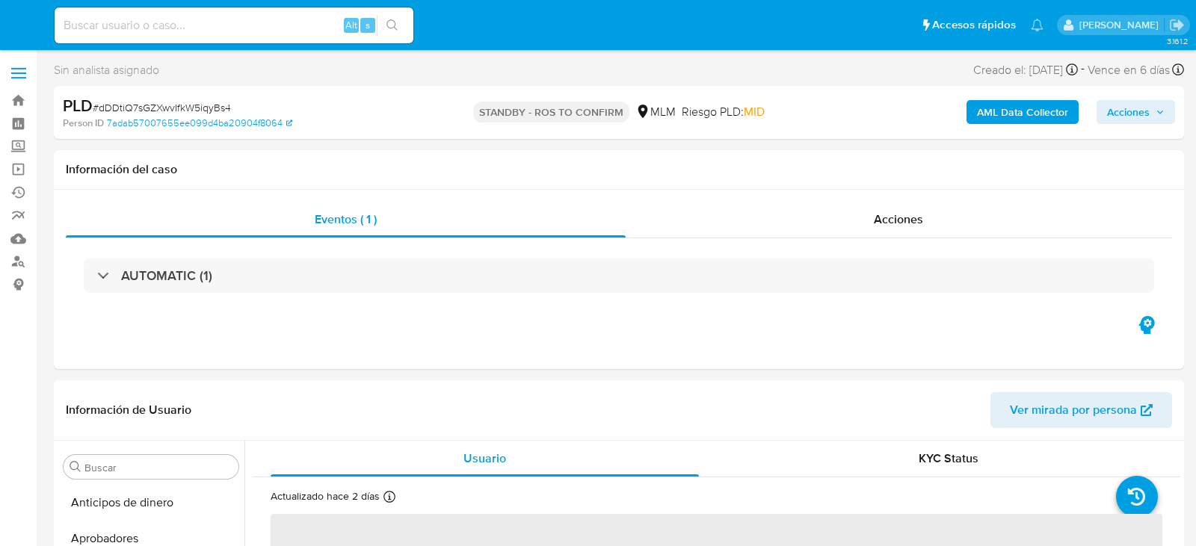
select select "10"
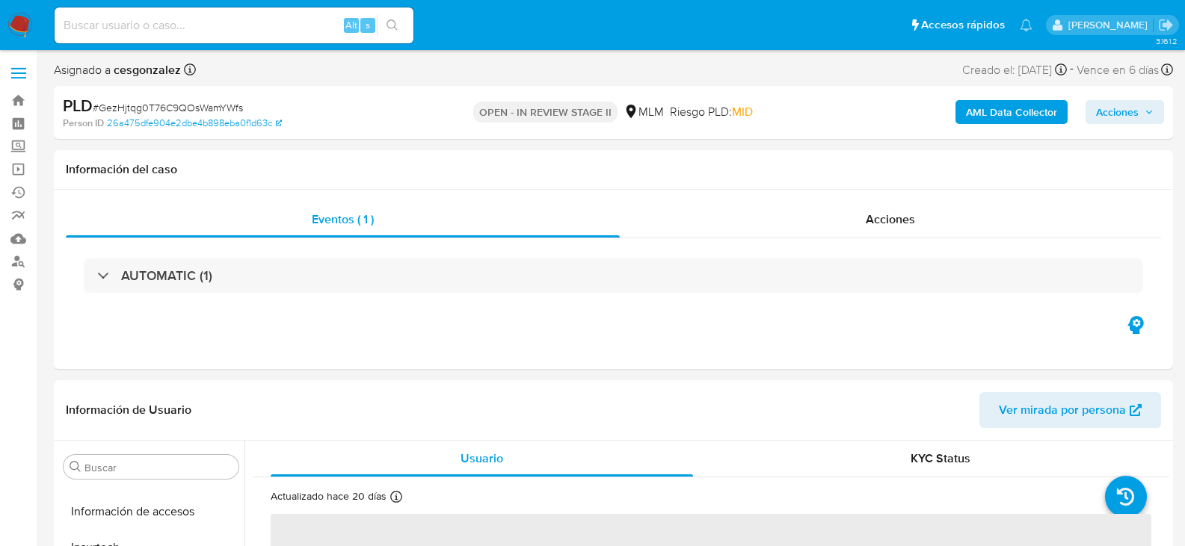
scroll to position [703, 0]
select select "10"
click at [886, 213] on span "Acciones" at bounding box center [890, 219] width 49 height 17
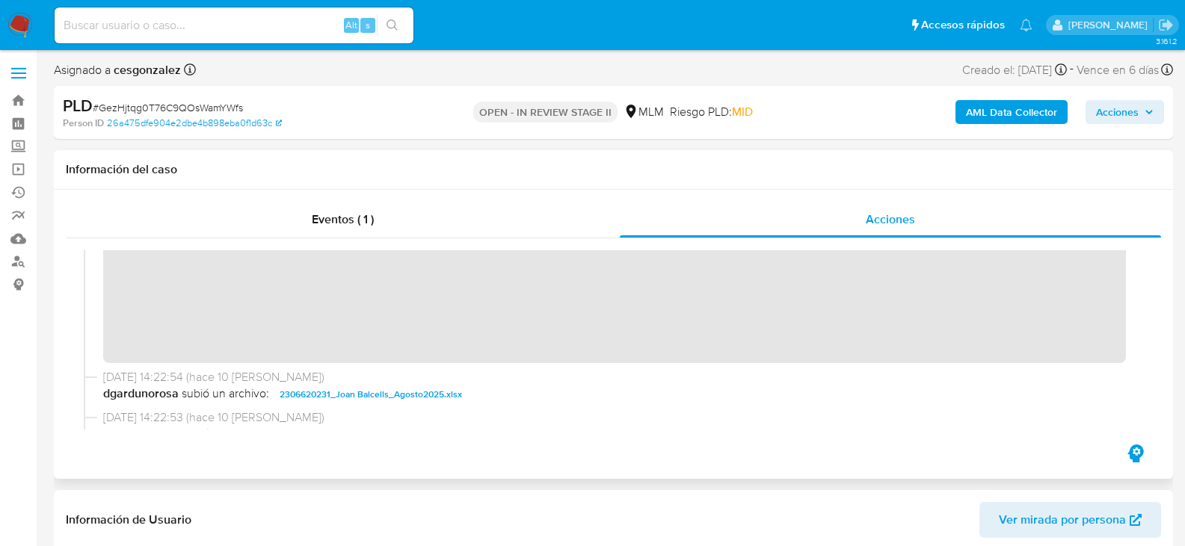
scroll to position [298, 0]
click at [1138, 109] on span "Acciones" at bounding box center [1125, 112] width 58 height 21
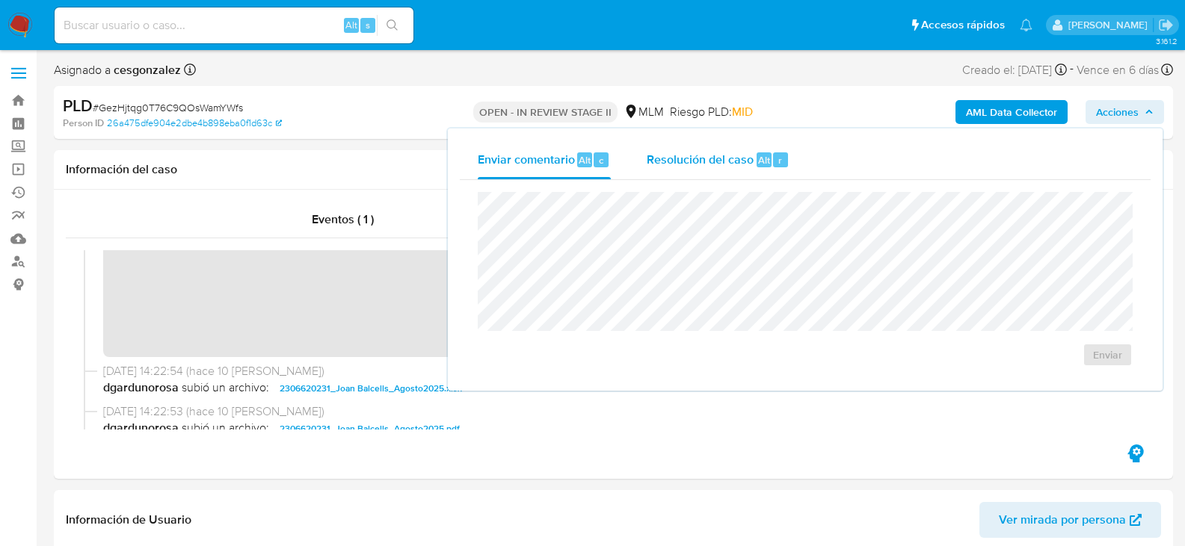
click at [707, 162] on span "Resolución del caso" at bounding box center [700, 159] width 107 height 17
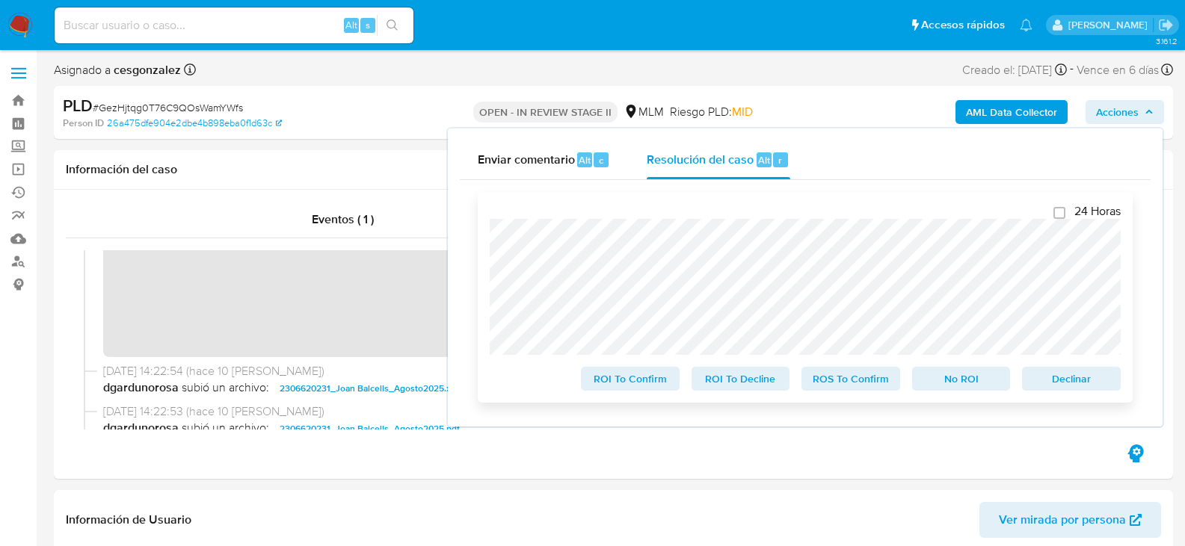
click at [851, 384] on span "ROS To Confirm" at bounding box center [851, 379] width 78 height 21
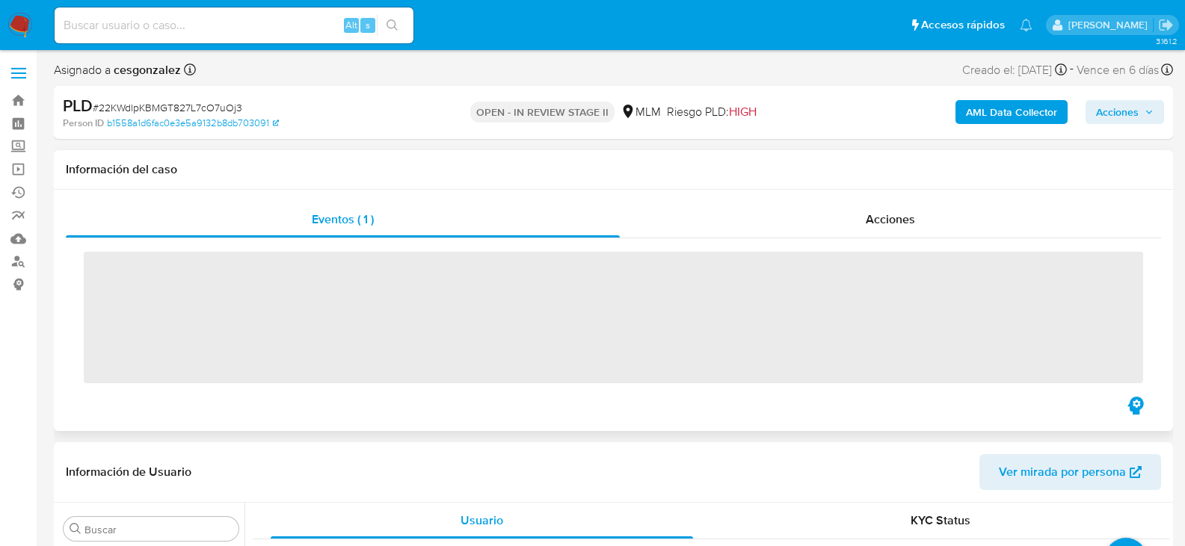
scroll to position [703, 0]
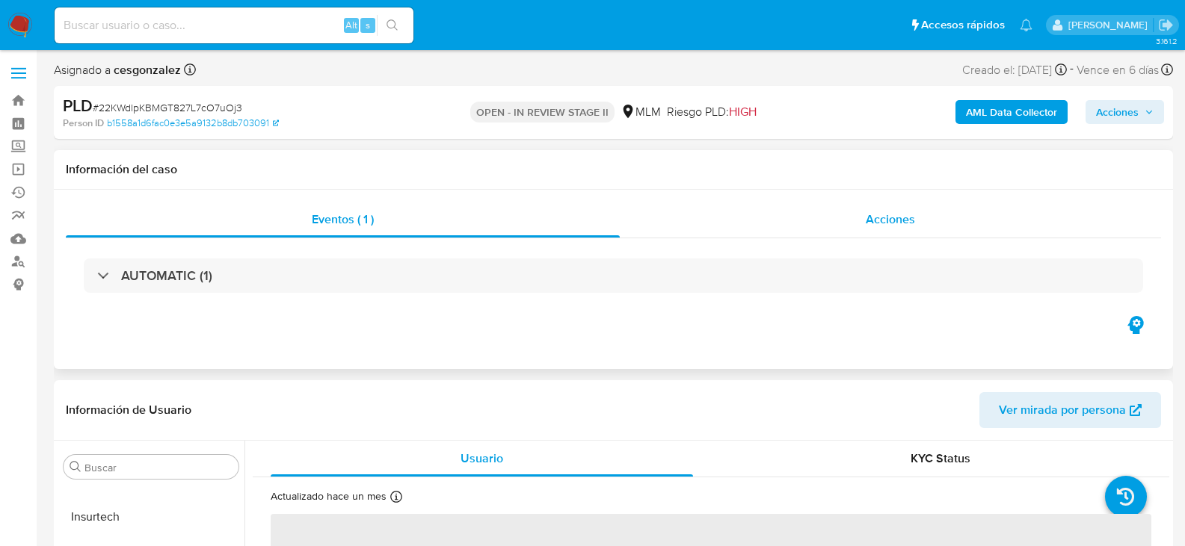
click at [888, 215] on span "Acciones" at bounding box center [890, 219] width 49 height 17
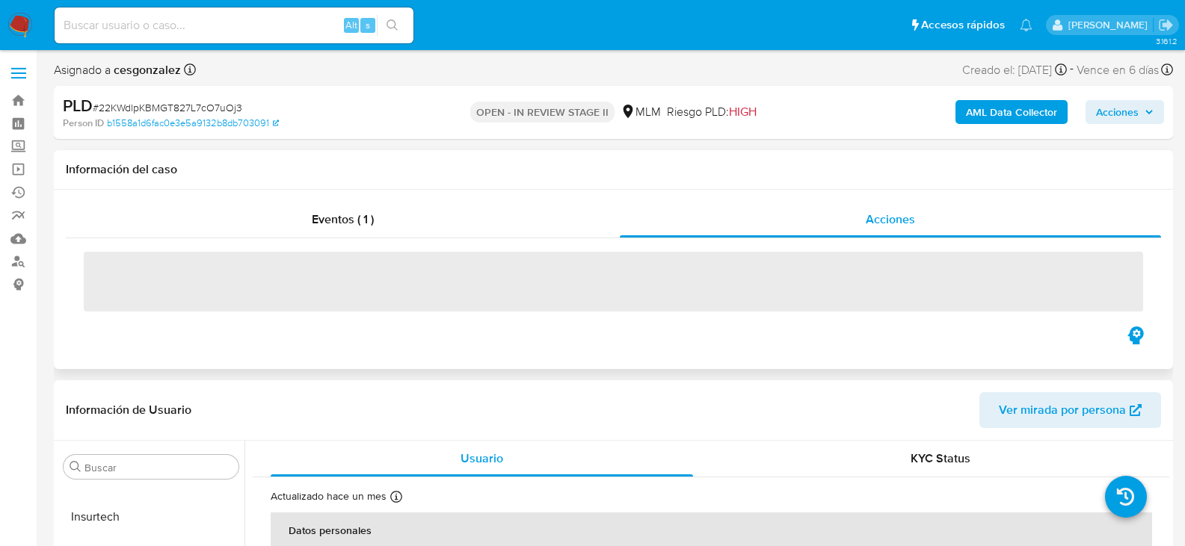
select select "10"
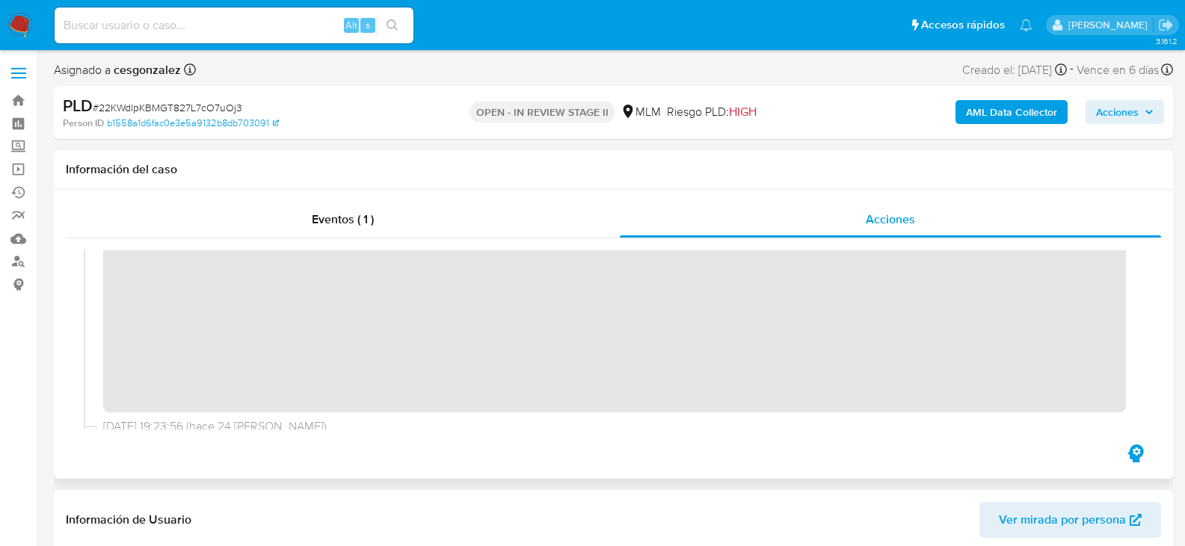
scroll to position [251, 0]
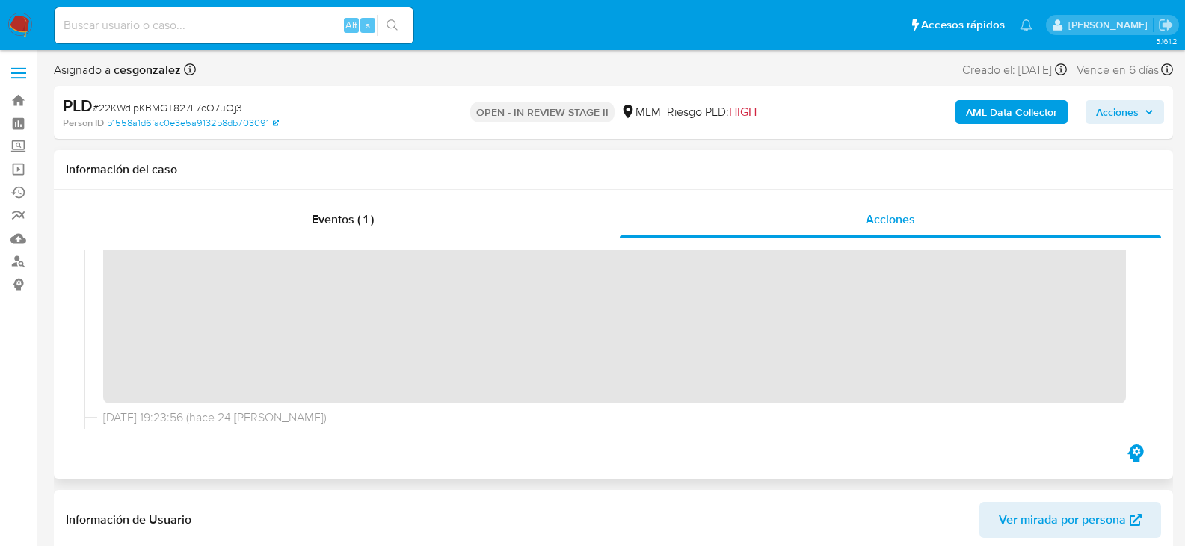
click at [901, 416] on div "03/10/2025 17:02:08 (hace 2 días) El caso pasó a estado OPEN_IN_REVIEW_STAGE_II…" at bounding box center [613, 339] width 1059 height 179
click at [1153, 117] on icon "button" at bounding box center [1148, 112] width 9 height 9
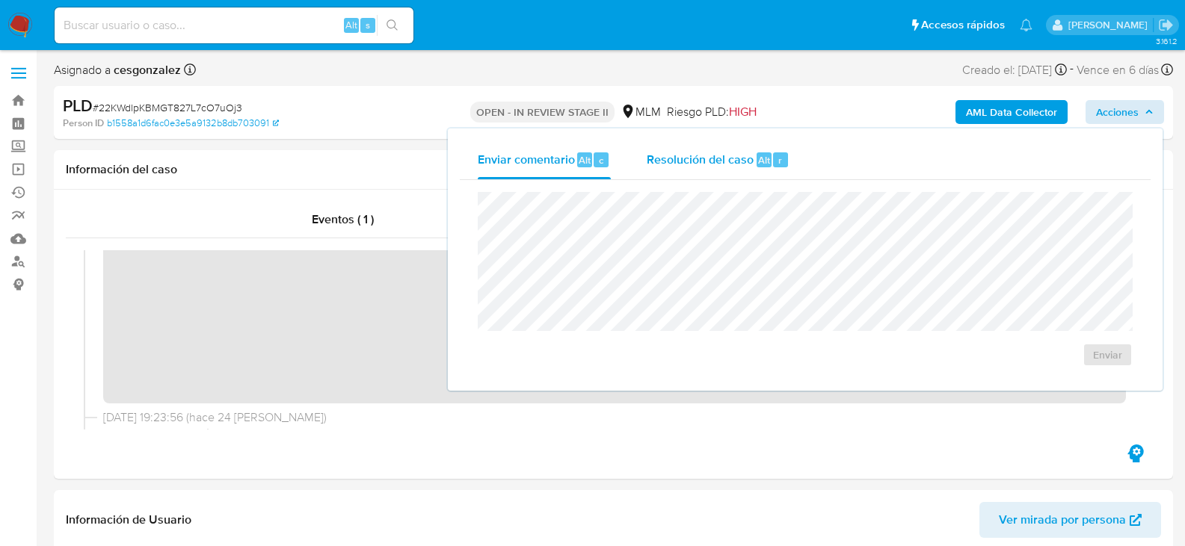
click at [760, 158] on span "Alt" at bounding box center [764, 160] width 12 height 14
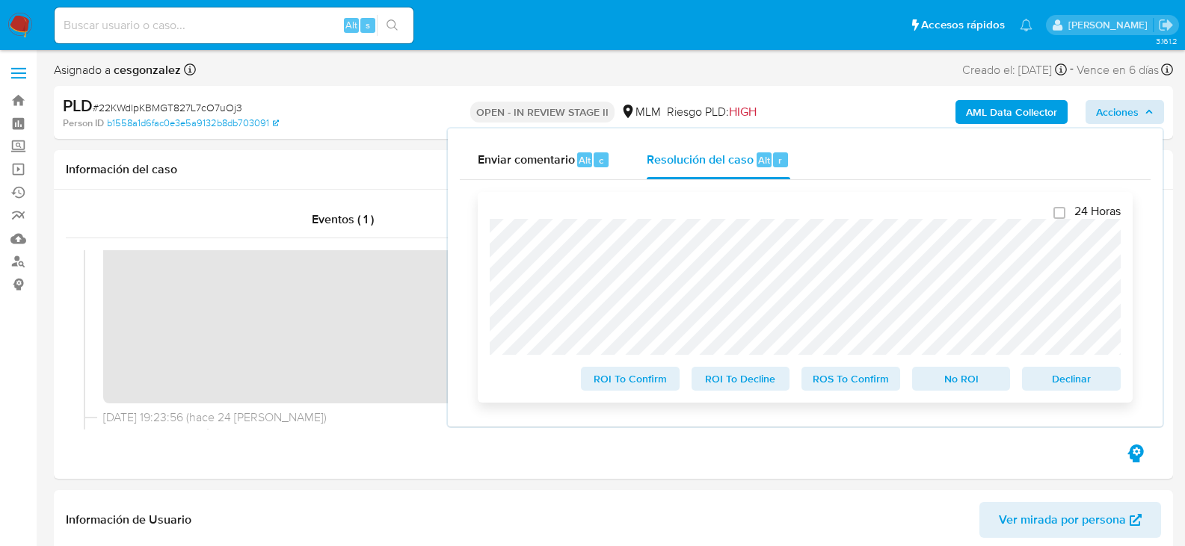
click at [829, 388] on span "ROS To Confirm" at bounding box center [851, 379] width 78 height 21
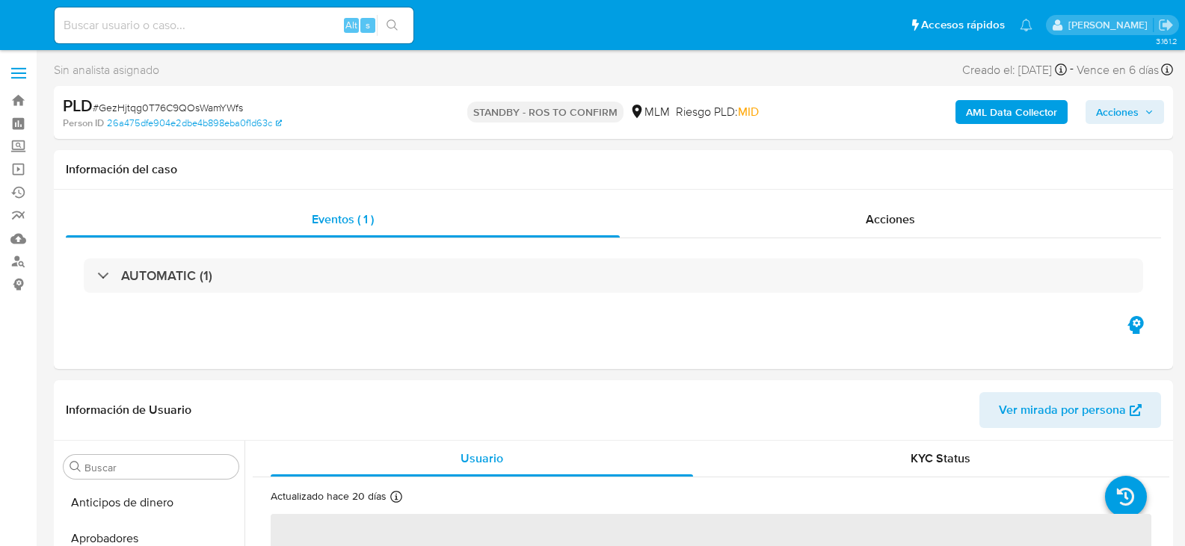
select select "10"
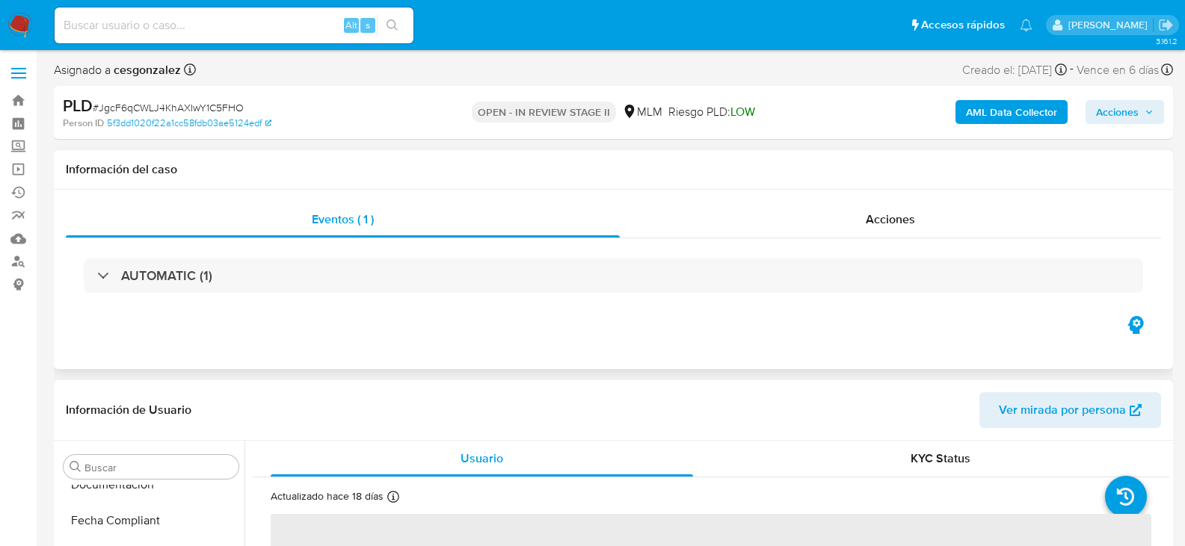
scroll to position [703, 0]
click at [883, 232] on div "Acciones" at bounding box center [890, 220] width 541 height 36
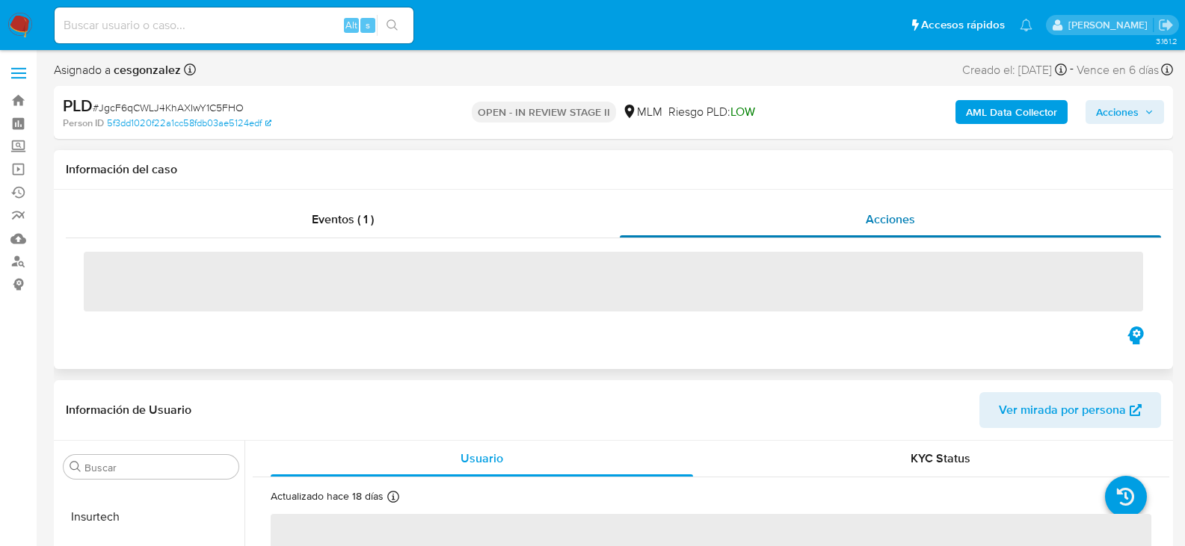
select select "10"
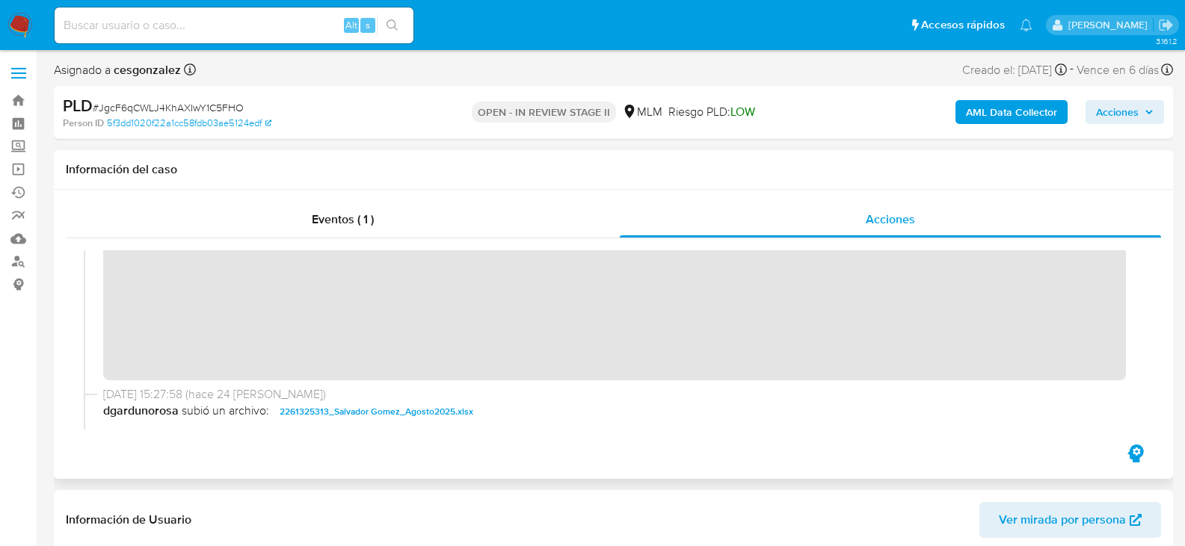
scroll to position [299, 0]
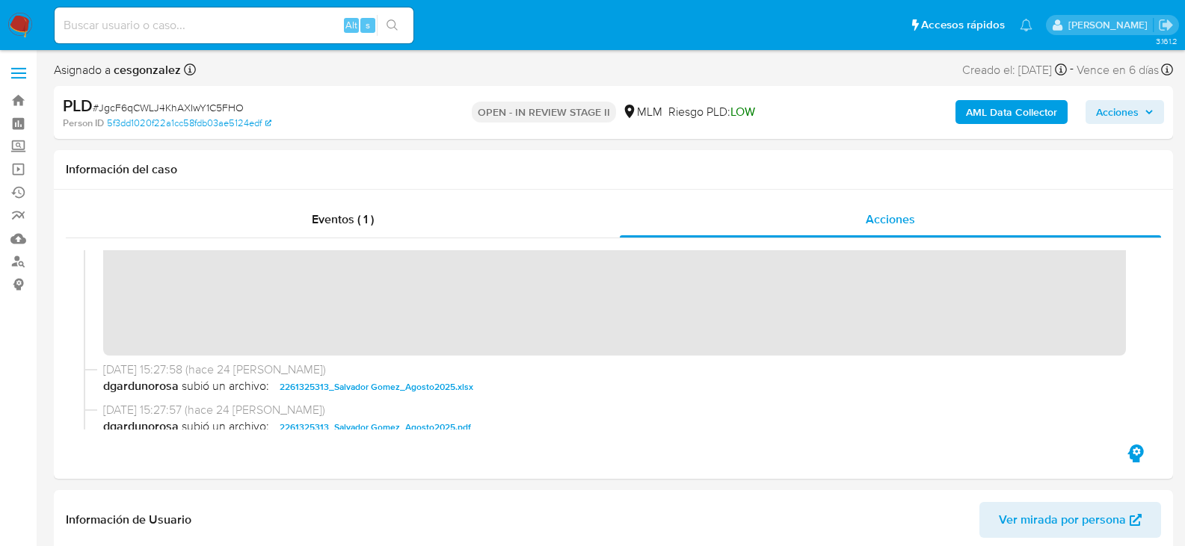
click at [1141, 102] on span "Acciones" at bounding box center [1125, 112] width 58 height 21
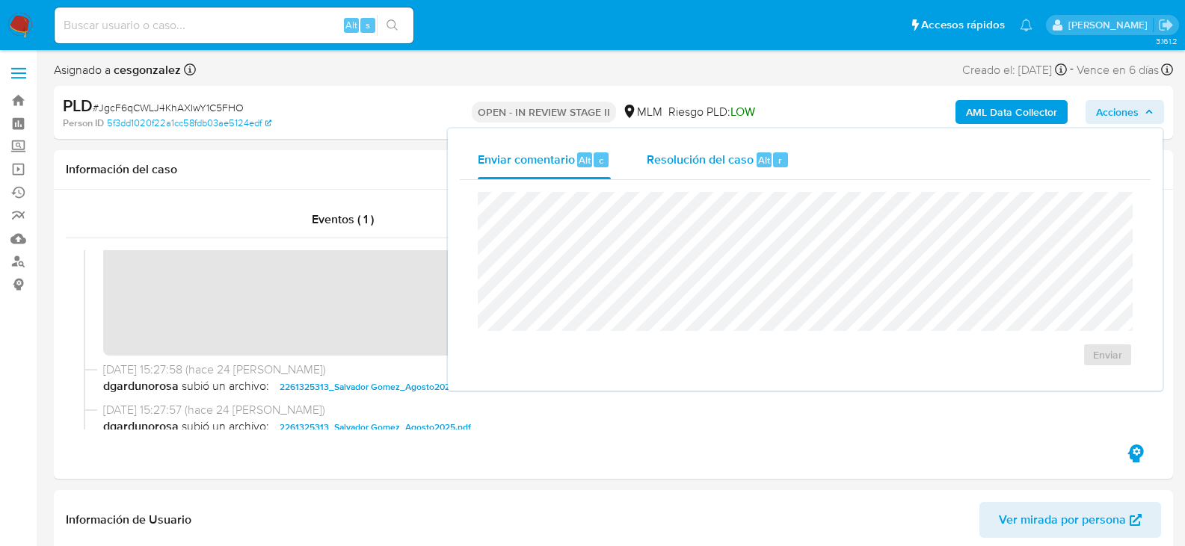
click at [727, 172] on div "Resolución del caso Alt r" at bounding box center [718, 160] width 143 height 39
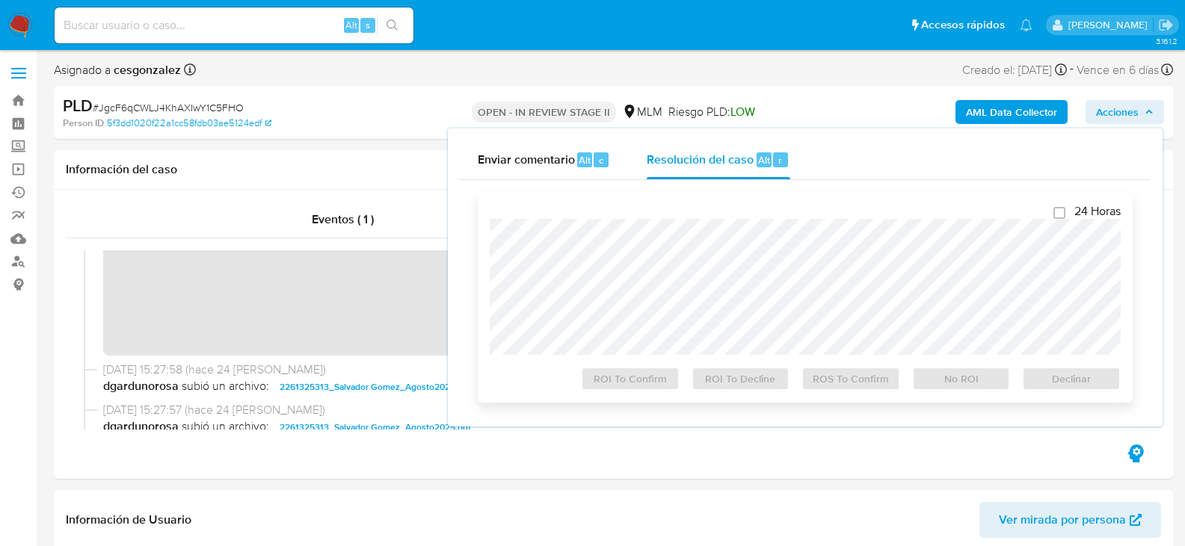
click at [822, 386] on span "ROS To Confirm" at bounding box center [851, 379] width 78 height 21
click at [830, 383] on span "ROS To Confirm" at bounding box center [851, 379] width 78 height 21
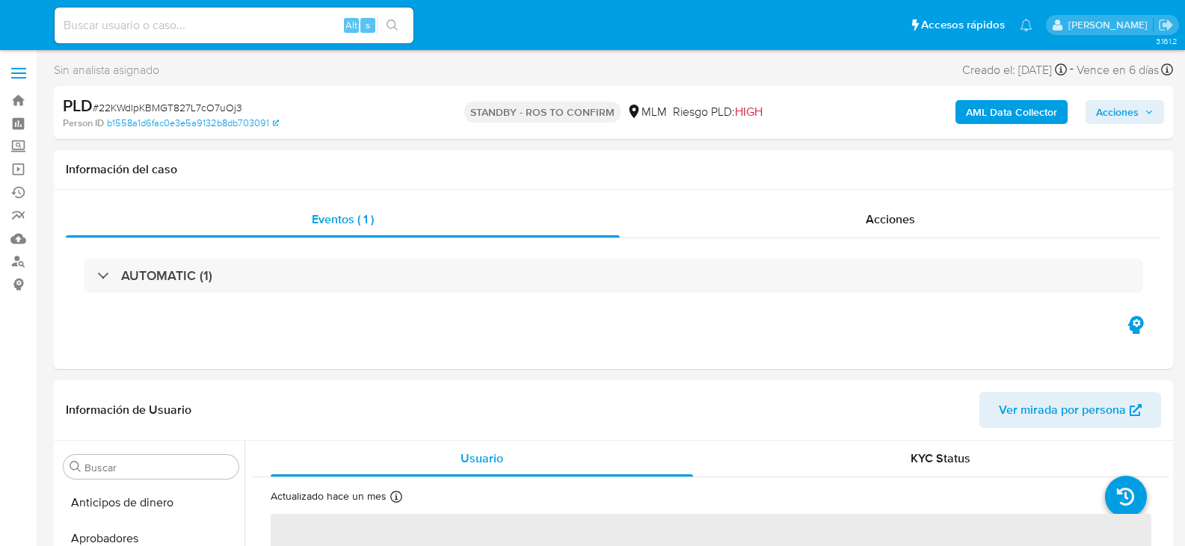
select select "10"
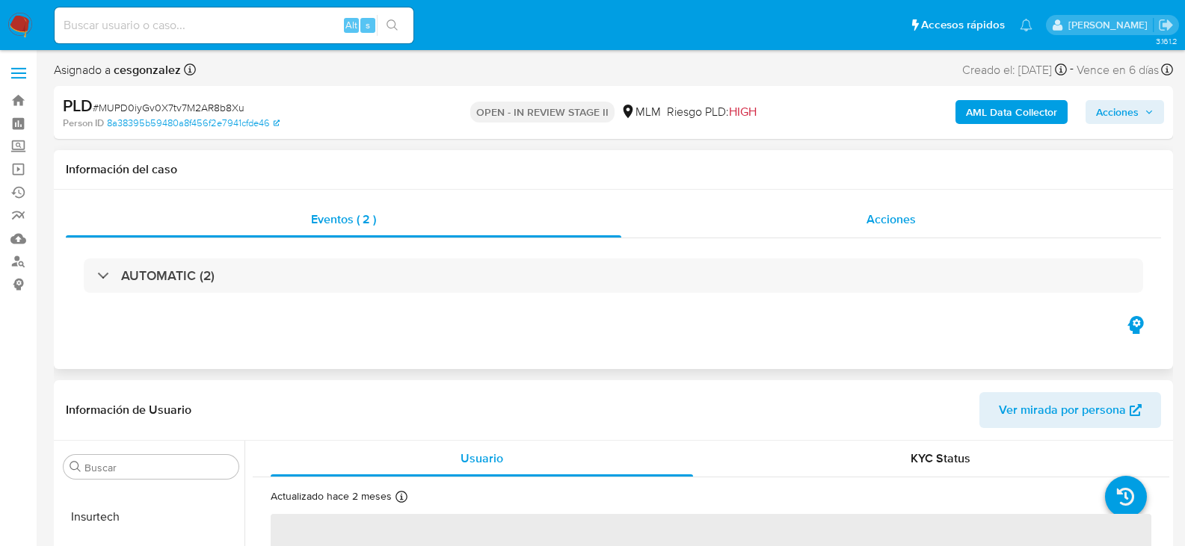
click at [884, 228] on div "Acciones" at bounding box center [891, 220] width 540 height 36
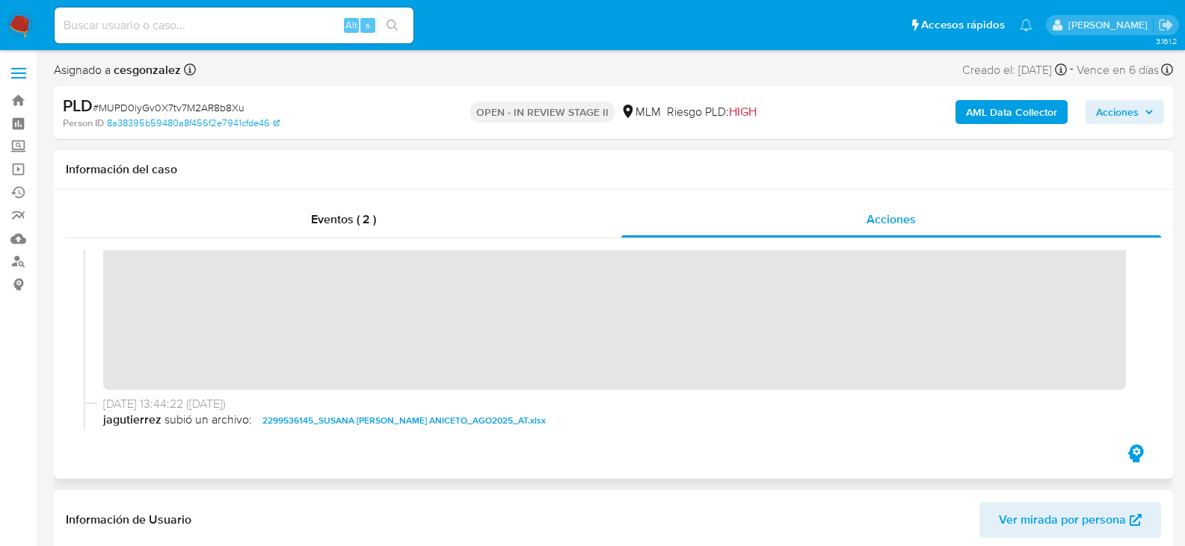
scroll to position [299, 0]
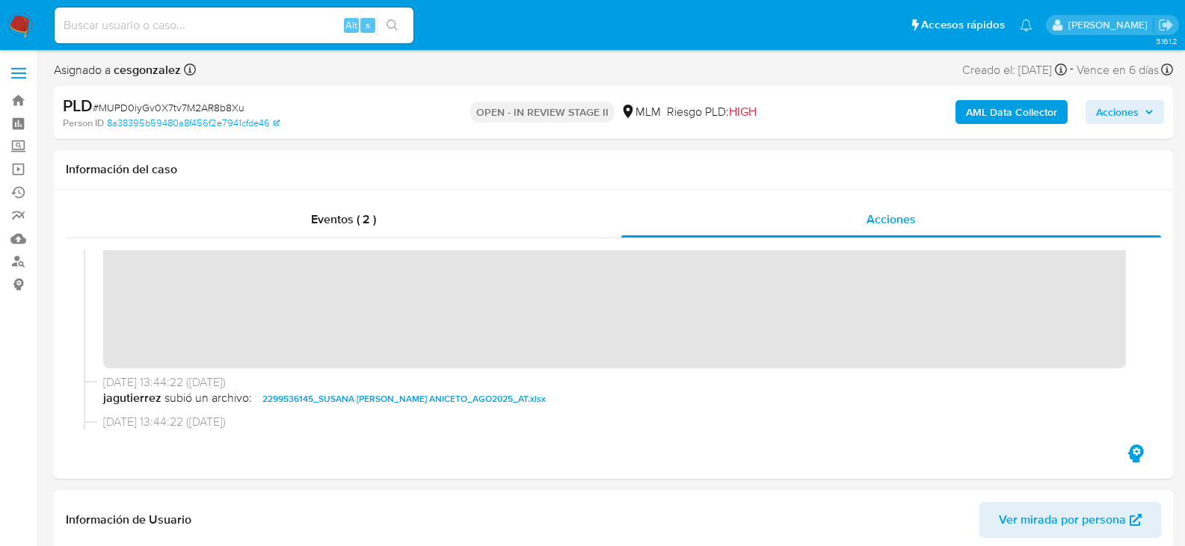
click at [1137, 115] on span "Acciones" at bounding box center [1117, 112] width 43 height 24
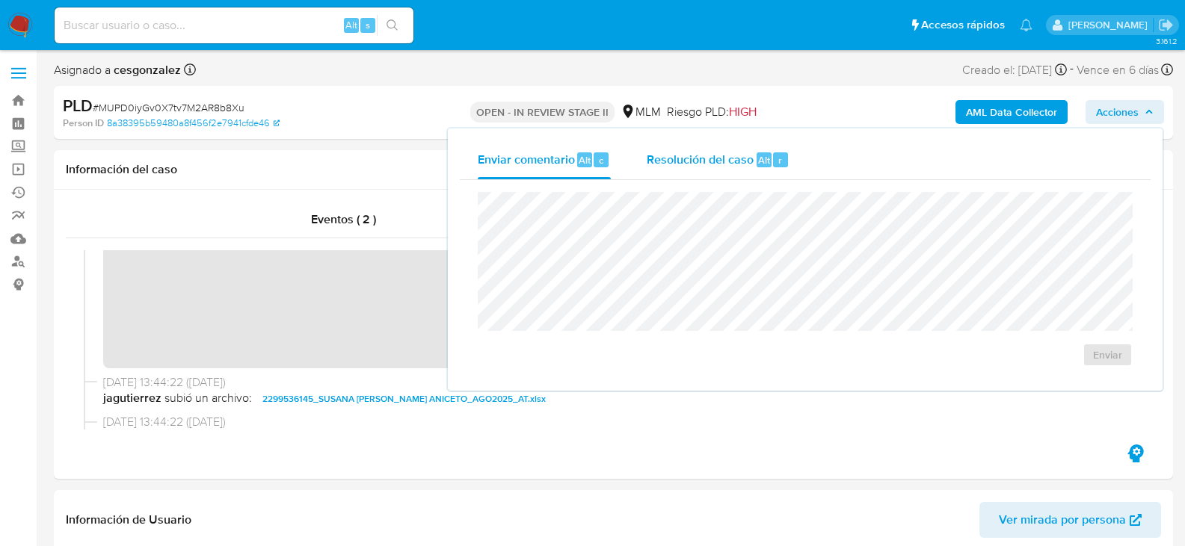
click at [715, 159] on span "Resolución del caso" at bounding box center [700, 159] width 107 height 17
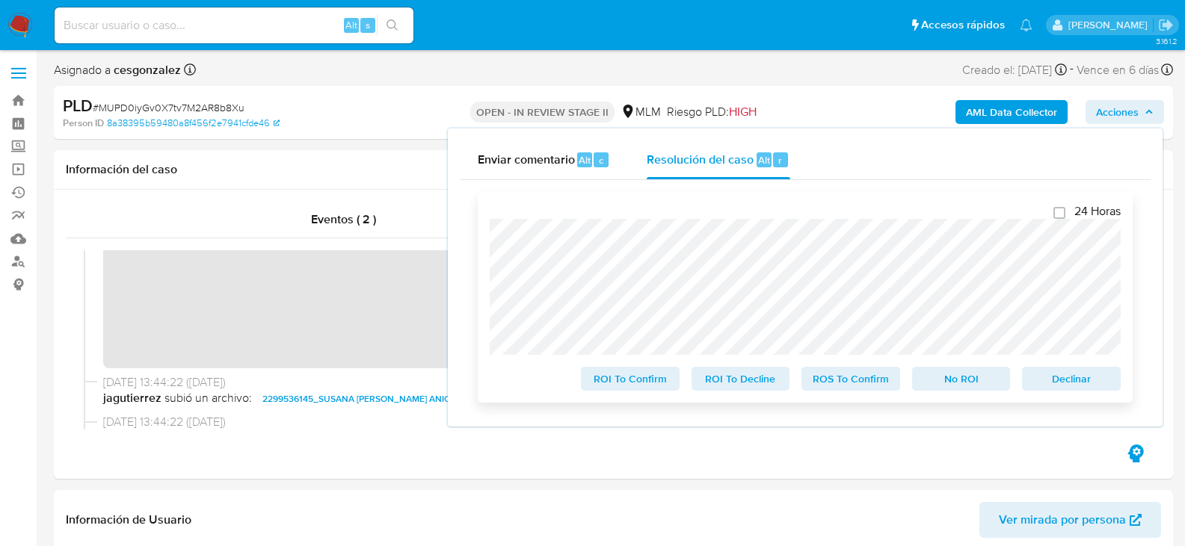
click at [838, 377] on span "ROS To Confirm" at bounding box center [851, 379] width 78 height 21
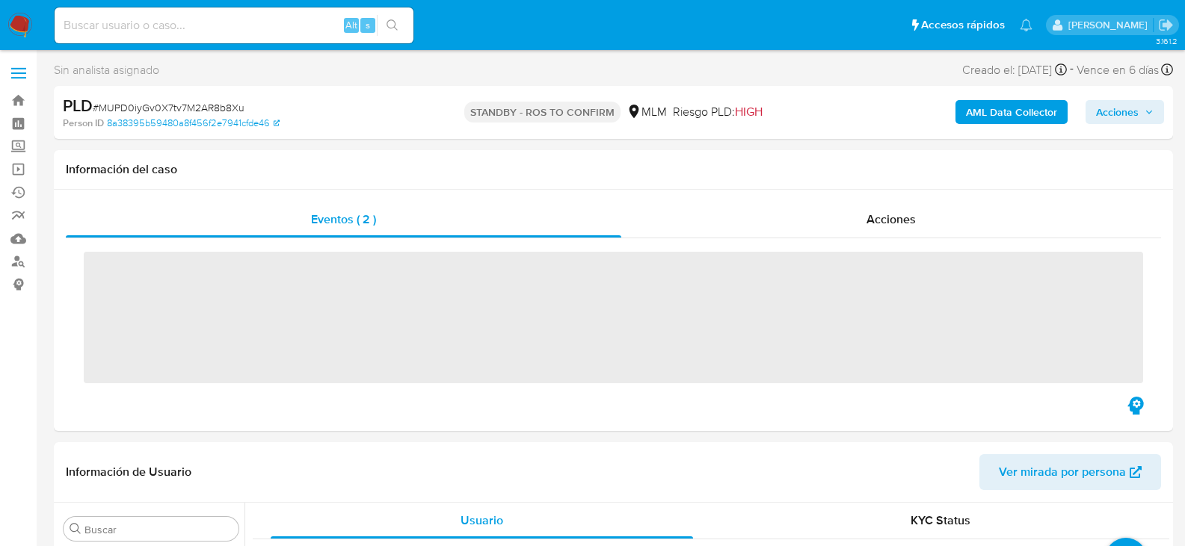
scroll to position [703, 0]
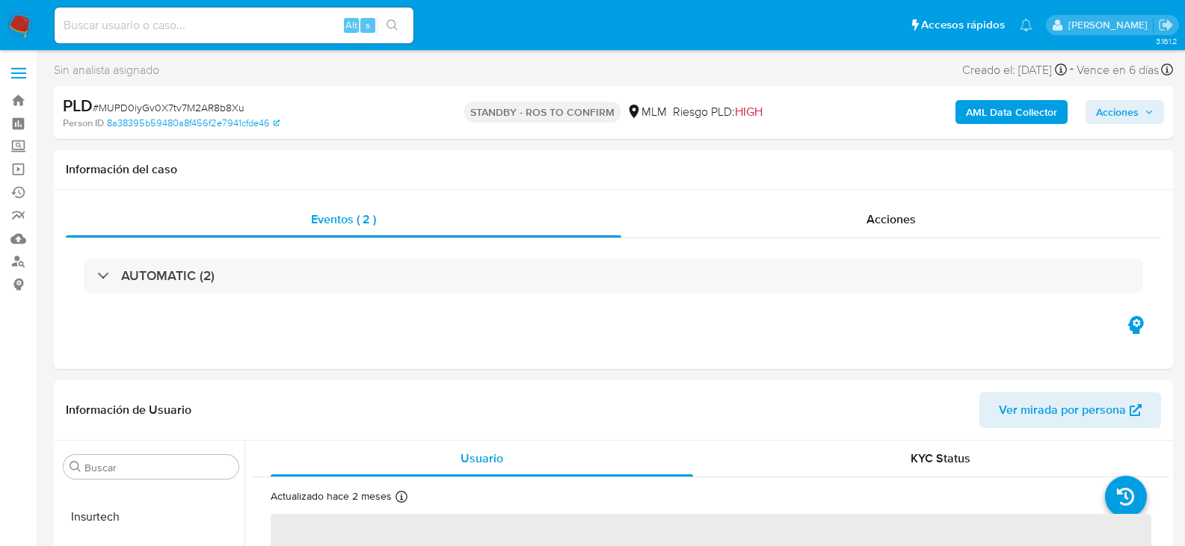
select select "10"
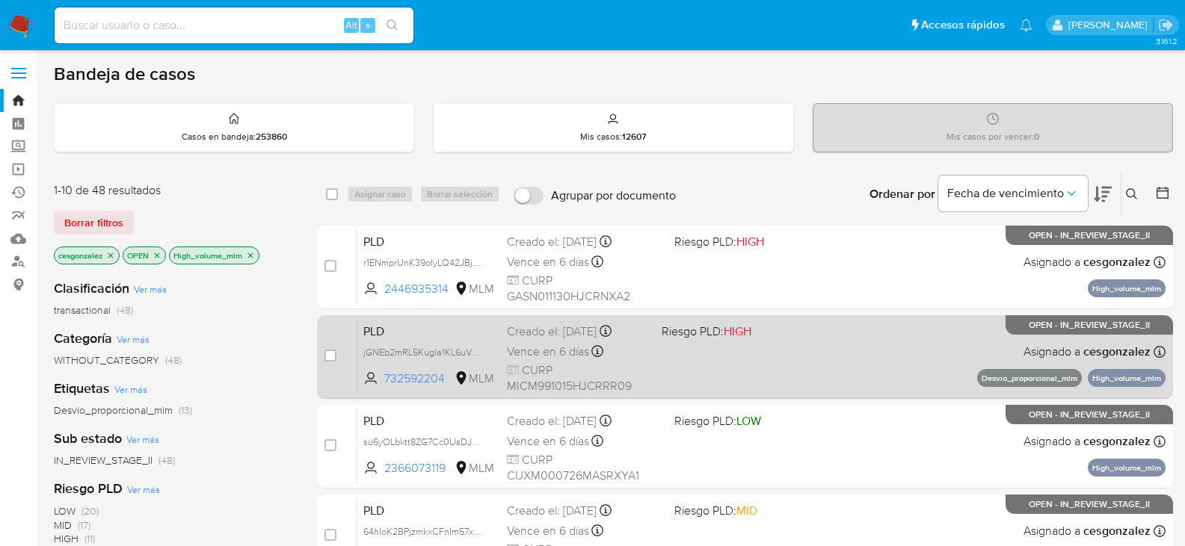
scroll to position [75, 0]
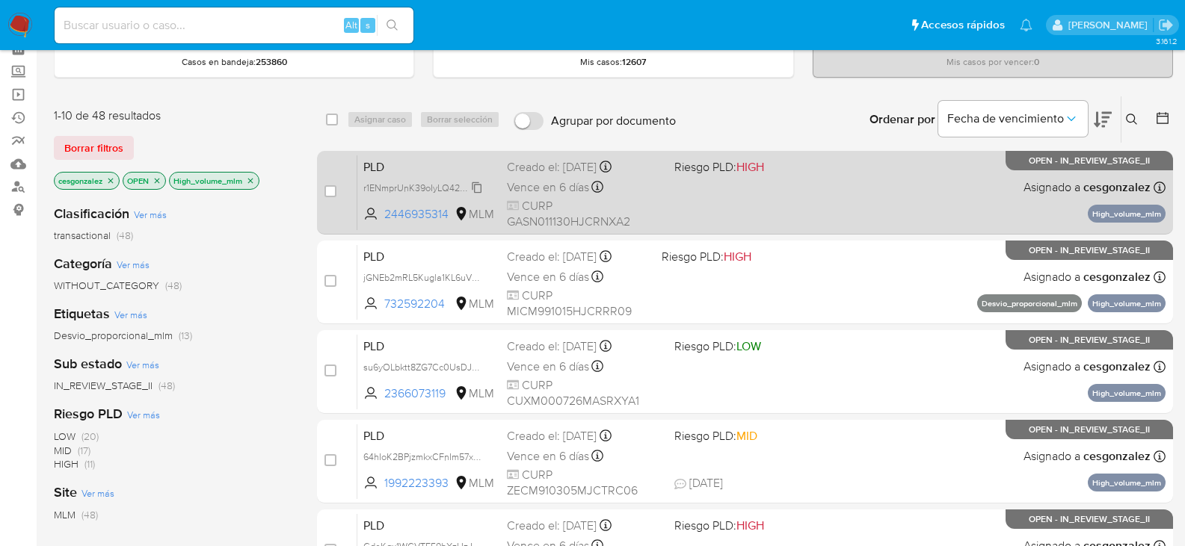
click at [478, 185] on span "r1ENmprUnK39oIyLQ42JBjAm" at bounding box center [424, 187] width 123 height 16
click at [547, 191] on span "Vence en 6 días" at bounding box center [548, 187] width 82 height 16
click at [328, 190] on input "checkbox" at bounding box center [330, 191] width 12 height 12
checkbox input "true"
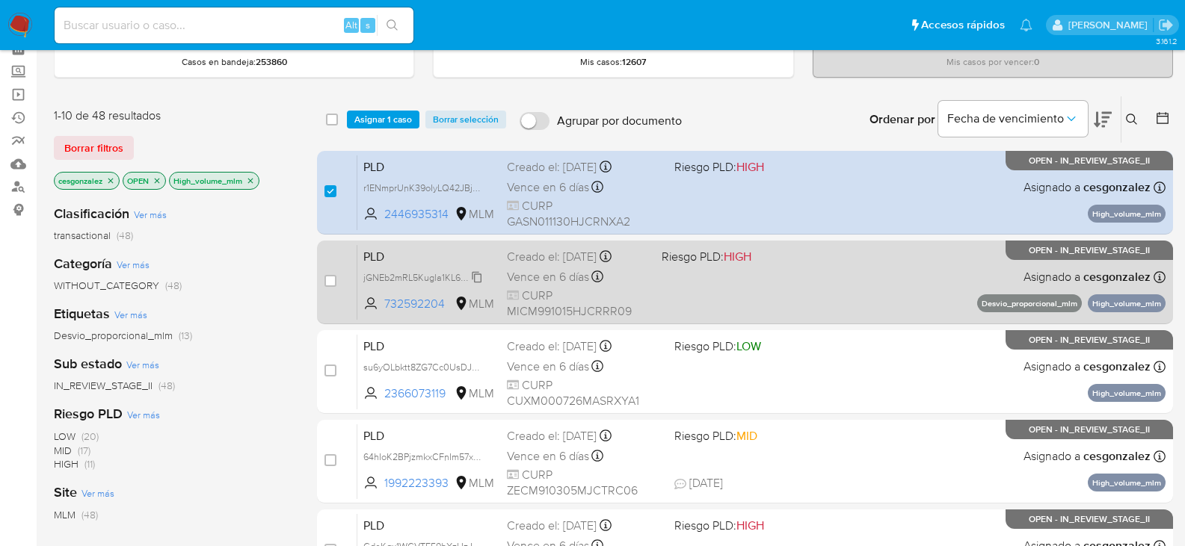
click at [478, 285] on div "jGNEb2mRL5Kugla1KL6uVQkf" at bounding box center [423, 277] width 120 height 16
click at [574, 291] on span "CURP MICM991015HJCRRR09" at bounding box center [578, 304] width 143 height 32
click at [329, 280] on input "checkbox" at bounding box center [330, 281] width 12 height 12
checkbox input "true"
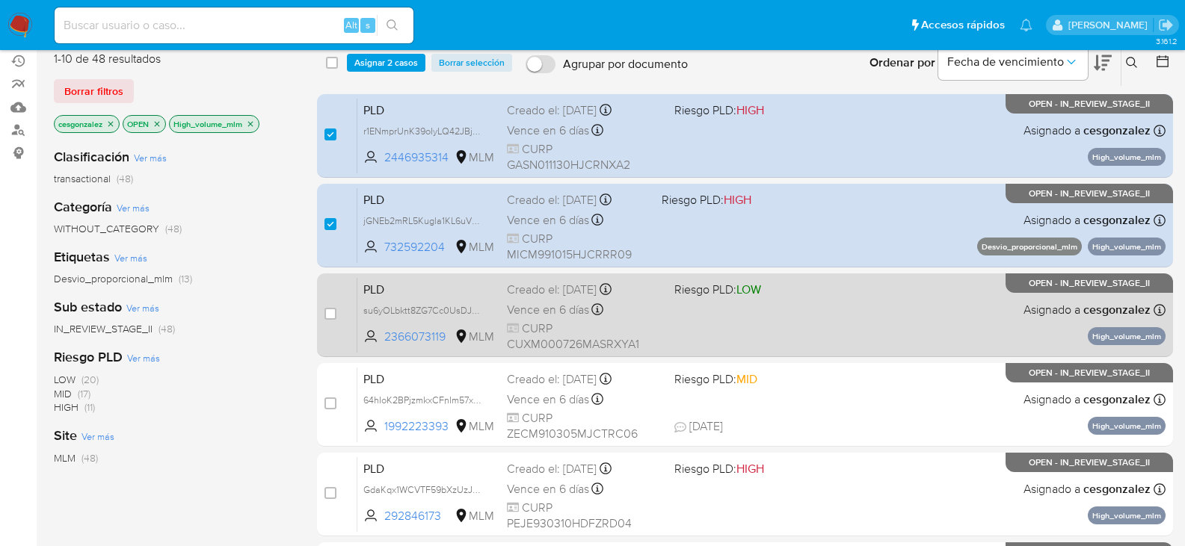
scroll to position [224, 0]
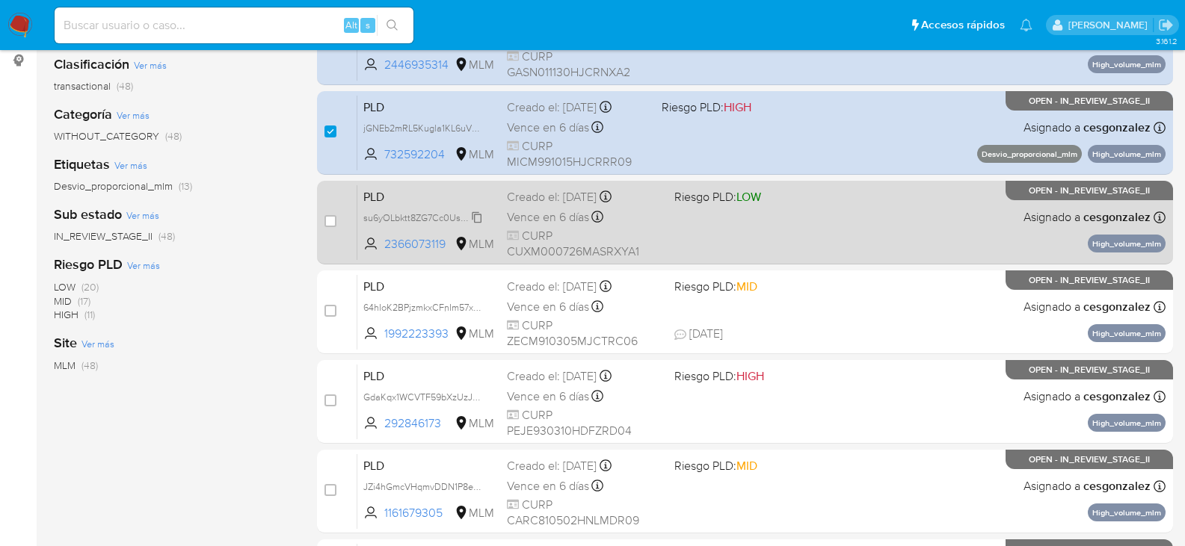
click at [472, 216] on span "su6yOLbktt8ZG7Cc0UsDJbV9" at bounding box center [425, 217] width 124 height 16
click at [534, 211] on span "Vence en 6 días" at bounding box center [548, 217] width 82 height 16
click at [331, 219] on input "checkbox" at bounding box center [330, 221] width 12 height 12
checkbox input "true"
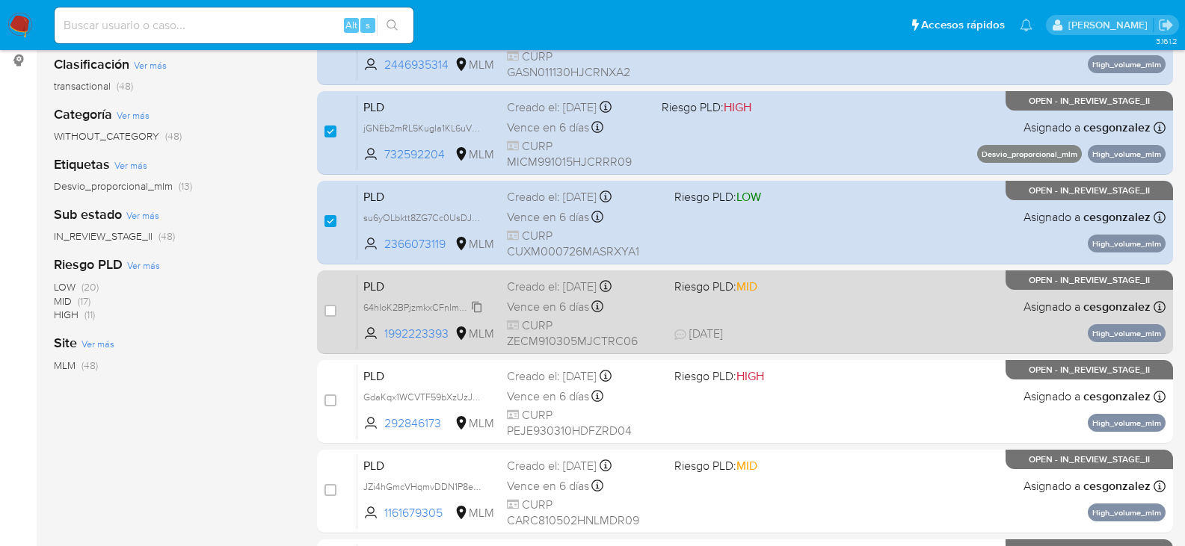
click at [475, 310] on span "64hIoK2BPjzmkxCFnIm57xW3" at bounding box center [424, 306] width 123 height 16
click at [530, 310] on span "Vence en 6 días" at bounding box center [548, 307] width 82 height 16
click at [335, 312] on input "checkbox" at bounding box center [330, 311] width 12 height 12
checkbox input "true"
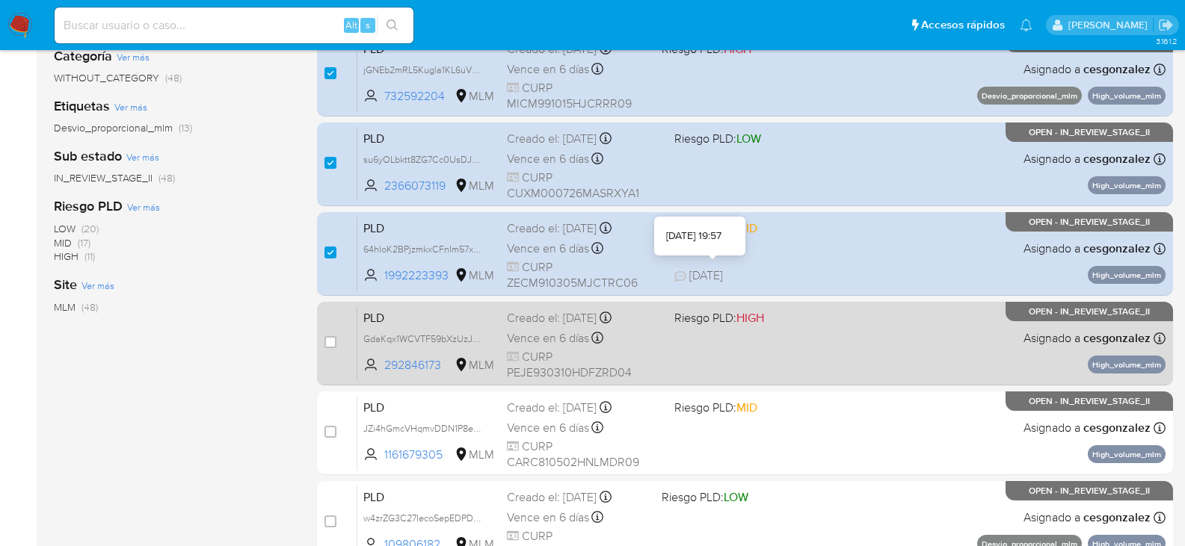
scroll to position [374, 0]
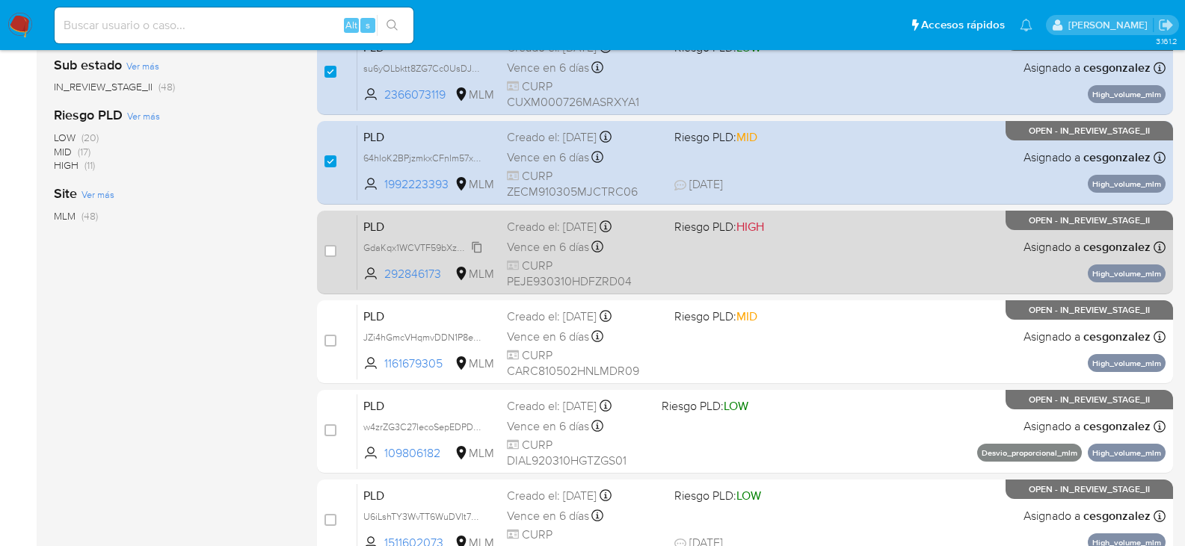
click at [481, 249] on span "GdaKqx1WCVTF59bXzUzJ223T" at bounding box center [428, 246] width 130 height 16
click at [546, 249] on span "Vence en 6 días" at bounding box center [548, 247] width 82 height 16
click at [328, 252] on input "checkbox" at bounding box center [330, 251] width 12 height 12
checkbox input "true"
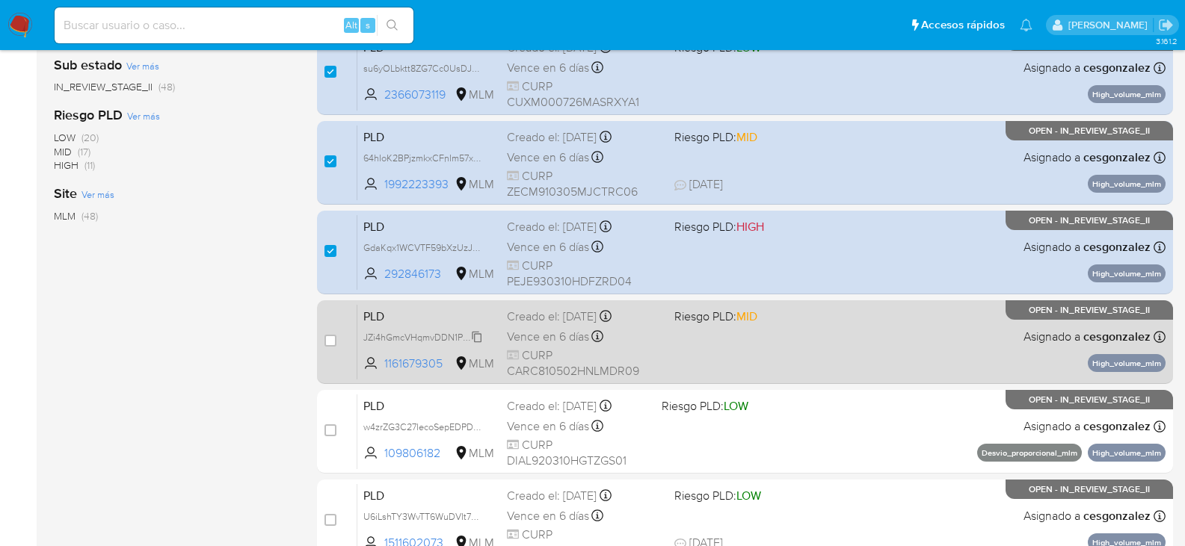
click at [481, 340] on span "JZi4hGmcVHqmvDDN1P8e0Taq" at bounding box center [428, 336] width 131 height 16
click at [557, 336] on span "Vence en 6 días" at bounding box center [548, 337] width 82 height 16
click at [333, 343] on input "checkbox" at bounding box center [330, 341] width 12 height 12
checkbox input "true"
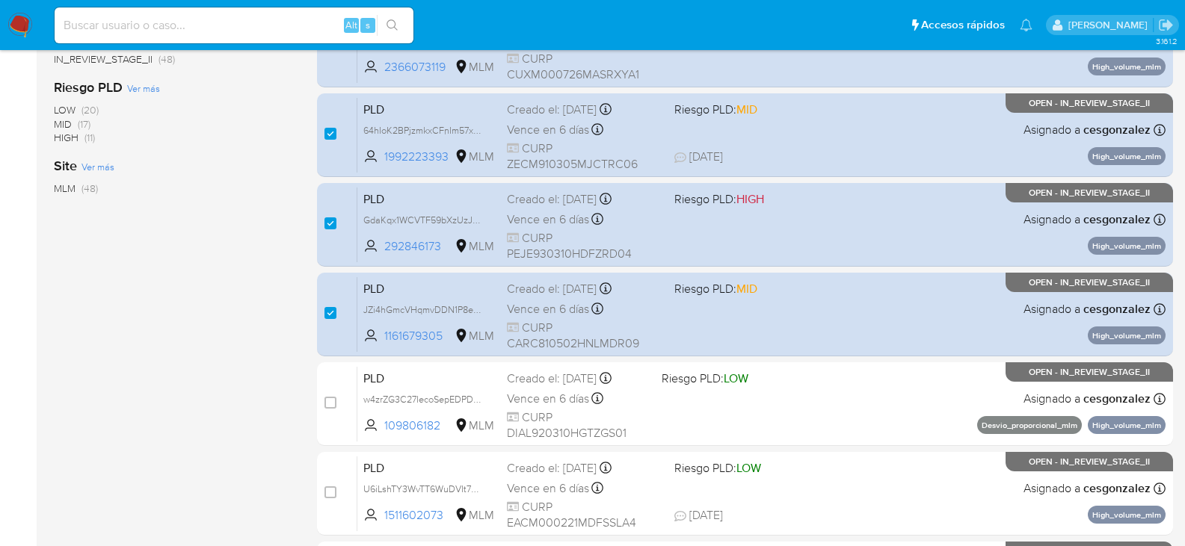
scroll to position [448, 0]
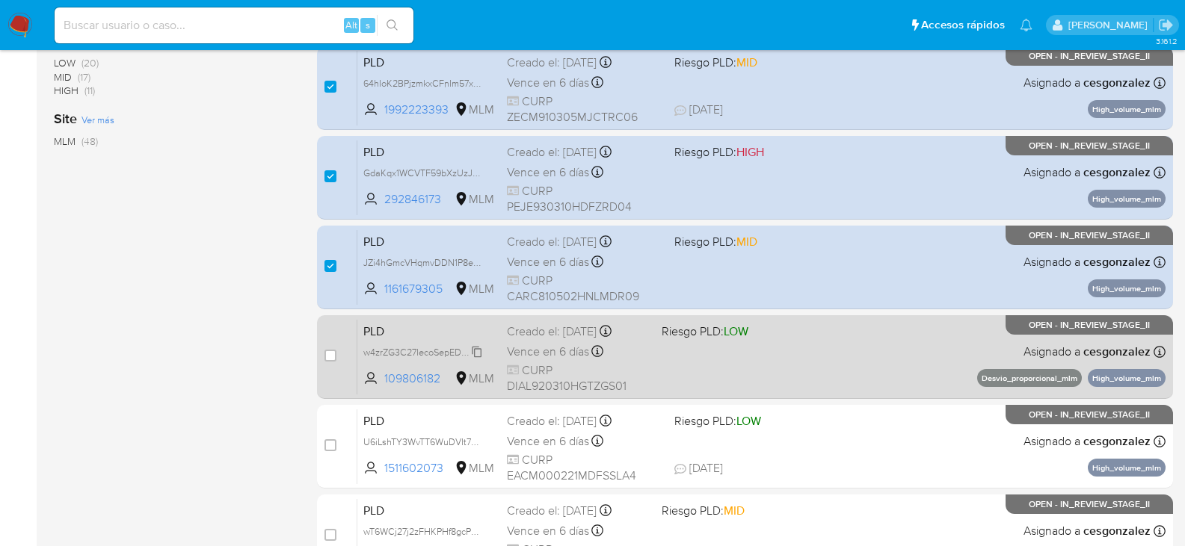
click at [467, 347] on span "w4zrZG3C27IecoSepEDPDofz" at bounding box center [424, 351] width 122 height 16
click at [545, 354] on span "Vence en 6 días" at bounding box center [548, 352] width 82 height 16
click at [327, 360] on input "checkbox" at bounding box center [330, 356] width 12 height 12
checkbox input "true"
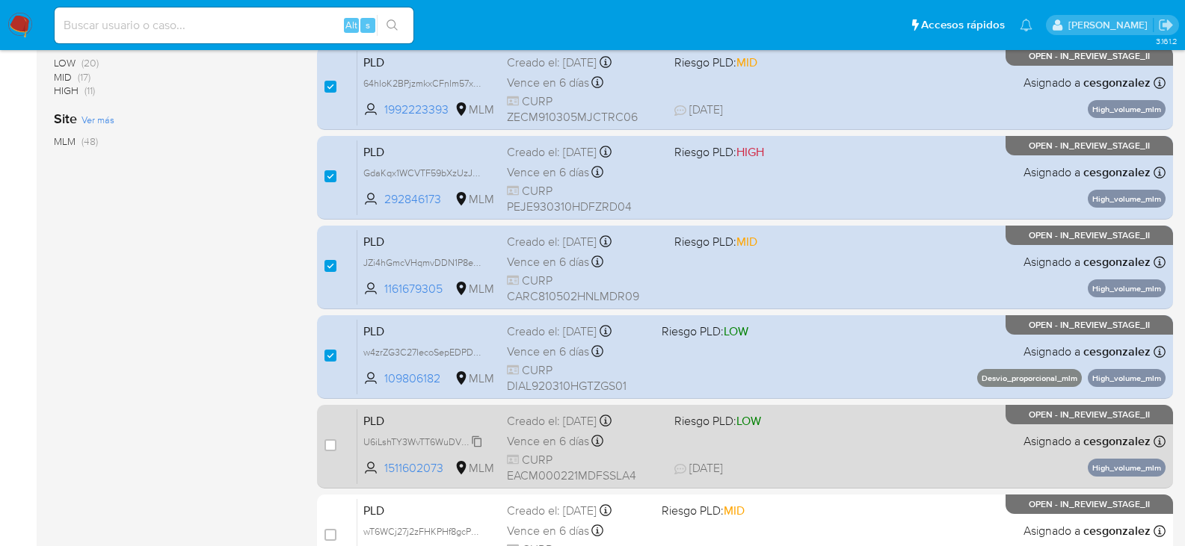
click at [470, 444] on span "U6iLshTY3WvTT6WuDVIt78tv" at bounding box center [423, 441] width 120 height 16
click at [578, 456] on span "CURP EACM000221MDFSSLA4" at bounding box center [584, 468] width 155 height 32
click at [327, 445] on input "checkbox" at bounding box center [330, 446] width 12 height 12
checkbox input "true"
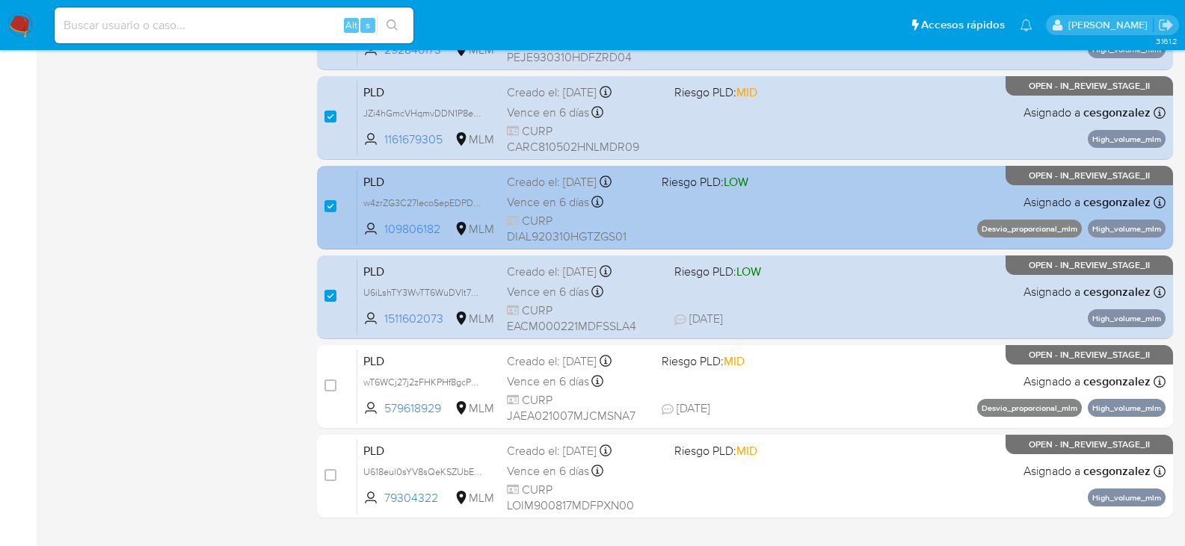
scroll to position [673, 0]
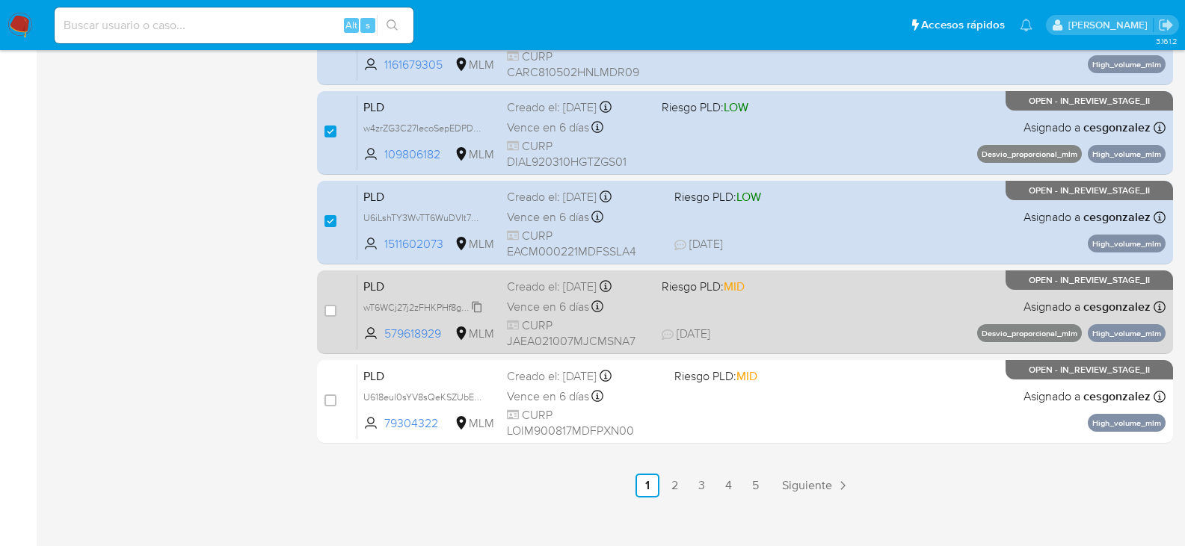
click at [475, 306] on span "wT6WCj27j2zFHKPHf8gcPXpO" at bounding box center [426, 306] width 126 height 16
click at [552, 304] on span "Vence en 6 días" at bounding box center [548, 307] width 82 height 16
click at [336, 310] on div "case-item-checkbox No es posible asignar el caso" at bounding box center [340, 311] width 33 height 75
click at [332, 312] on input "checkbox" at bounding box center [330, 311] width 12 height 12
checkbox input "true"
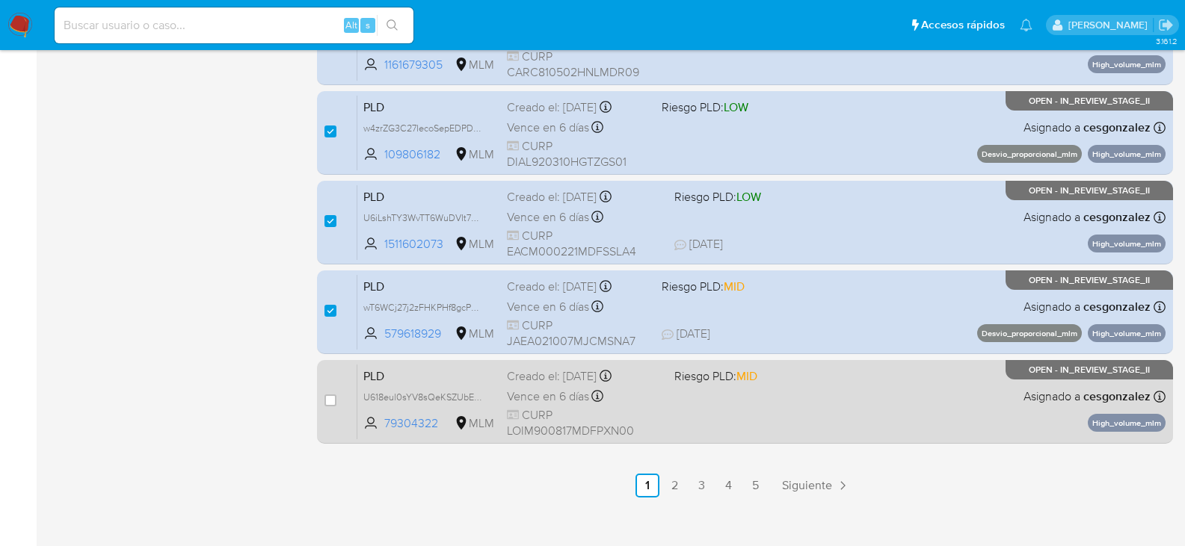
drag, startPoint x: 475, startPoint y: 396, endPoint x: 485, endPoint y: 397, distance: 10.5
click at [475, 397] on span "U618eul0sYV8sQeKSZUbE6mG" at bounding box center [428, 396] width 130 height 16
click at [535, 401] on span "Vence en 6 días" at bounding box center [548, 397] width 82 height 16
click at [330, 401] on input "checkbox" at bounding box center [330, 401] width 12 height 12
checkbox input "true"
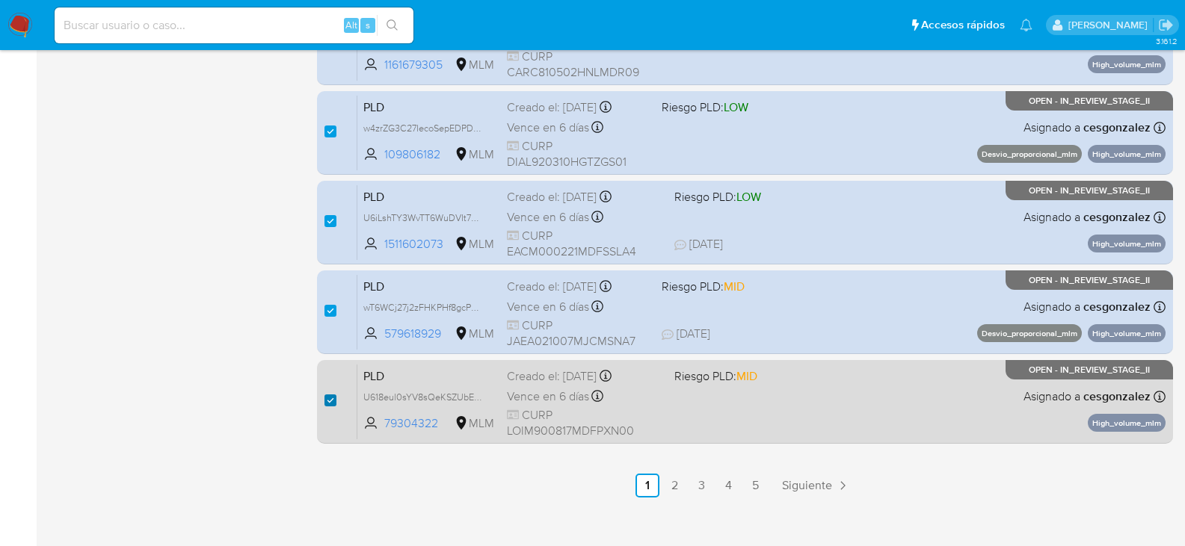
checkbox input "true"
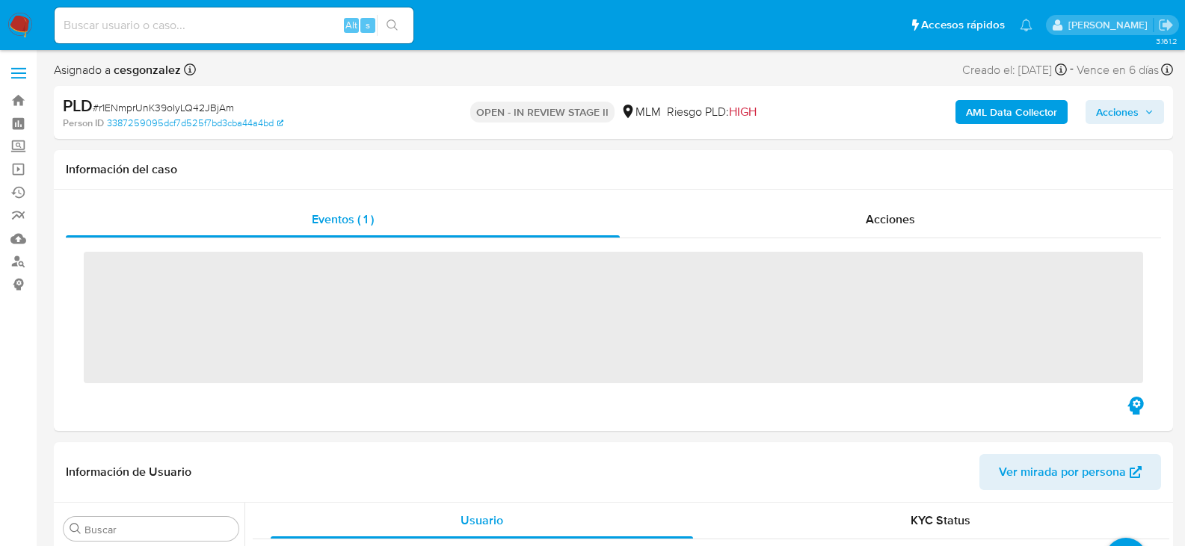
scroll to position [703, 0]
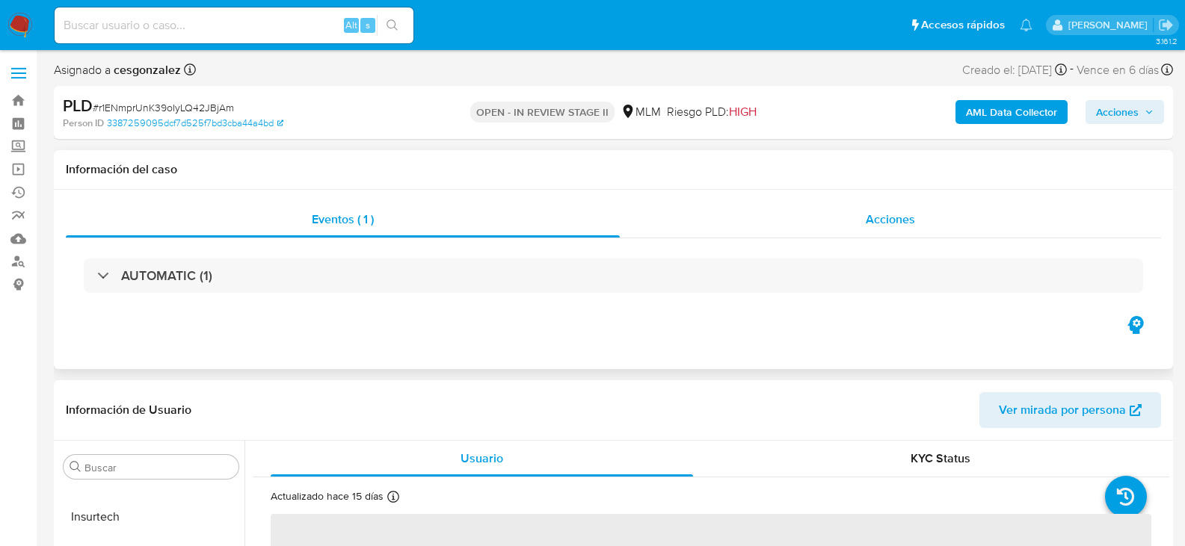
select select "10"
click at [881, 224] on span "Acciones" at bounding box center [890, 219] width 49 height 17
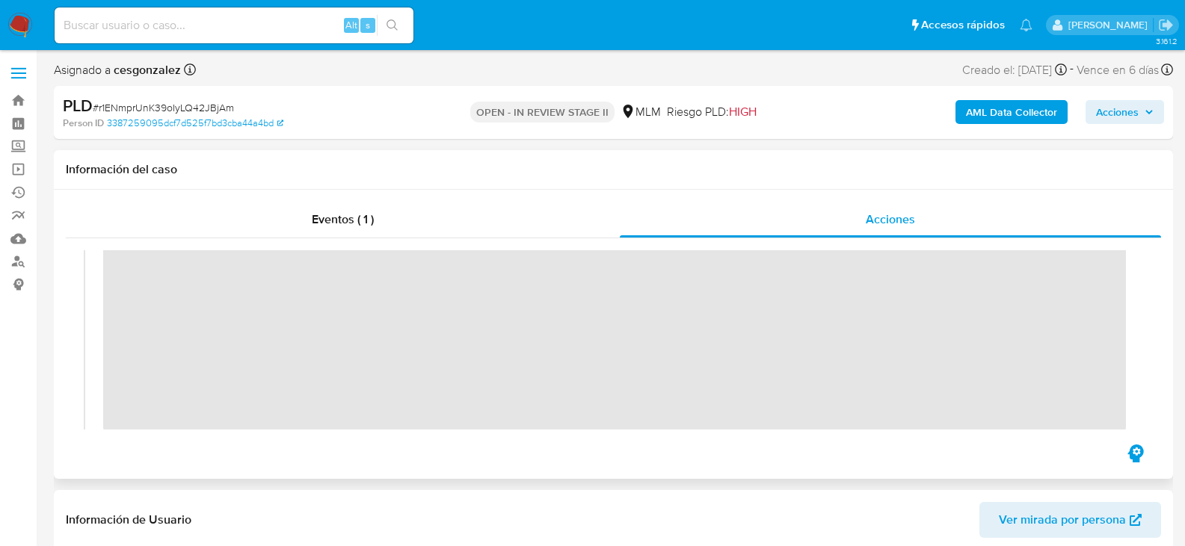
scroll to position [224, 0]
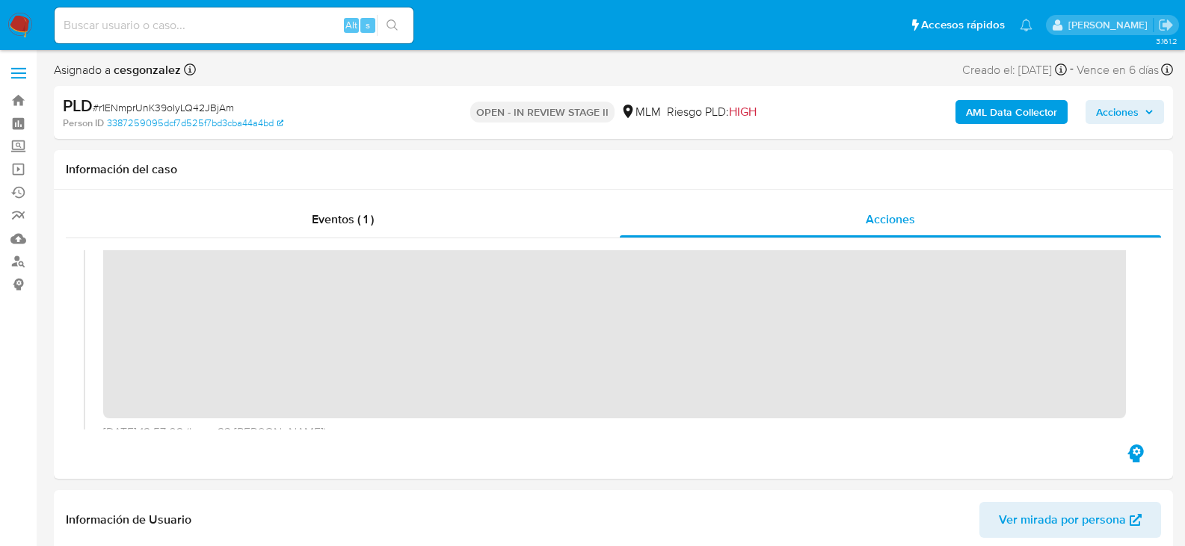
drag, startPoint x: 1129, startPoint y: 116, endPoint x: 1113, endPoint y: 126, distance: 18.5
click at [1126, 116] on span "Acciones" at bounding box center [1117, 112] width 43 height 24
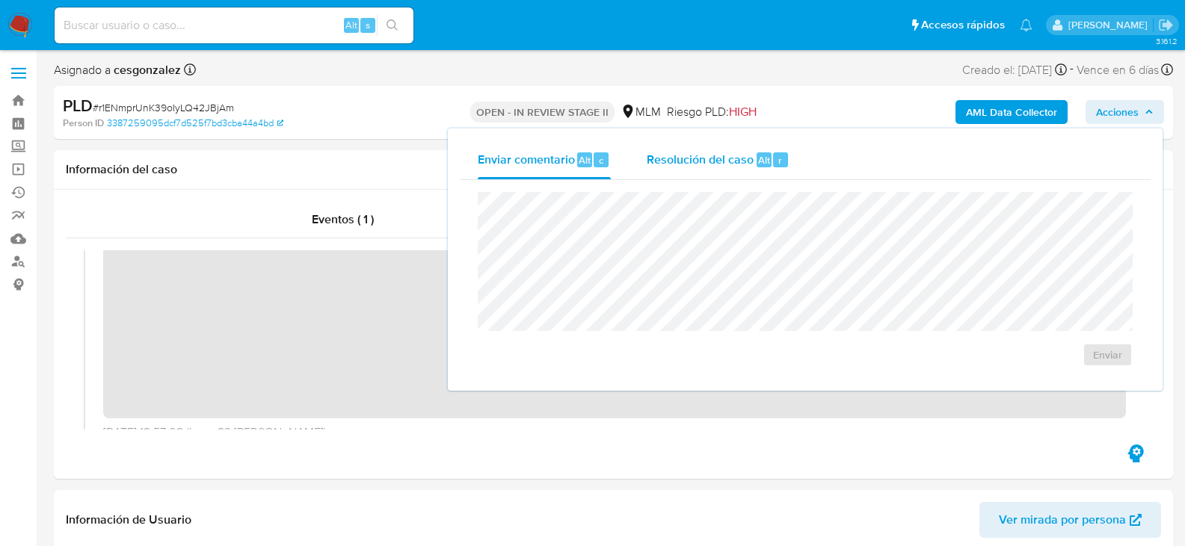
click at [742, 164] on span "Resolución del caso" at bounding box center [700, 159] width 107 height 17
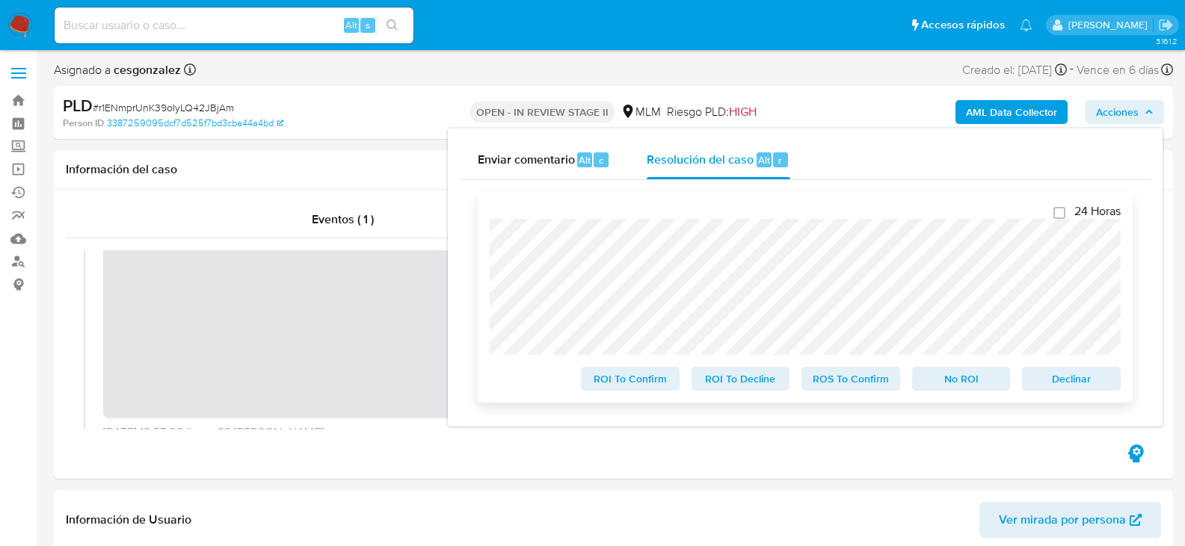
click at [847, 378] on span "ROS To Confirm" at bounding box center [851, 379] width 78 height 21
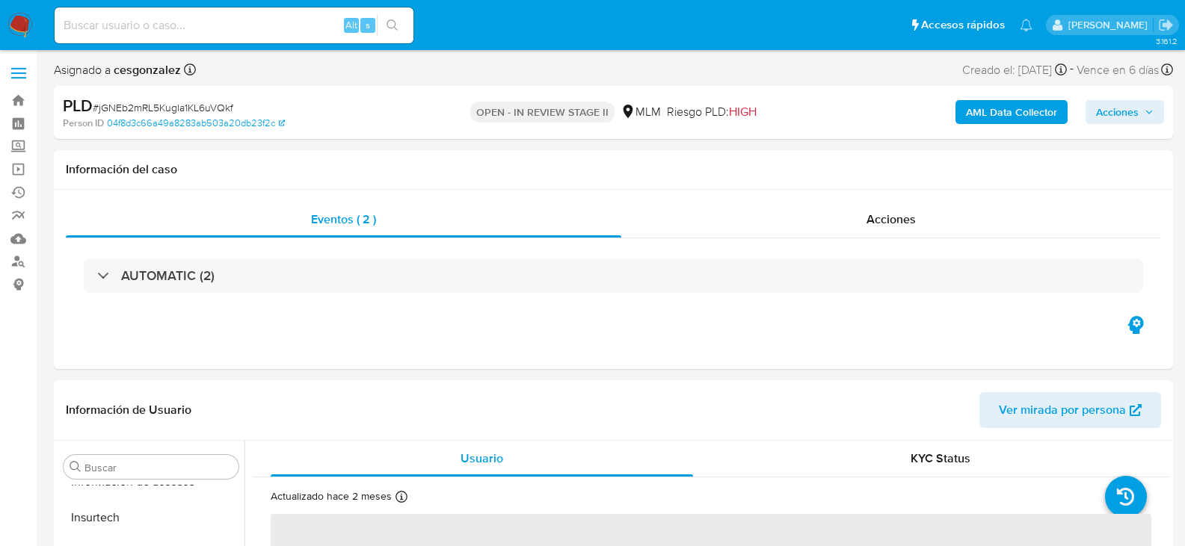
scroll to position [703, 0]
select select "10"
click at [877, 215] on span "Acciones" at bounding box center [890, 219] width 49 height 17
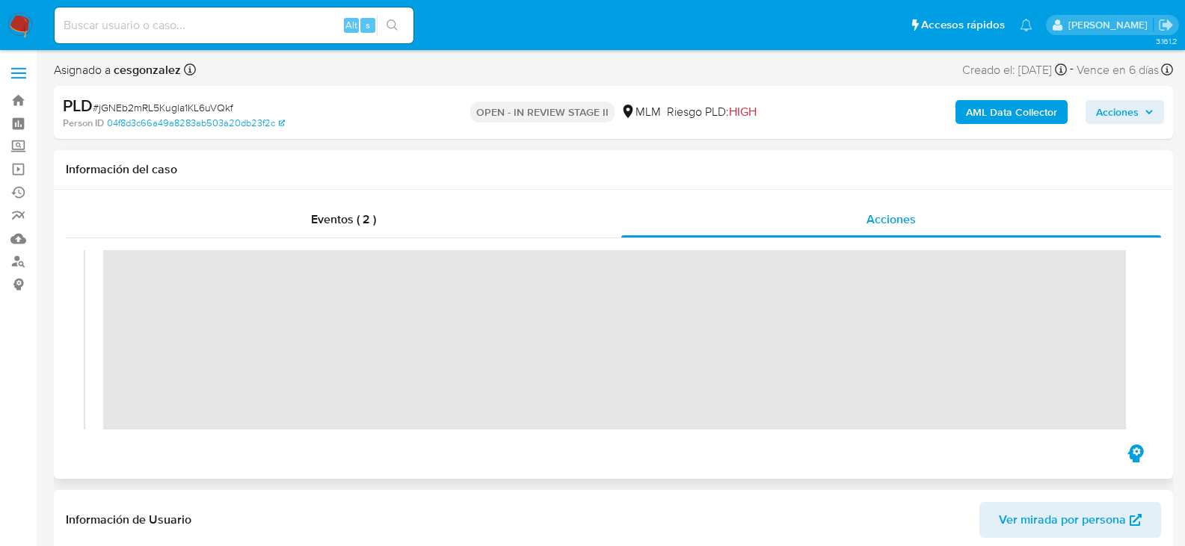
scroll to position [299, 0]
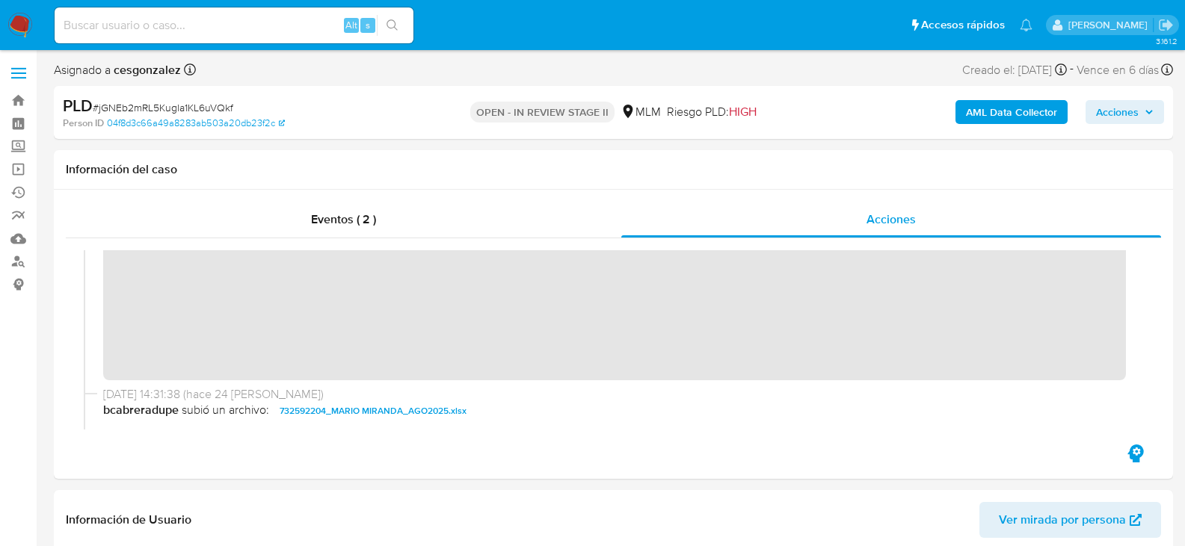
click at [1121, 111] on span "Acciones" at bounding box center [1117, 112] width 43 height 24
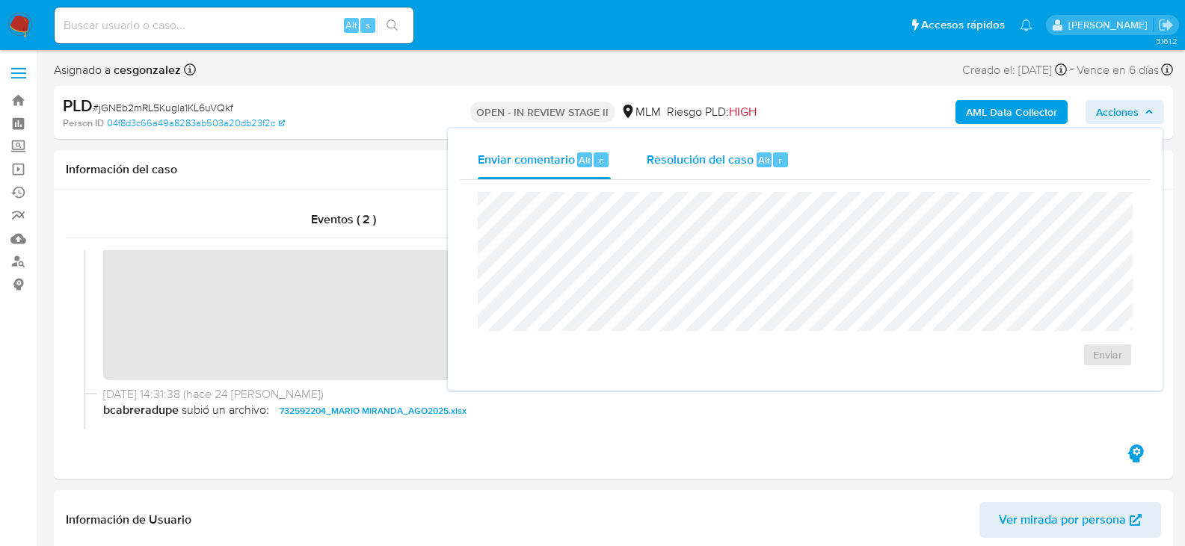
click at [690, 152] on span "Resolución del caso" at bounding box center [700, 159] width 107 height 17
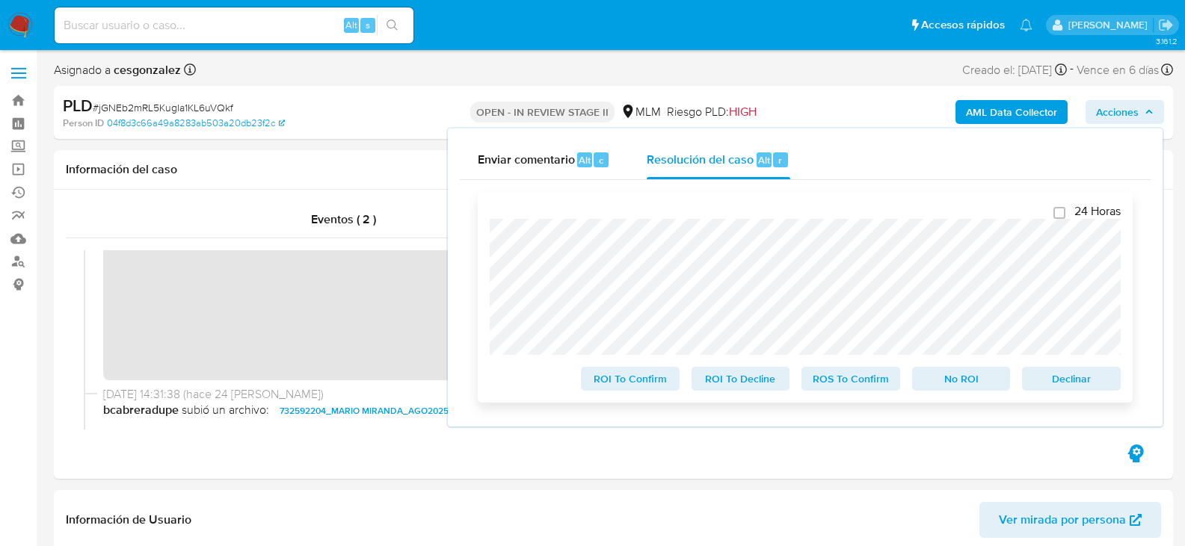
click at [844, 379] on span "ROS To Confirm" at bounding box center [851, 379] width 78 height 21
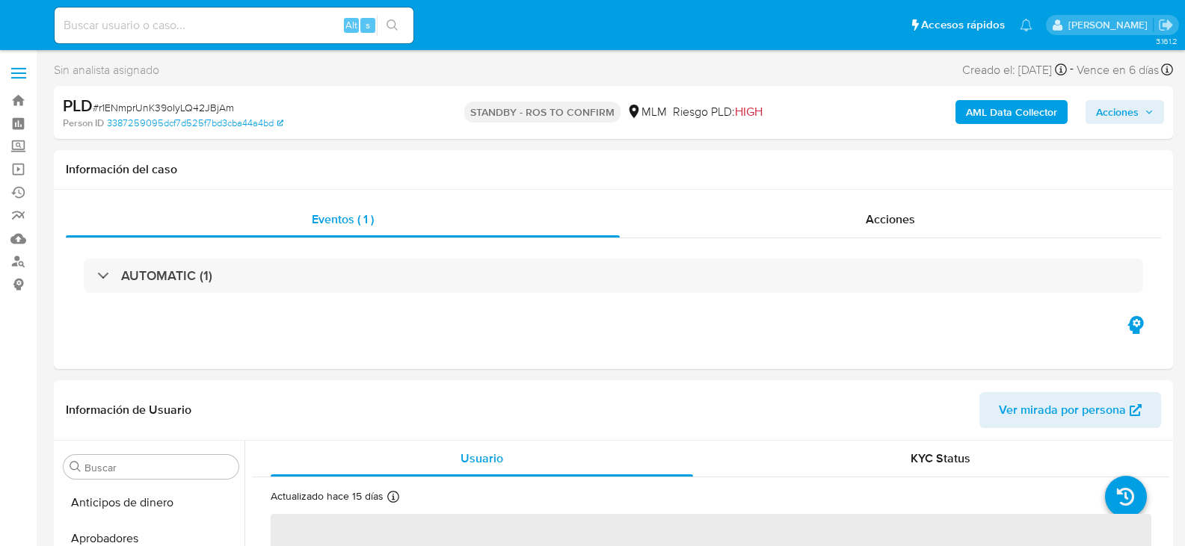
select select "10"
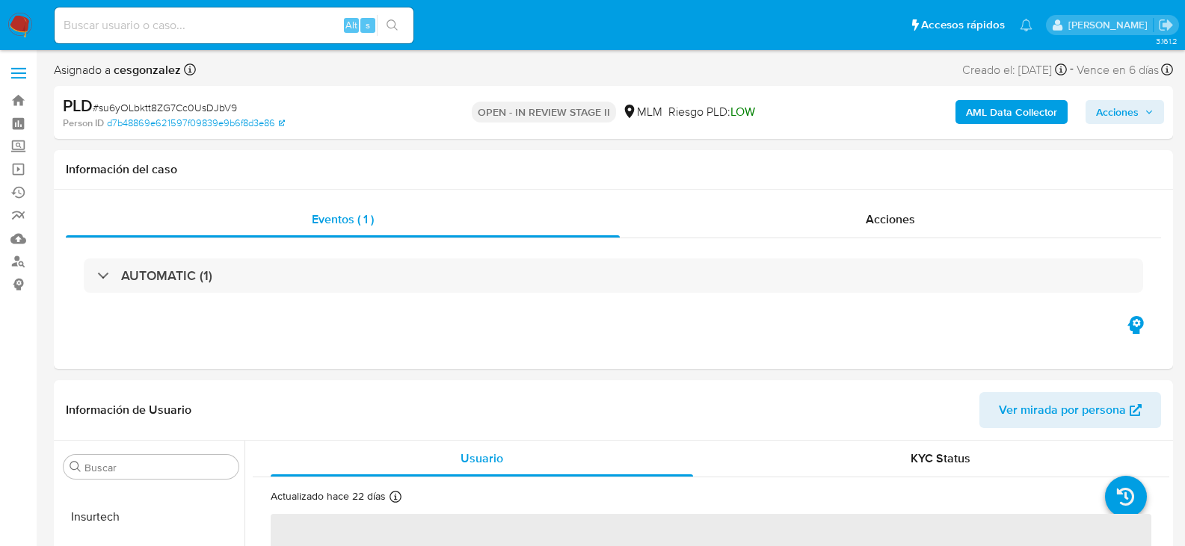
select select "10"
click at [901, 212] on span "Acciones" at bounding box center [890, 219] width 49 height 17
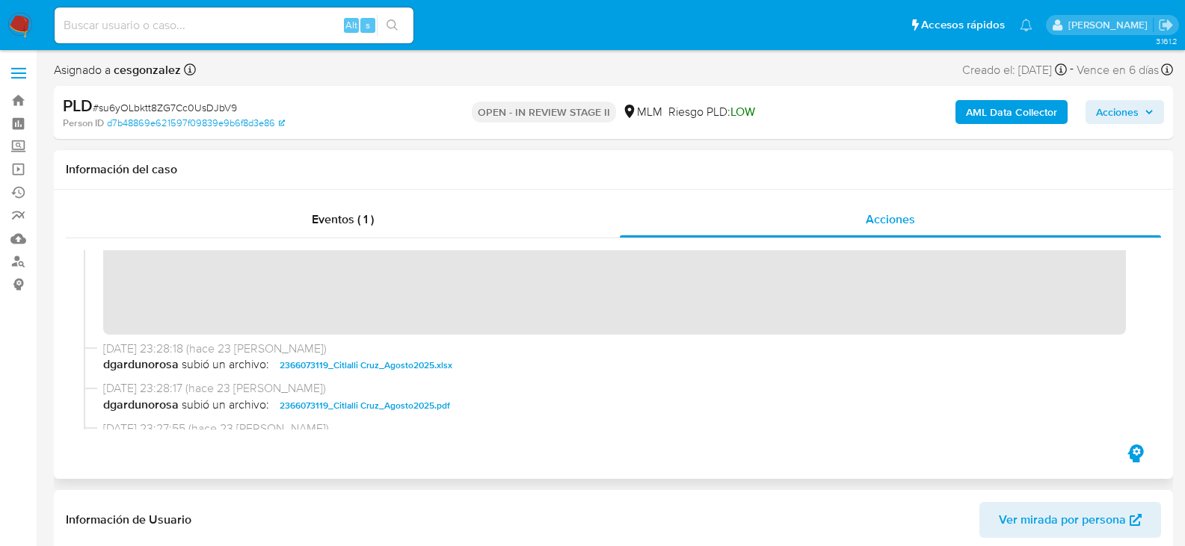
scroll to position [224, 0]
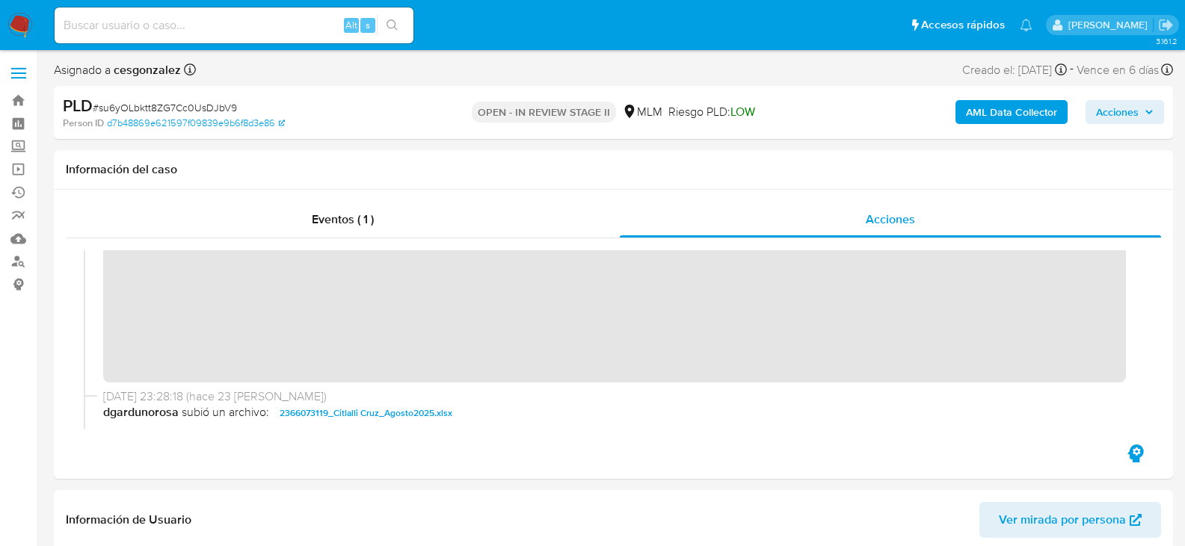
click at [1138, 111] on span "Acciones" at bounding box center [1125, 112] width 58 height 21
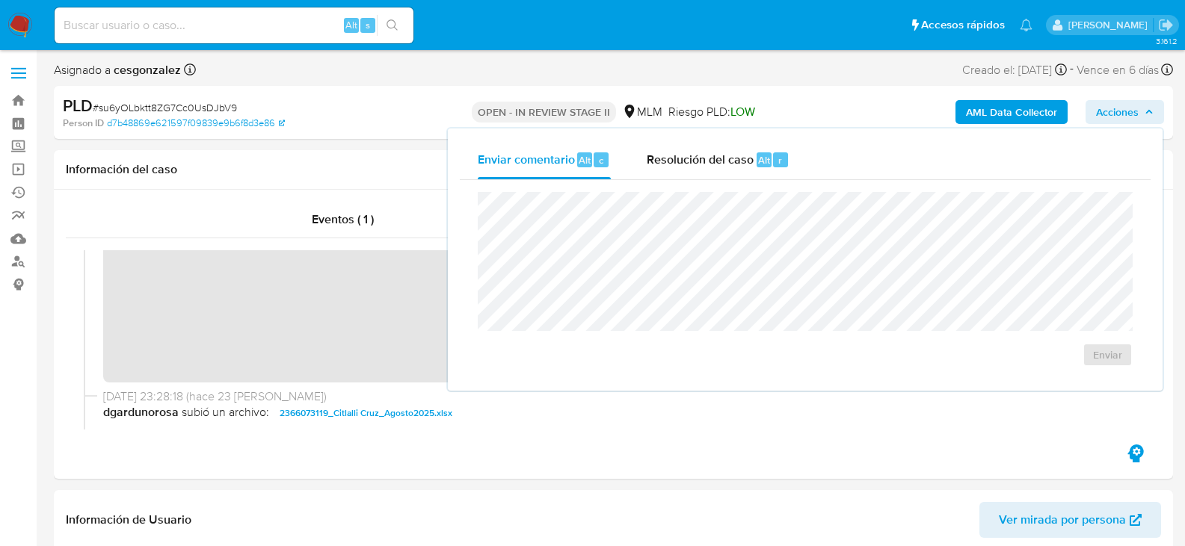
drag, startPoint x: 717, startPoint y: 164, endPoint x: 712, endPoint y: 185, distance: 21.6
click at [717, 164] on span "Resolución del caso" at bounding box center [700, 159] width 107 height 17
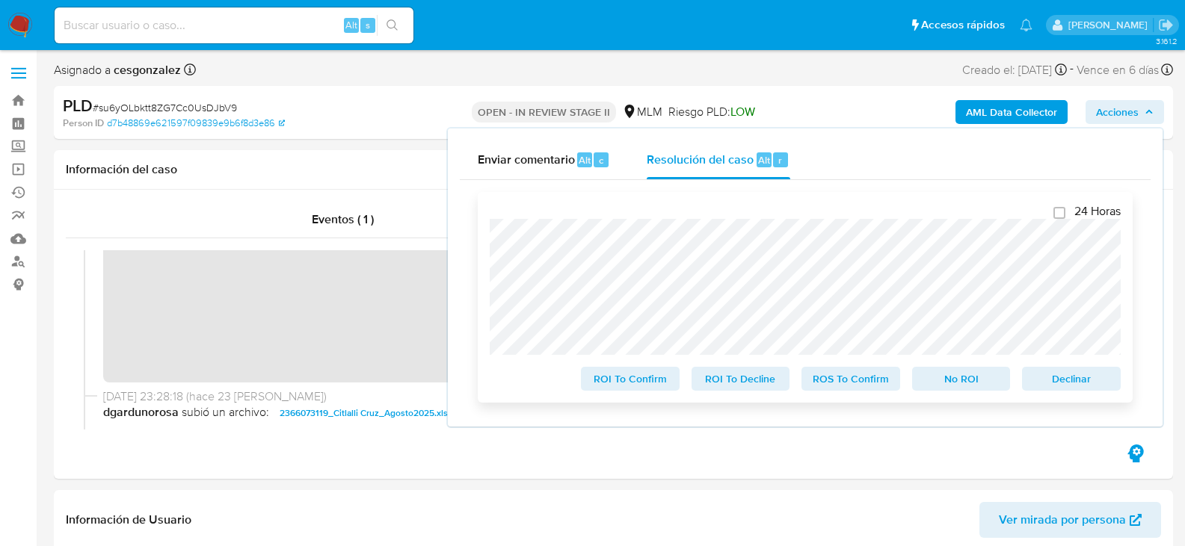
click at [846, 380] on span "ROS To Confirm" at bounding box center [851, 379] width 78 height 21
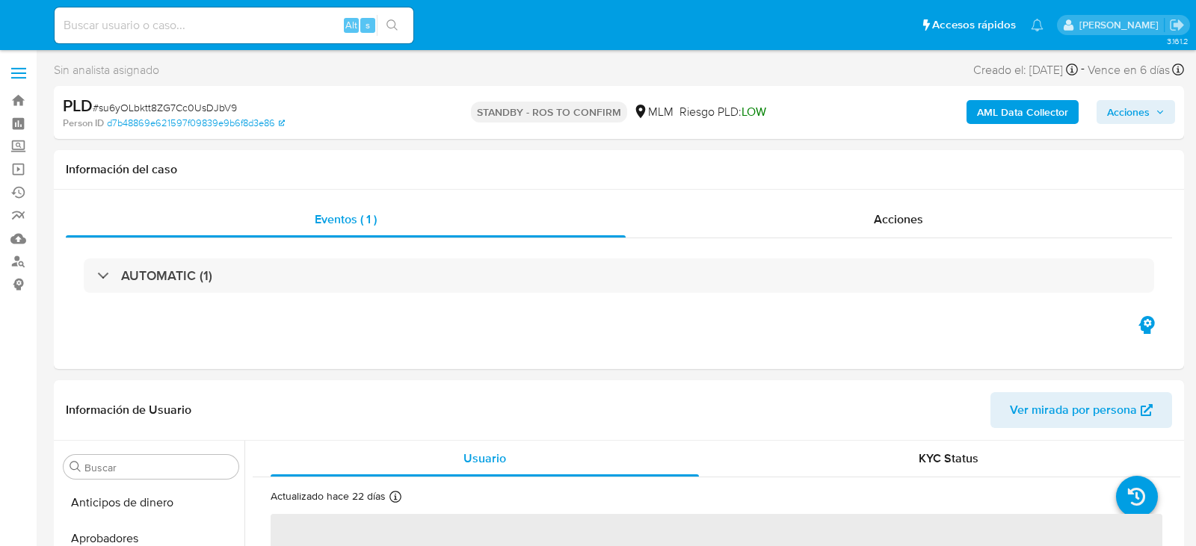
select select "10"
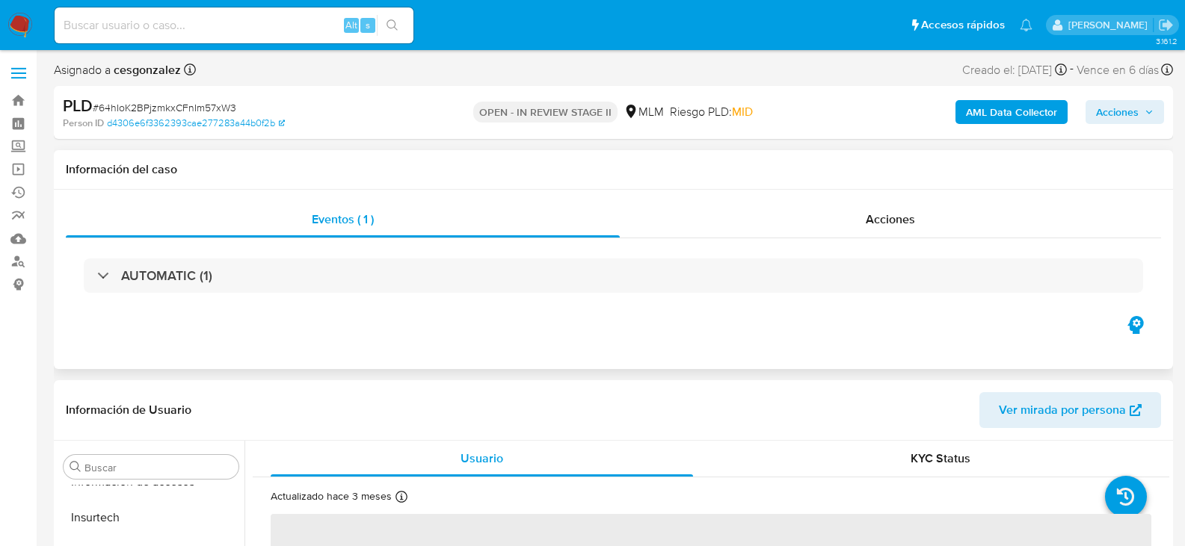
scroll to position [703, 0]
click at [881, 226] on span "Acciones" at bounding box center [890, 219] width 49 height 17
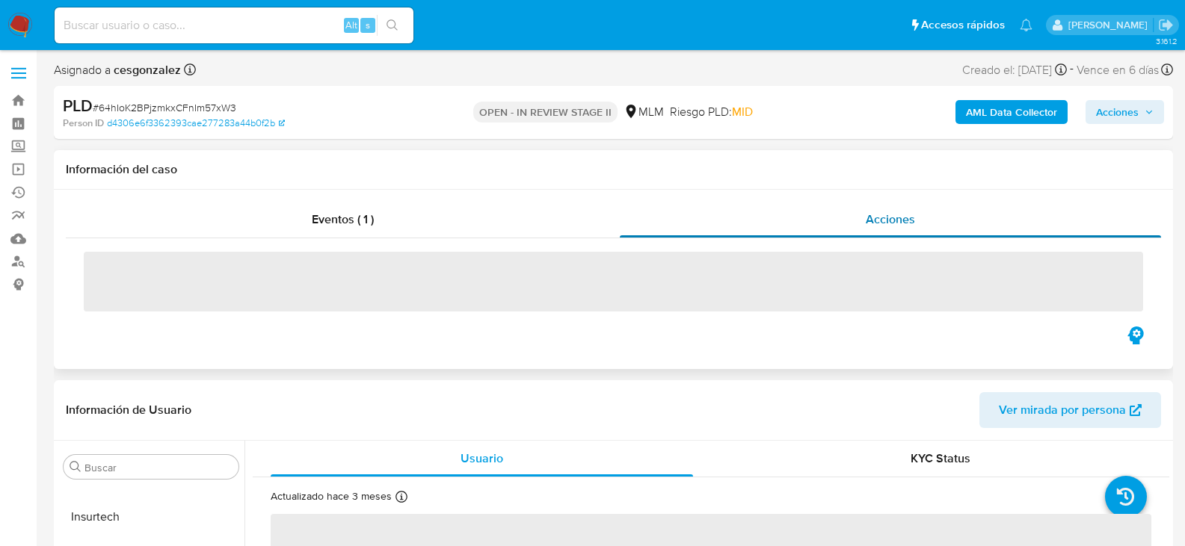
select select "10"
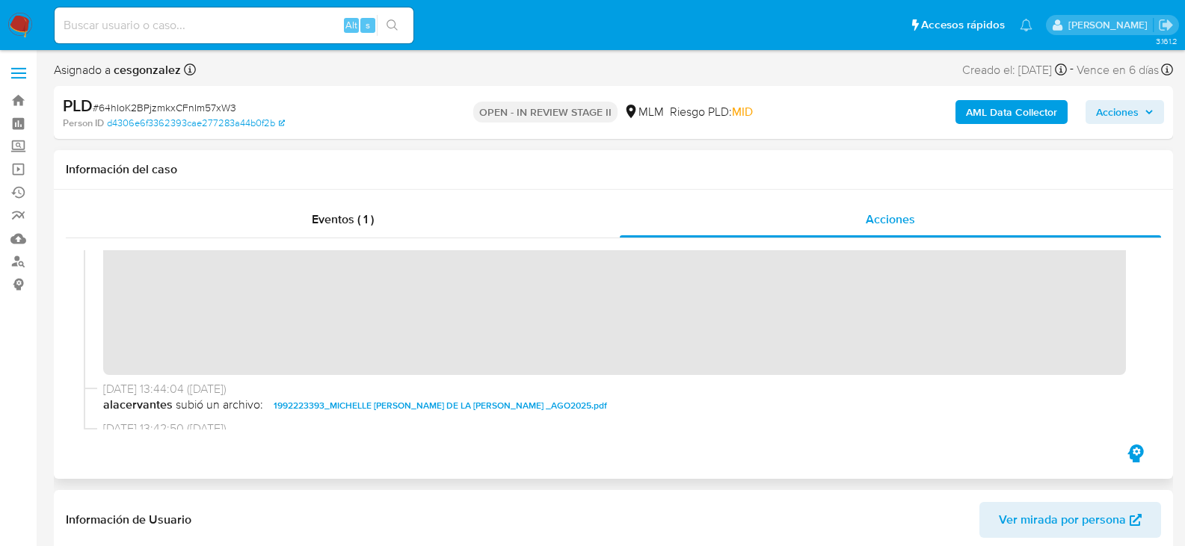
scroll to position [316, 0]
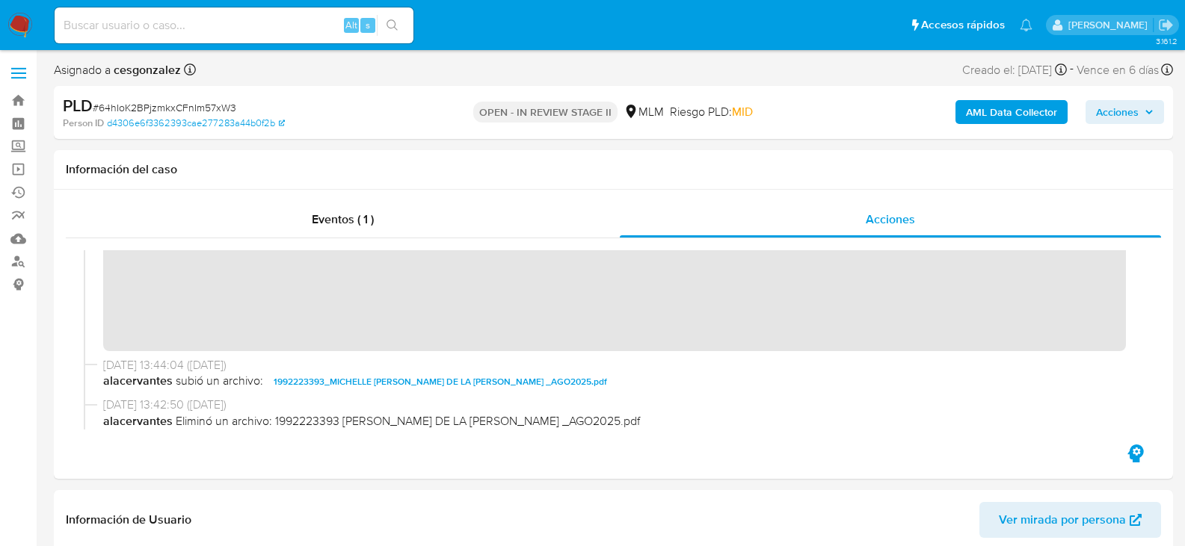
click at [1147, 116] on icon "button" at bounding box center [1148, 112] width 9 height 9
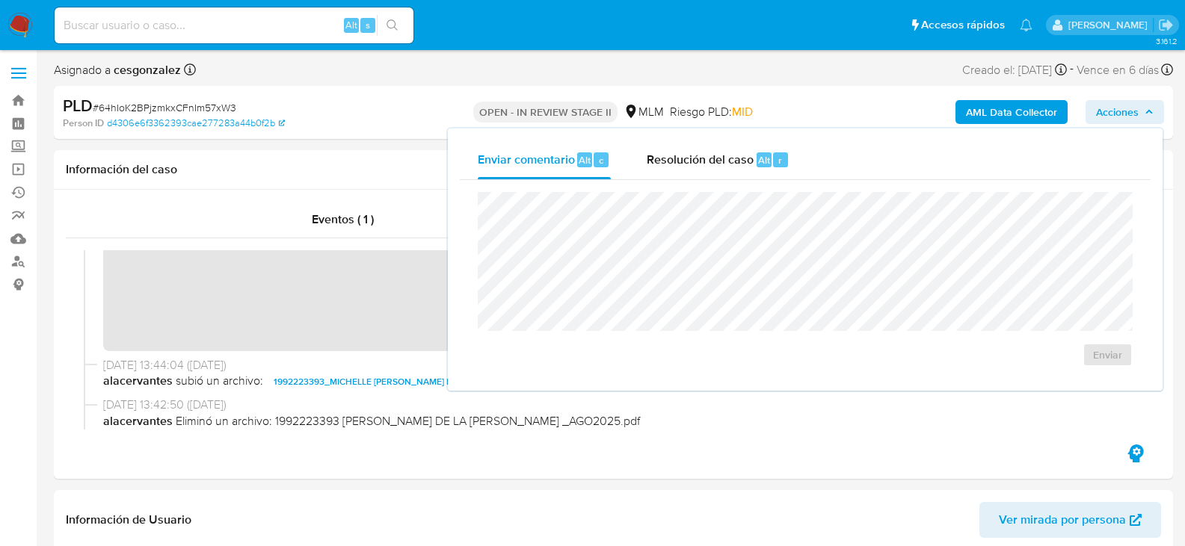
drag, startPoint x: 669, startPoint y: 166, endPoint x: 670, endPoint y: 191, distance: 25.4
click at [669, 167] on span "Resolución del caso" at bounding box center [700, 159] width 107 height 17
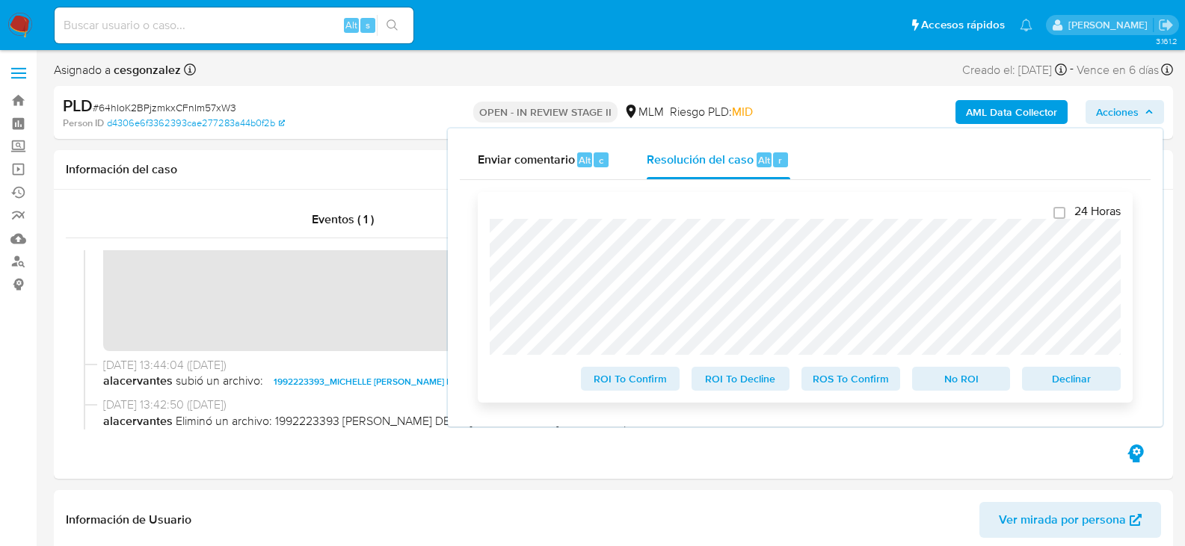
click at [870, 383] on span "ROS To Confirm" at bounding box center [851, 379] width 78 height 21
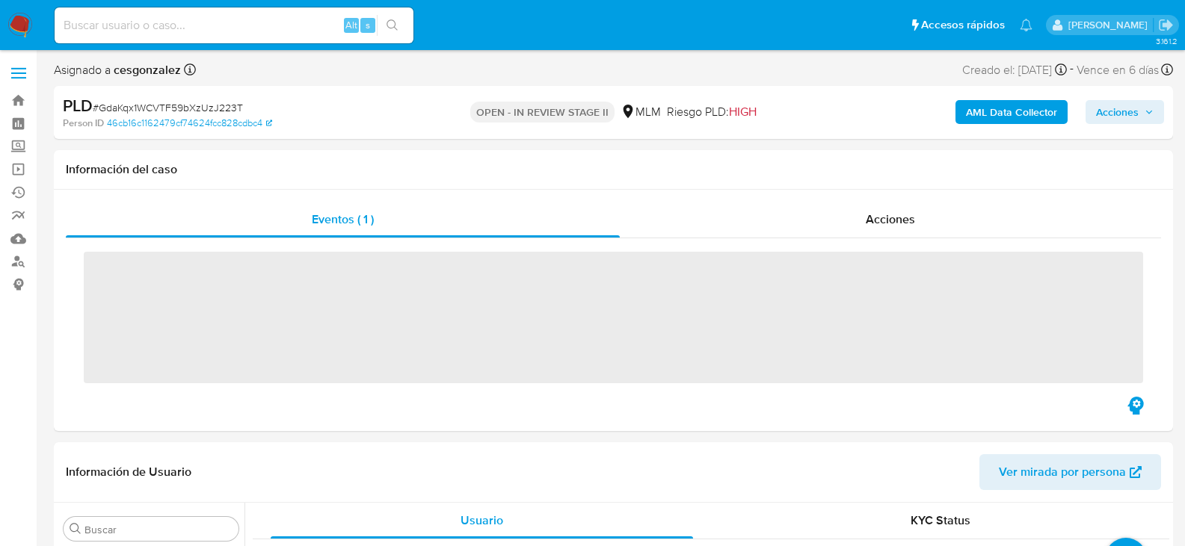
scroll to position [703, 0]
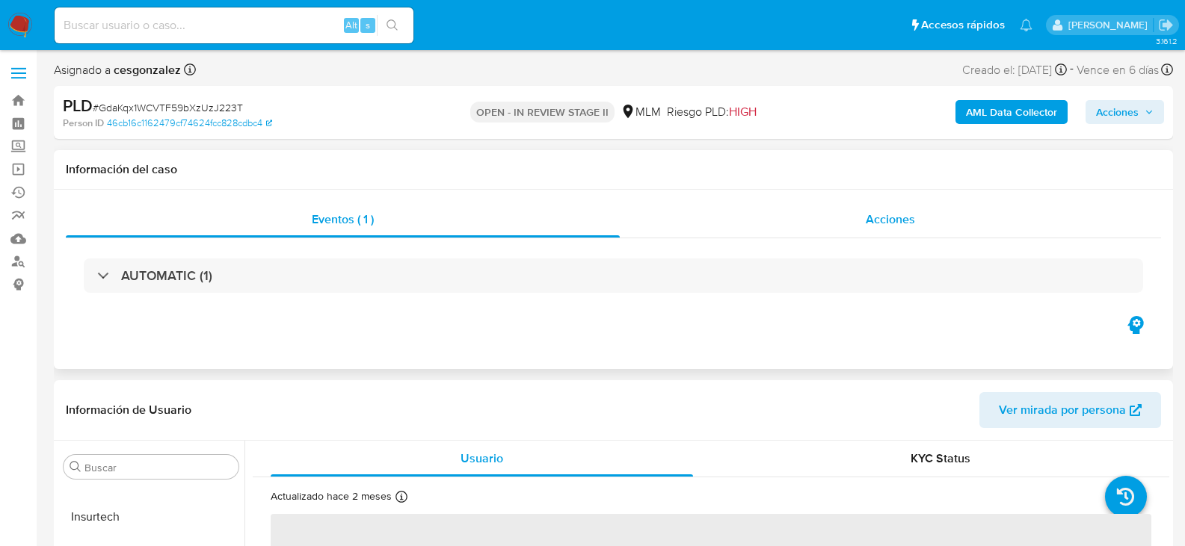
click at [901, 226] on span "Acciones" at bounding box center [890, 219] width 49 height 17
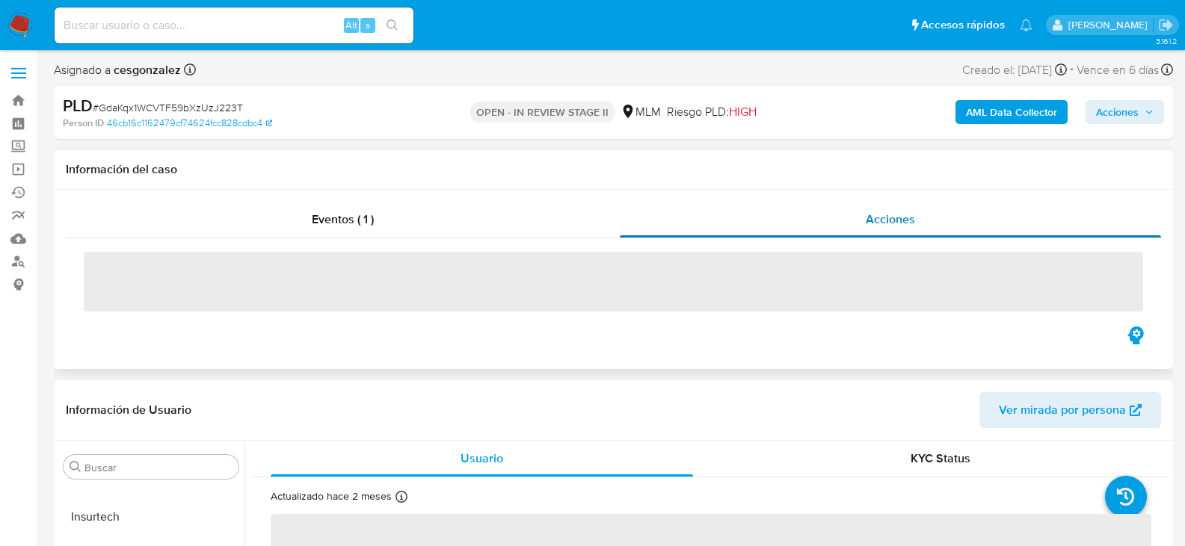
select select "10"
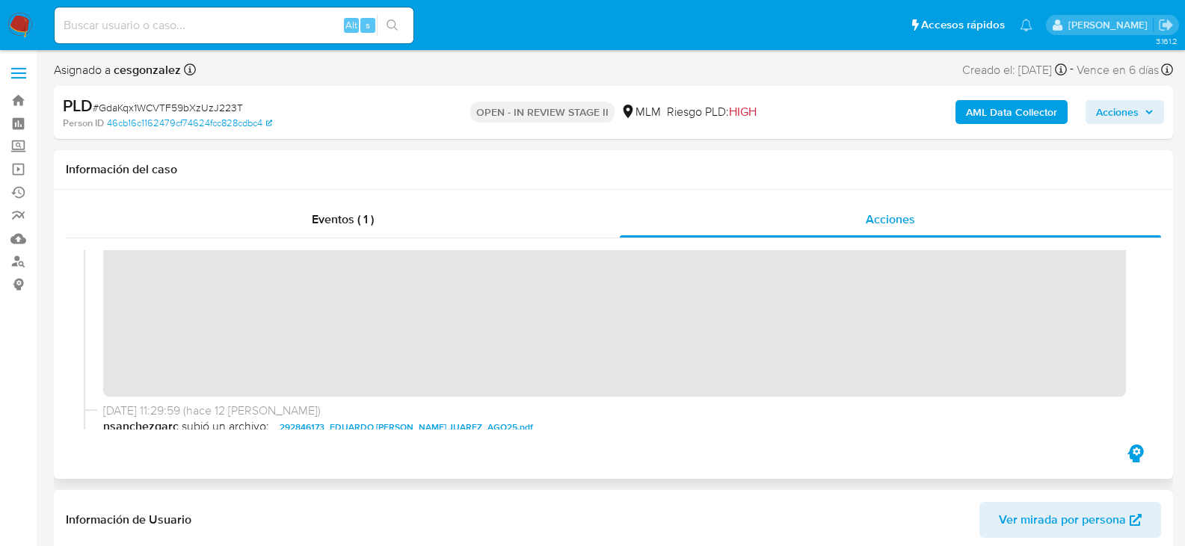
scroll to position [224, 0]
click at [1125, 117] on span "Acciones" at bounding box center [1117, 112] width 43 height 24
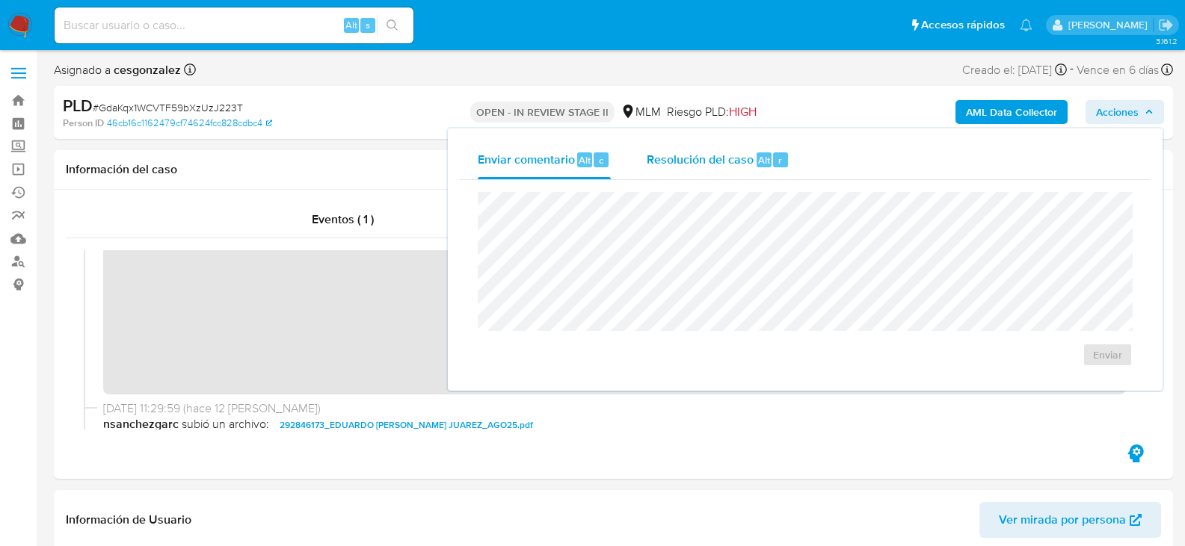
click at [662, 167] on span "Resolución del caso" at bounding box center [700, 159] width 107 height 17
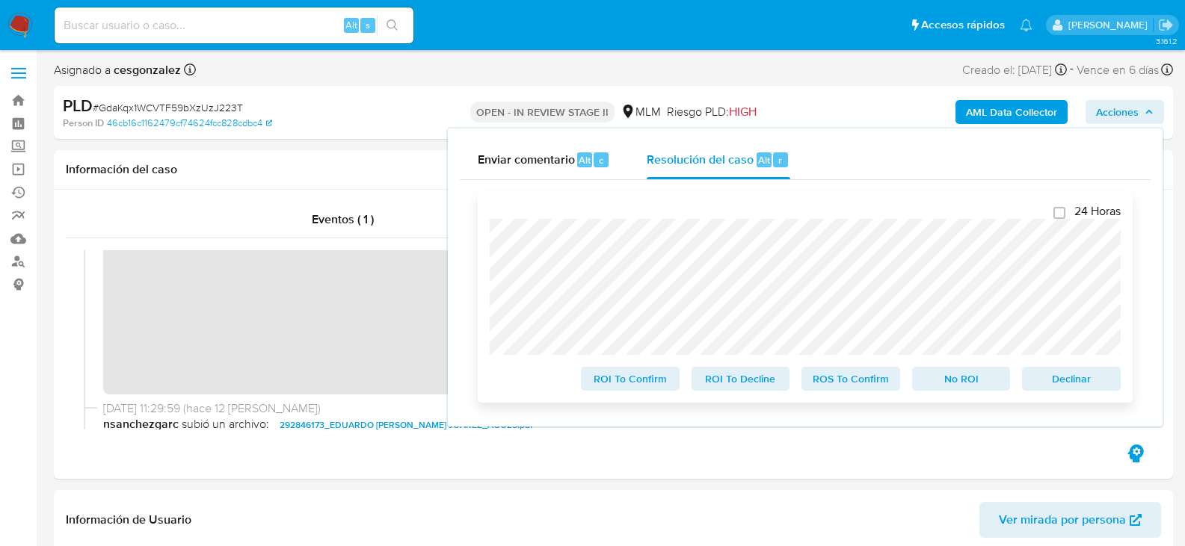
click at [852, 385] on span "ROS To Confirm" at bounding box center [851, 379] width 78 height 21
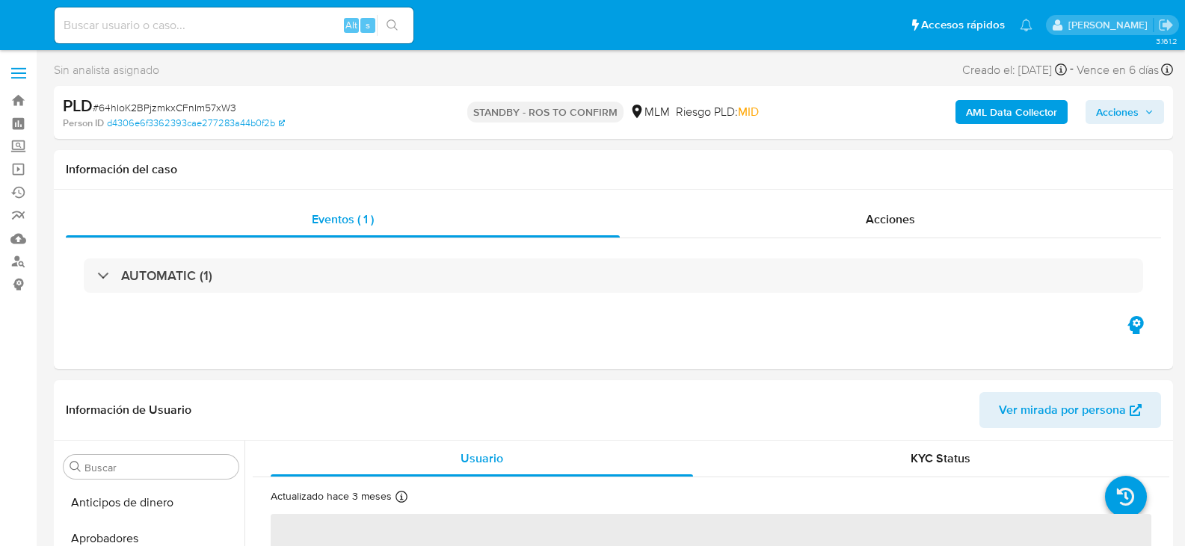
select select "10"
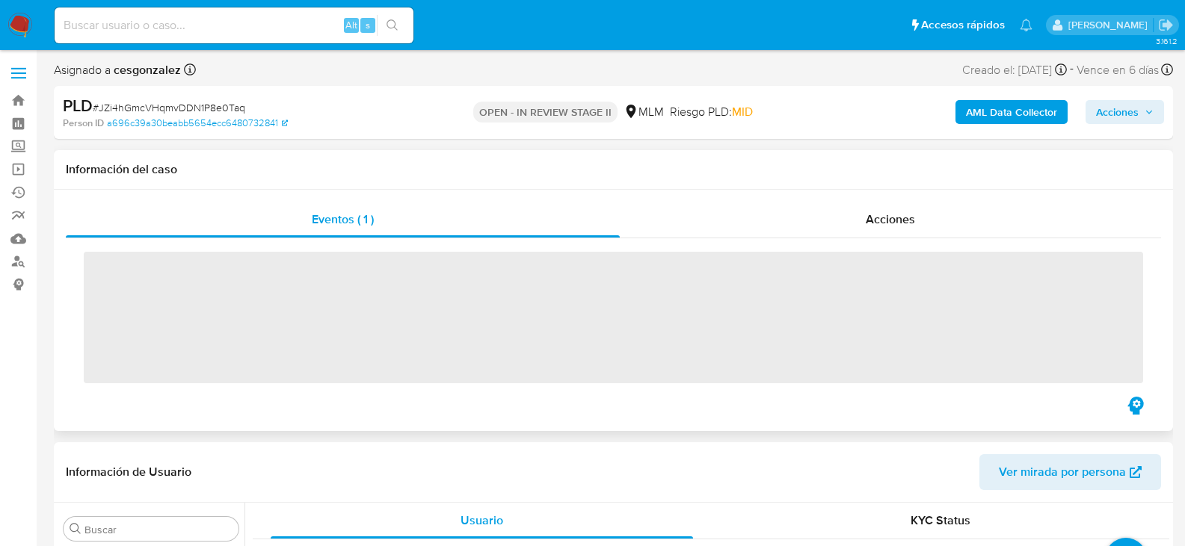
scroll to position [703, 0]
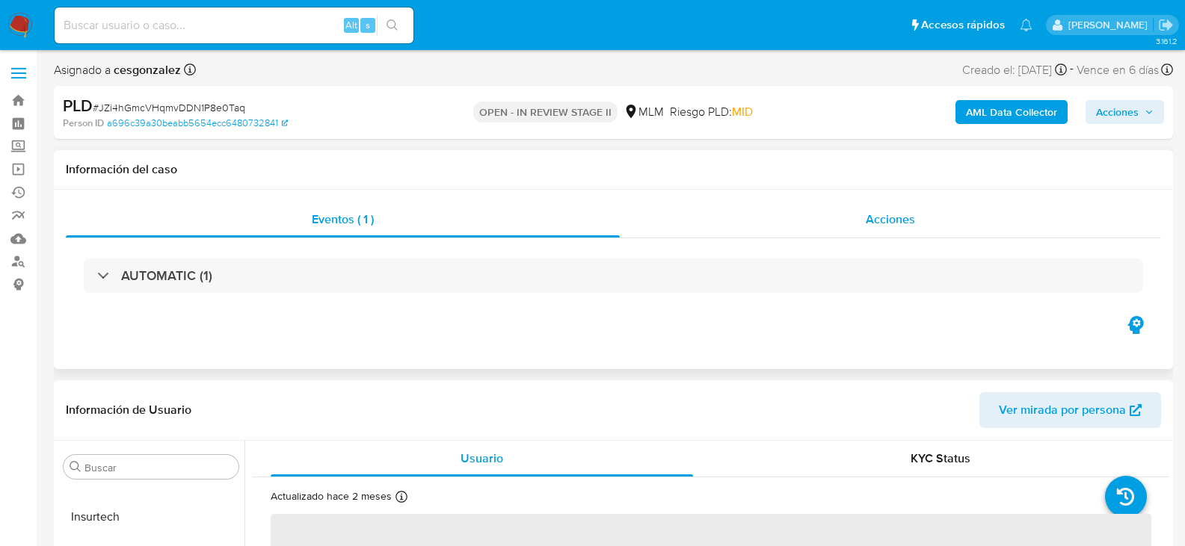
click at [848, 224] on div "Acciones" at bounding box center [890, 220] width 541 height 36
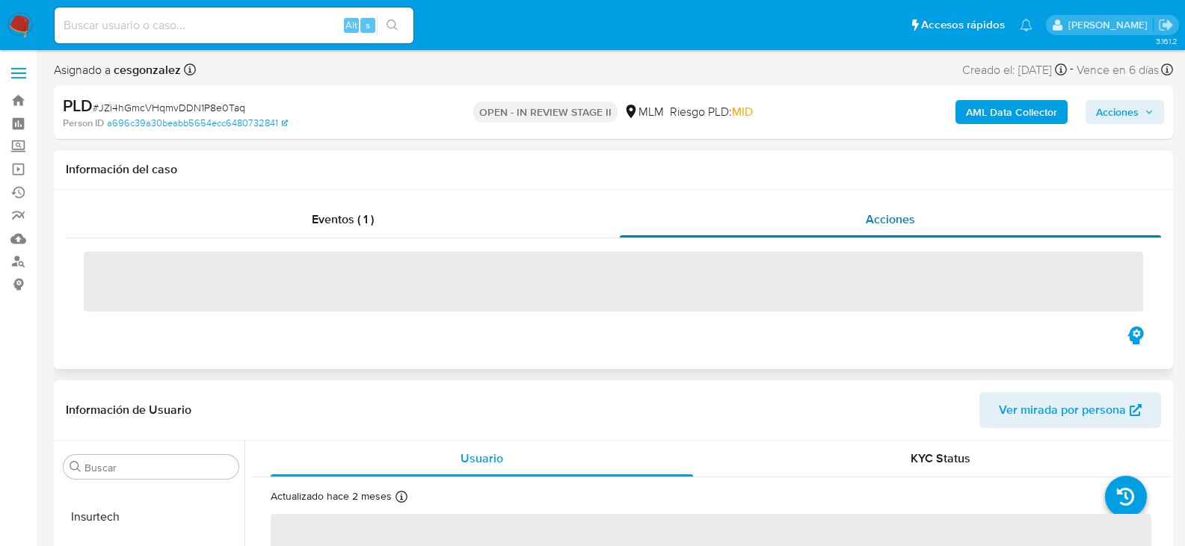
select select "10"
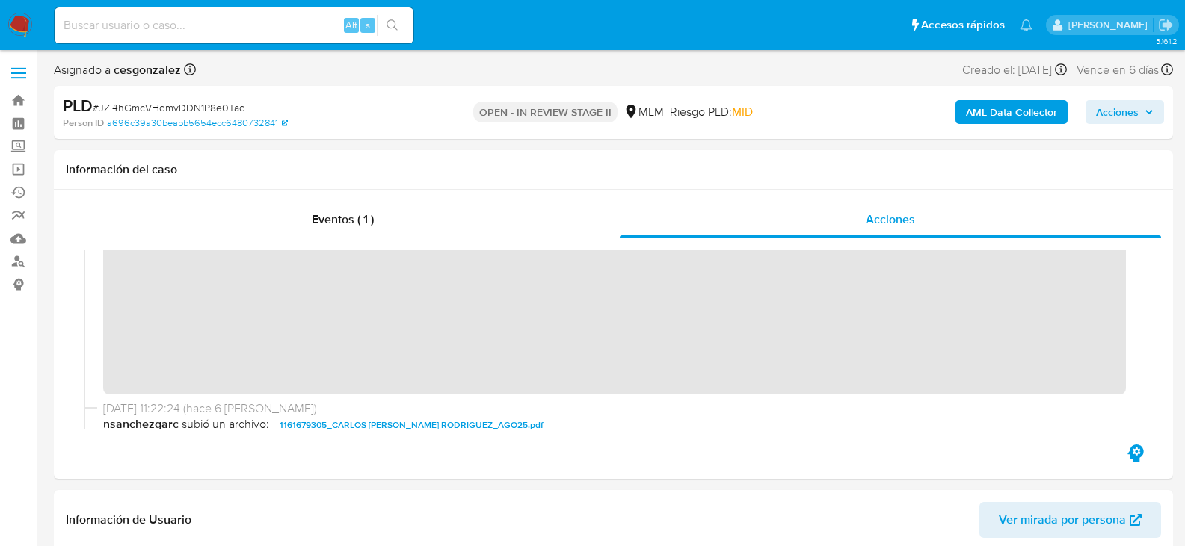
scroll to position [299, 0]
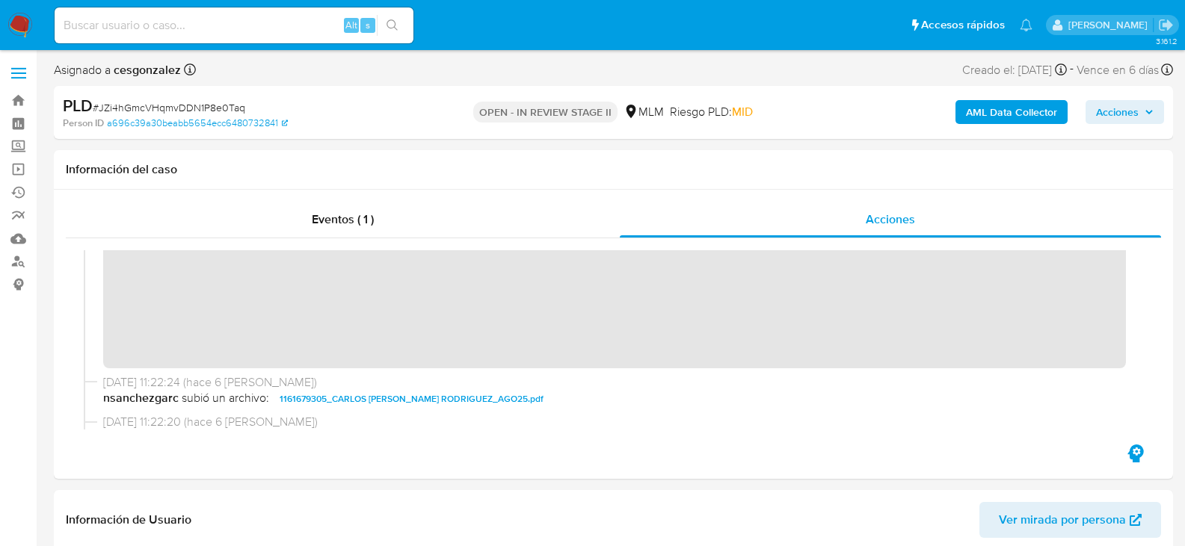
click at [1150, 121] on span "Acciones" at bounding box center [1125, 112] width 58 height 21
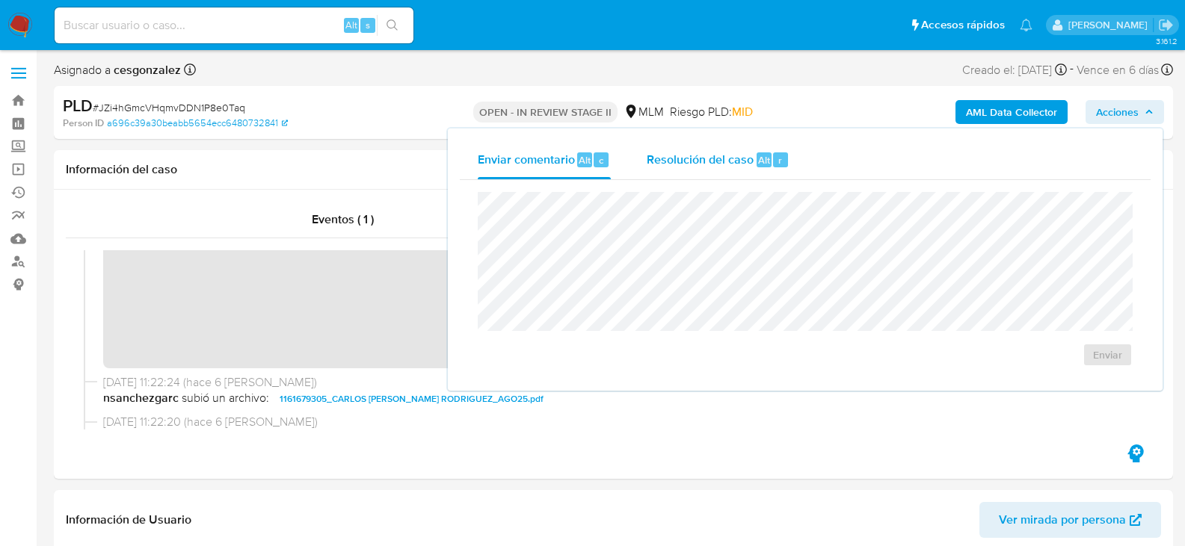
click at [698, 159] on span "Resolución del caso" at bounding box center [700, 159] width 107 height 17
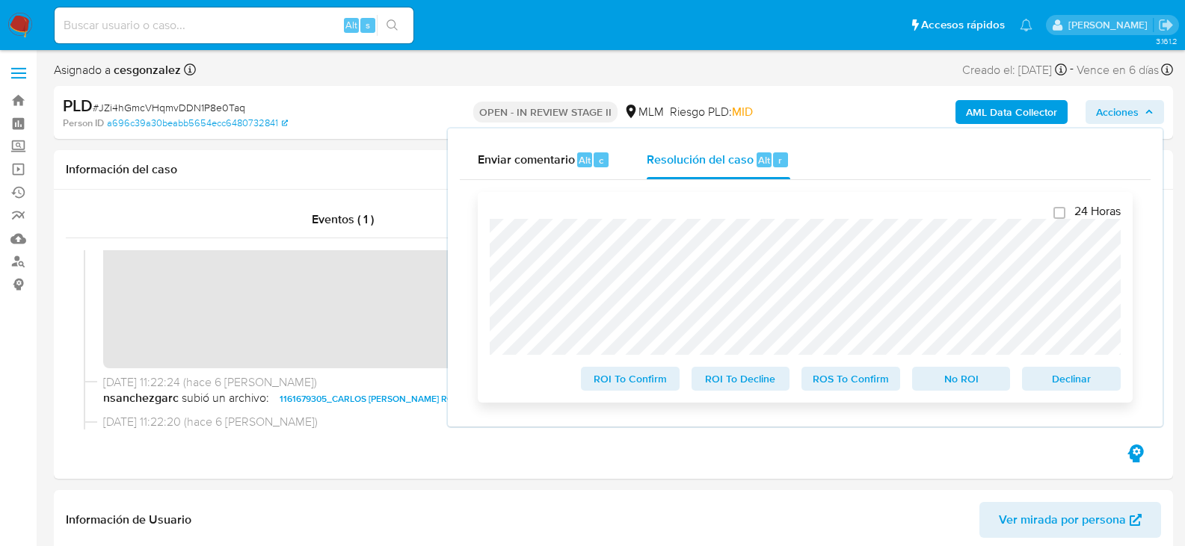
click at [862, 383] on span "ROS To Confirm" at bounding box center [851, 379] width 78 height 21
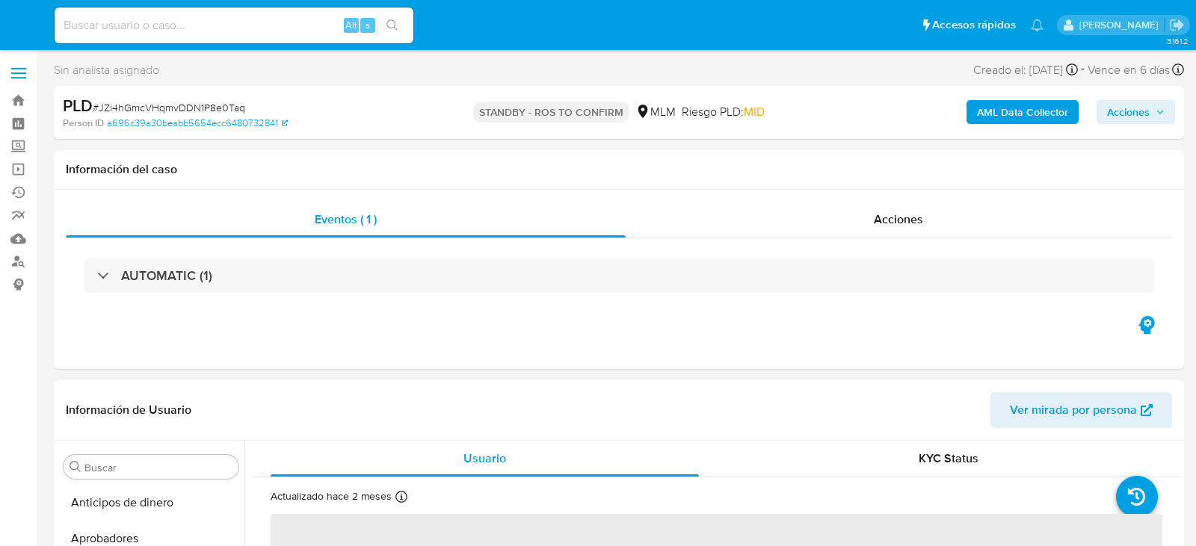
select select "10"
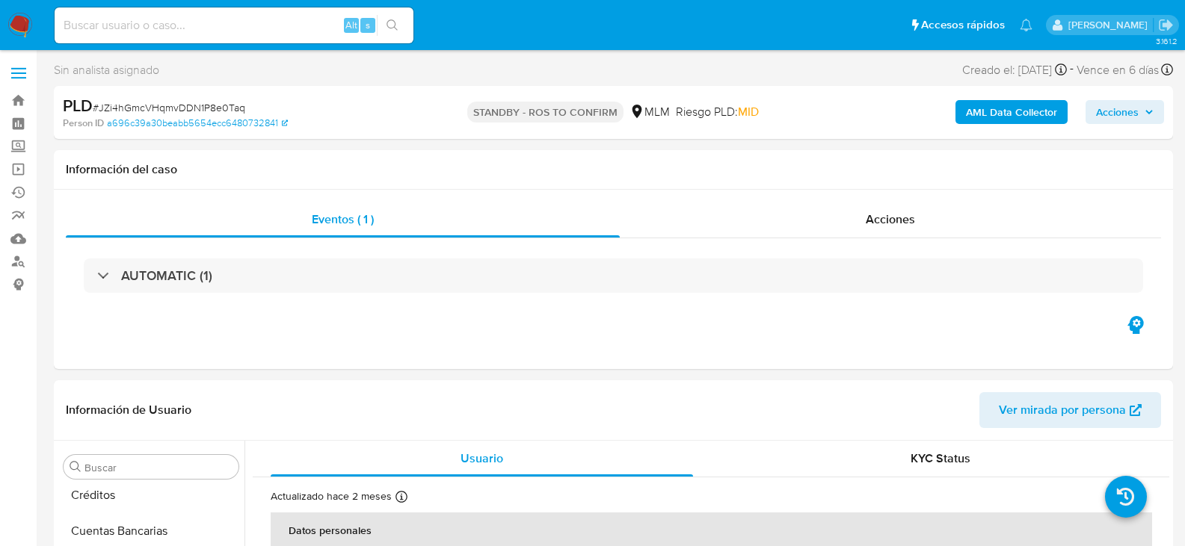
scroll to position [579, 0]
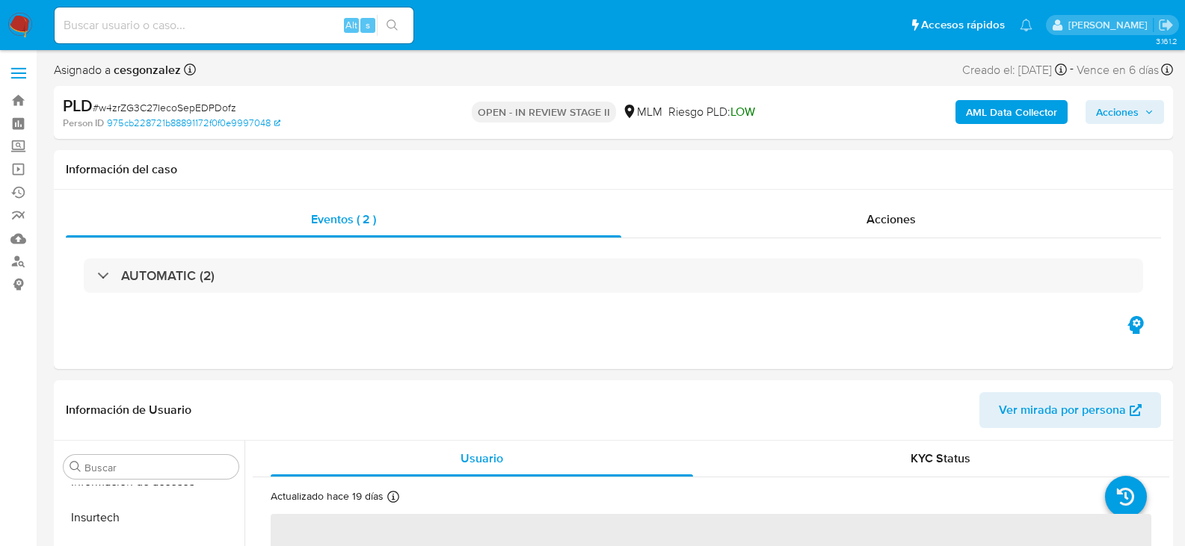
scroll to position [703, 0]
select select "10"
click at [916, 224] on span "Acciones" at bounding box center [890, 219] width 49 height 17
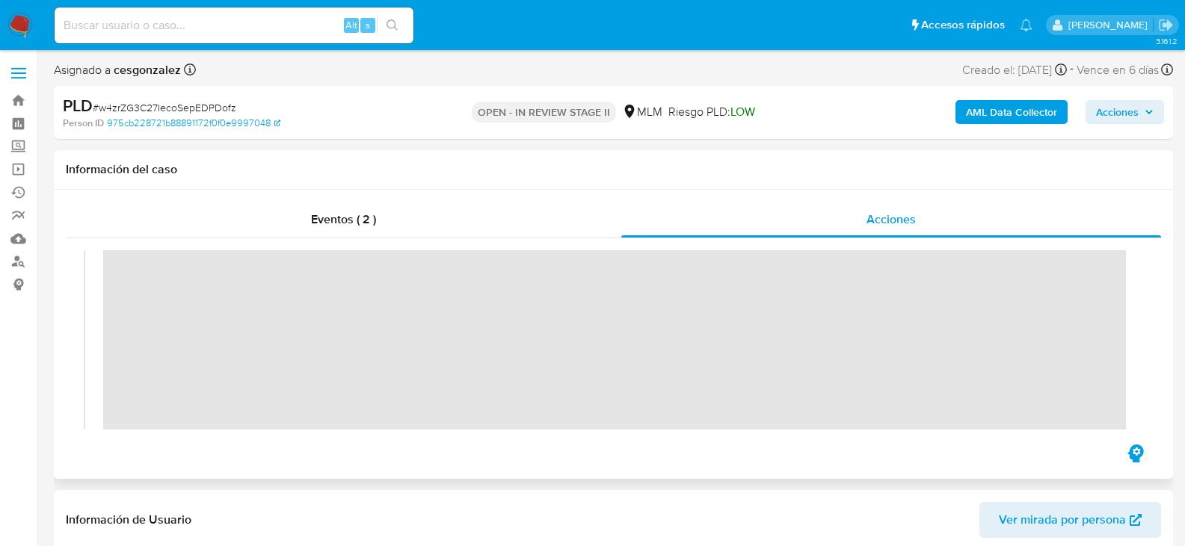
scroll to position [374, 0]
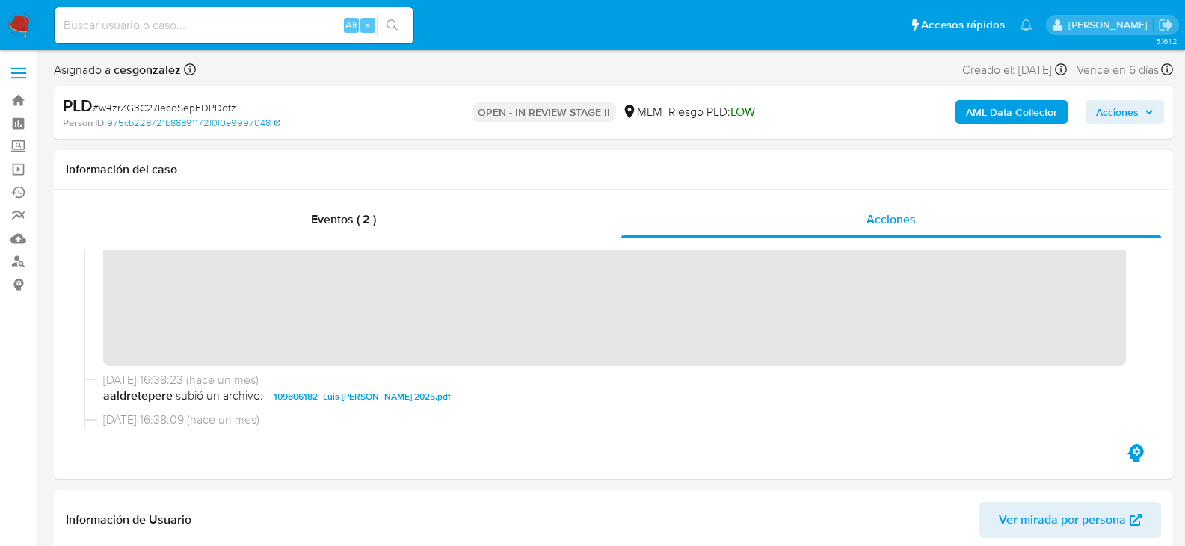
click at [1135, 111] on span "Acciones" at bounding box center [1117, 112] width 43 height 24
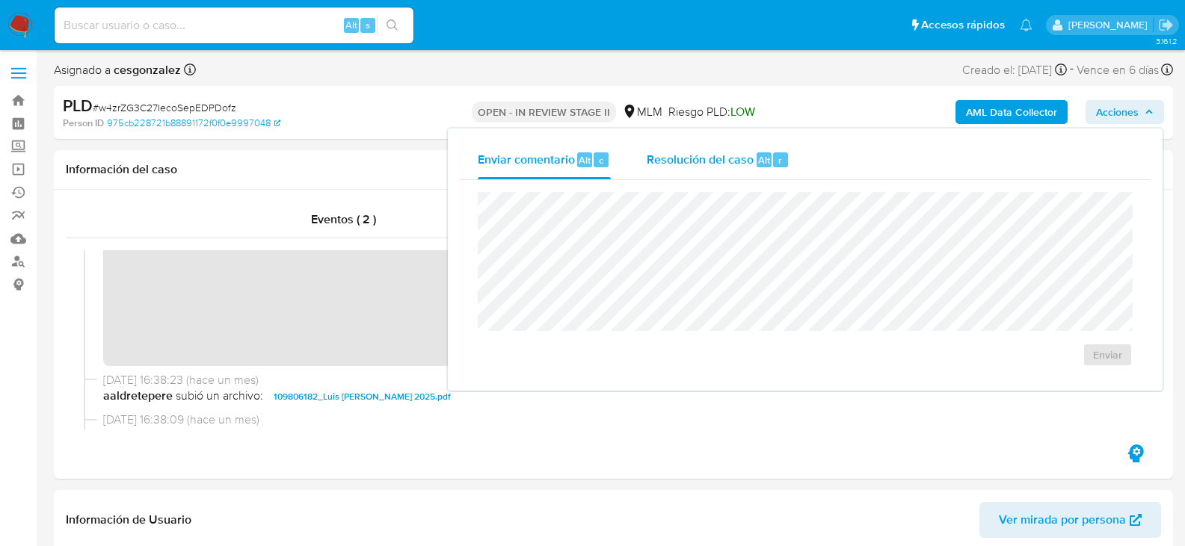
click at [656, 155] on span "Resolución del caso" at bounding box center [700, 159] width 107 height 17
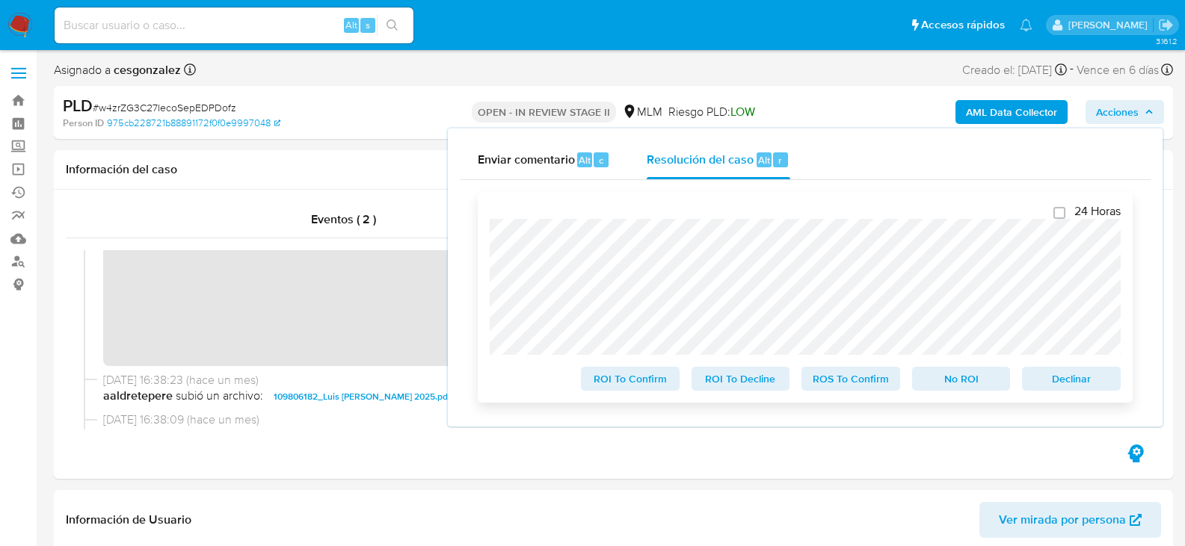
click at [870, 381] on span "ROS To Confirm" at bounding box center [851, 379] width 78 height 21
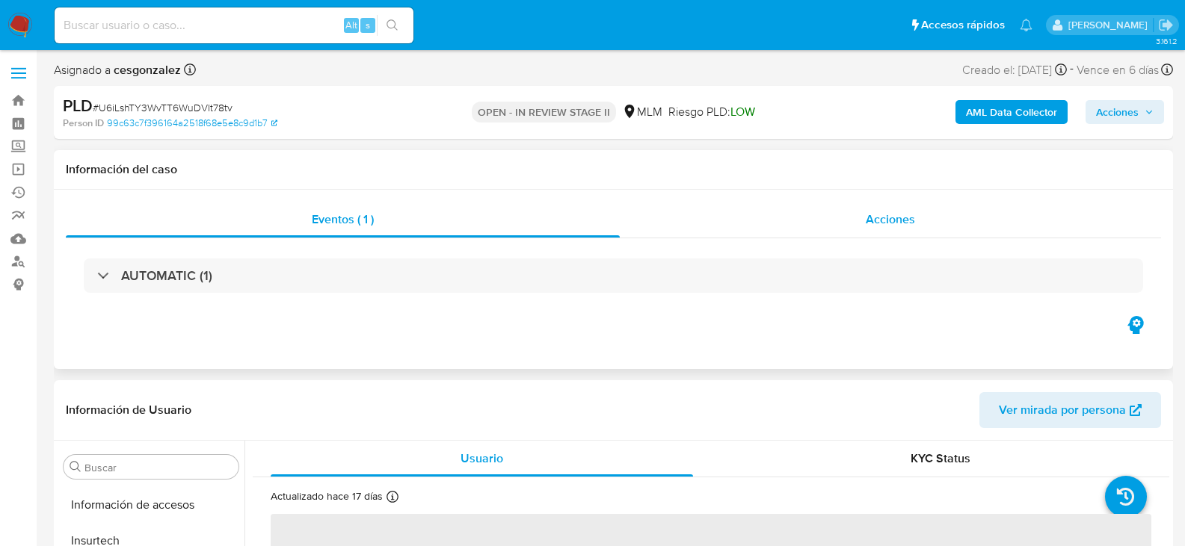
scroll to position [703, 0]
click at [878, 220] on span "Acciones" at bounding box center [890, 219] width 49 height 17
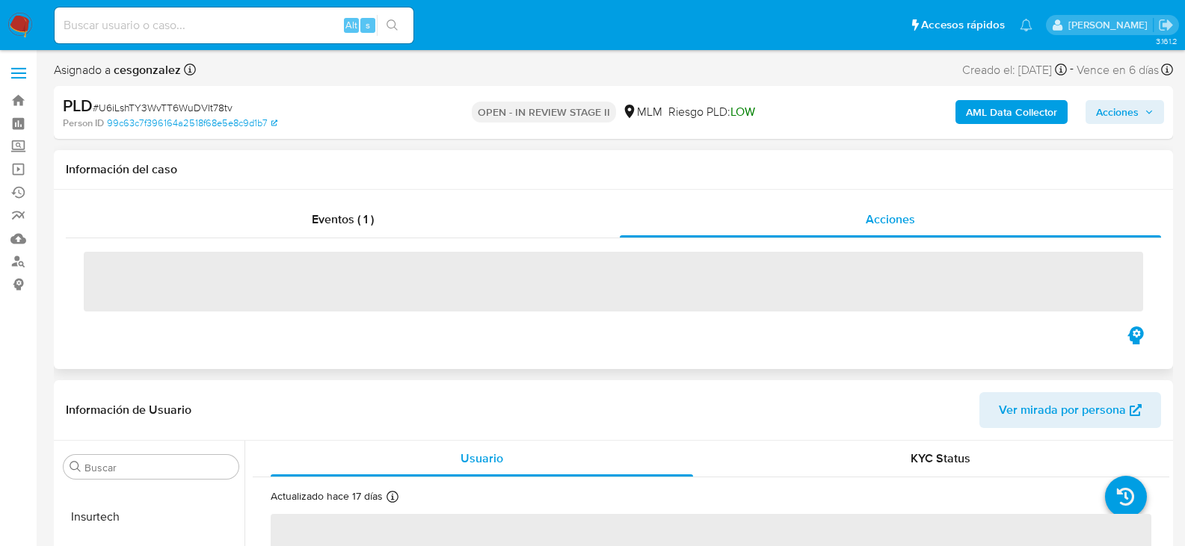
select select "10"
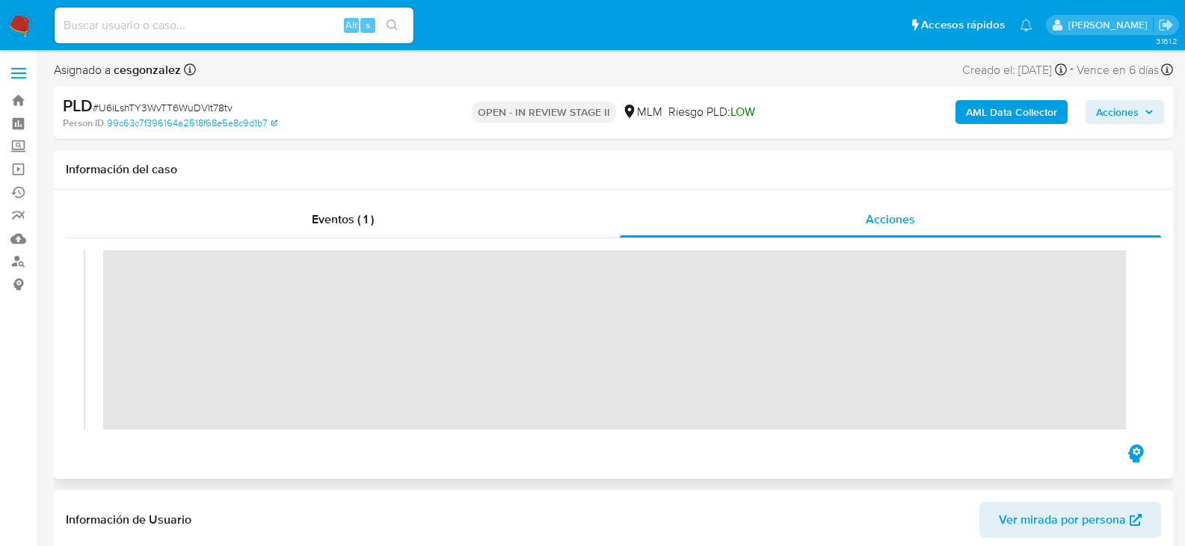
scroll to position [299, 0]
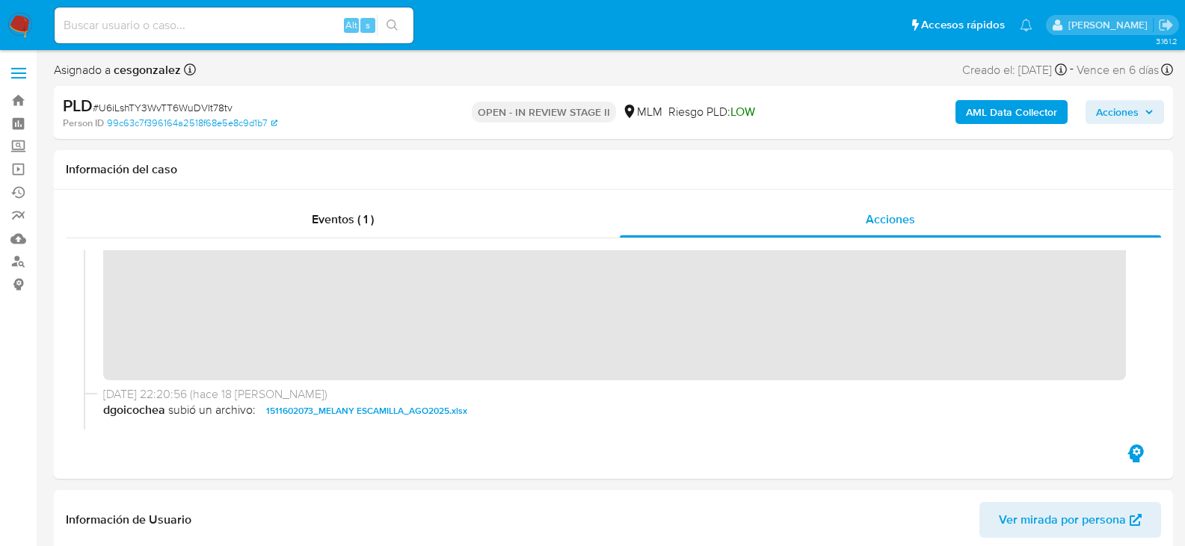
click at [1151, 113] on icon "button" at bounding box center [1148, 112] width 9 height 9
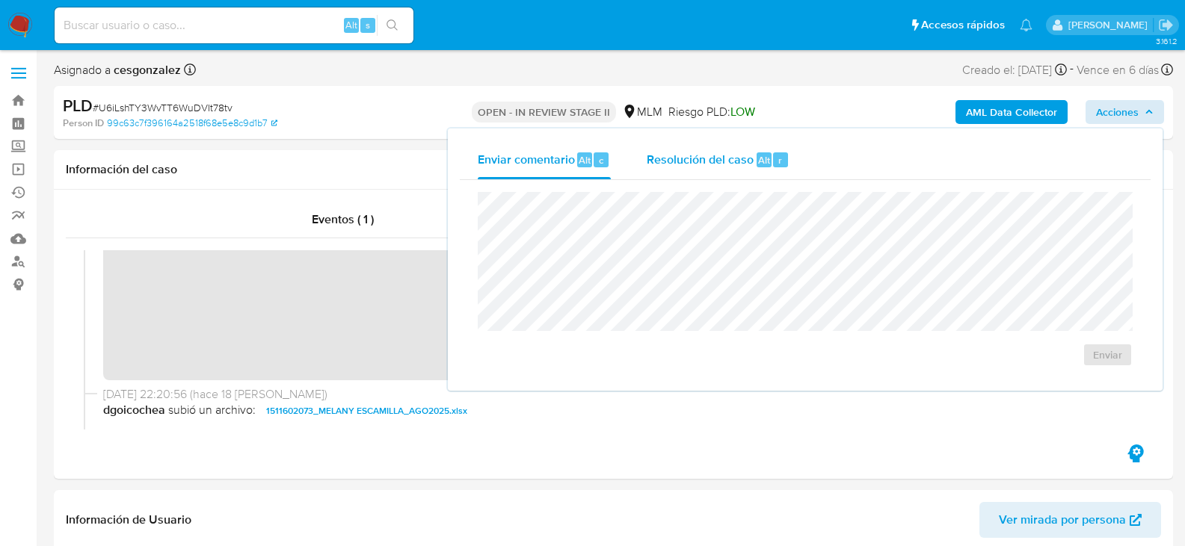
click at [725, 158] on span "Resolución del caso" at bounding box center [700, 159] width 107 height 17
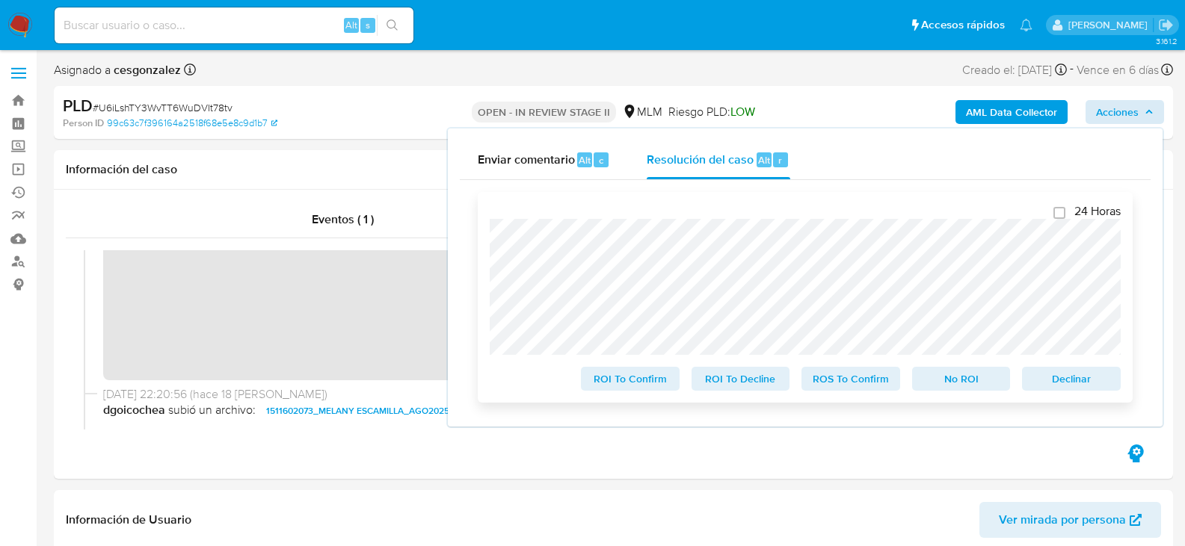
click at [863, 383] on span "ROS To Confirm" at bounding box center [851, 379] width 78 height 21
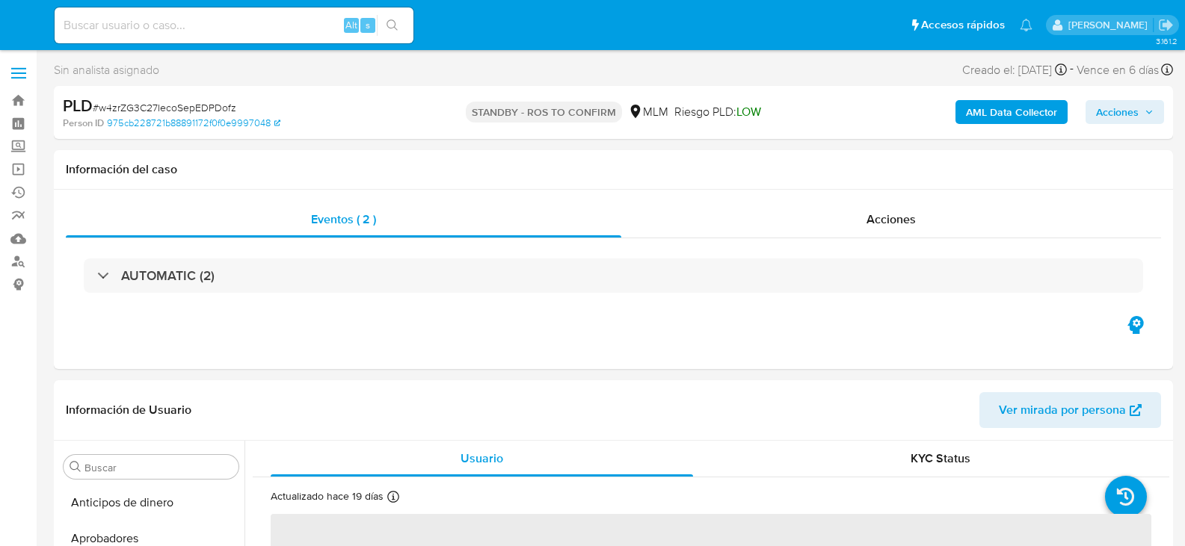
select select "10"
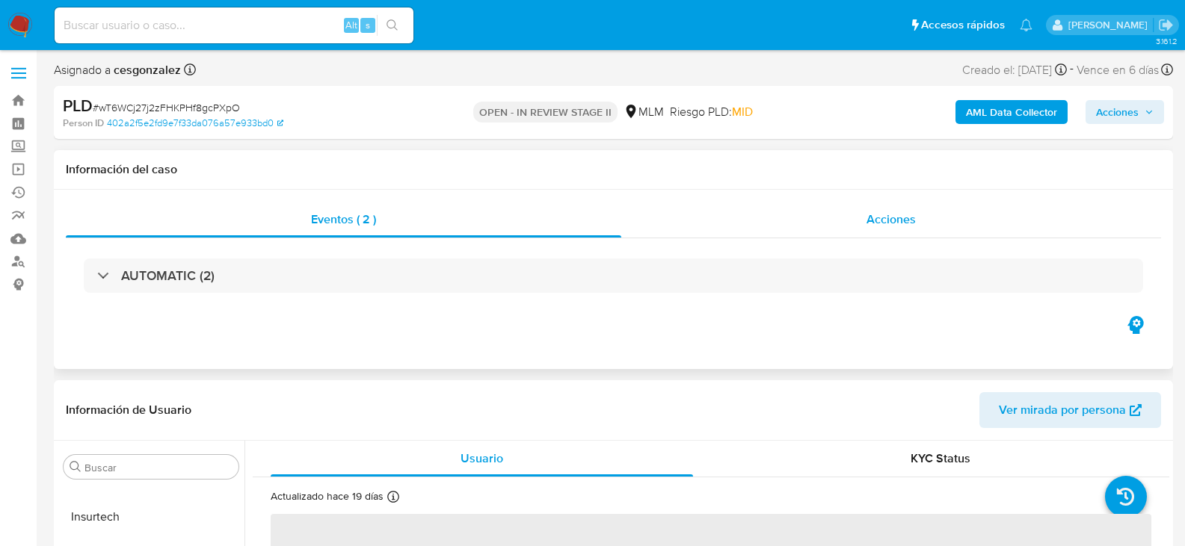
click at [912, 221] on span "Acciones" at bounding box center [890, 219] width 49 height 17
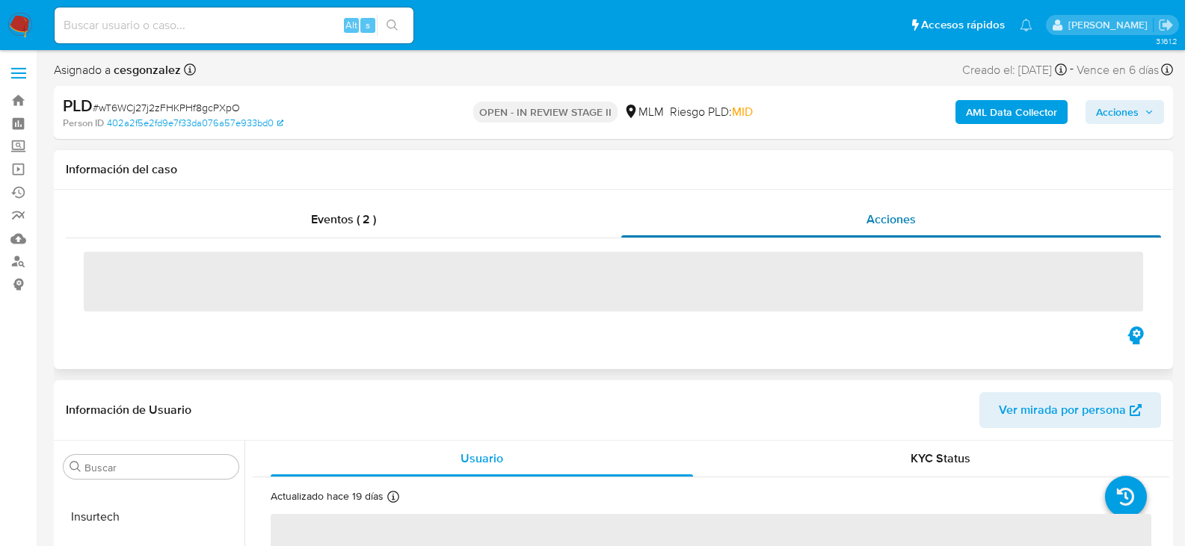
select select "10"
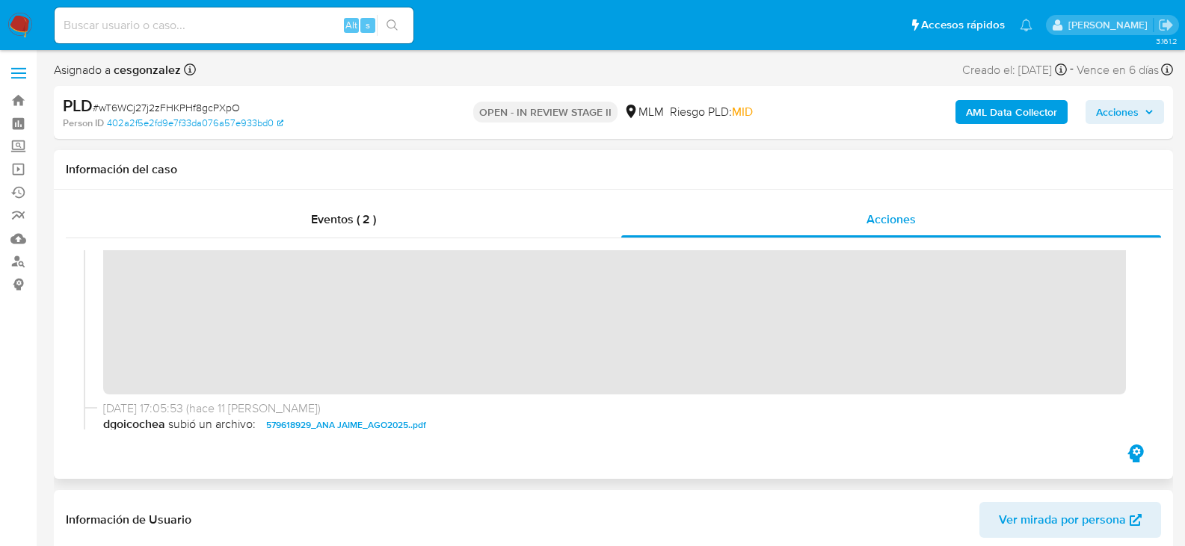
scroll to position [299, 0]
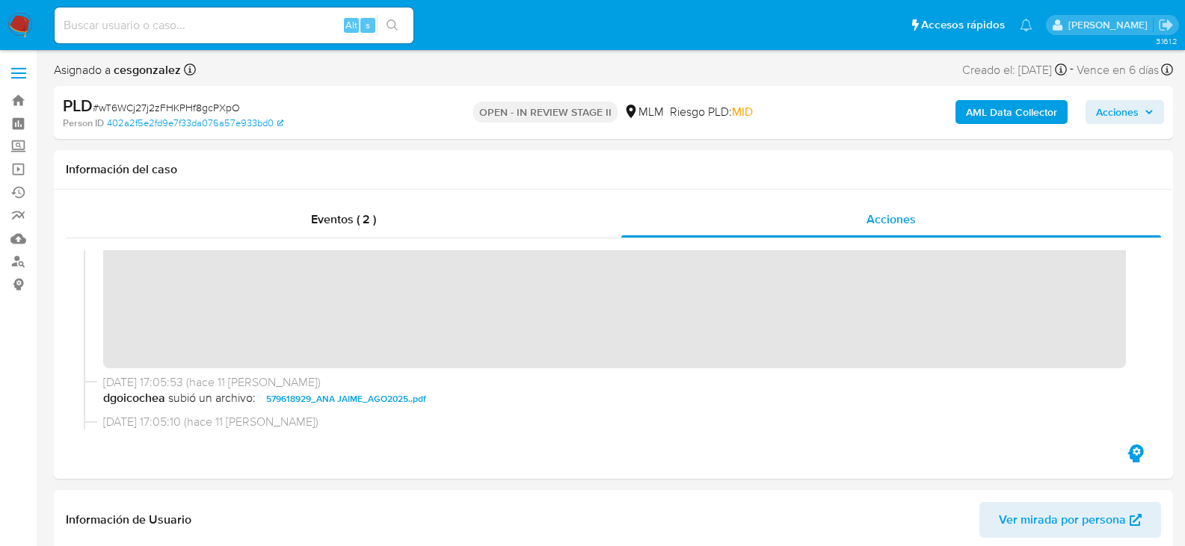
click at [1118, 109] on span "Acciones" at bounding box center [1117, 112] width 43 height 24
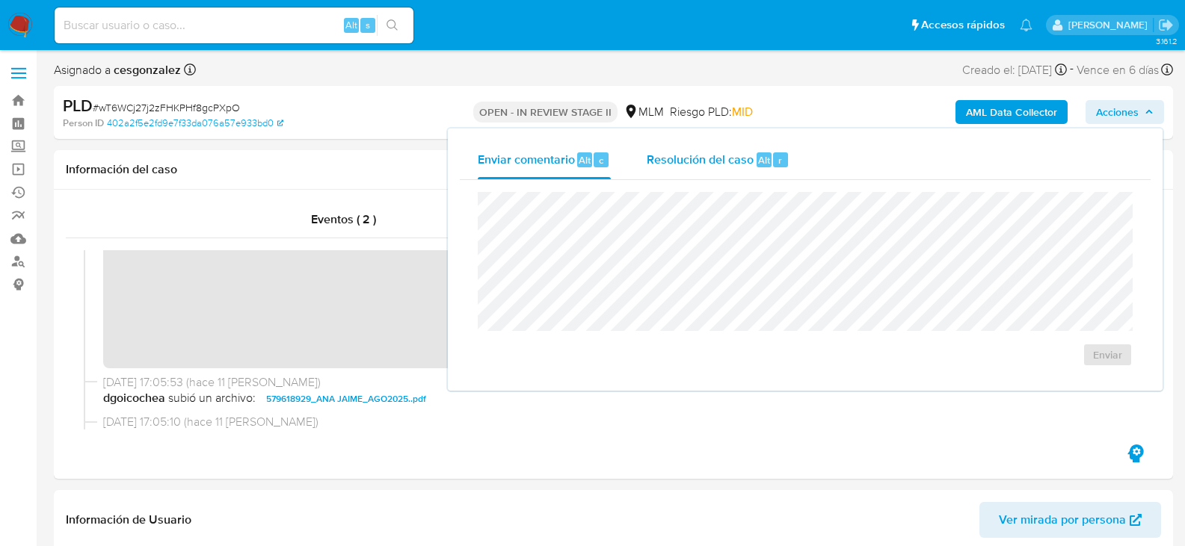
click at [734, 164] on span "Resolución del caso" at bounding box center [700, 159] width 107 height 17
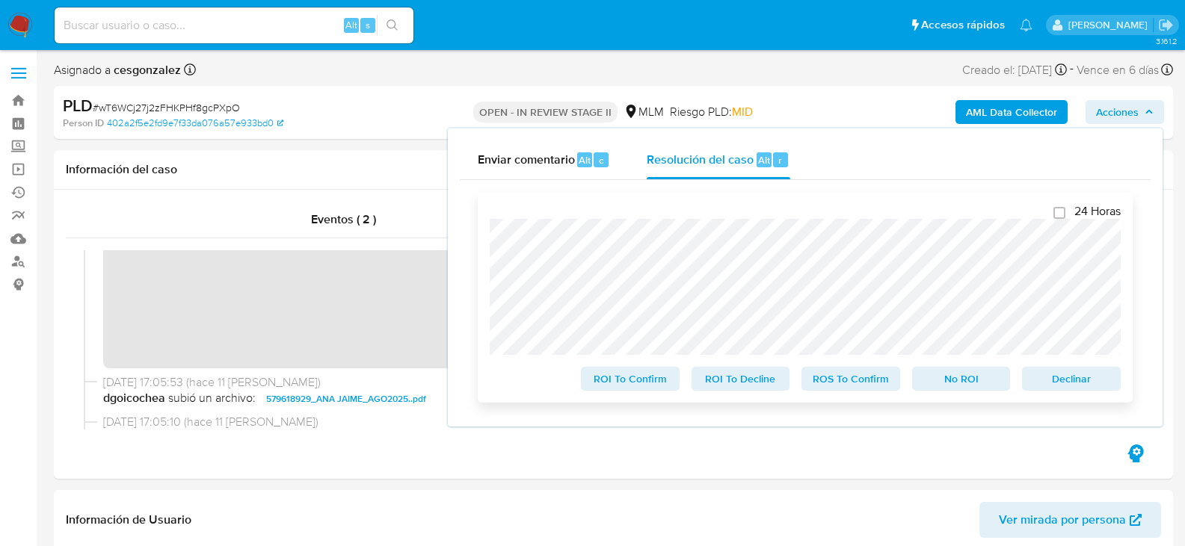
click at [852, 375] on span "ROS To Confirm" at bounding box center [851, 379] width 78 height 21
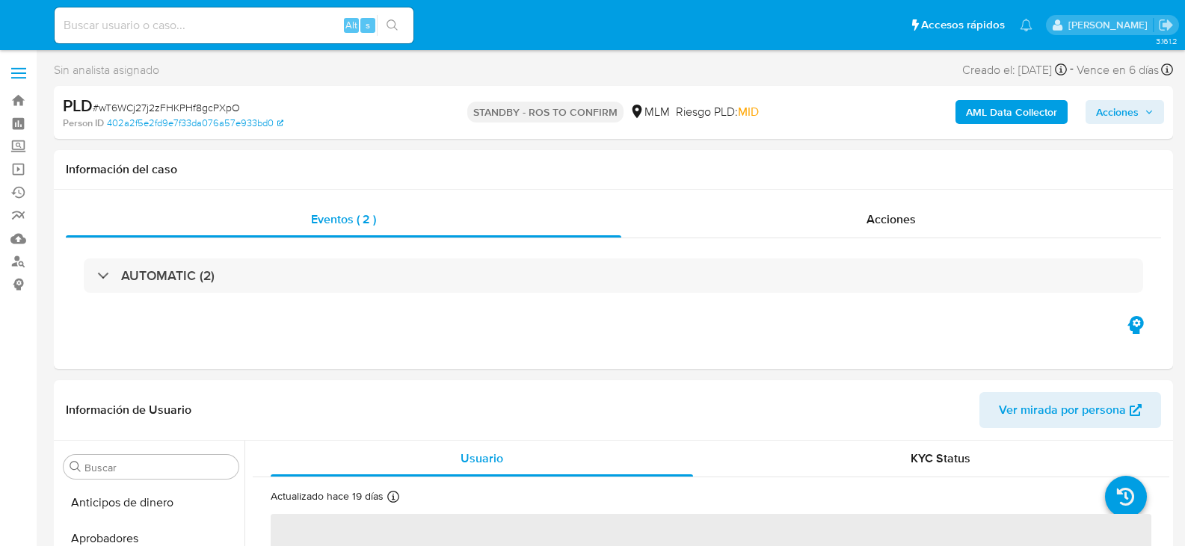
select select "10"
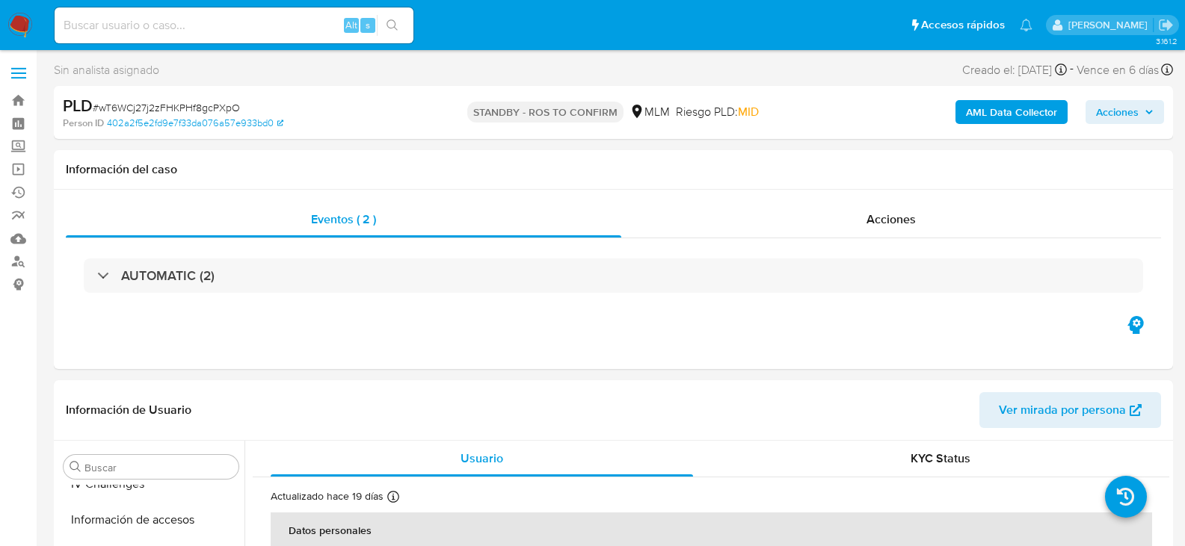
scroll to position [700, 0]
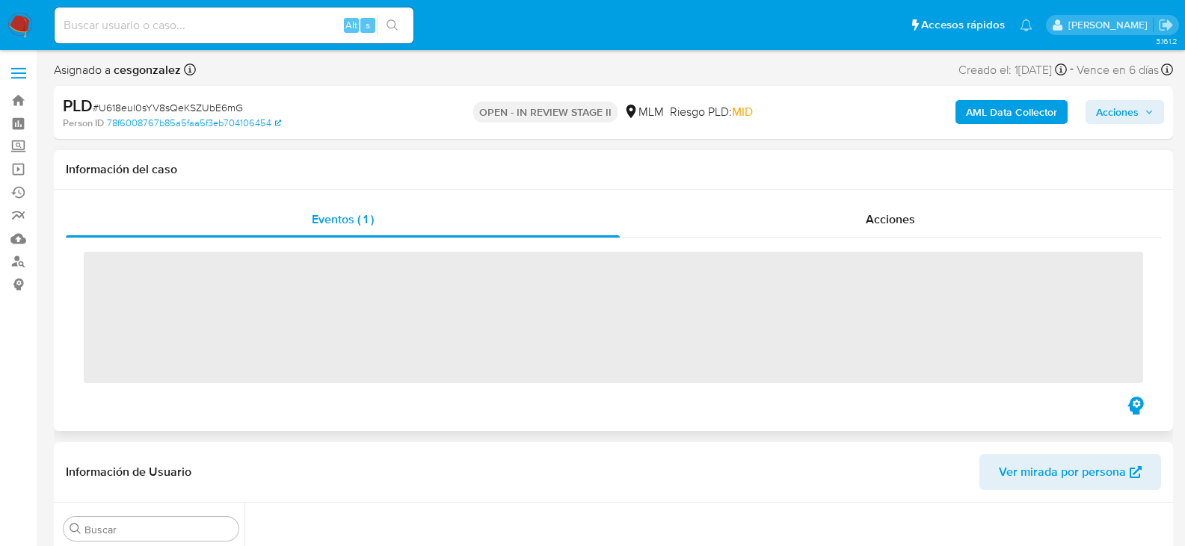
scroll to position [527, 0]
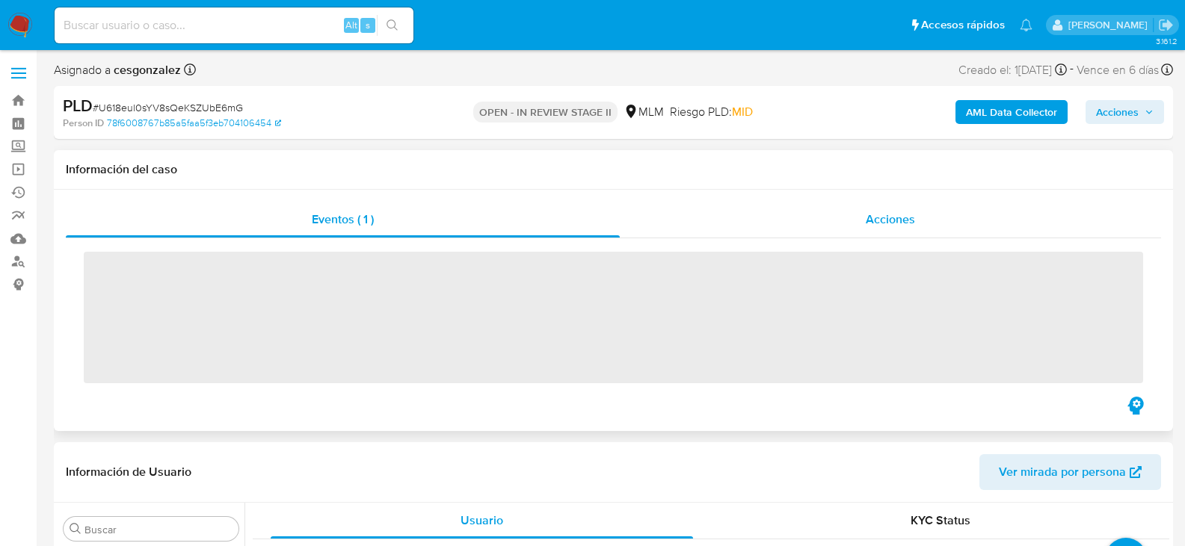
click at [887, 223] on span "Acciones" at bounding box center [890, 219] width 49 height 17
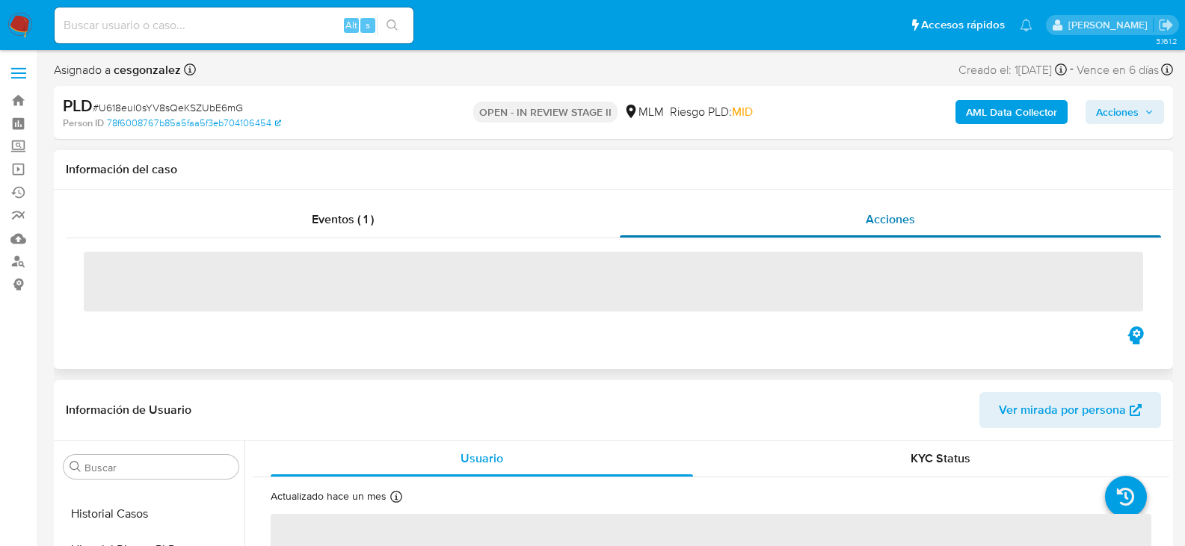
scroll to position [703, 0]
select select "10"
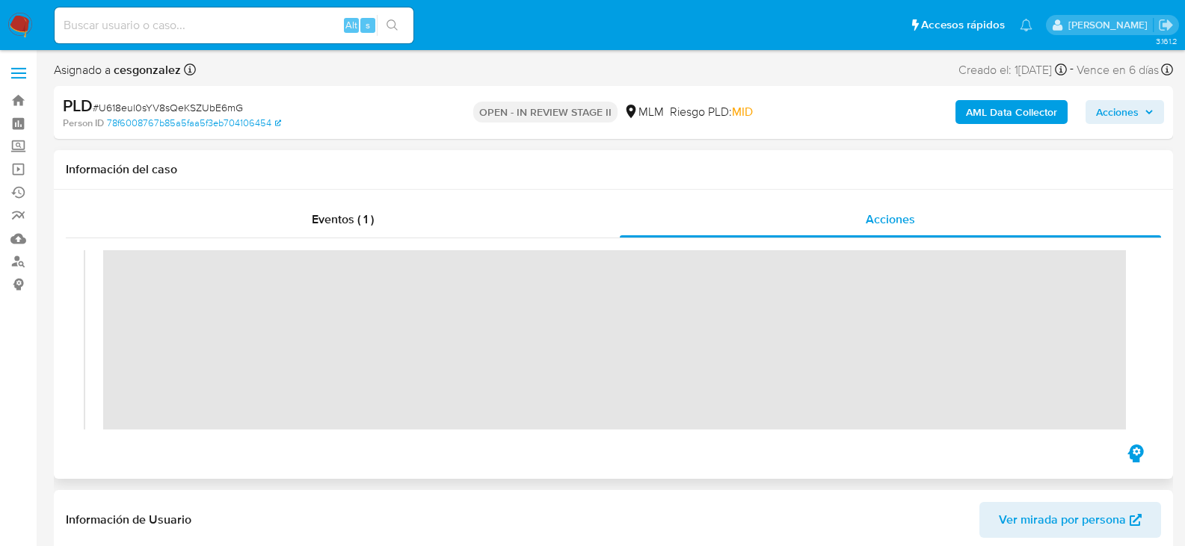
scroll to position [374, 0]
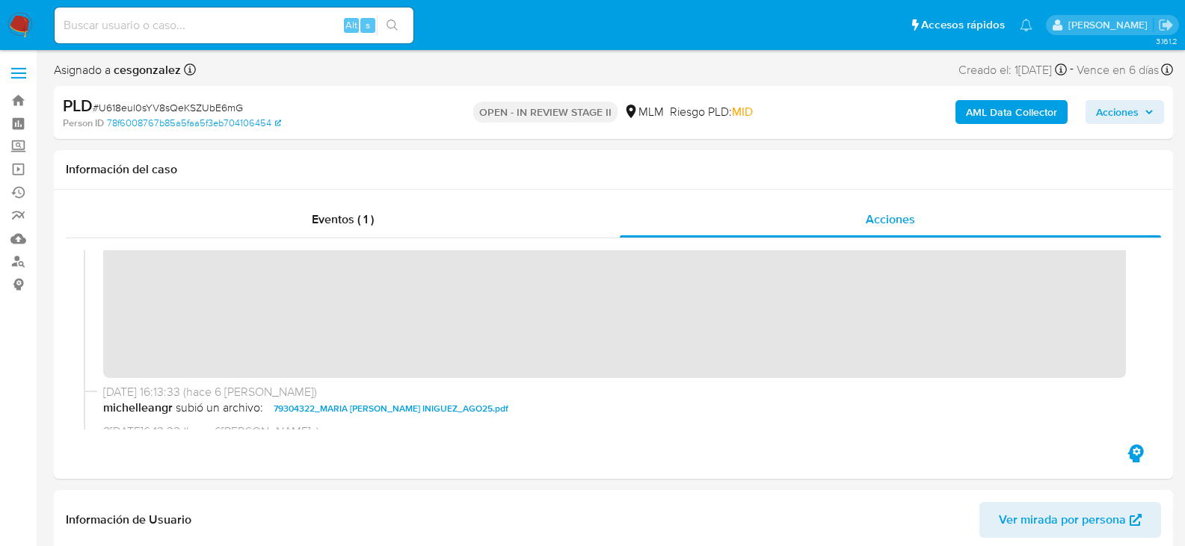
click at [1142, 114] on span "Acciones" at bounding box center [1125, 112] width 58 height 21
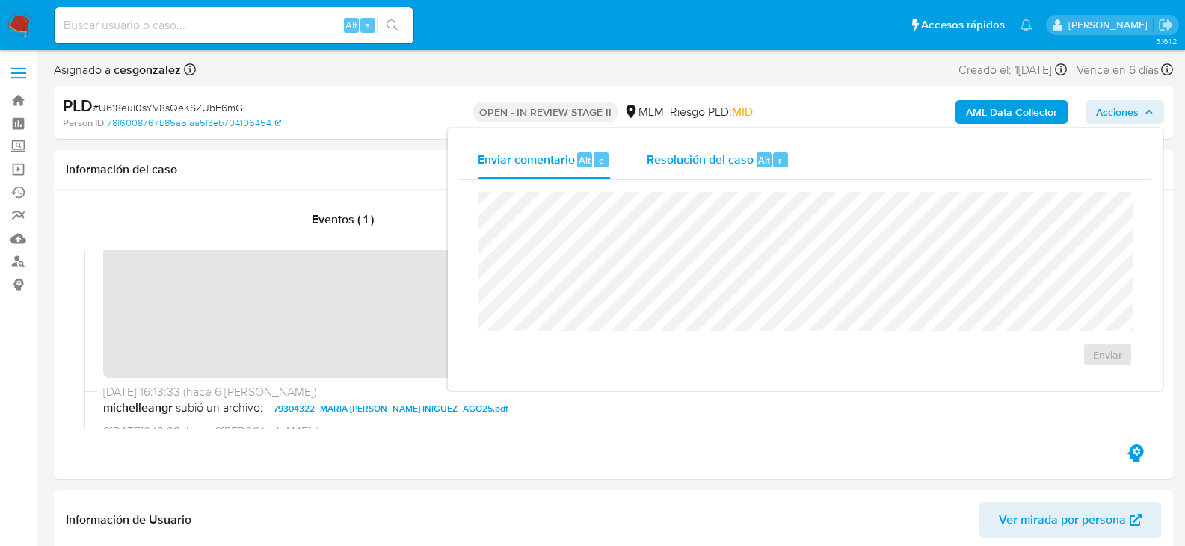
click at [714, 160] on span "Resolución del caso" at bounding box center [700, 159] width 107 height 17
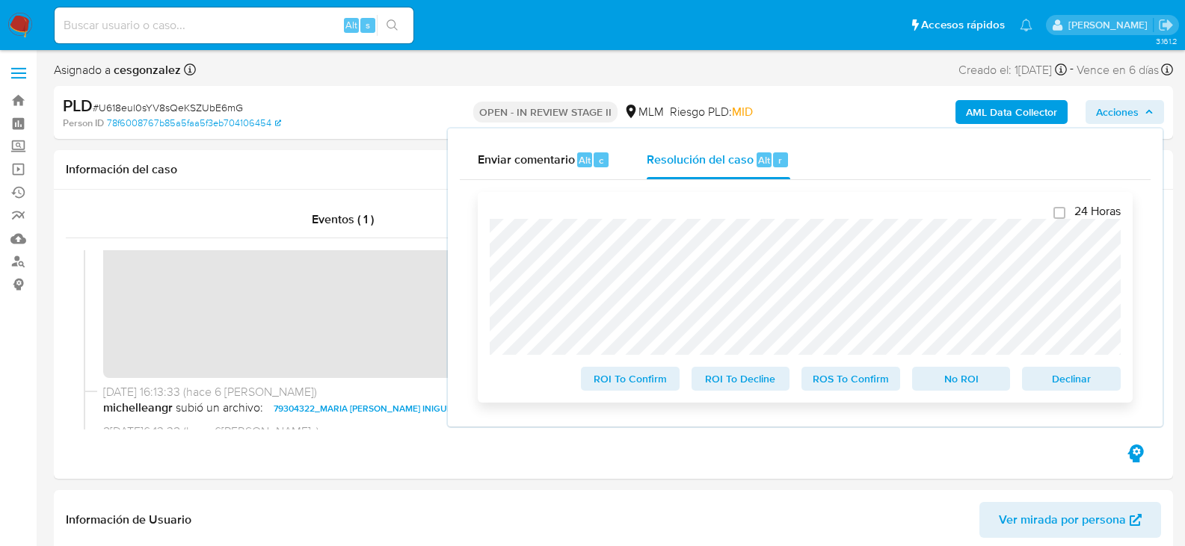
click at [856, 386] on span "ROS To Confirm" at bounding box center [851, 379] width 78 height 21
click at [851, 383] on span "ROS To Confirm" at bounding box center [851, 379] width 78 height 21
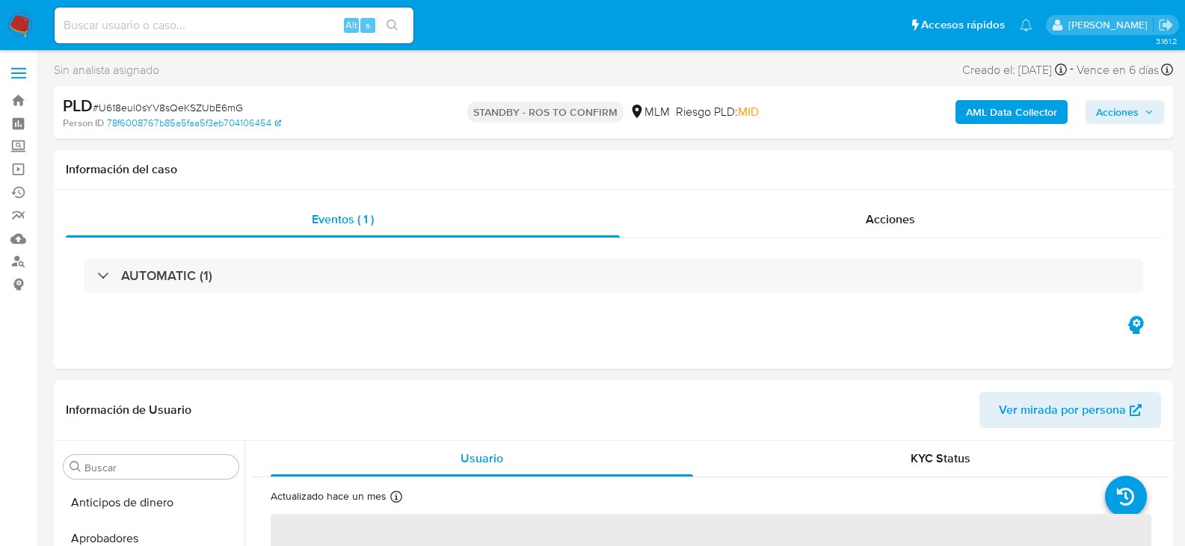
scroll to position [75, 0]
select select "10"
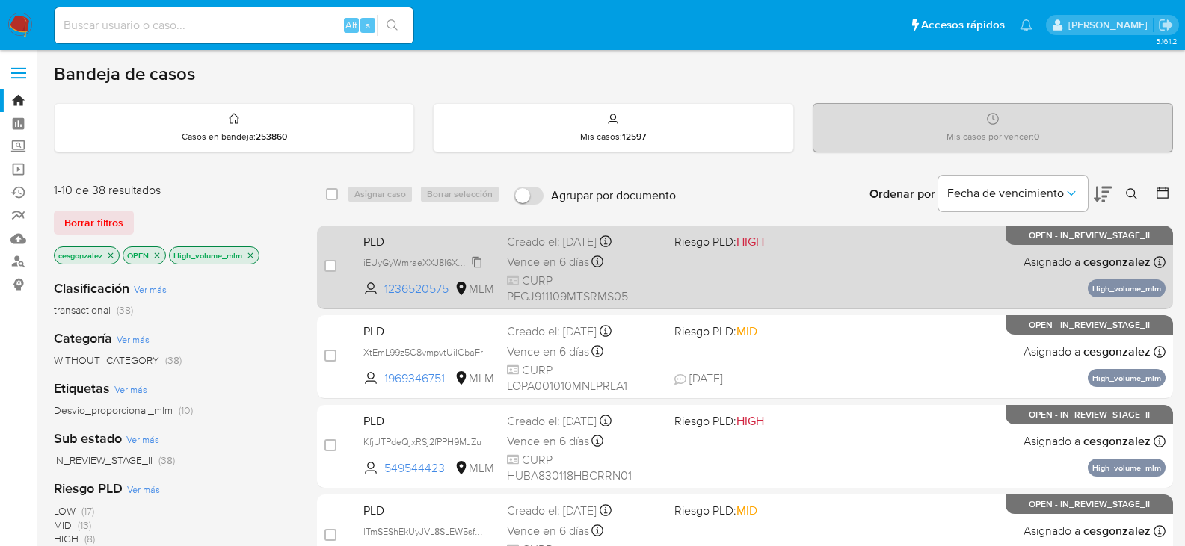
click at [475, 262] on span "iEUyGyWmraeXXJ8l6XGAzLk2" at bounding box center [426, 261] width 126 height 16
click at [547, 271] on div "Vence en 6 días Vence el 11/10/2025 02:06:45" at bounding box center [584, 262] width 155 height 20
click at [332, 263] on input "checkbox" at bounding box center [330, 266] width 12 height 12
checkbox input "true"
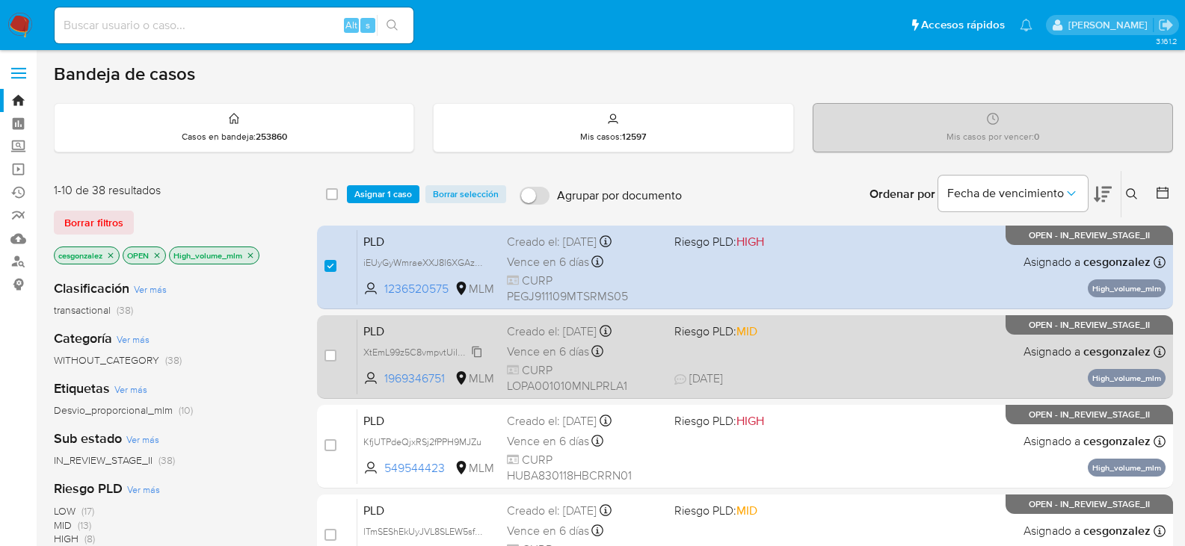
click at [480, 355] on span "XtEmL99z5C8vmpvtUiICbaFr" at bounding box center [423, 351] width 120 height 16
click at [519, 347] on span "Vence en 6 días" at bounding box center [548, 352] width 82 height 16
click at [334, 355] on input "checkbox" at bounding box center [330, 356] width 12 height 12
checkbox input "true"
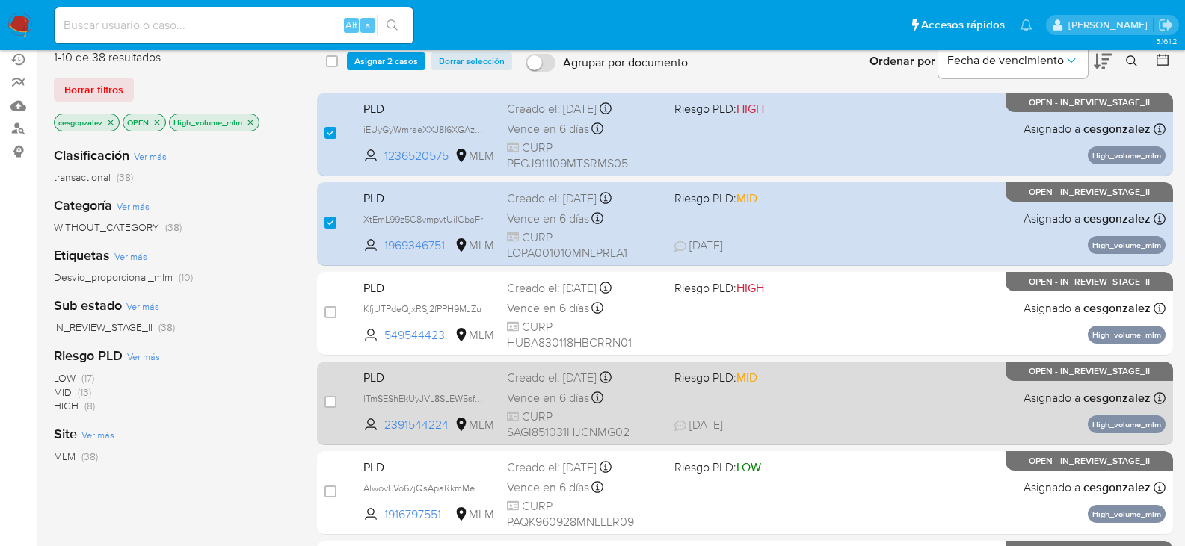
scroll to position [149, 0]
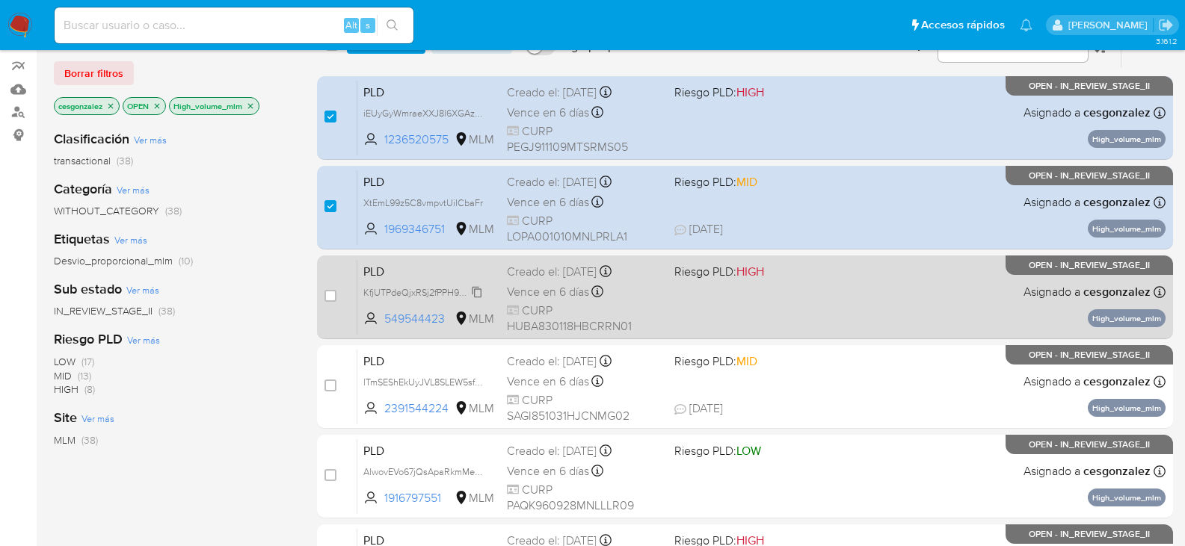
click at [477, 288] on span "KfjUTPdeQjxRSj2fPPH9MJZu" at bounding box center [422, 291] width 118 height 16
click at [531, 291] on span "Vence en 6 días" at bounding box center [548, 292] width 82 height 16
click at [328, 297] on input "checkbox" at bounding box center [330, 296] width 12 height 12
checkbox input "true"
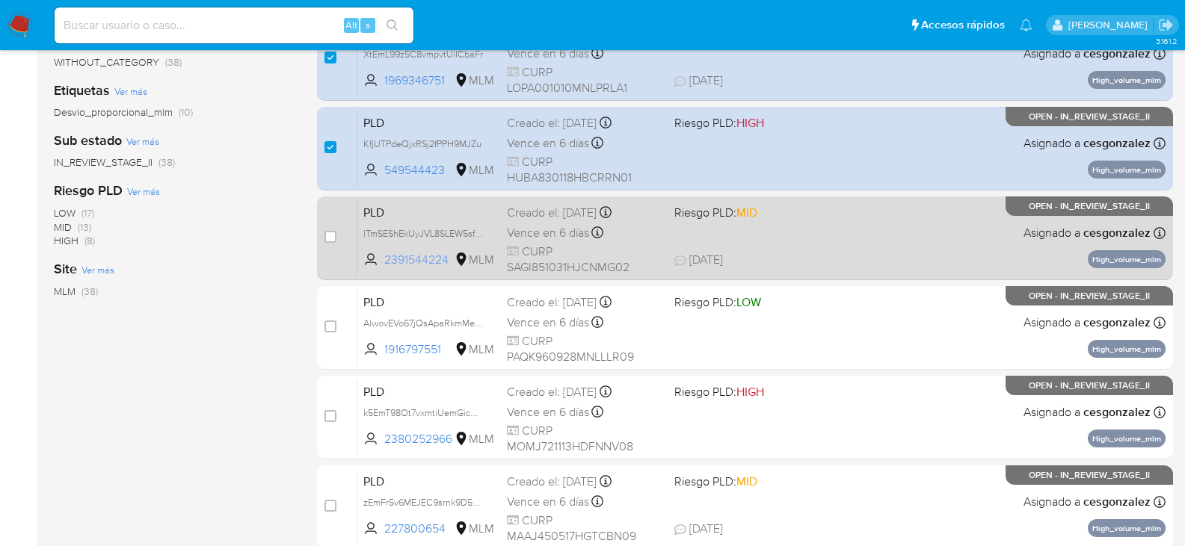
scroll to position [299, 0]
click at [472, 232] on span "lTmSEShEkUyJVL8SLEW5sfmA" at bounding box center [425, 232] width 125 height 16
click at [538, 233] on span "Vence en 6 días" at bounding box center [548, 232] width 82 height 16
click at [327, 237] on input "checkbox" at bounding box center [330, 236] width 12 height 12
checkbox input "true"
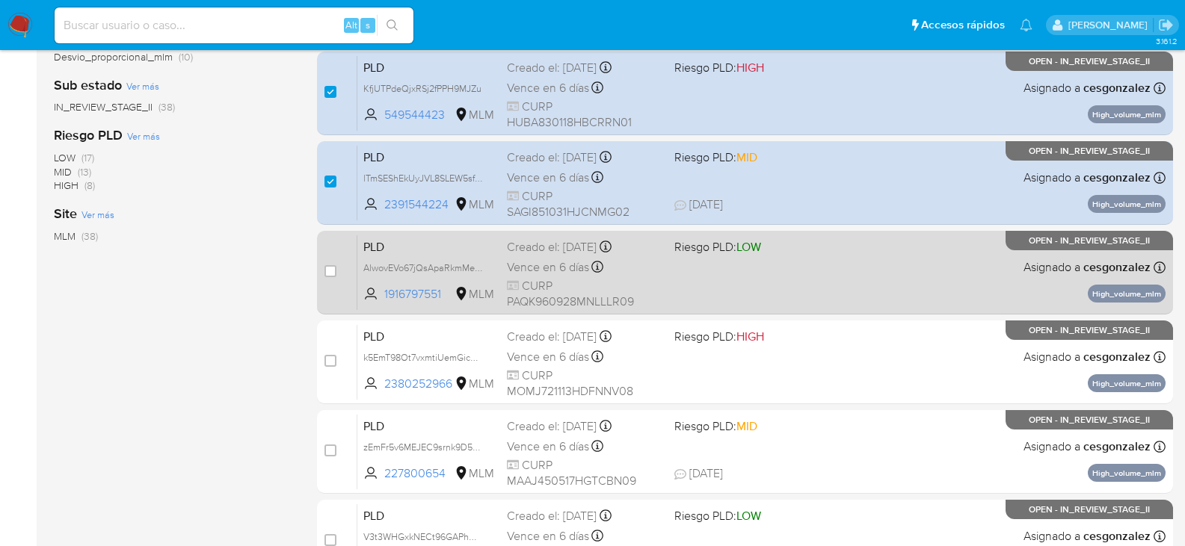
scroll to position [448, 0]
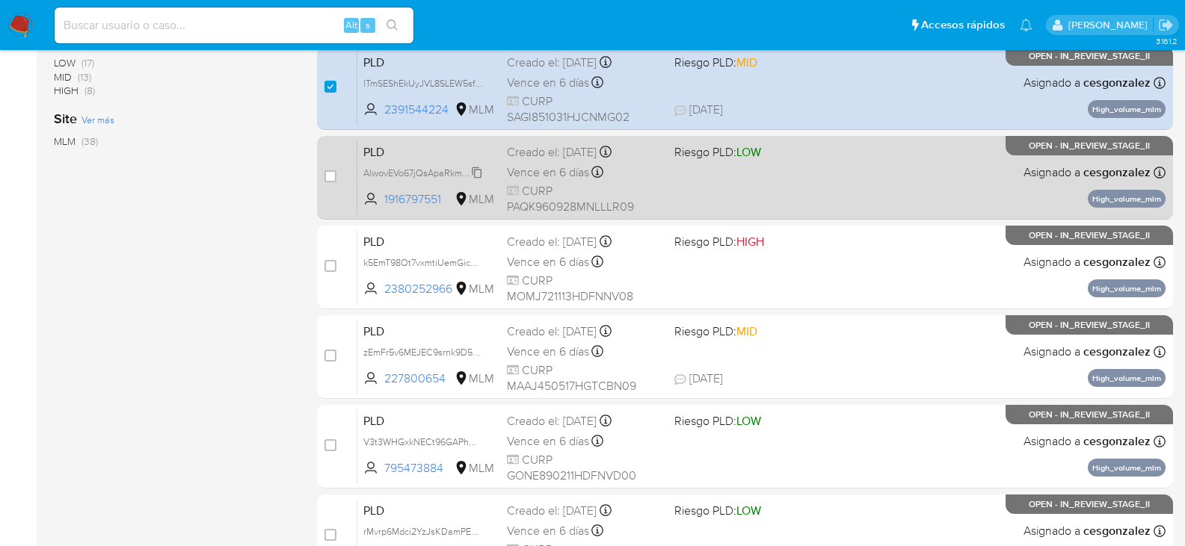
click at [469, 171] on span "AlwovEVo67jQsApaRkmMecUX" at bounding box center [427, 172] width 129 height 16
click at [552, 173] on span "Vence en 6 días" at bounding box center [548, 172] width 82 height 16
click at [326, 172] on input "checkbox" at bounding box center [330, 176] width 12 height 12
checkbox input "true"
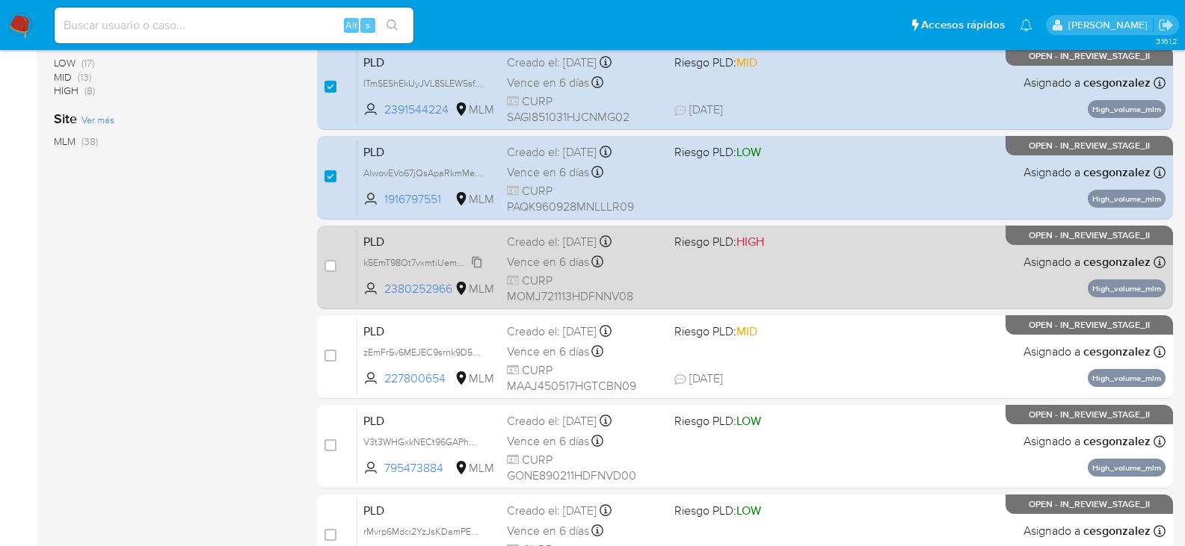
click at [473, 261] on span "k5EmT98Ot7vxmtiUemGicnAj" at bounding box center [423, 261] width 120 height 16
click at [537, 259] on span "Vence en 6 días" at bounding box center [548, 262] width 82 height 16
click at [330, 262] on input "checkbox" at bounding box center [330, 266] width 12 height 12
checkbox input "true"
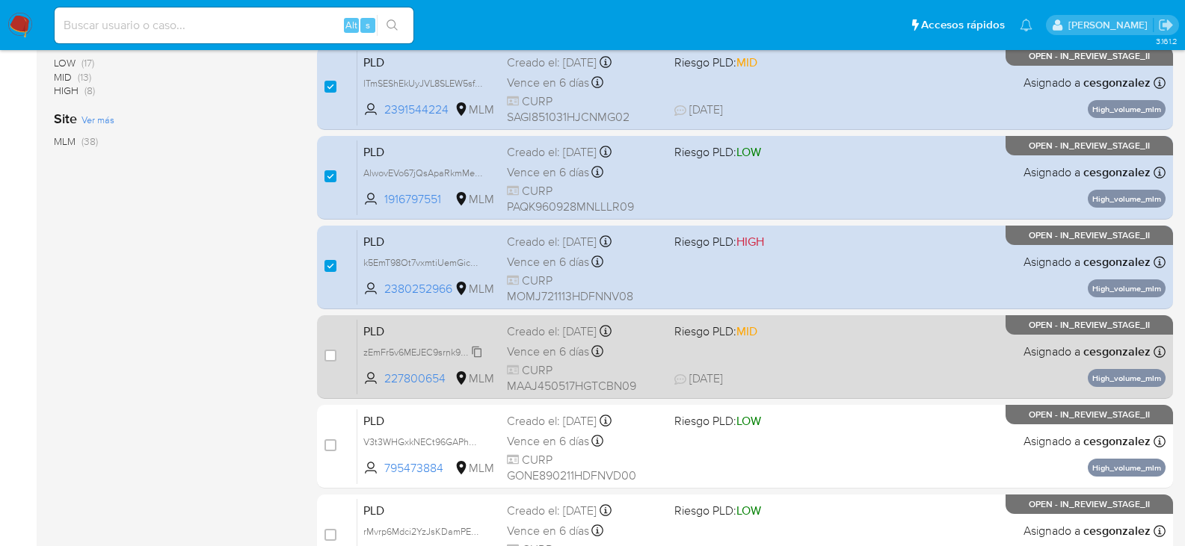
click at [473, 353] on span "zEmFr5v6MEJEC9srnk9D51H3" at bounding box center [425, 351] width 124 height 16
click at [552, 353] on span "Vence en 6 días" at bounding box center [548, 352] width 82 height 16
click at [327, 355] on input "checkbox" at bounding box center [330, 356] width 12 height 12
checkbox input "true"
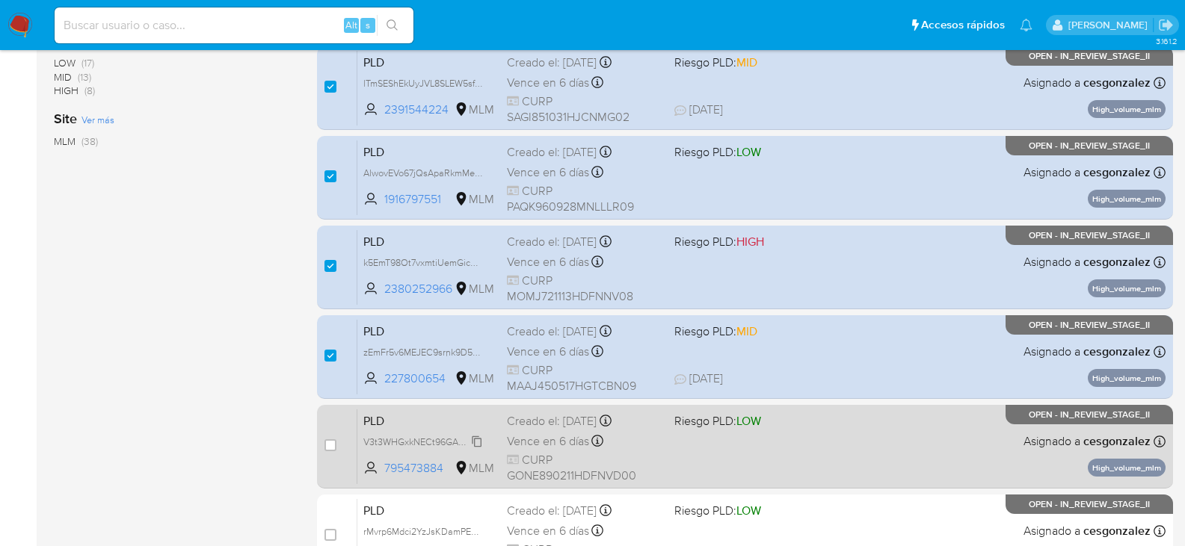
click at [475, 440] on span "V3t3WHGxkNECt96GAPhU9ZIp" at bounding box center [428, 441] width 130 height 16
click at [535, 445] on span "Vence en 6 días" at bounding box center [548, 442] width 82 height 16
click at [334, 448] on input "checkbox" at bounding box center [330, 446] width 12 height 12
checkbox input "true"
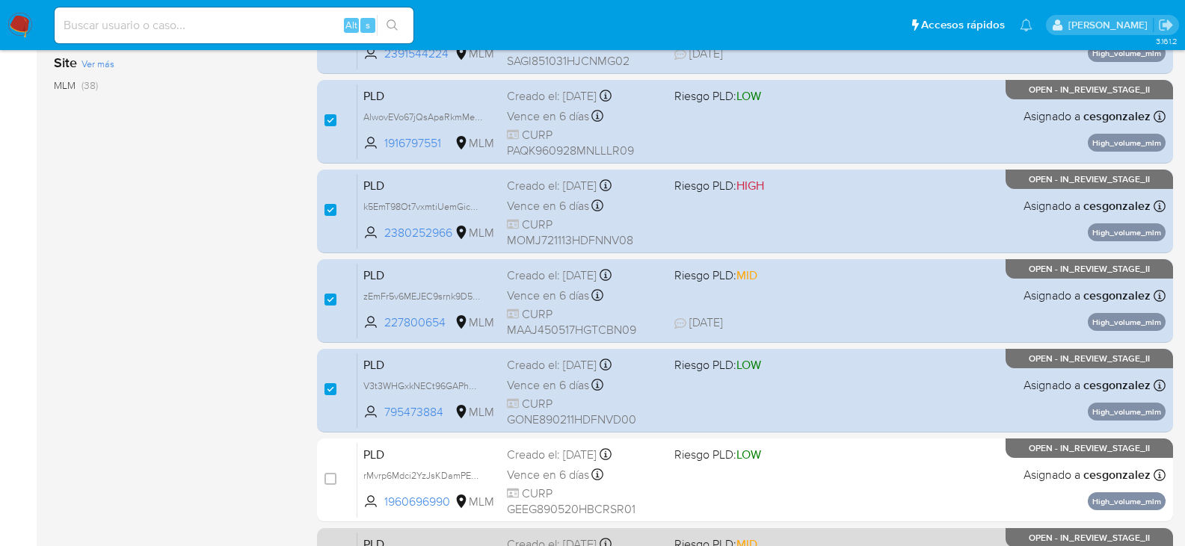
scroll to position [598, 0]
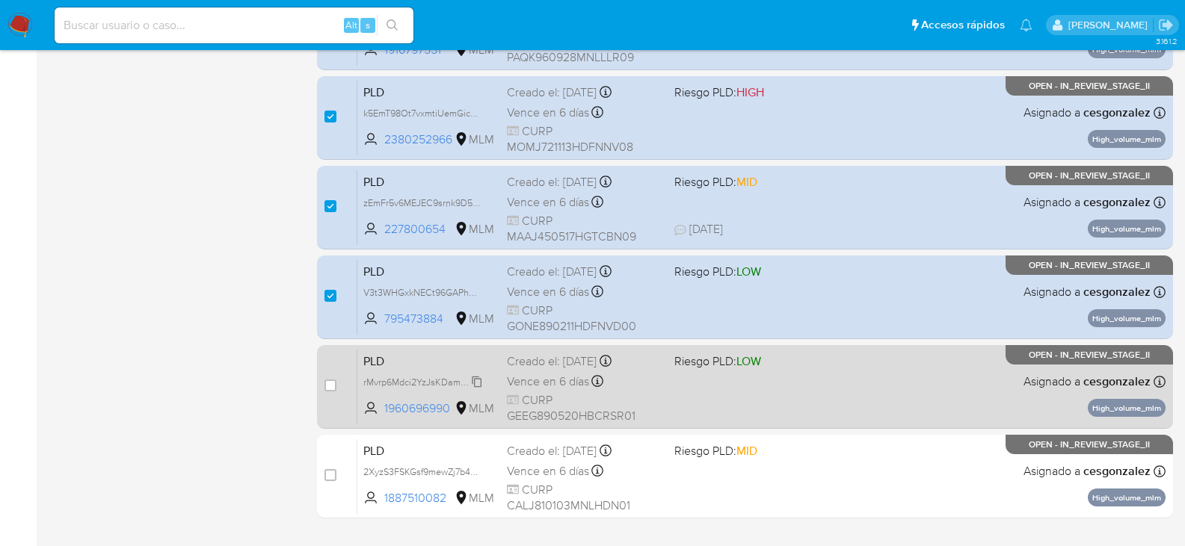
click at [475, 385] on span "rMvrp6Mdci2YzJsKDamPEXam" at bounding box center [426, 381] width 126 height 16
click at [525, 379] on span "Vence en 6 días" at bounding box center [548, 382] width 82 height 16
click at [328, 382] on input "checkbox" at bounding box center [330, 386] width 12 height 12
checkbox input "true"
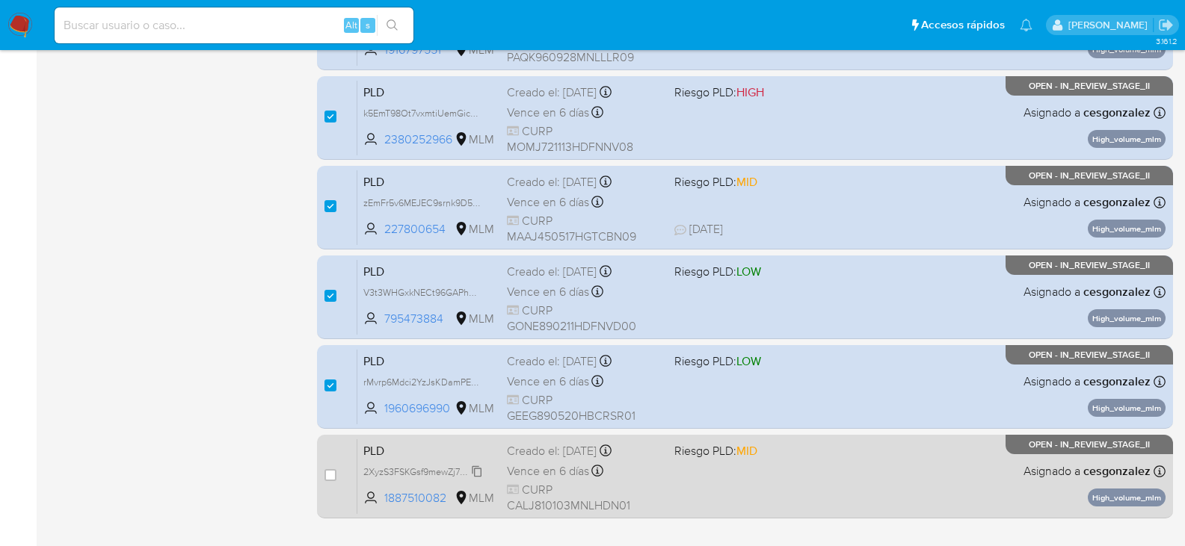
click at [474, 466] on span "2XyzS3FSKGsf9mewZj7b4ufX" at bounding box center [423, 471] width 120 height 16
click at [541, 469] on span "Vence en 6 días" at bounding box center [548, 471] width 82 height 16
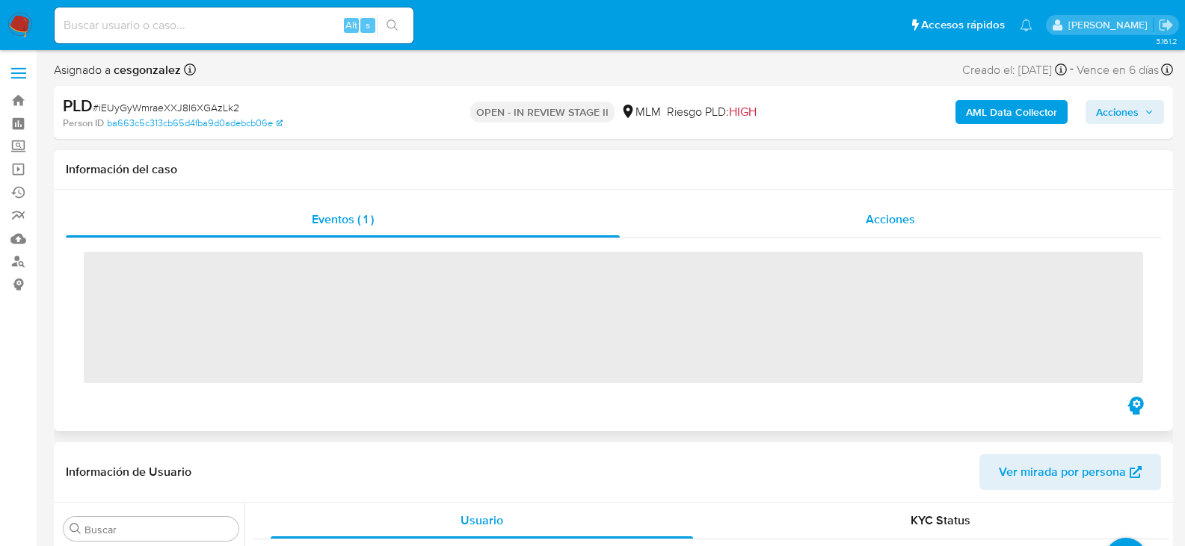
scroll to position [703, 0]
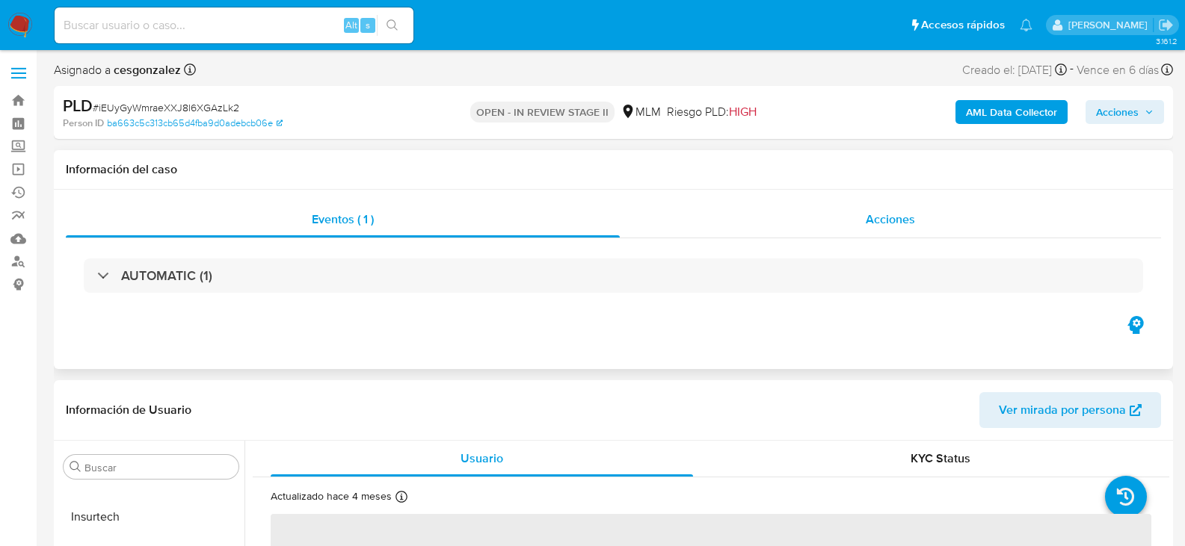
click at [895, 221] on span "Acciones" at bounding box center [890, 219] width 49 height 17
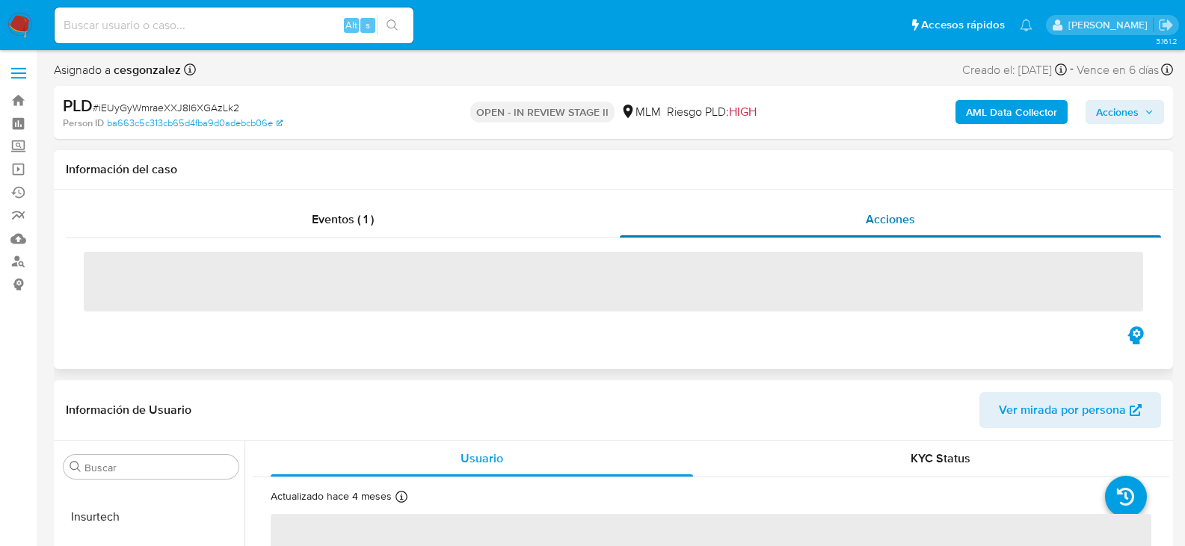
select select "10"
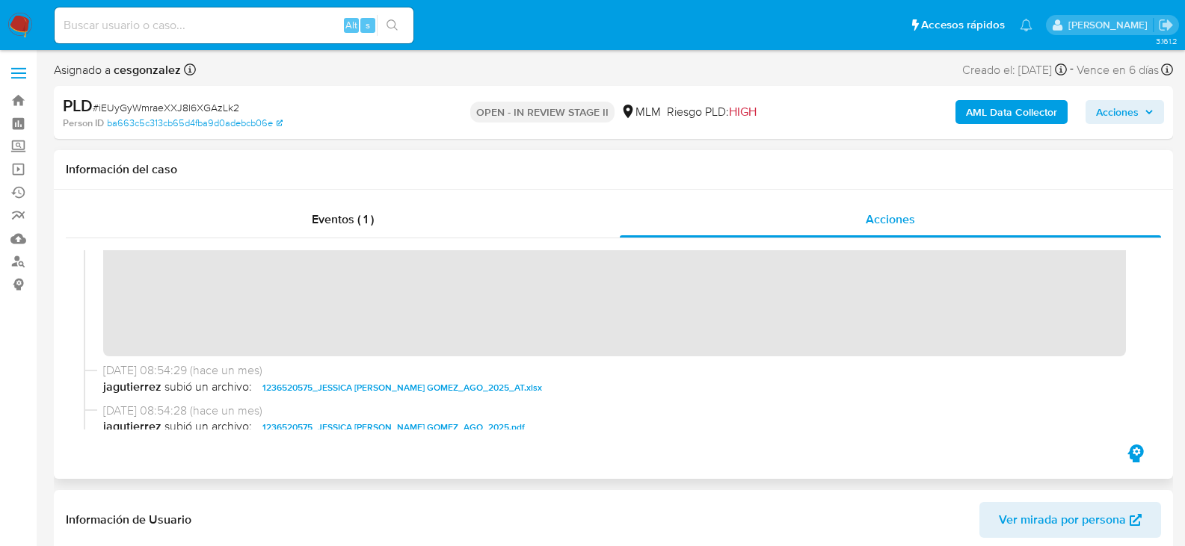
scroll to position [299, 0]
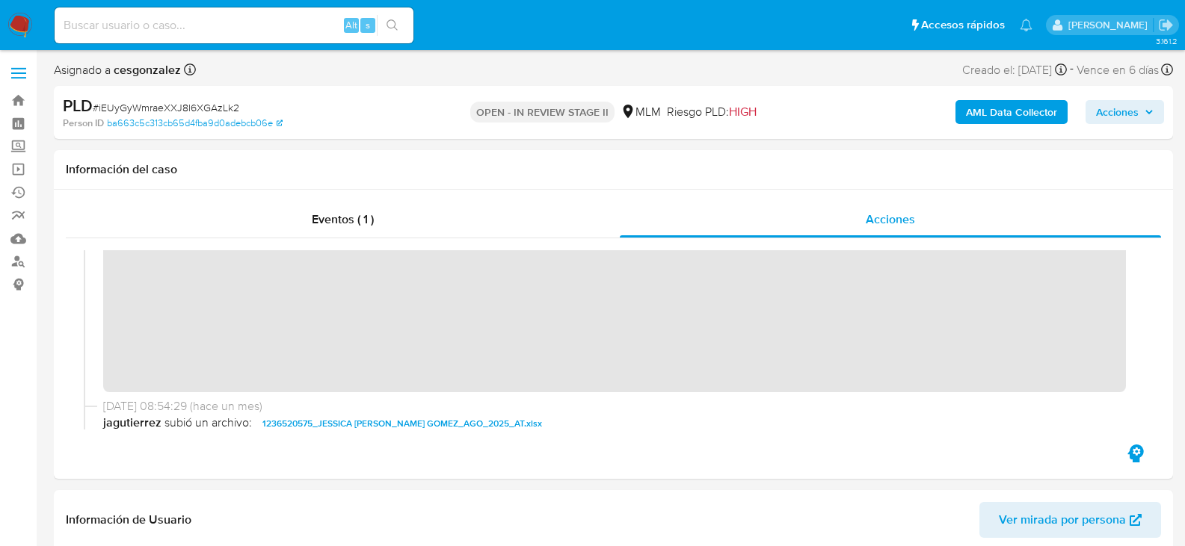
drag, startPoint x: 1134, startPoint y: 108, endPoint x: 1103, endPoint y: 113, distance: 31.0
click at [1134, 109] on span "Acciones" at bounding box center [1117, 112] width 43 height 24
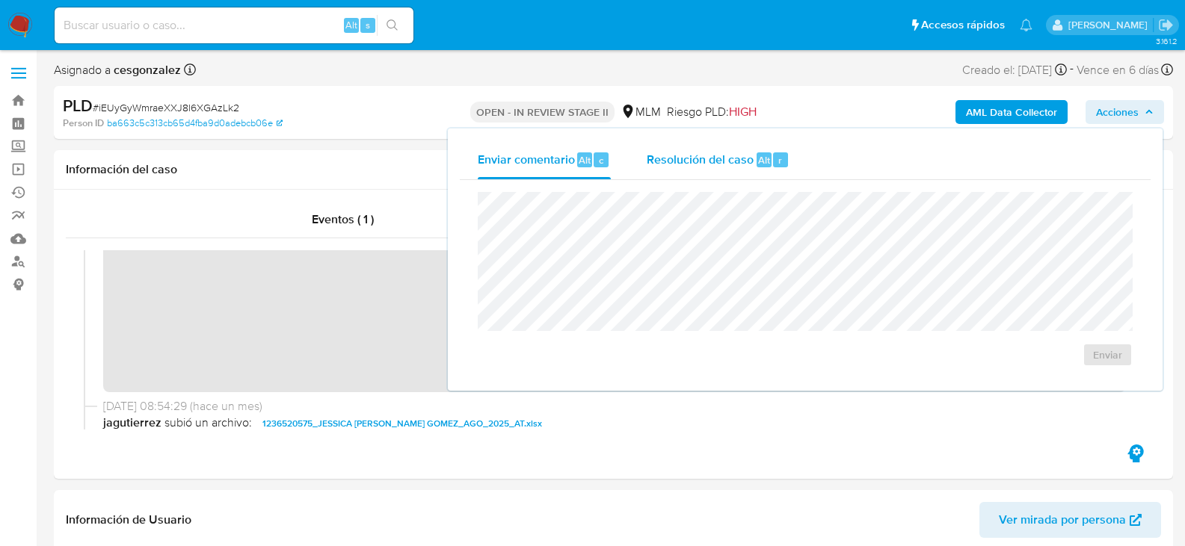
click at [670, 153] on span "Resolución del caso" at bounding box center [700, 159] width 107 height 17
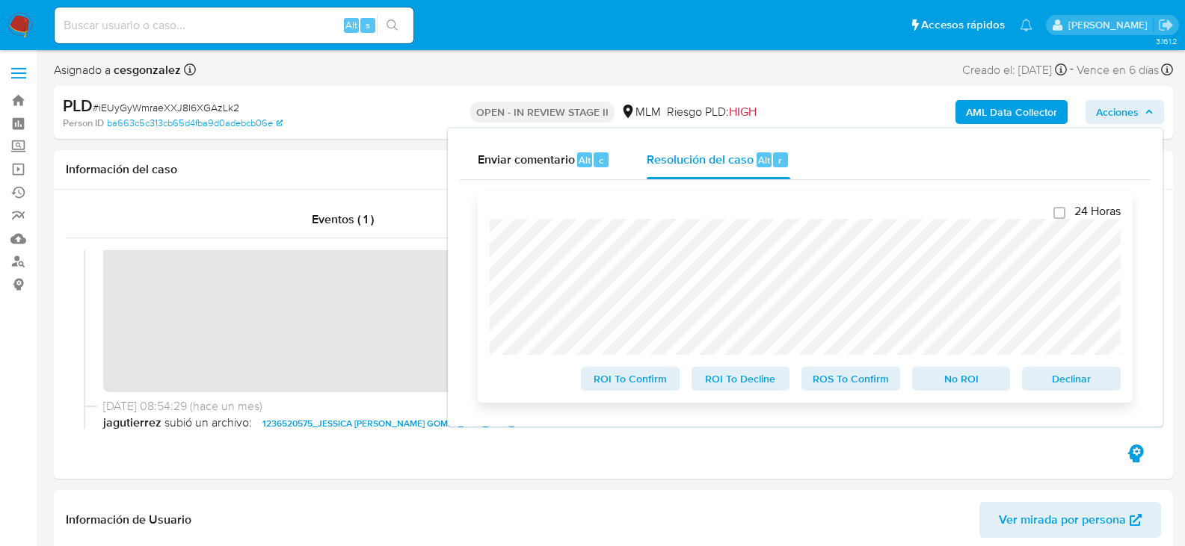
click at [859, 386] on span "ROS To Confirm" at bounding box center [851, 379] width 78 height 21
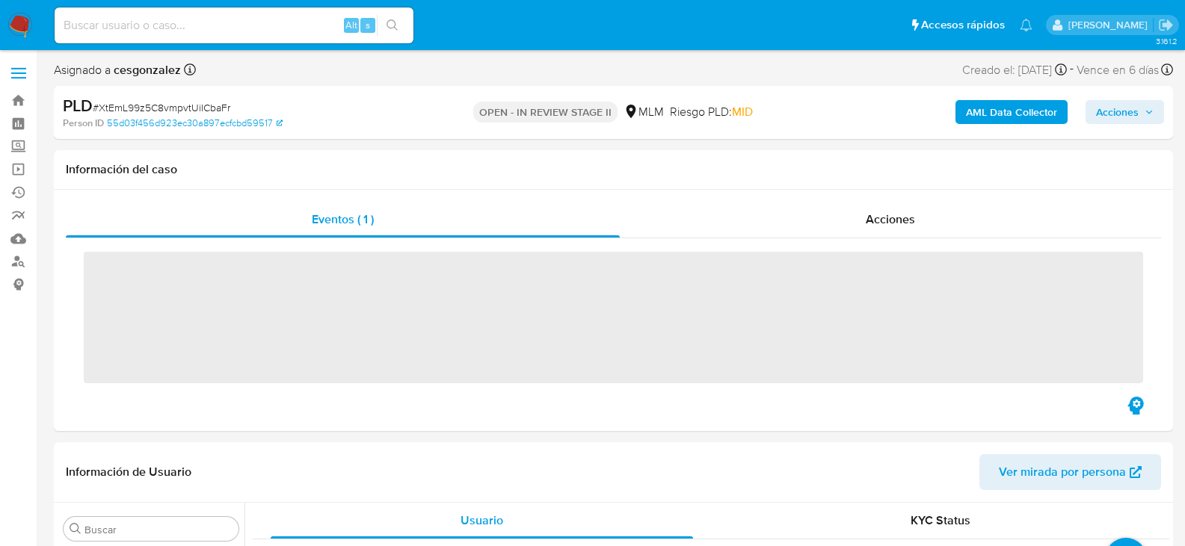
scroll to position [703, 0]
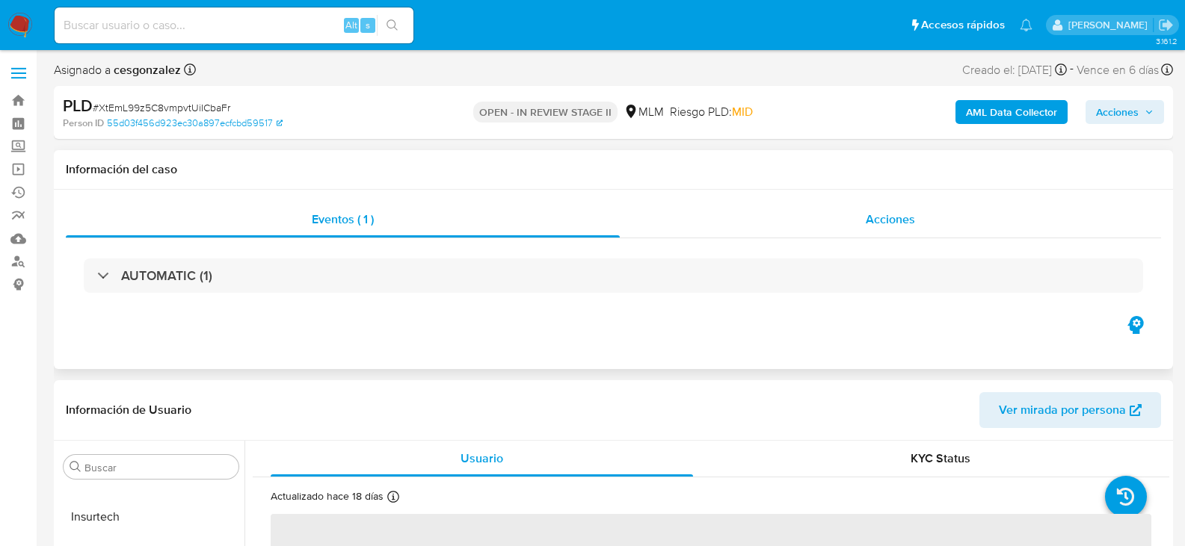
click at [875, 222] on span "Acciones" at bounding box center [890, 219] width 49 height 17
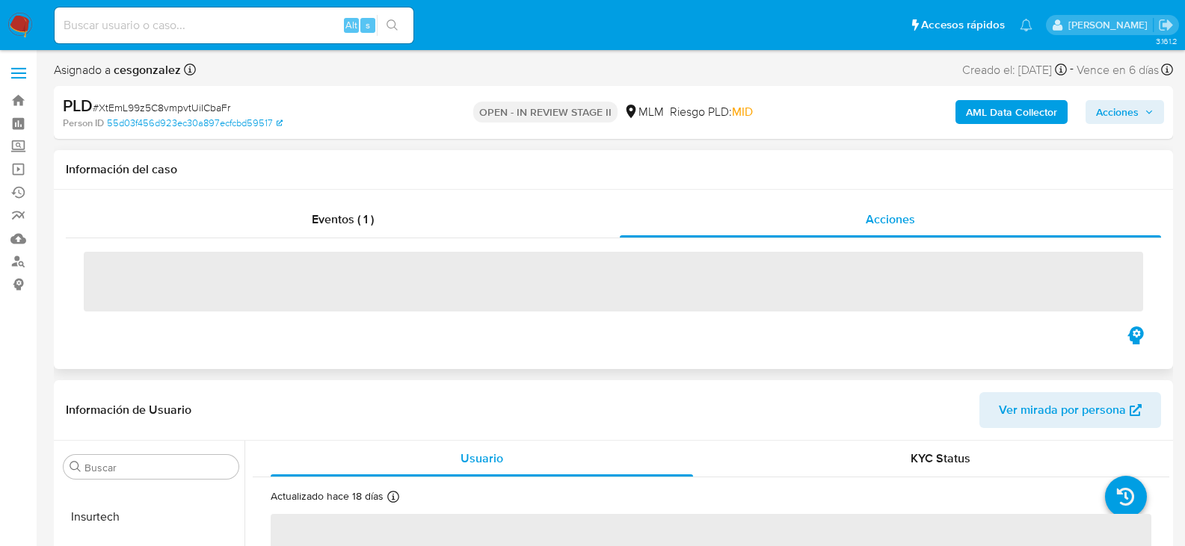
select select "10"
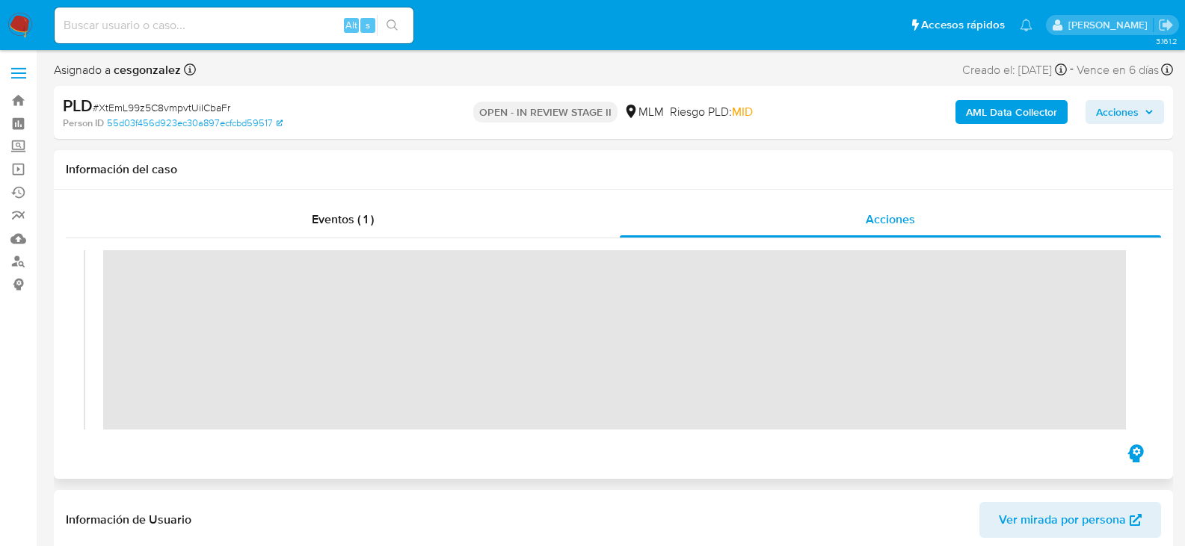
scroll to position [299, 0]
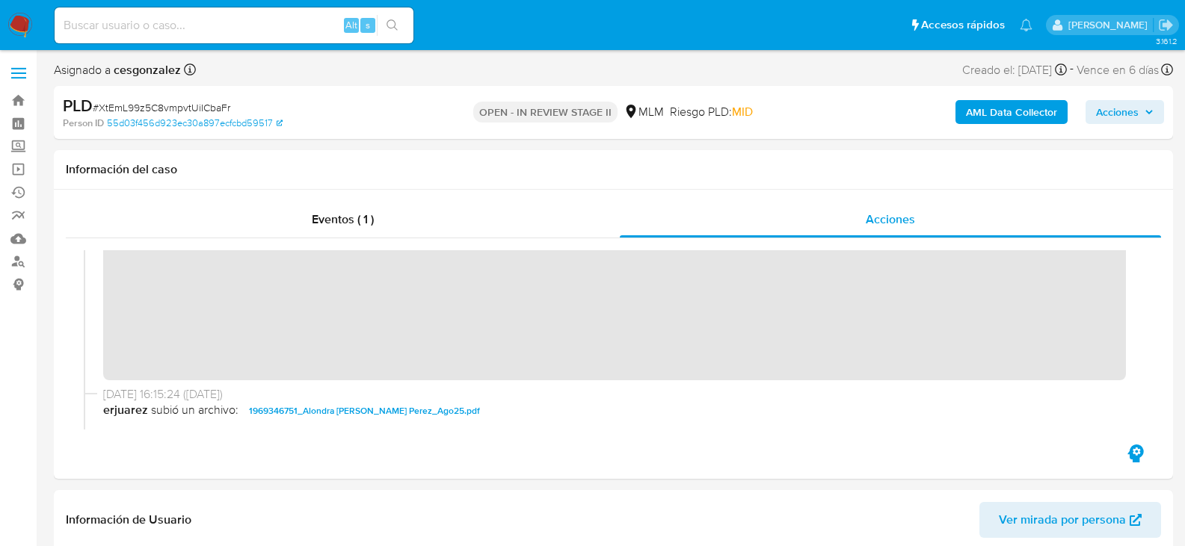
click at [1119, 117] on span "Acciones" at bounding box center [1117, 112] width 43 height 24
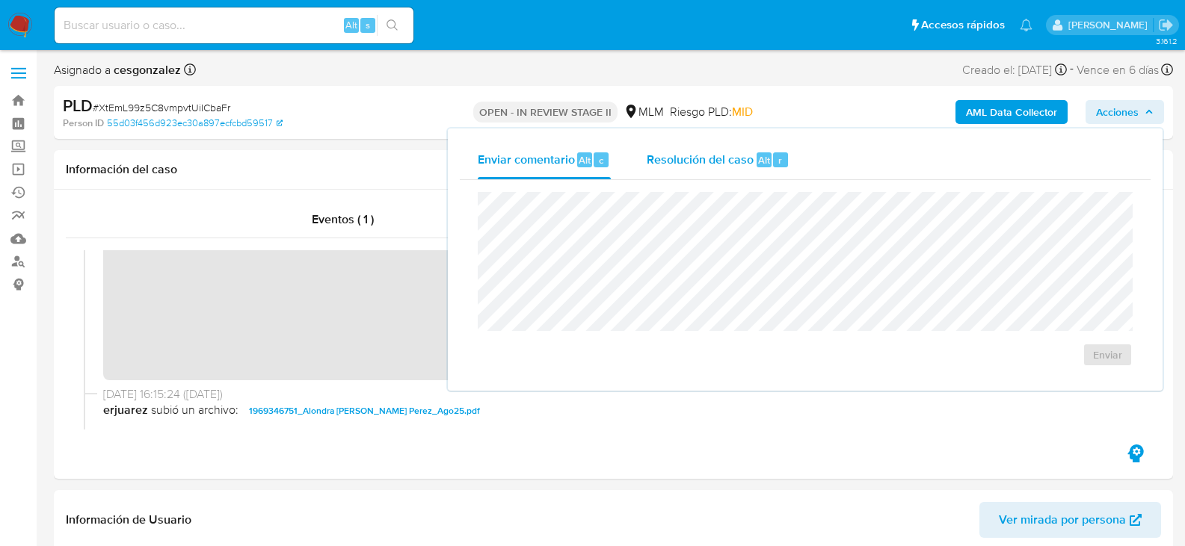
click at [730, 160] on span "Resolución del caso" at bounding box center [700, 159] width 107 height 17
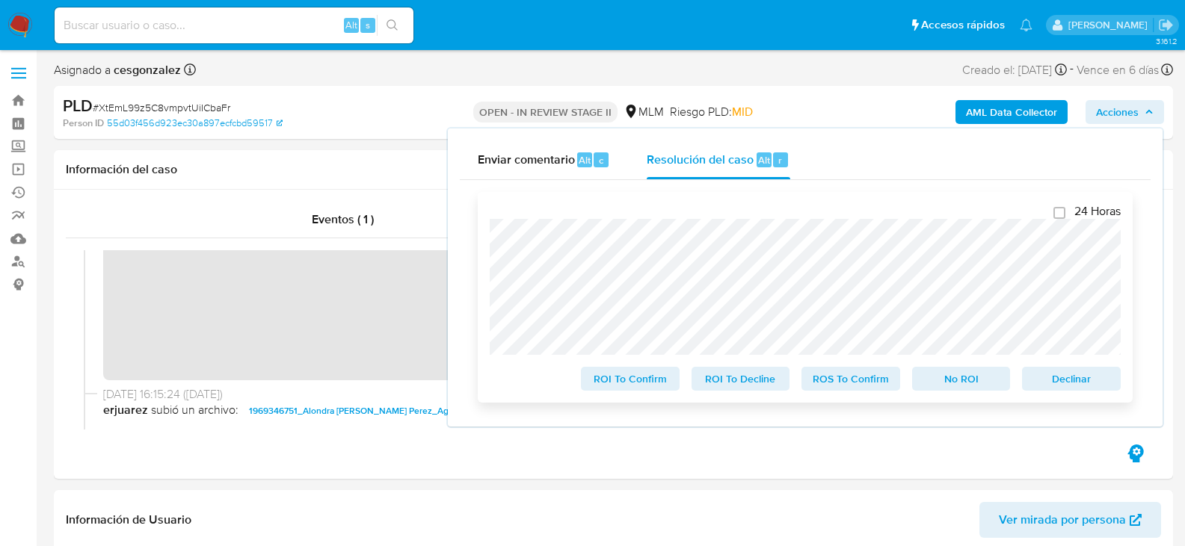
click at [858, 385] on span "ROS To Confirm" at bounding box center [851, 379] width 78 height 21
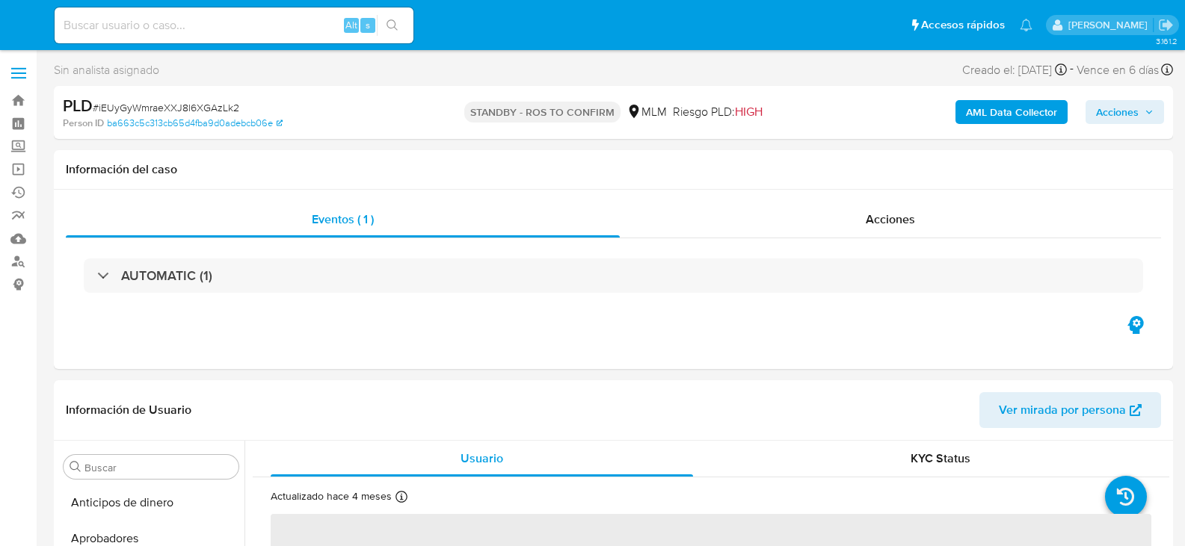
select select "10"
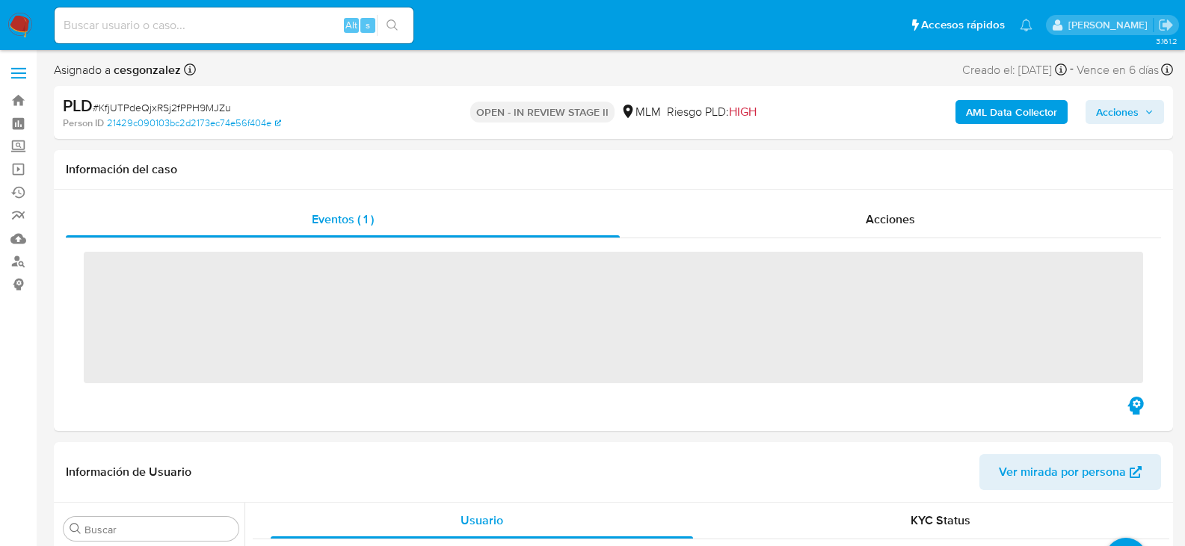
scroll to position [703, 0]
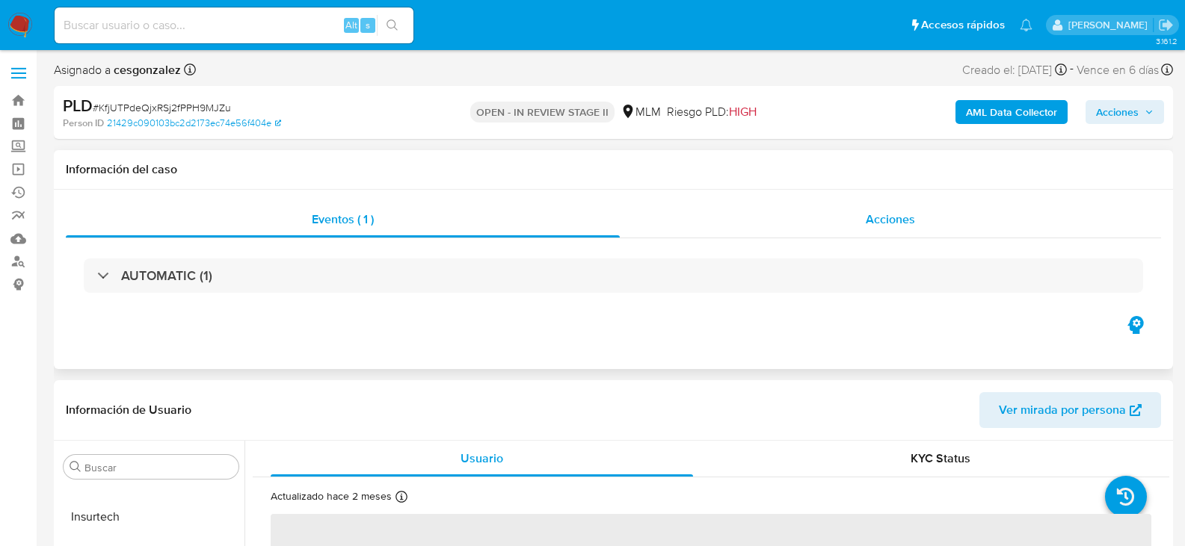
click at [894, 221] on span "Acciones" at bounding box center [890, 219] width 49 height 17
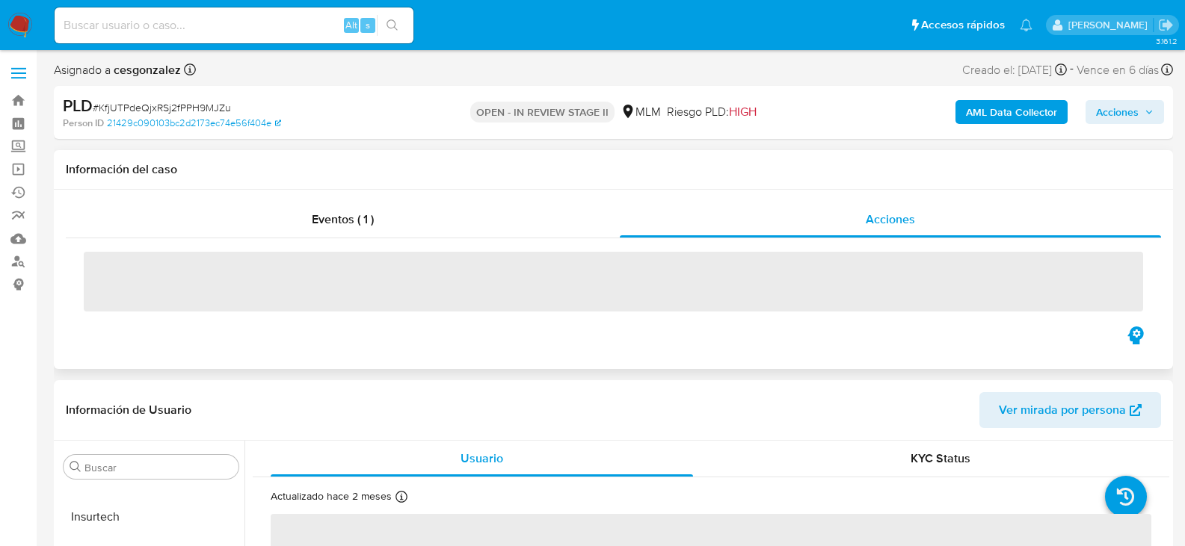
select select "10"
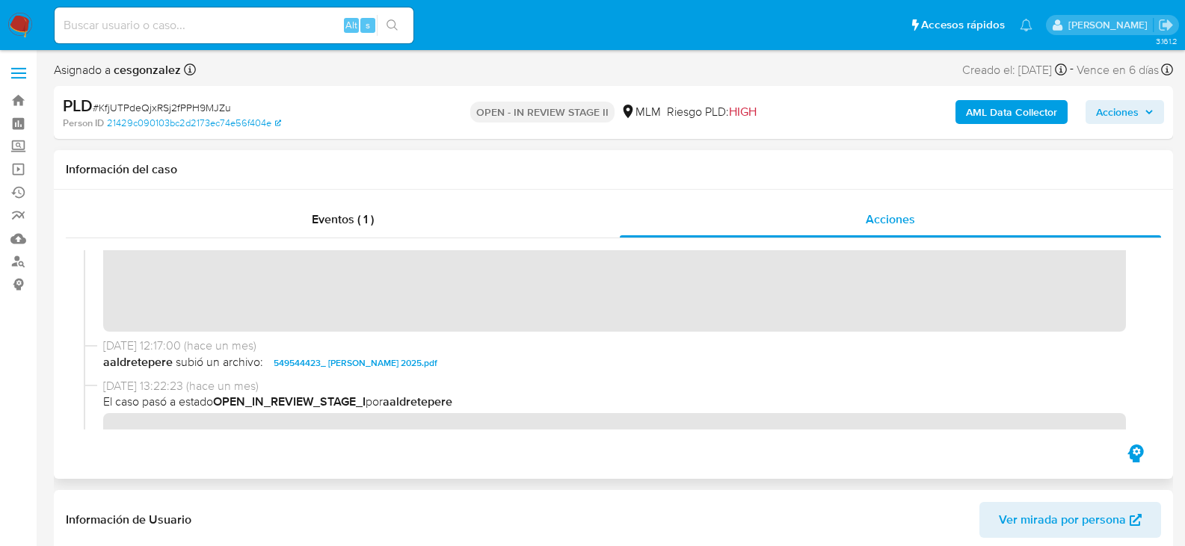
scroll to position [440, 0]
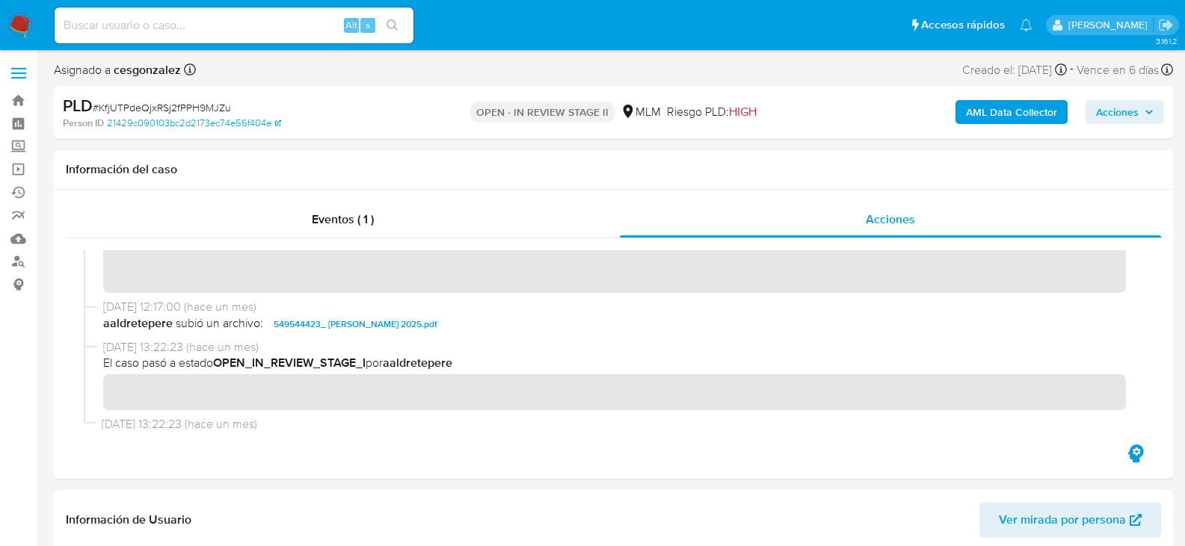
click at [1126, 102] on span "Acciones" at bounding box center [1117, 112] width 43 height 24
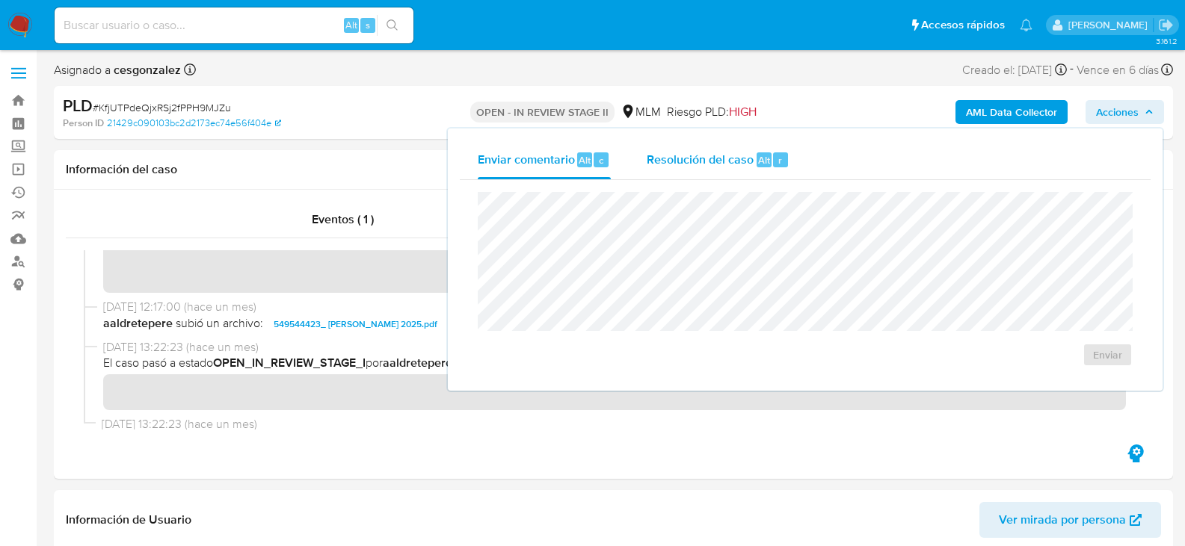
drag, startPoint x: 722, startPoint y: 155, endPoint x: 722, endPoint y: 176, distance: 21.7
click at [721, 155] on span "Resolución del caso" at bounding box center [700, 159] width 107 height 17
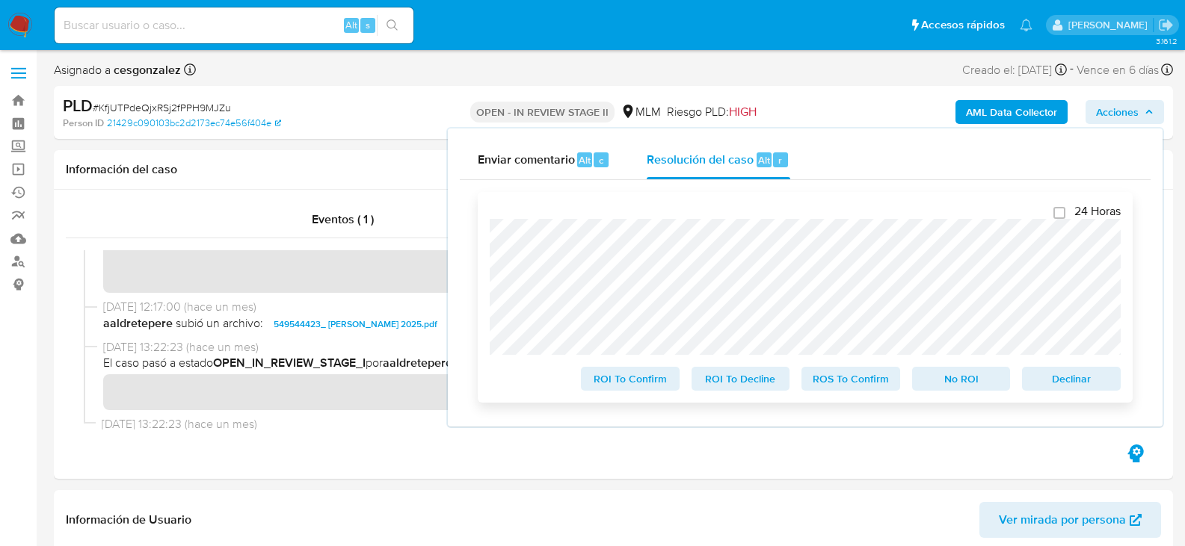
click at [850, 387] on span "ROS To Confirm" at bounding box center [851, 379] width 78 height 21
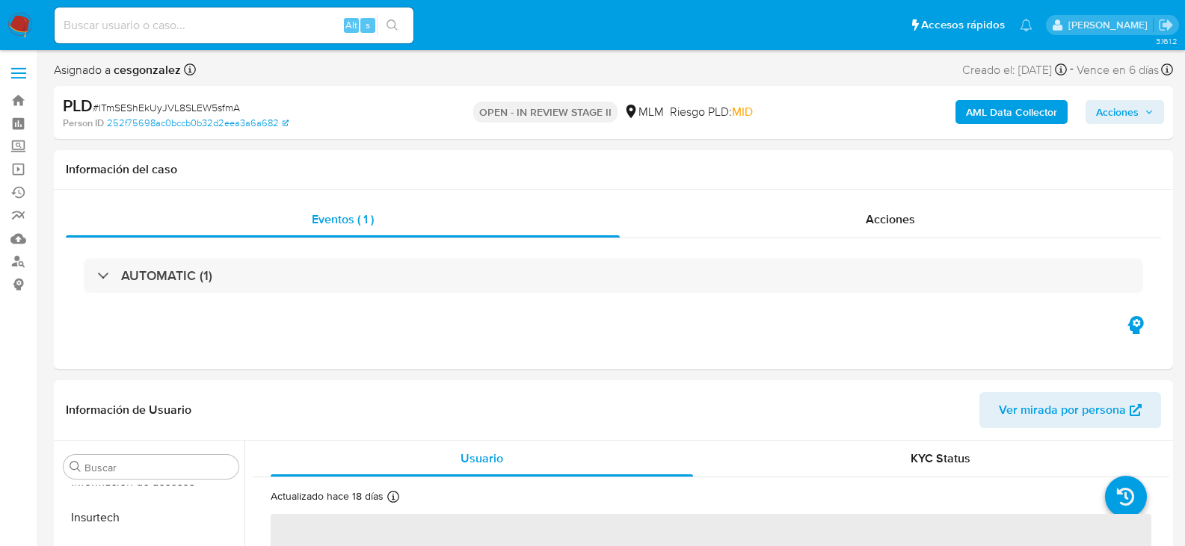
scroll to position [703, 0]
click at [919, 228] on div "Acciones" at bounding box center [890, 220] width 541 height 36
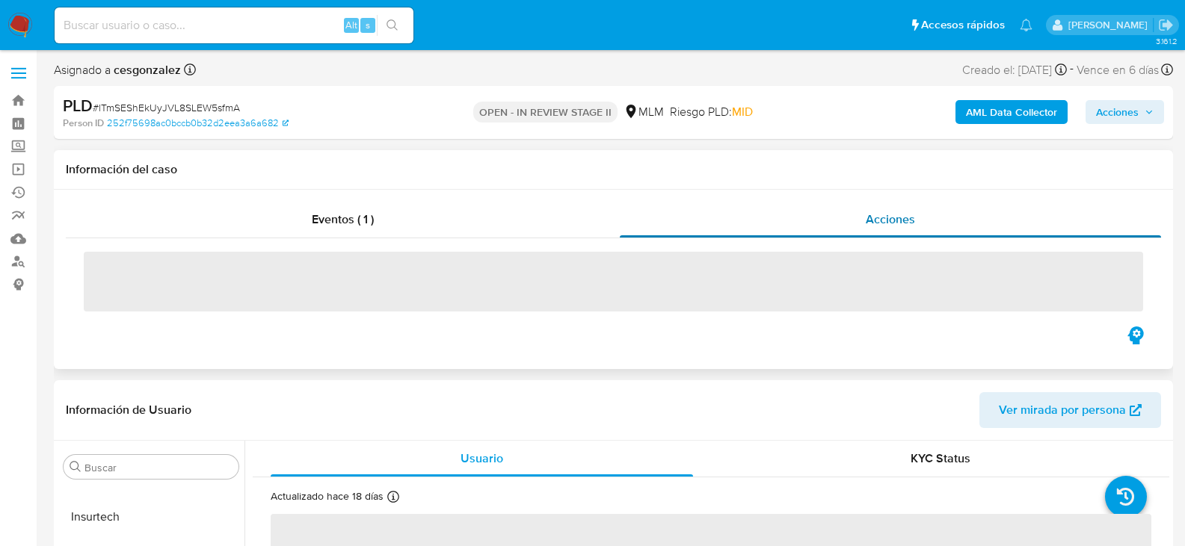
click at [908, 217] on span "Acciones" at bounding box center [890, 219] width 49 height 17
select select "10"
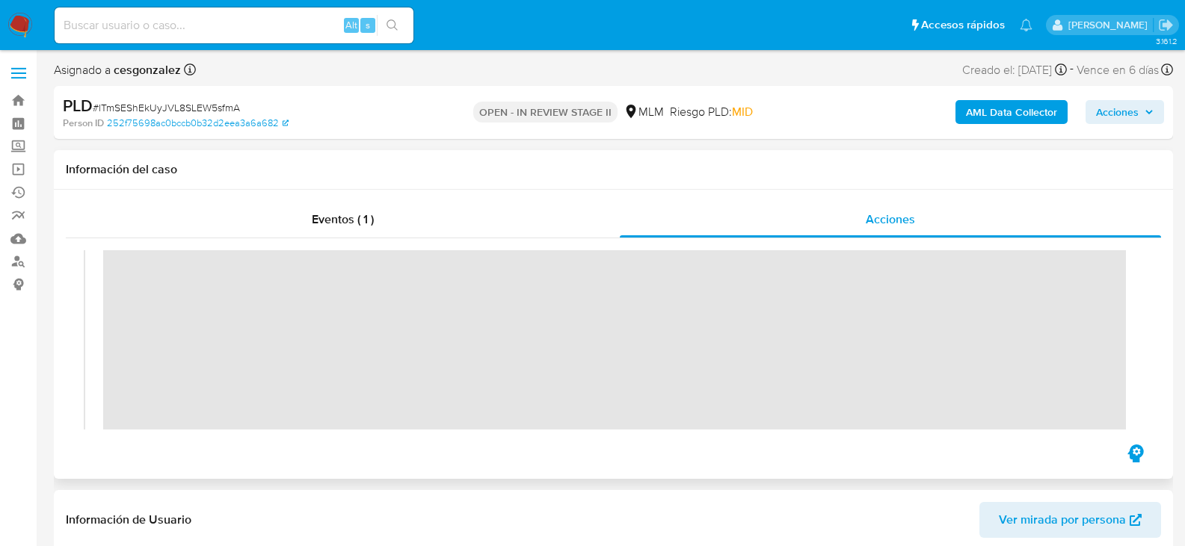
scroll to position [299, 0]
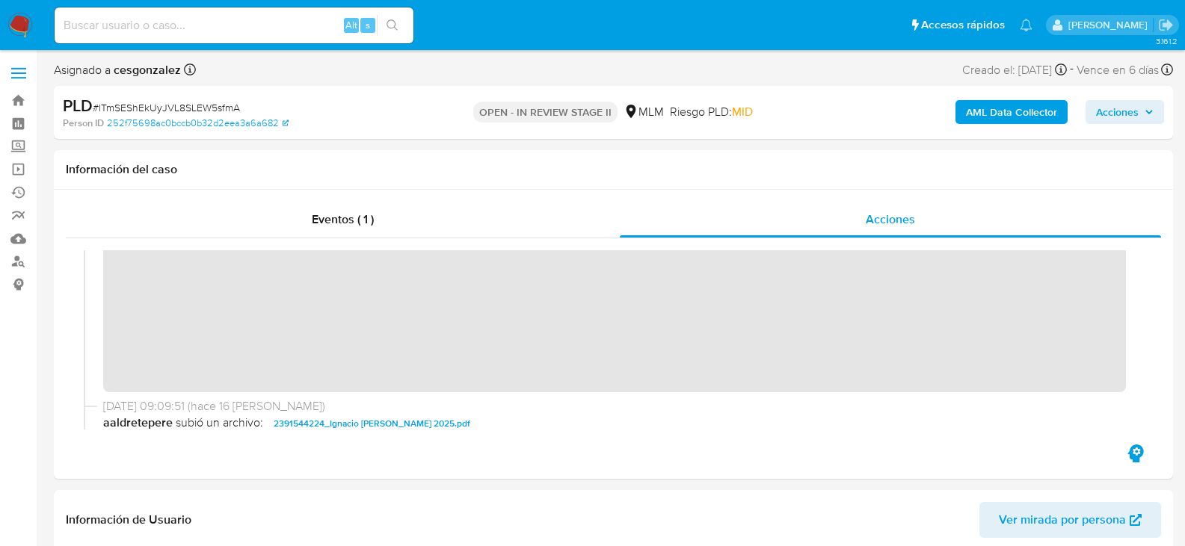
click at [1112, 111] on span "Acciones" at bounding box center [1117, 112] width 43 height 24
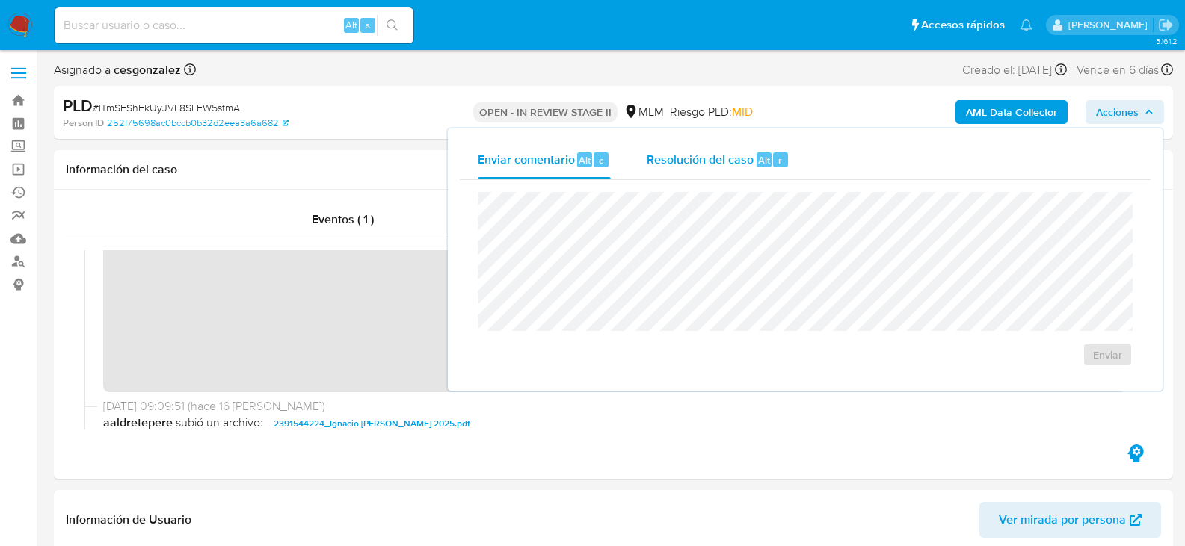
click at [686, 170] on div "Resolución del caso Alt r" at bounding box center [718, 160] width 143 height 39
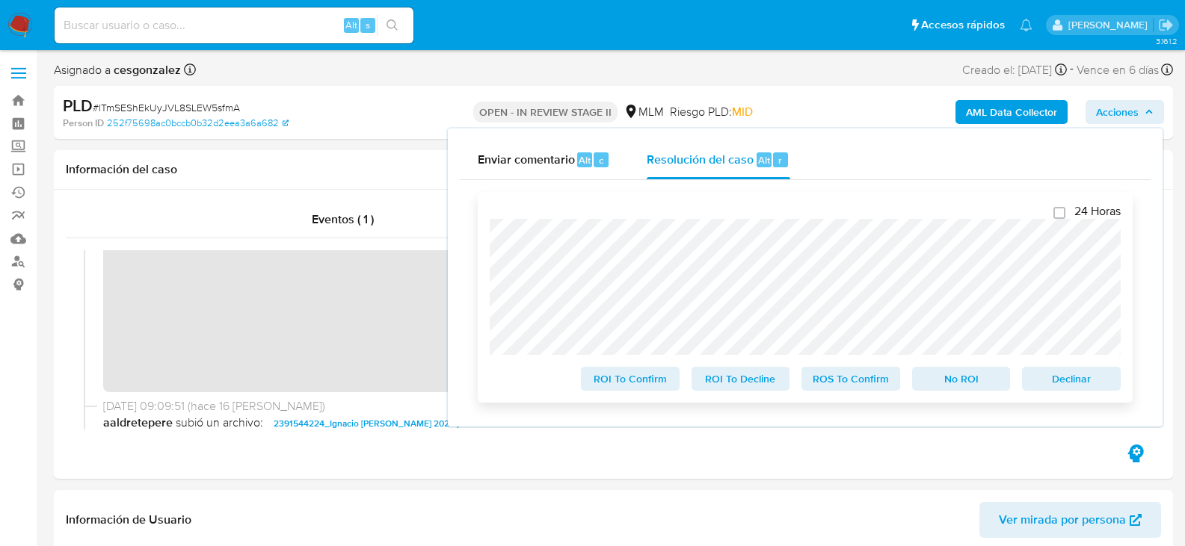
click at [854, 380] on span "ROS To Confirm" at bounding box center [851, 379] width 78 height 21
click at [857, 386] on span "ROS To Confirm" at bounding box center [851, 379] width 78 height 21
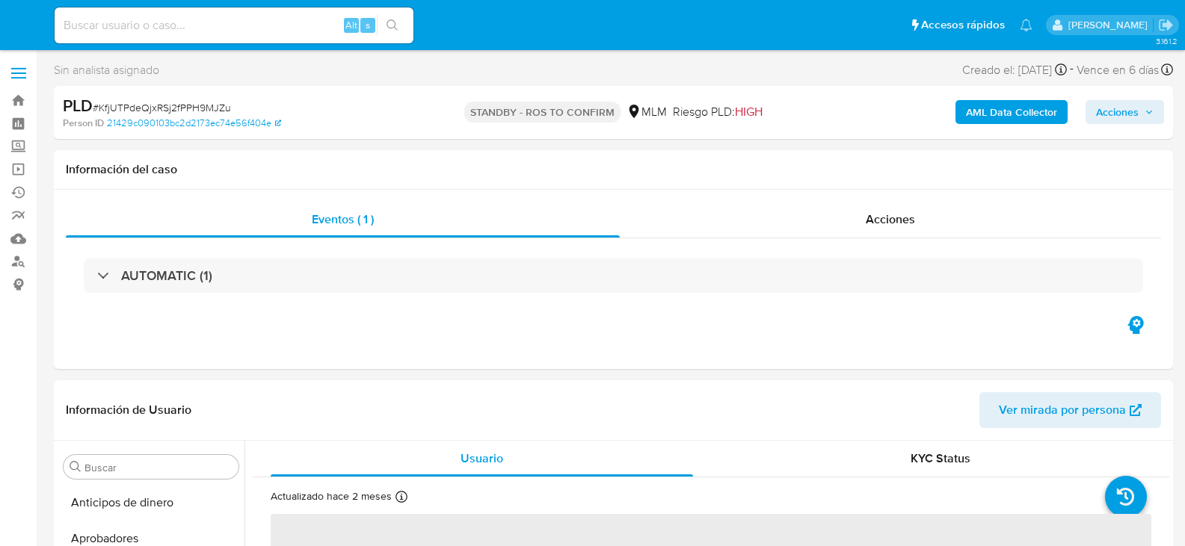
select select "10"
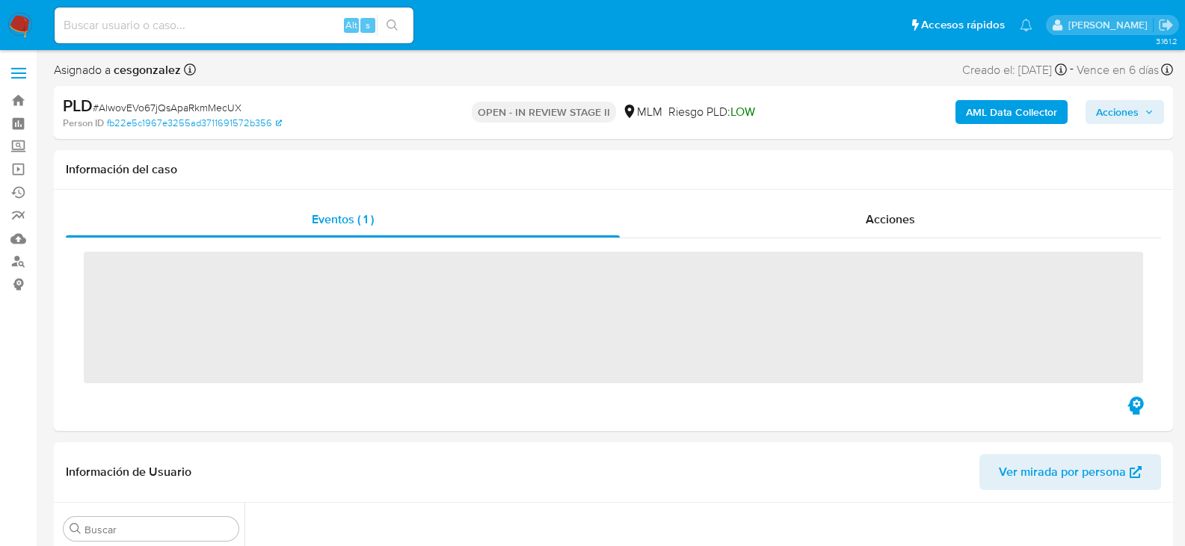
scroll to position [703, 0]
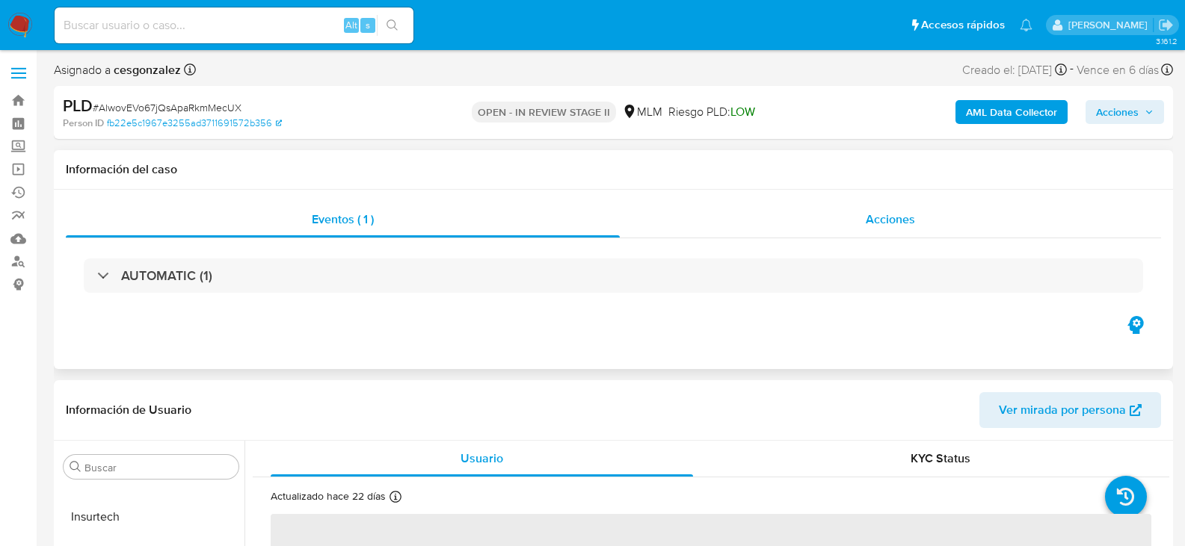
click at [866, 207] on div "Acciones" at bounding box center [890, 220] width 541 height 36
select select "10"
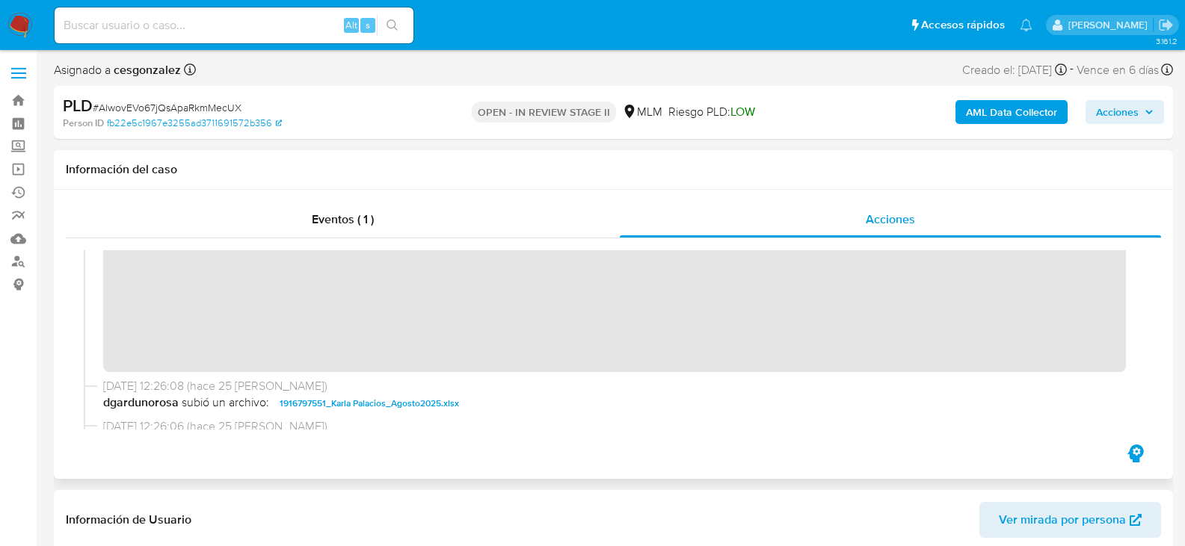
scroll to position [224, 0]
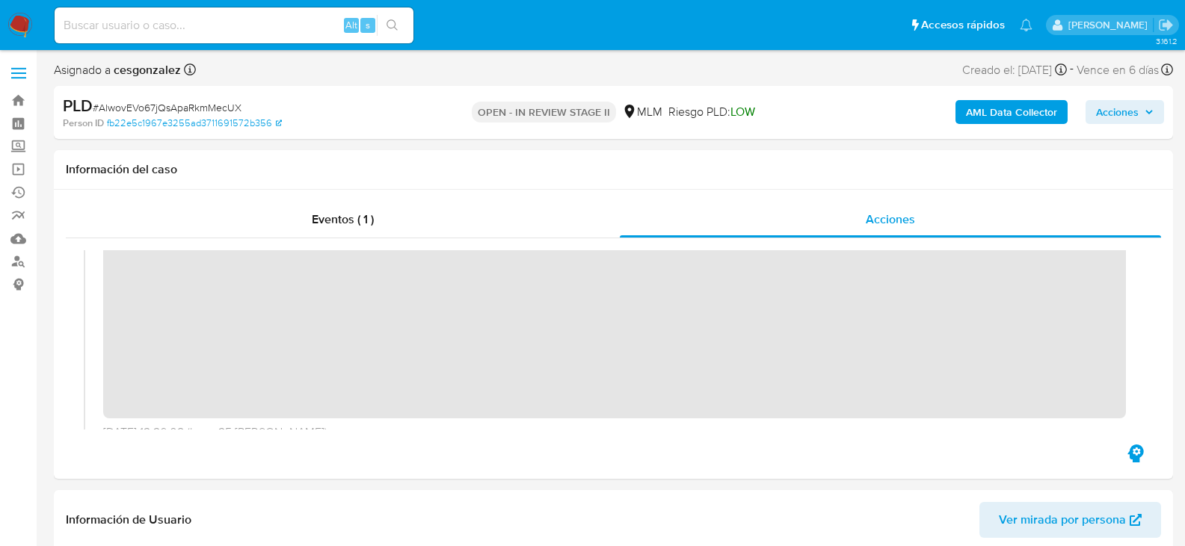
click at [1135, 113] on span "Acciones" at bounding box center [1117, 112] width 43 height 24
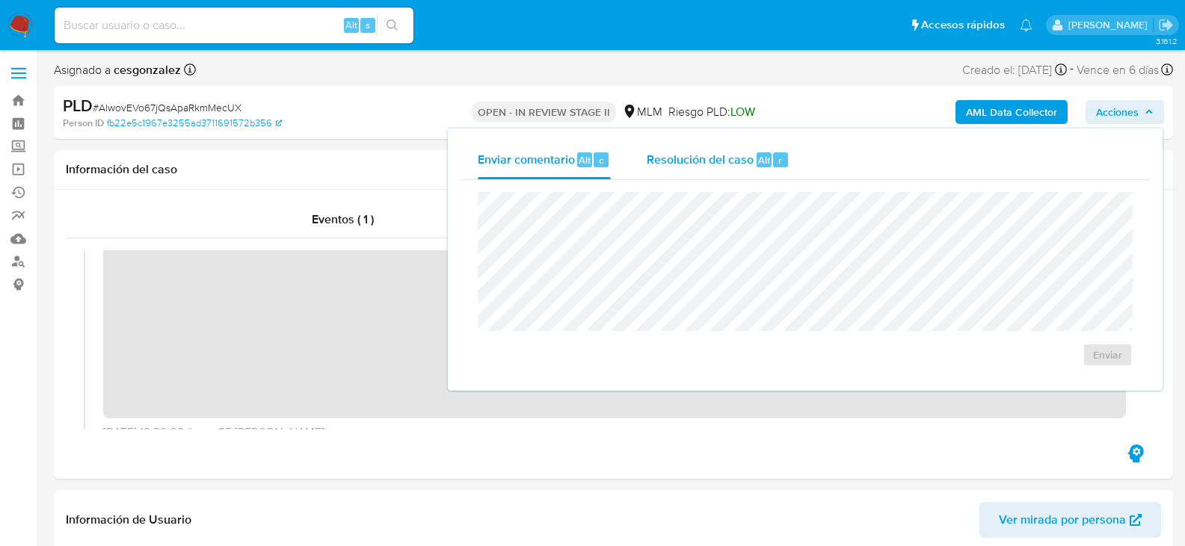
click at [724, 159] on span "Resolución del caso" at bounding box center [700, 159] width 107 height 17
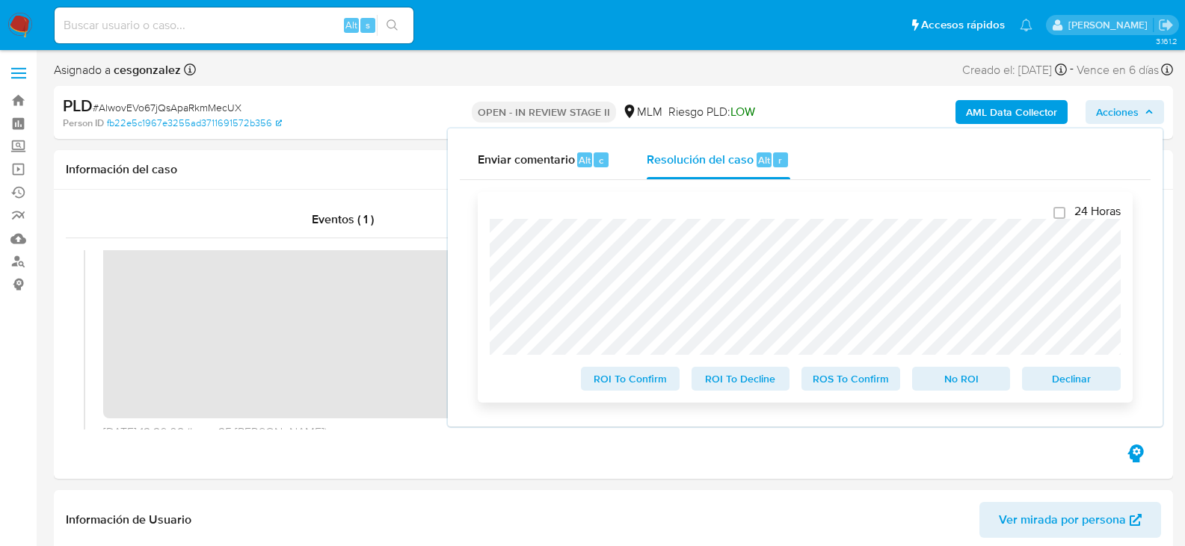
click at [832, 386] on span "ROS To Confirm" at bounding box center [851, 379] width 78 height 21
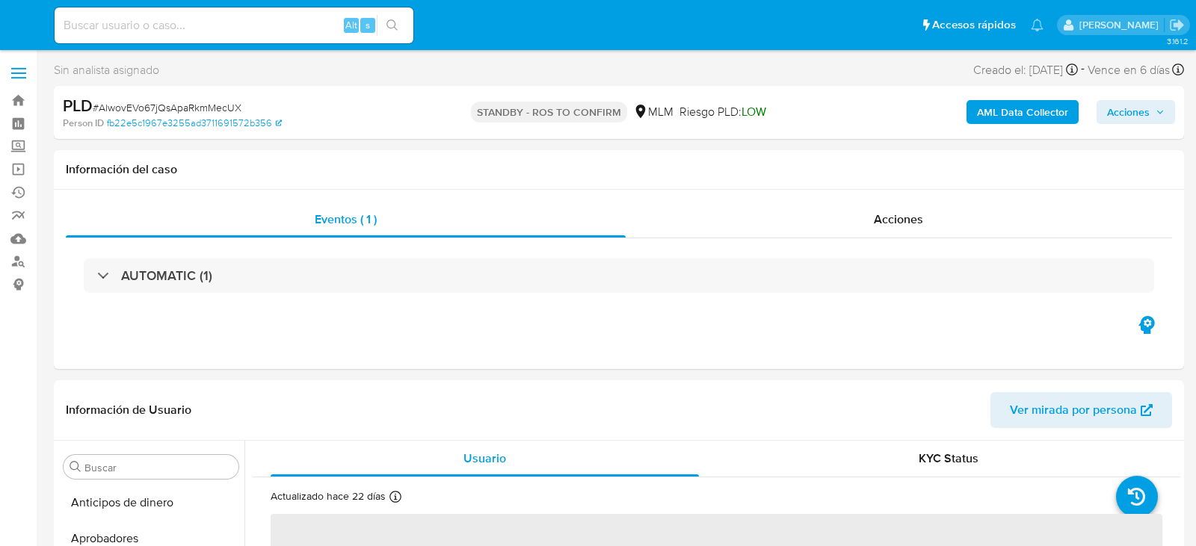
select select "10"
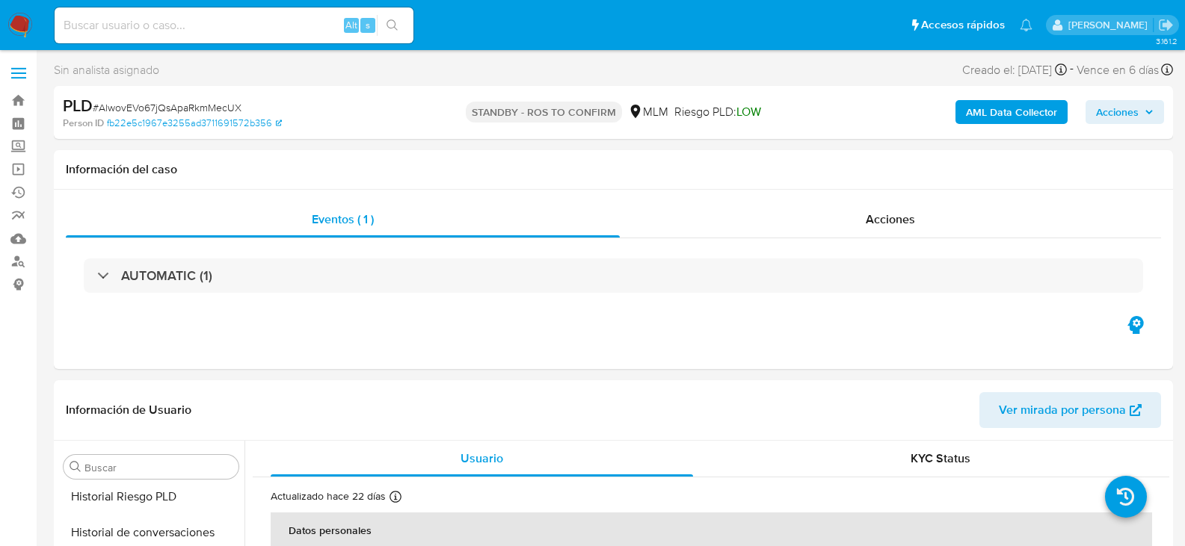
scroll to position [644, 0]
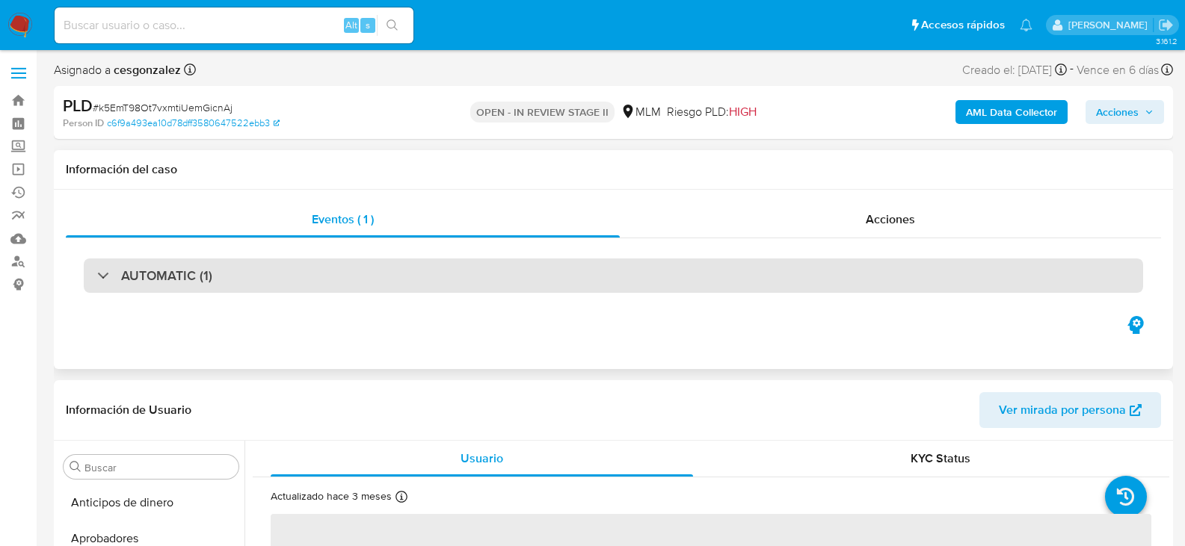
scroll to position [703, 0]
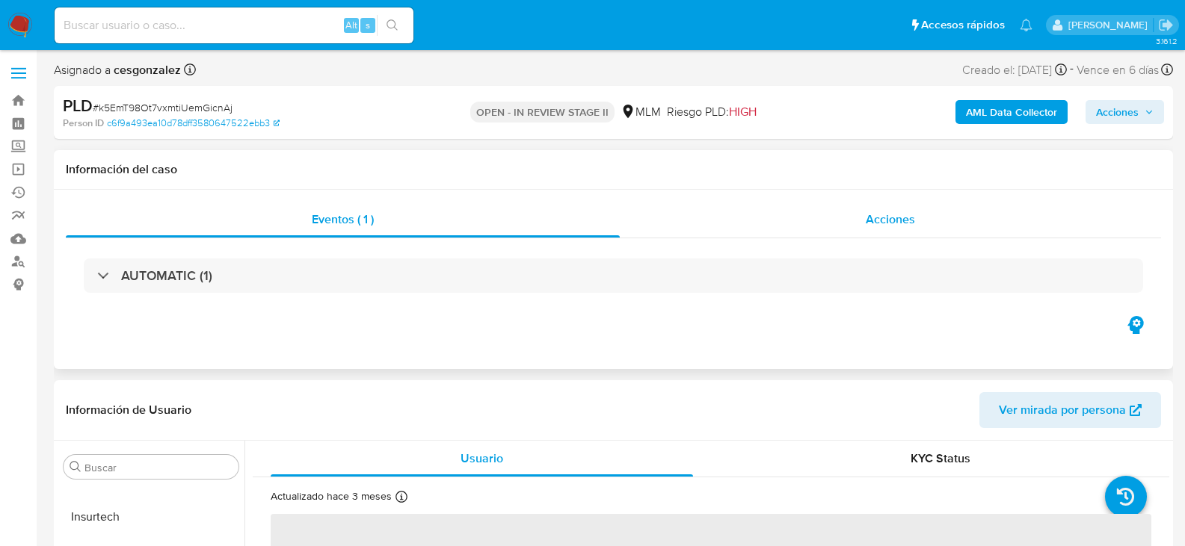
click at [904, 222] on span "Acciones" at bounding box center [890, 219] width 49 height 17
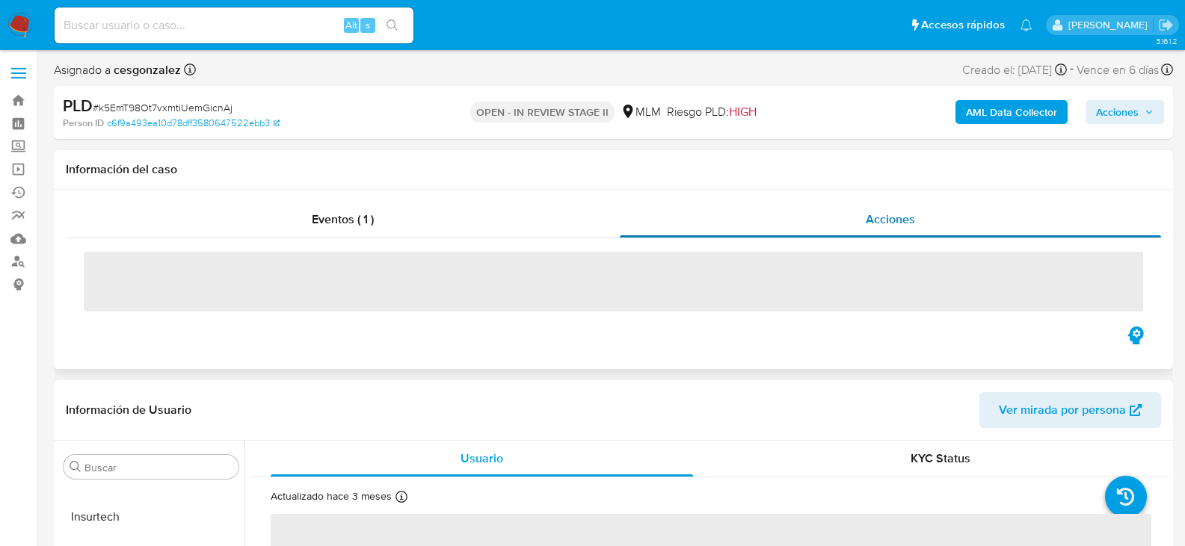
select select "10"
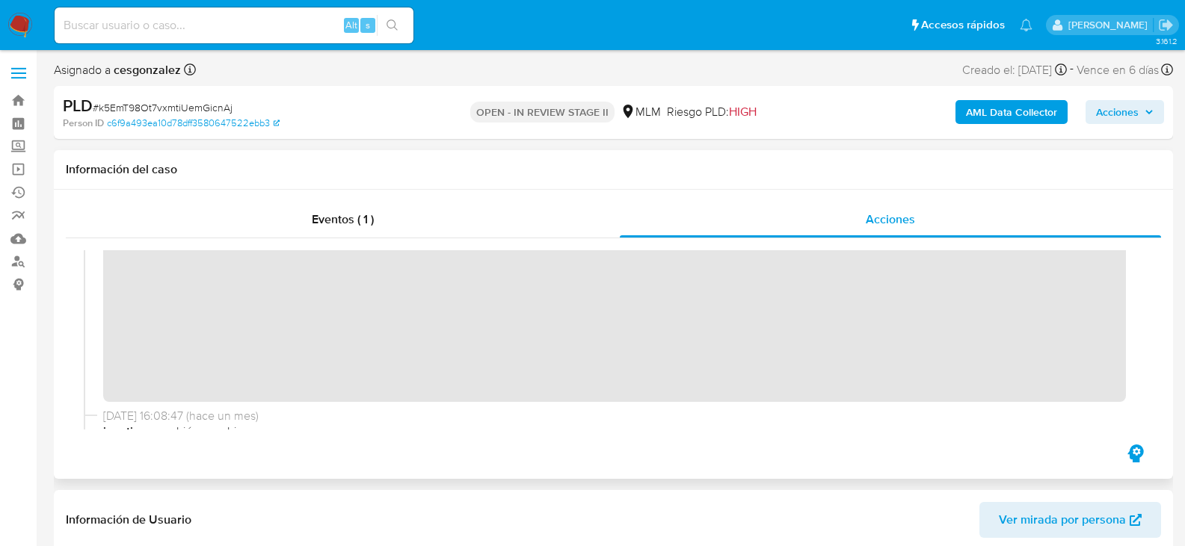
scroll to position [299, 0]
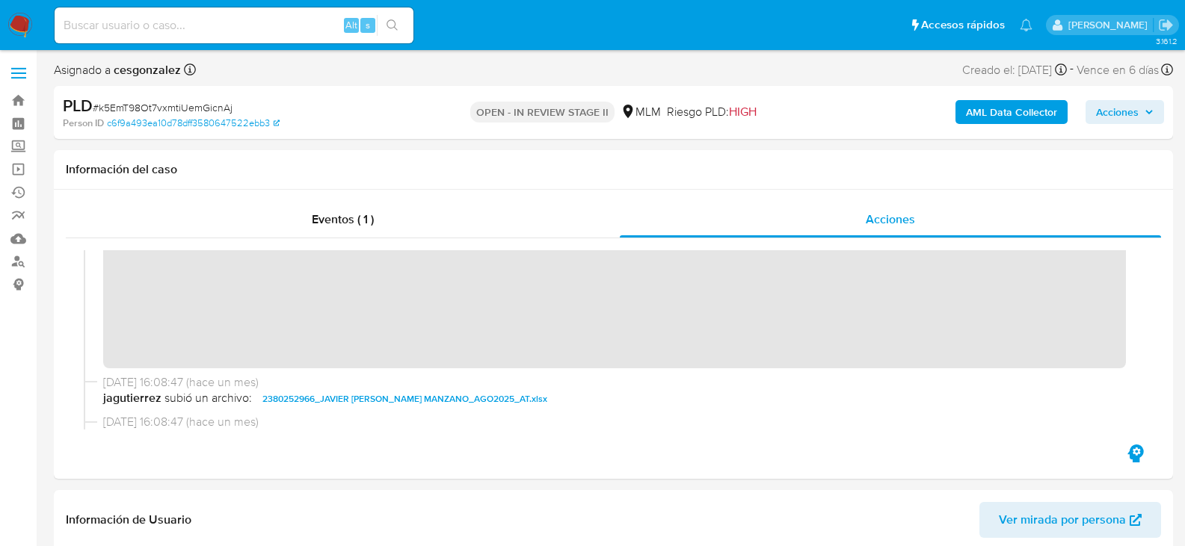
click at [1147, 126] on div "AML Data Collector Acciones" at bounding box center [982, 112] width 363 height 35
click at [1126, 119] on span "Acciones" at bounding box center [1117, 112] width 43 height 24
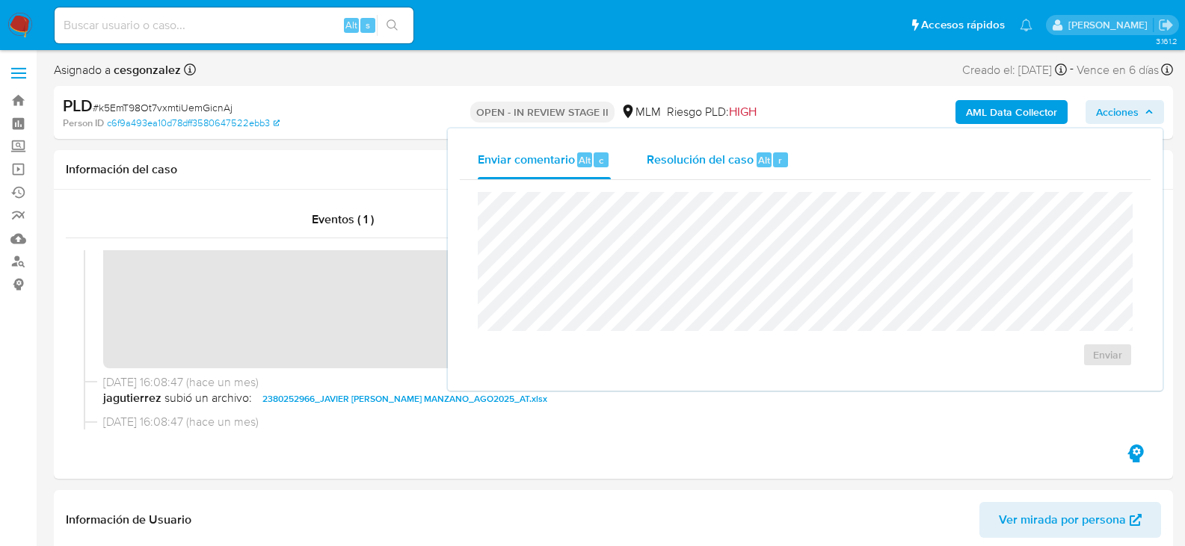
click at [715, 167] on span "Resolución del caso" at bounding box center [700, 159] width 107 height 17
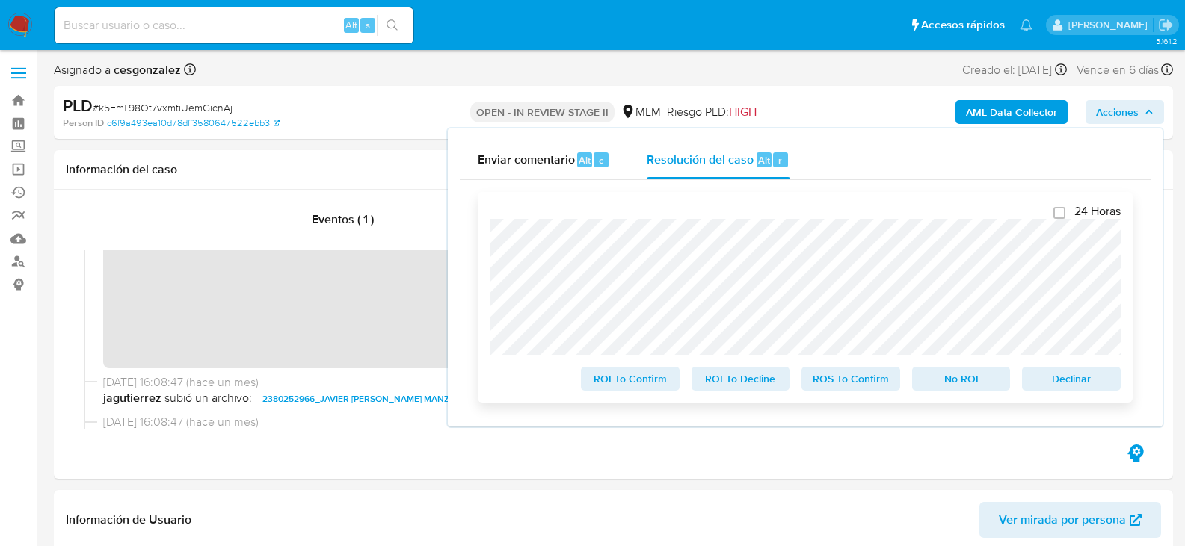
click at [848, 384] on span "ROS To Confirm" at bounding box center [851, 379] width 78 height 21
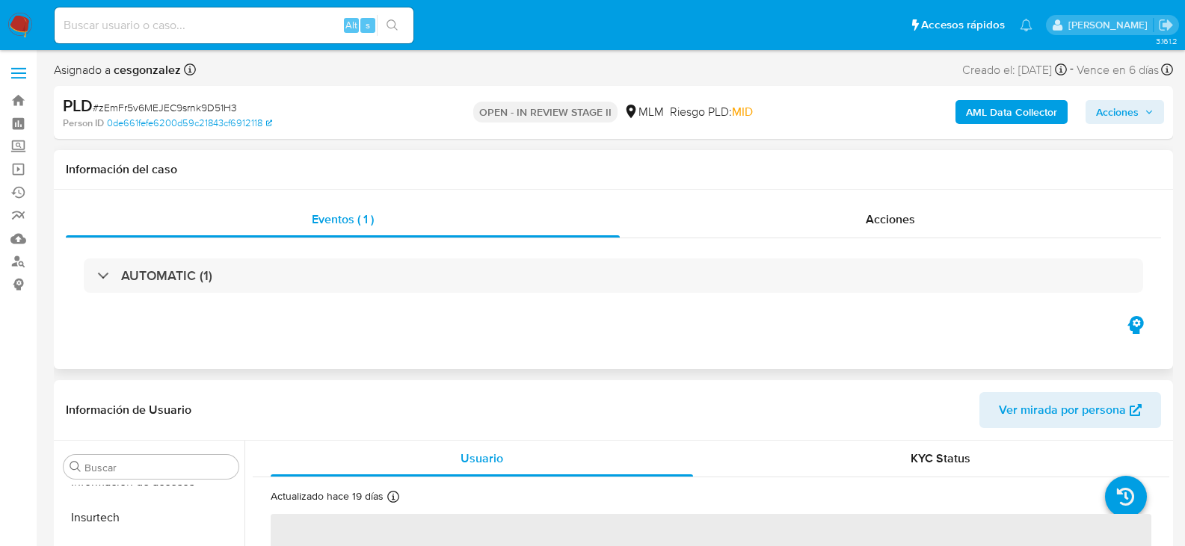
scroll to position [703, 0]
click at [890, 222] on span "Acciones" at bounding box center [890, 219] width 49 height 17
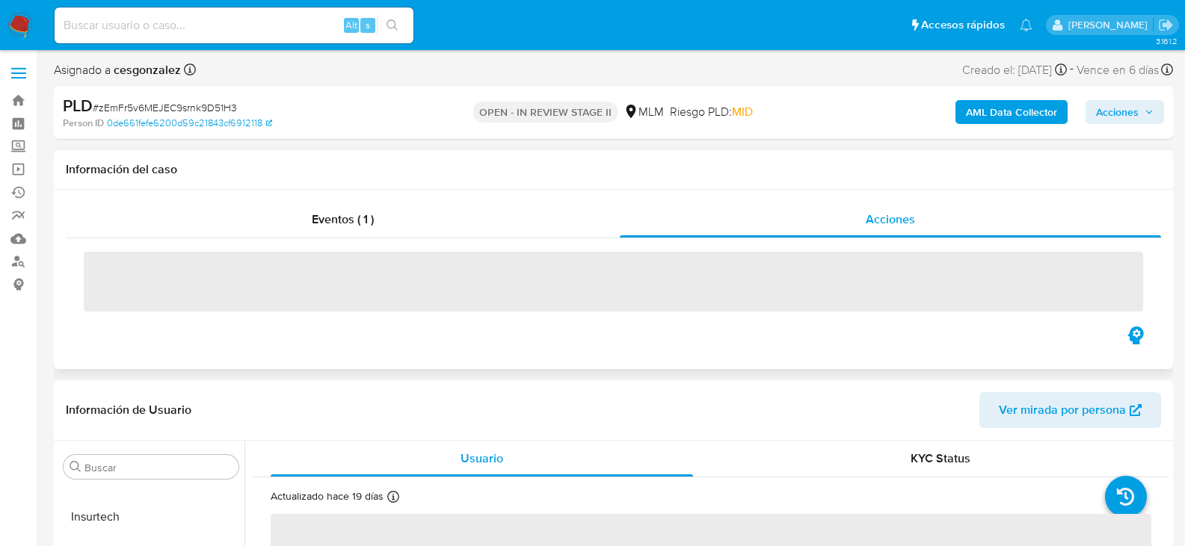
select select "10"
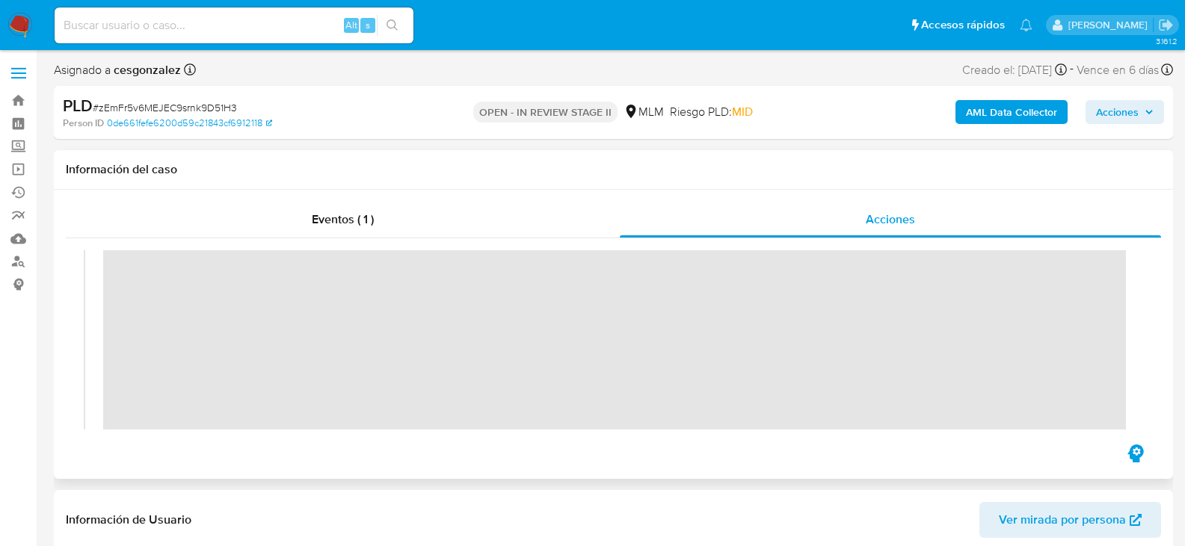
scroll to position [224, 0]
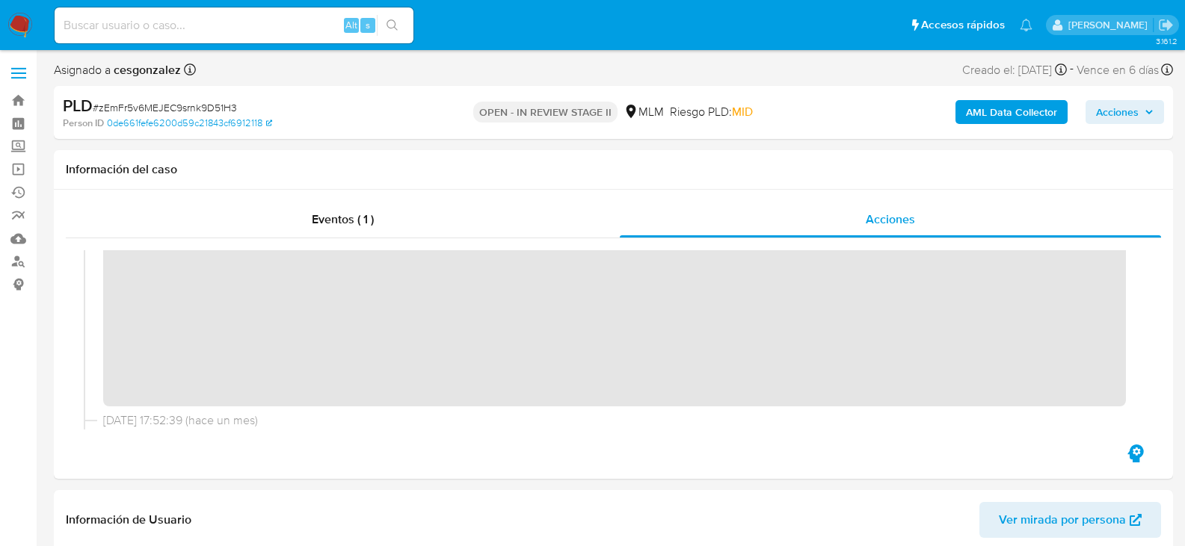
click at [1134, 120] on span "Acciones" at bounding box center [1117, 112] width 43 height 24
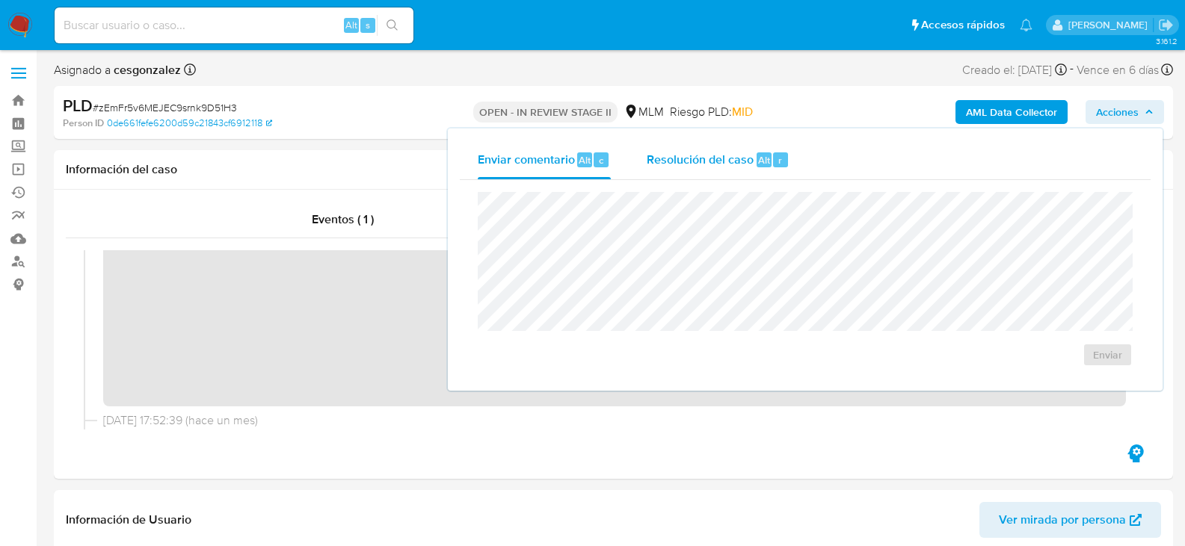
click at [758, 155] on span "Alt" at bounding box center [764, 160] width 12 height 14
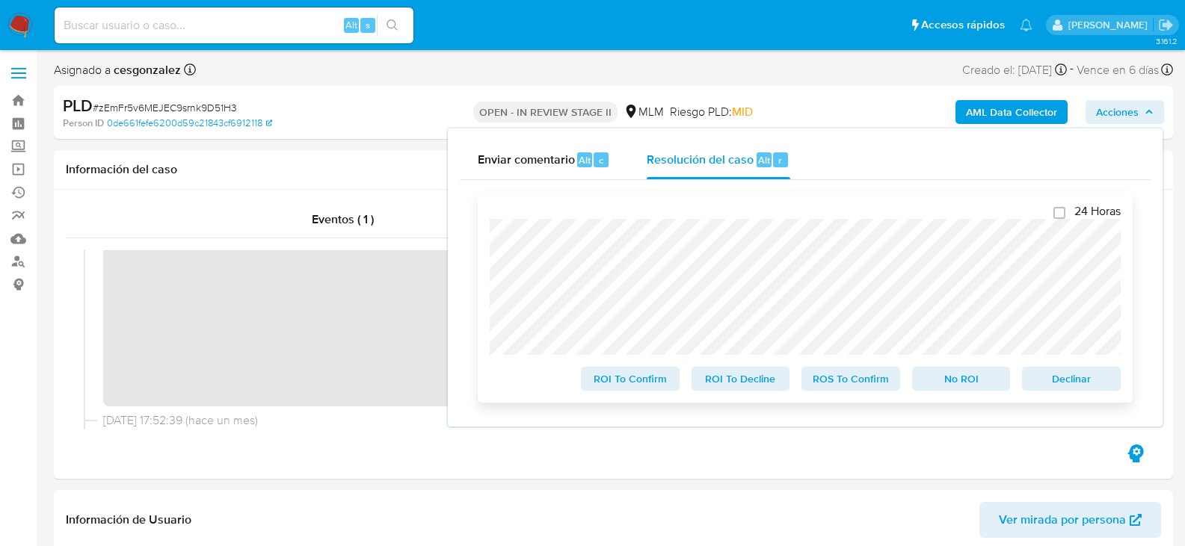
click at [848, 380] on span "ROS To Confirm" at bounding box center [851, 379] width 78 height 21
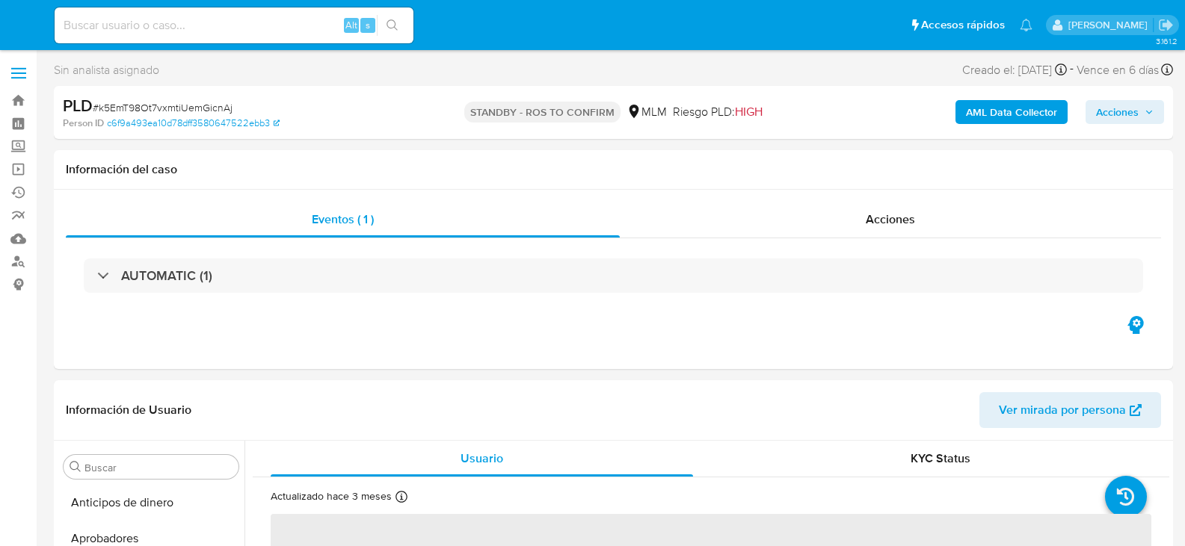
select select "10"
click at [891, 220] on span "Acciones" at bounding box center [890, 219] width 49 height 17
select select "10"
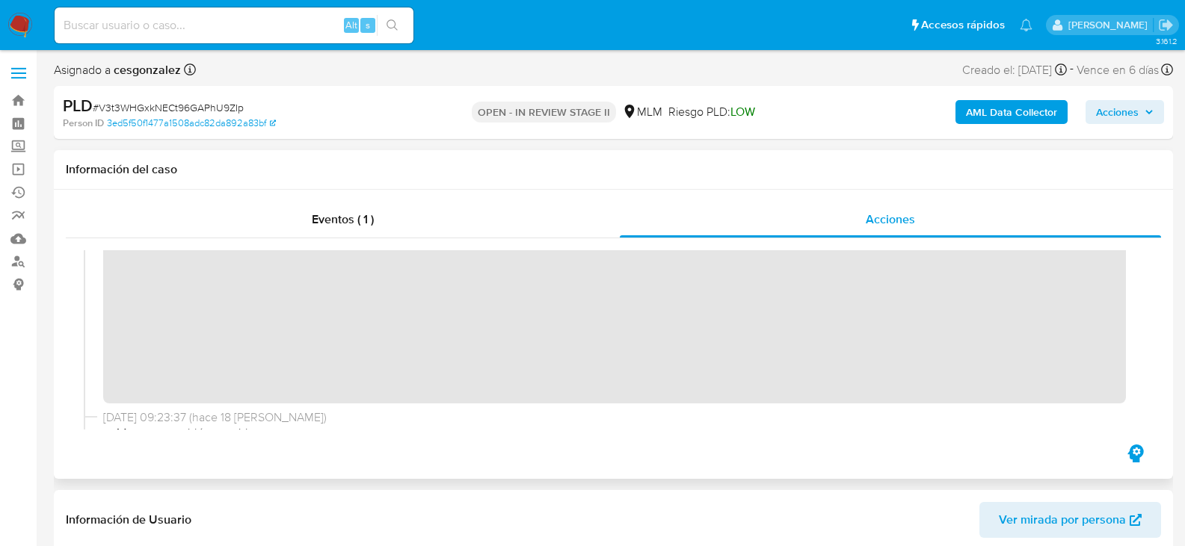
scroll to position [224, 0]
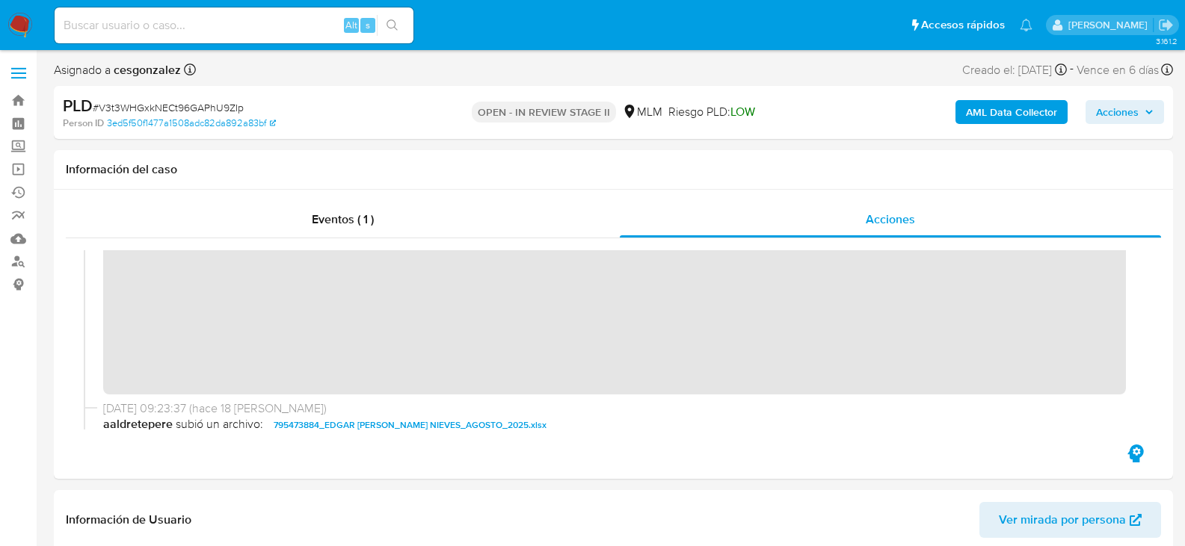
click at [1138, 114] on span "Acciones" at bounding box center [1117, 112] width 43 height 24
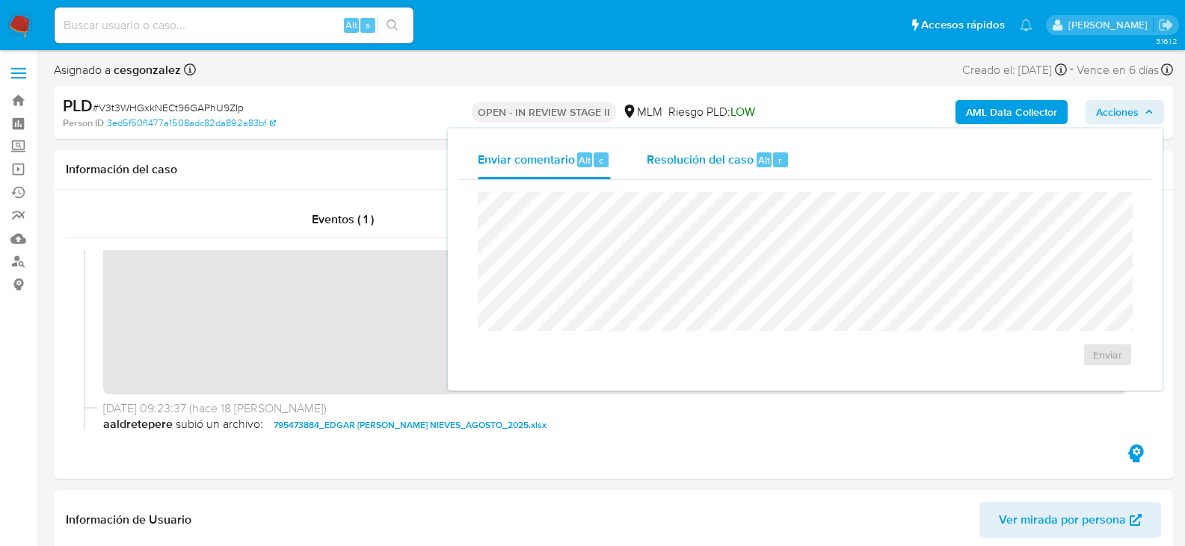
click at [711, 158] on span "Resolución del caso" at bounding box center [700, 159] width 107 height 17
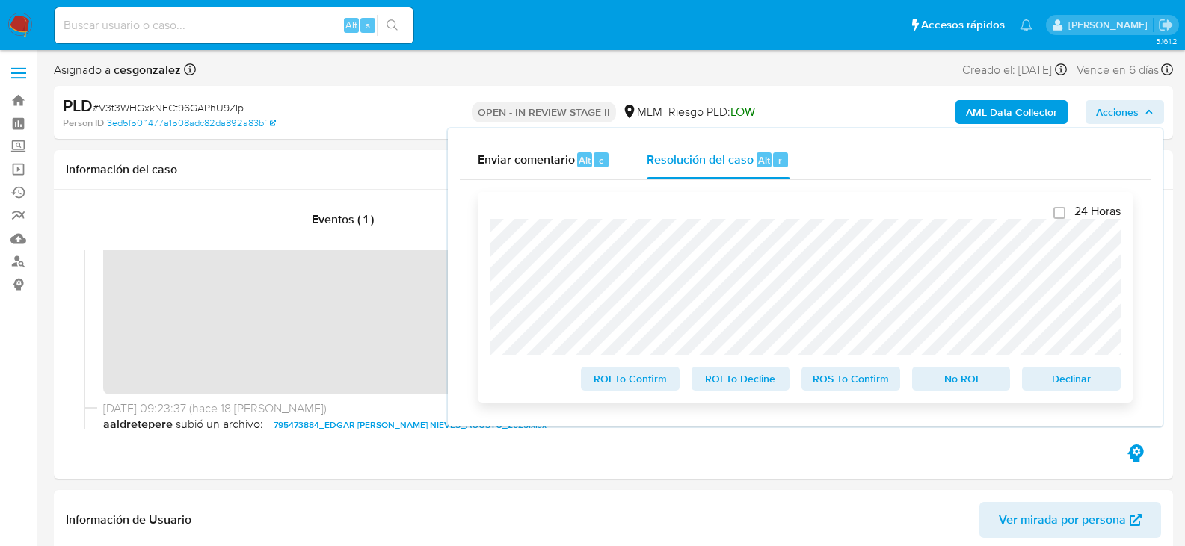
click at [833, 381] on span "ROS To Confirm" at bounding box center [851, 379] width 78 height 21
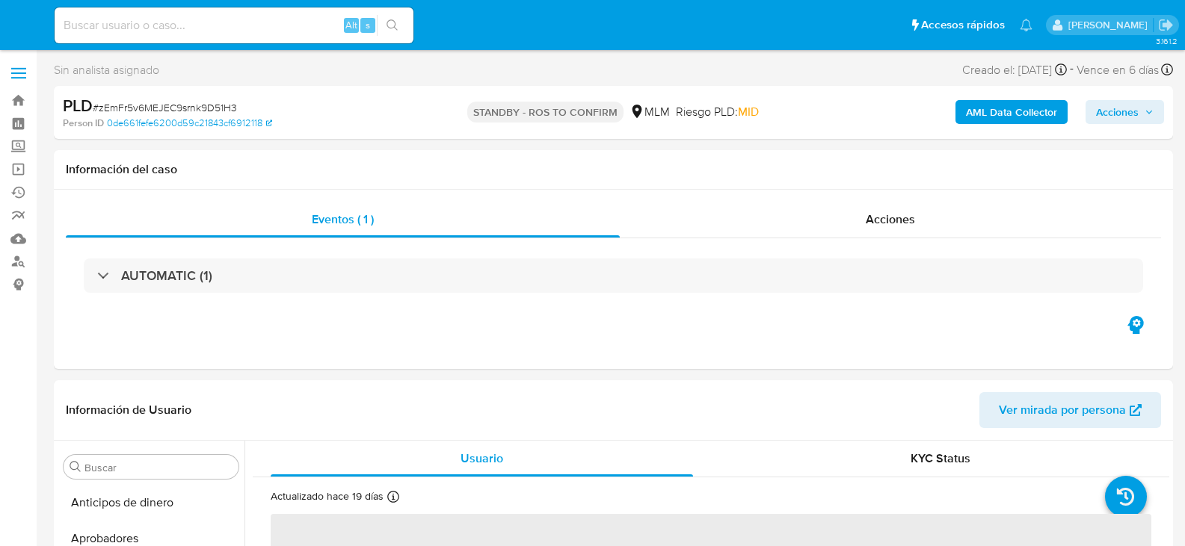
select select "10"
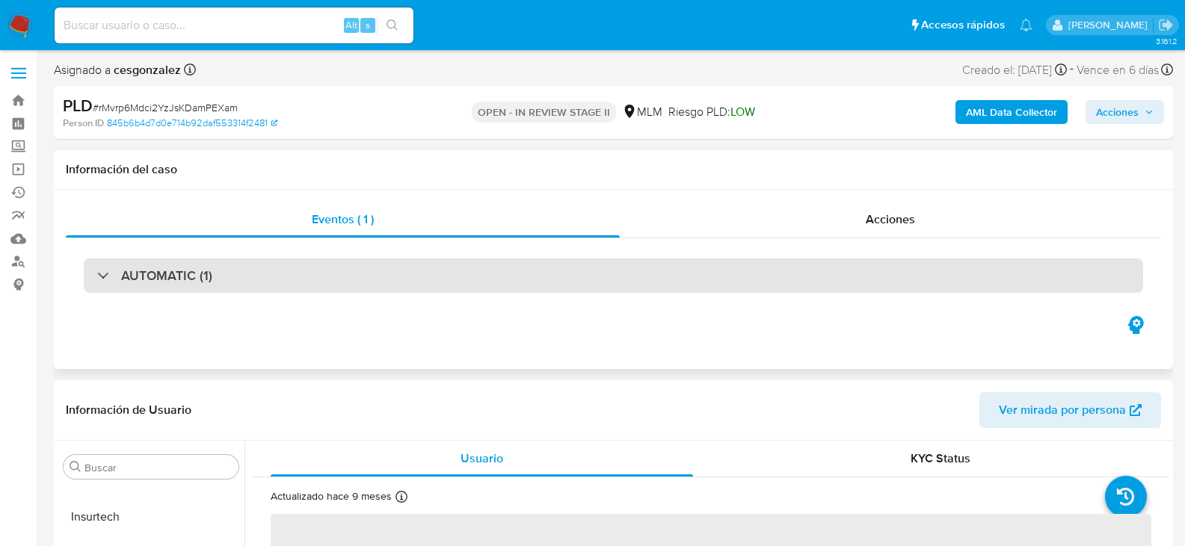
select select "10"
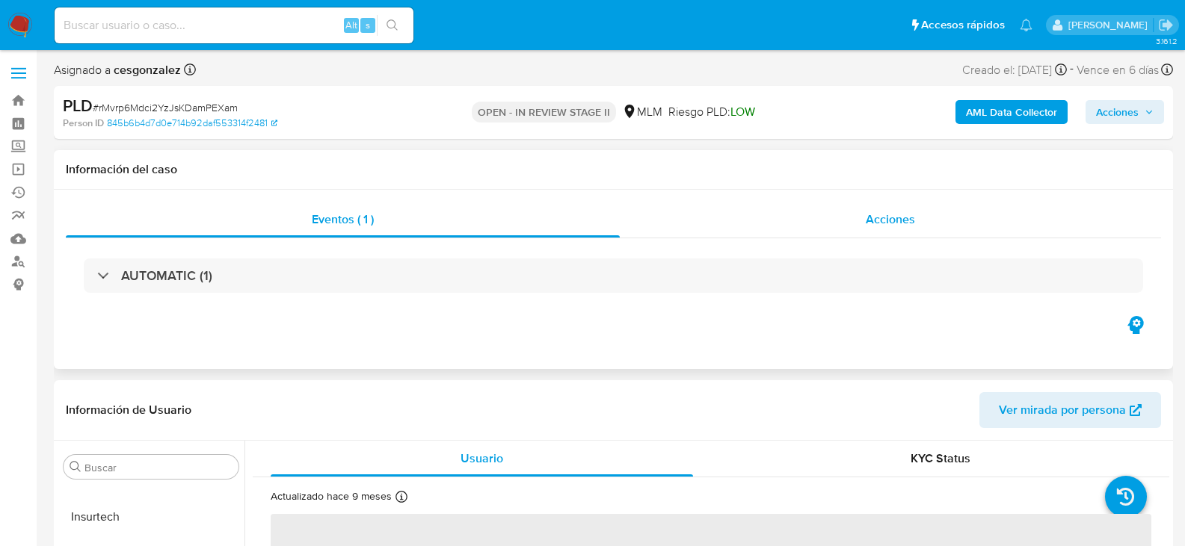
click at [902, 224] on span "Acciones" at bounding box center [890, 219] width 49 height 17
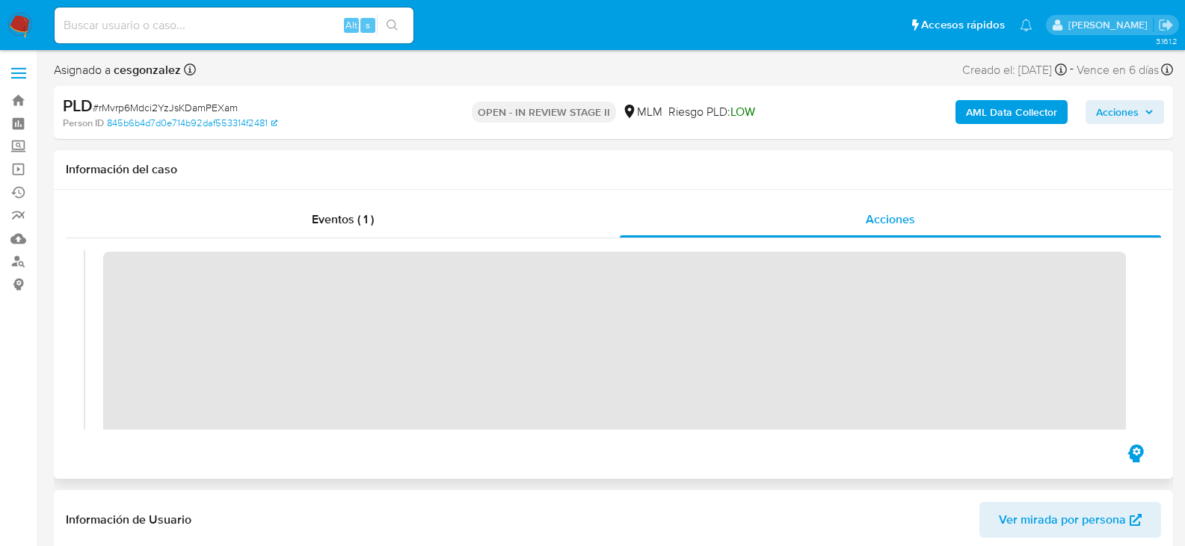
scroll to position [224, 0]
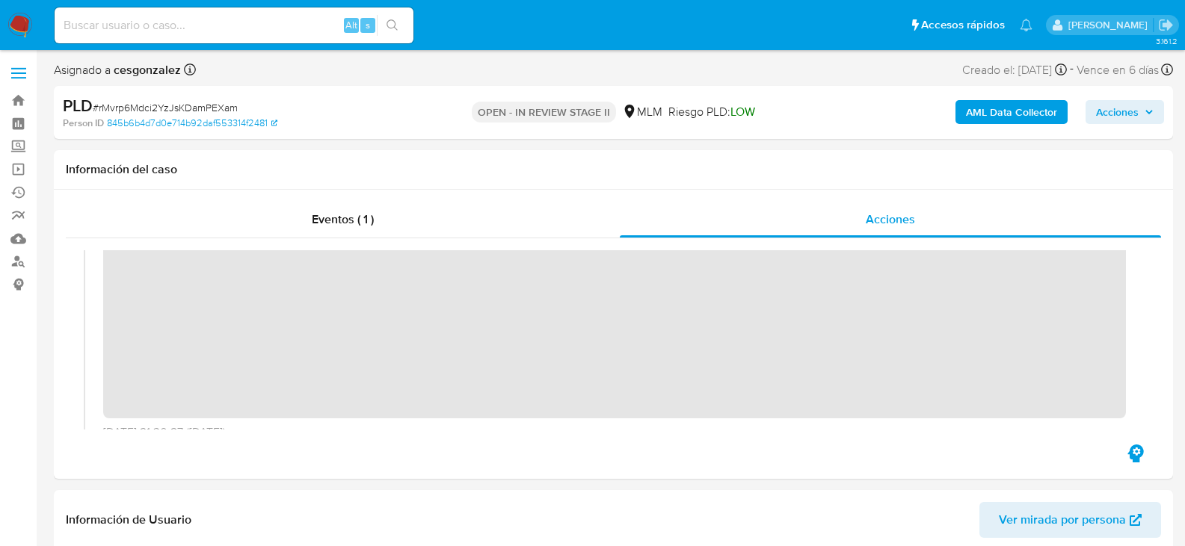
click at [1147, 117] on icon "button" at bounding box center [1148, 112] width 9 height 9
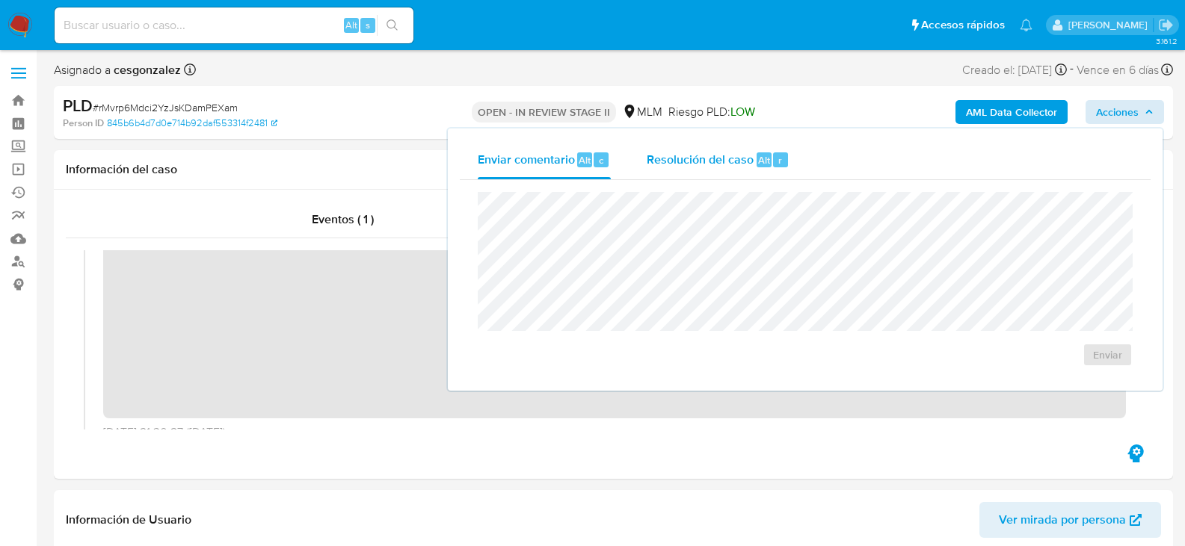
click at [631, 155] on button "Resolución del caso Alt r" at bounding box center [718, 160] width 179 height 39
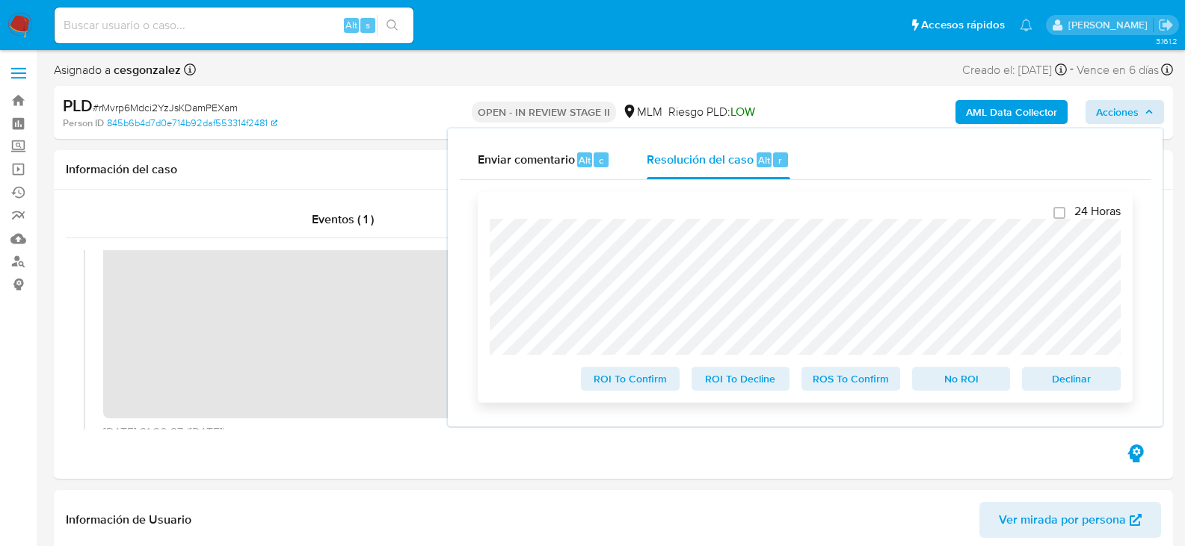
click at [857, 389] on span "ROS To Confirm" at bounding box center [851, 379] width 78 height 21
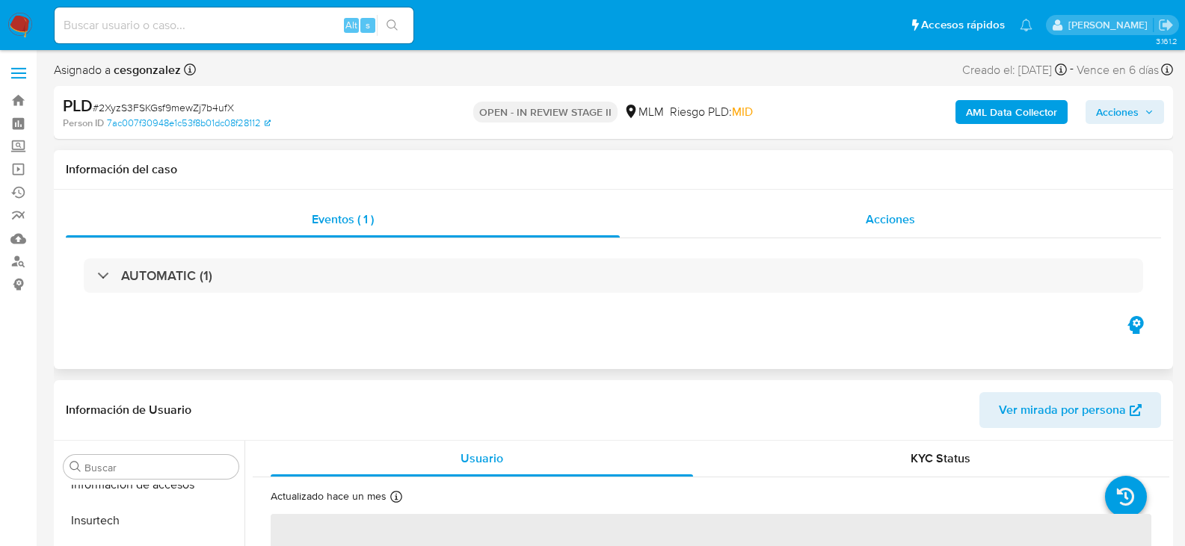
scroll to position [703, 0]
click at [865, 220] on div "Acciones" at bounding box center [890, 220] width 541 height 36
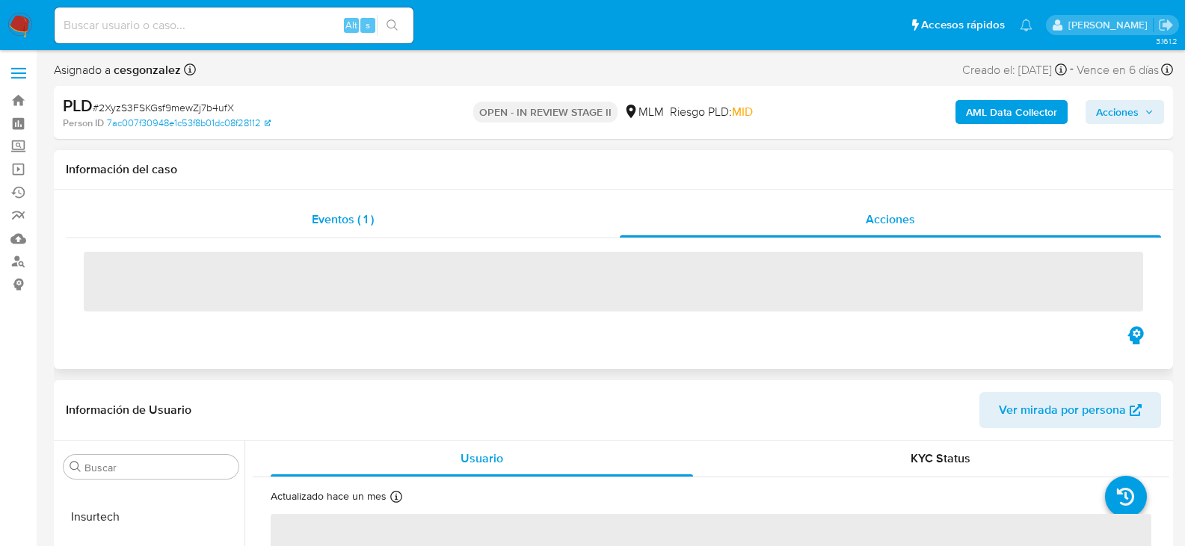
select select "10"
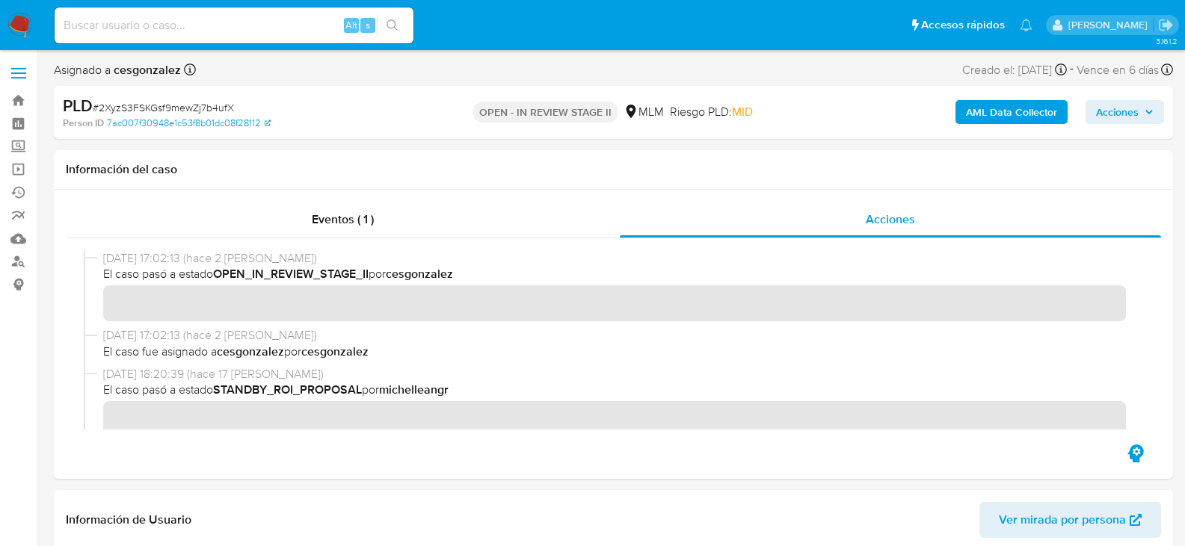
scroll to position [299, 0]
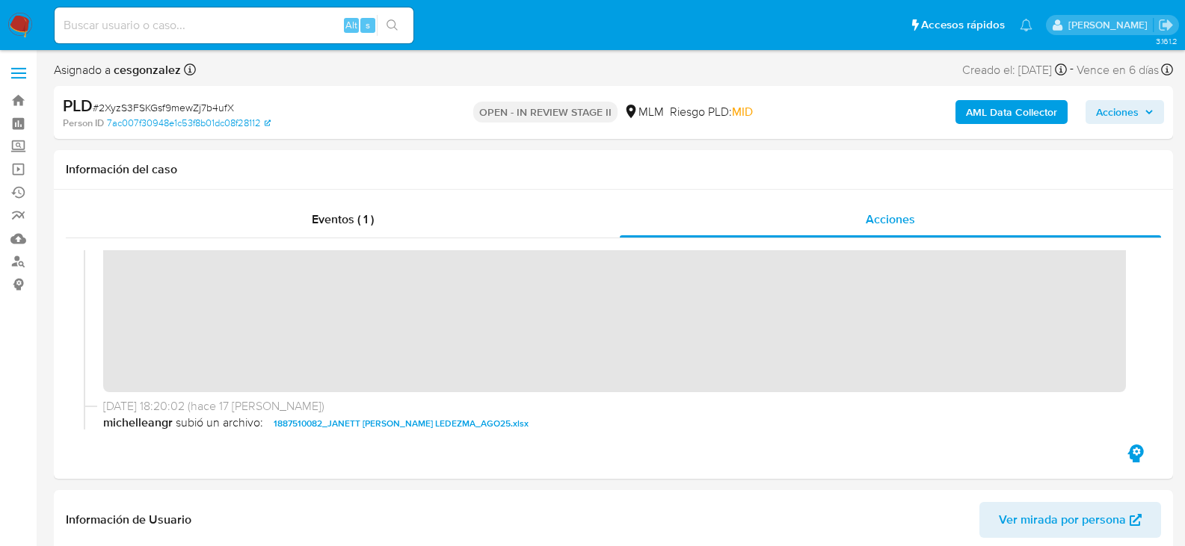
click at [1145, 120] on span "Acciones" at bounding box center [1125, 112] width 58 height 21
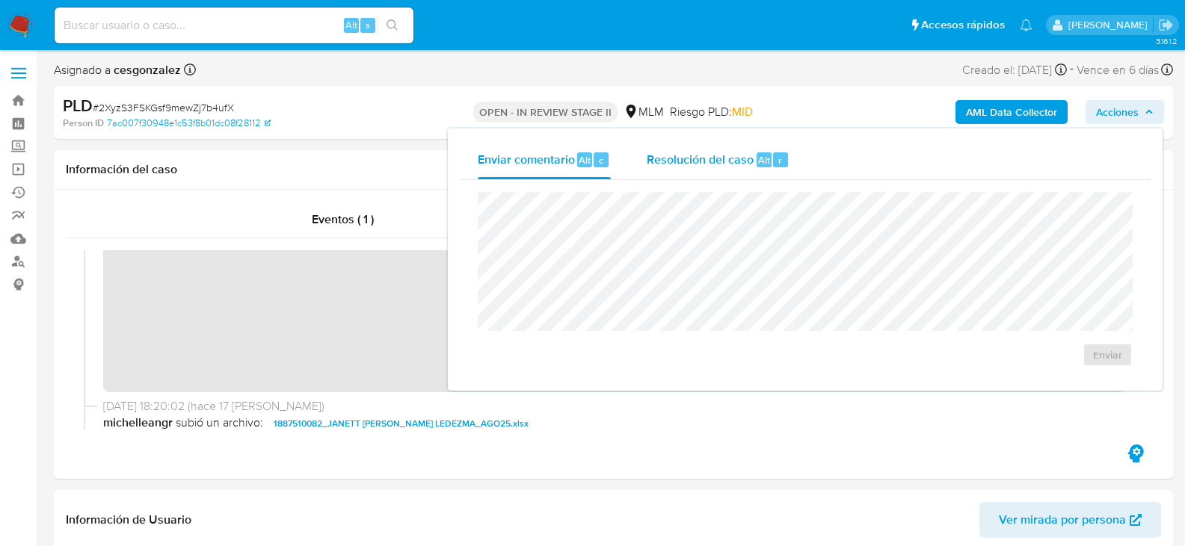
click at [669, 161] on span "Resolución del caso" at bounding box center [700, 159] width 107 height 17
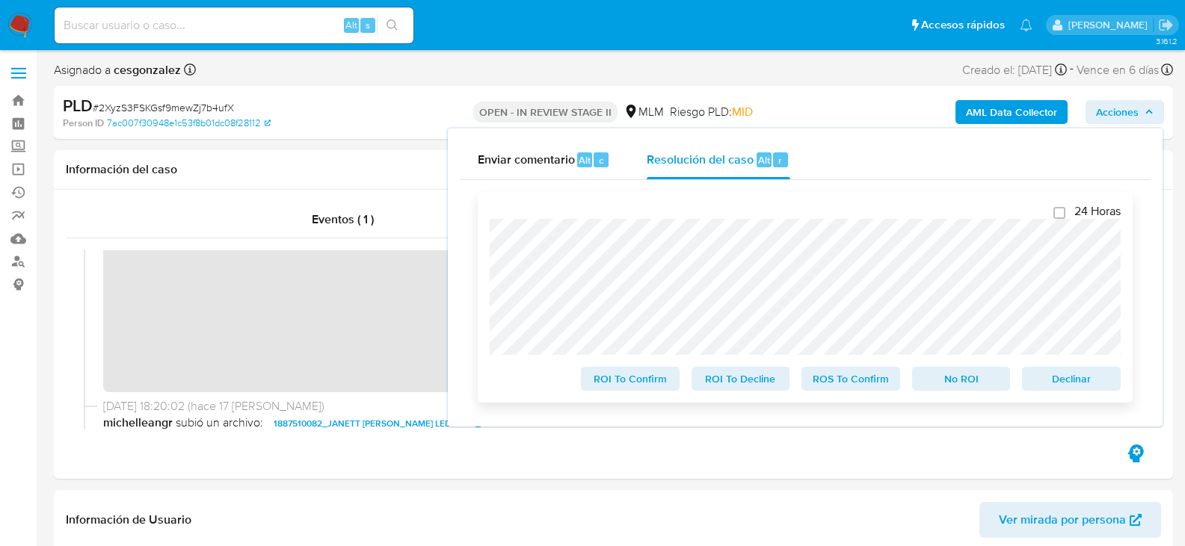
click at [848, 389] on span "ROS To Confirm" at bounding box center [851, 379] width 78 height 21
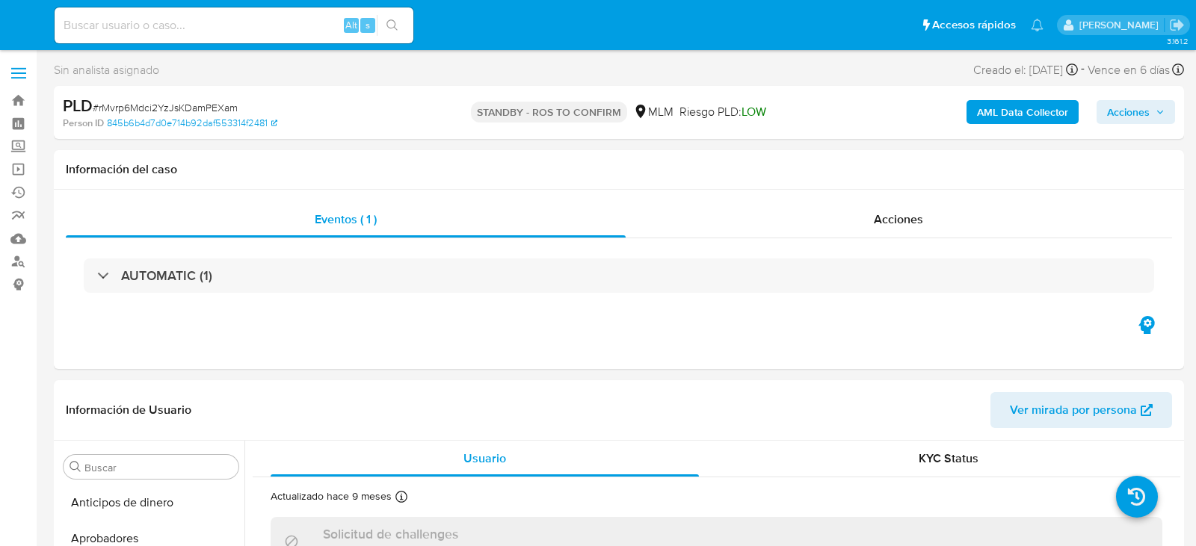
select select "10"
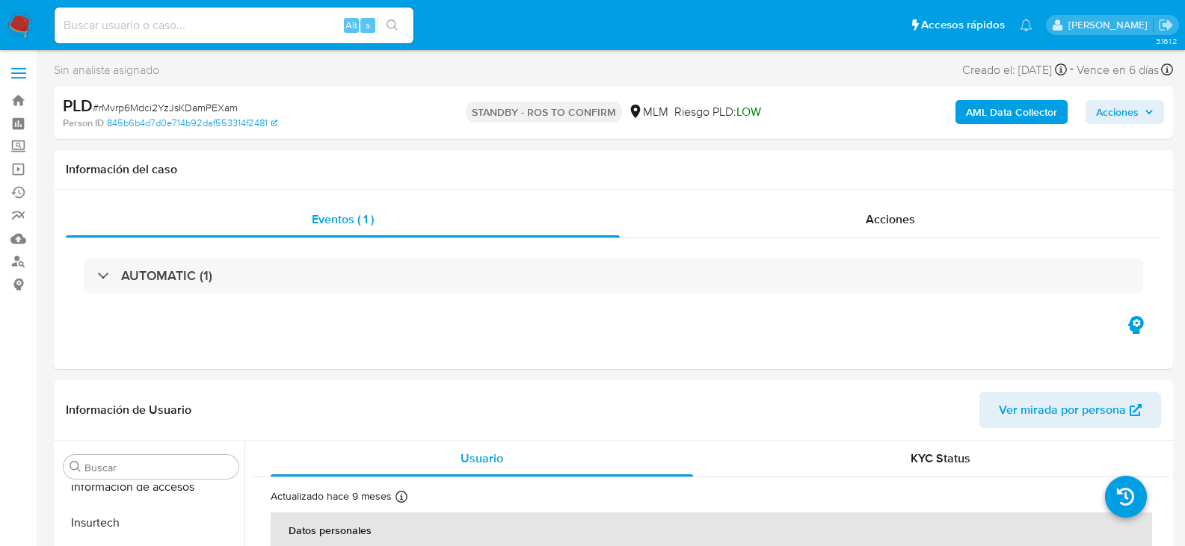
scroll to position [703, 0]
select select "10"
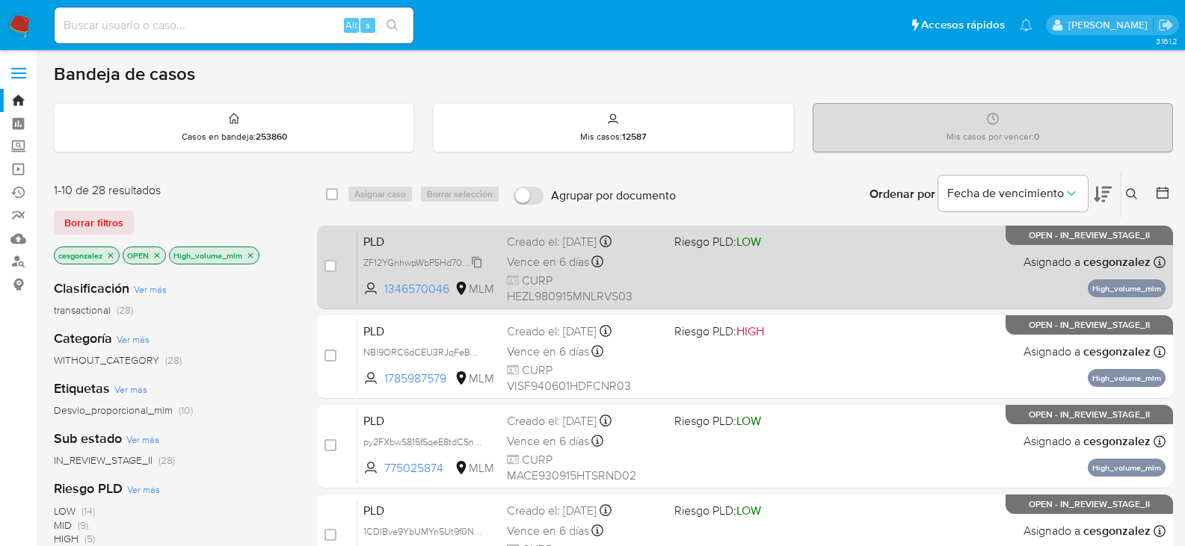
click at [473, 260] on span "ZF12YGnhwpWbP5Hd70cntRKn" at bounding box center [427, 261] width 129 height 16
click at [546, 277] on span "CURP HEZL980915MNLRVS03" at bounding box center [584, 289] width 155 height 32
click at [327, 266] on input "checkbox" at bounding box center [330, 266] width 12 height 12
checkbox input "true"
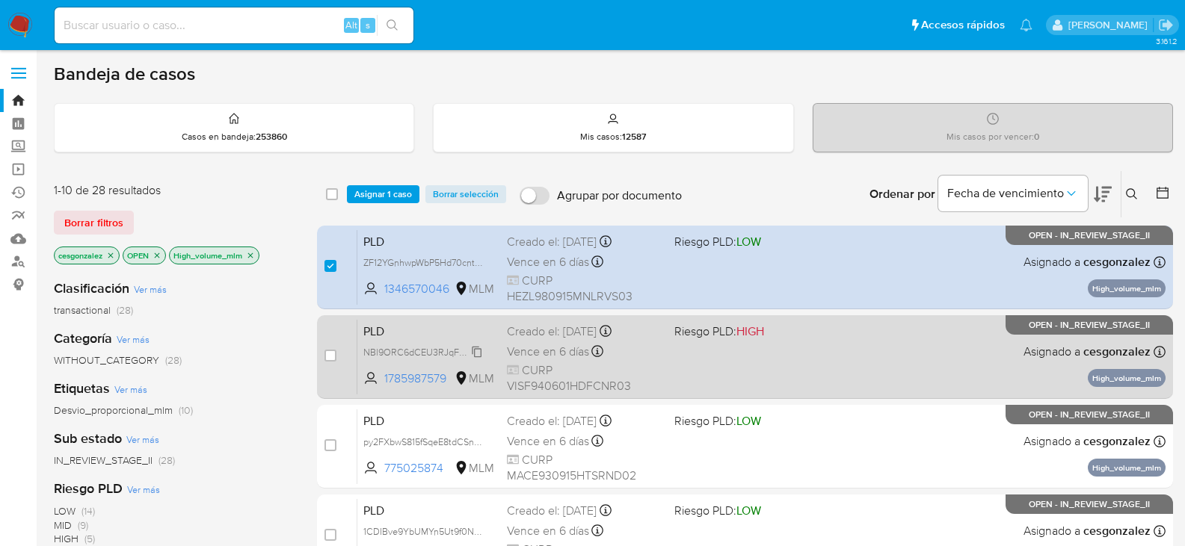
click at [470, 345] on span "NBl9ORC6dCEU3RJqFeB6L1Y4" at bounding box center [428, 351] width 131 height 16
click at [523, 352] on span "Vence en 6 días" at bounding box center [548, 352] width 82 height 16
click at [335, 355] on input "checkbox" at bounding box center [330, 356] width 12 height 12
checkbox input "true"
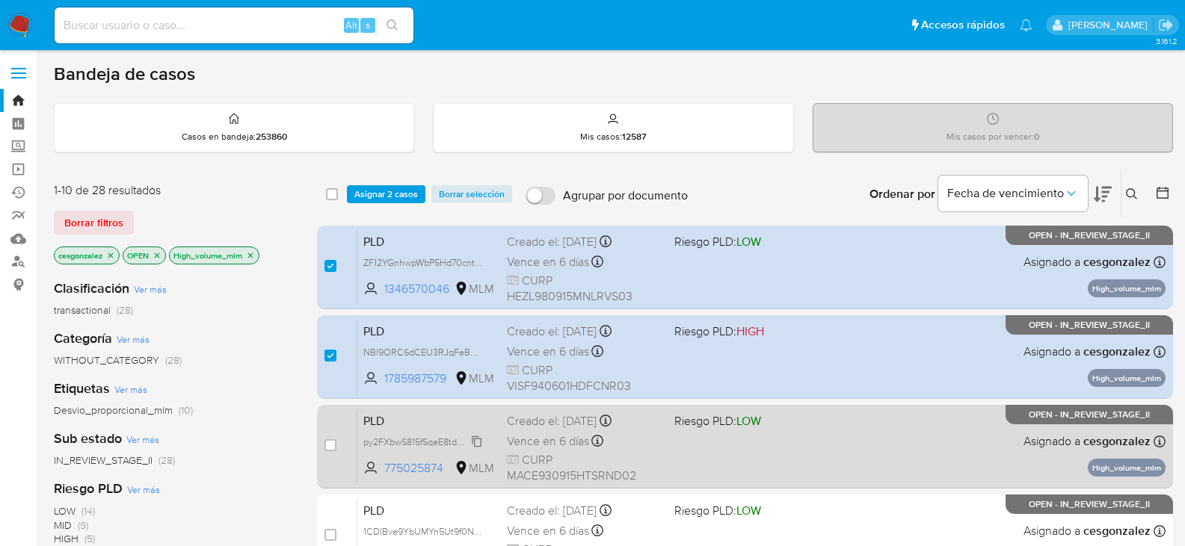
click at [471, 442] on span "py2FXbwS815fSqeE8tdCSnUZ" at bounding box center [424, 441] width 123 height 16
click at [534, 444] on span "Vence en 6 días" at bounding box center [548, 442] width 82 height 16
click at [331, 450] on input "checkbox" at bounding box center [330, 446] width 12 height 12
checkbox input "true"
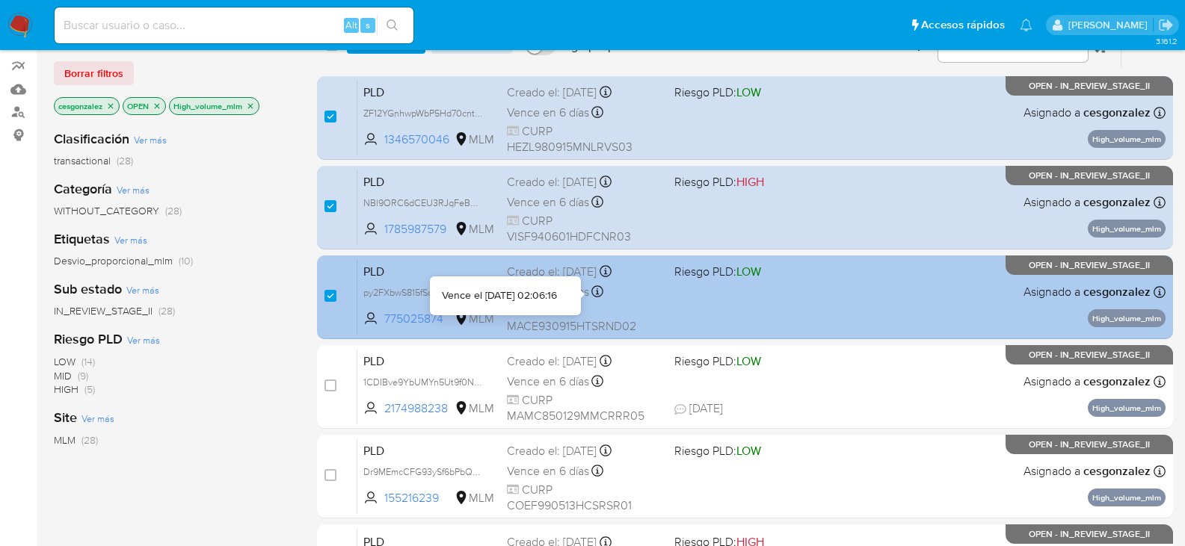
scroll to position [224, 0]
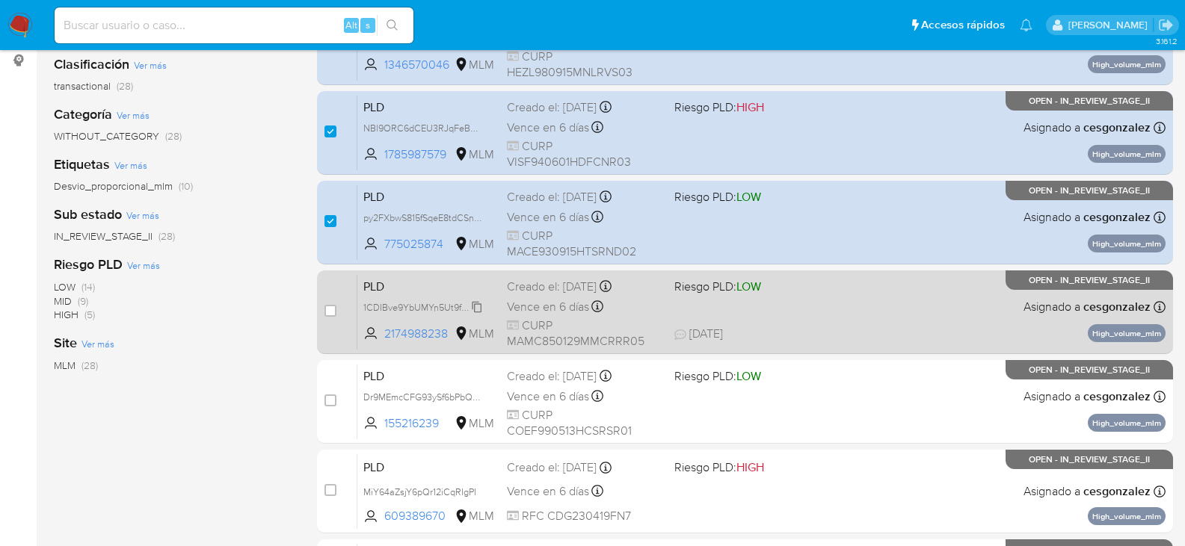
click at [478, 303] on span "1CDIBve9YbUMYn5Ut9f0NlAF" at bounding box center [425, 306] width 124 height 16
click at [536, 314] on span "Vence en 6 días" at bounding box center [548, 307] width 82 height 16
click at [332, 310] on input "checkbox" at bounding box center [330, 311] width 12 height 12
checkbox input "true"
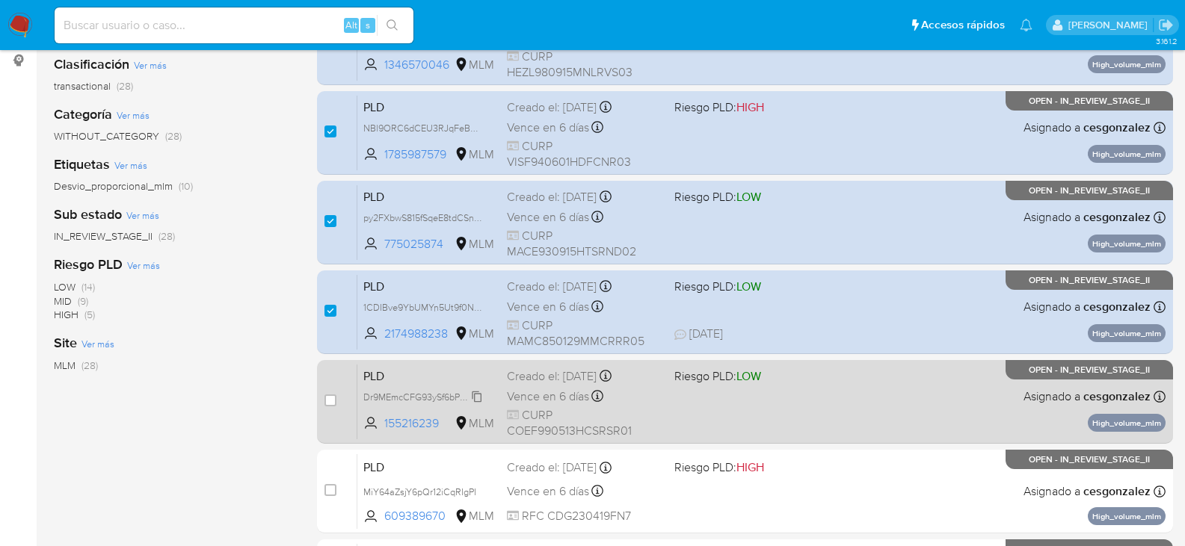
click at [463, 395] on span "Dr9MEmcCFG93ySf6bPbQQWuu" at bounding box center [430, 396] width 135 height 16
click at [573, 393] on span "Vence en 6 días" at bounding box center [548, 397] width 82 height 16
click at [333, 403] on input "checkbox" at bounding box center [330, 401] width 12 height 12
checkbox input "true"
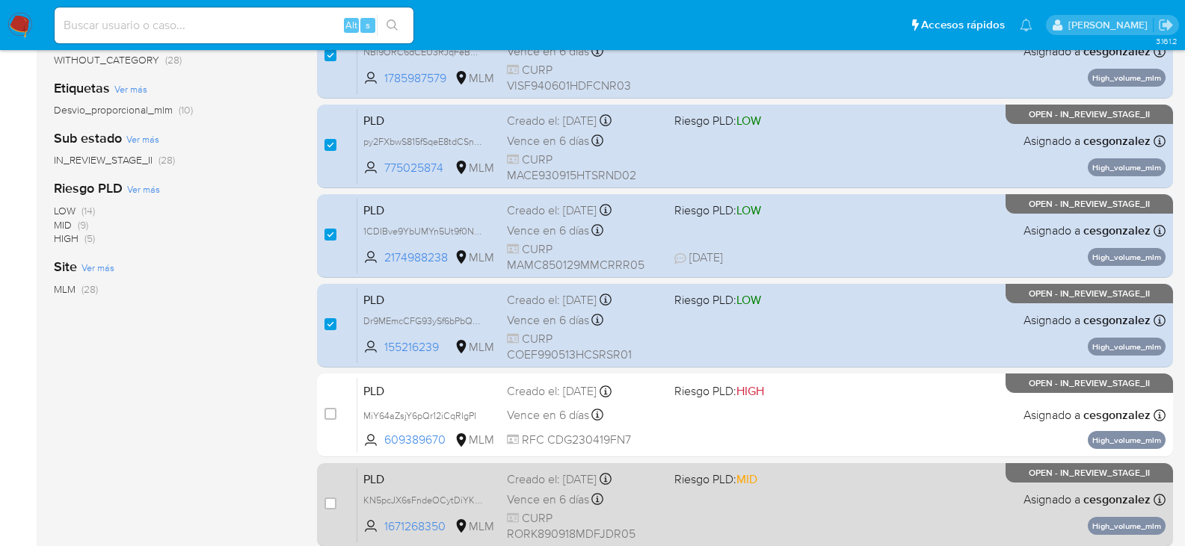
scroll to position [374, 0]
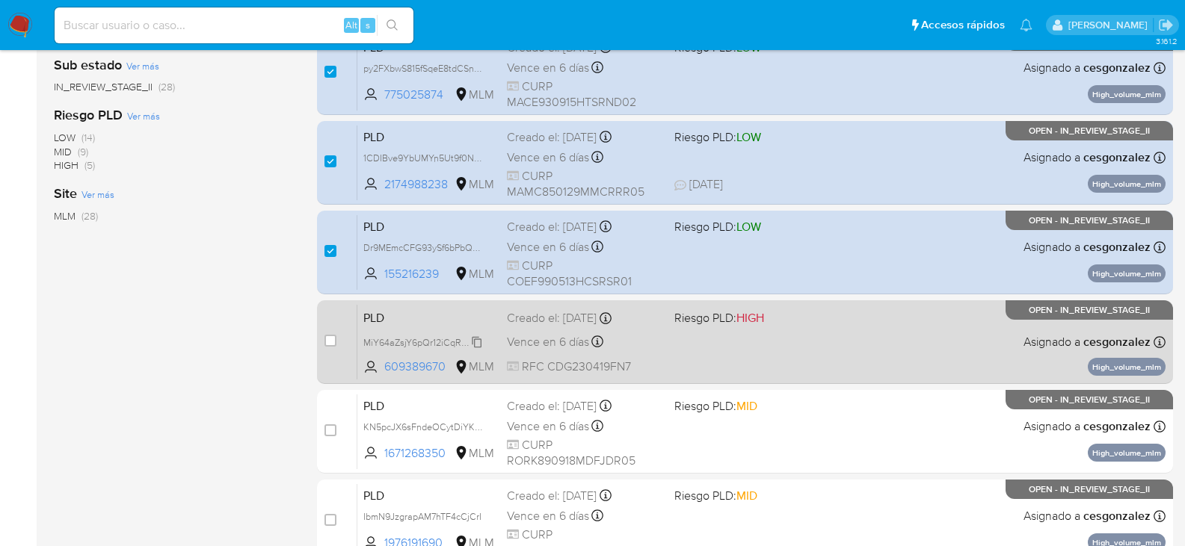
click at [478, 339] on icon at bounding box center [477, 342] width 12 height 12
click at [564, 333] on div "Vence en 6 días Vence el 11/10/2025 02:06:09" at bounding box center [584, 342] width 155 height 20
click at [328, 343] on input "checkbox" at bounding box center [330, 341] width 12 height 12
checkbox input "true"
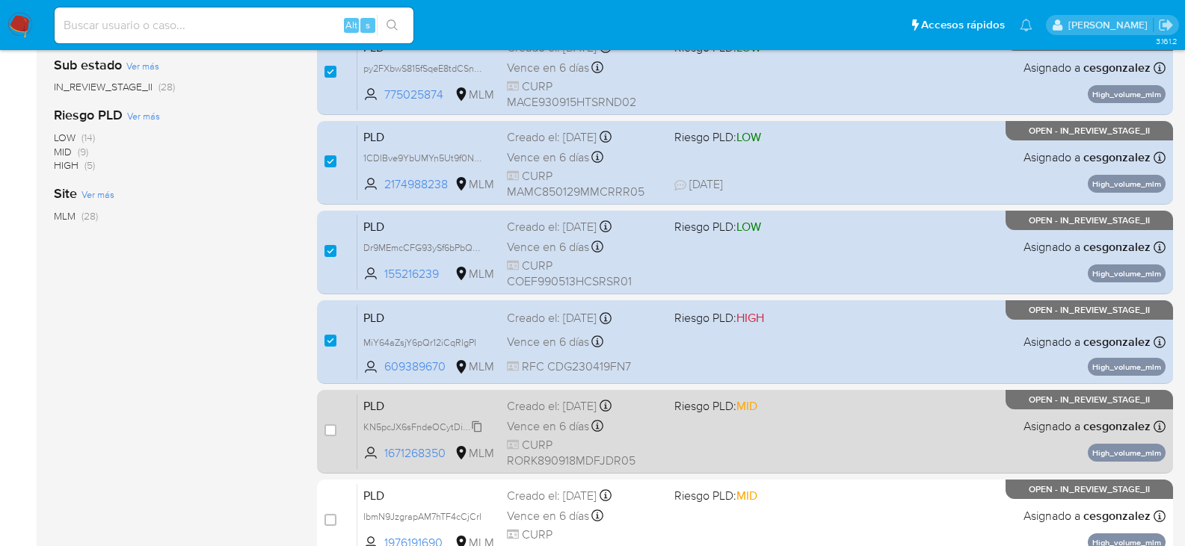
click at [476, 428] on span "KN5pcJX6sFndeOCytDiYKfdg" at bounding box center [425, 426] width 124 height 16
click at [543, 434] on span "Vence en 6 días" at bounding box center [548, 427] width 82 height 16
click at [329, 427] on input "checkbox" at bounding box center [330, 431] width 12 height 12
checkbox input "true"
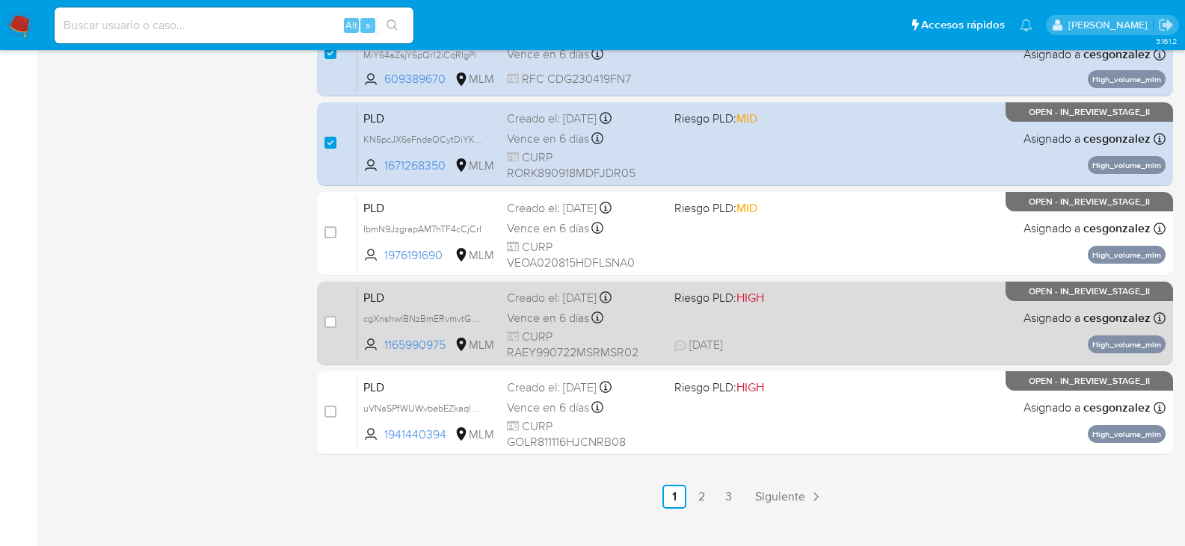
scroll to position [673, 0]
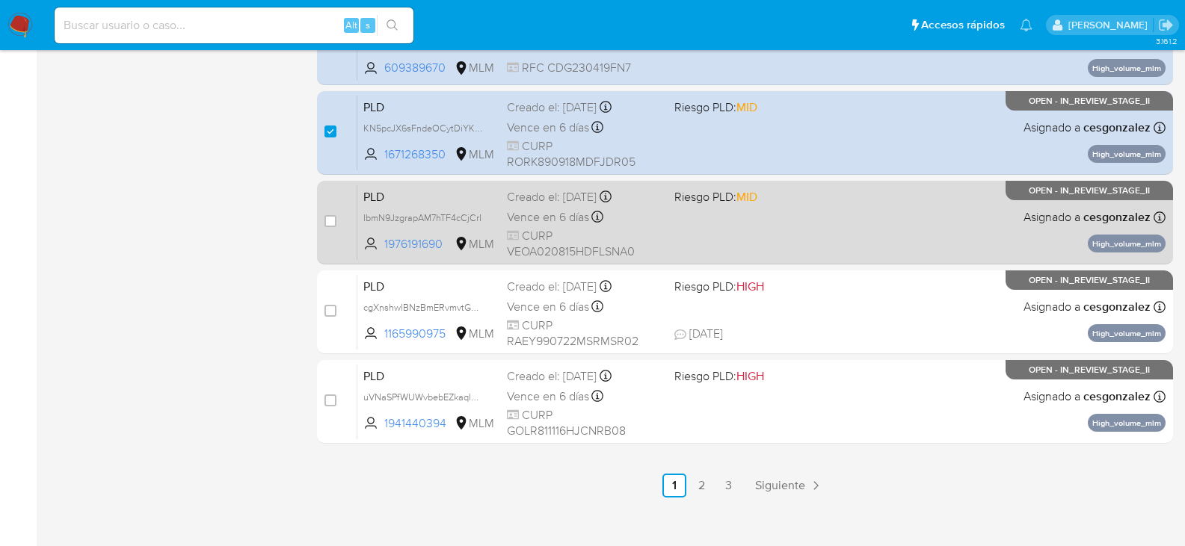
click at [484, 215] on span "IbmN9JzgrapAM7hTF4cCjCrI" at bounding box center [429, 217] width 132 height 16
click at [477, 215] on span "IbmN9JzgrapAM7hTF4cCjCrI" at bounding box center [422, 217] width 118 height 16
click at [533, 210] on span "Vence en 6 días" at bounding box center [548, 217] width 82 height 16
click at [333, 220] on input "checkbox" at bounding box center [330, 221] width 12 height 12
checkbox input "true"
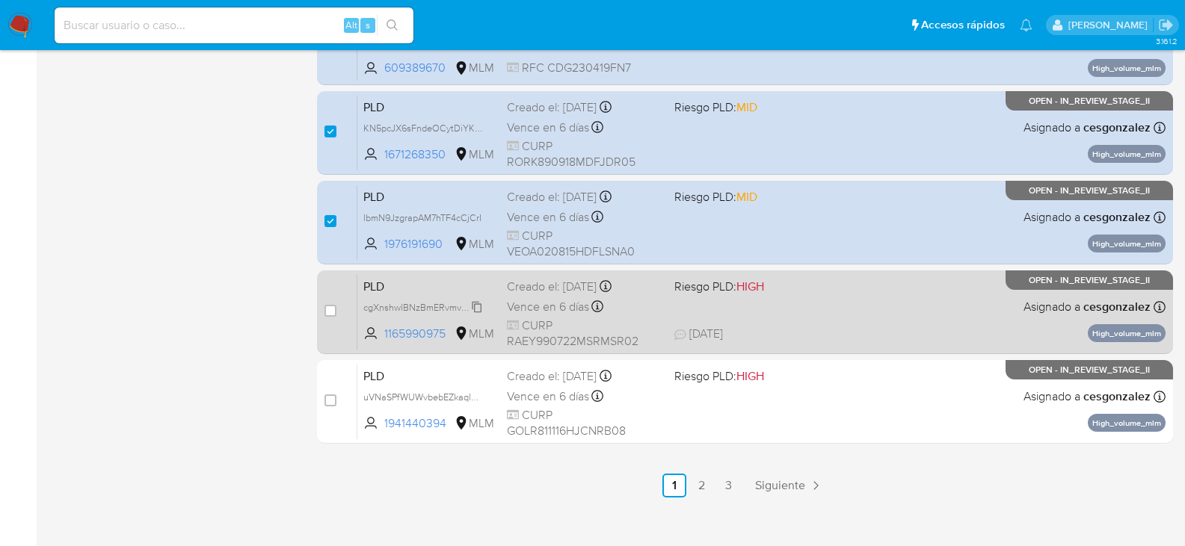
click at [474, 309] on span "cgXnshwlBNzBmERvmvtG2eUD" at bounding box center [429, 306] width 132 height 16
click at [564, 309] on span "Vence en 6 días" at bounding box center [548, 307] width 82 height 16
click at [330, 310] on input "checkbox" at bounding box center [330, 311] width 12 height 12
checkbox input "true"
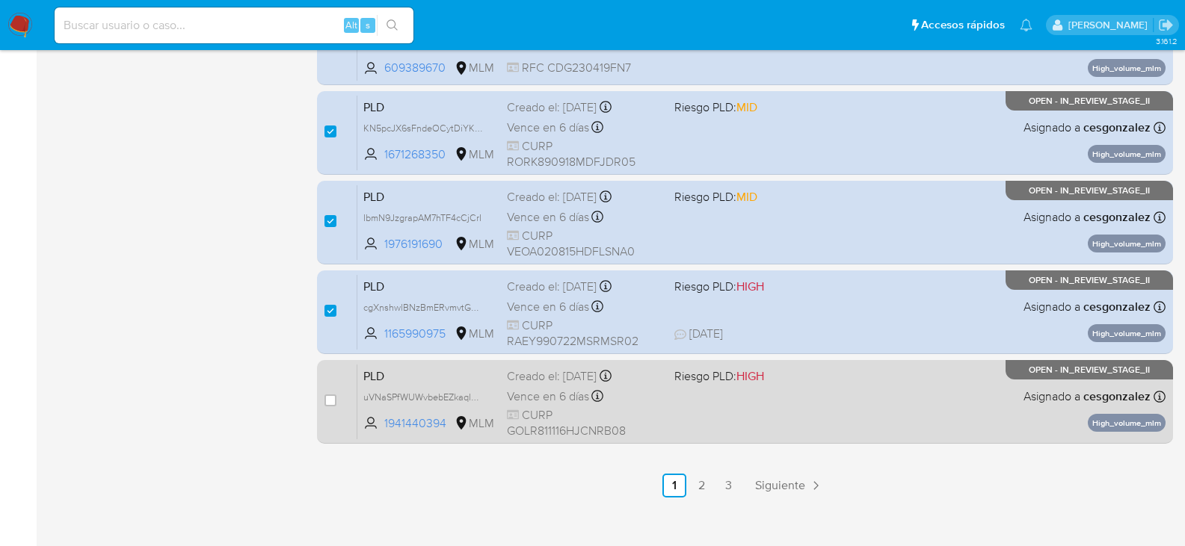
drag, startPoint x: 475, startPoint y: 398, endPoint x: 486, endPoint y: 396, distance: 10.6
click at [475, 396] on span "uVNaSPfWUWvbebEZkaqlnRwH" at bounding box center [429, 396] width 132 height 16
click at [548, 398] on span "Vence en 6 días" at bounding box center [548, 397] width 82 height 16
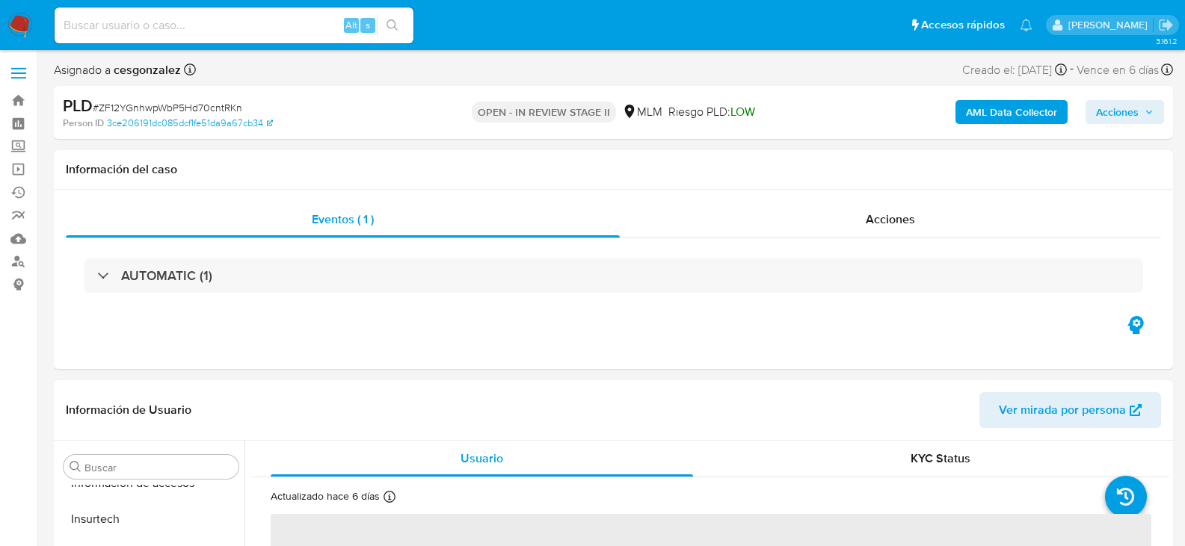
scroll to position [703, 0]
select select "10"
click at [869, 229] on div "Acciones" at bounding box center [890, 220] width 541 height 36
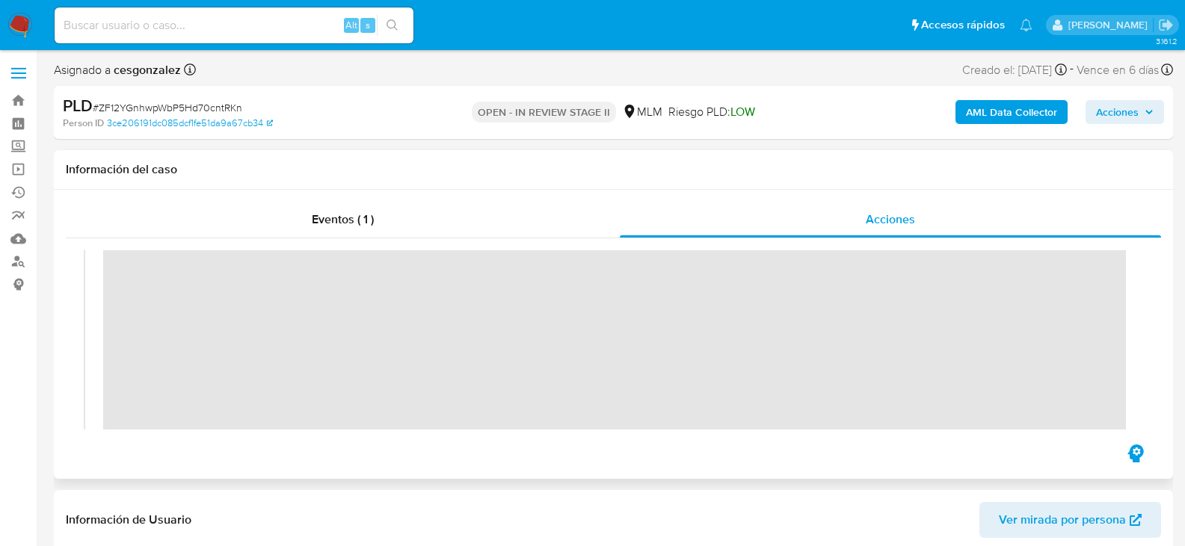
scroll to position [299, 0]
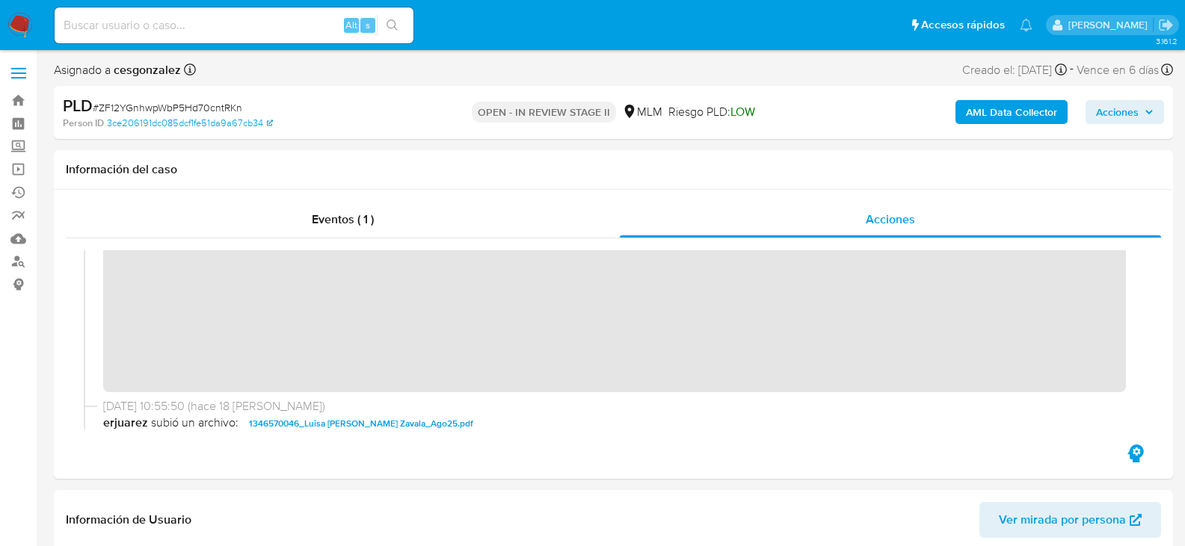
click at [1132, 111] on span "Acciones" at bounding box center [1117, 112] width 43 height 24
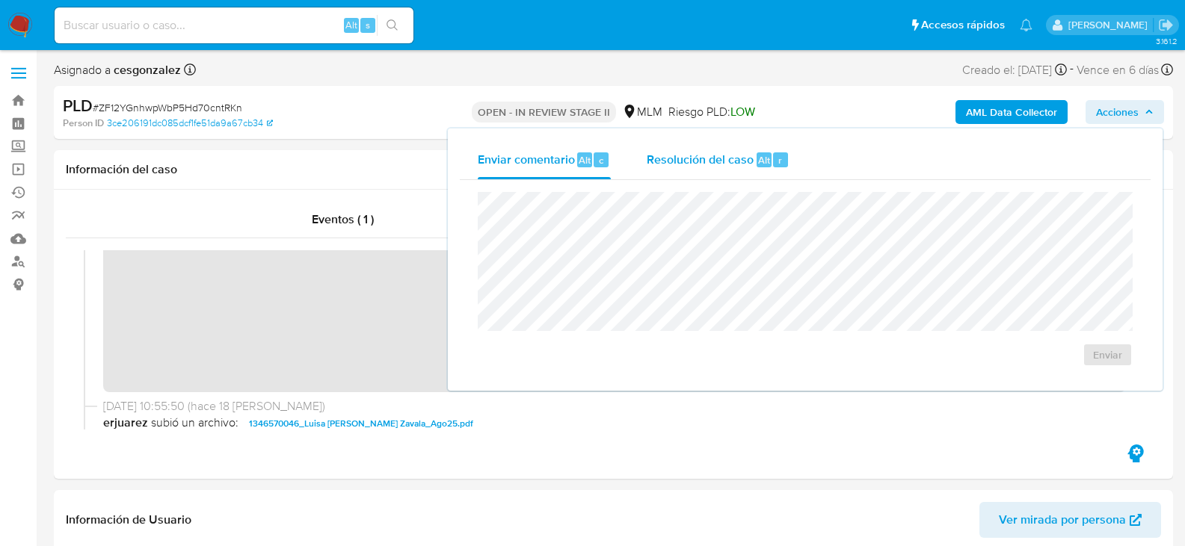
click at [722, 158] on span "Resolución del caso" at bounding box center [700, 159] width 107 height 17
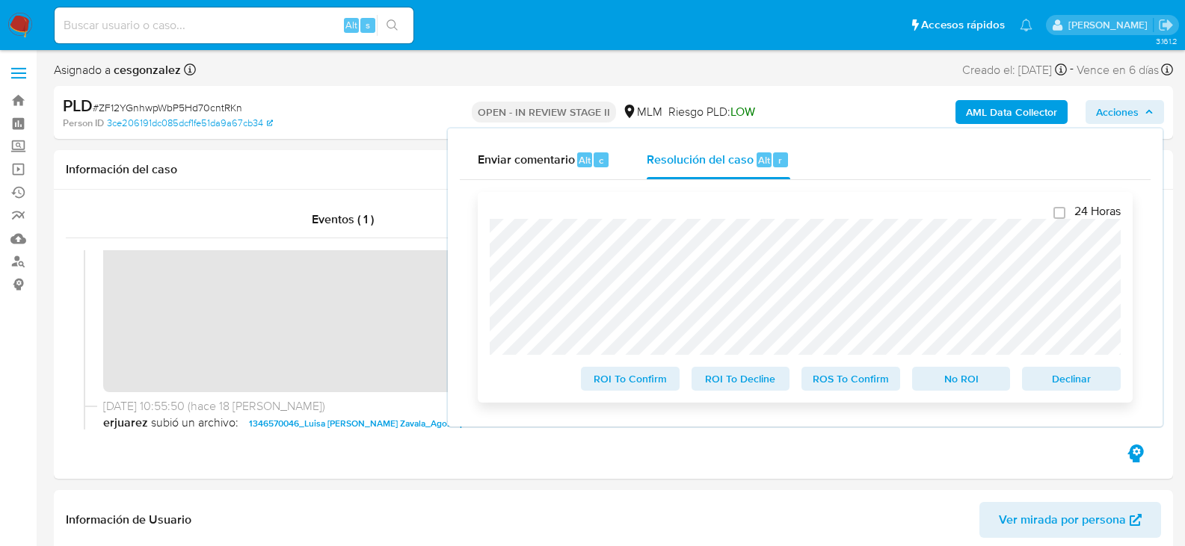
click at [836, 389] on span "ROS To Confirm" at bounding box center [851, 379] width 78 height 21
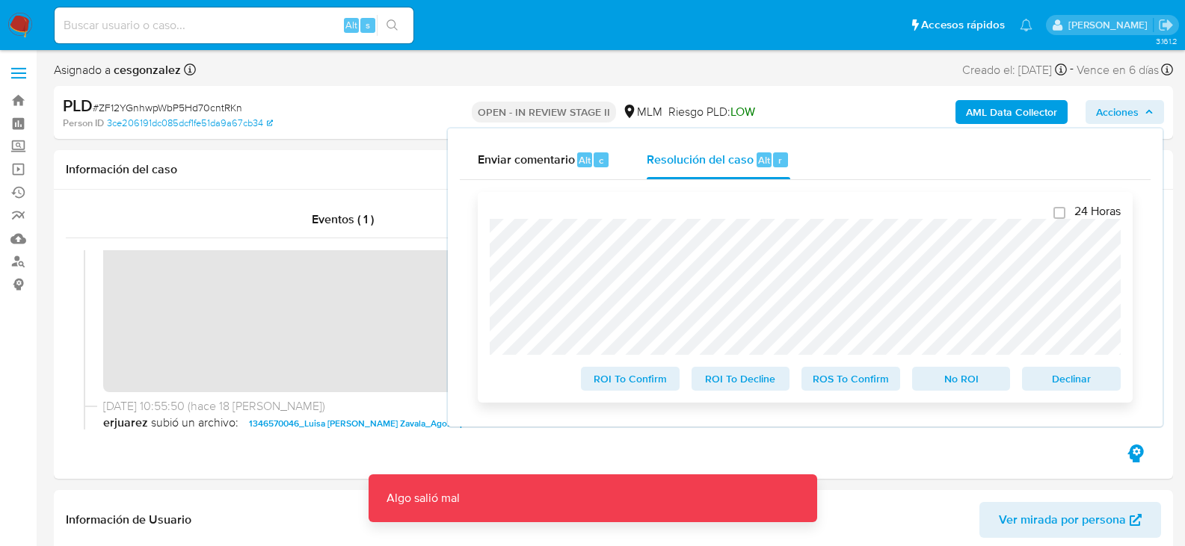
click at [813, 374] on span "ROS To Confirm" at bounding box center [851, 379] width 78 height 21
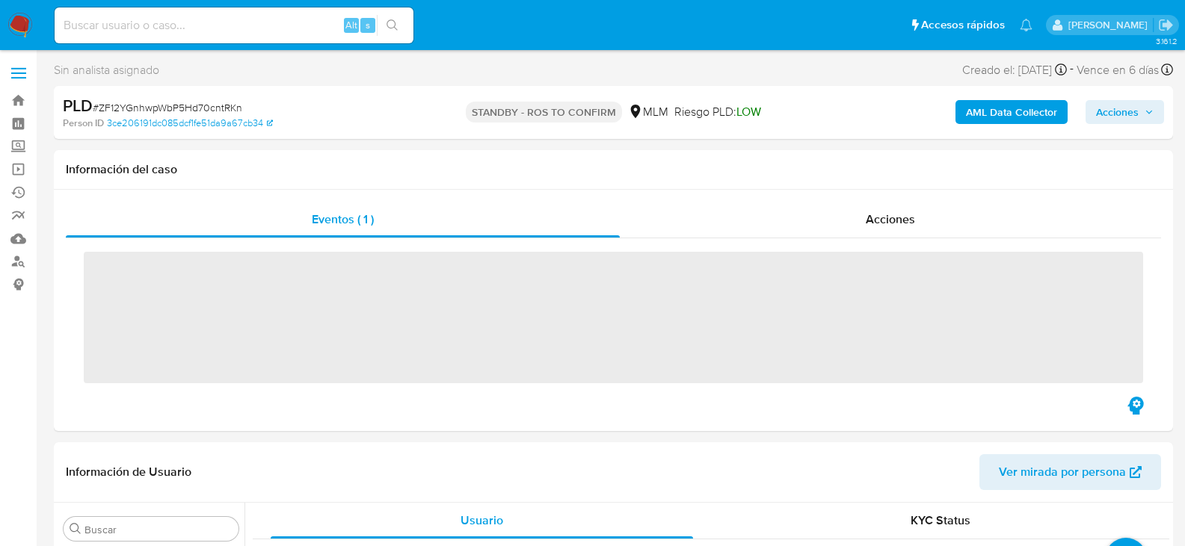
scroll to position [703, 0]
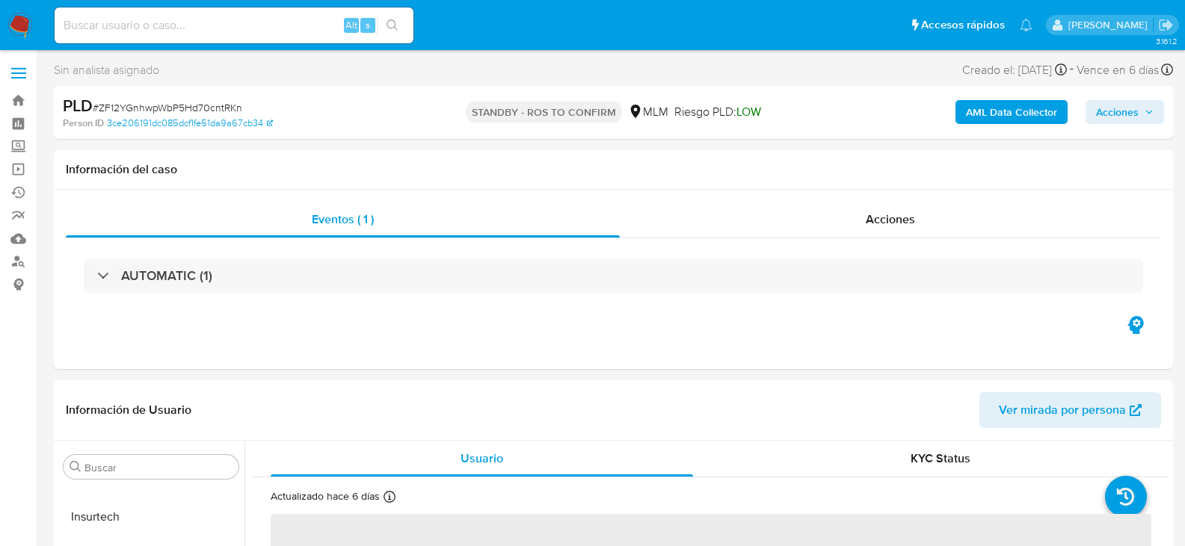
select select "10"
click at [897, 220] on span "Acciones" at bounding box center [890, 219] width 49 height 17
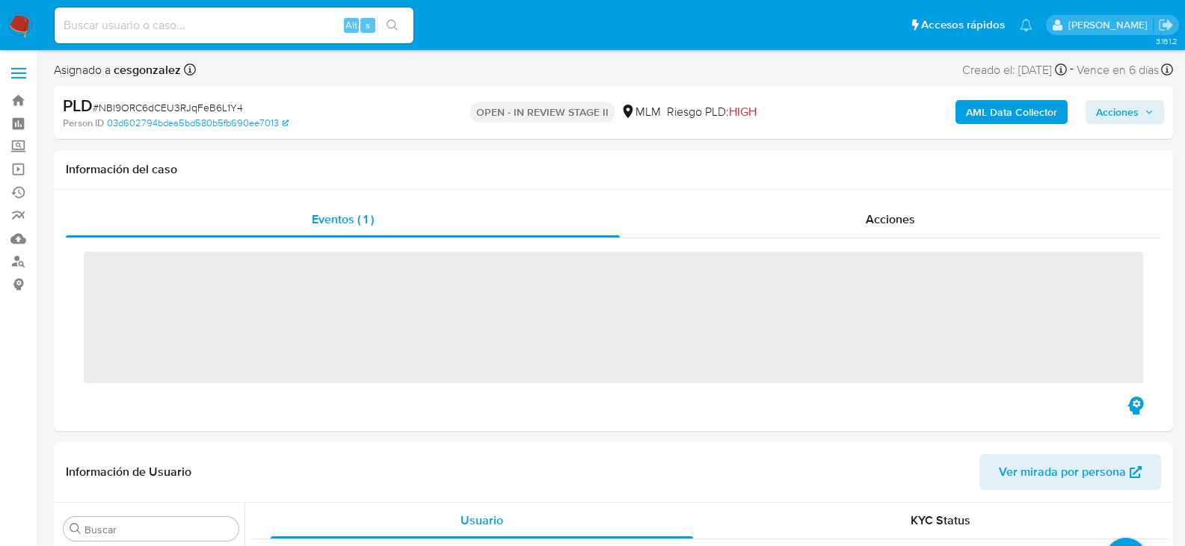
scroll to position [703, 0]
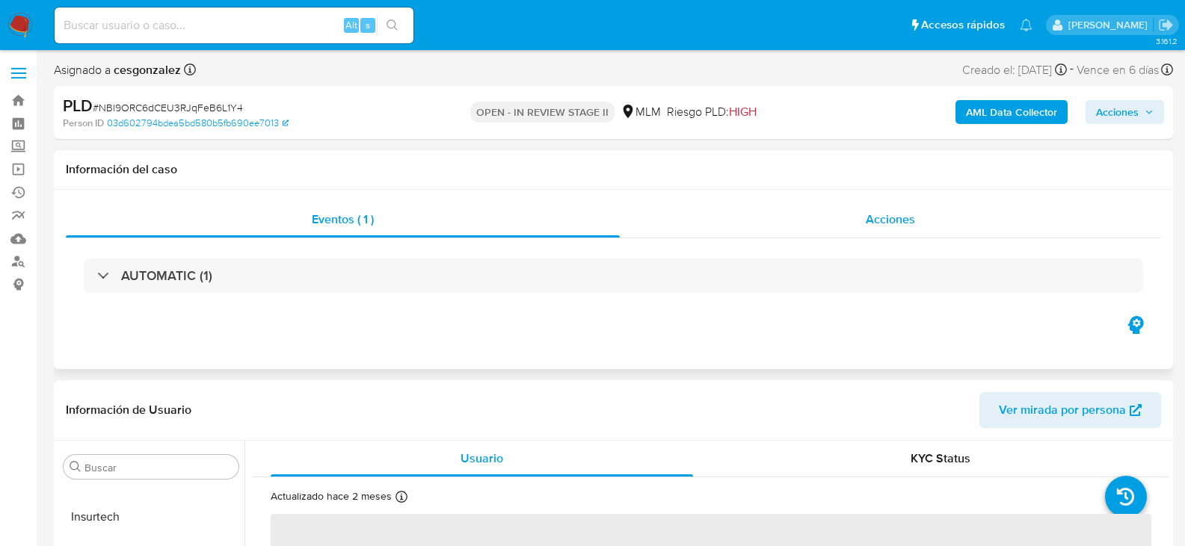
click at [887, 224] on span "Acciones" at bounding box center [890, 219] width 49 height 17
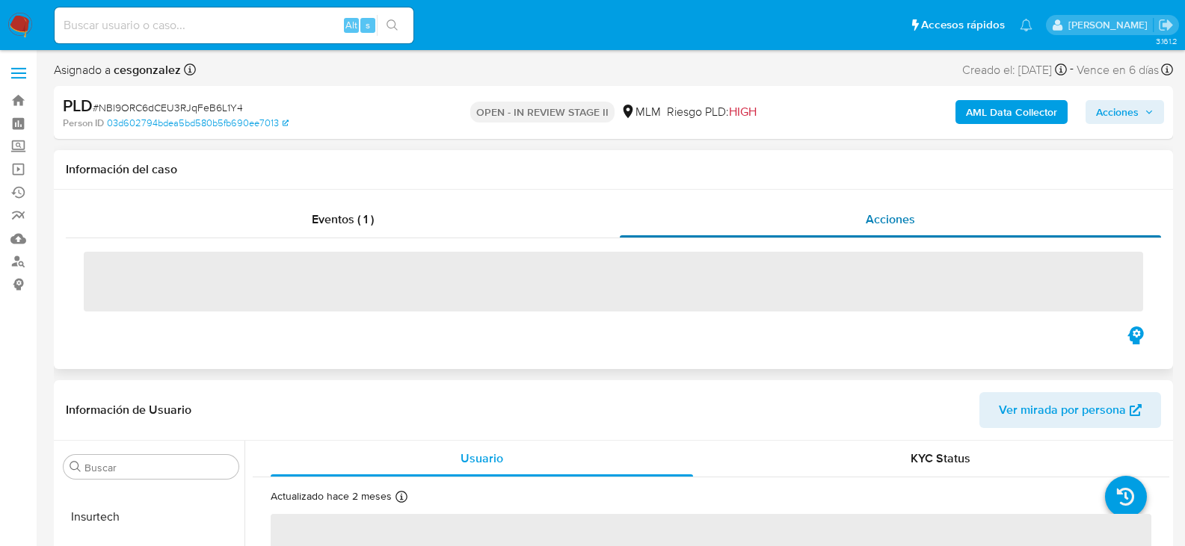
select select "10"
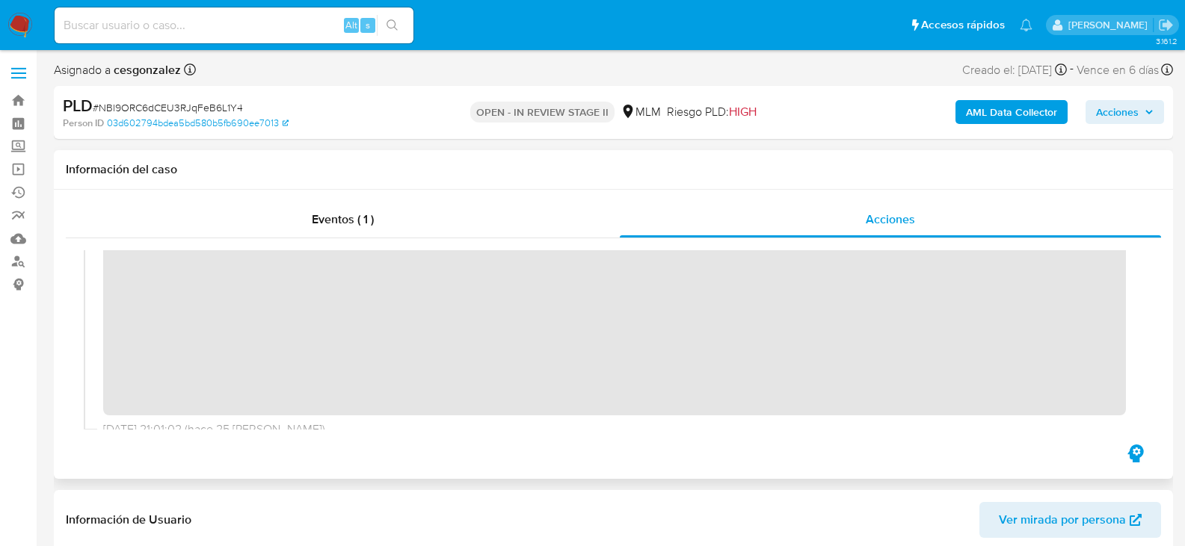
scroll to position [299, 0]
click at [1122, 111] on span "Acciones" at bounding box center [1117, 112] width 43 height 24
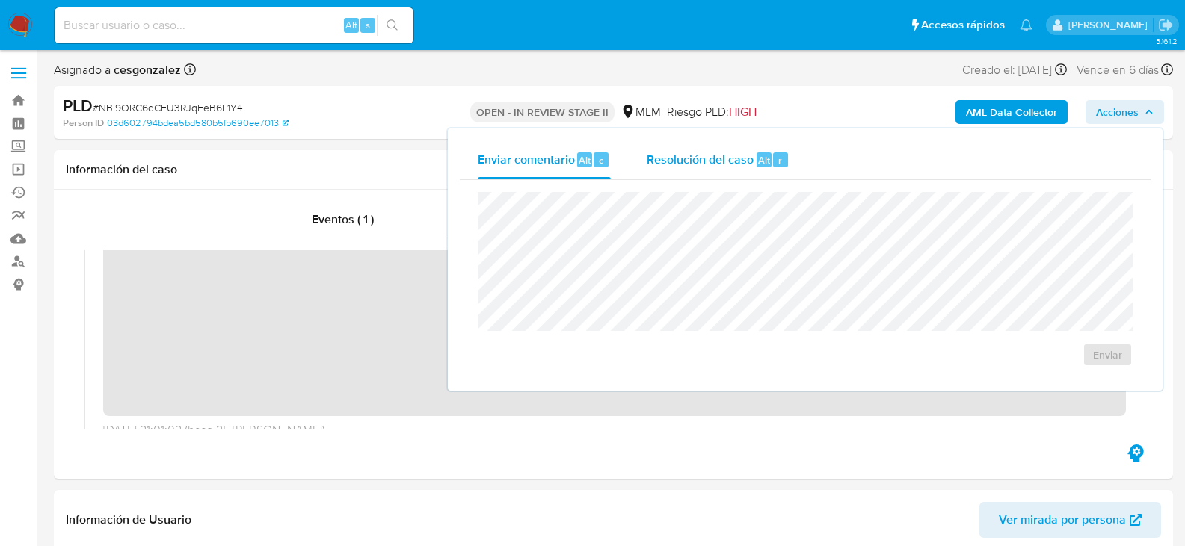
click at [668, 162] on span "Resolución del caso" at bounding box center [700, 159] width 107 height 17
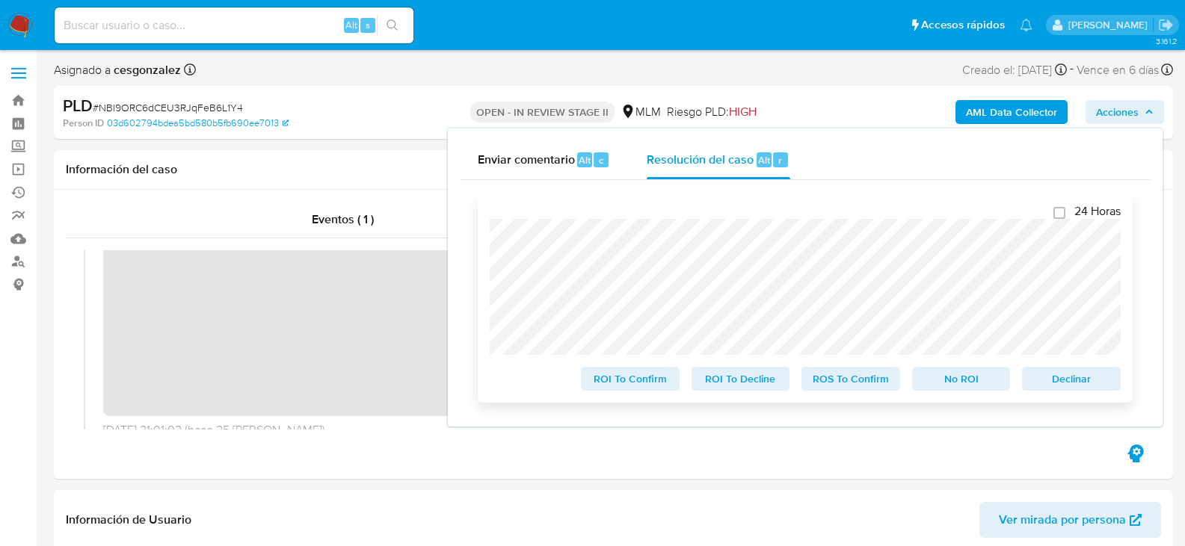
click at [845, 386] on span "ROS To Confirm" at bounding box center [851, 379] width 78 height 21
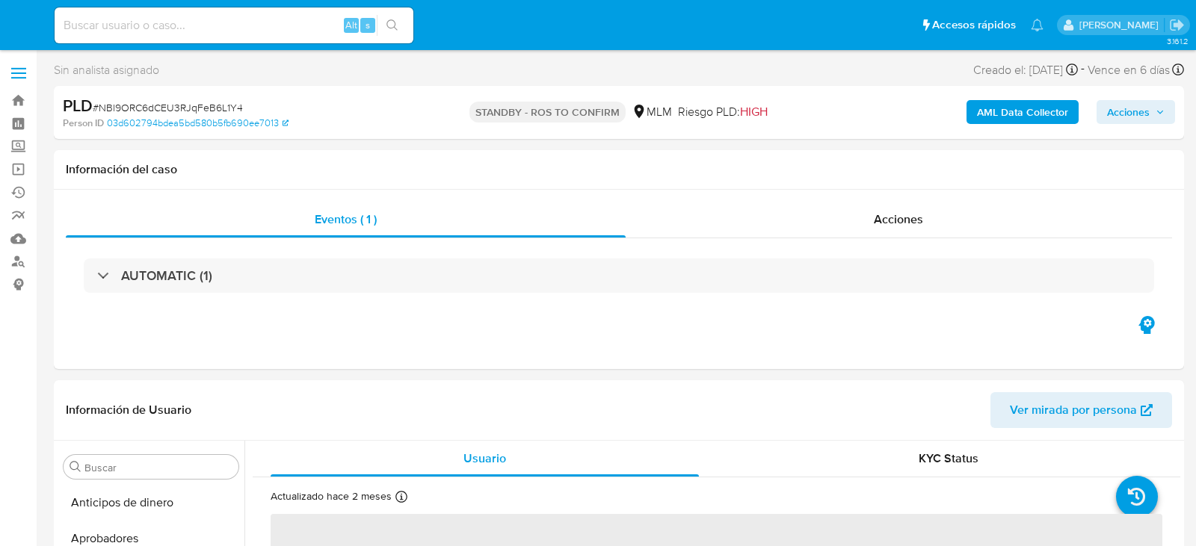
select select "10"
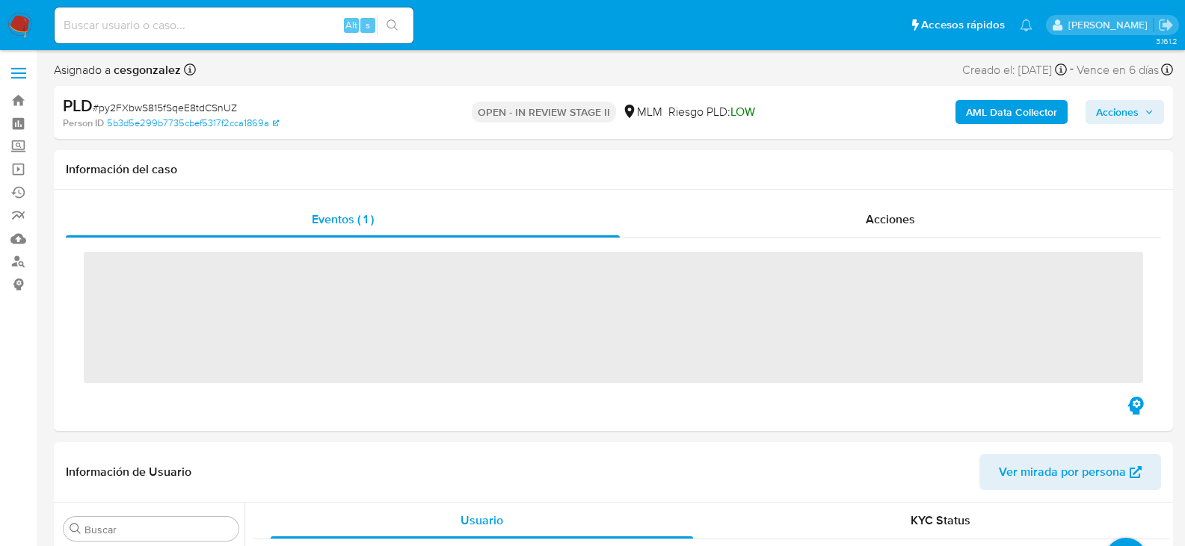
scroll to position [703, 0]
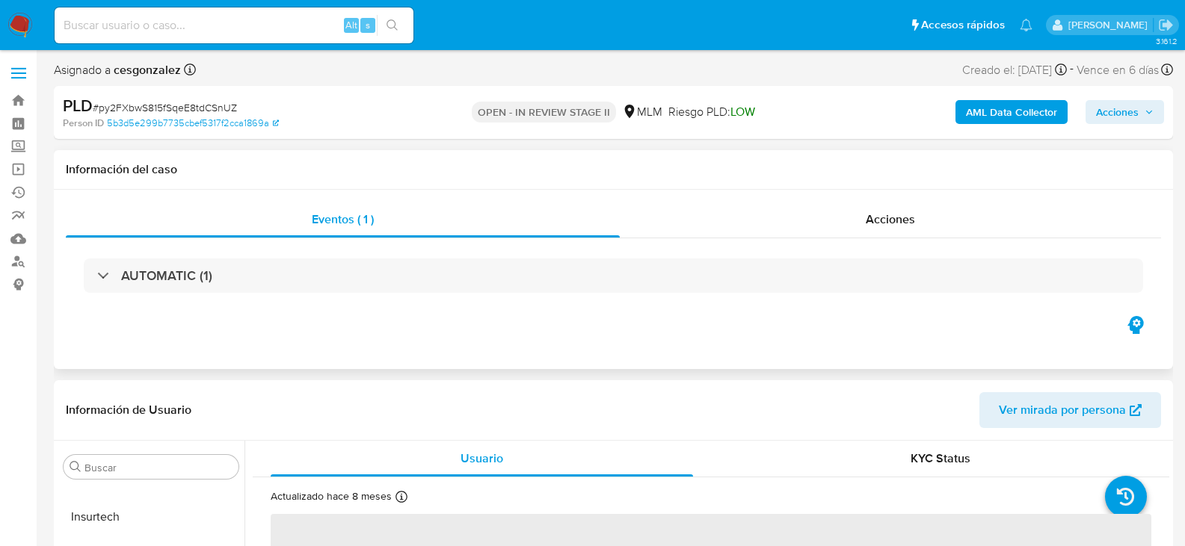
select select "10"
click at [864, 214] on div "Acciones" at bounding box center [890, 220] width 541 height 36
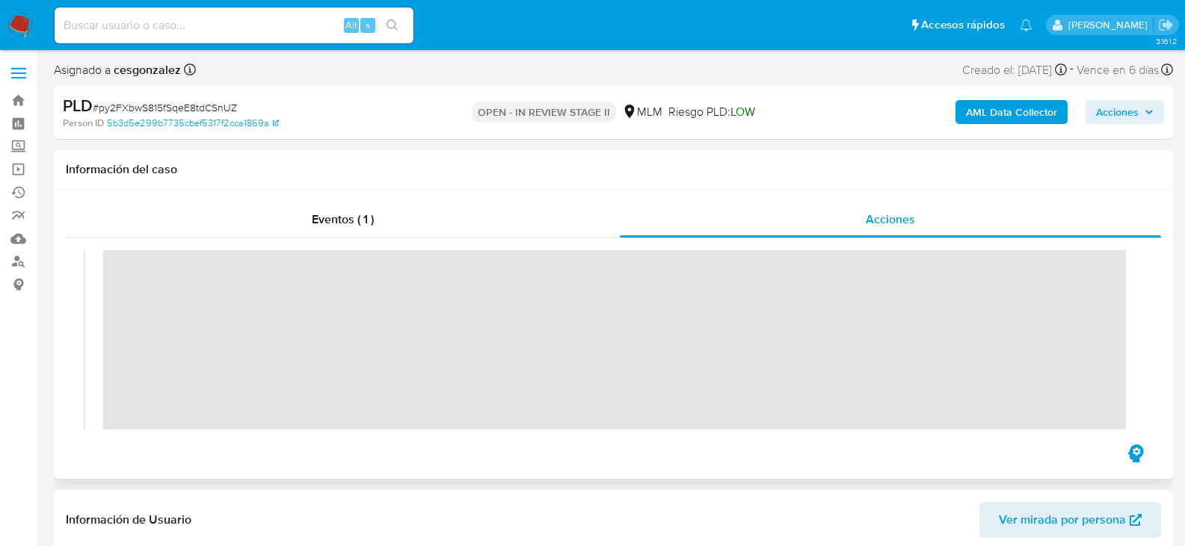
scroll to position [299, 0]
click at [1147, 114] on icon "button" at bounding box center [1148, 112] width 9 height 9
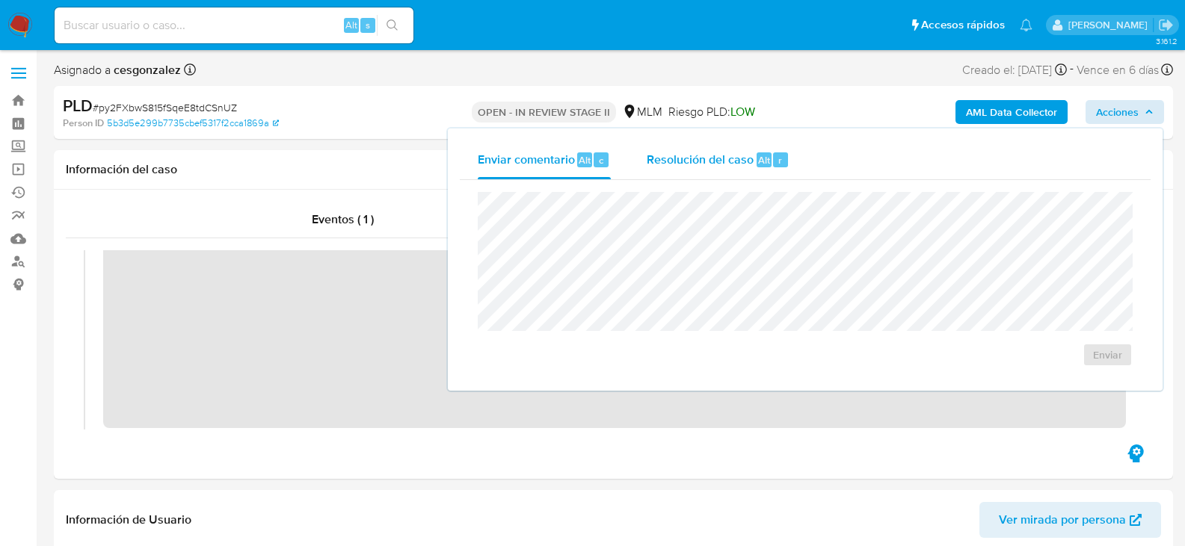
click at [682, 155] on span "Resolución del caso" at bounding box center [700, 159] width 107 height 17
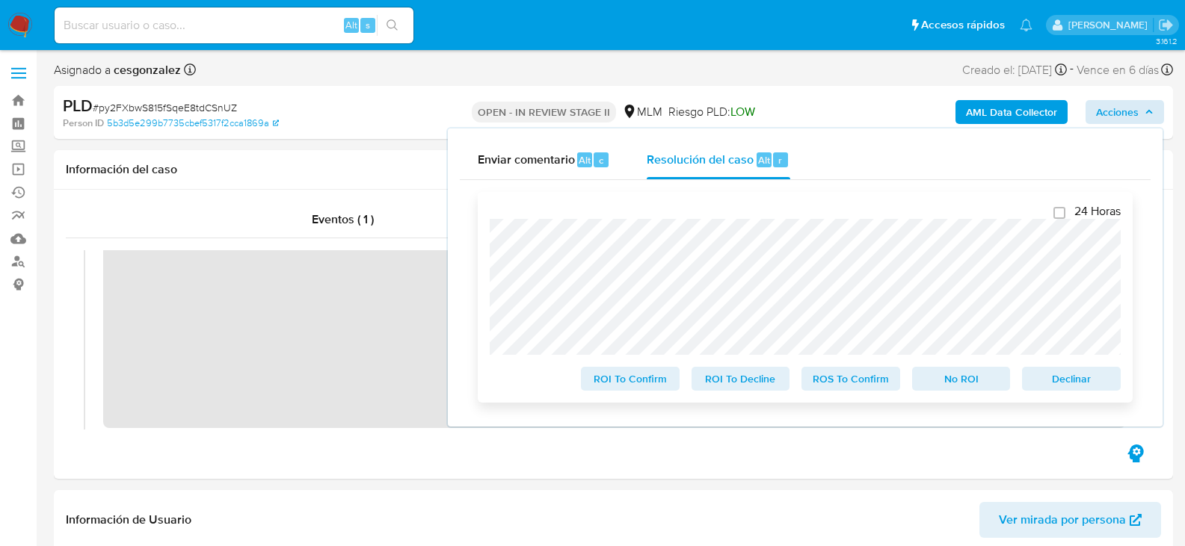
click at [836, 389] on span "ROS To Confirm" at bounding box center [851, 379] width 78 height 21
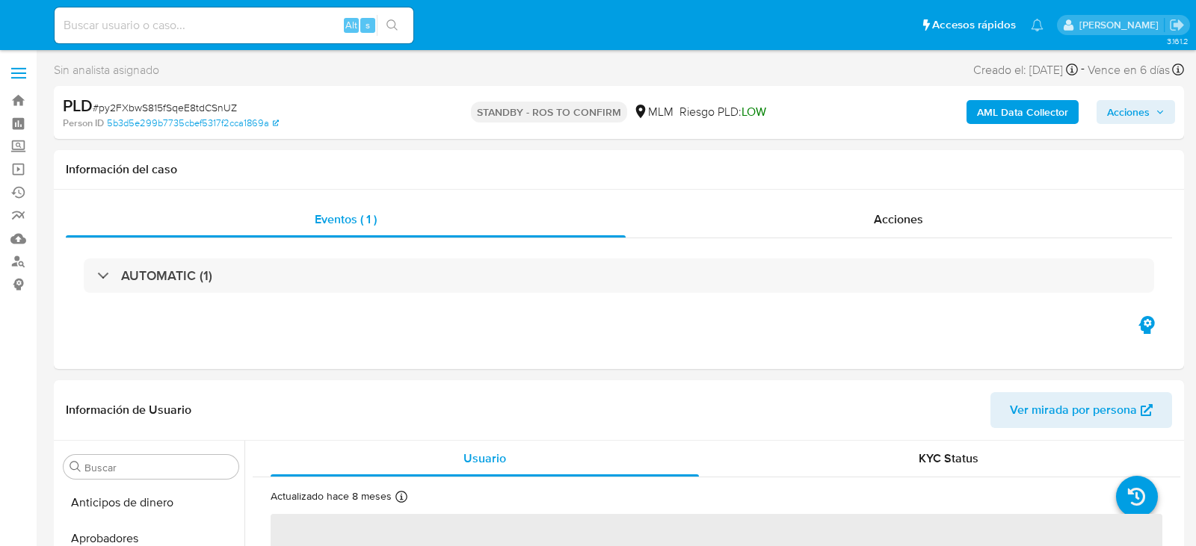
select select "10"
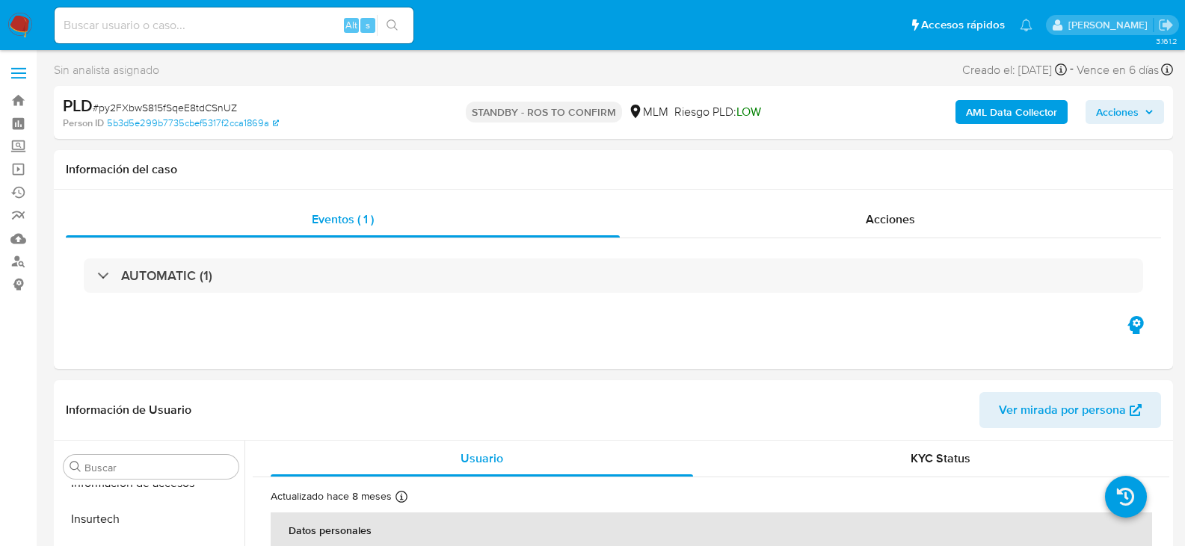
scroll to position [703, 0]
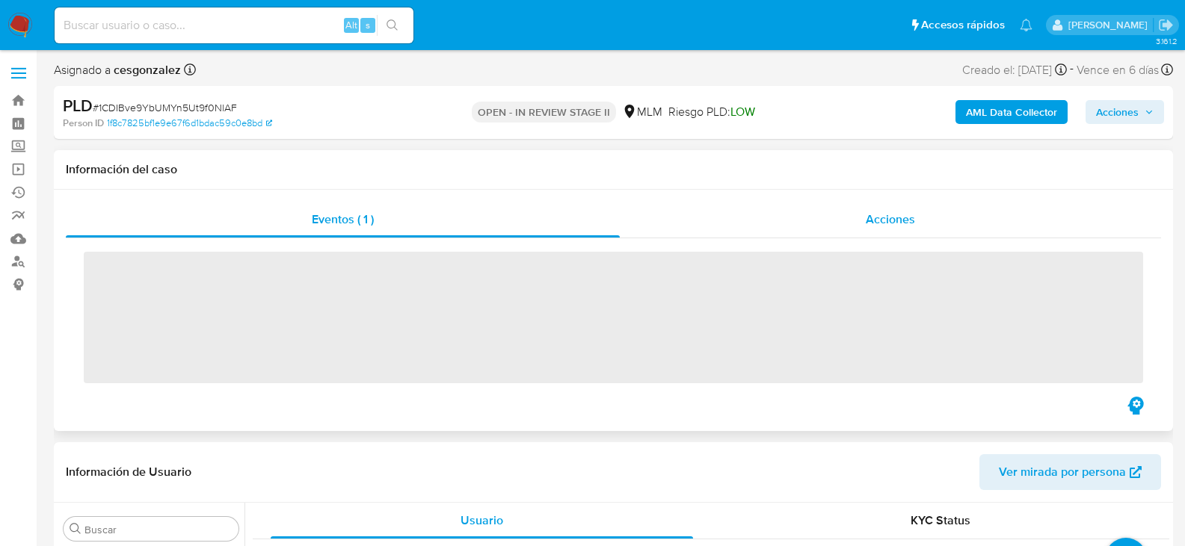
scroll to position [703, 0]
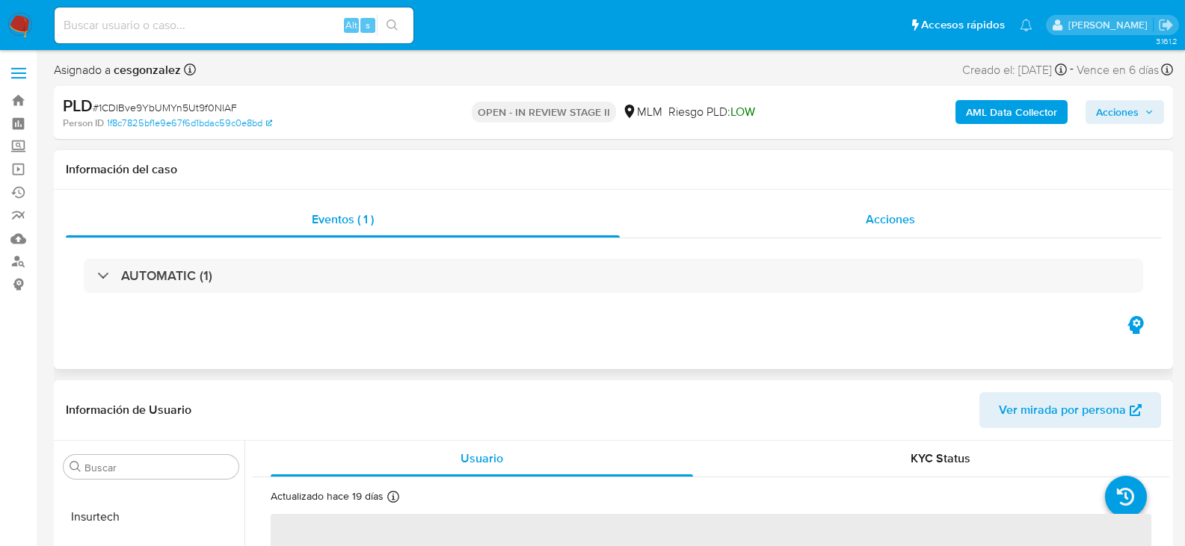
click at [877, 203] on div "Acciones" at bounding box center [890, 220] width 541 height 36
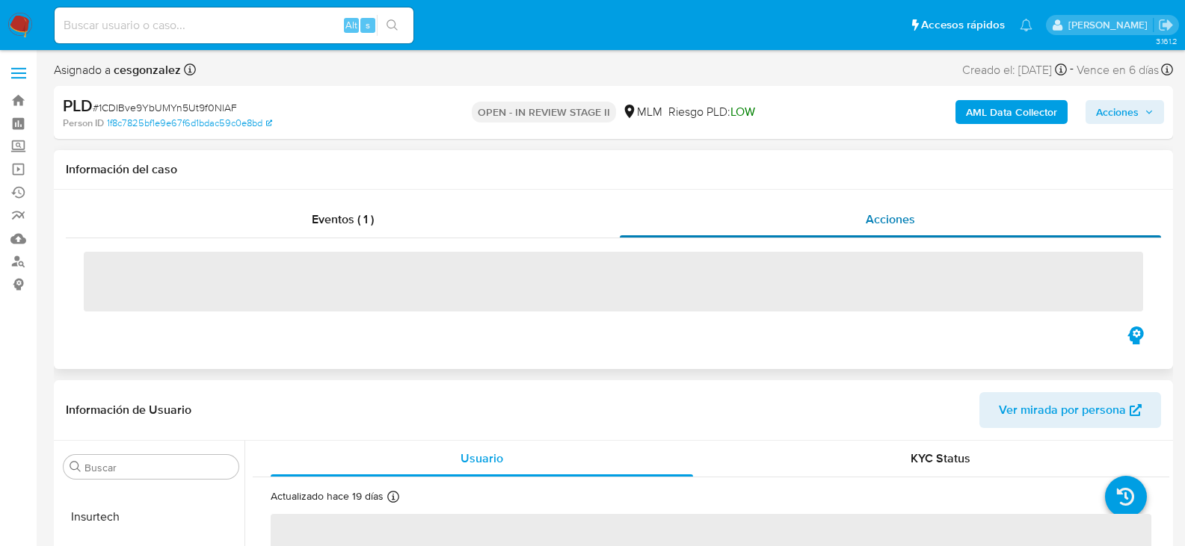
select select "10"
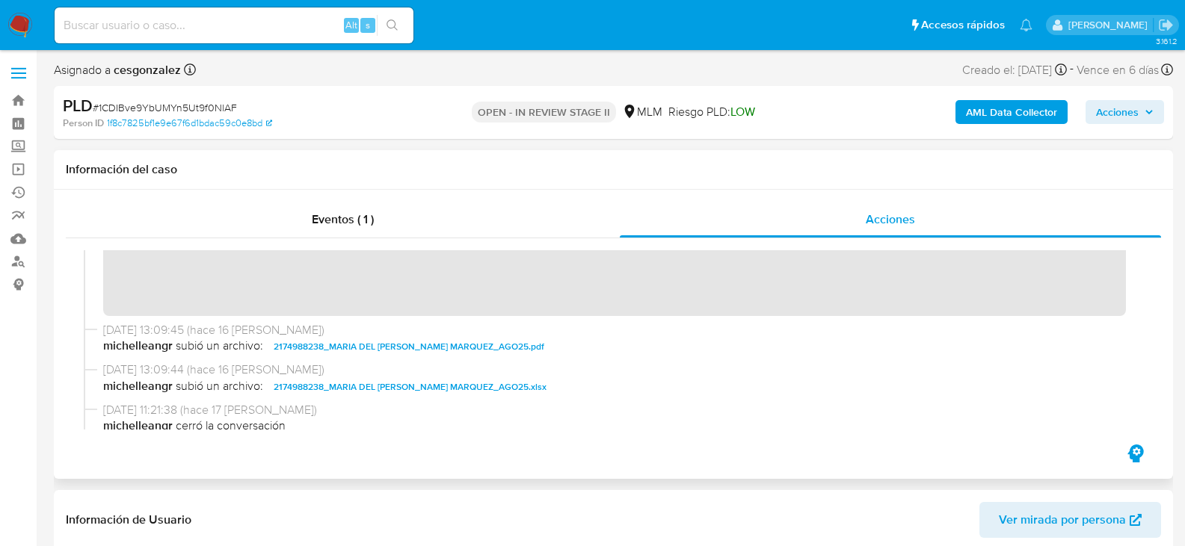
scroll to position [344, 0]
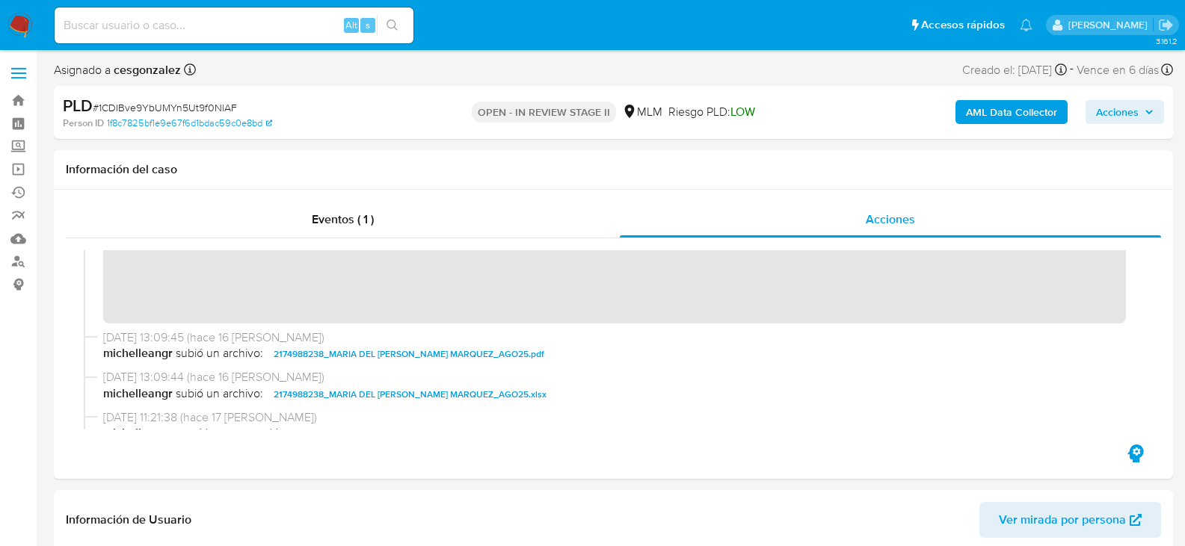
click at [1132, 110] on span "Acciones" at bounding box center [1117, 112] width 43 height 24
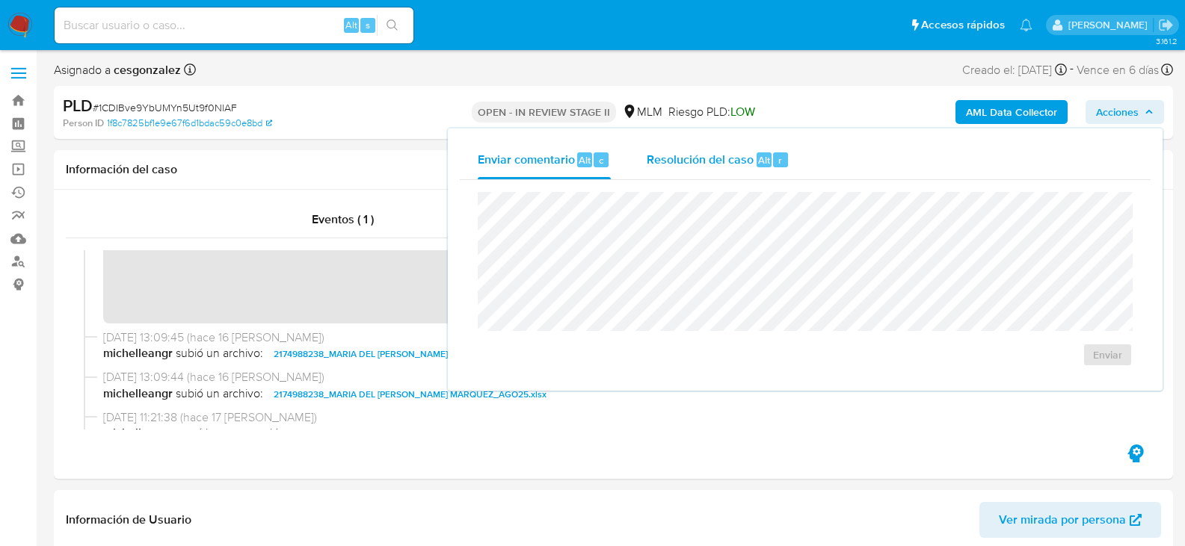
click at [662, 161] on span "Resolución del caso" at bounding box center [700, 159] width 107 height 17
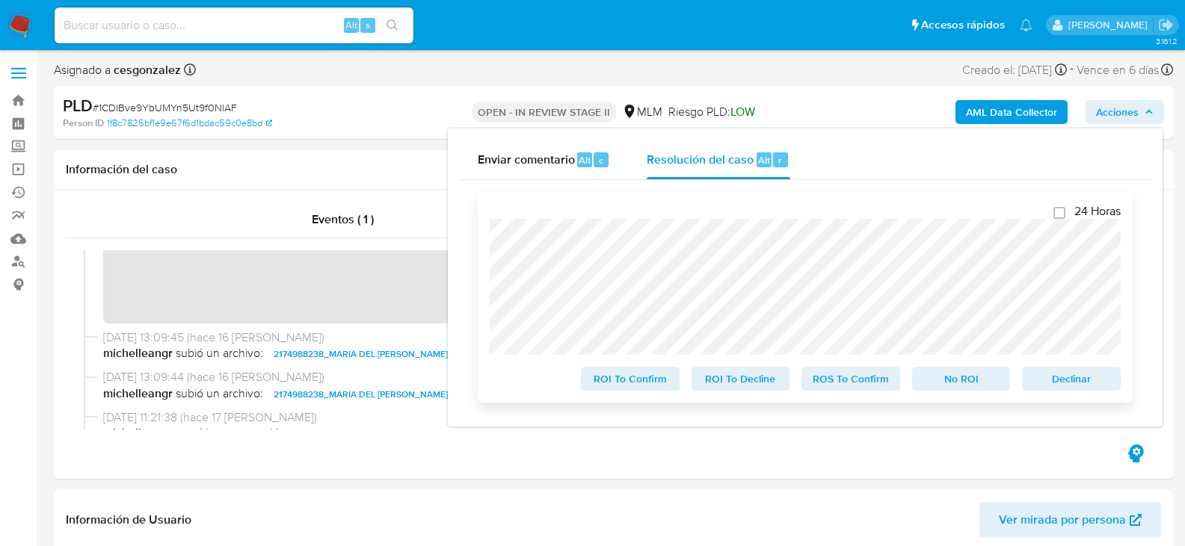
click at [833, 374] on span "ROS To Confirm" at bounding box center [851, 379] width 78 height 21
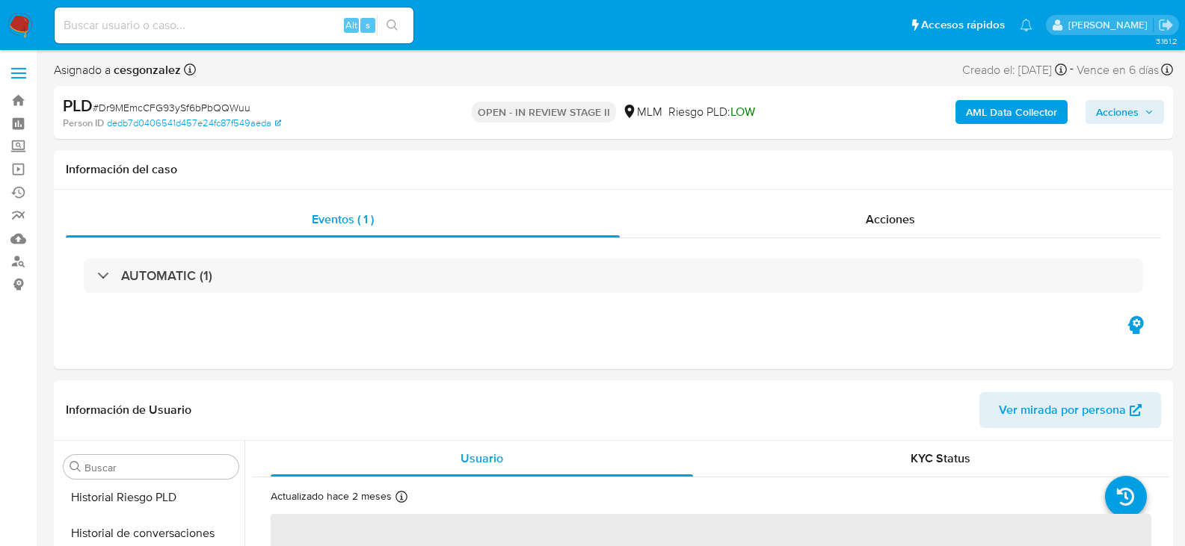
scroll to position [703, 0]
click at [902, 218] on span "Acciones" at bounding box center [890, 219] width 49 height 17
select select "10"
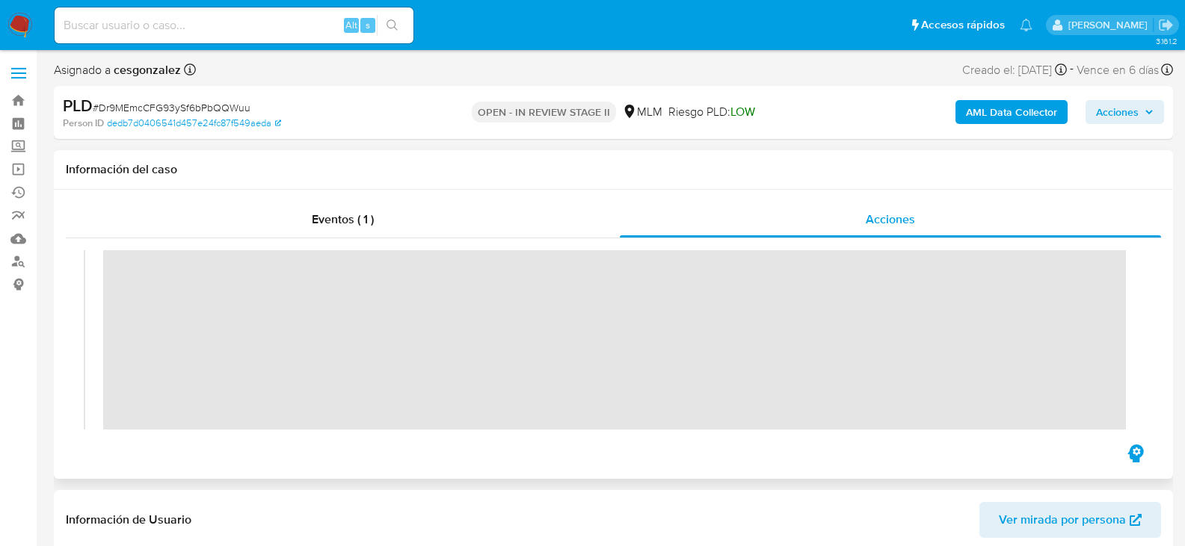
scroll to position [299, 0]
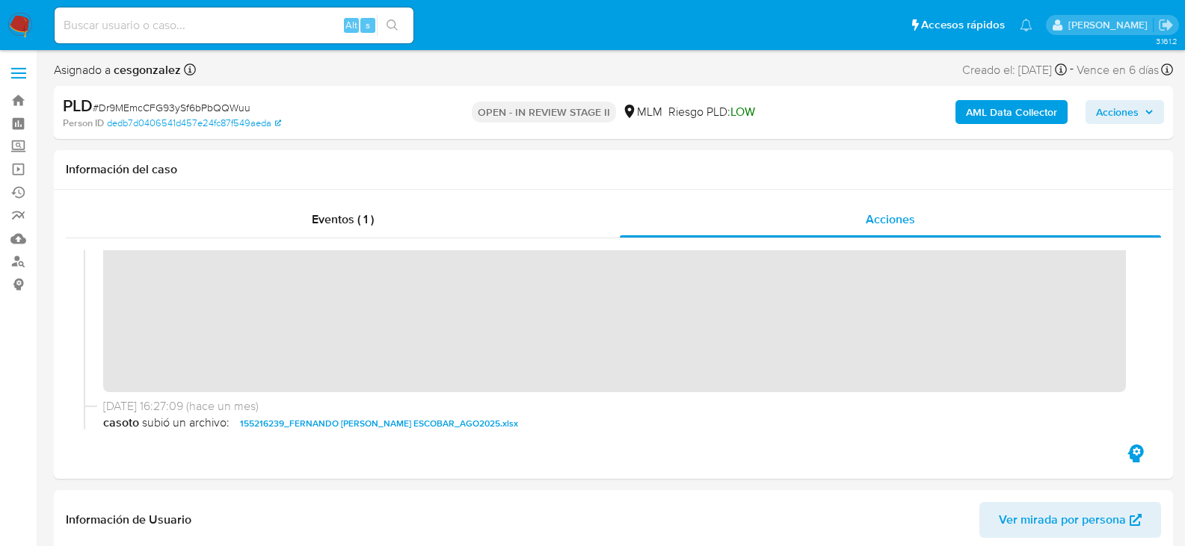
click at [1144, 118] on span "Acciones" at bounding box center [1125, 112] width 58 height 21
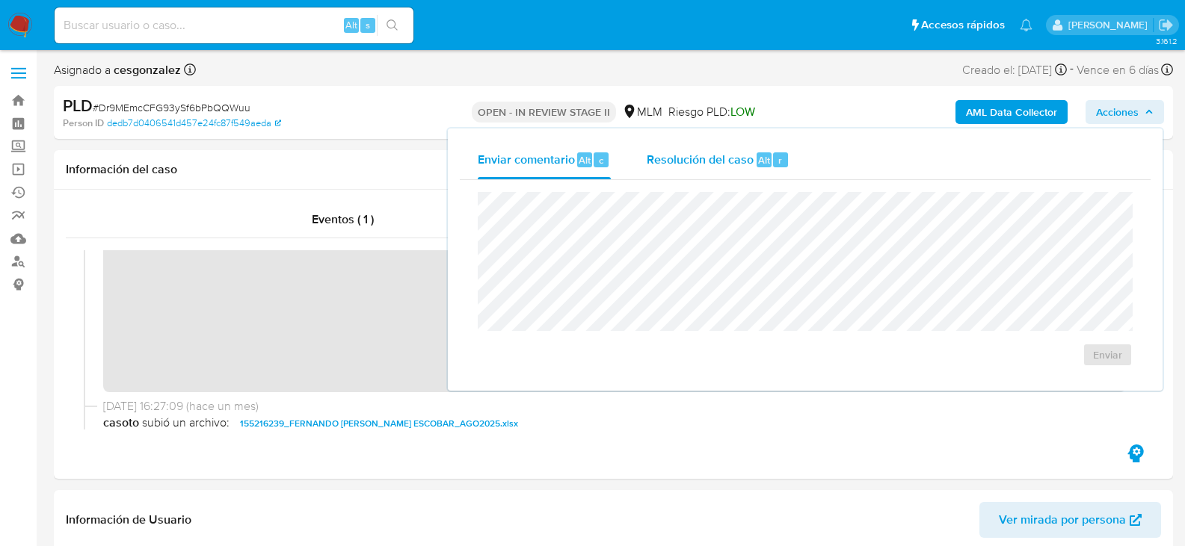
click at [682, 154] on span "Resolución del caso" at bounding box center [700, 159] width 107 height 17
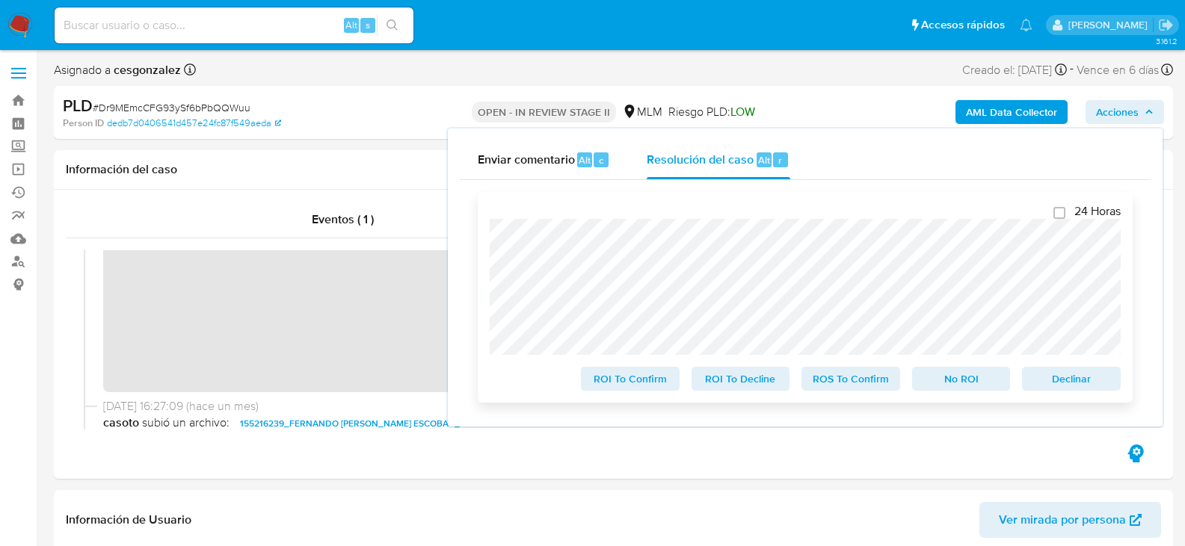
click at [831, 380] on span "ROS To Confirm" at bounding box center [851, 379] width 78 height 21
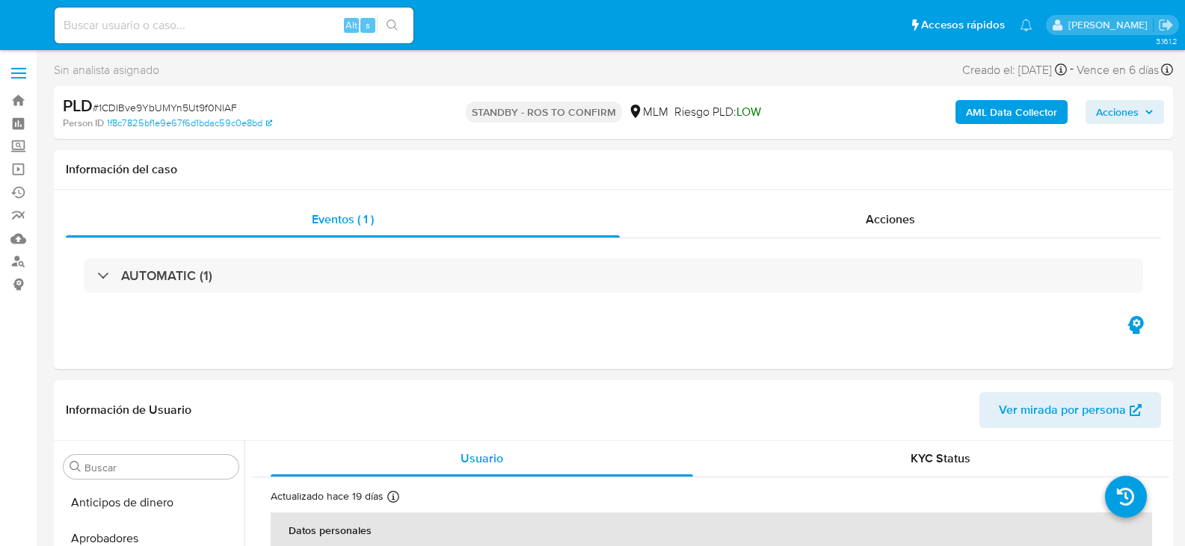
select select "10"
click at [897, 222] on span "Acciones" at bounding box center [890, 219] width 49 height 17
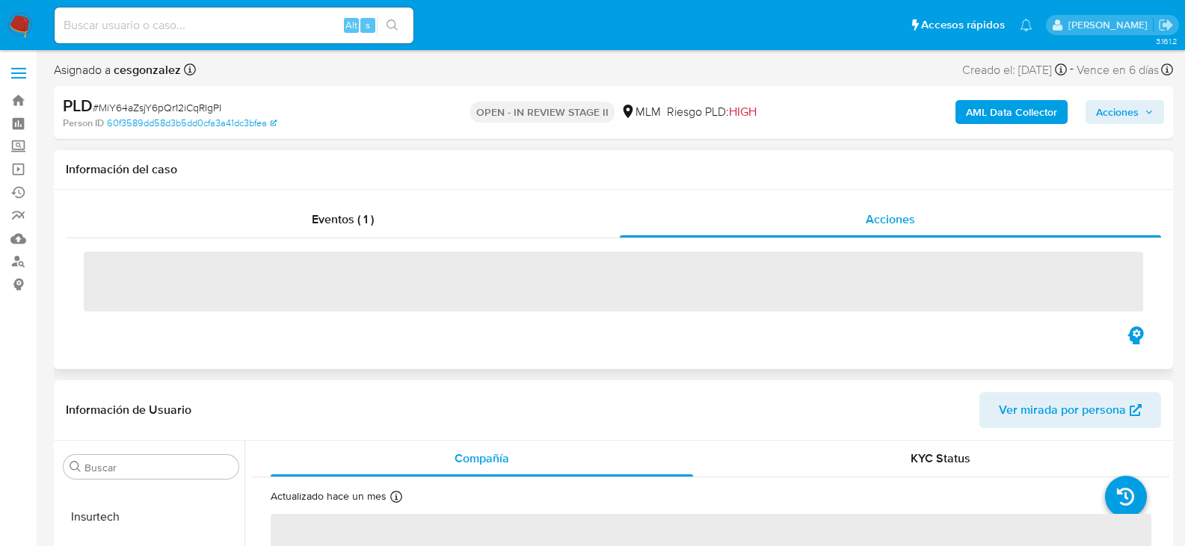
select select "10"
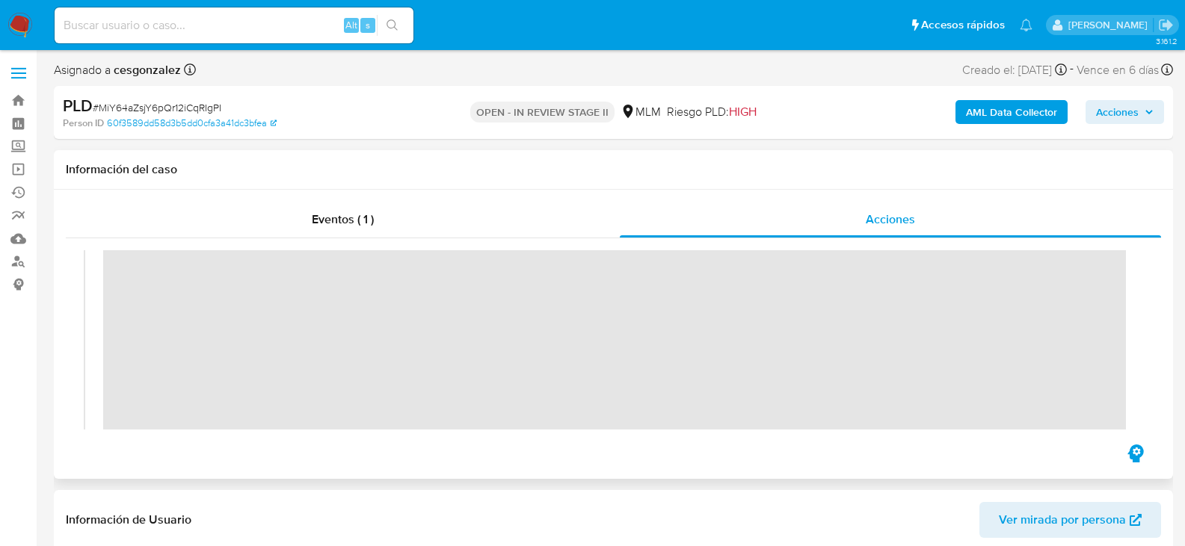
scroll to position [416, 0]
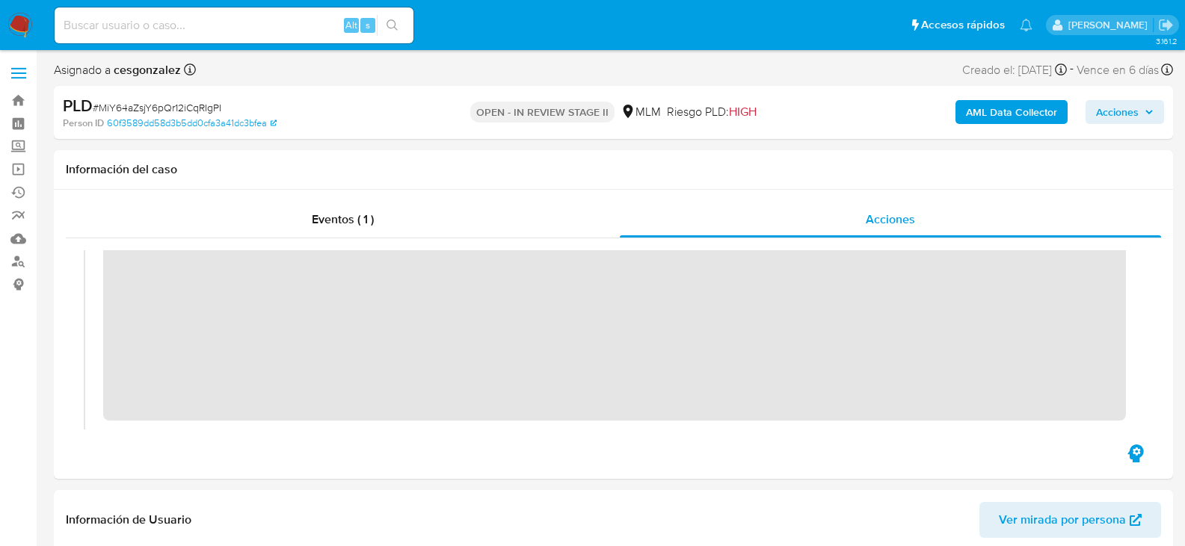
click at [1129, 112] on span "Acciones" at bounding box center [1117, 112] width 43 height 24
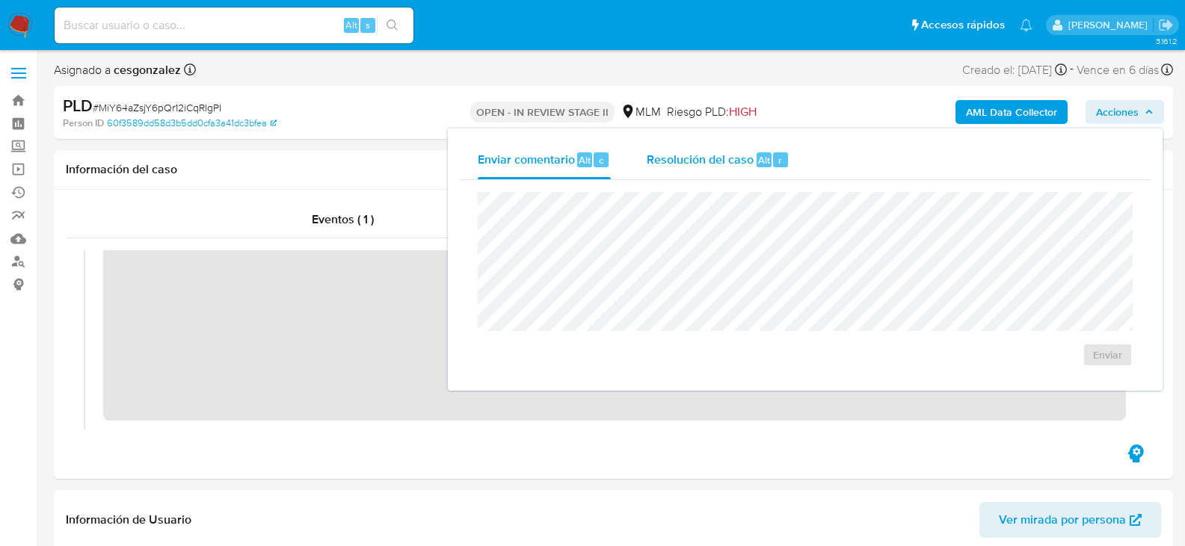
click at [647, 161] on span "Resolución del caso" at bounding box center [700, 159] width 107 height 17
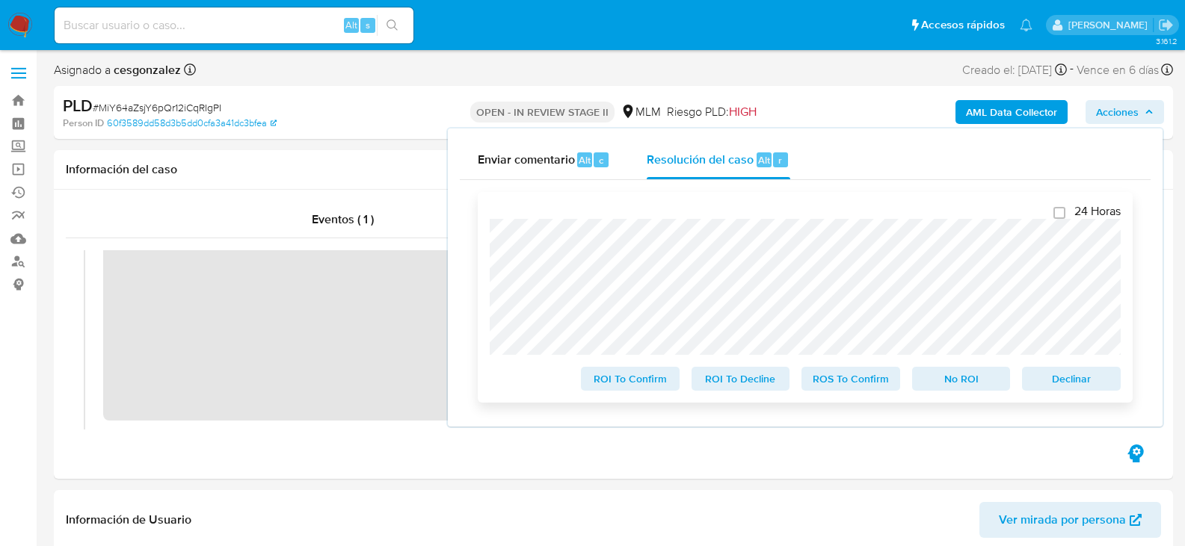
click at [841, 379] on span "ROS To Confirm" at bounding box center [851, 379] width 78 height 21
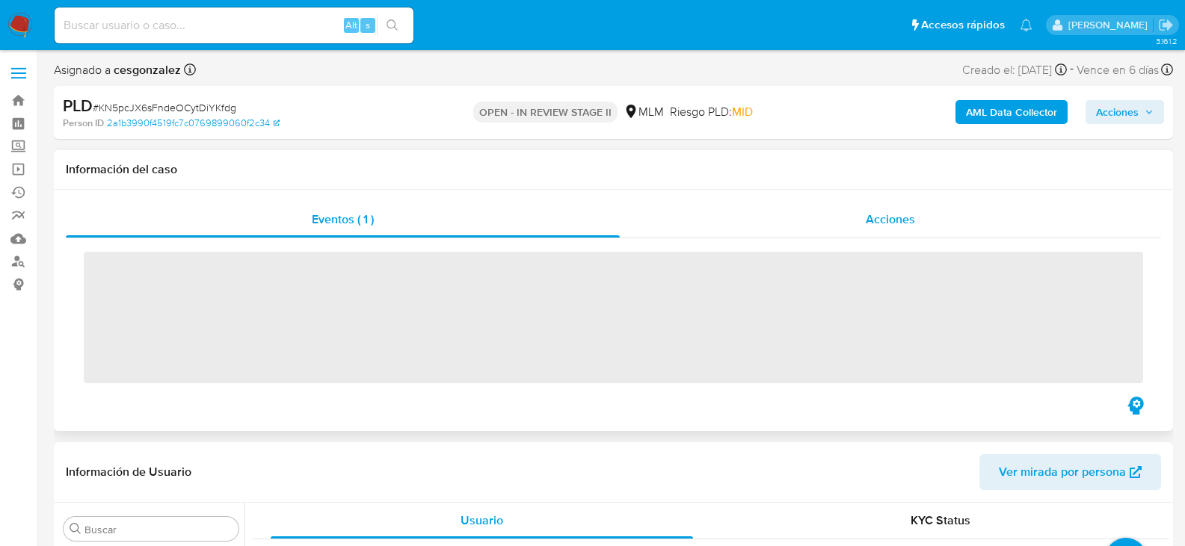
scroll to position [703, 0]
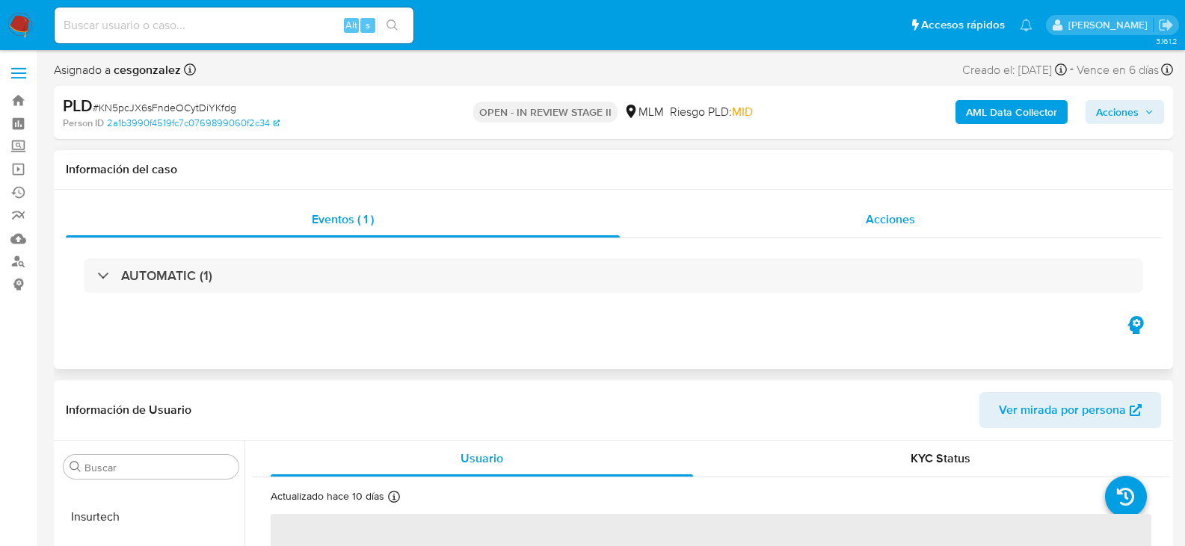
click at [890, 216] on span "Acciones" at bounding box center [890, 219] width 49 height 17
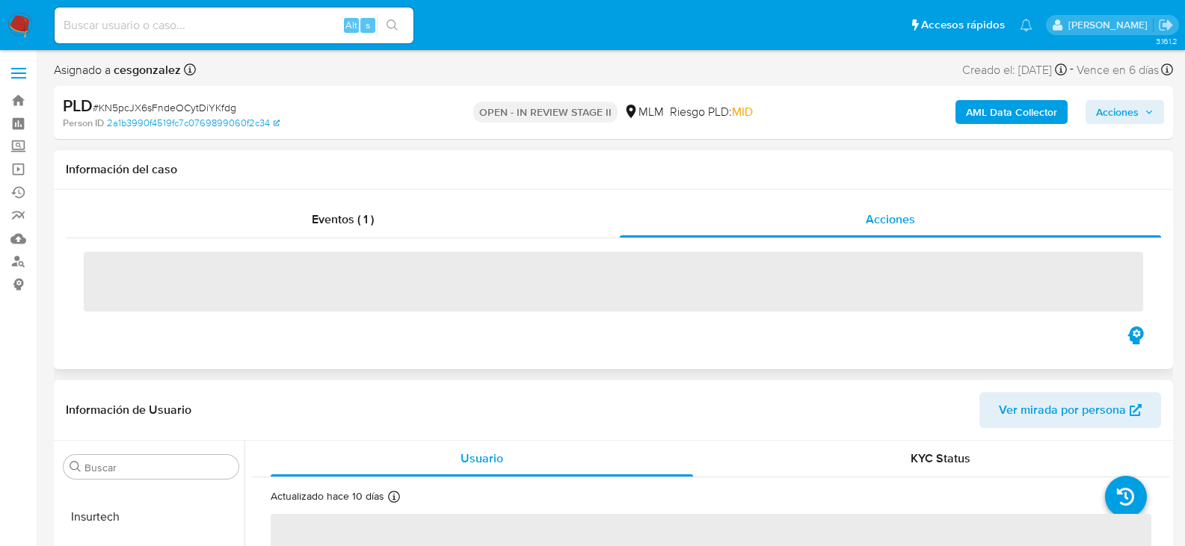
select select "10"
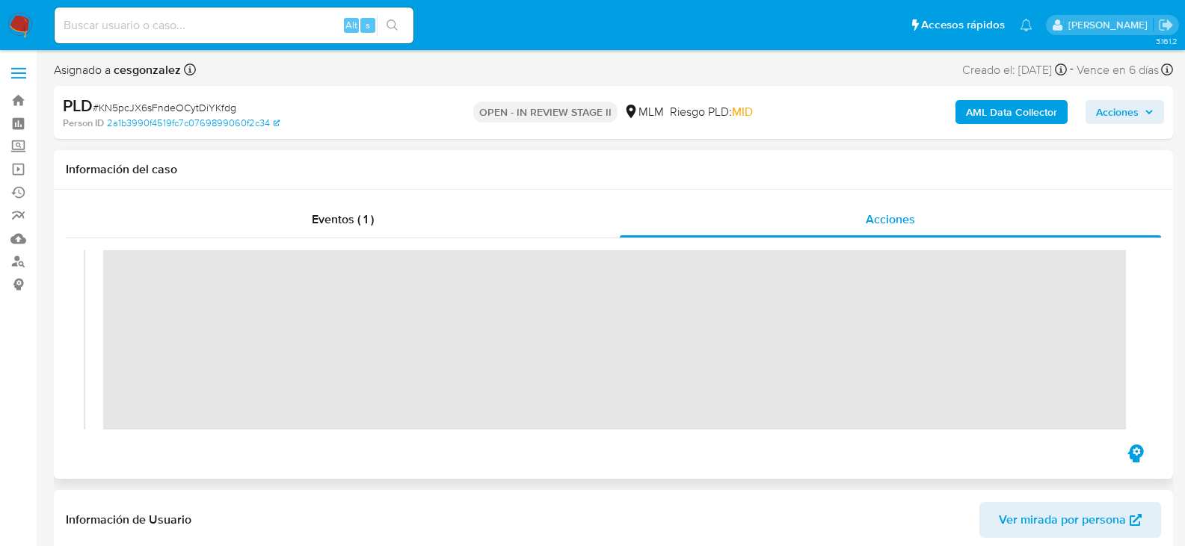
scroll to position [224, 0]
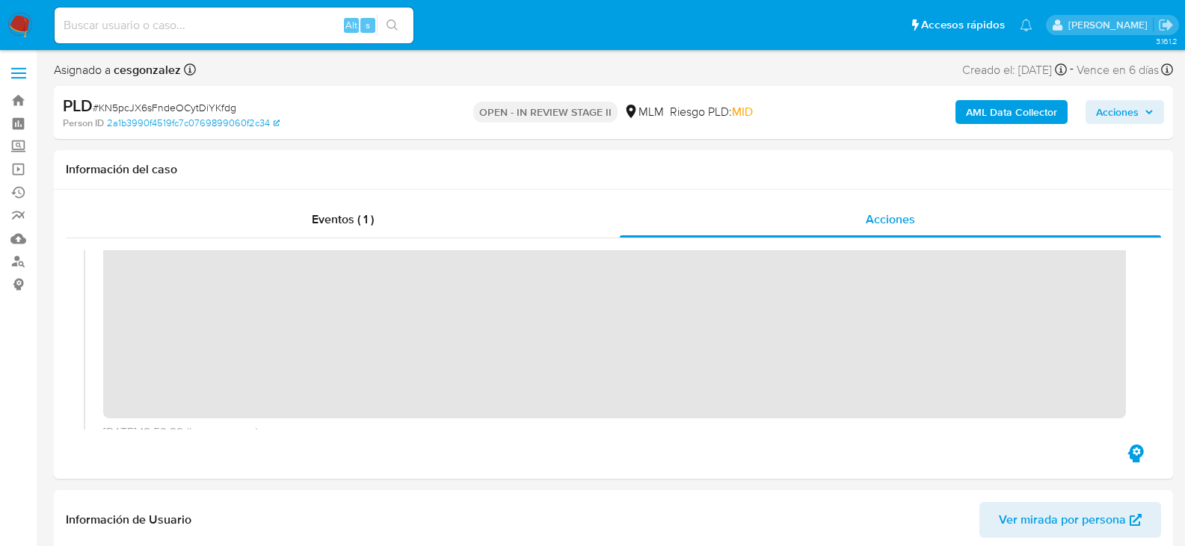
click at [1148, 104] on span "Acciones" at bounding box center [1125, 112] width 58 height 21
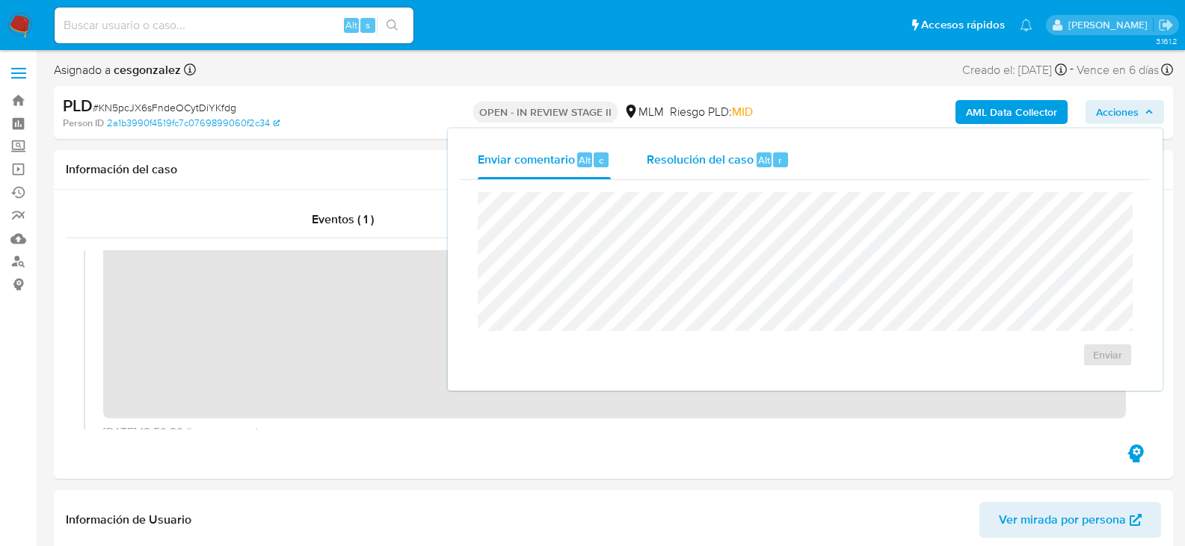
click at [735, 155] on span "Resolución del caso" at bounding box center [700, 159] width 107 height 17
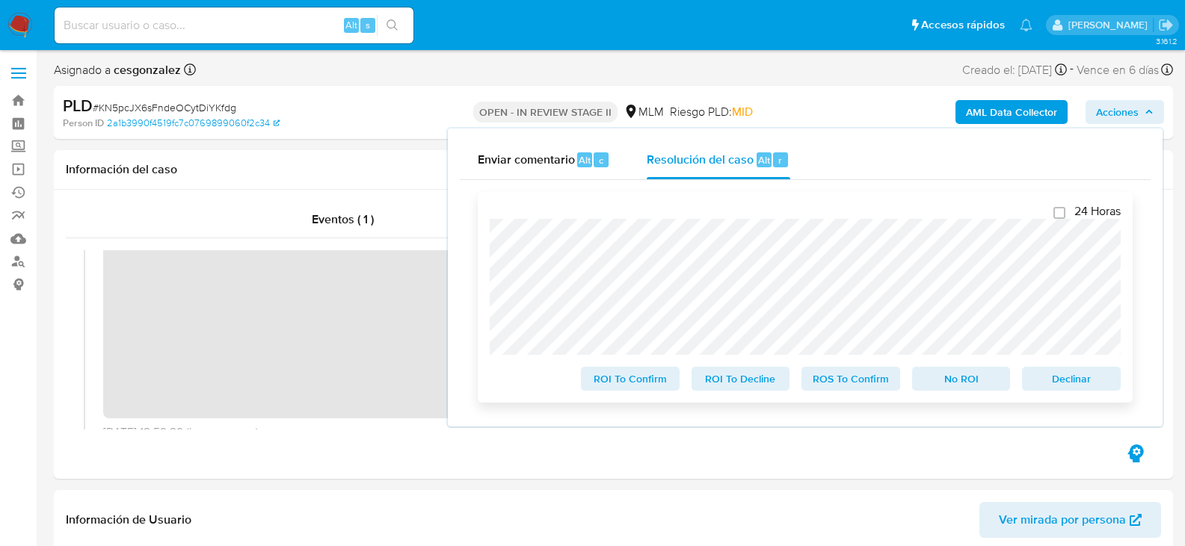
click at [833, 382] on span "ROS To Confirm" at bounding box center [851, 379] width 78 height 21
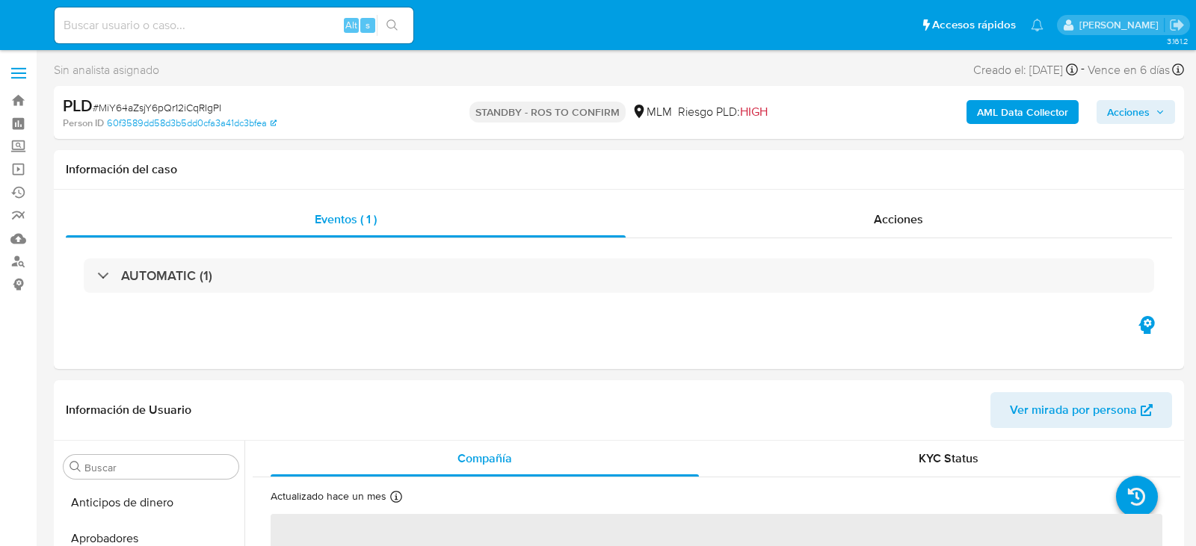
select select "10"
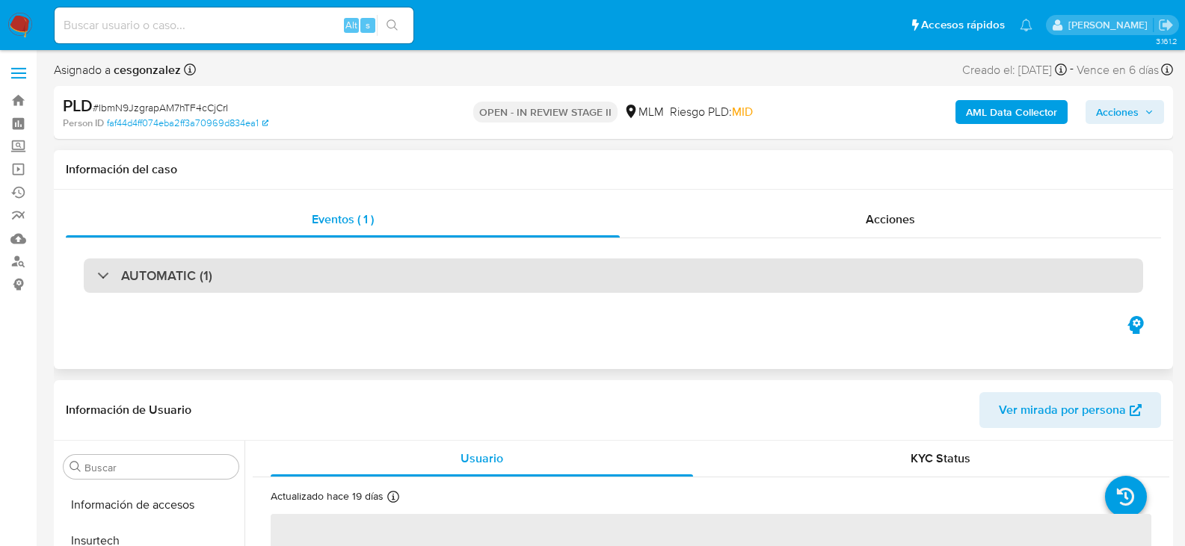
scroll to position [703, 0]
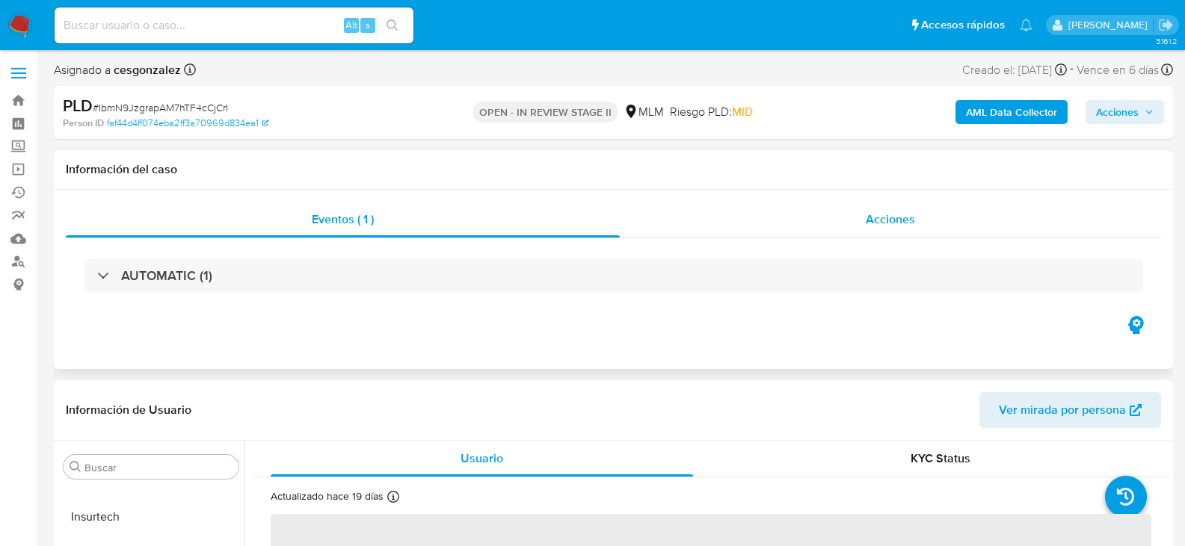
click at [860, 226] on div "Acciones" at bounding box center [890, 220] width 541 height 36
select select "10"
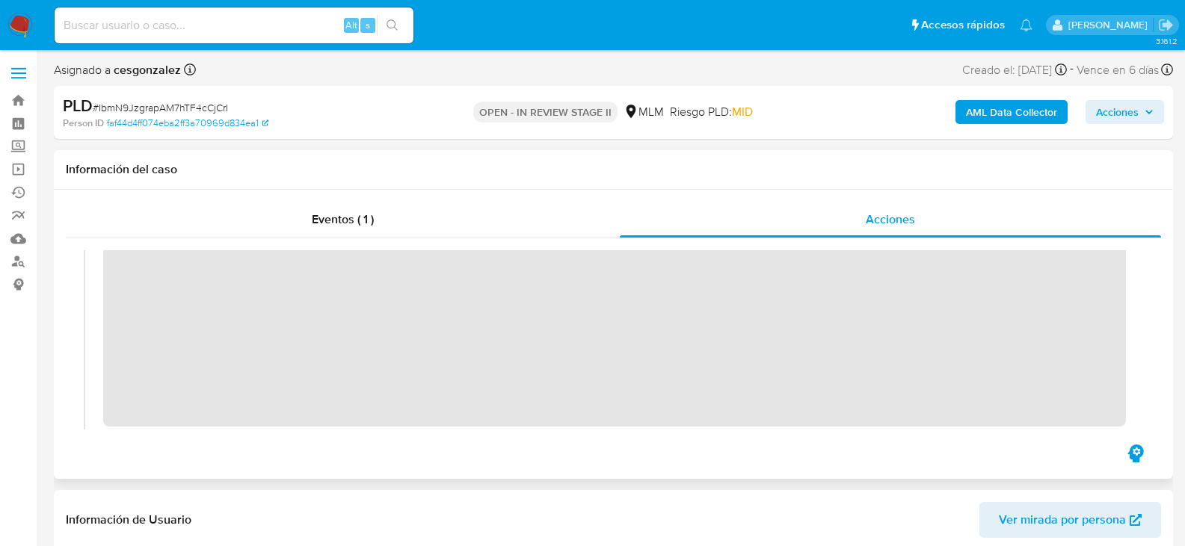
scroll to position [299, 0]
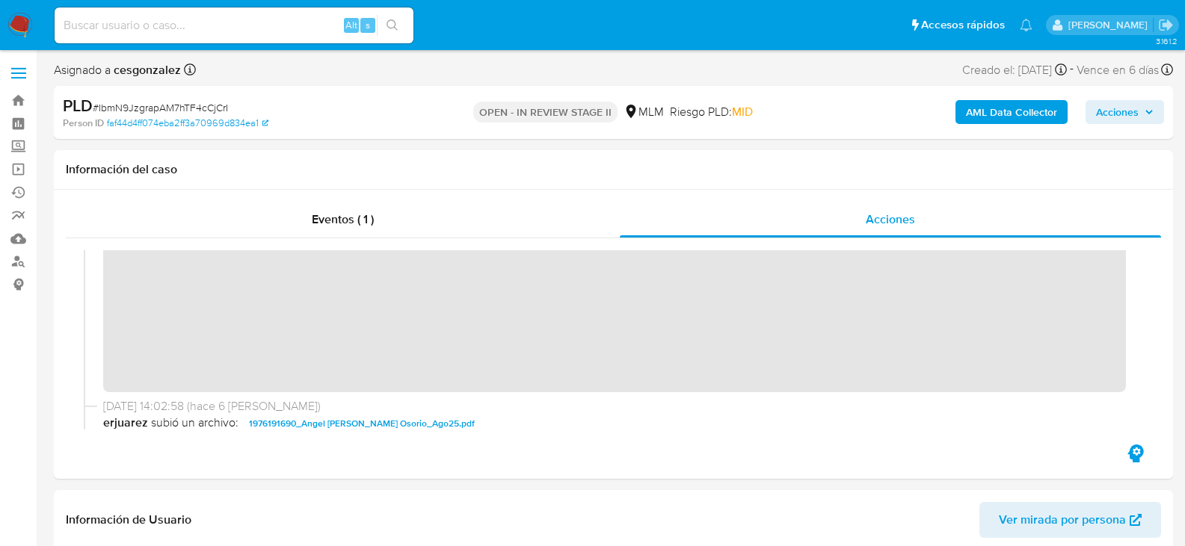
drag, startPoint x: 1133, startPoint y: 108, endPoint x: 1092, endPoint y: 120, distance: 42.6
click at [1131, 108] on span "Acciones" at bounding box center [1117, 112] width 43 height 24
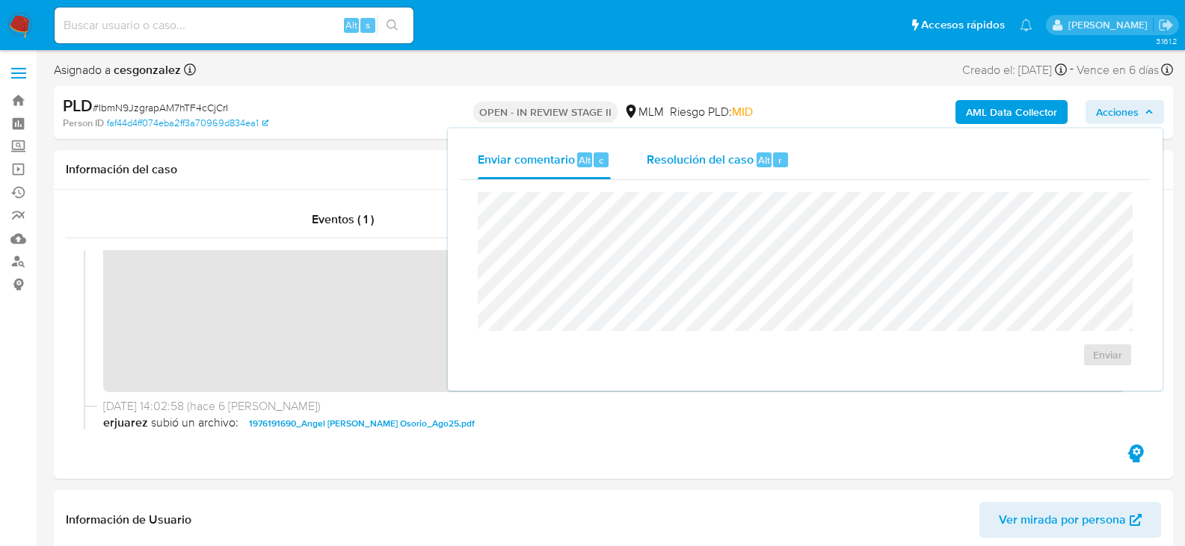
click at [750, 167] on span "Resolución del caso" at bounding box center [700, 159] width 107 height 17
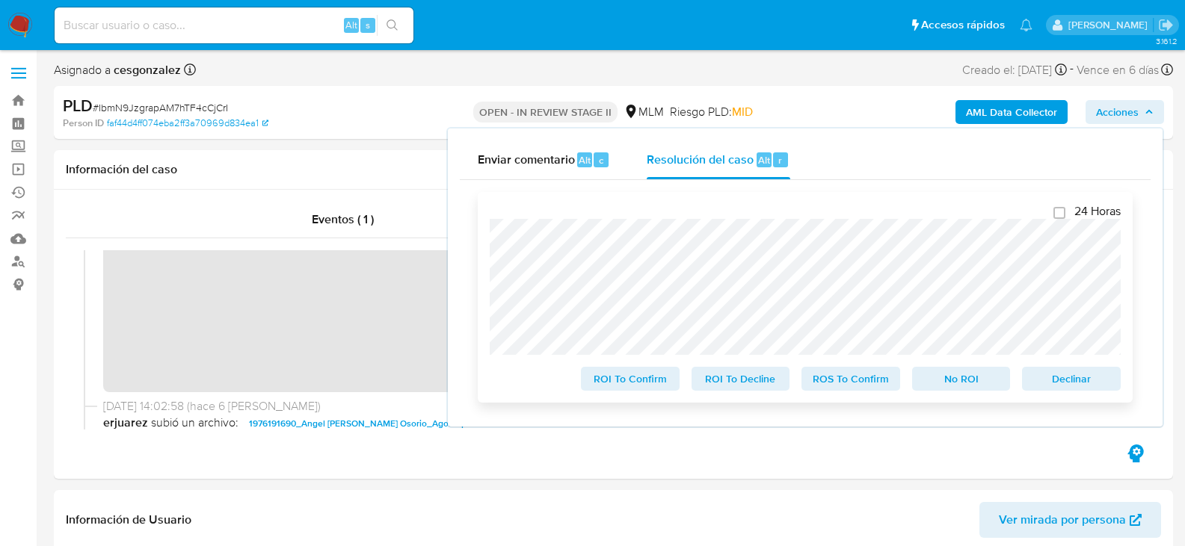
click at [871, 386] on span "ROS To Confirm" at bounding box center [851, 379] width 78 height 21
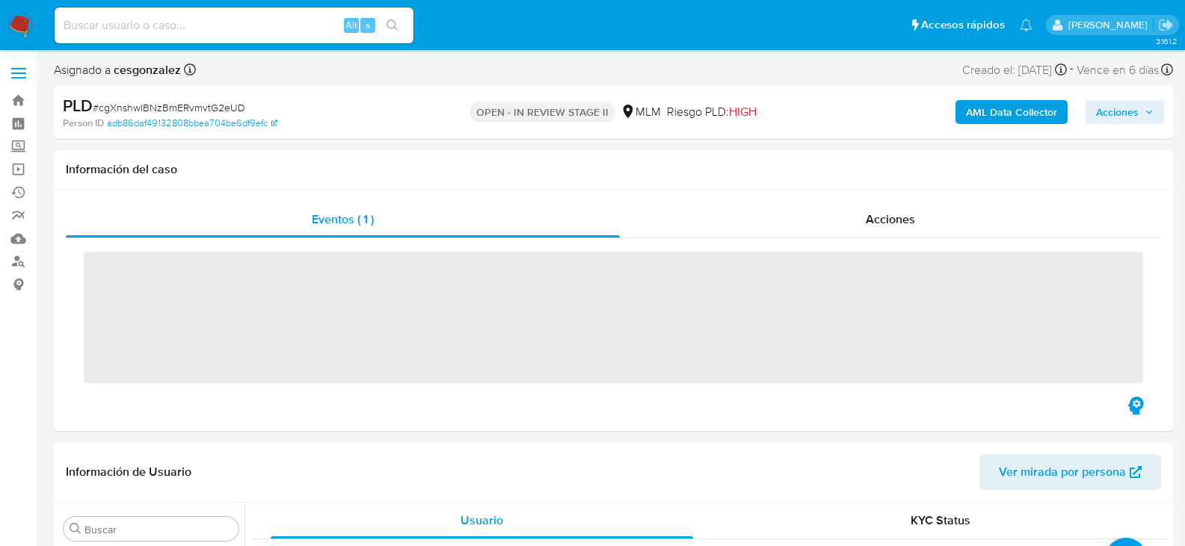
scroll to position [703, 0]
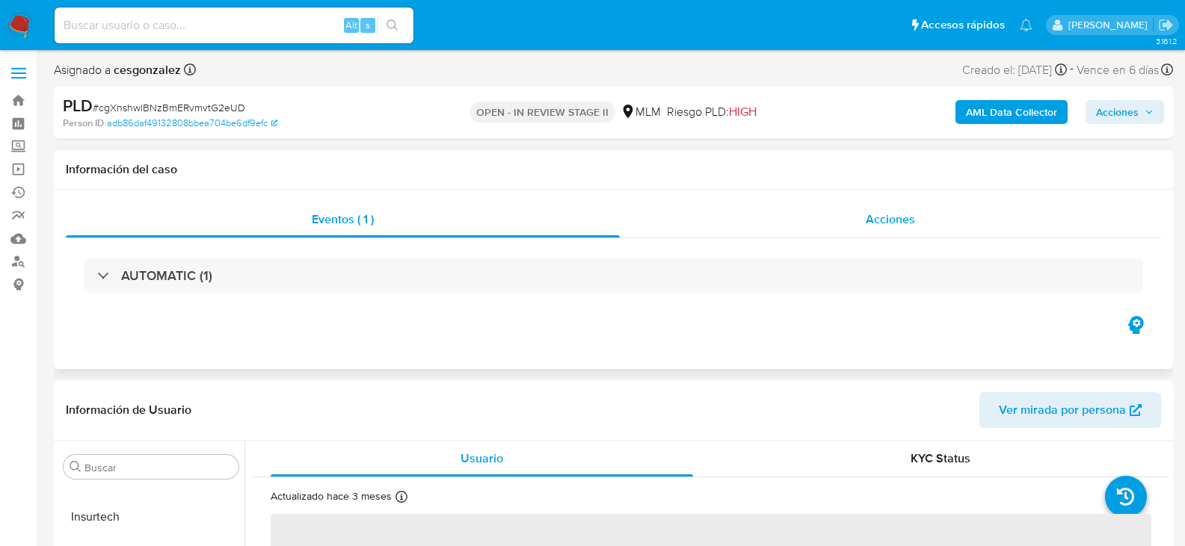
click at [916, 227] on div "Acciones" at bounding box center [890, 220] width 541 height 36
select select "10"
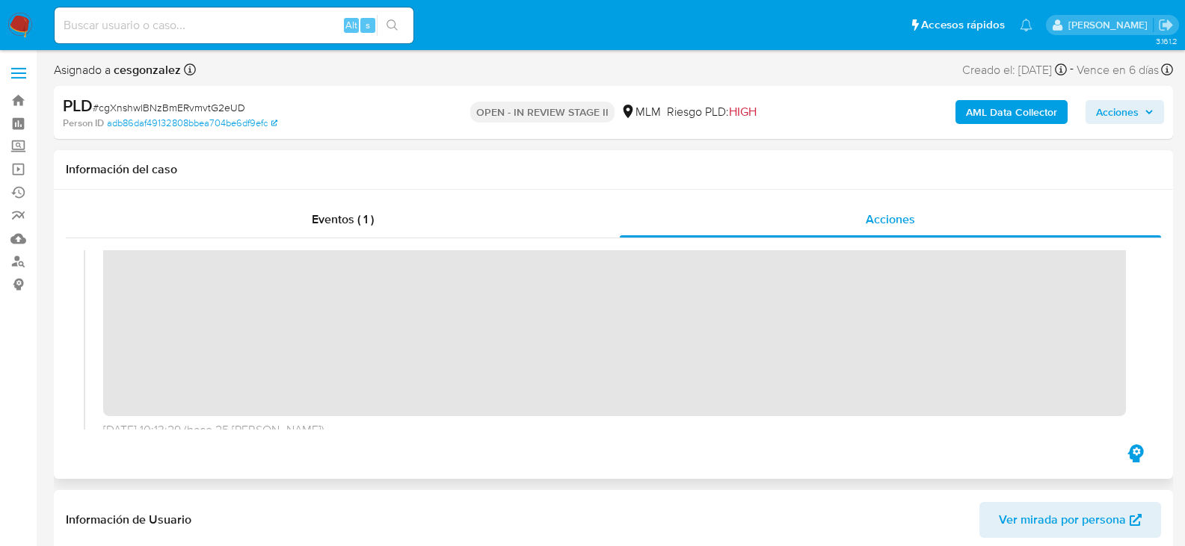
scroll to position [448, 0]
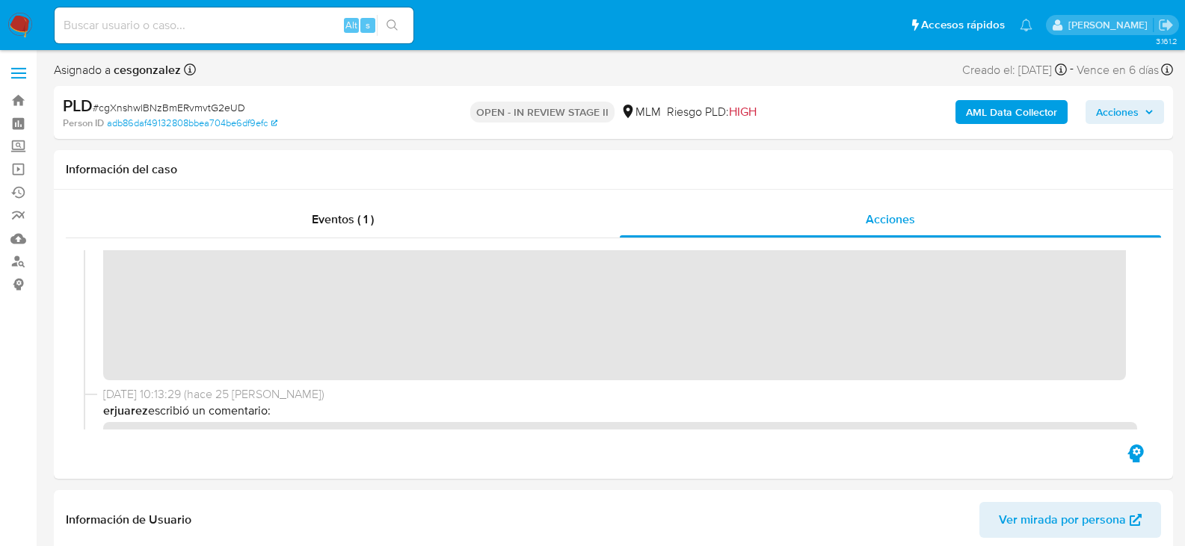
click at [1138, 109] on span "Acciones" at bounding box center [1125, 112] width 58 height 21
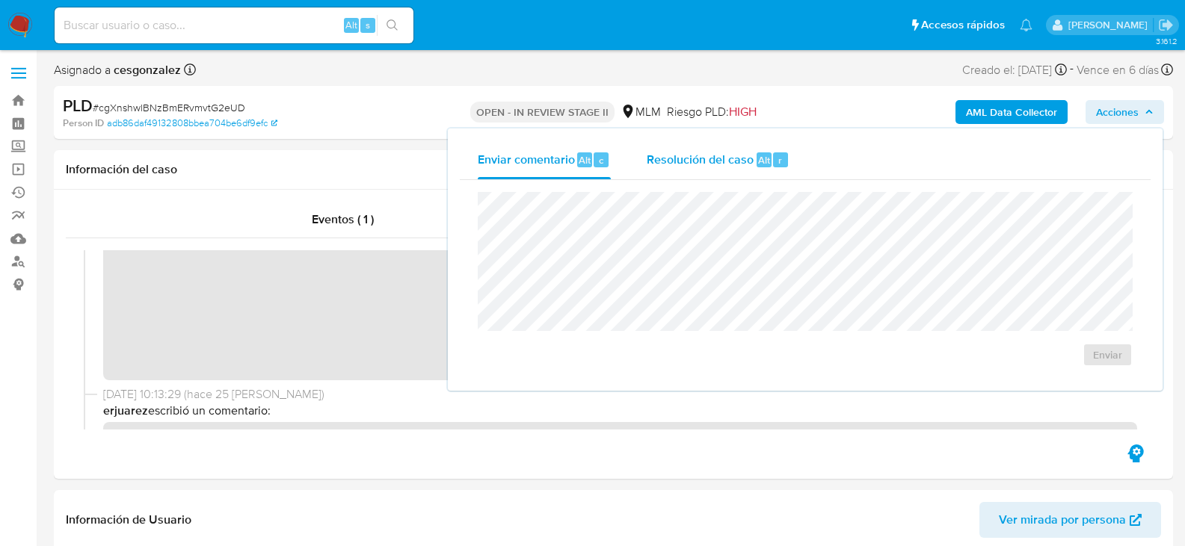
click at [652, 155] on span "Resolución del caso" at bounding box center [700, 159] width 107 height 17
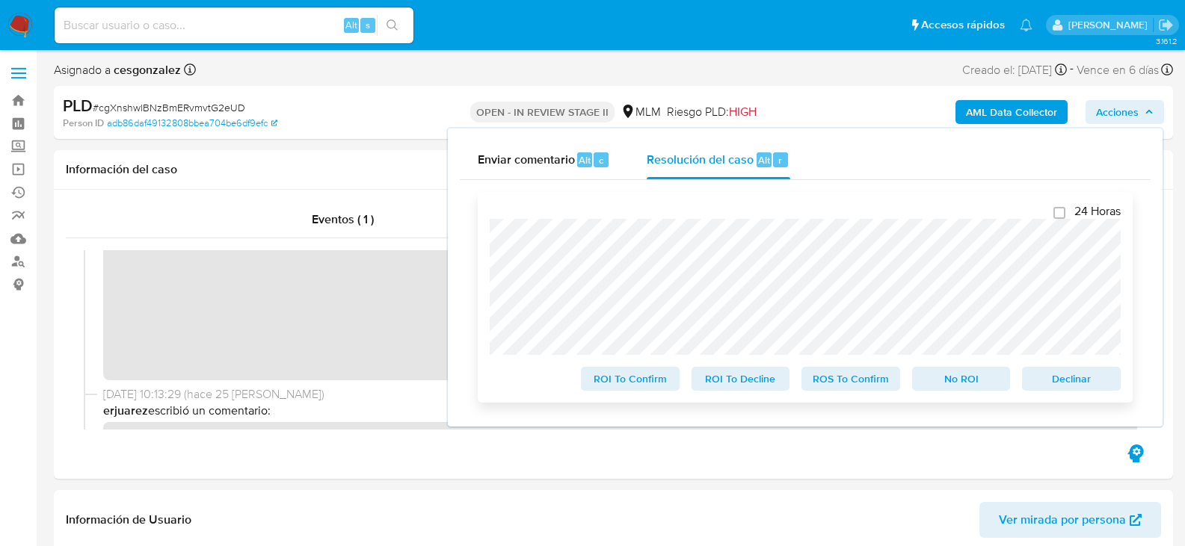
click at [636, 377] on span "ROI To Confirm" at bounding box center [630, 379] width 78 height 21
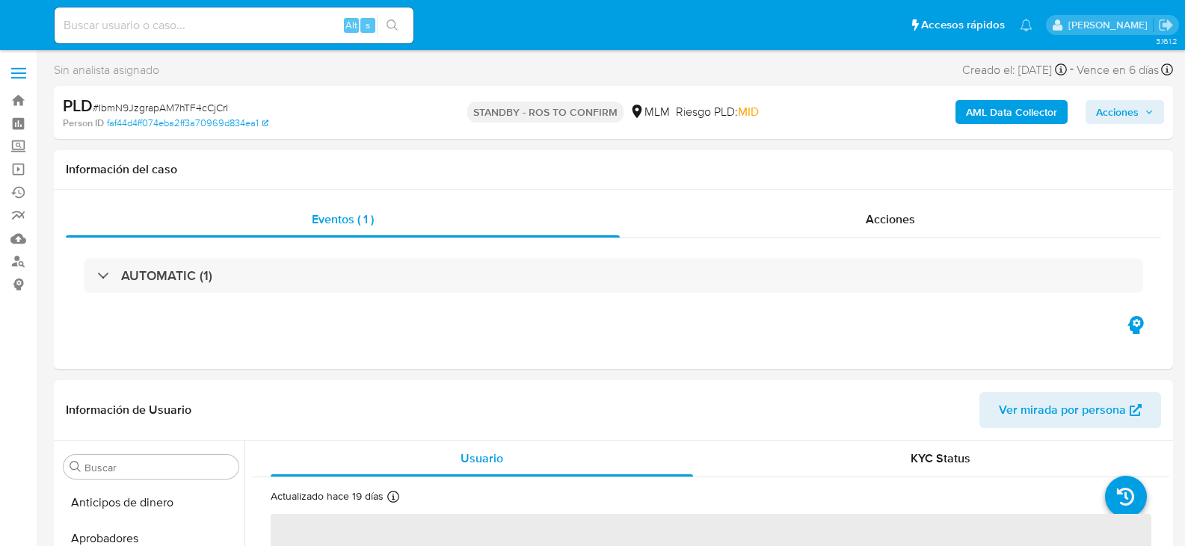
select select "10"
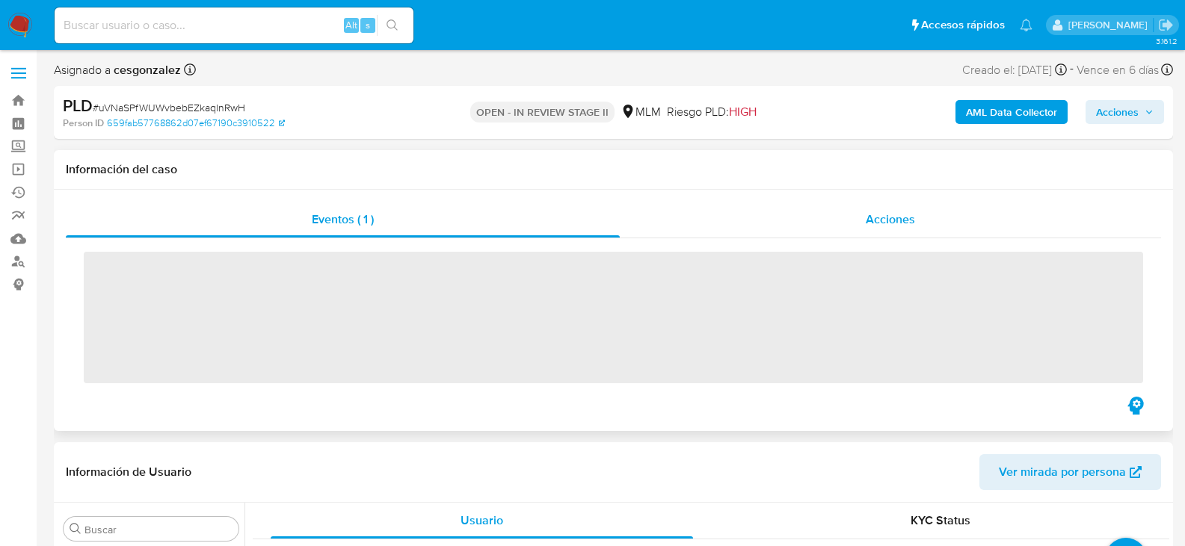
scroll to position [690, 0]
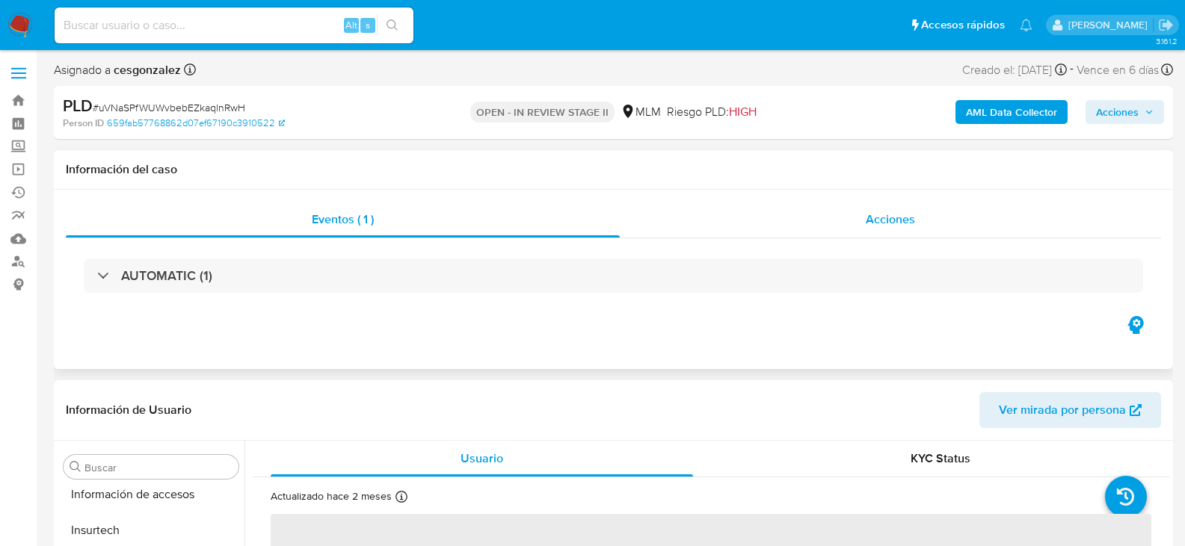
click at [898, 218] on span "Acciones" at bounding box center [890, 219] width 49 height 17
click at [880, 225] on span "Acciones" at bounding box center [890, 219] width 49 height 17
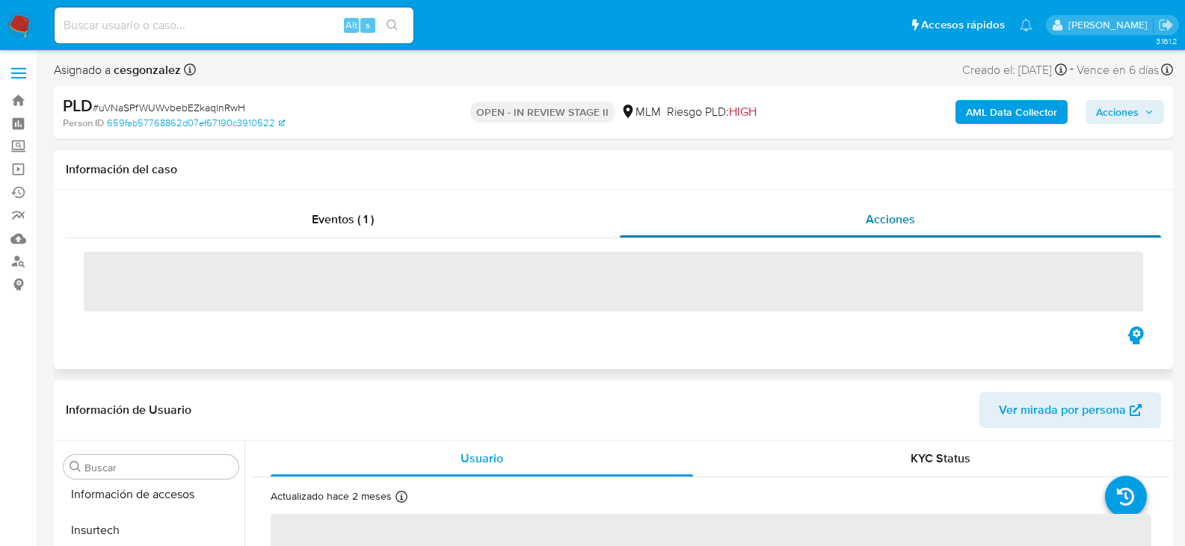
scroll to position [703, 0]
select select "10"
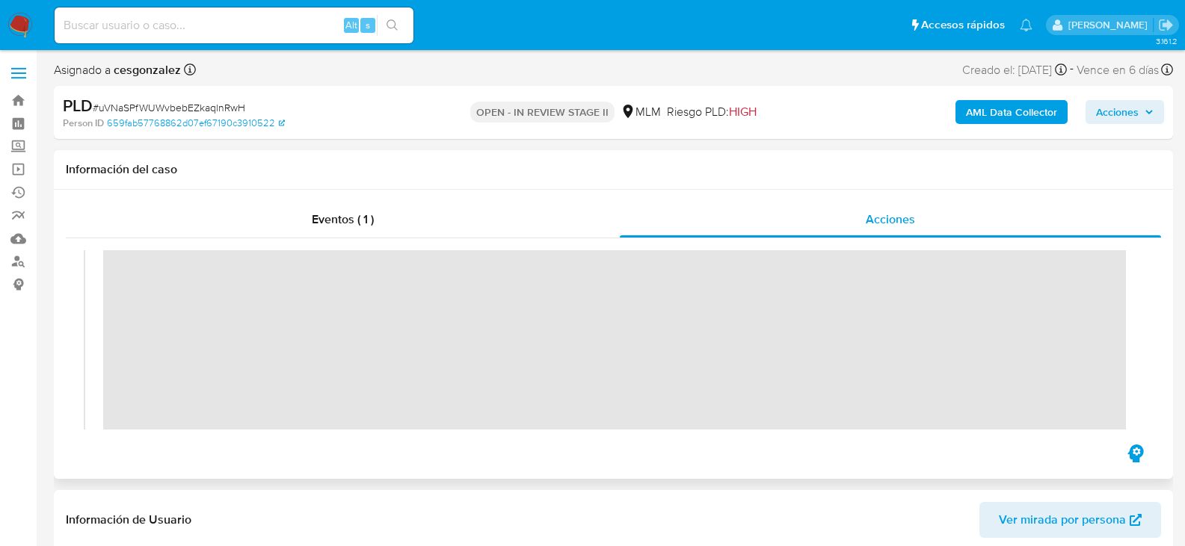
scroll to position [299, 0]
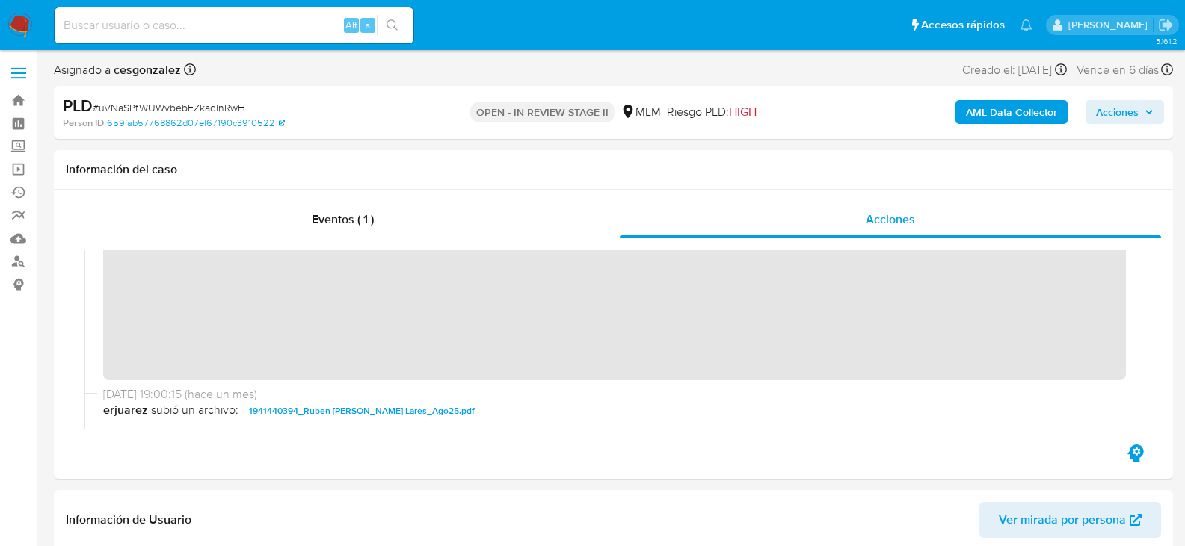
click at [1118, 117] on span "Acciones" at bounding box center [1117, 112] width 43 height 24
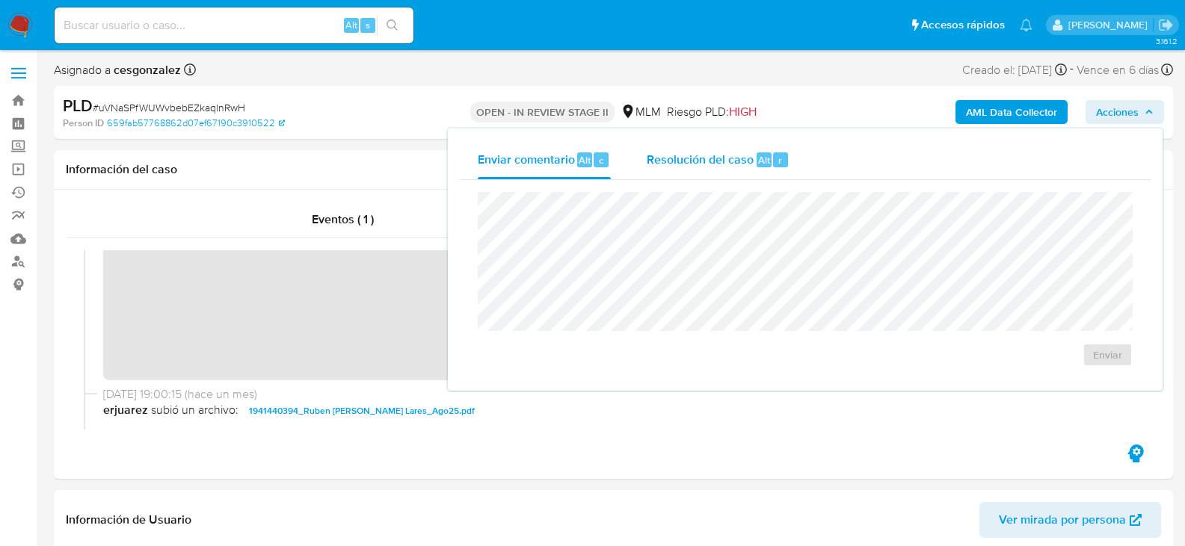
click at [729, 165] on span "Resolución del caso" at bounding box center [700, 159] width 107 height 17
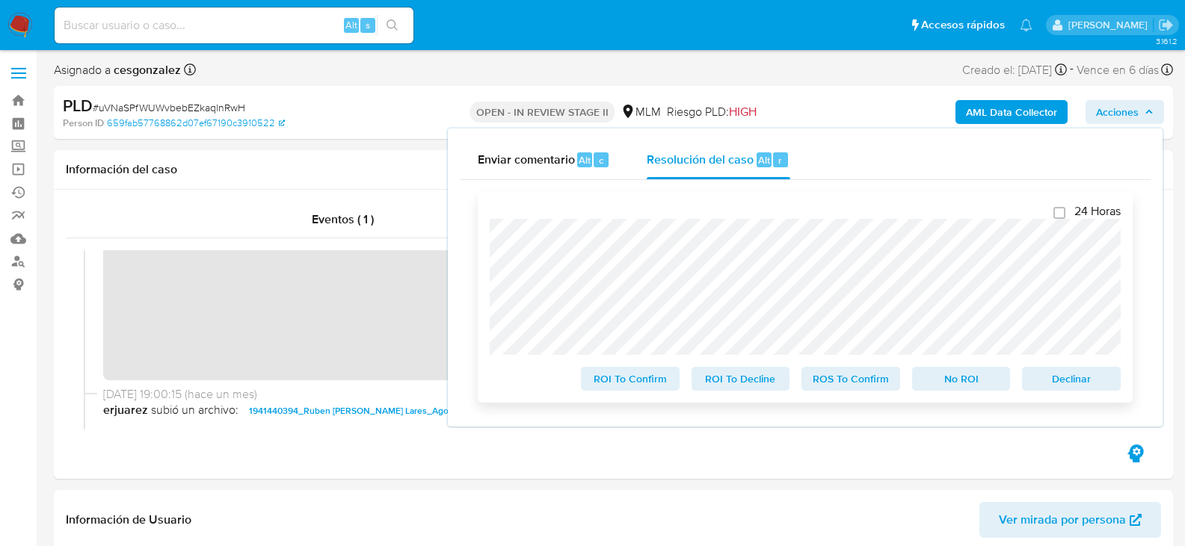
click at [868, 386] on span "ROS To Confirm" at bounding box center [851, 379] width 78 height 21
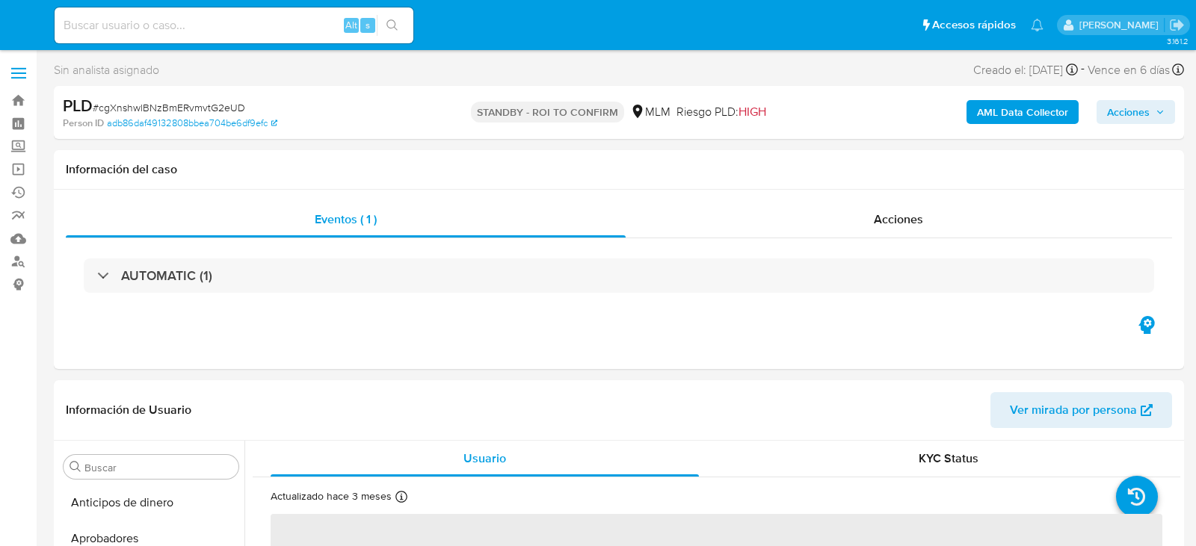
select select "10"
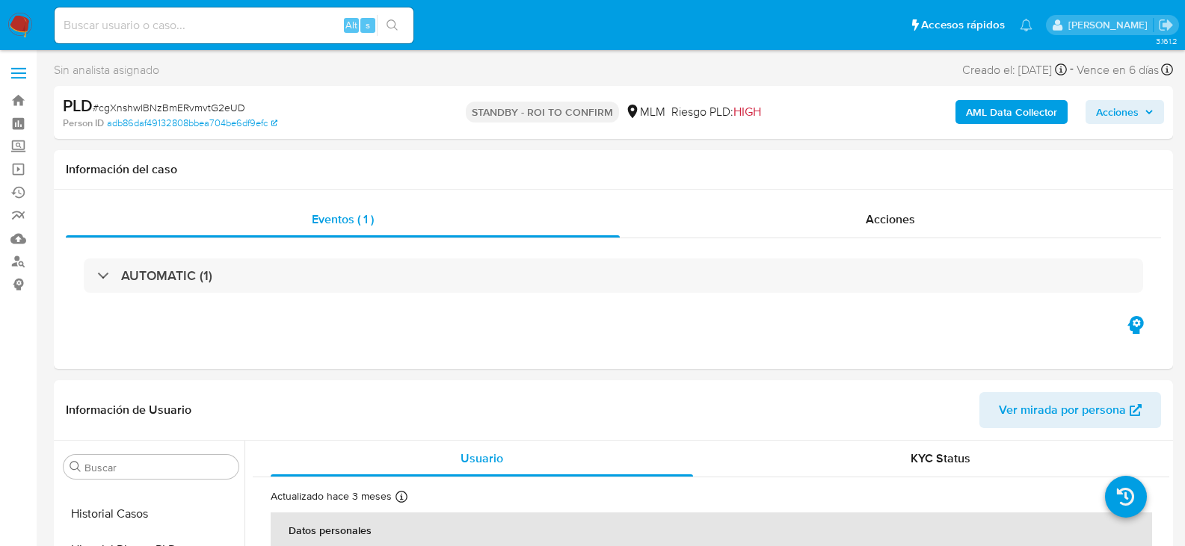
scroll to position [697, 0]
select select "10"
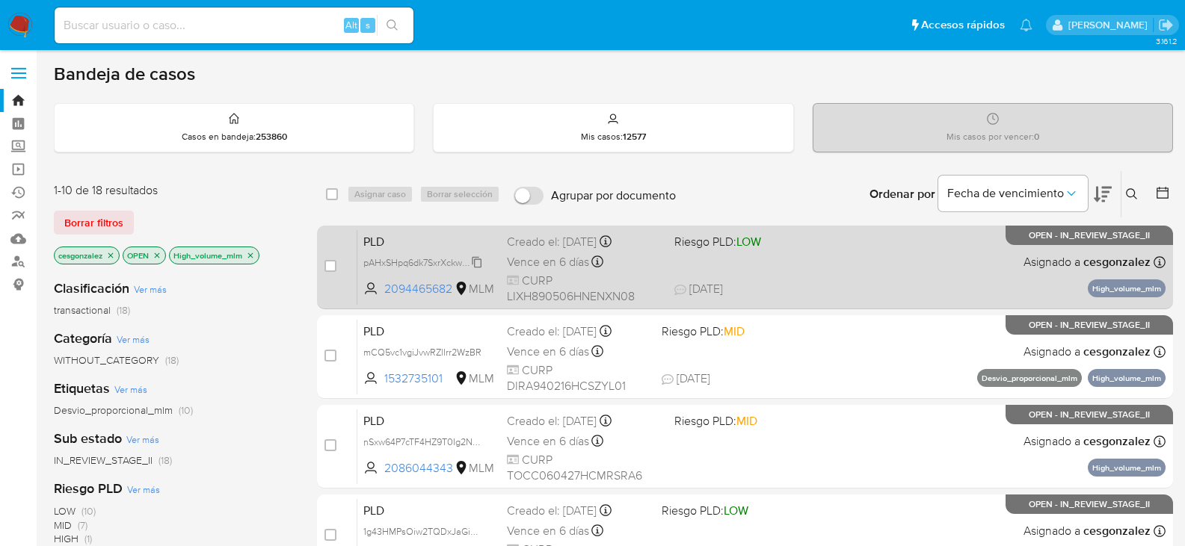
click at [476, 265] on span "pAHxSHpq6dk7SxrXckwro95F" at bounding box center [424, 261] width 123 height 16
click at [540, 260] on span "Vence en 6 días" at bounding box center [548, 262] width 82 height 16
click at [335, 266] on input "checkbox" at bounding box center [330, 266] width 12 height 12
checkbox input "true"
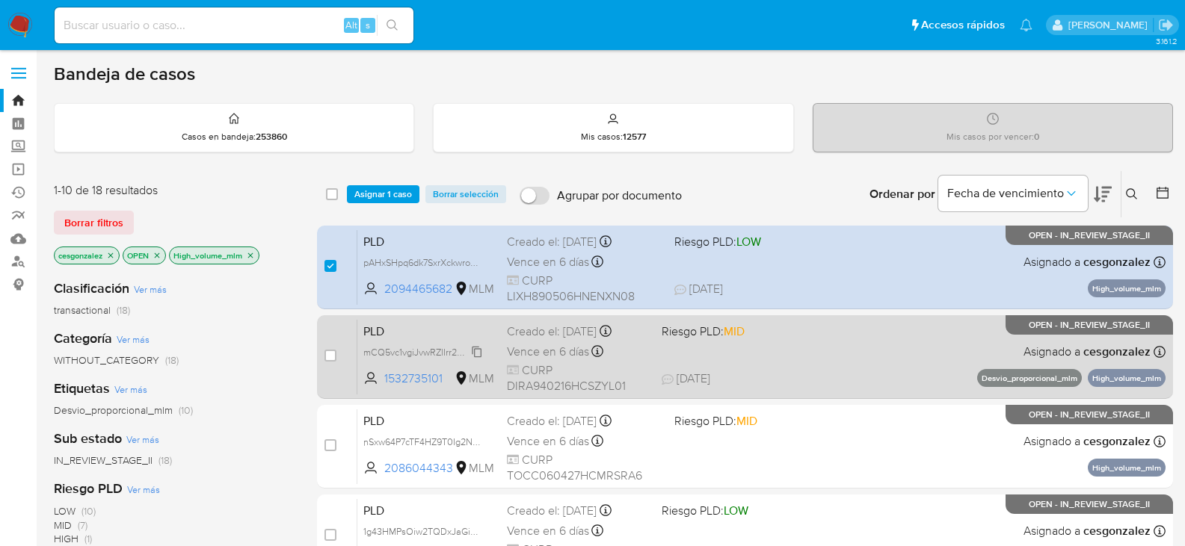
click at [480, 351] on span "mCQ5vc1vgiJvwRZlIrr2WzBR" at bounding box center [422, 351] width 118 height 16
click at [567, 351] on span "Vence en 6 días" at bounding box center [548, 352] width 82 height 16
click at [330, 359] on input "checkbox" at bounding box center [330, 356] width 12 height 12
checkbox input "true"
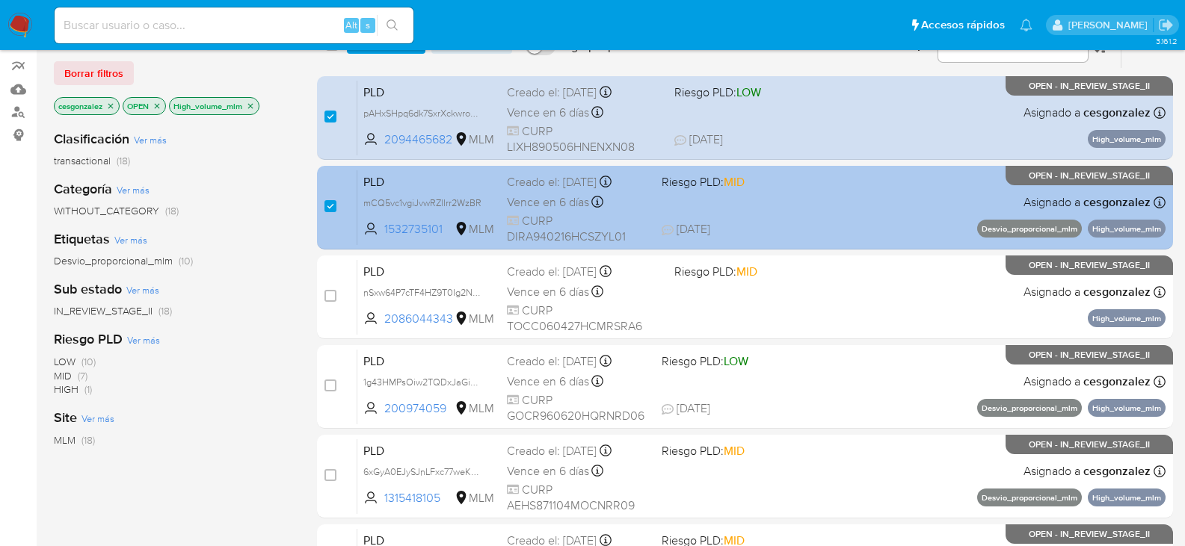
scroll to position [224, 0]
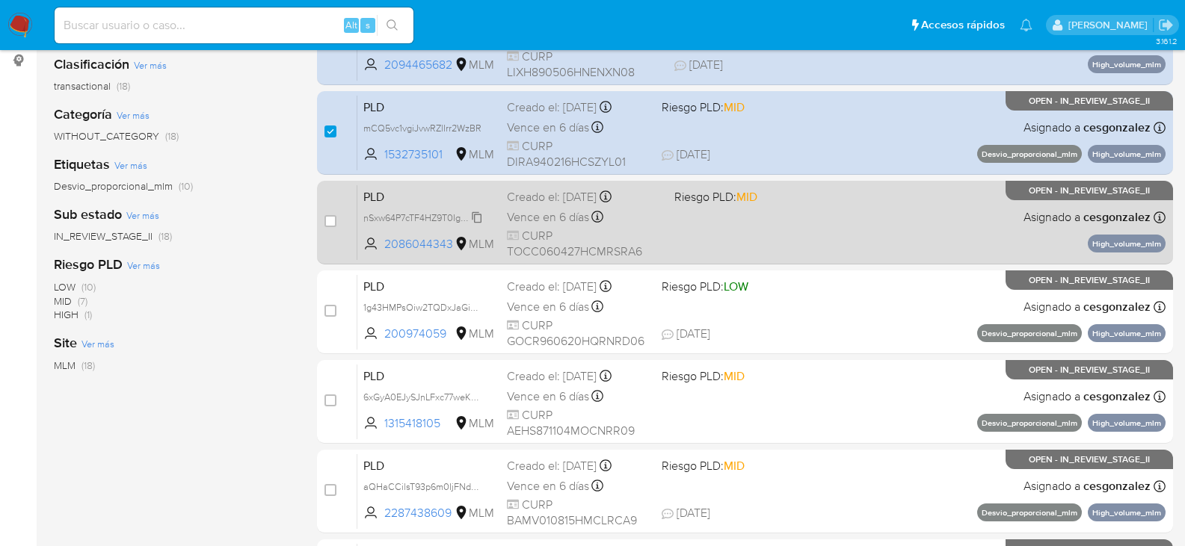
click at [477, 219] on span "nSxw64P7cTF4HZ9T0Ig2NXa4" at bounding box center [426, 217] width 126 height 16
click at [539, 220] on span "Vence en 6 días" at bounding box center [548, 217] width 82 height 16
click at [329, 224] on input "checkbox" at bounding box center [330, 221] width 12 height 12
checkbox input "true"
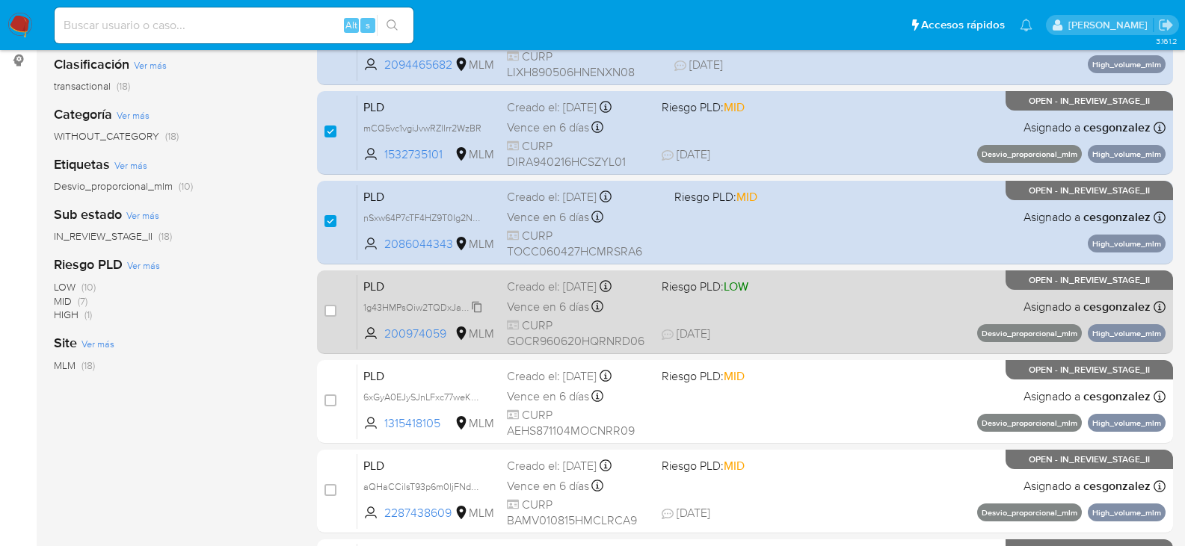
click at [460, 303] on span "1g43HMPsOiw2TQDxJaGiDivH" at bounding box center [426, 306] width 127 height 16
click at [558, 310] on span "Vence en 6 días" at bounding box center [548, 307] width 82 height 16
click at [328, 310] on input "checkbox" at bounding box center [330, 311] width 12 height 12
checkbox input "true"
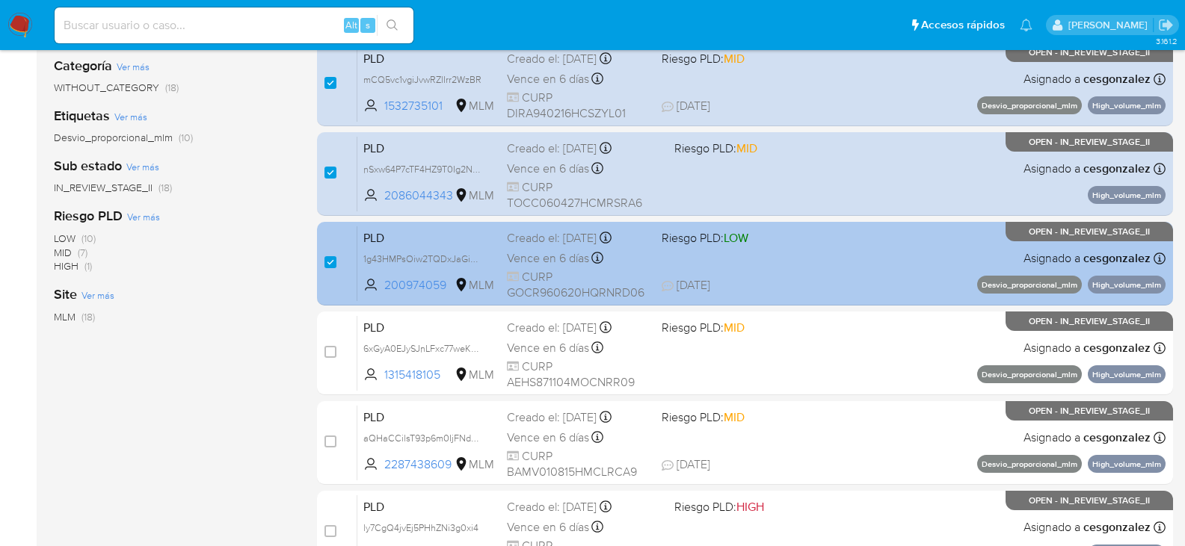
scroll to position [299, 0]
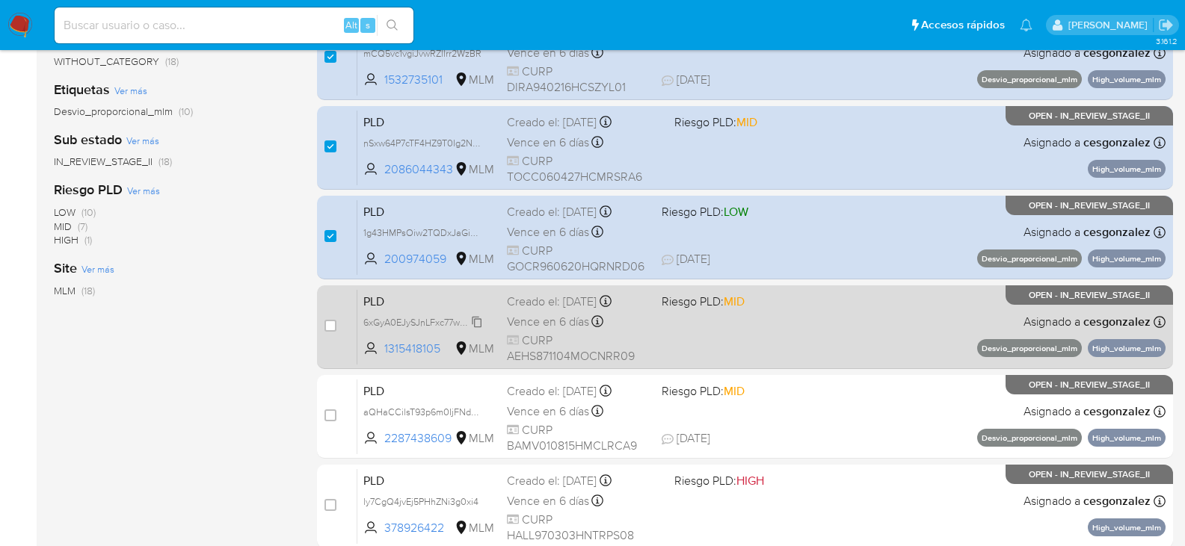
click at [473, 321] on span "6xGyA0EJySJnLFxc77weKgyp" at bounding box center [424, 321] width 123 height 16
click at [551, 321] on span "Vence en 6 días" at bounding box center [548, 322] width 82 height 16
click at [337, 325] on div "case-item-checkbox No es posible asignar el caso" at bounding box center [340, 326] width 33 height 75
click at [327, 324] on input "checkbox" at bounding box center [330, 326] width 12 height 12
checkbox input "true"
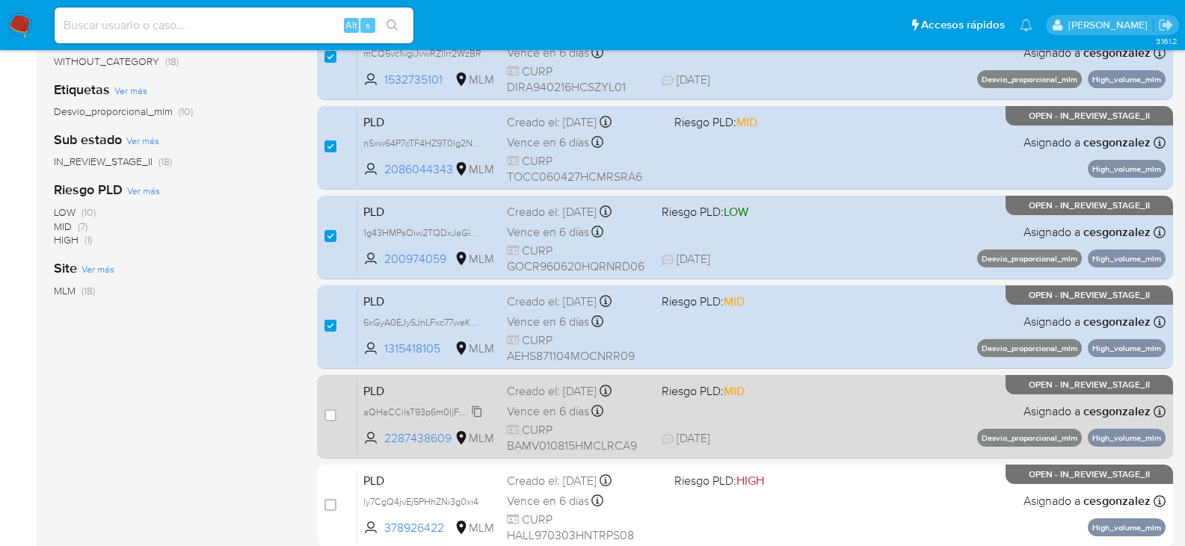
click at [479, 413] on span "aQHaCCilsT93p6m0IjFNdLA6" at bounding box center [424, 411] width 123 height 16
click at [588, 410] on span "Vence en 6 días" at bounding box center [548, 412] width 82 height 16
click at [326, 415] on input "checkbox" at bounding box center [330, 416] width 12 height 12
checkbox input "true"
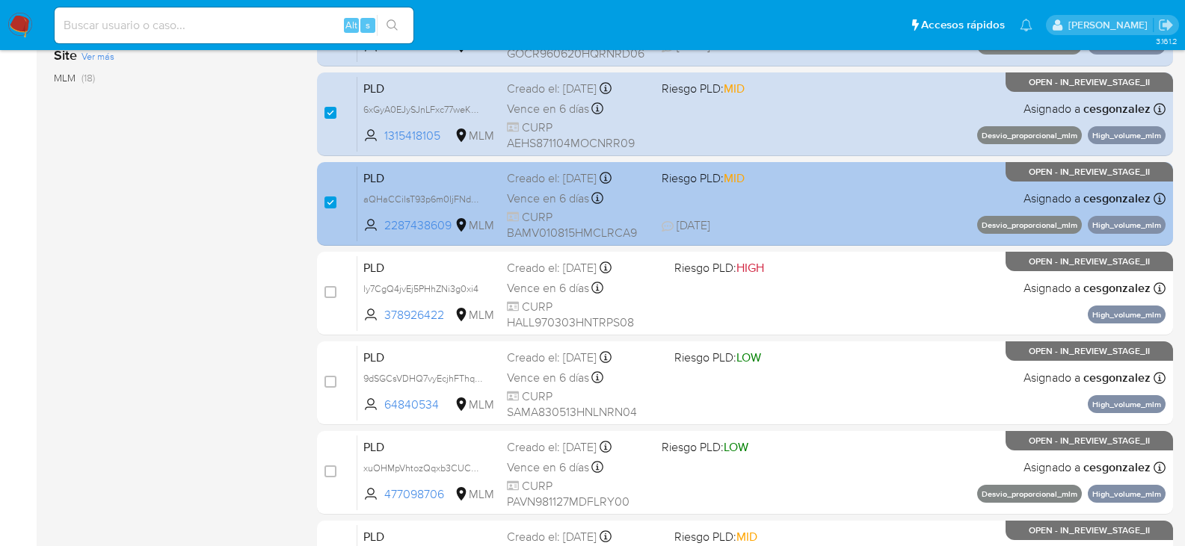
scroll to position [523, 0]
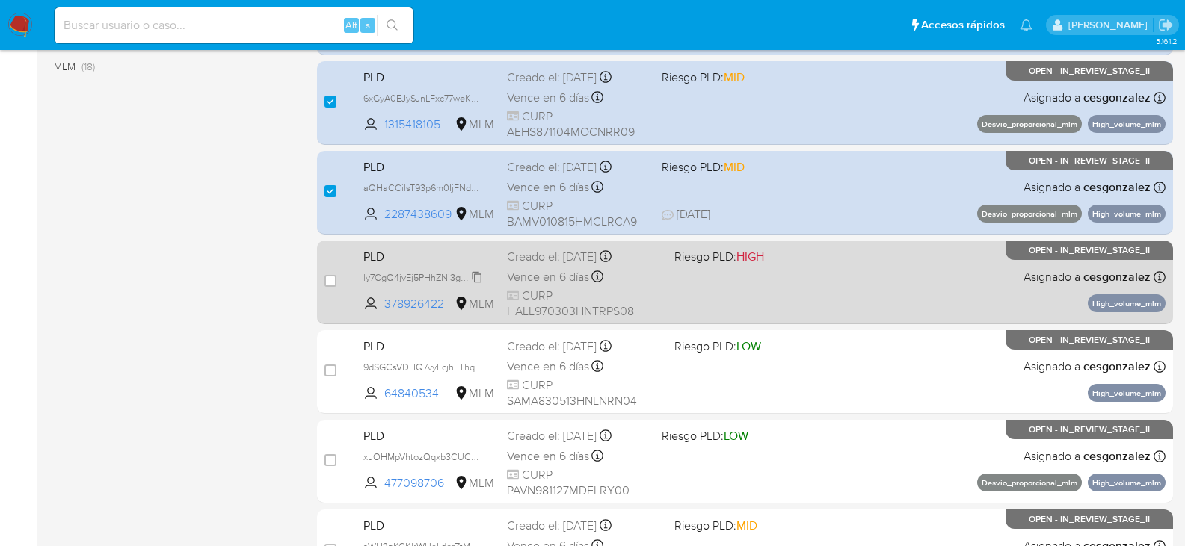
drag, startPoint x: 471, startPoint y: 278, endPoint x: 483, endPoint y: 277, distance: 12.0
click at [471, 278] on span "ly7CgQ4jvEj5PHhZNi3g0xi4" at bounding box center [420, 276] width 115 height 16
click at [564, 276] on span "Vence en 6 días" at bounding box center [548, 277] width 82 height 16
click at [335, 277] on input "checkbox" at bounding box center [330, 281] width 12 height 12
checkbox input "true"
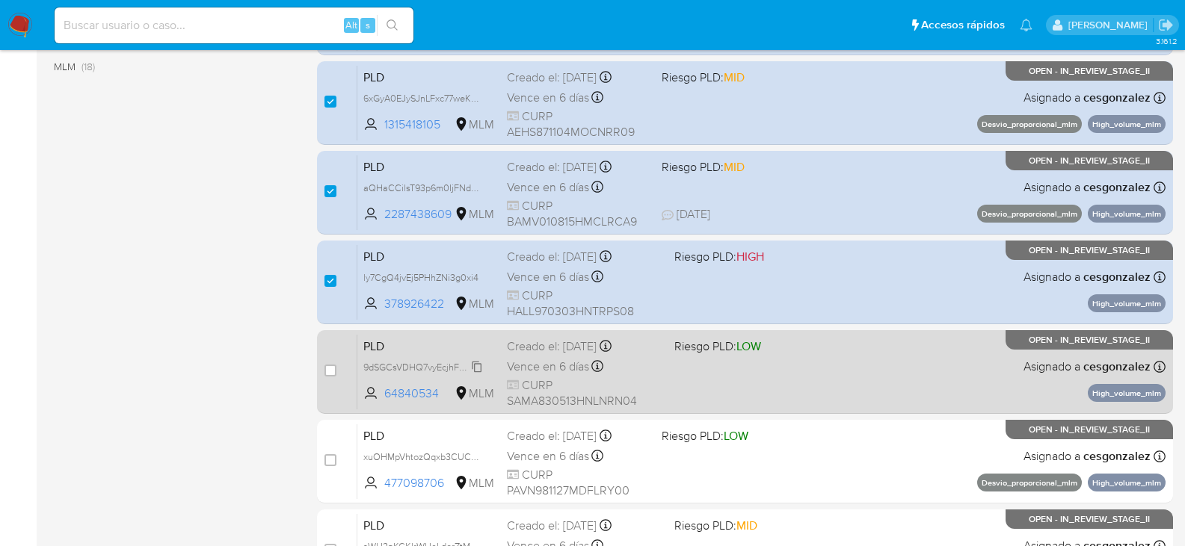
click at [469, 366] on span "9dSGCsVDHQ7vyEcjhFThqhvJ" at bounding box center [426, 366] width 126 height 16
click at [580, 364] on span "Vence en 6 días" at bounding box center [548, 367] width 82 height 16
click at [327, 371] on input "checkbox" at bounding box center [330, 371] width 12 height 12
checkbox input "true"
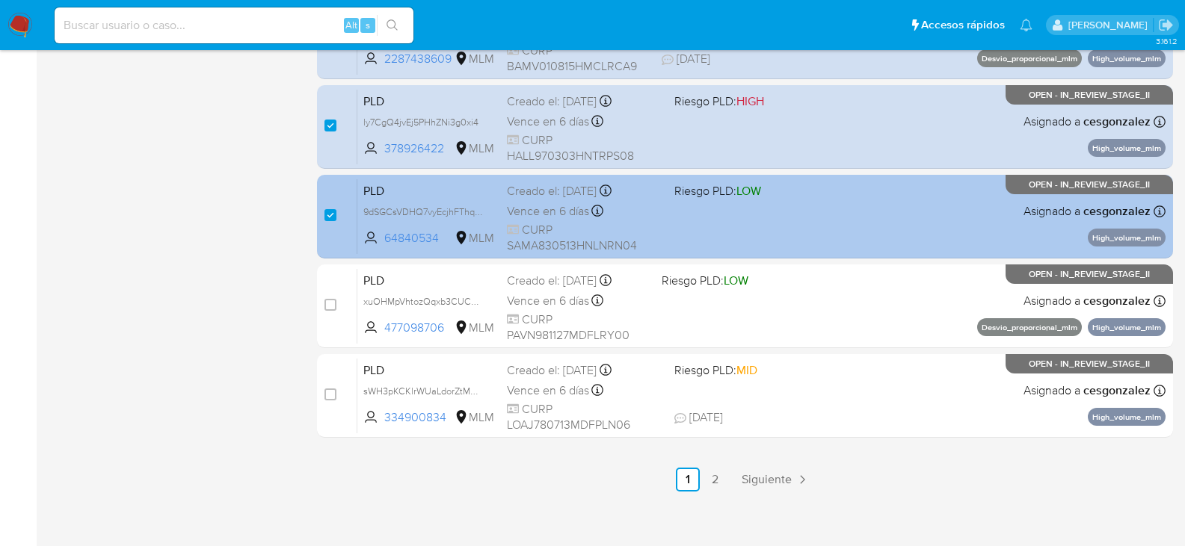
scroll to position [688, 0]
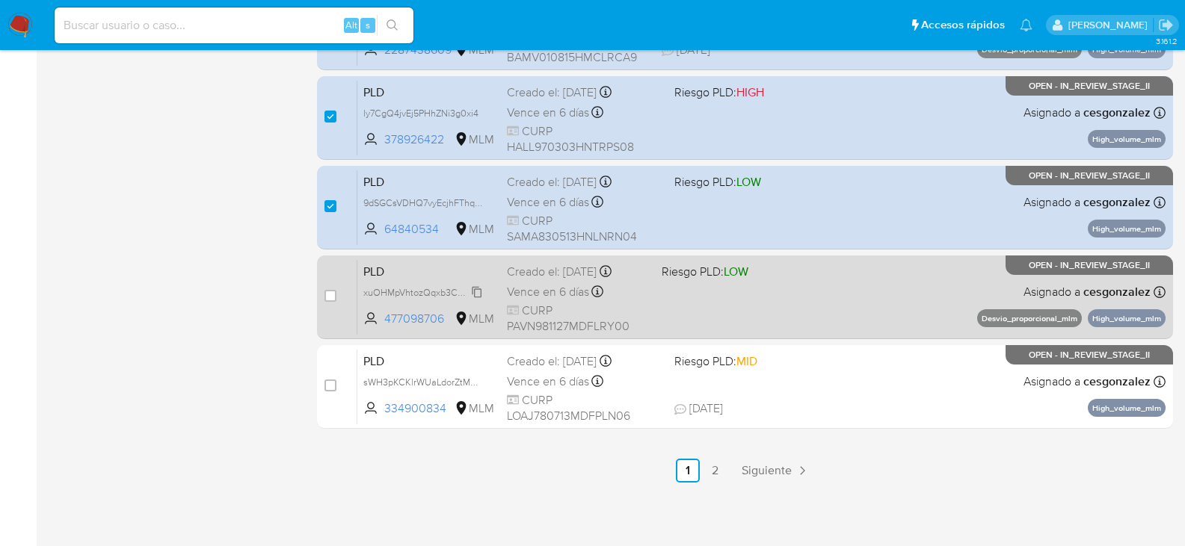
click at [472, 293] on span "xuOHMpVhtozQqxb3CUCELFul" at bounding box center [428, 291] width 130 height 16
click at [529, 293] on span "Vence en 6 días" at bounding box center [548, 292] width 82 height 16
click at [330, 295] on input "checkbox" at bounding box center [330, 296] width 12 height 12
checkbox input "true"
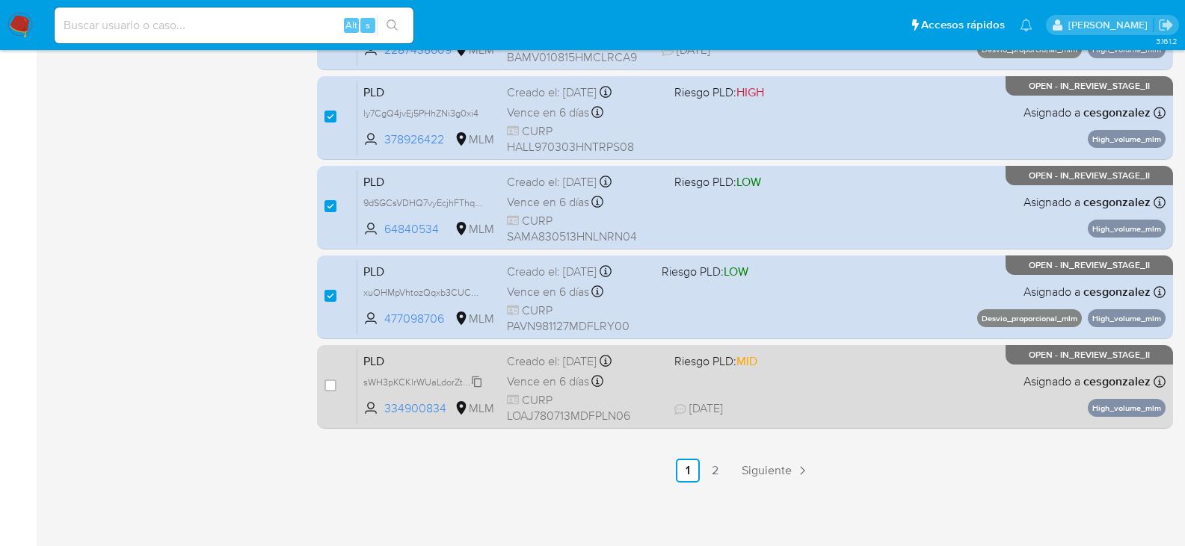
click at [472, 380] on span "sWH3pKCKlrWUaLdorZtMNf1O" at bounding box center [426, 381] width 126 height 16
click at [531, 379] on span "Vence en 6 días" at bounding box center [548, 382] width 82 height 16
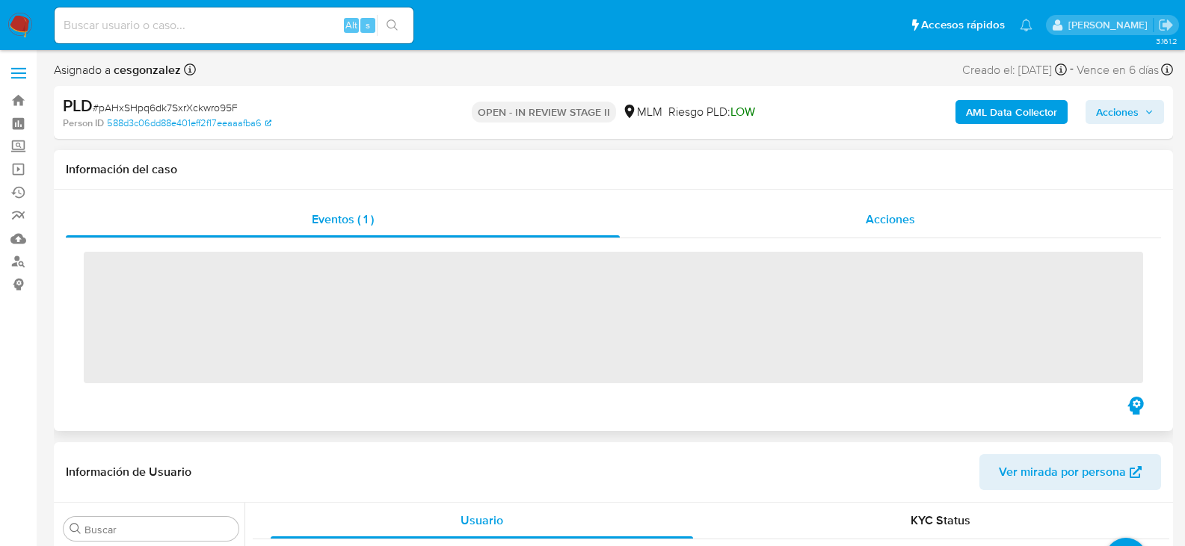
scroll to position [703, 0]
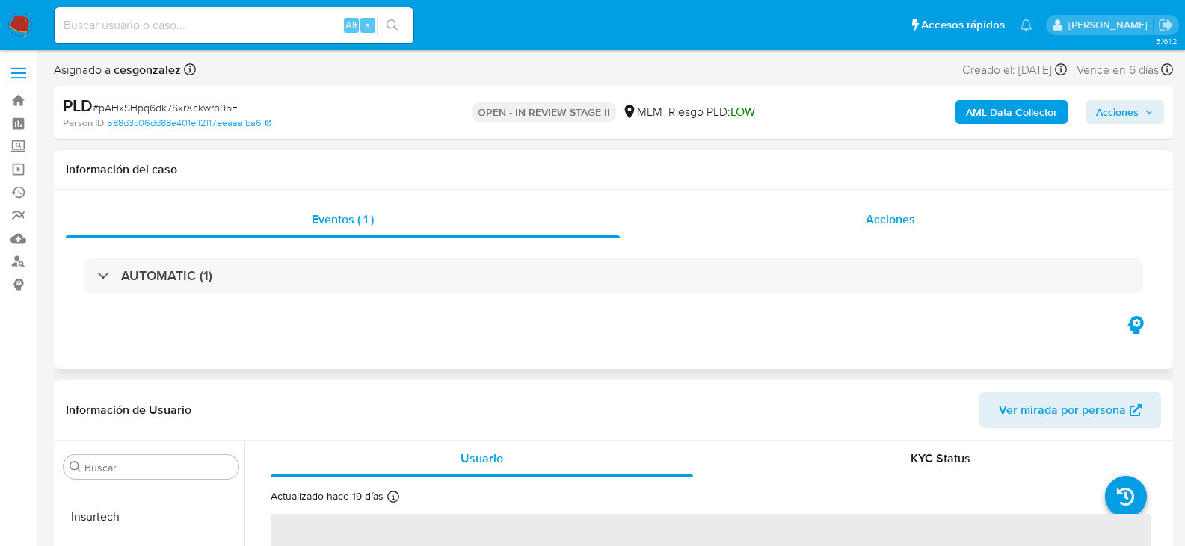
click at [903, 211] on span "Acciones" at bounding box center [890, 219] width 49 height 17
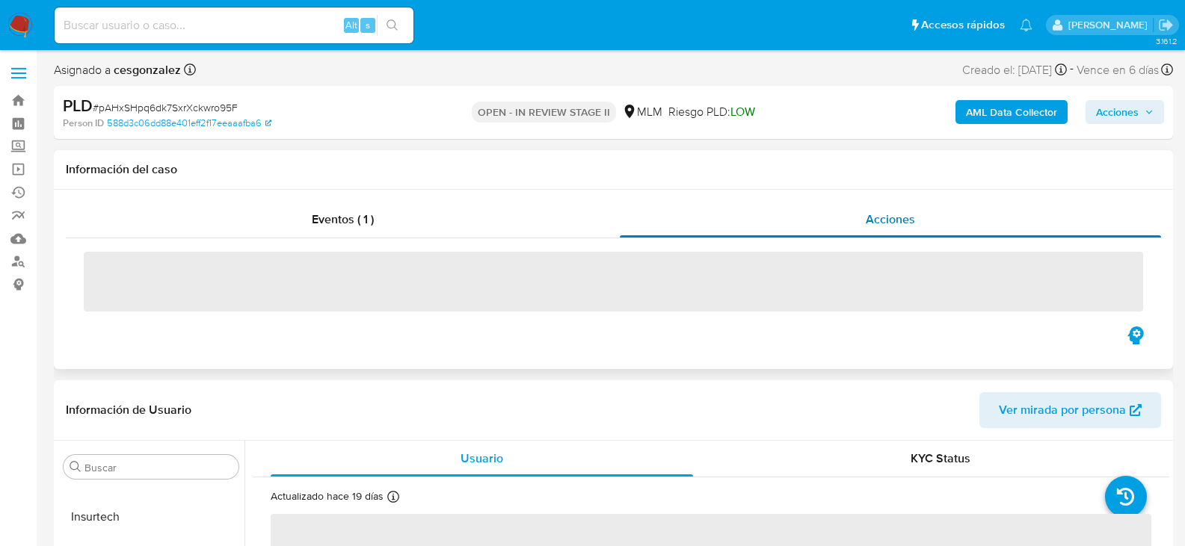
select select "10"
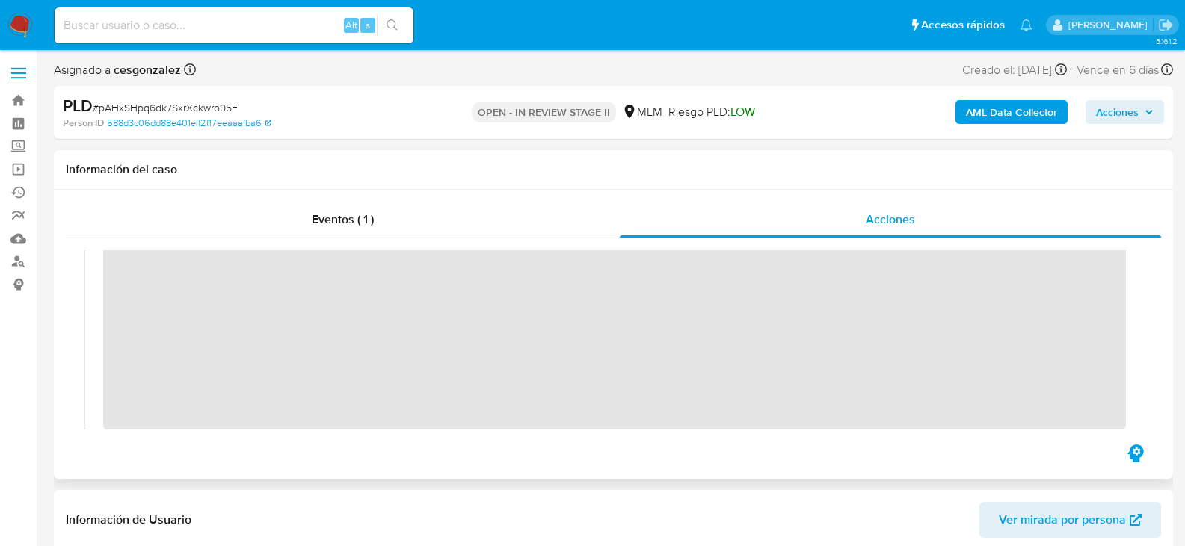
scroll to position [299, 0]
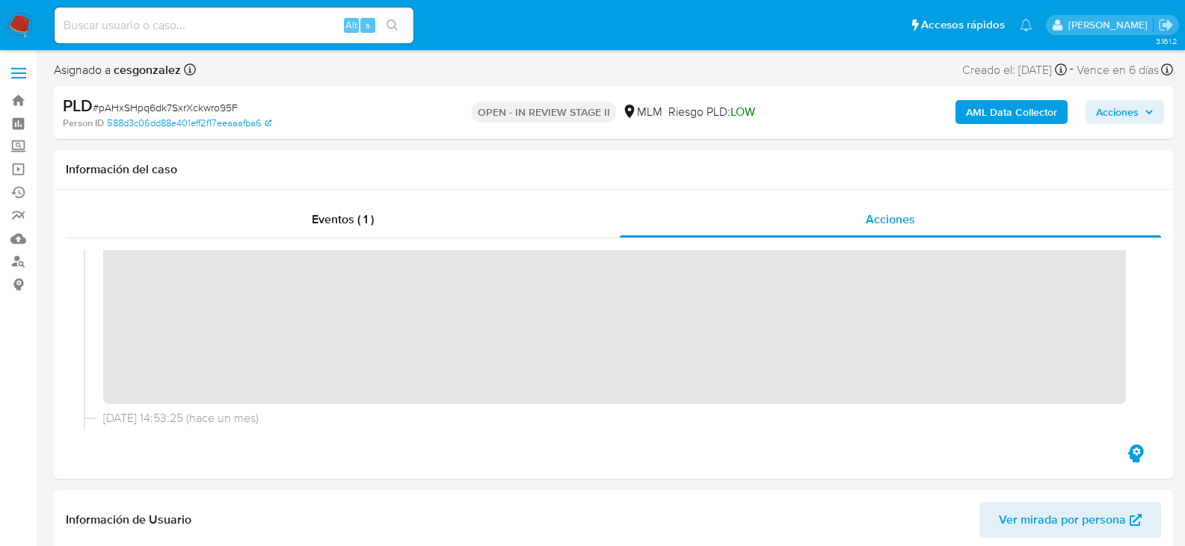
click at [1129, 114] on span "Acciones" at bounding box center [1117, 112] width 43 height 24
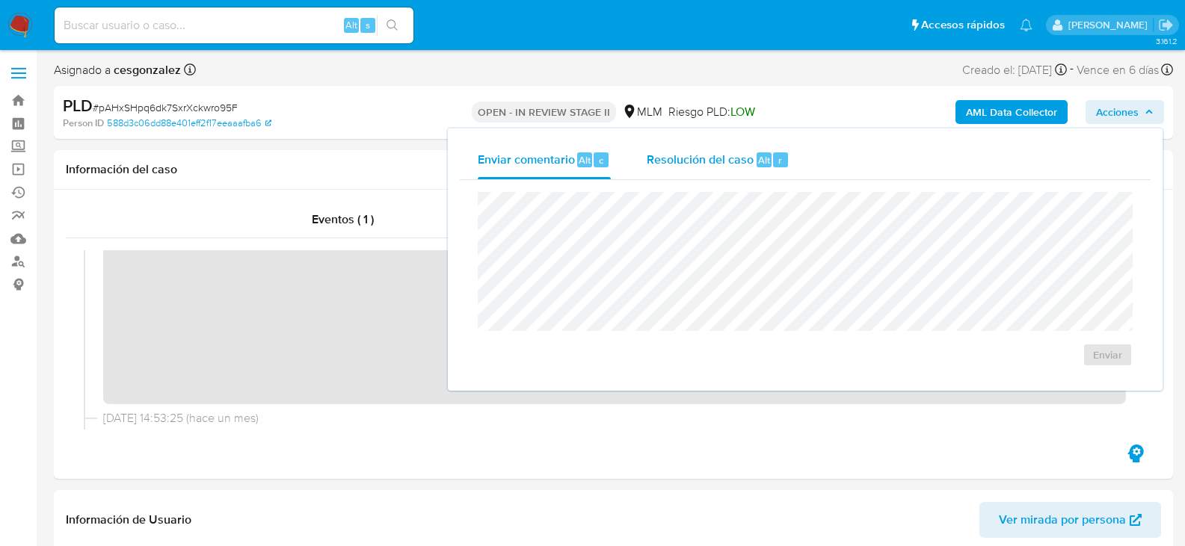
click at [702, 160] on span "Resolución del caso" at bounding box center [700, 159] width 107 height 17
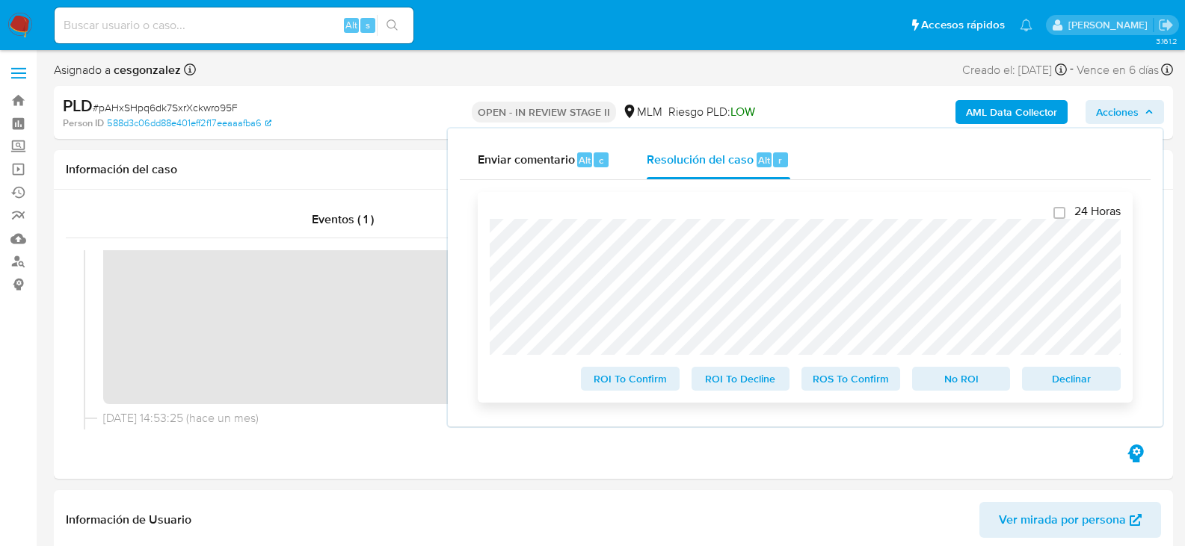
click at [844, 383] on span "ROS To Confirm" at bounding box center [851, 379] width 78 height 21
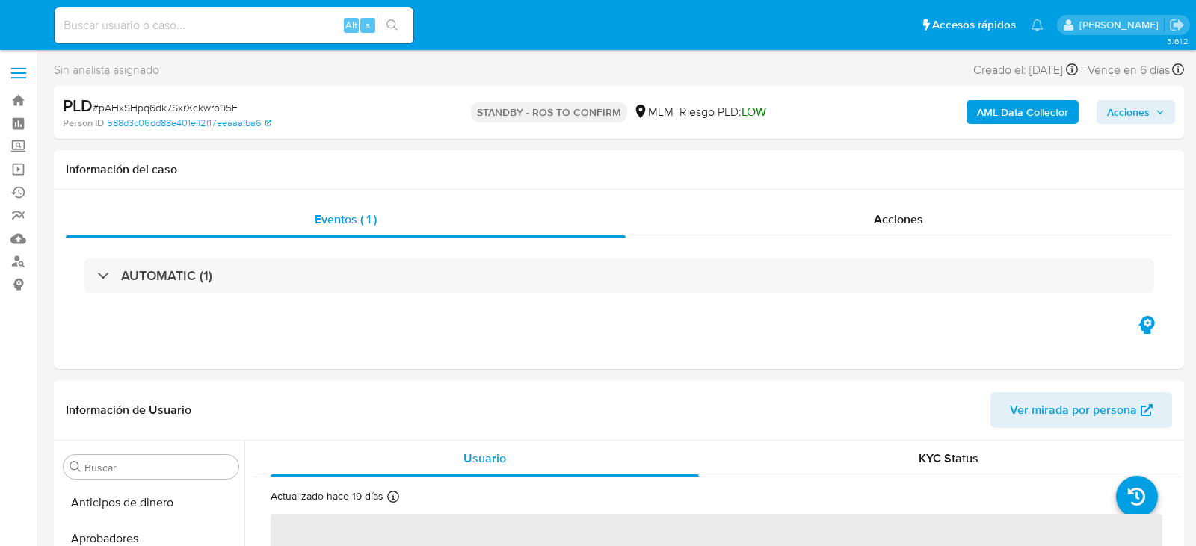
select select "10"
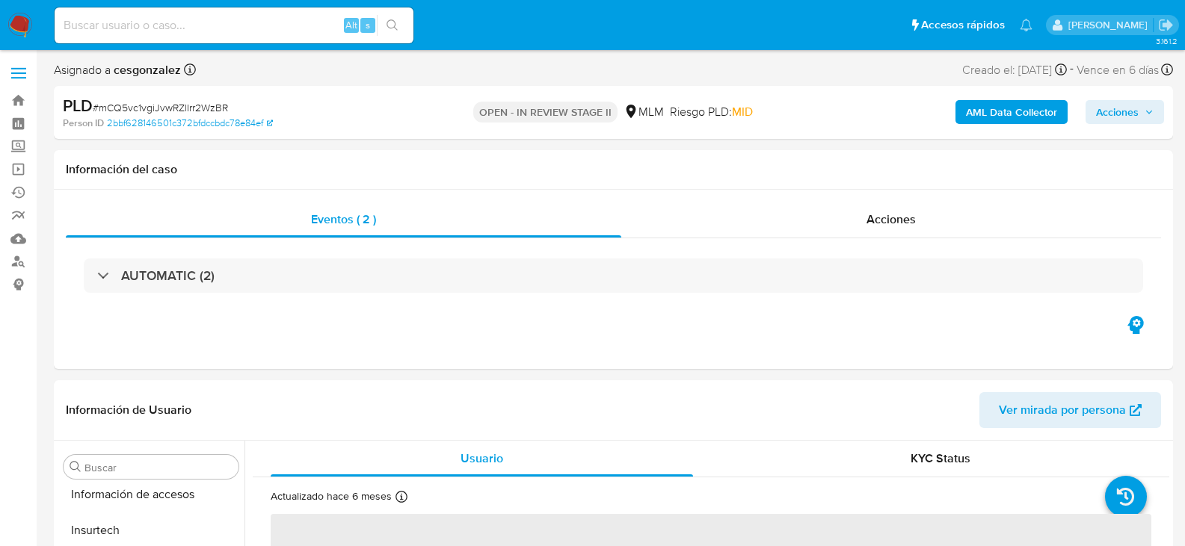
scroll to position [703, 0]
select select "10"
click at [863, 218] on div "Acciones" at bounding box center [891, 220] width 540 height 36
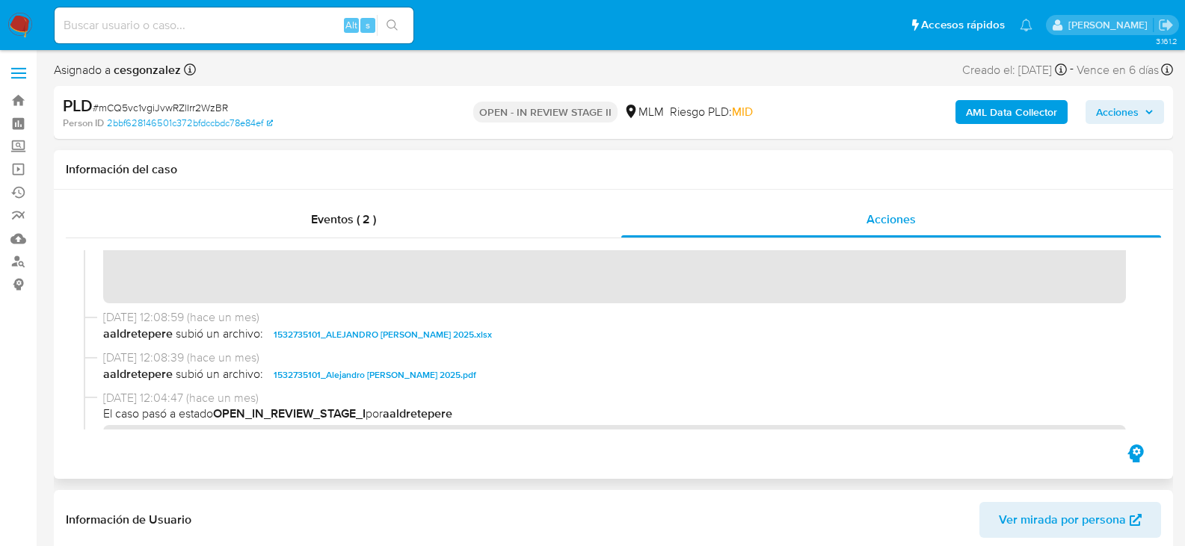
scroll to position [381, 0]
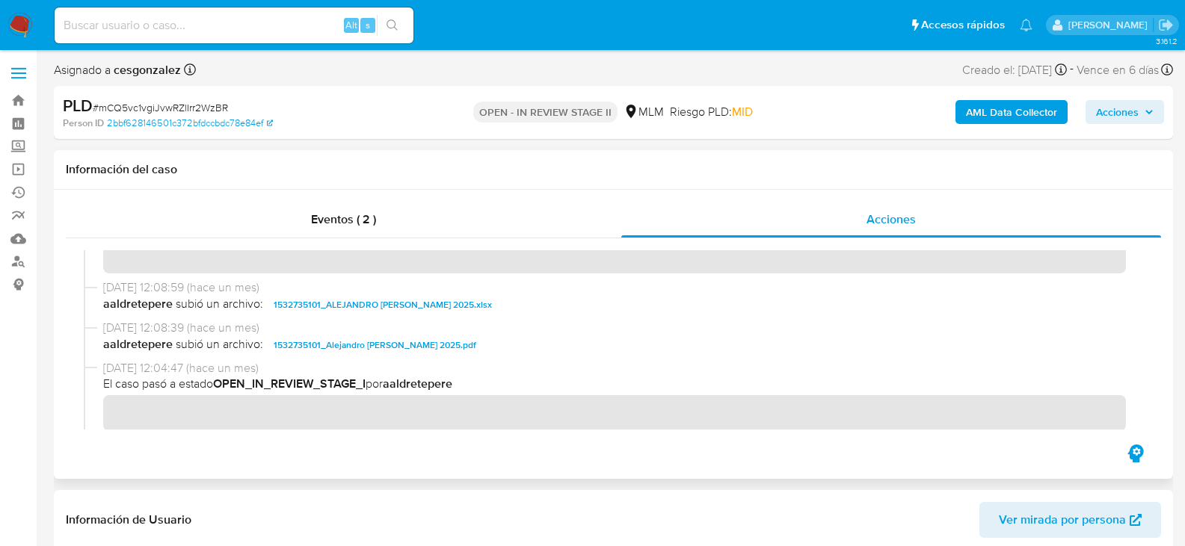
click at [626, 274] on div "[DATE] 12:09:37 (hace un mes) El caso pasó a estado STANDBY_ROI_PROPOSAL por aa…" at bounding box center [613, 132] width 1059 height 295
click at [1139, 113] on span "Acciones" at bounding box center [1125, 112] width 58 height 21
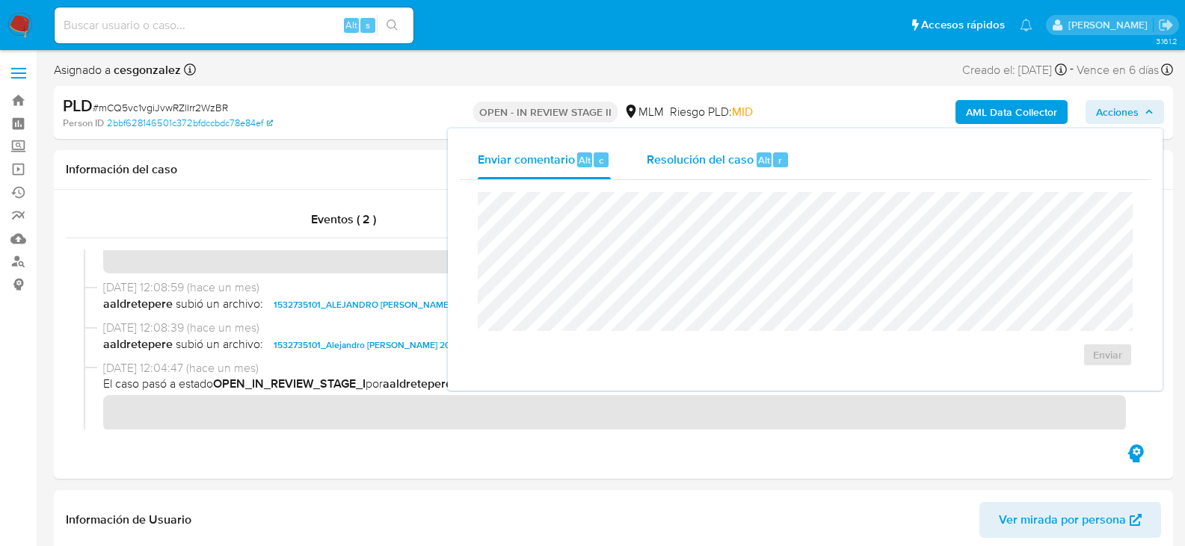
click at [667, 155] on span "Resolución del caso" at bounding box center [700, 159] width 107 height 17
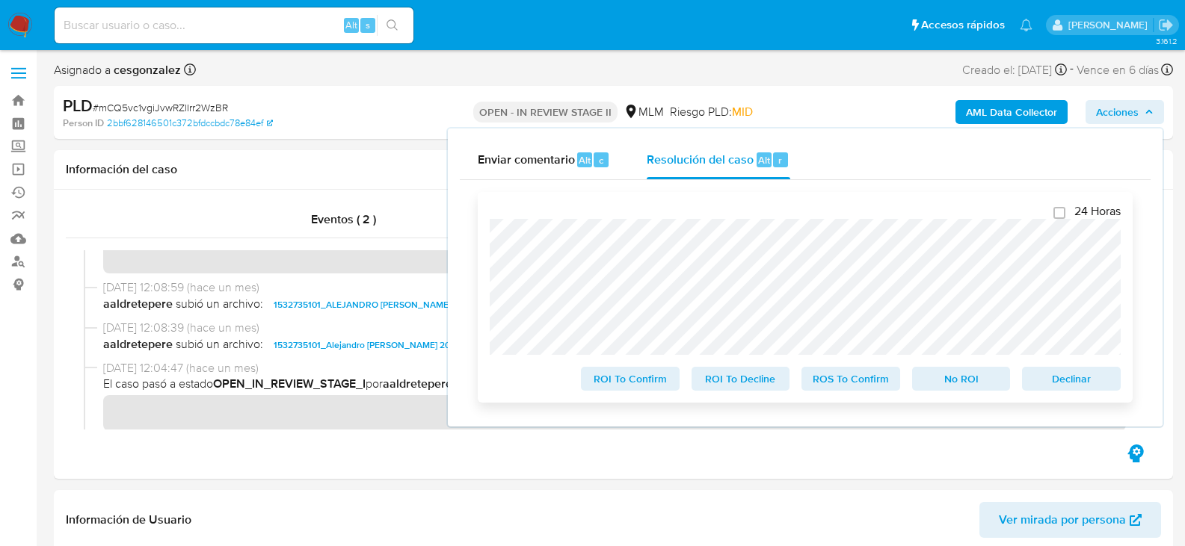
click at [833, 385] on span "ROS To Confirm" at bounding box center [851, 379] width 78 height 21
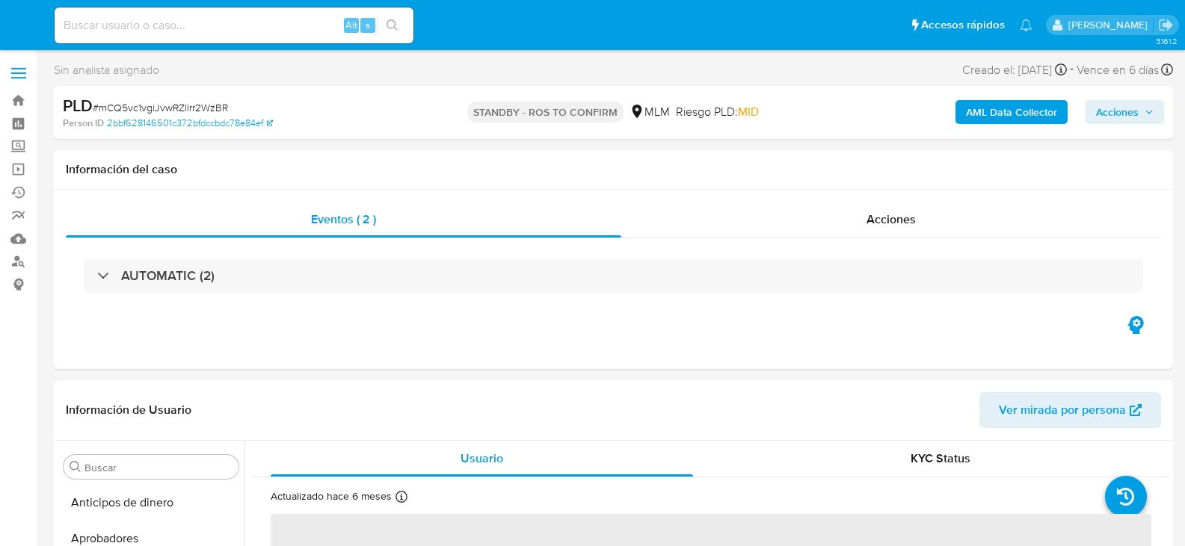
select select "10"
click at [896, 219] on span "Acciones" at bounding box center [890, 219] width 49 height 17
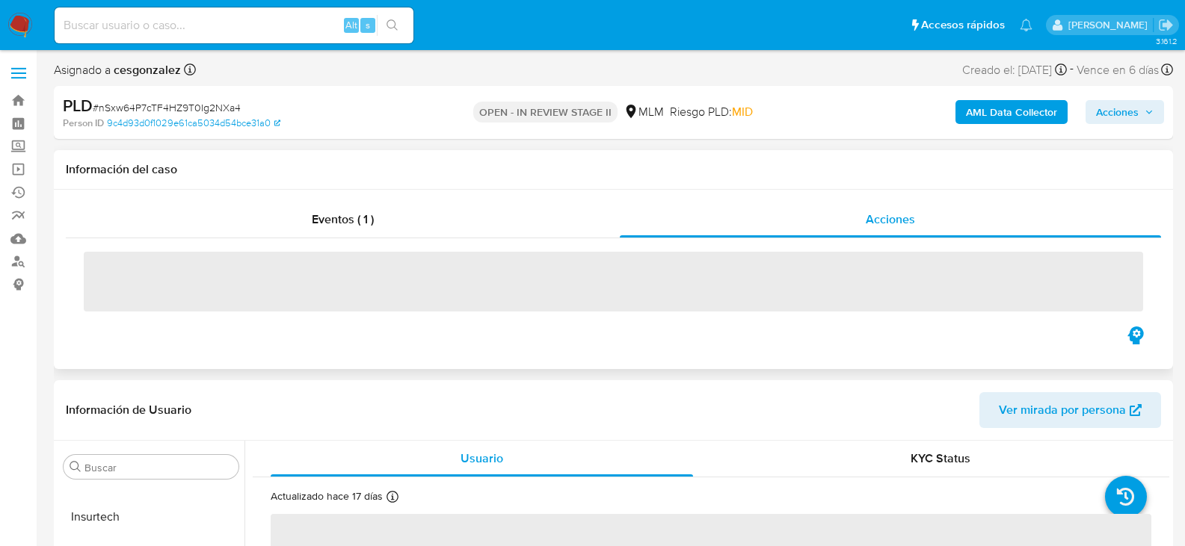
select select "10"
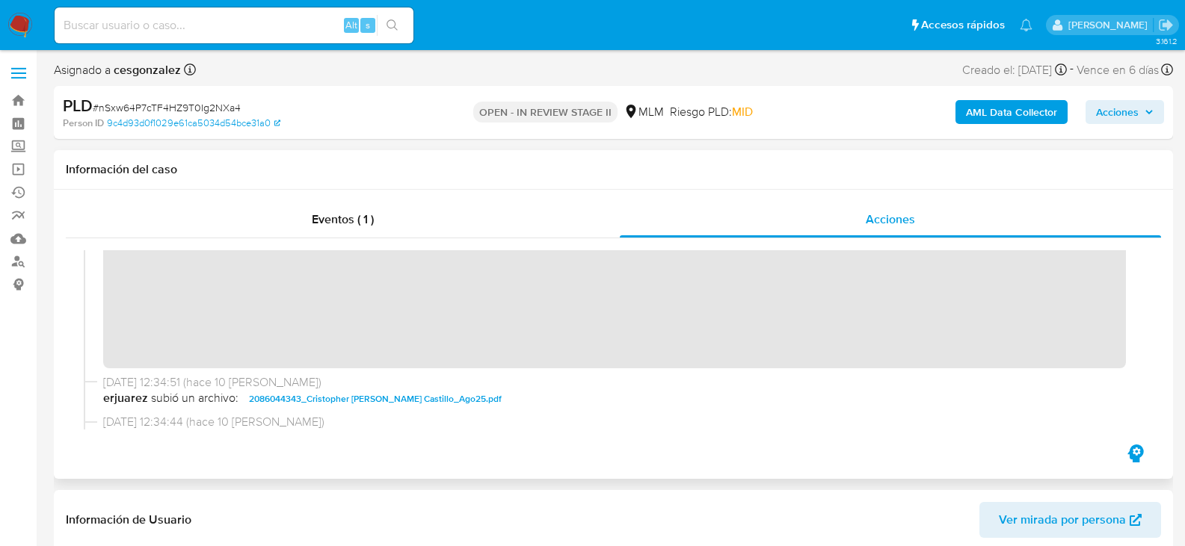
scroll to position [224, 0]
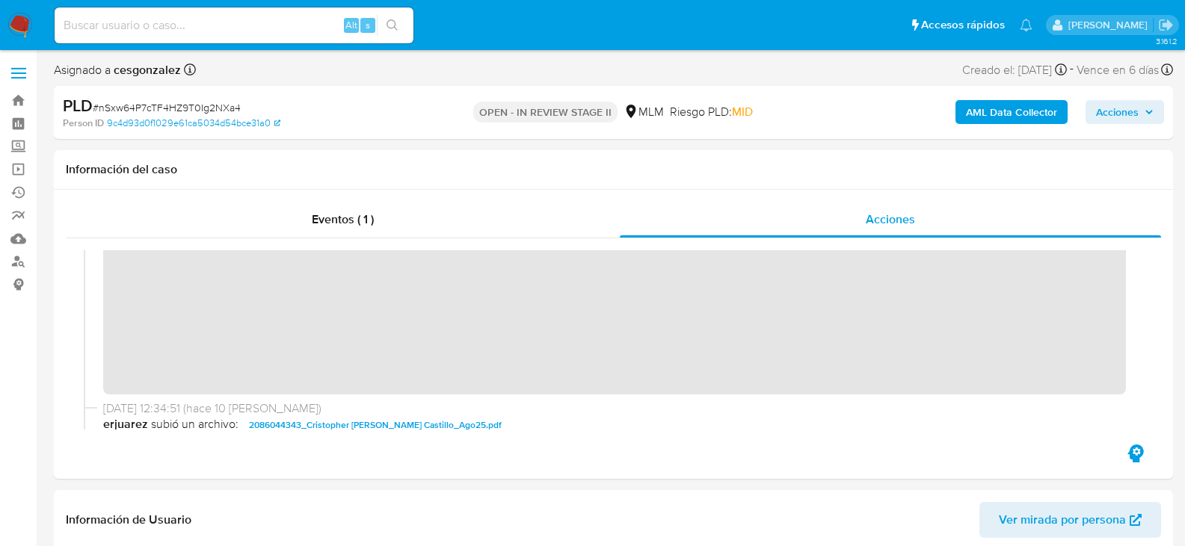
click at [1138, 112] on span "Acciones" at bounding box center [1117, 112] width 43 height 24
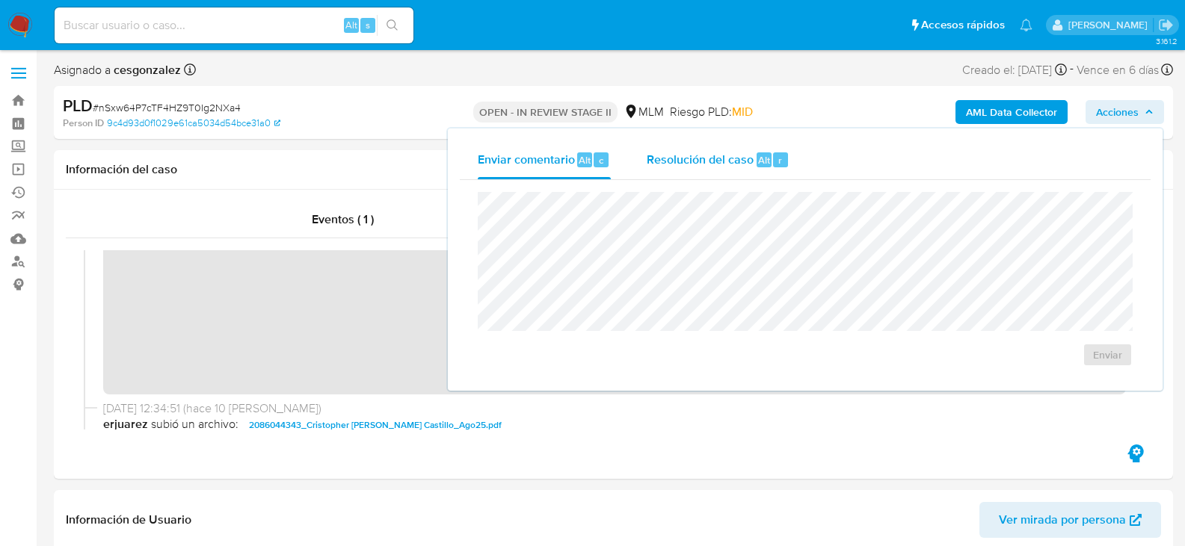
click at [703, 164] on span "Resolución del caso" at bounding box center [700, 159] width 107 height 17
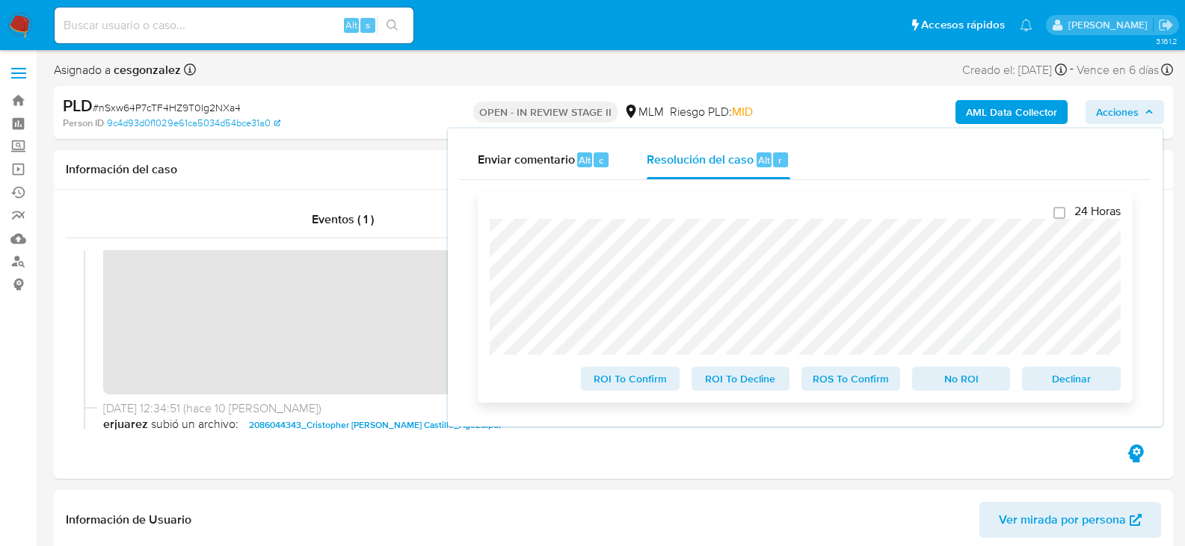
click at [839, 386] on span "ROS To Confirm" at bounding box center [851, 379] width 78 height 21
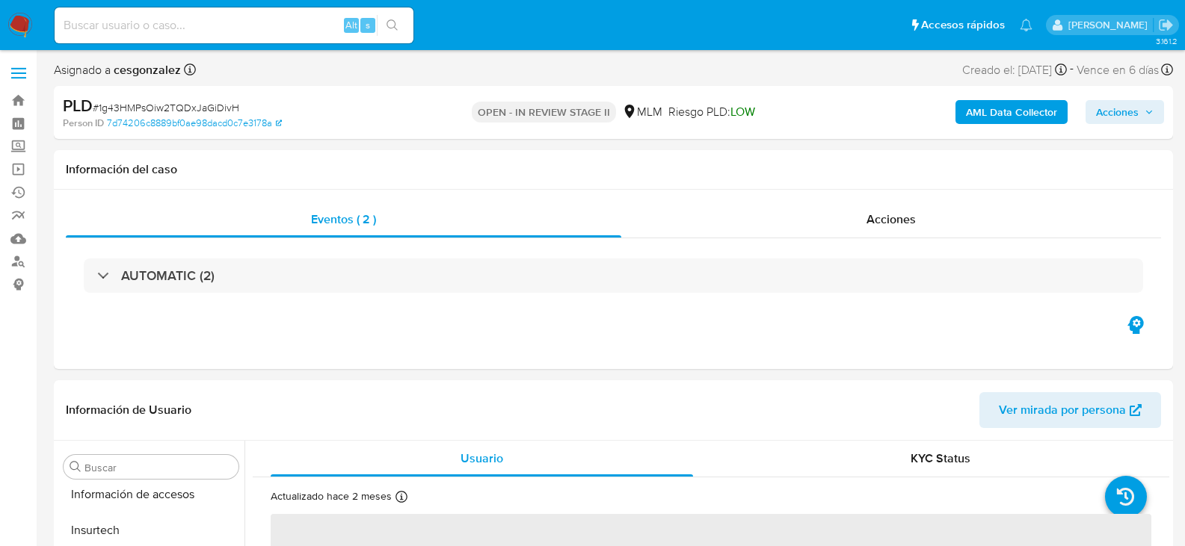
scroll to position [703, 0]
select select "10"
click at [873, 218] on div "Acciones" at bounding box center [891, 220] width 540 height 36
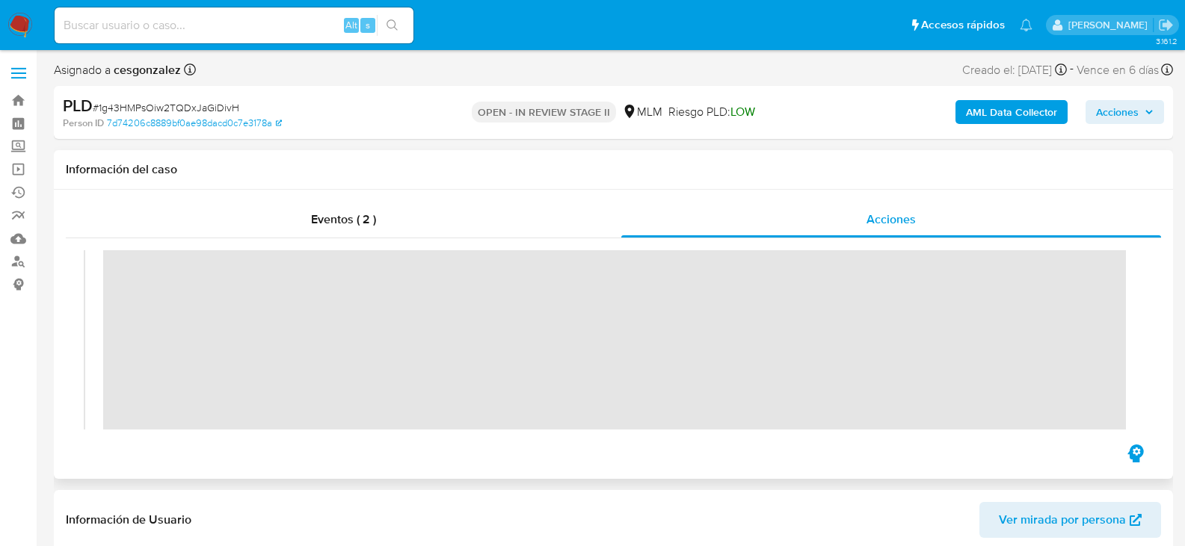
scroll to position [299, 0]
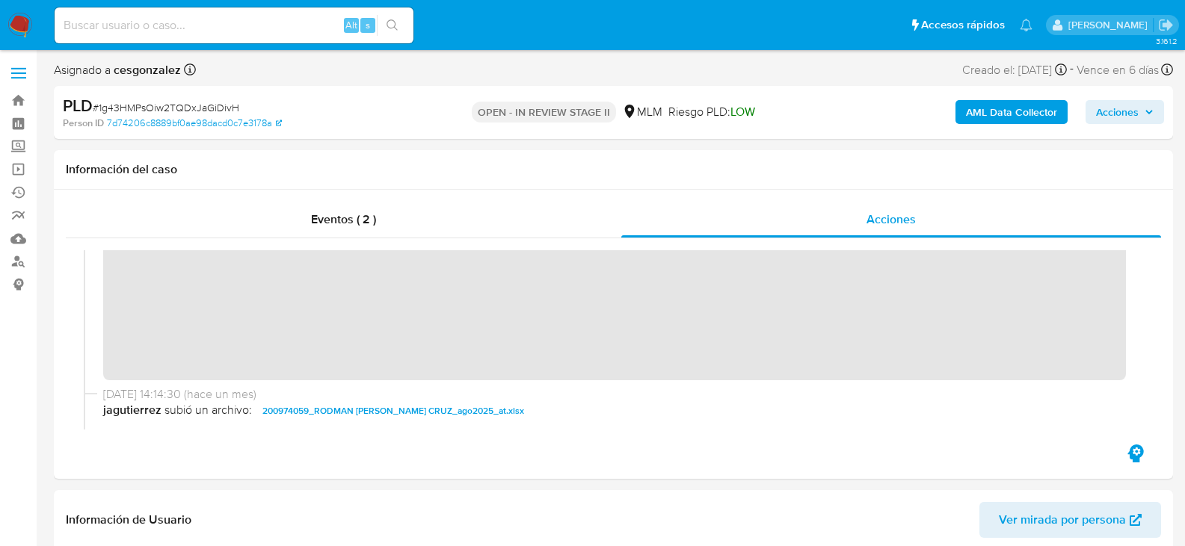
click at [1137, 114] on span "Acciones" at bounding box center [1117, 112] width 43 height 24
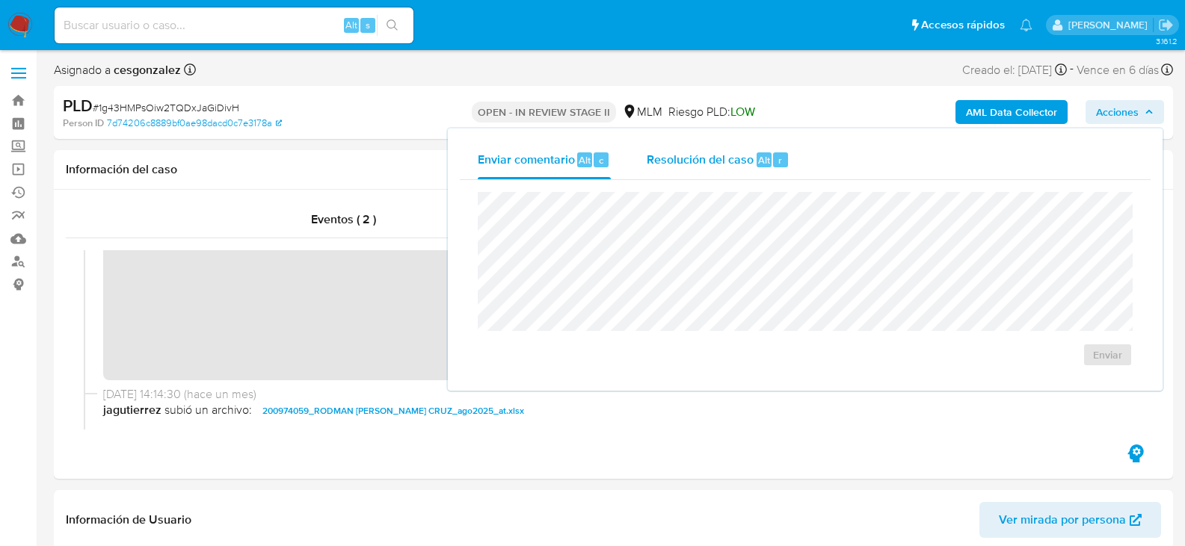
click at [690, 153] on span "Resolución del caso" at bounding box center [700, 159] width 107 height 17
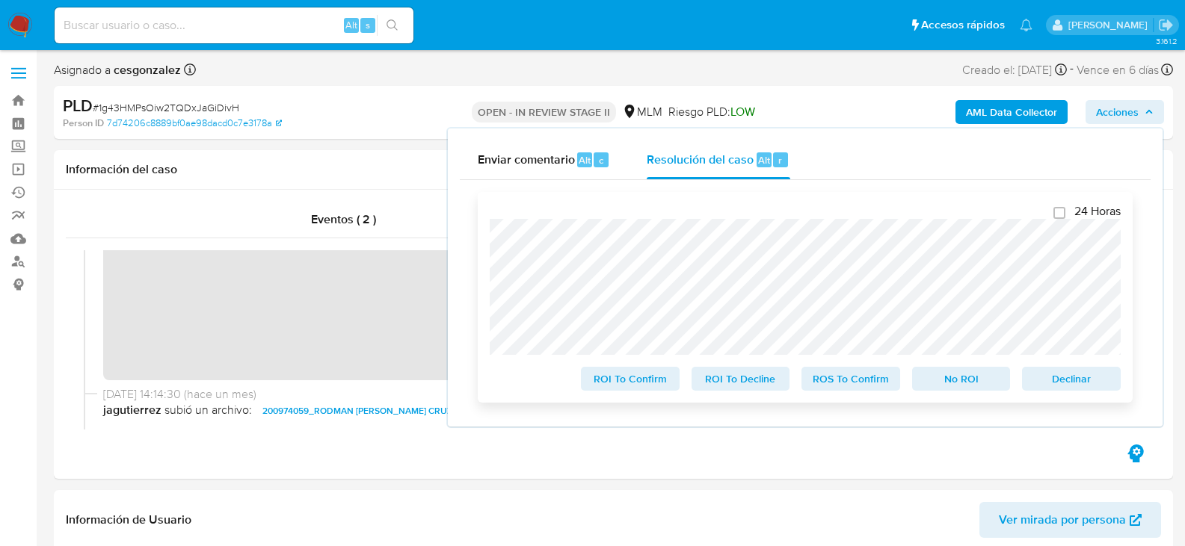
click at [841, 381] on span "ROS To Confirm" at bounding box center [851, 379] width 78 height 21
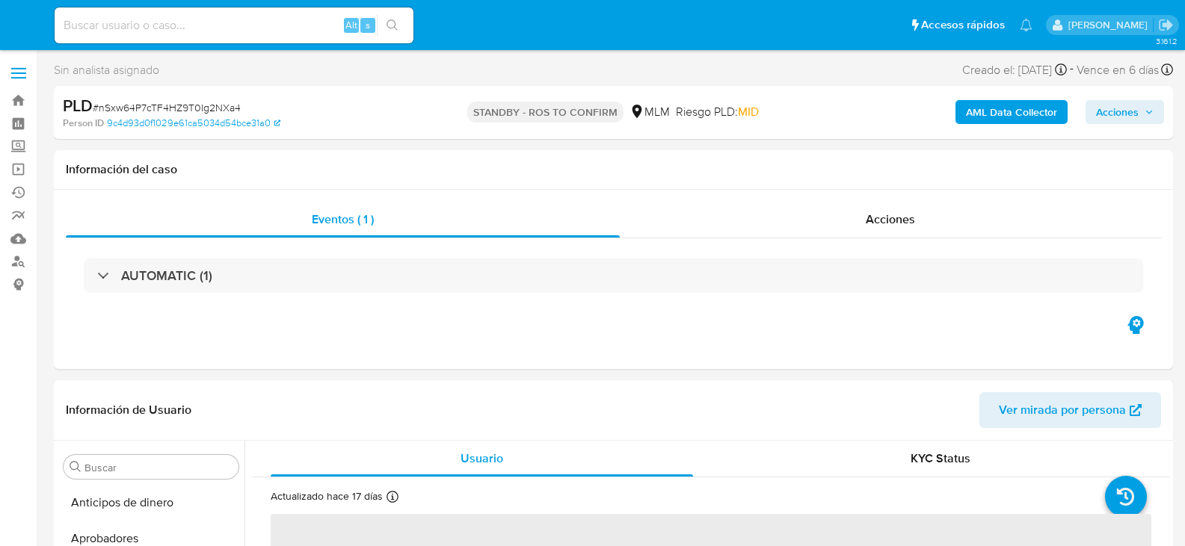
select select "10"
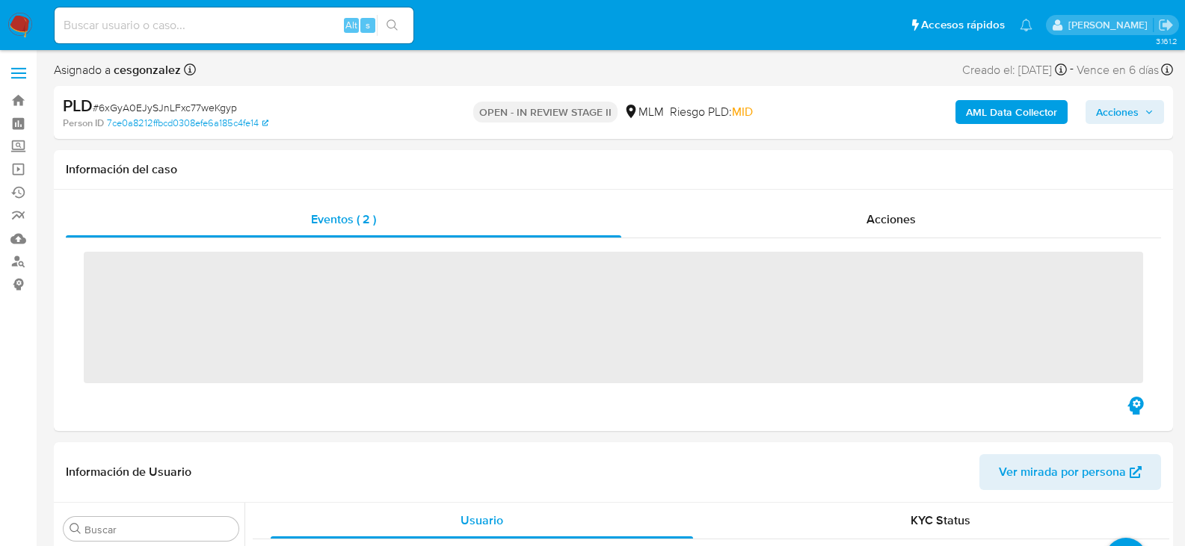
scroll to position [703, 0]
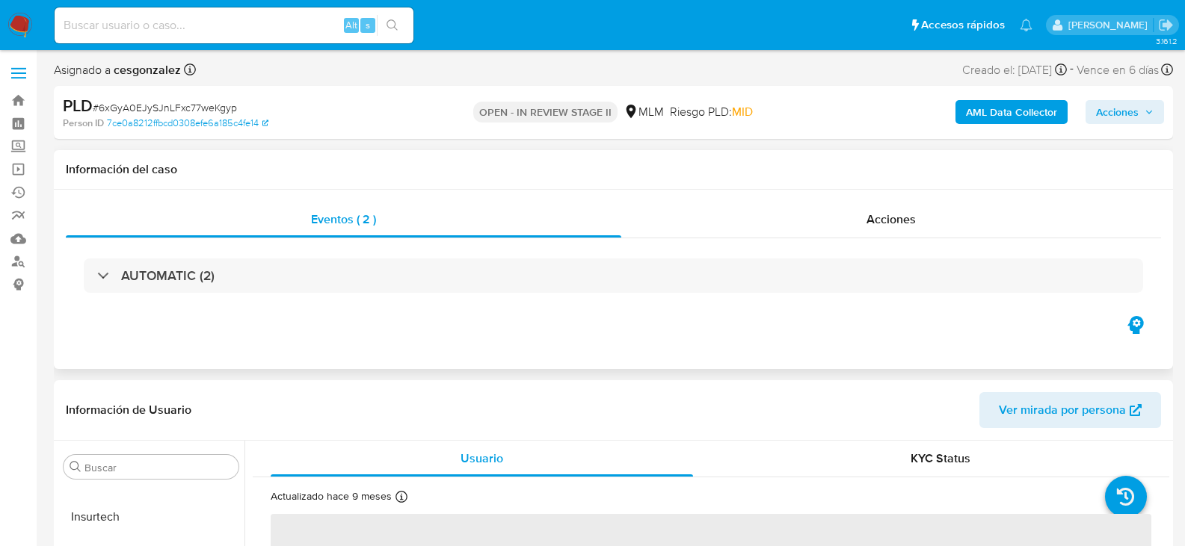
select select "10"
click at [919, 217] on div "Acciones" at bounding box center [891, 220] width 540 height 36
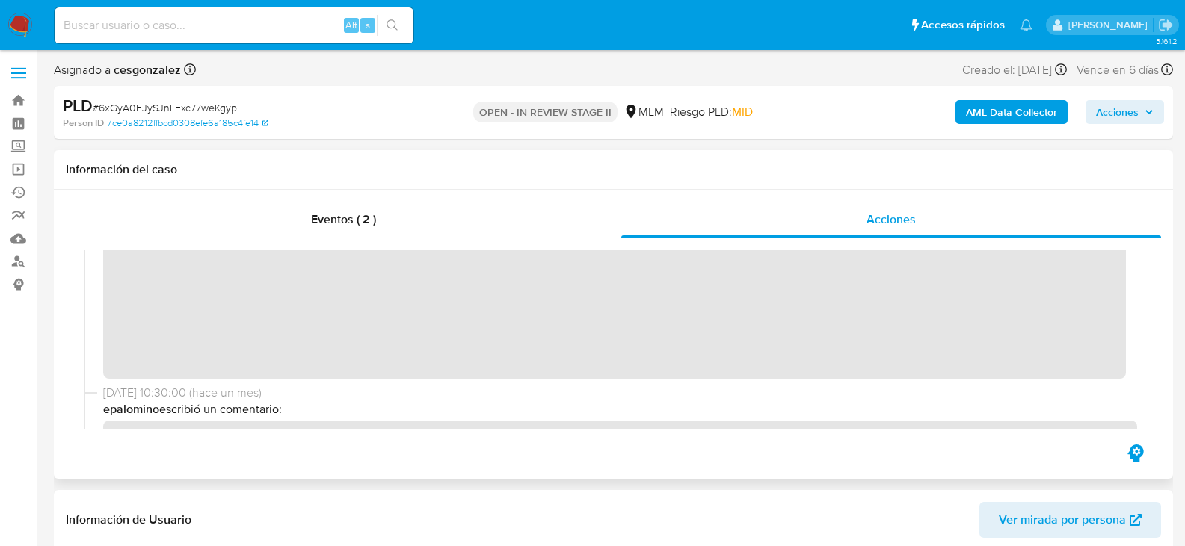
scroll to position [319, 0]
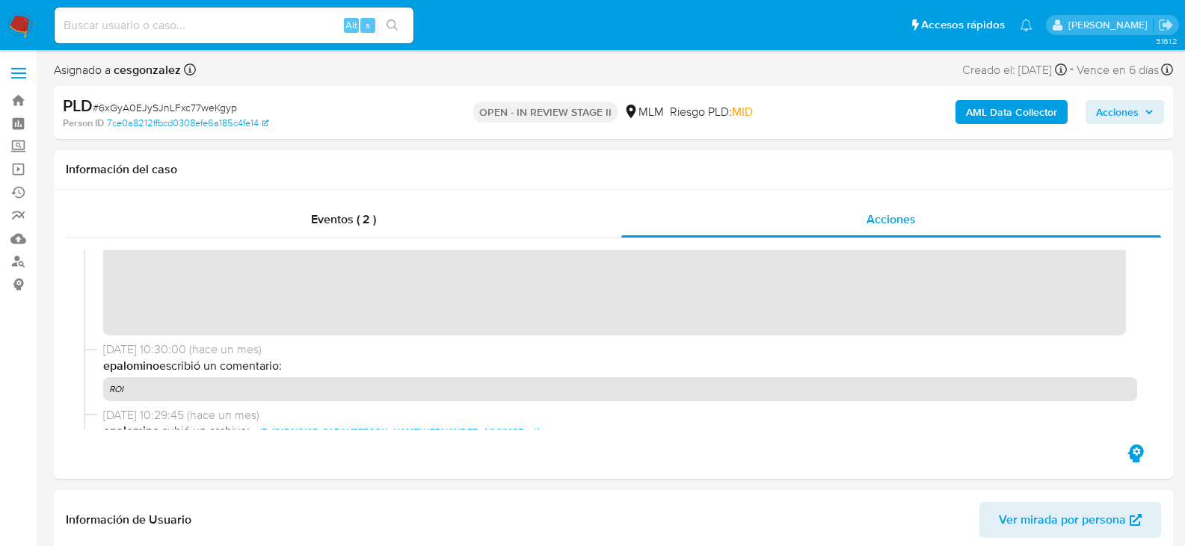
click at [1139, 111] on span "Acciones" at bounding box center [1125, 112] width 58 height 21
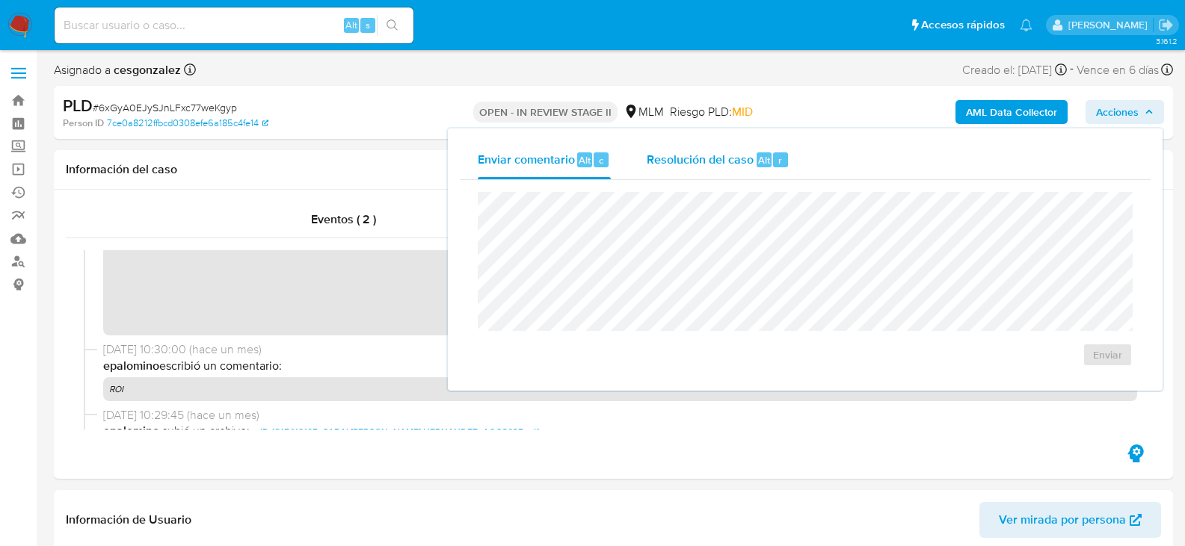
click at [684, 165] on span "Resolución del caso" at bounding box center [700, 159] width 107 height 17
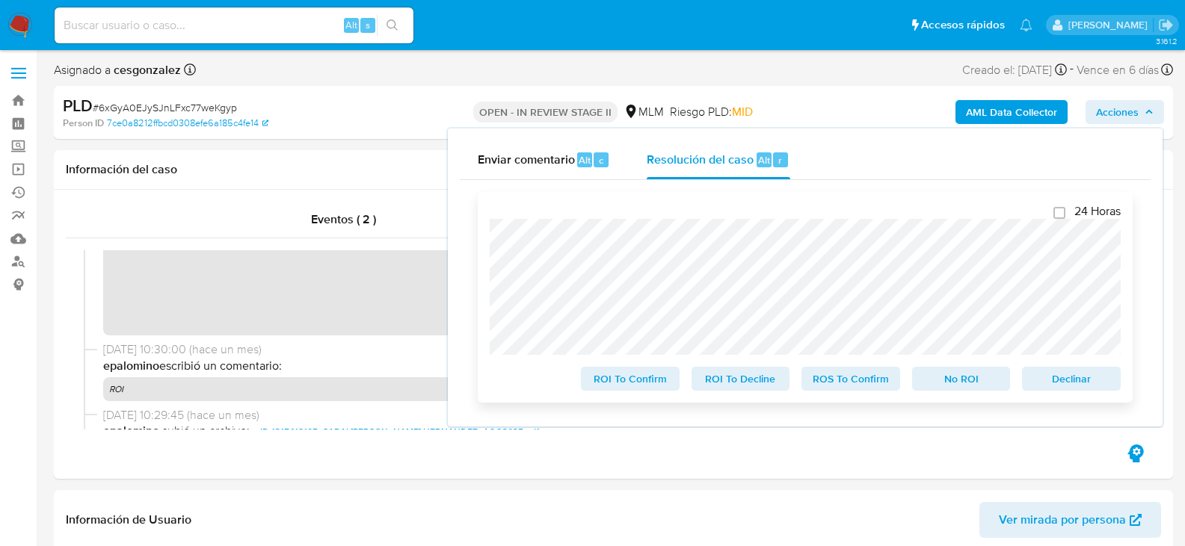
click at [826, 380] on span "ROS To Confirm" at bounding box center [851, 379] width 78 height 21
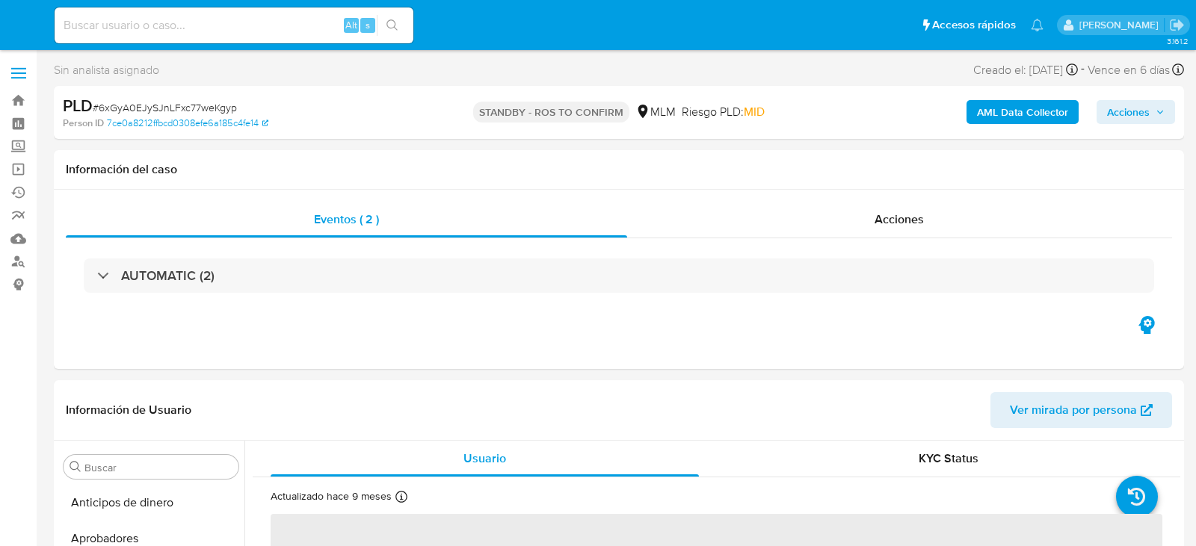
select select "10"
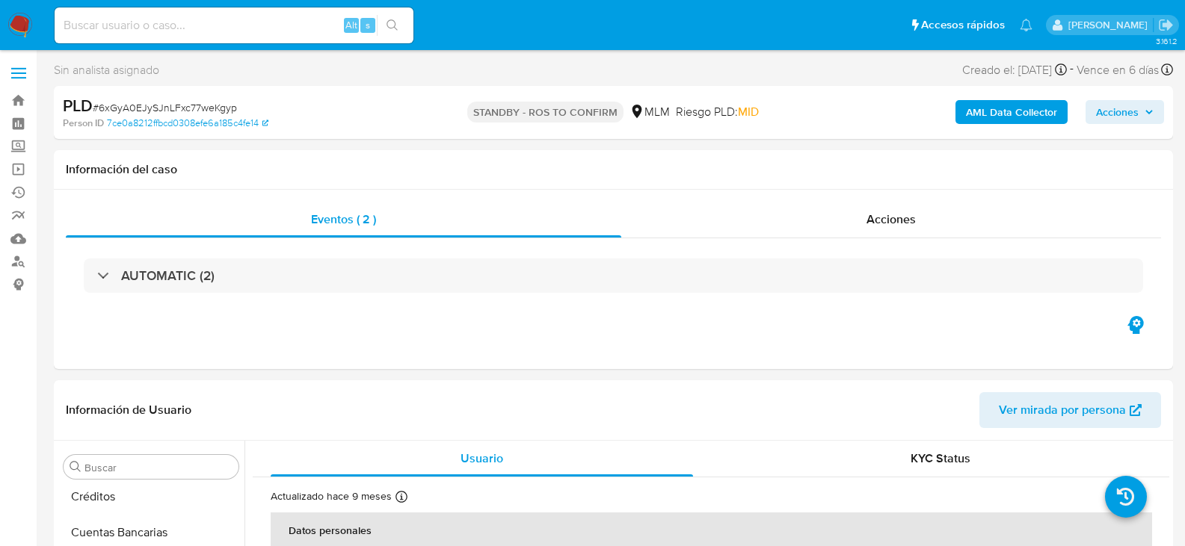
scroll to position [579, 0]
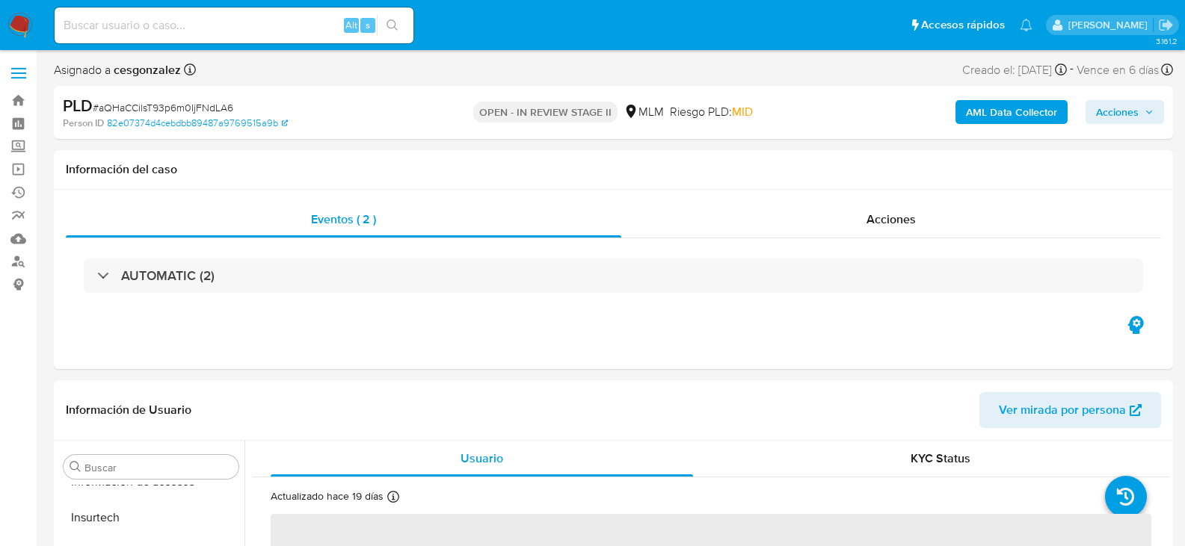
scroll to position [703, 0]
drag, startPoint x: 900, startPoint y: 221, endPoint x: 907, endPoint y: 226, distance: 8.5
click at [900, 221] on span "Acciones" at bounding box center [890, 219] width 49 height 17
select select "10"
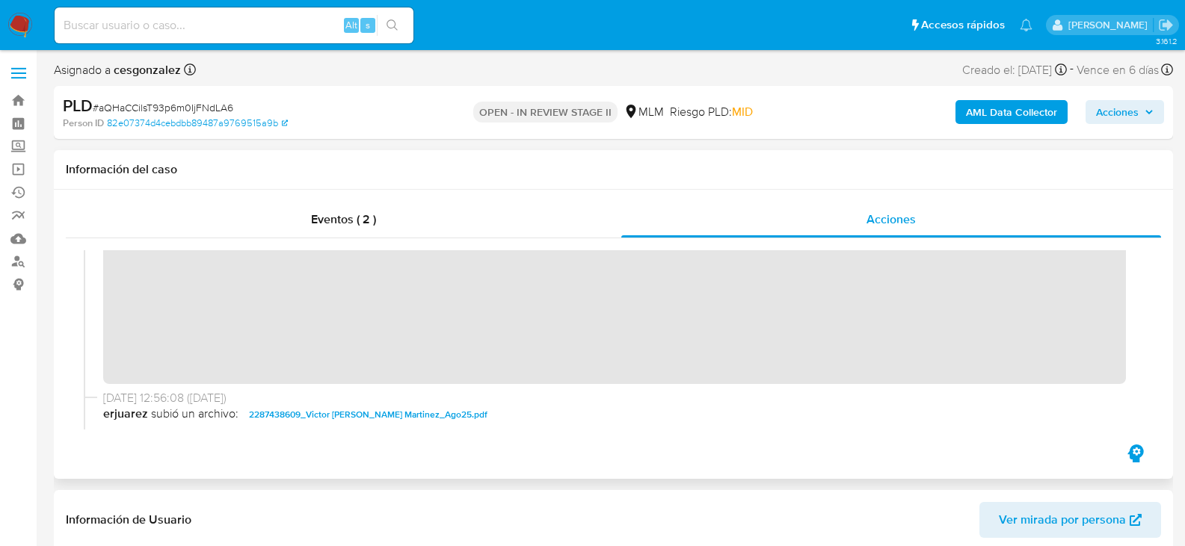
scroll to position [299, 0]
click at [1134, 108] on span "Acciones" at bounding box center [1117, 112] width 43 height 24
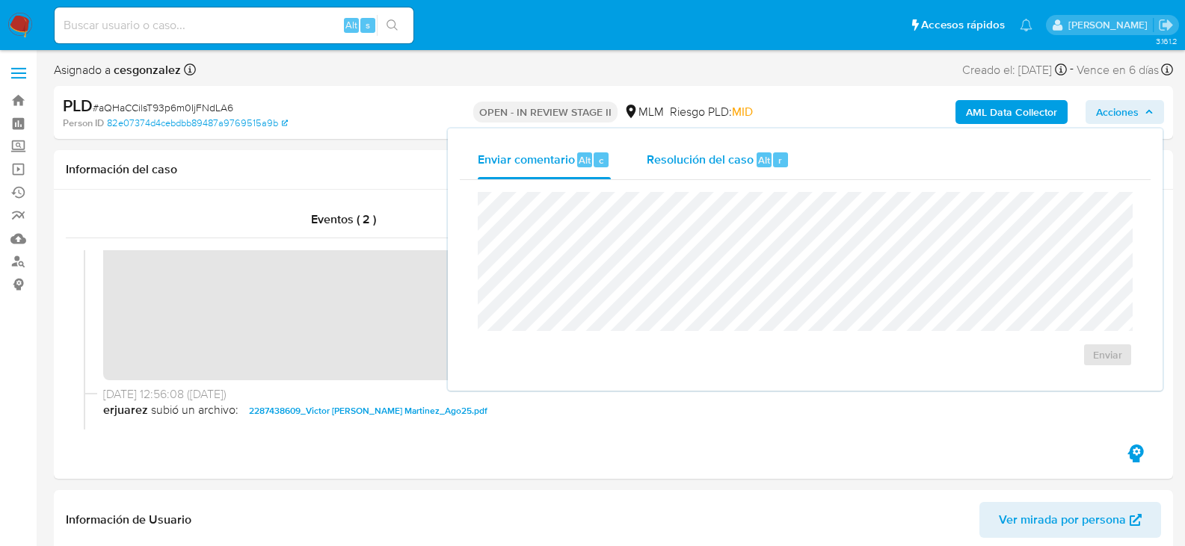
click at [668, 159] on span "Resolución del caso" at bounding box center [700, 159] width 107 height 17
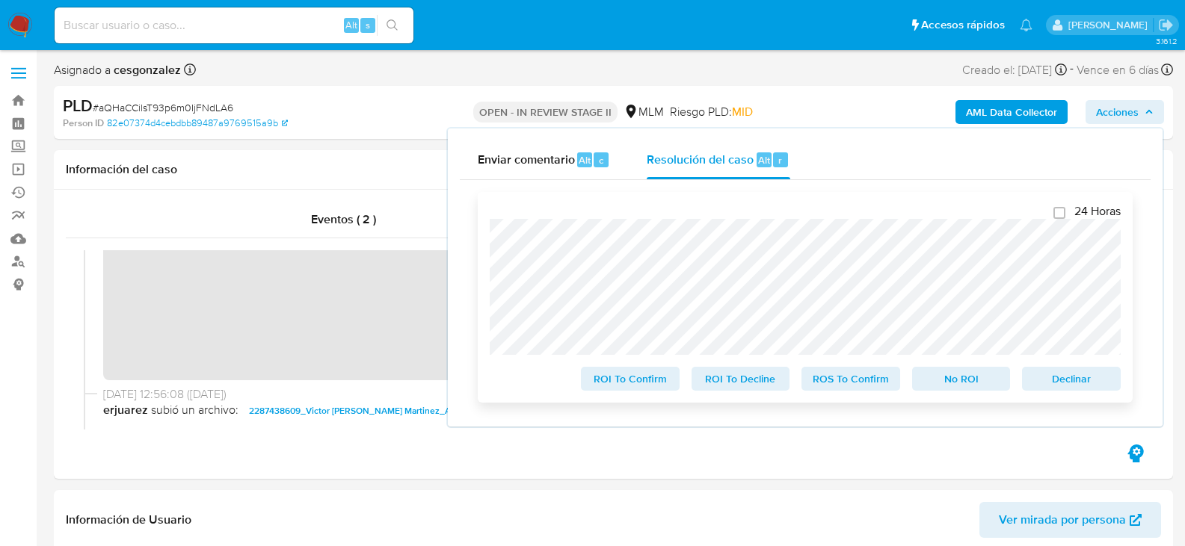
click at [835, 386] on span "ROS To Confirm" at bounding box center [851, 379] width 78 height 21
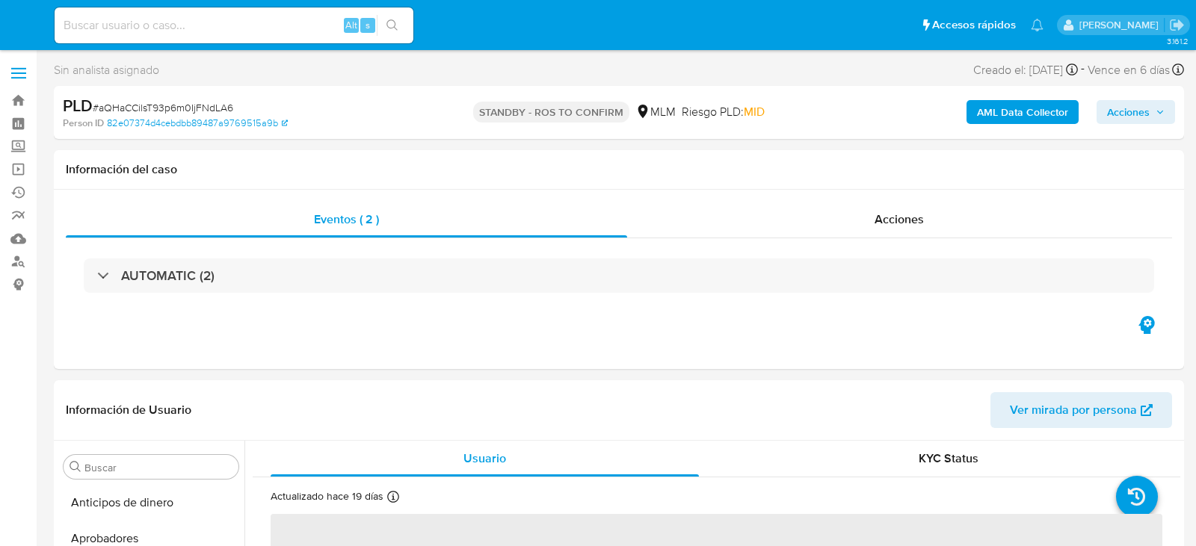
select select "10"
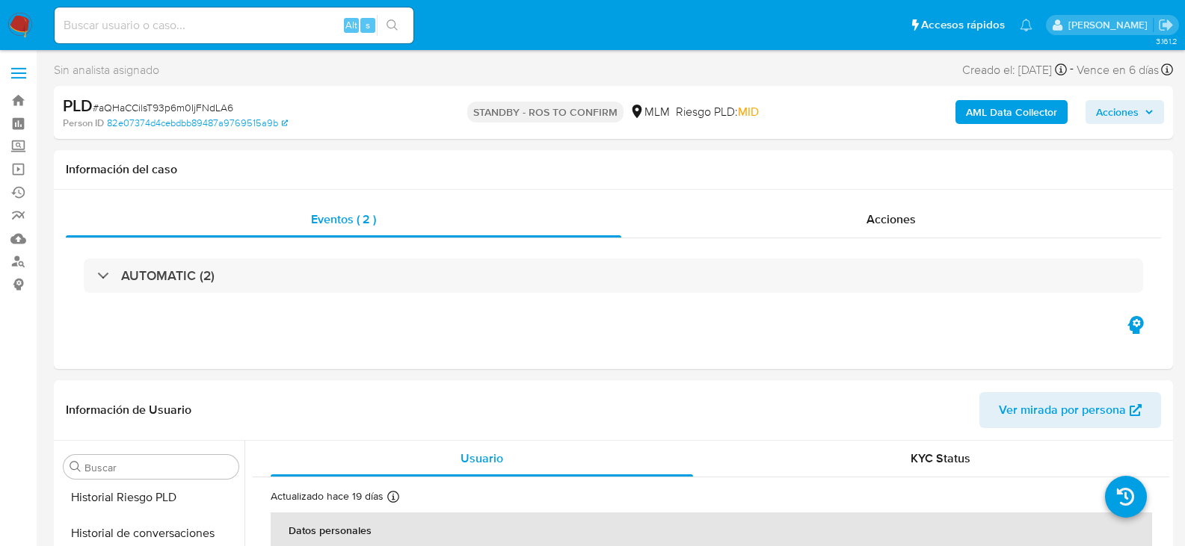
scroll to position [673, 0]
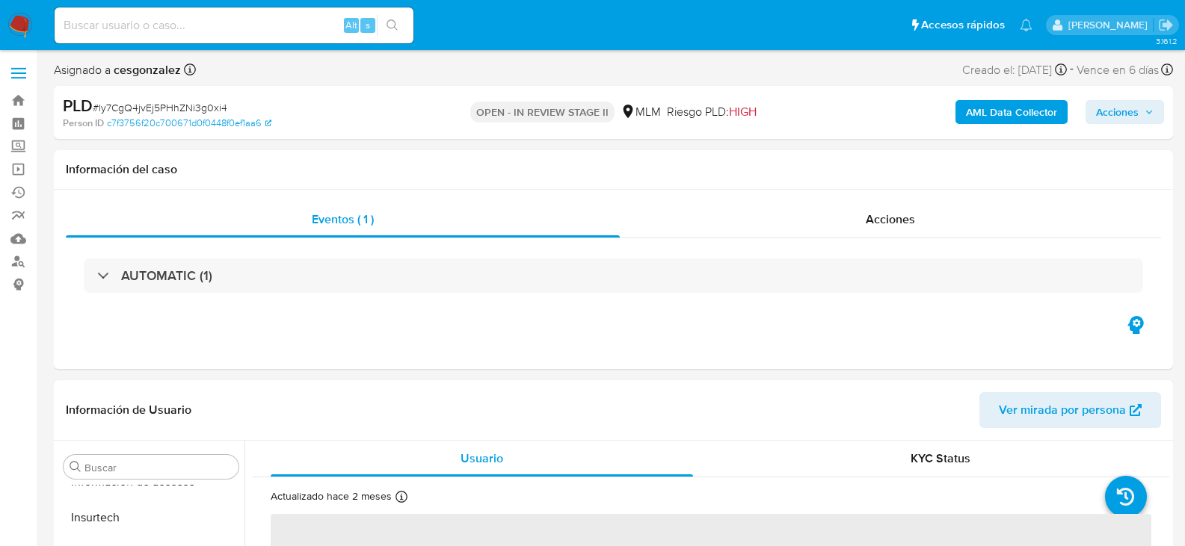
scroll to position [703, 0]
click at [865, 219] on div "Acciones" at bounding box center [890, 220] width 541 height 36
select select "10"
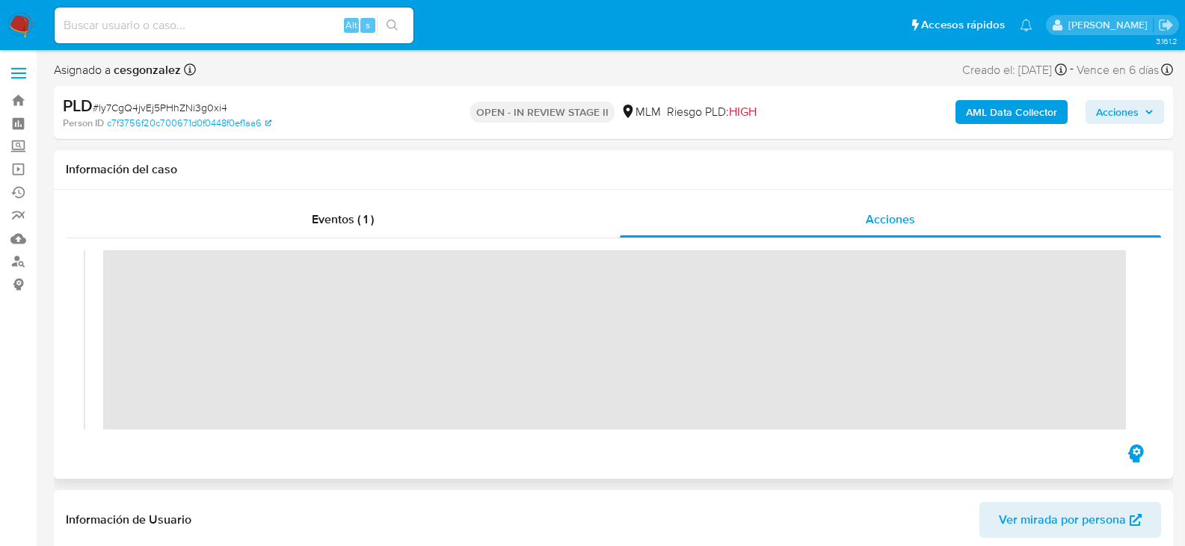
scroll to position [299, 0]
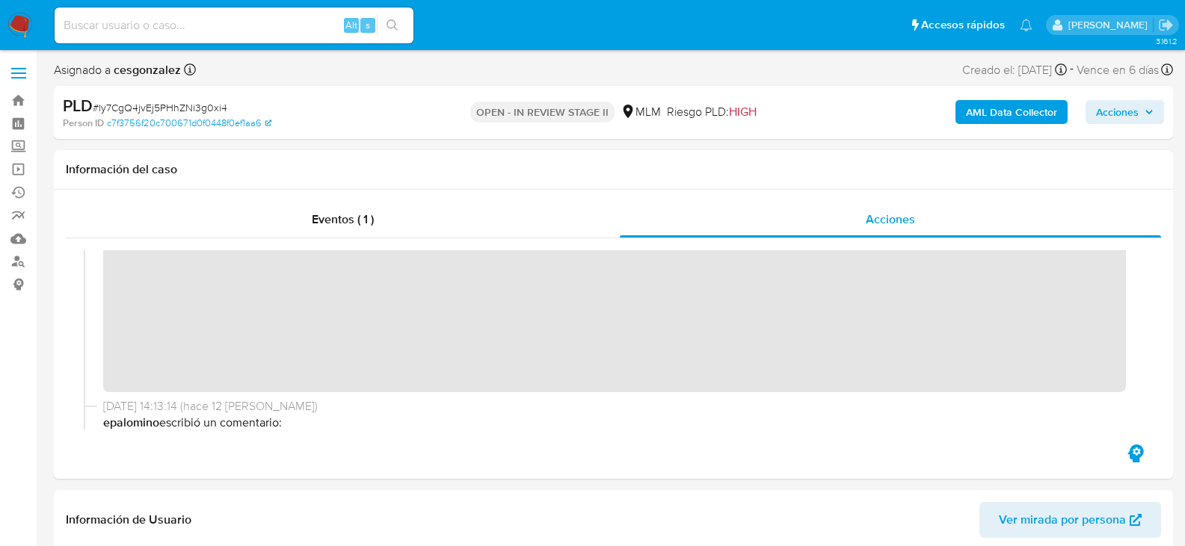
click at [1112, 103] on span "Acciones" at bounding box center [1117, 112] width 43 height 24
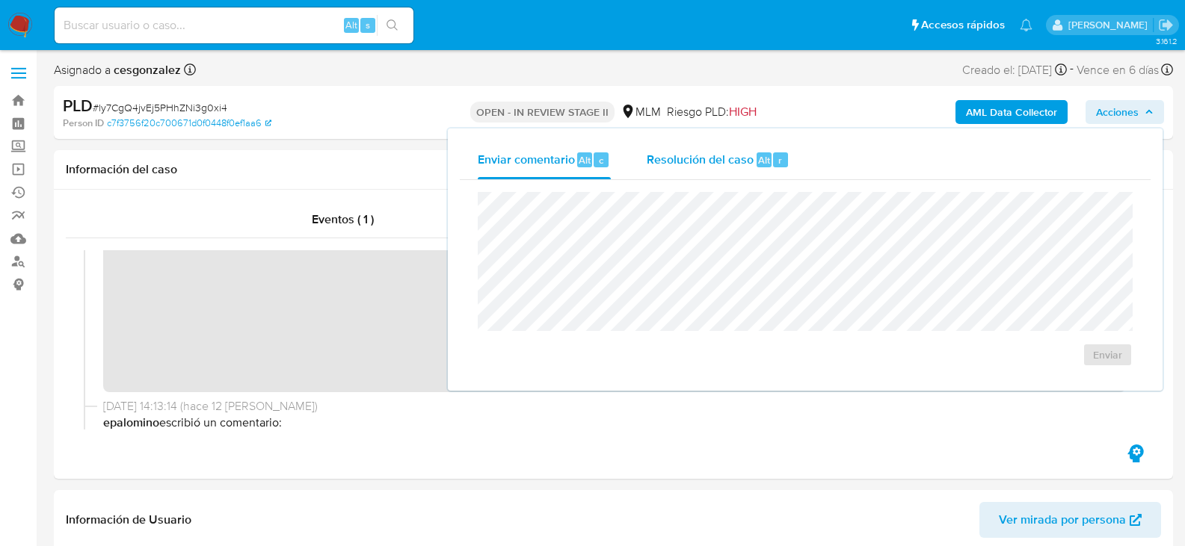
click at [727, 161] on span "Resolución del caso" at bounding box center [700, 159] width 107 height 17
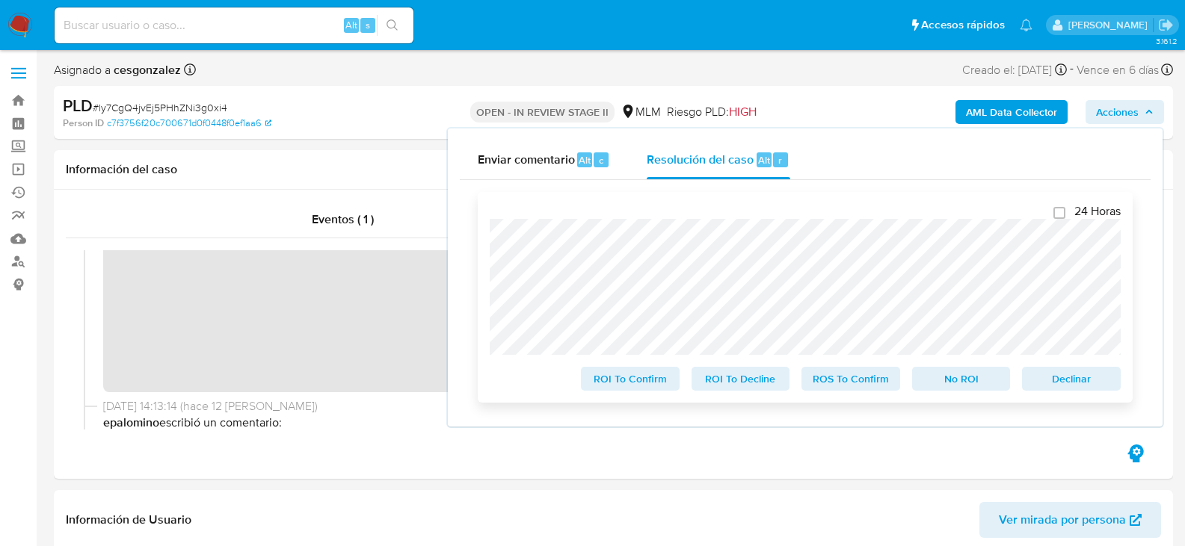
click at [839, 382] on span "ROS To Confirm" at bounding box center [851, 379] width 78 height 21
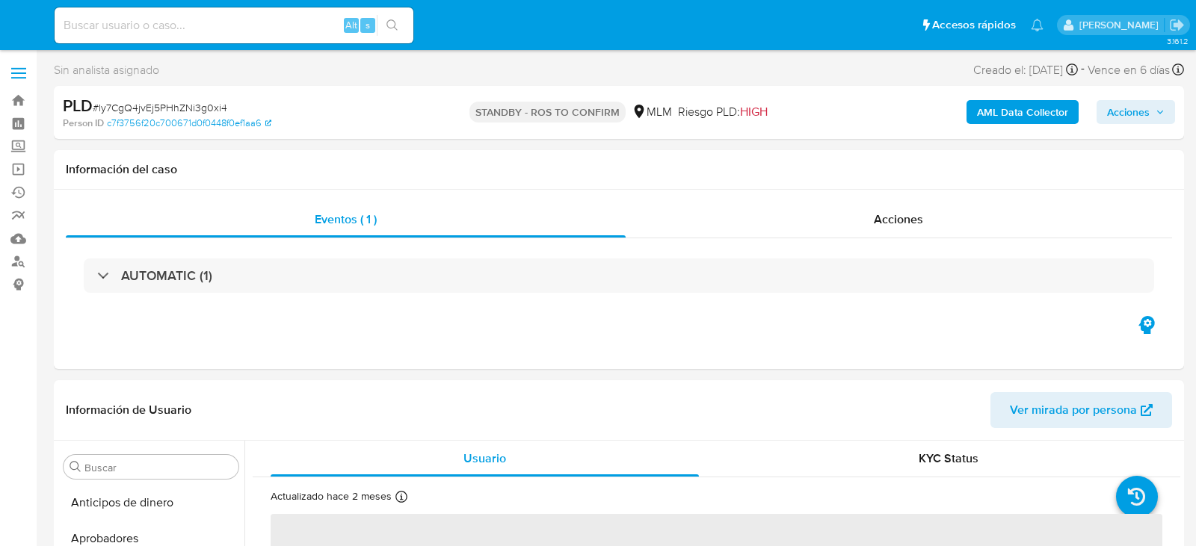
select select "10"
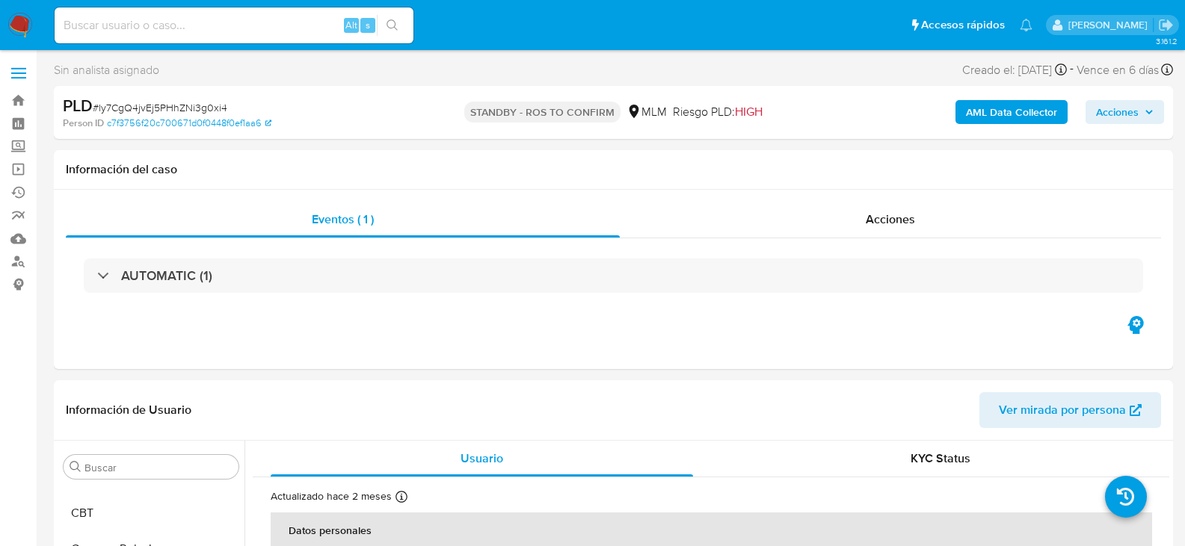
scroll to position [656, 0]
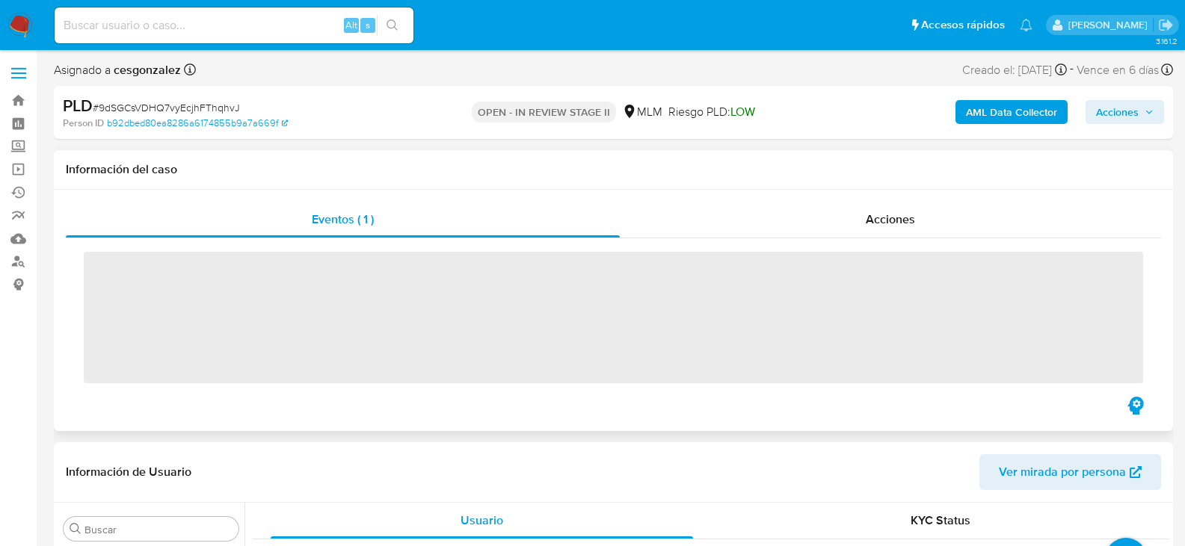
scroll to position [703, 0]
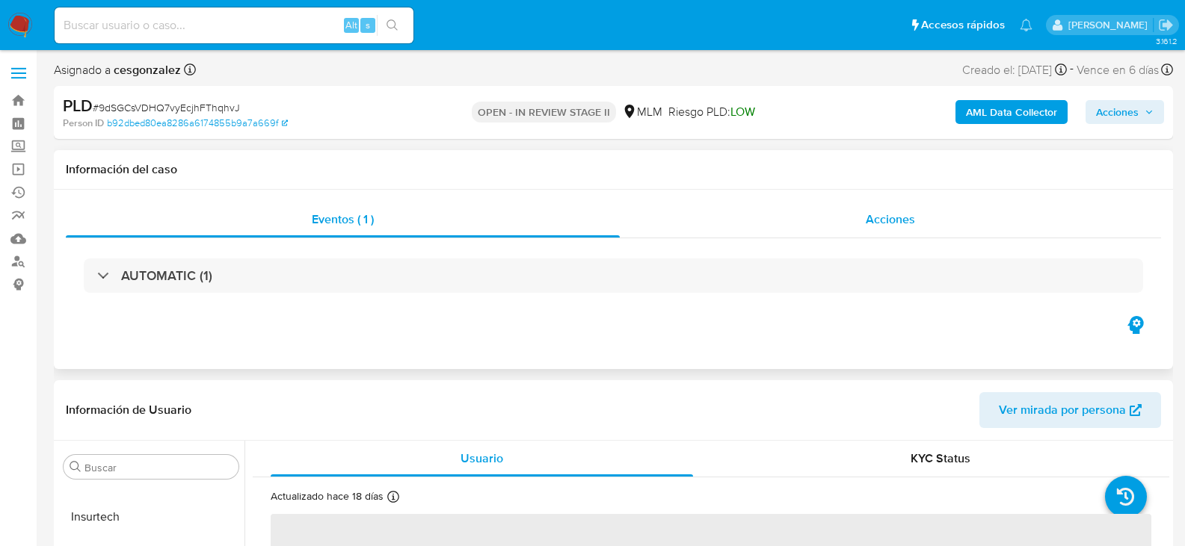
click at [894, 214] on span "Acciones" at bounding box center [890, 219] width 49 height 17
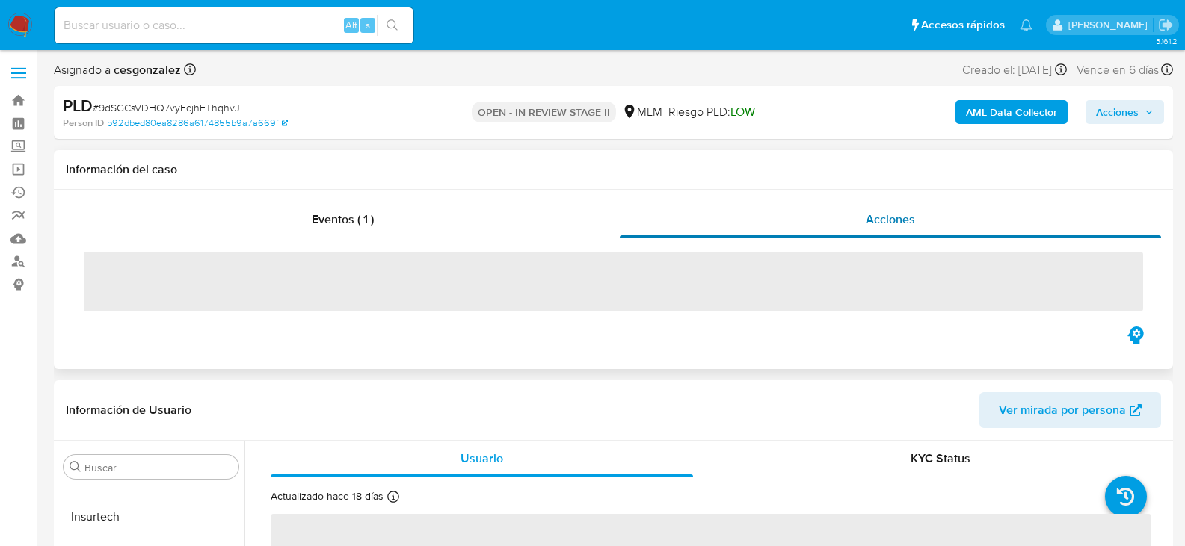
select select "10"
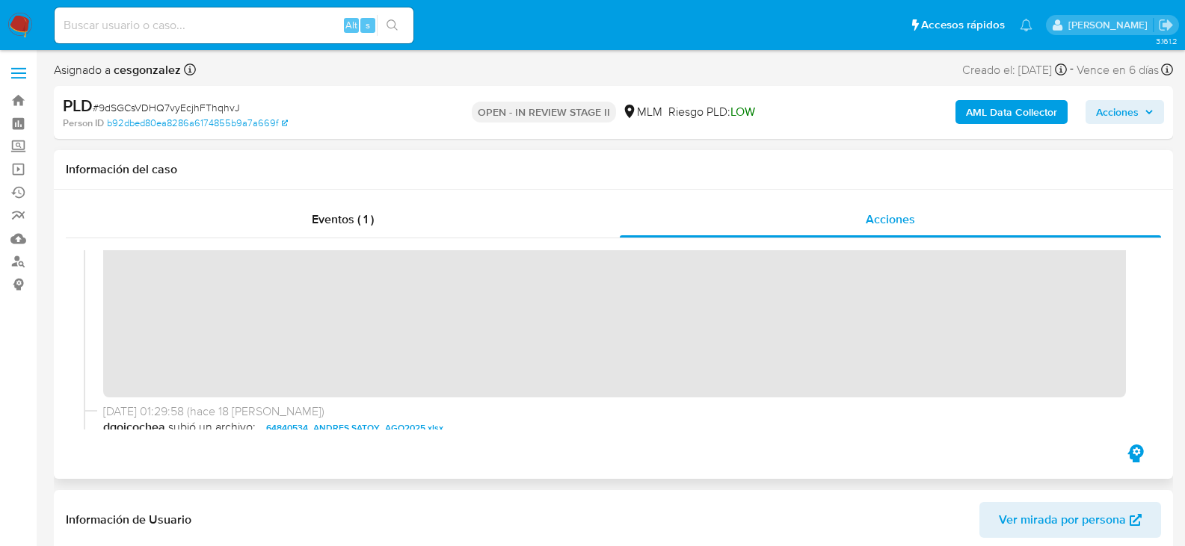
scroll to position [292, 0]
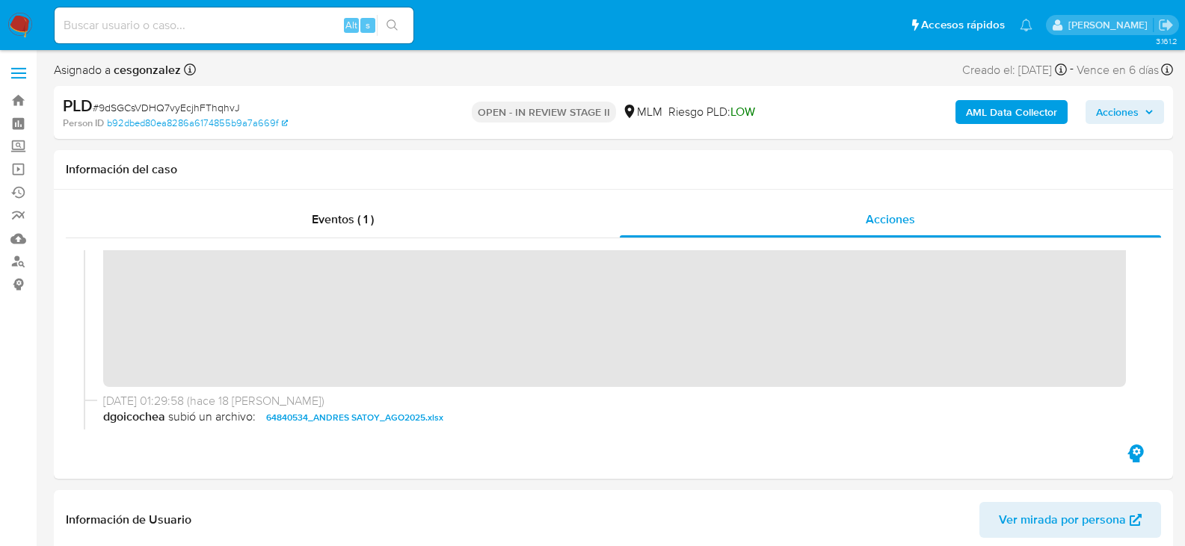
click at [1121, 119] on span "Acciones" at bounding box center [1117, 112] width 43 height 24
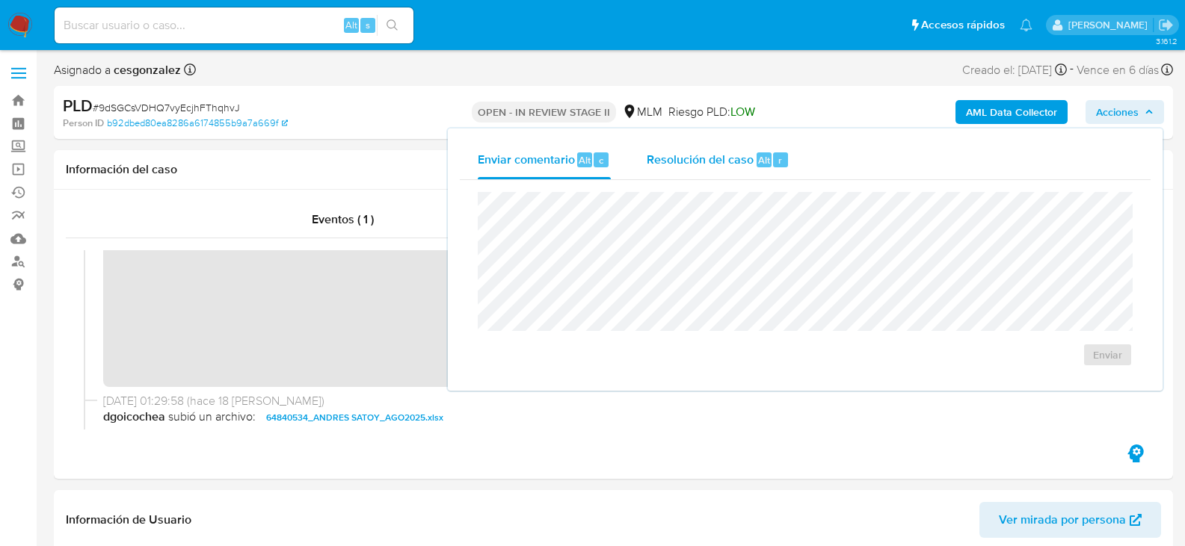
click at [716, 158] on span "Resolución del caso" at bounding box center [700, 159] width 107 height 17
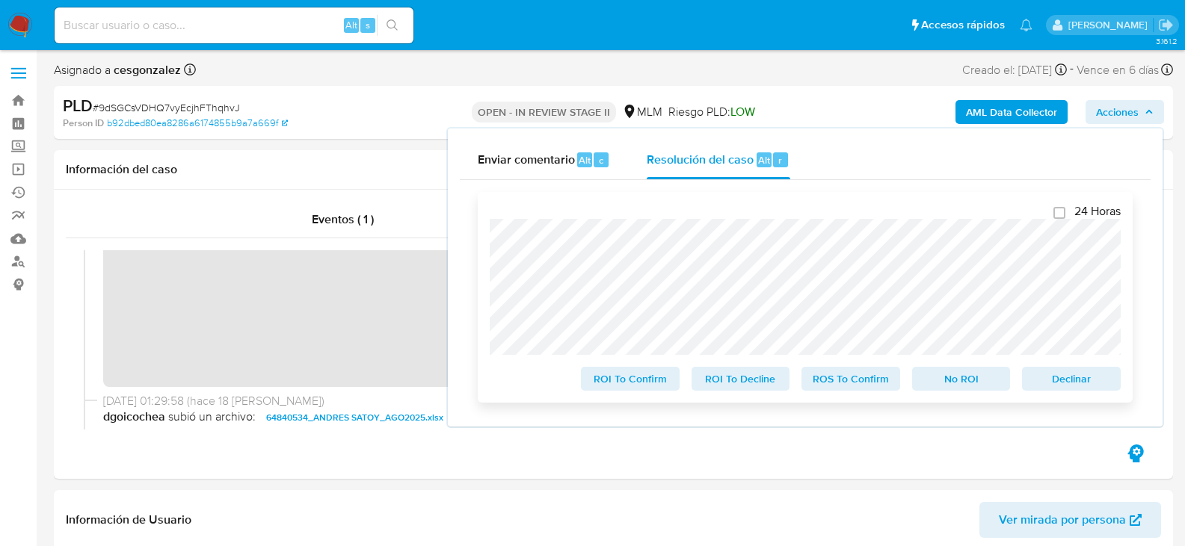
click at [872, 386] on span "ROS To Confirm" at bounding box center [851, 379] width 78 height 21
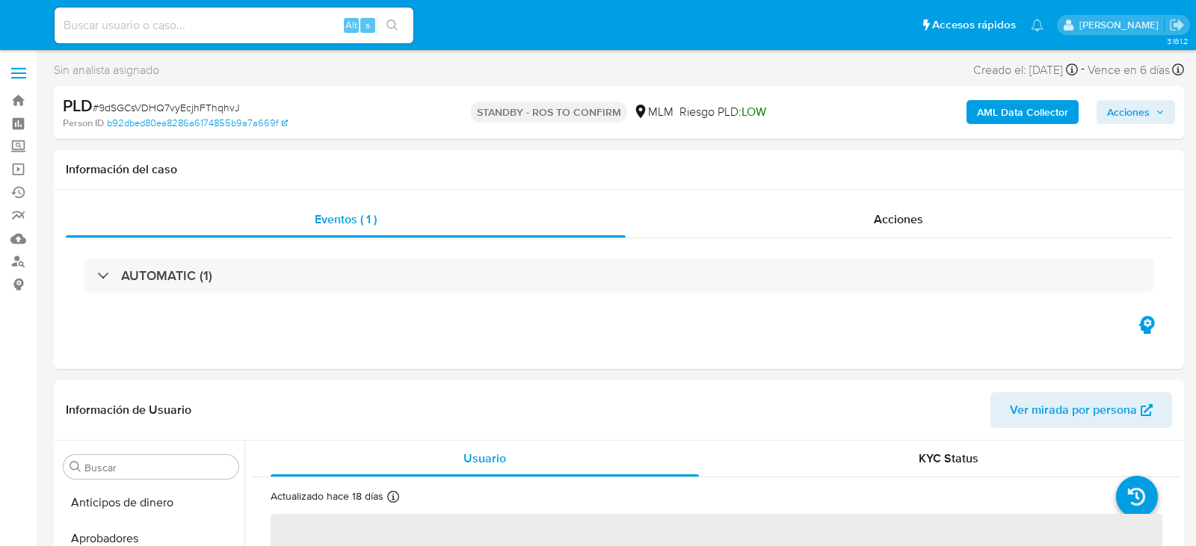
select select "10"
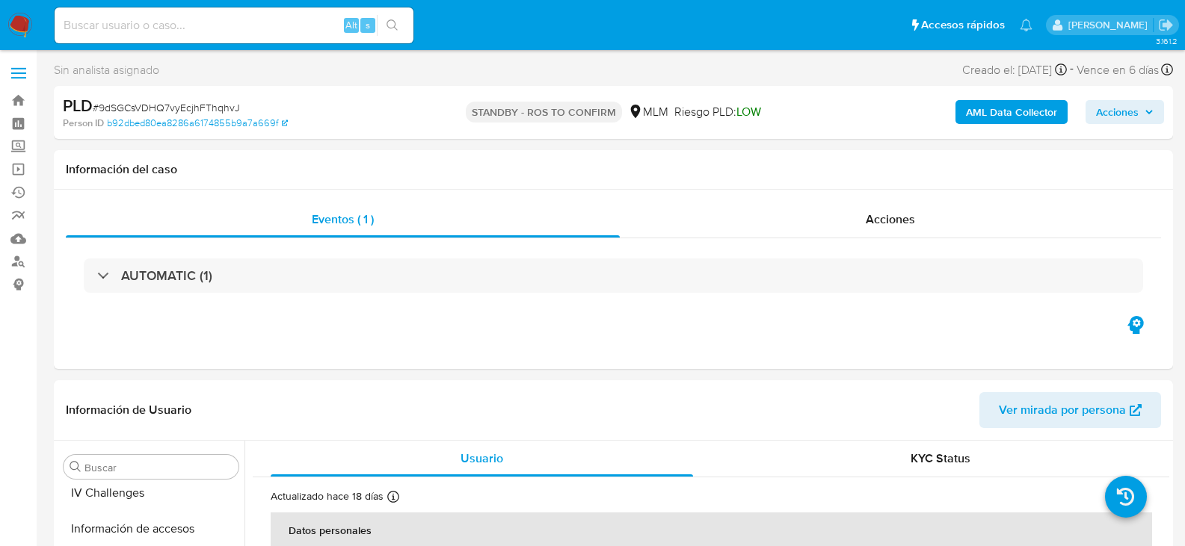
scroll to position [697, 0]
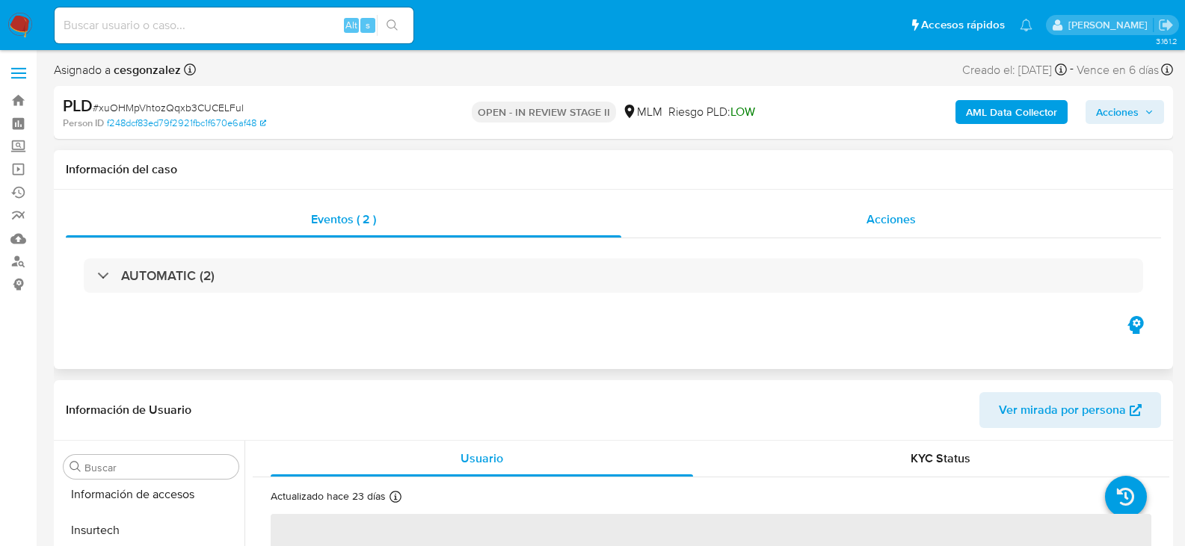
scroll to position [703, 0]
click at [890, 232] on div "Acciones" at bounding box center [891, 220] width 540 height 36
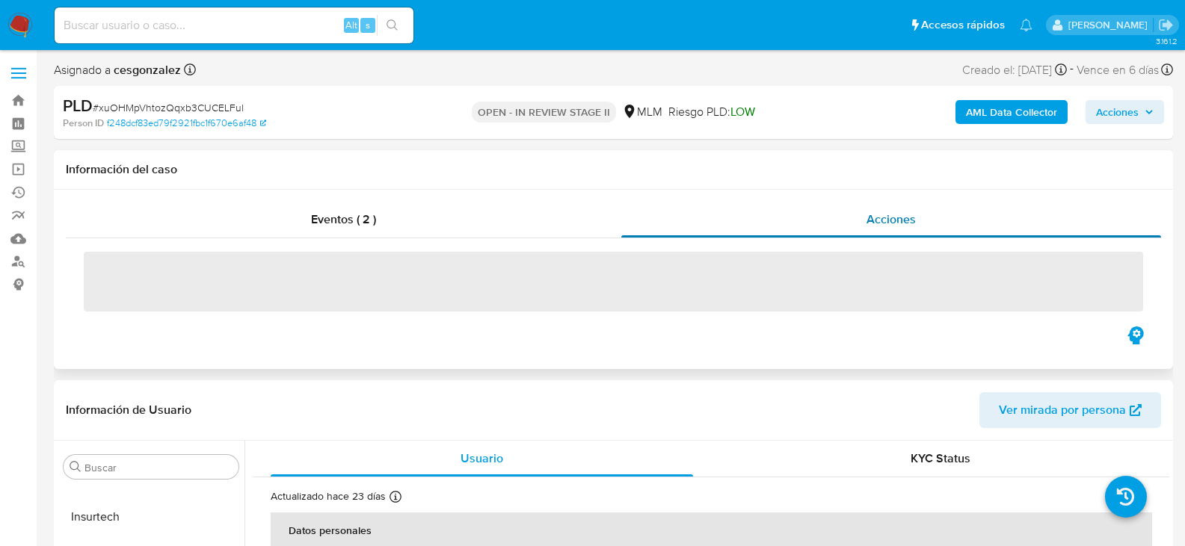
select select "10"
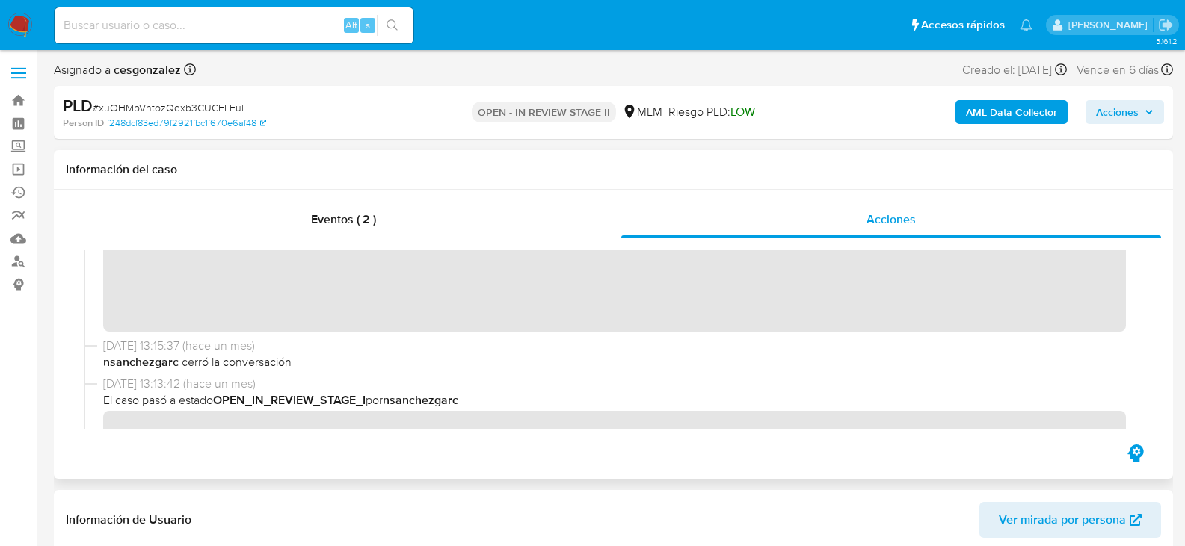
scroll to position [374, 0]
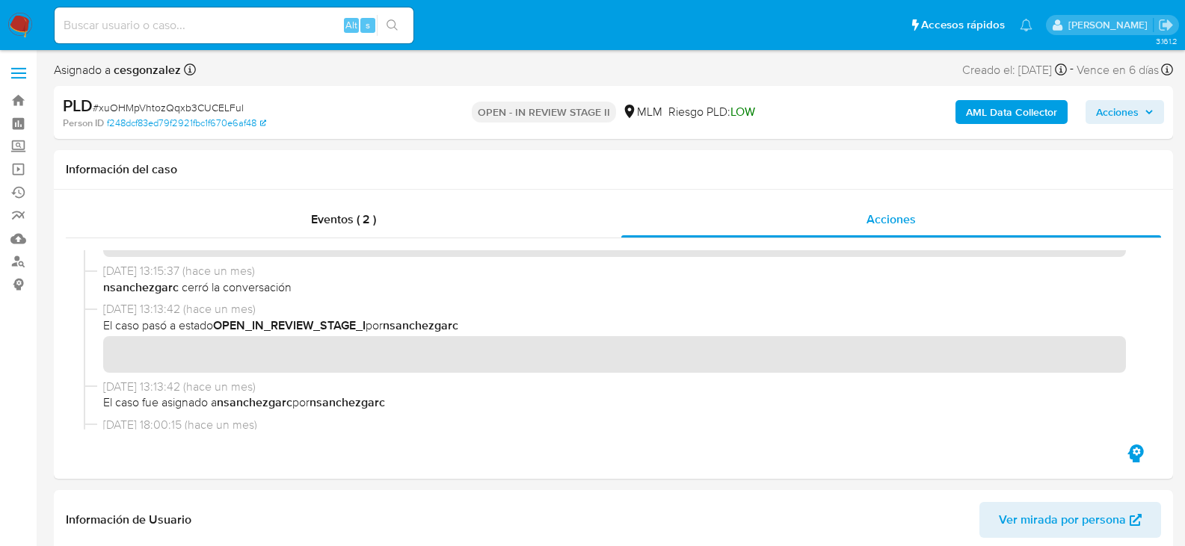
click at [1109, 116] on span "Acciones" at bounding box center [1117, 112] width 43 height 24
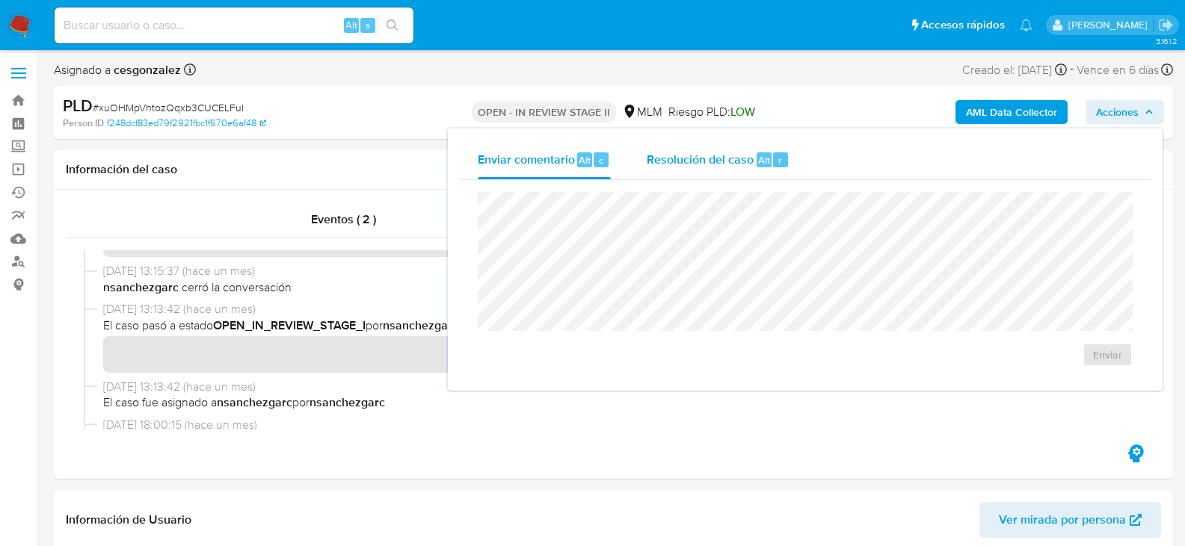
click at [720, 171] on div "Resolución del caso Alt r" at bounding box center [718, 160] width 143 height 39
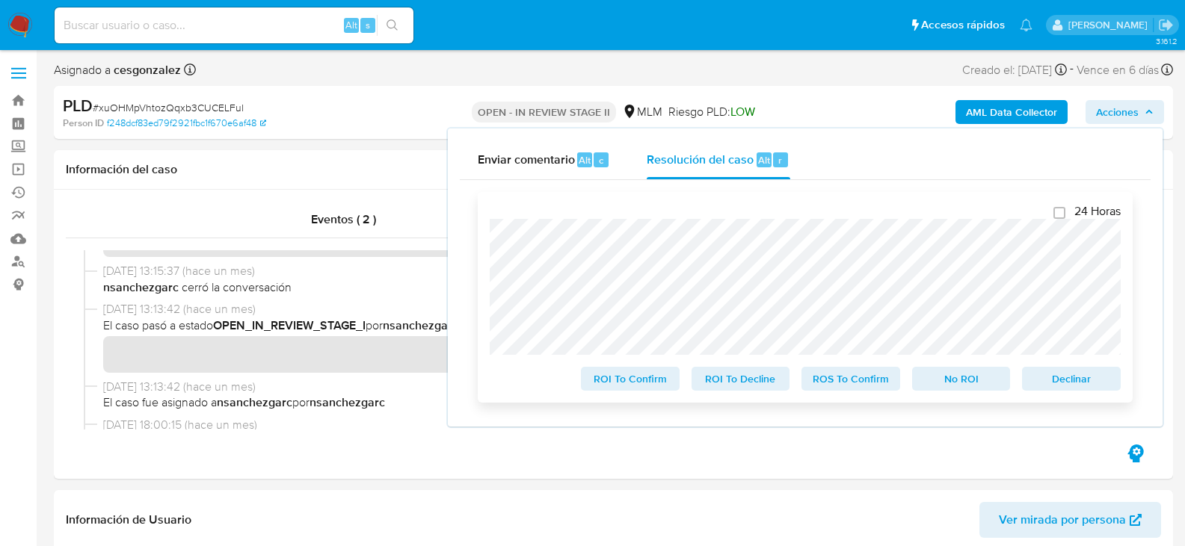
click at [844, 386] on span "ROS To Confirm" at bounding box center [851, 379] width 78 height 21
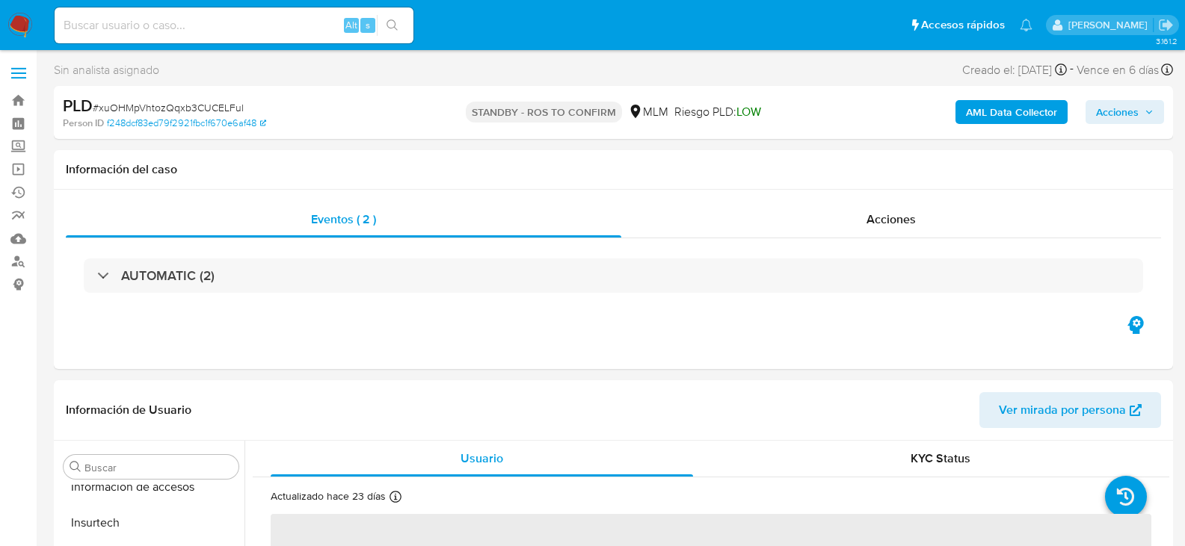
scroll to position [703, 0]
select select "10"
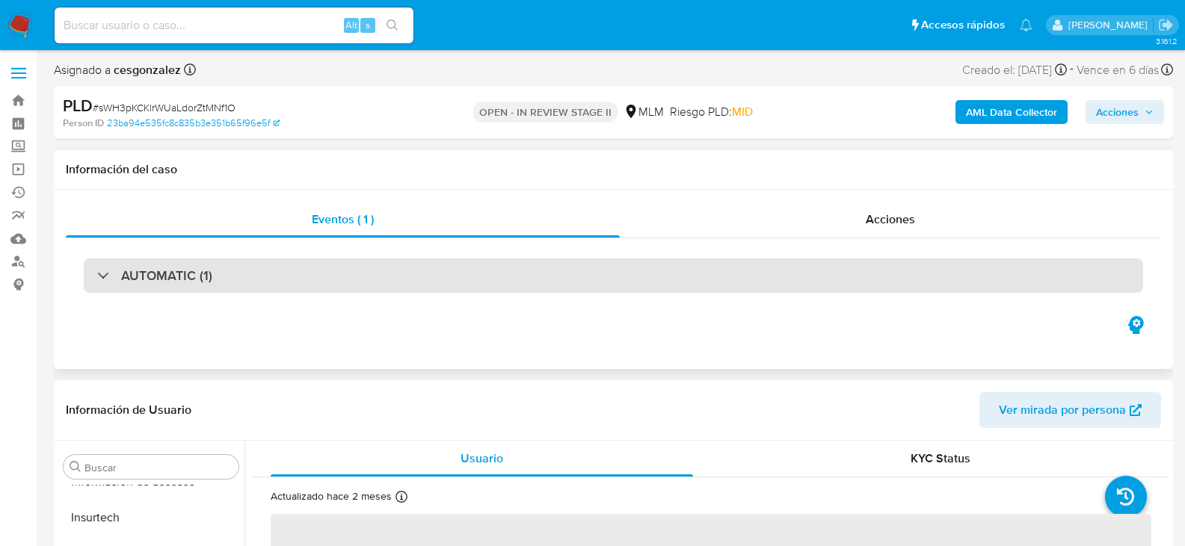
scroll to position [703, 0]
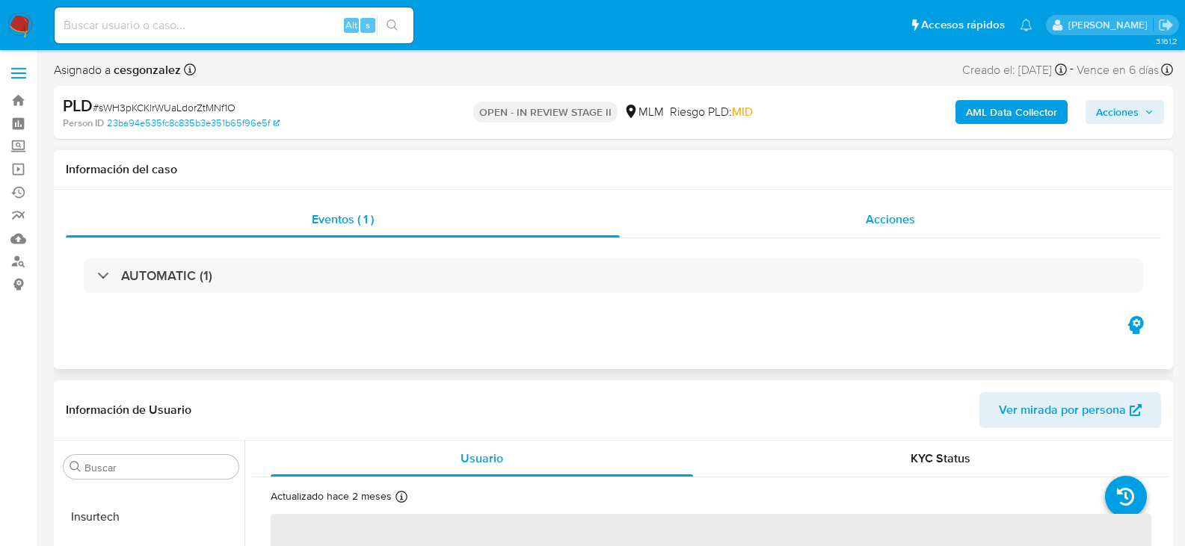
click at [866, 229] on div "Acciones" at bounding box center [890, 220] width 541 height 36
select select "10"
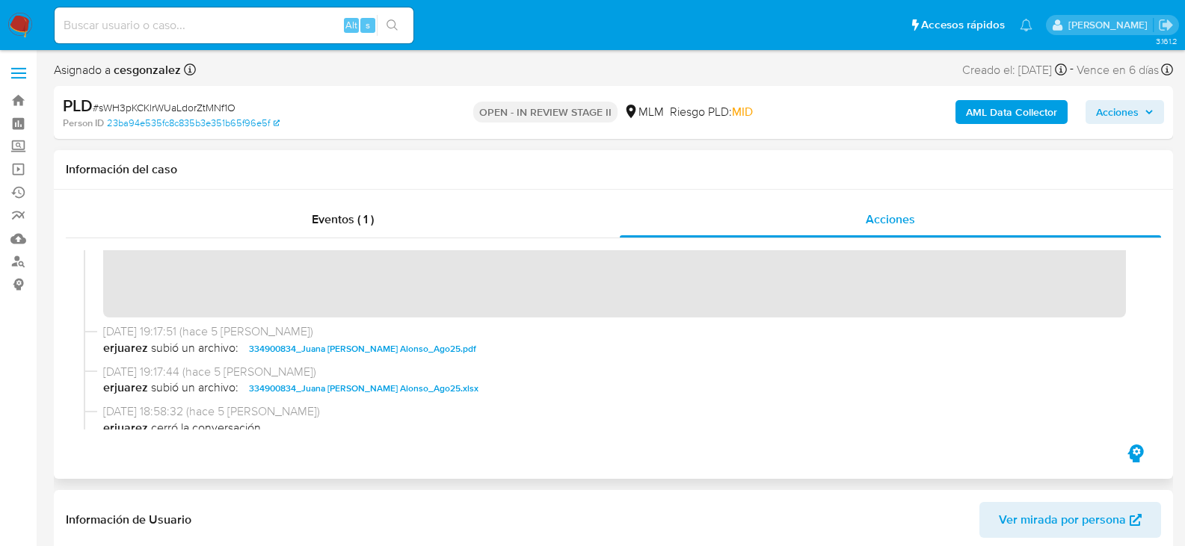
scroll to position [299, 0]
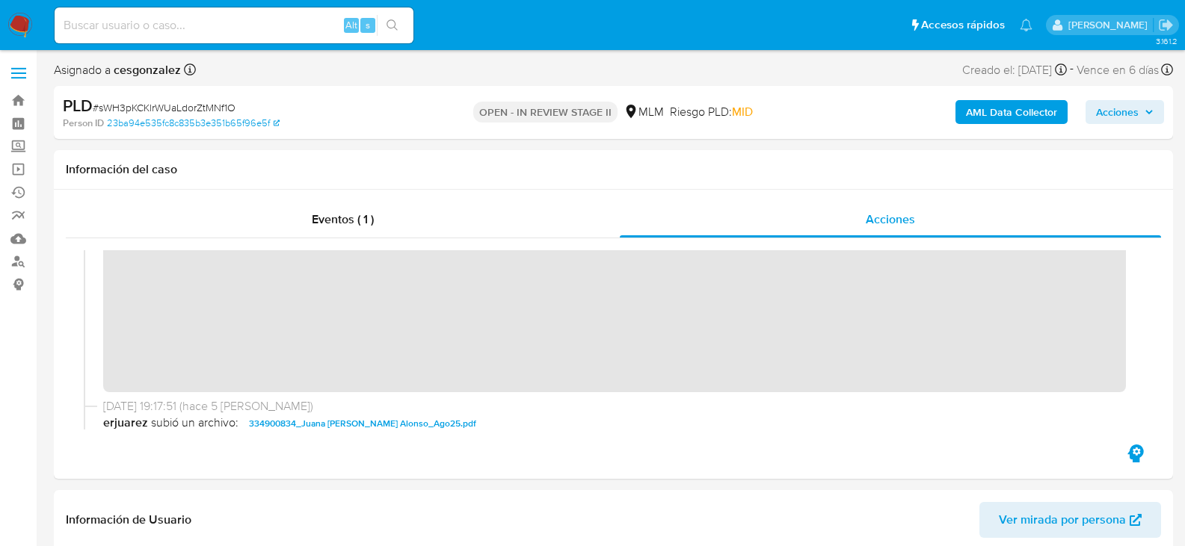
click at [1147, 119] on span "Acciones" at bounding box center [1125, 112] width 58 height 21
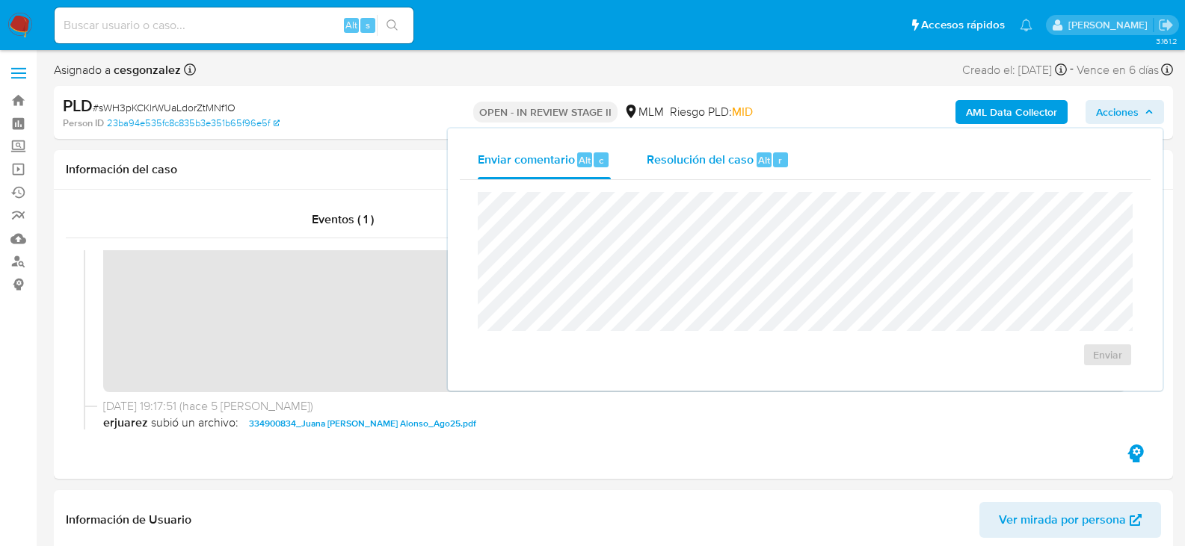
click at [736, 156] on span "Resolución del caso" at bounding box center [700, 159] width 107 height 17
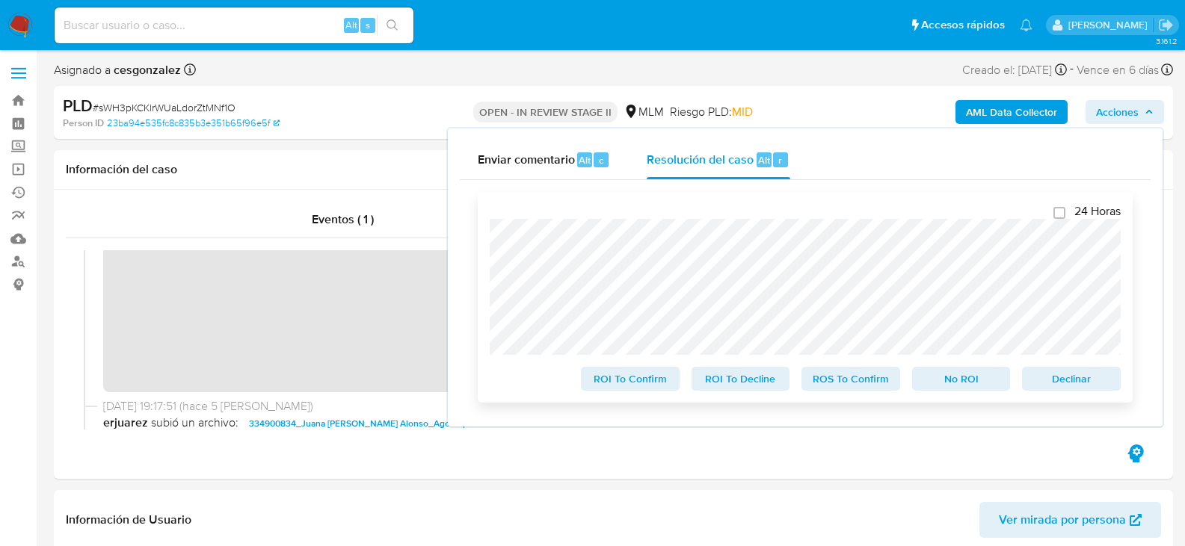
click at [860, 389] on span "ROS To Confirm" at bounding box center [851, 379] width 78 height 21
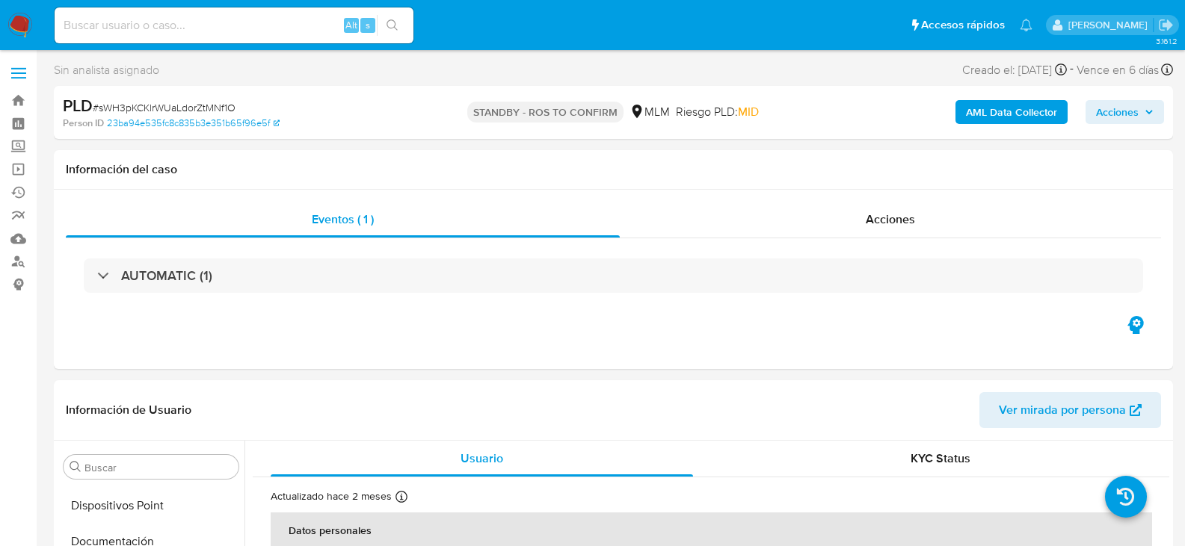
select select "10"
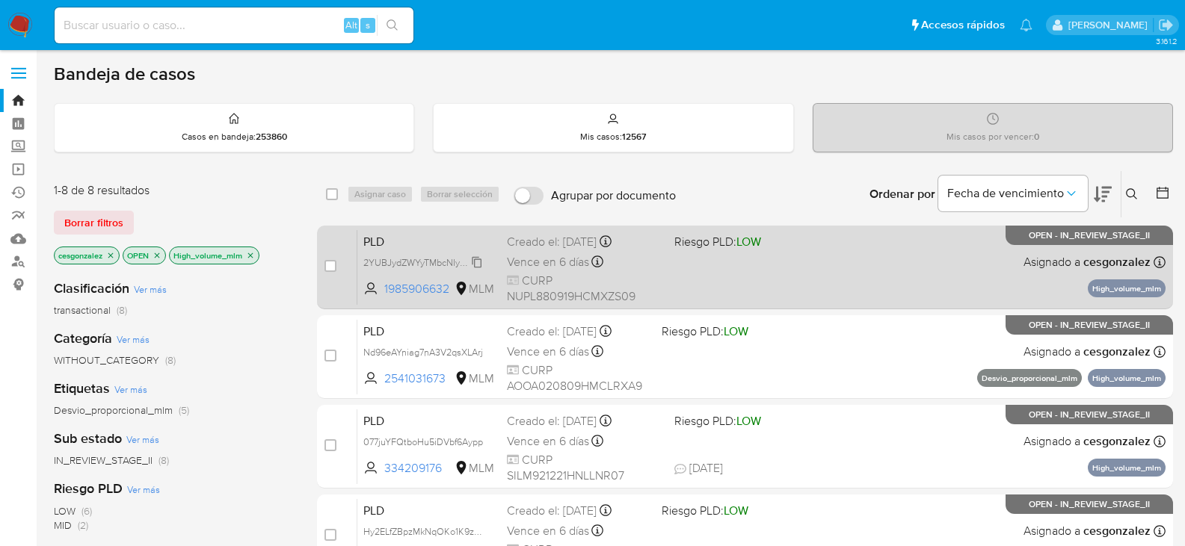
click at [472, 263] on span "2YUBJydZWYyTMbcNIyLxzw8C" at bounding box center [427, 261] width 129 height 16
click at [551, 263] on span "Vence en 6 días" at bounding box center [548, 262] width 82 height 16
click at [332, 271] on input "checkbox" at bounding box center [330, 266] width 12 height 12
checkbox input "true"
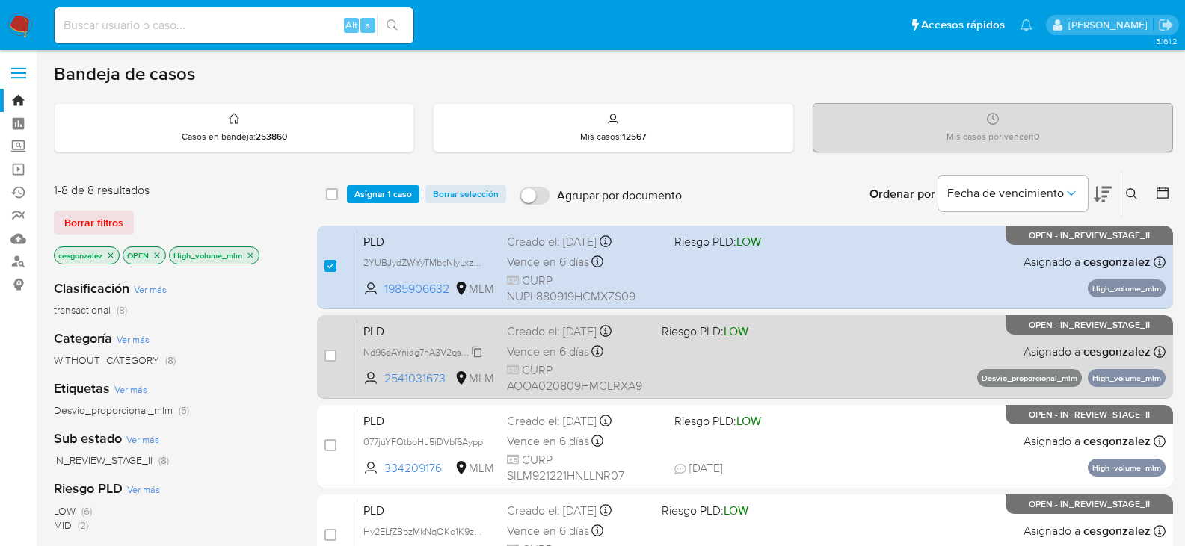
click at [480, 351] on span "Nd96eAYniag7nA3V2qsXLArj" at bounding box center [423, 351] width 120 height 16
click at [531, 363] on span "CURP AOOA020809HMCLRXA9" at bounding box center [578, 379] width 143 height 32
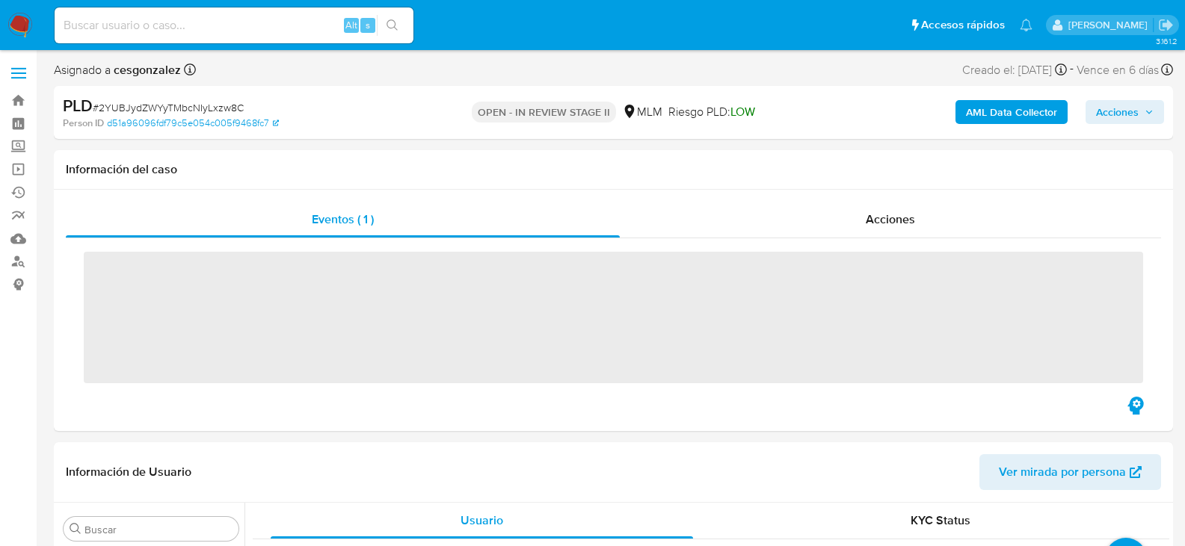
scroll to position [703, 0]
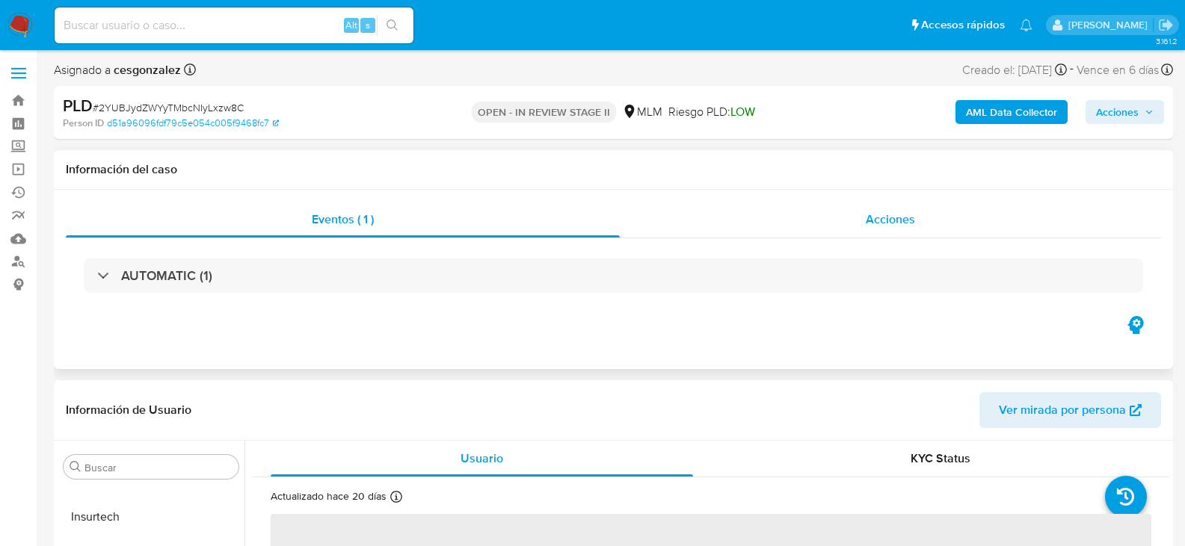
select select "10"
click at [904, 221] on span "Acciones" at bounding box center [890, 219] width 49 height 17
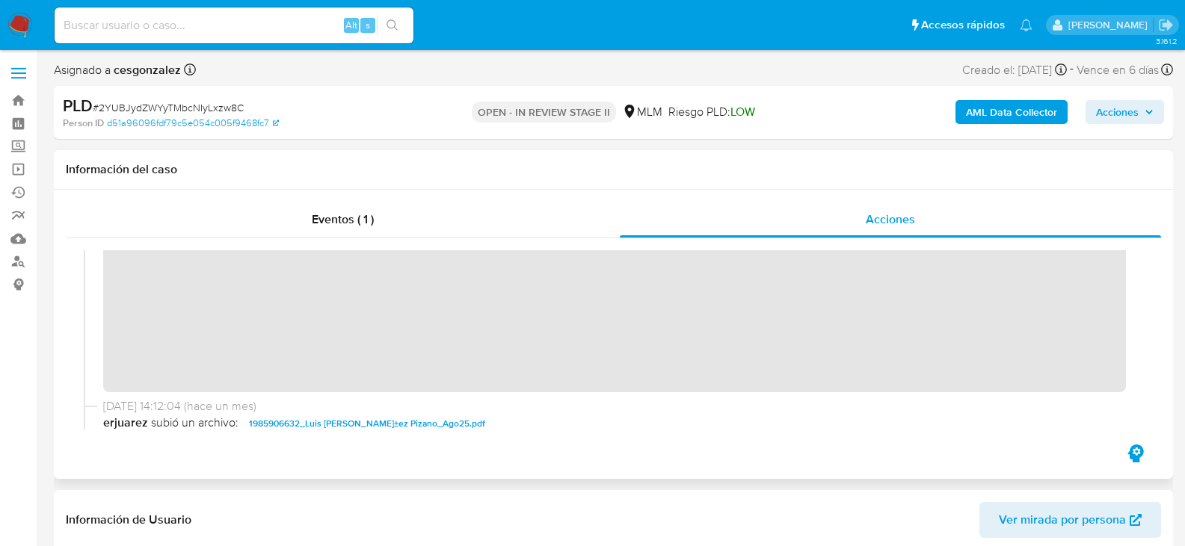
scroll to position [299, 0]
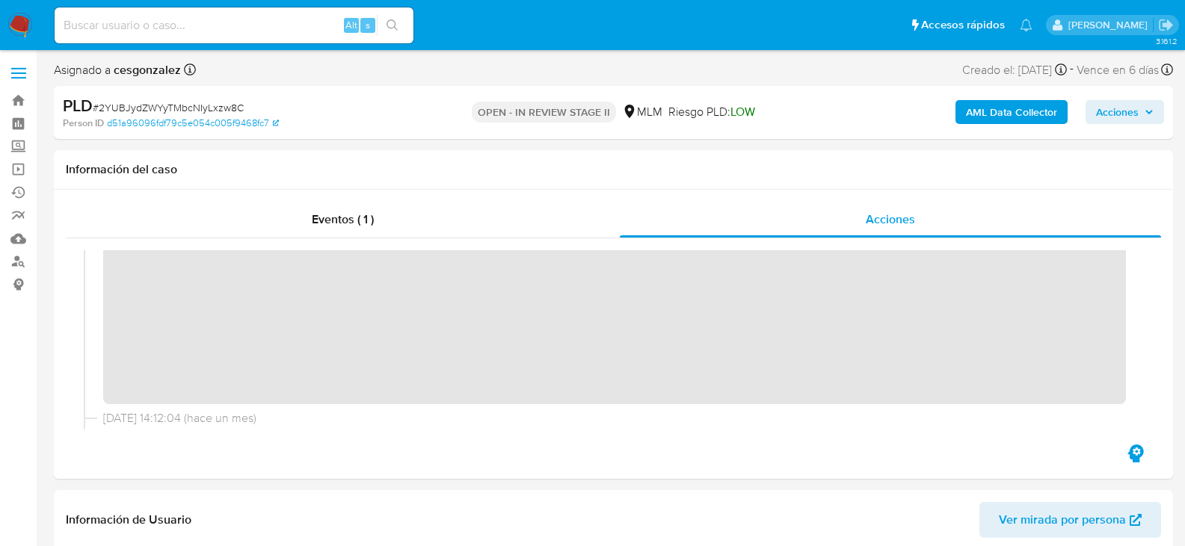
click at [1120, 111] on span "Acciones" at bounding box center [1117, 112] width 43 height 24
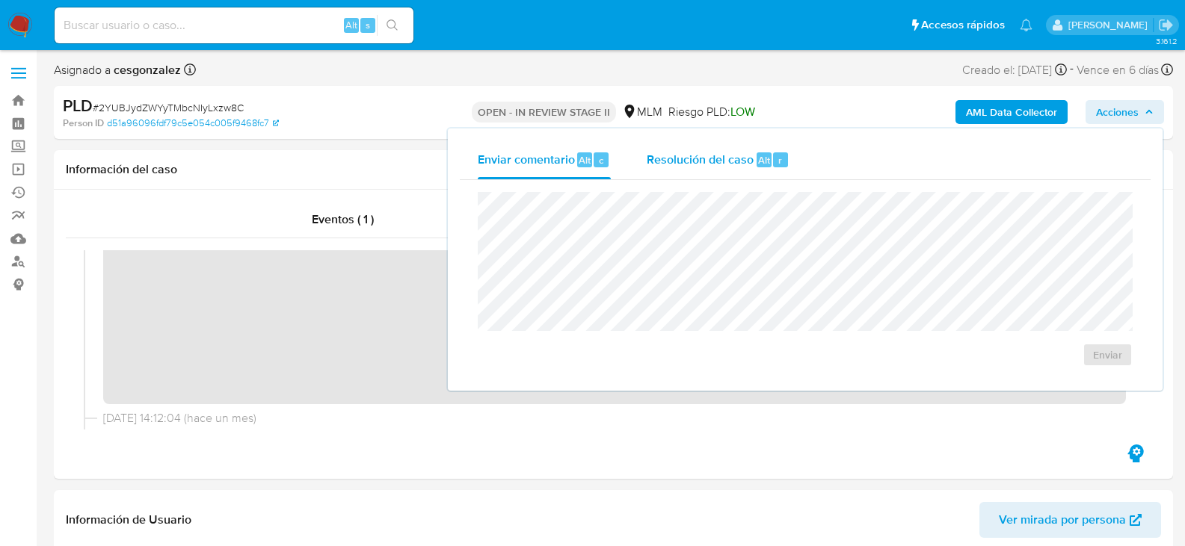
click at [725, 164] on span "Resolución del caso" at bounding box center [700, 159] width 107 height 17
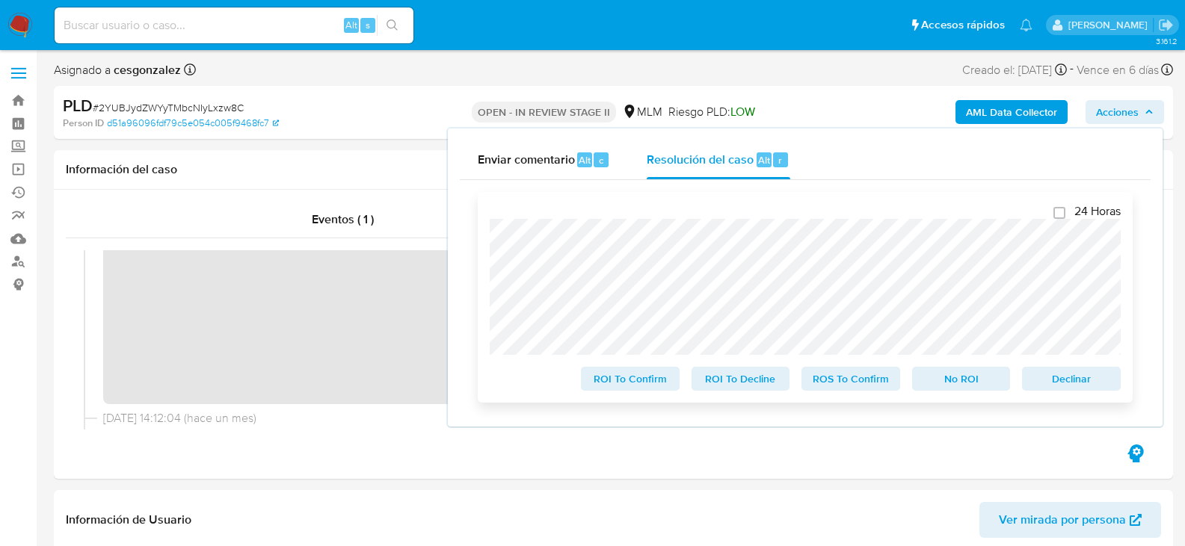
click at [877, 389] on span "ROS To Confirm" at bounding box center [851, 379] width 78 height 21
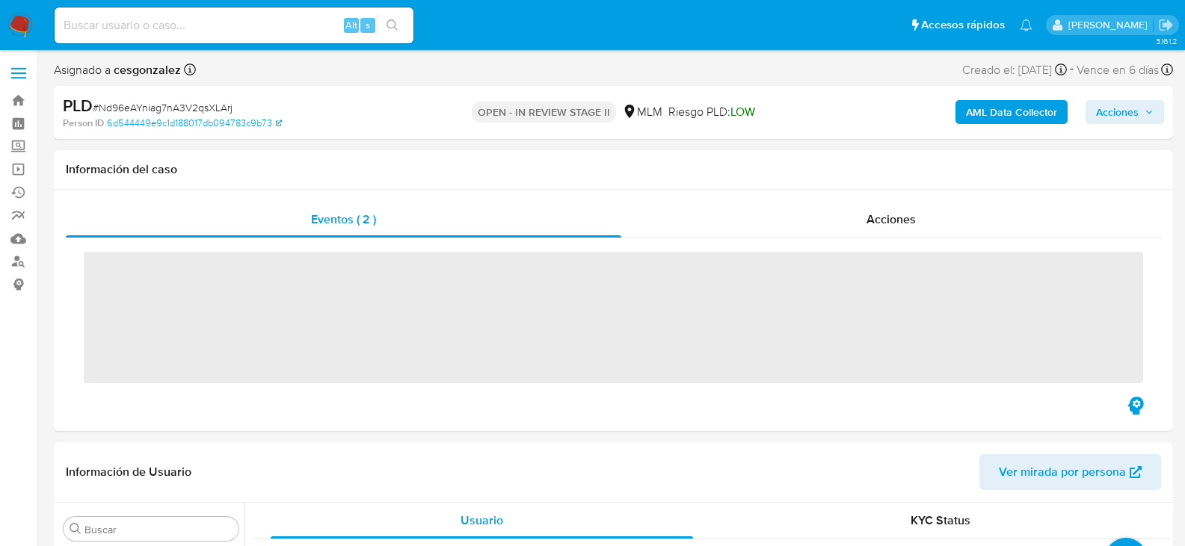
scroll to position [703, 0]
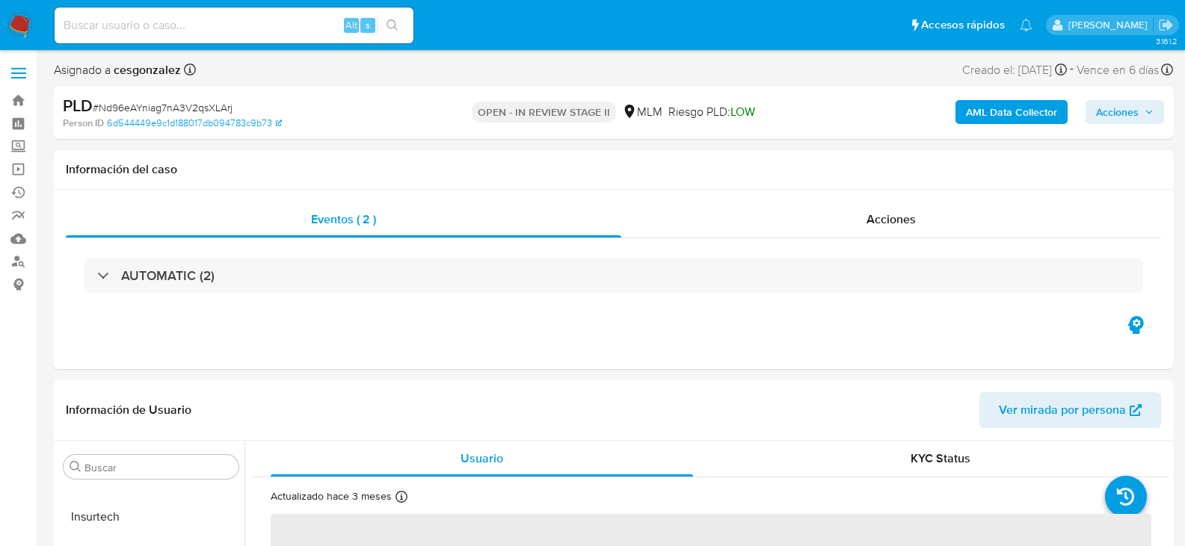
select select "10"
